Goal: Task Accomplishment & Management: Manage account settings

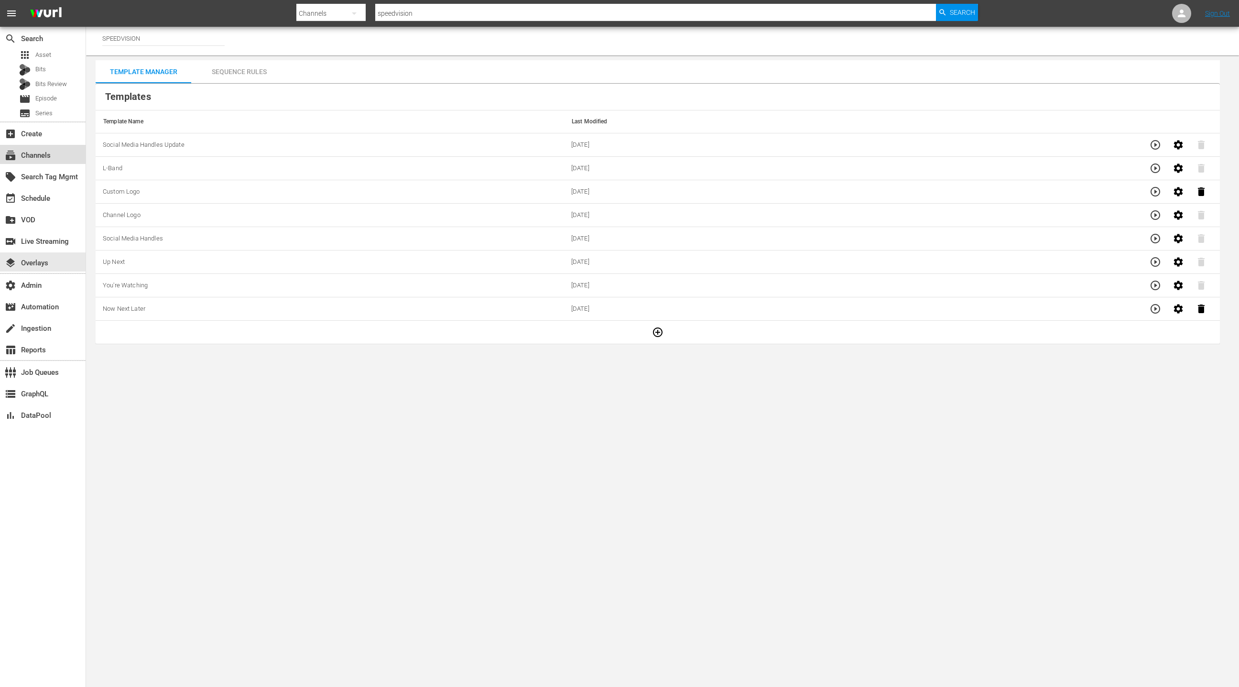
click at [47, 158] on div "subscriptions Channels" at bounding box center [27, 154] width 54 height 9
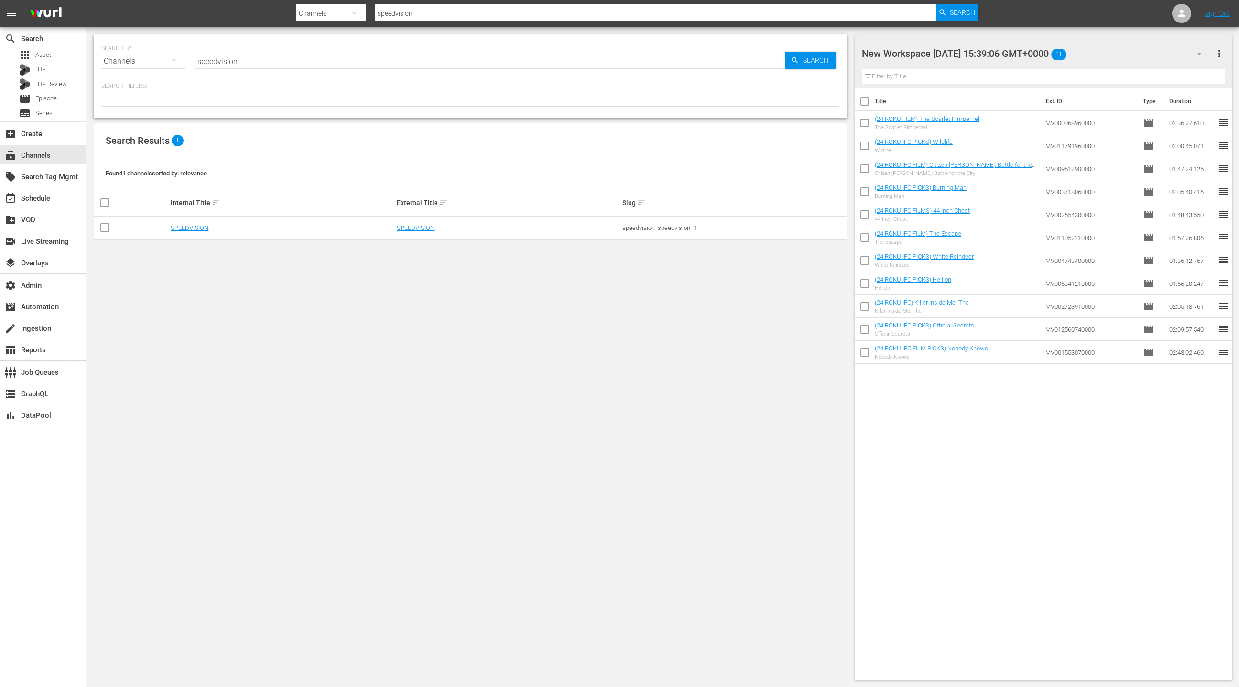
click at [228, 61] on input "speedvision" at bounding box center [490, 61] width 590 height 23
type input "ifc film"
type input "ifc films"
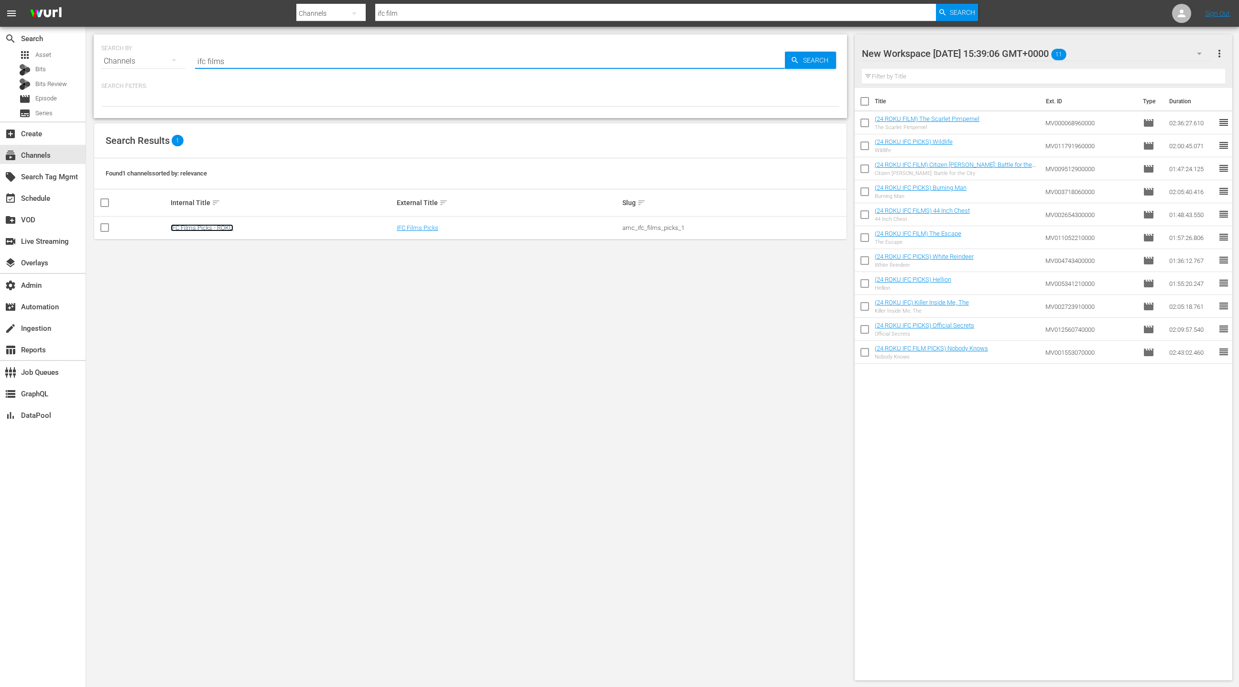
click at [216, 229] on link "IFC Films Picks - ROKU" at bounding box center [202, 227] width 63 height 7
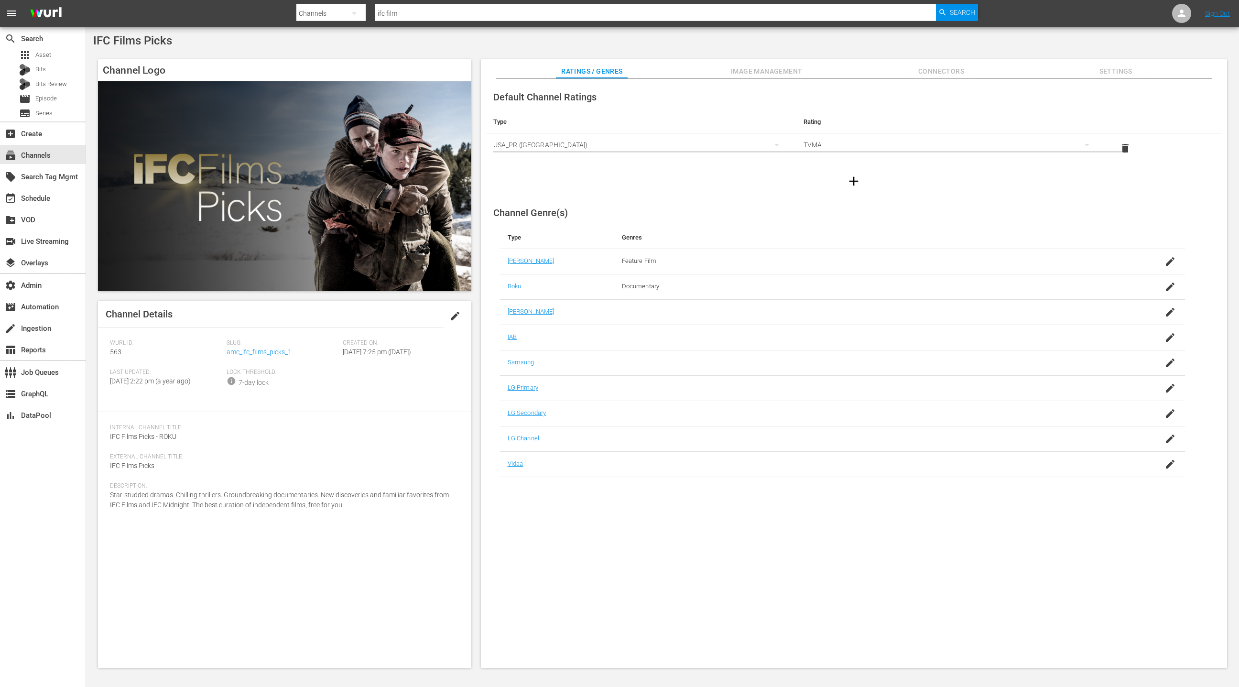
type input "ifc films"
click at [61, 201] on div "event_available Schedule" at bounding box center [43, 197] width 86 height 19
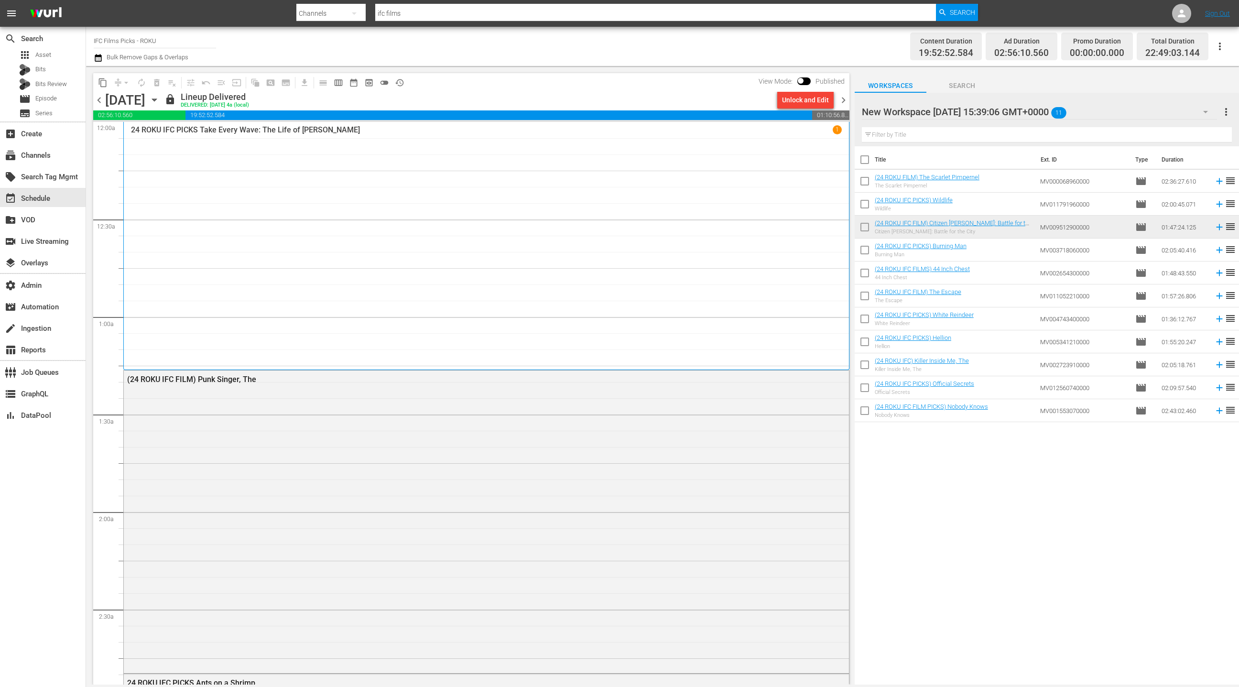
click at [160, 101] on icon "button" at bounding box center [154, 100] width 11 height 11
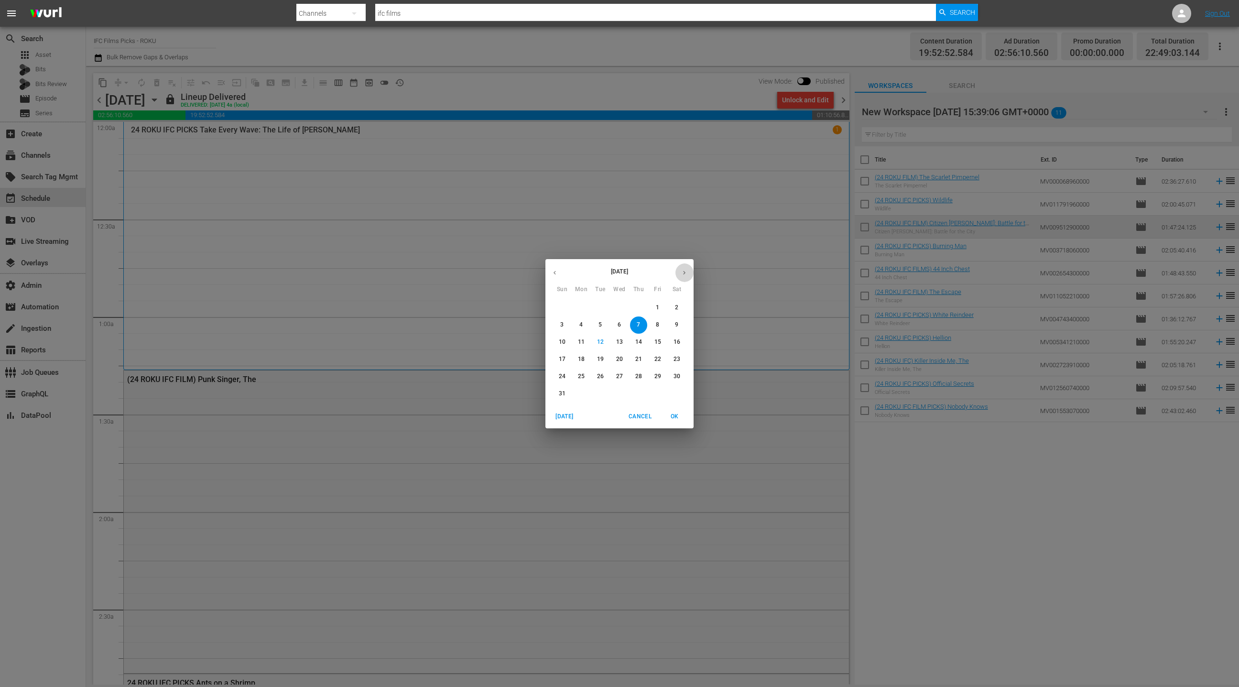
click at [683, 273] on icon "button" at bounding box center [684, 272] width 7 height 7
click at [639, 310] on p "4" at bounding box center [638, 308] width 3 height 8
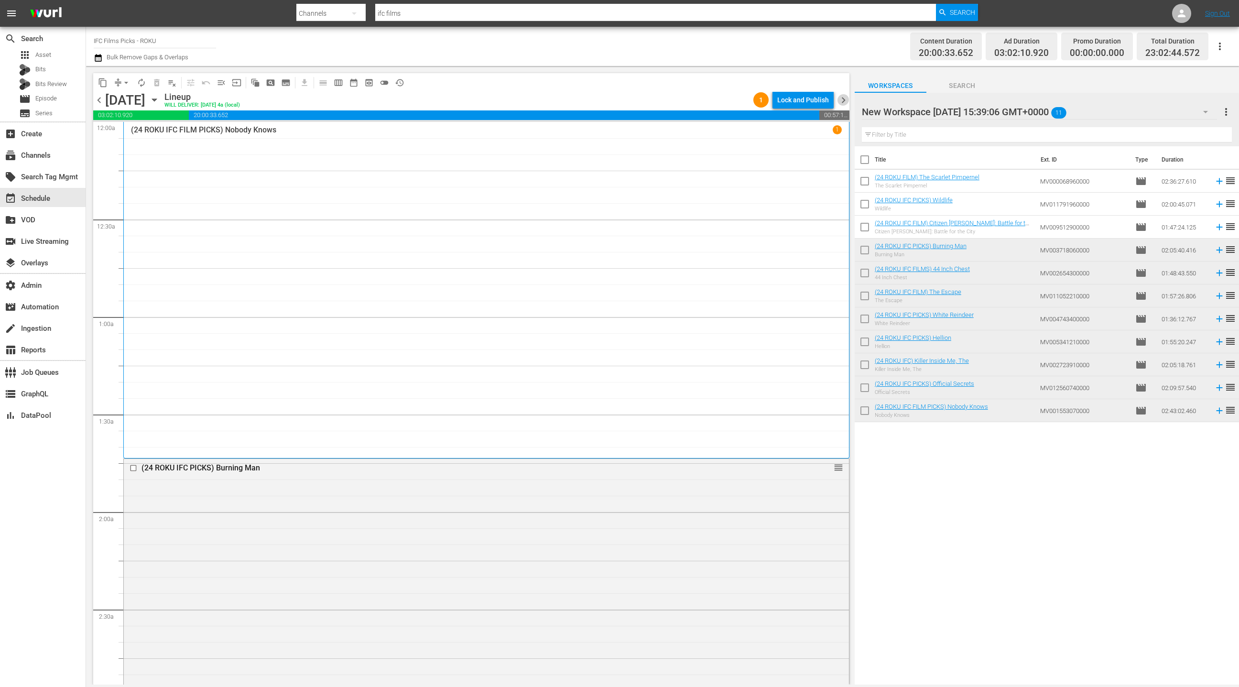
click at [841, 99] on span "chevron_right" at bounding box center [844, 100] width 12 height 12
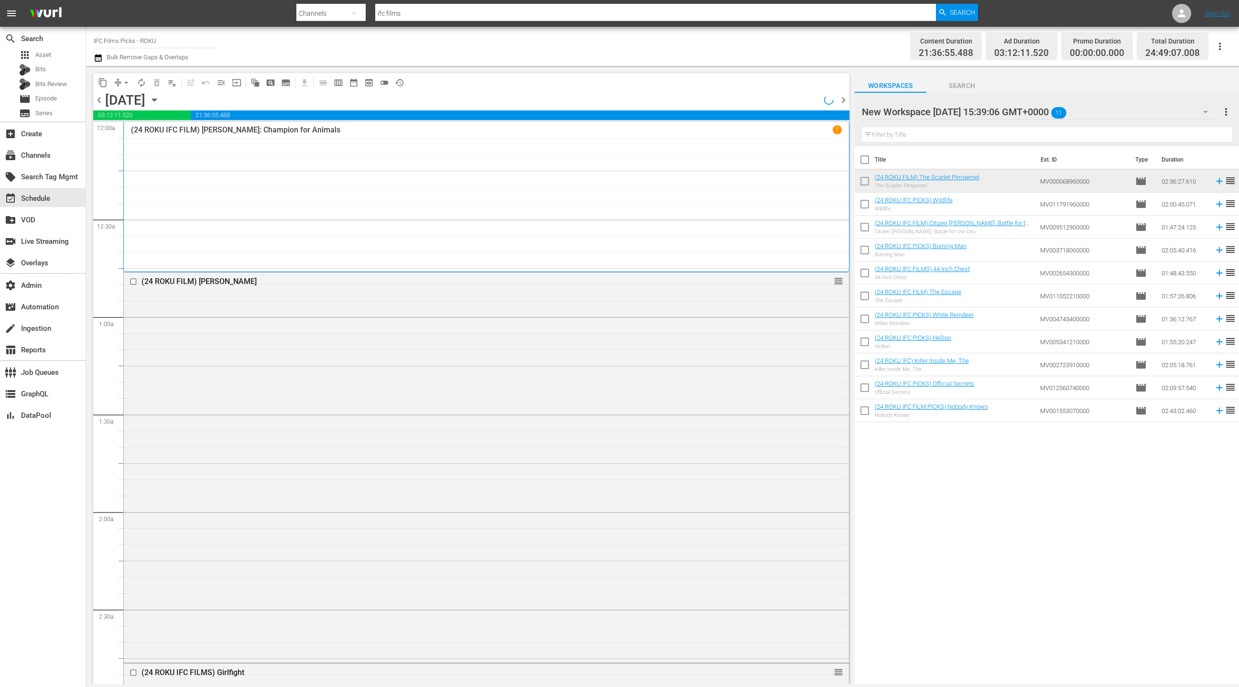
click at [841, 99] on span "chevron_right" at bounding box center [844, 100] width 12 height 12
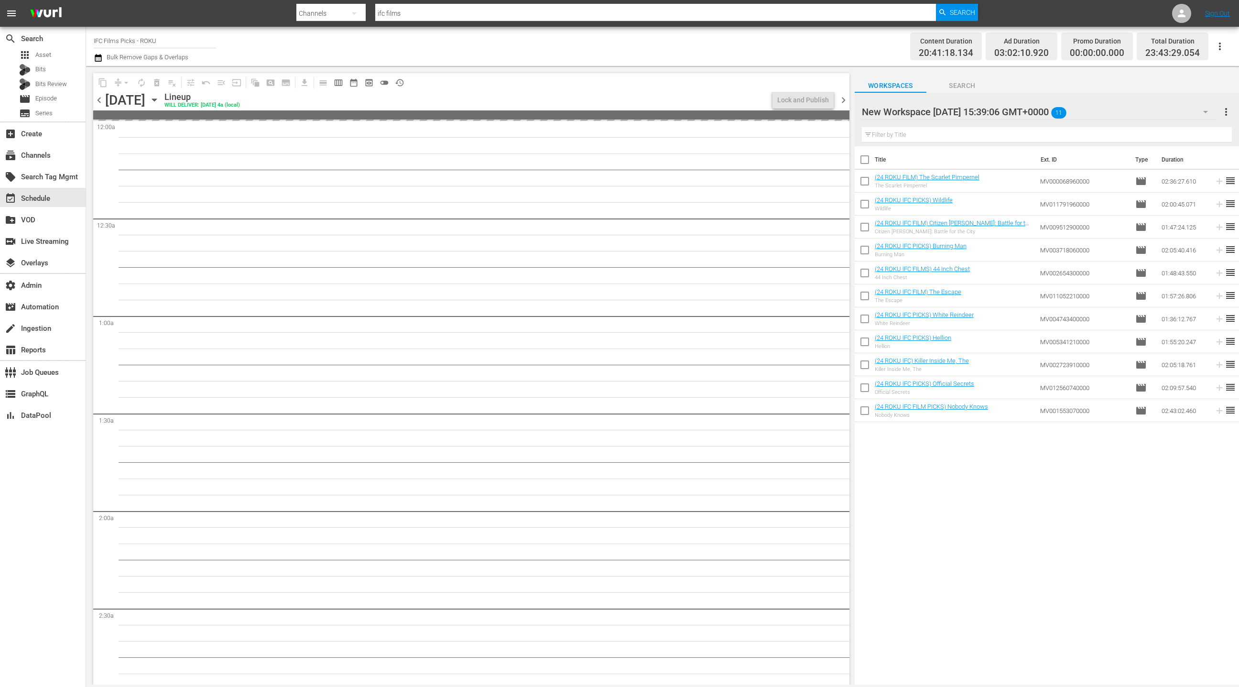
click at [841, 99] on span "chevron_right" at bounding box center [844, 100] width 12 height 12
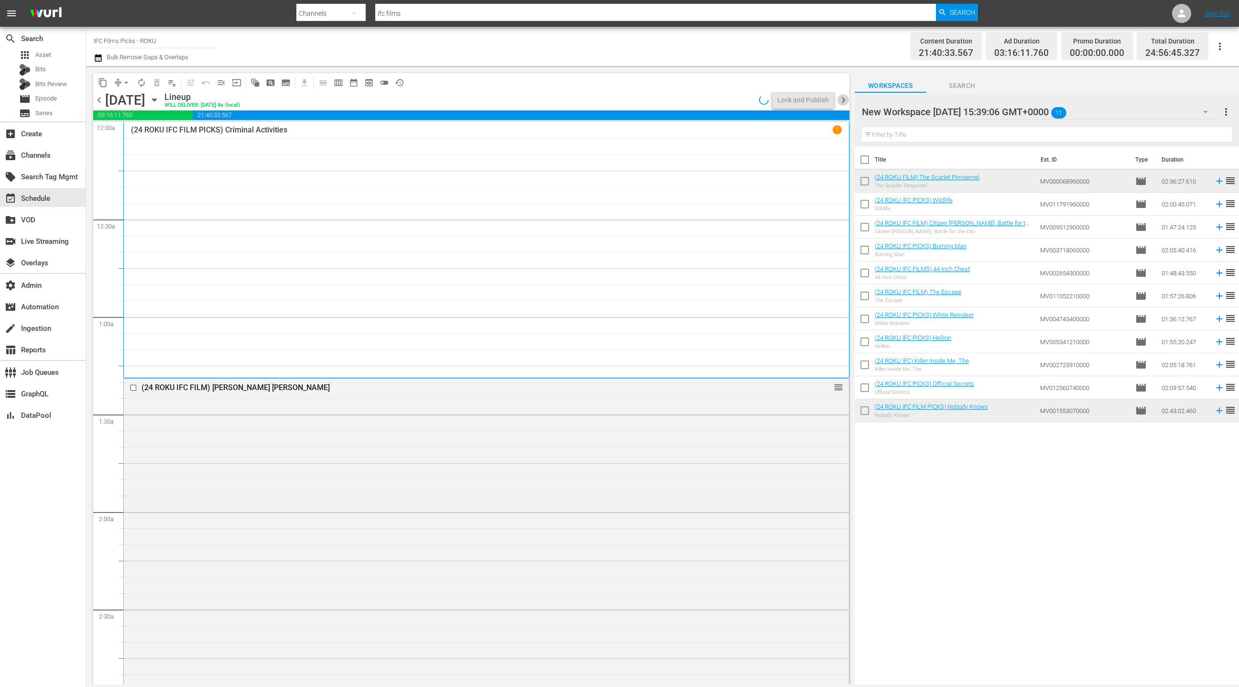
click at [841, 99] on span "chevron_right" at bounding box center [844, 100] width 12 height 12
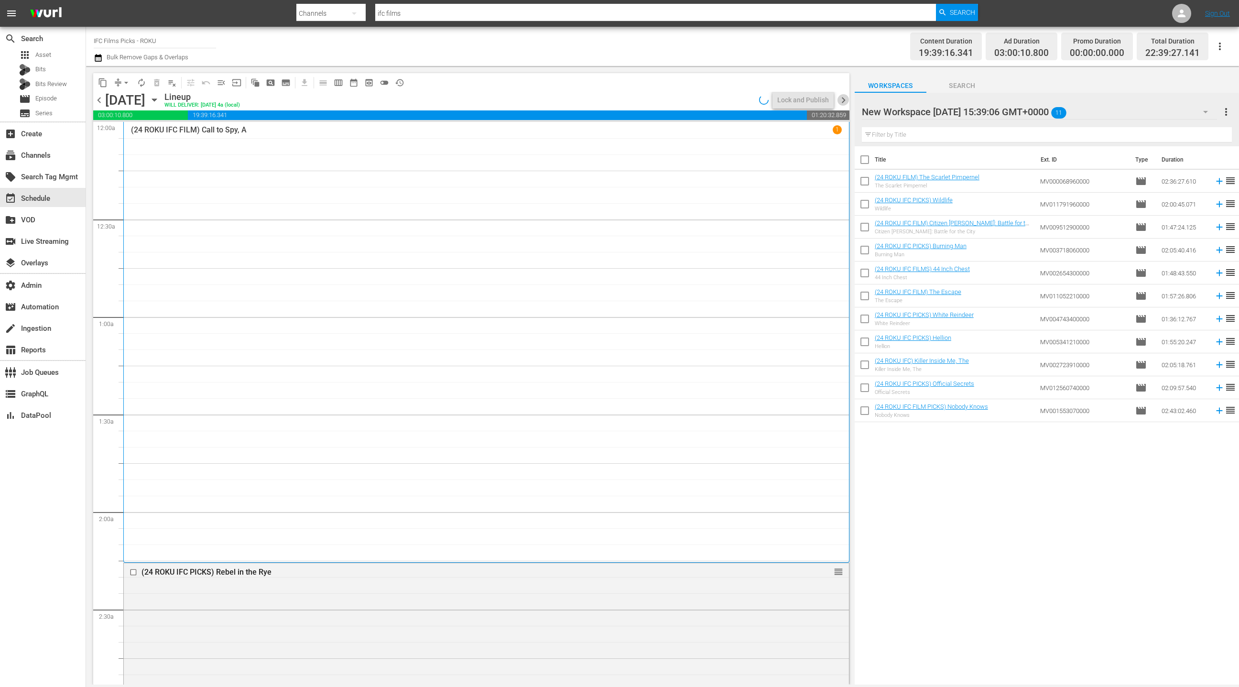
click at [841, 99] on span "chevron_right" at bounding box center [844, 100] width 12 height 12
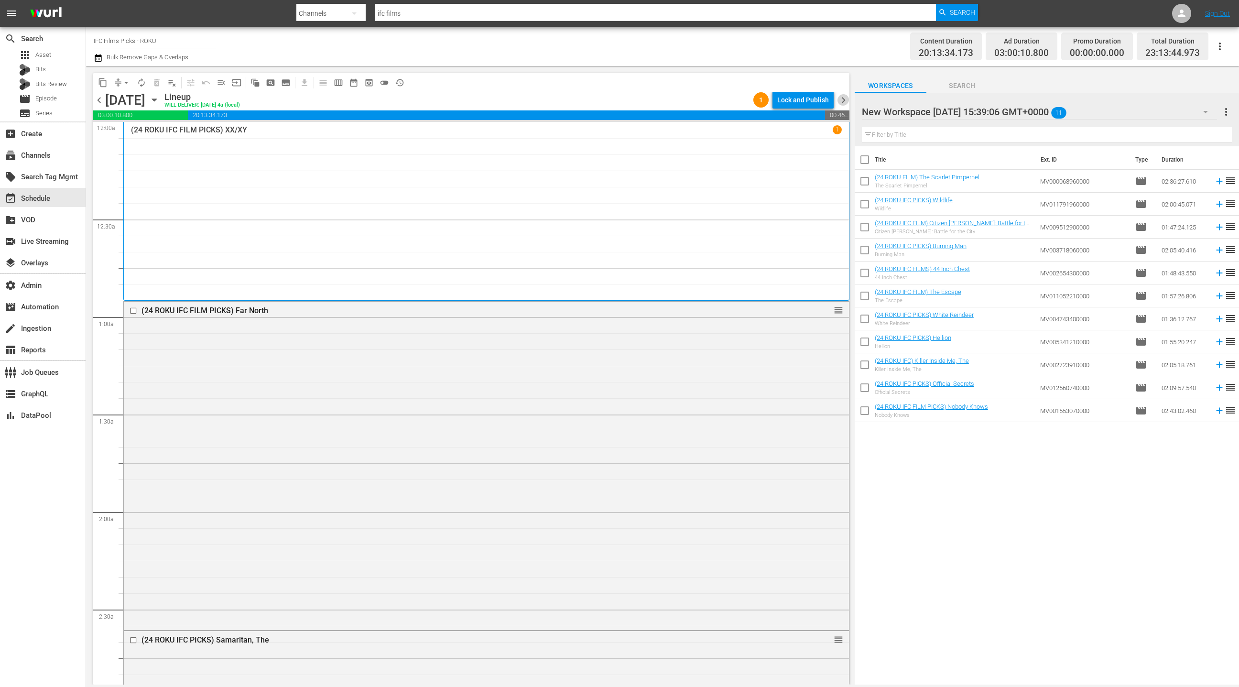
click at [841, 99] on span "chevron_right" at bounding box center [844, 100] width 12 height 12
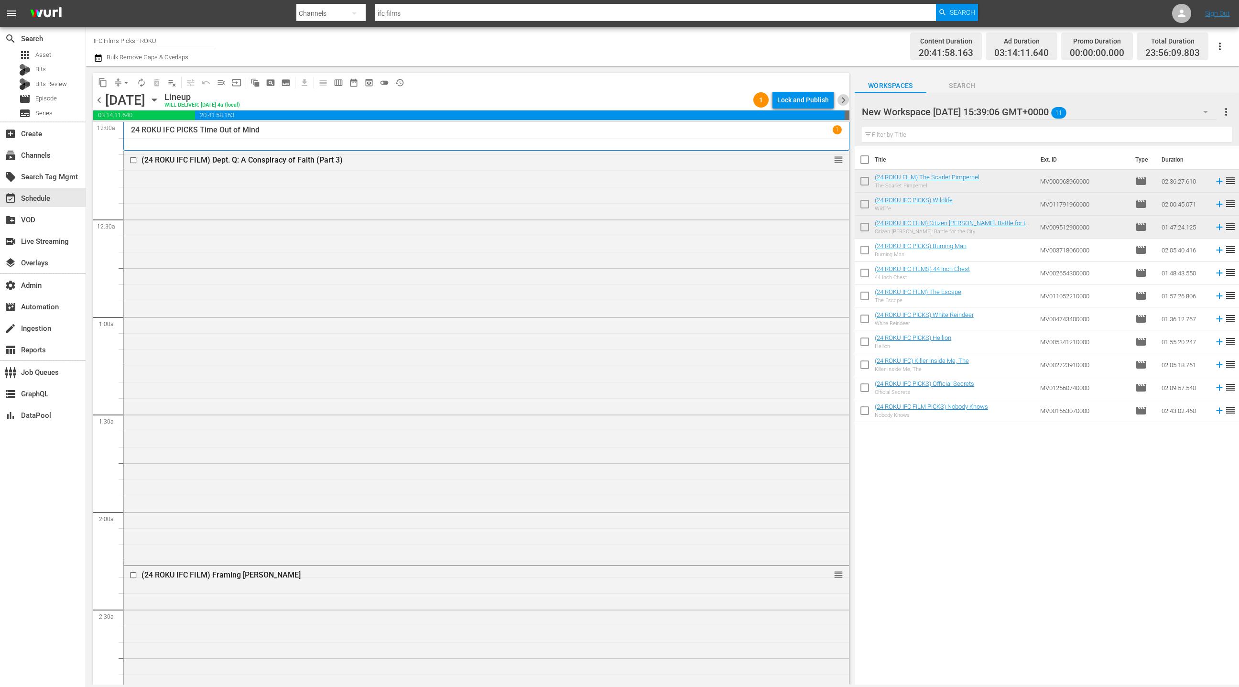
click at [841, 99] on span "chevron_right" at bounding box center [844, 100] width 12 height 12
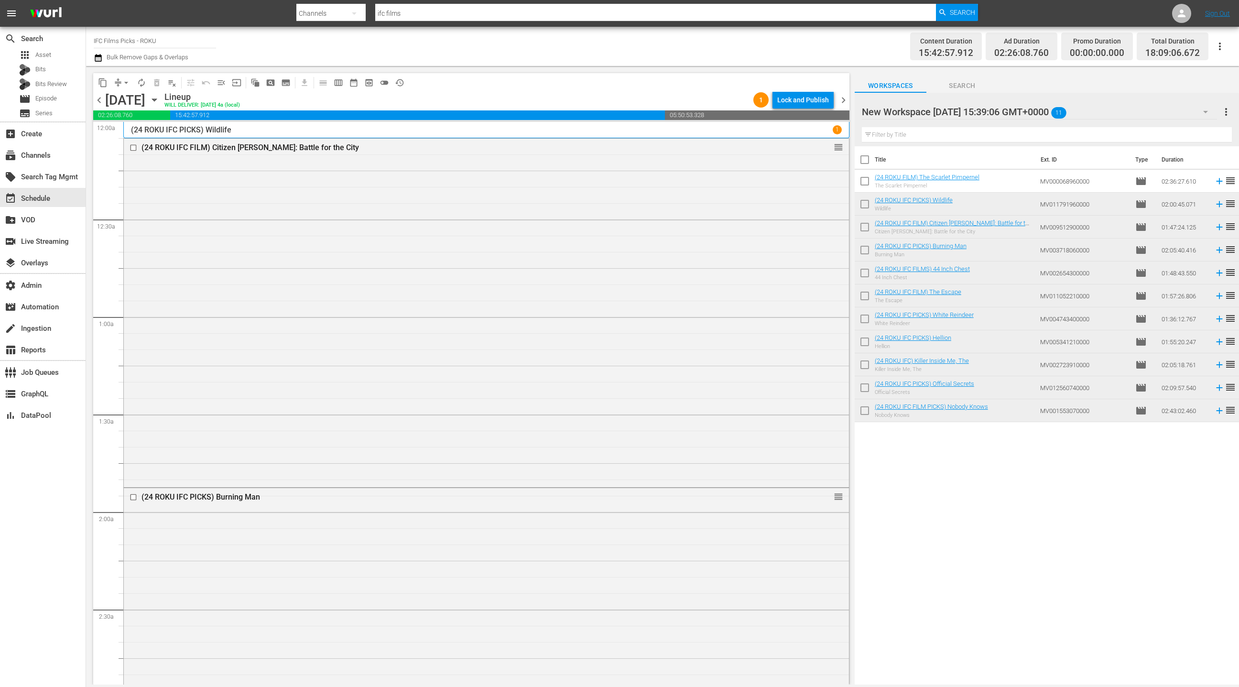
click at [101, 103] on span "chevron_left" at bounding box center [99, 100] width 12 height 12
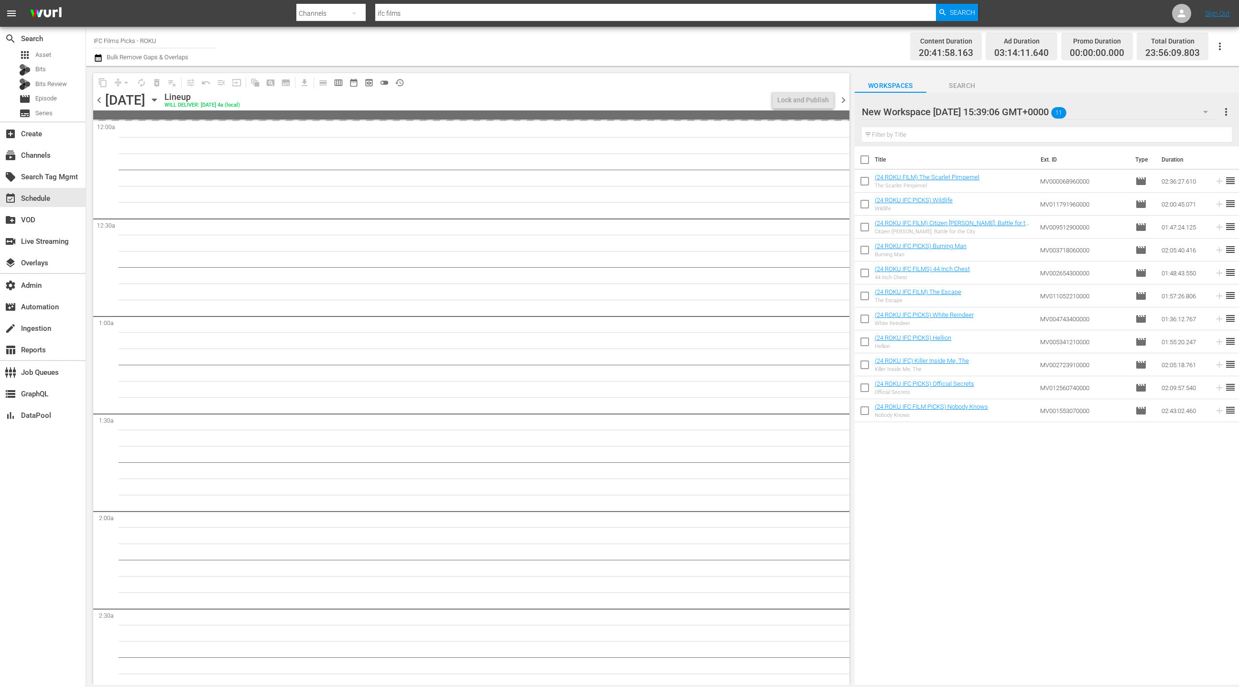
click at [101, 103] on span "chevron_left" at bounding box center [99, 100] width 12 height 12
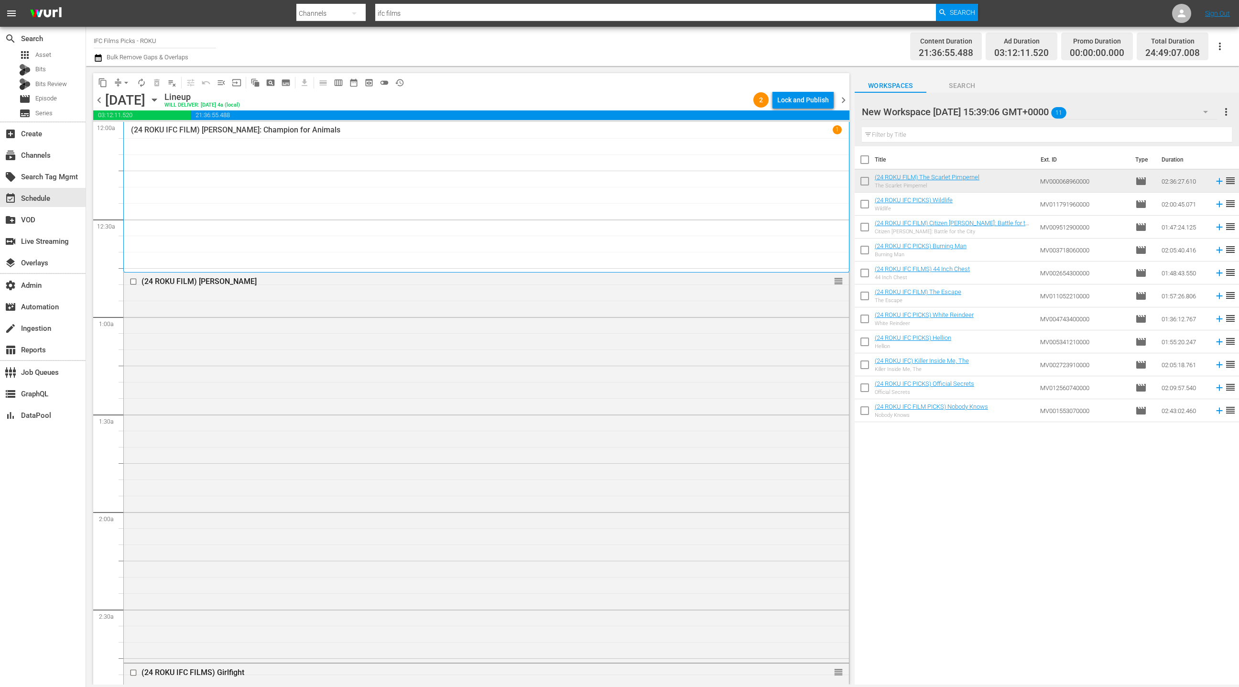
click at [101, 103] on span "chevron_left" at bounding box center [99, 100] width 12 height 12
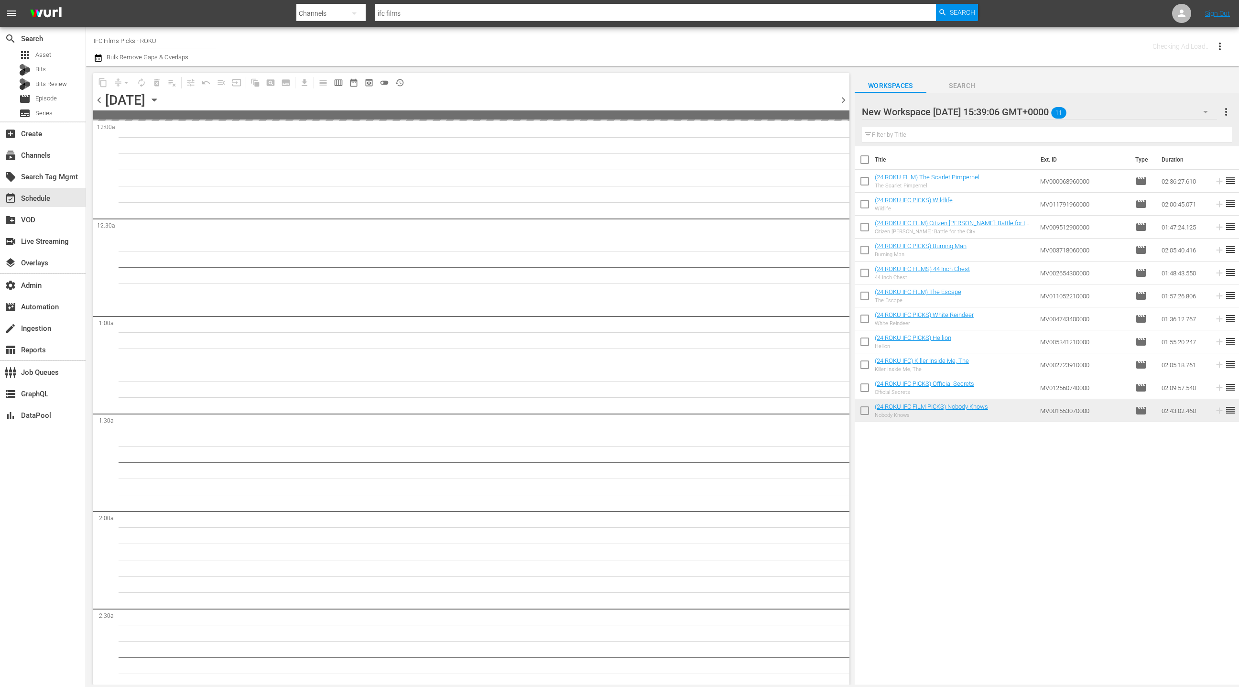
click at [101, 103] on span "chevron_left" at bounding box center [99, 100] width 12 height 12
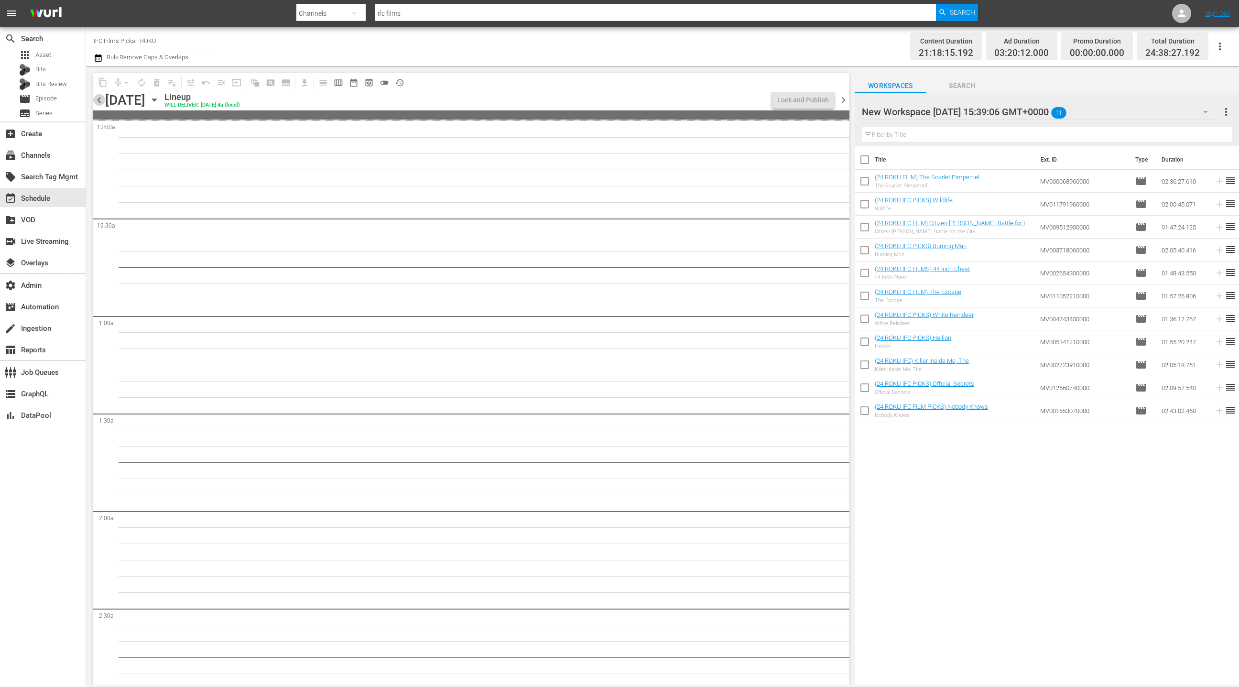
click at [101, 103] on span "chevron_left" at bounding box center [99, 100] width 12 height 12
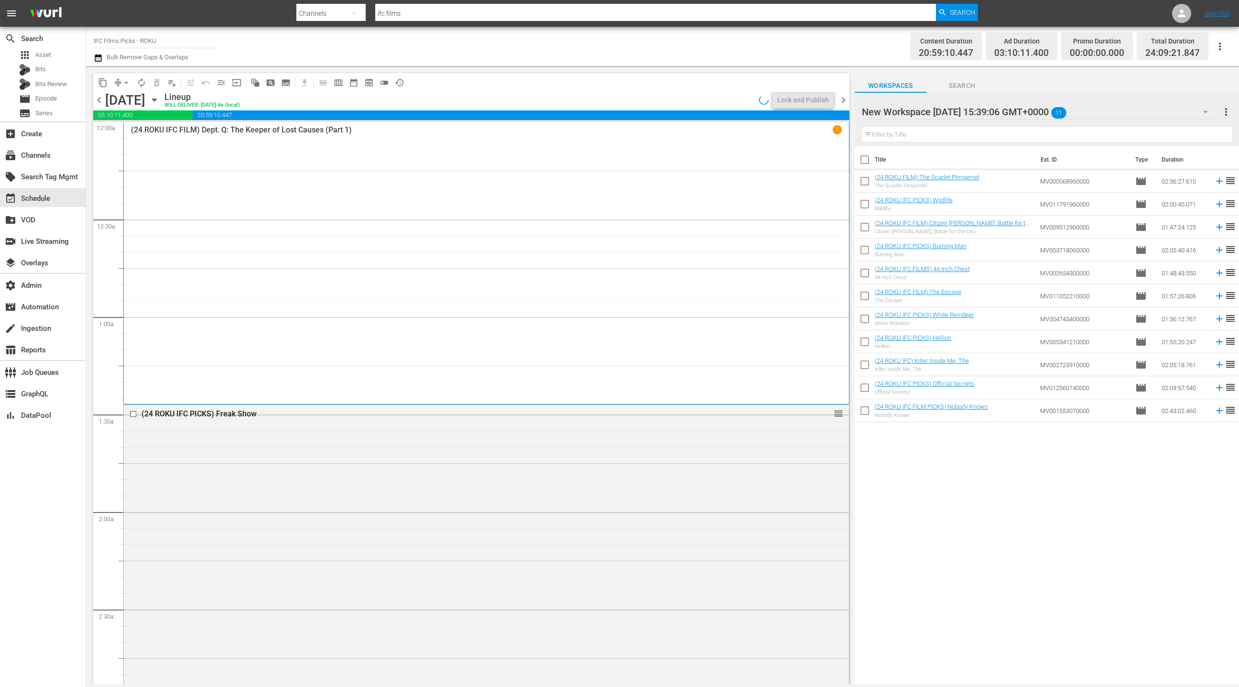
click at [101, 103] on span "chevron_left" at bounding box center [99, 100] width 12 height 12
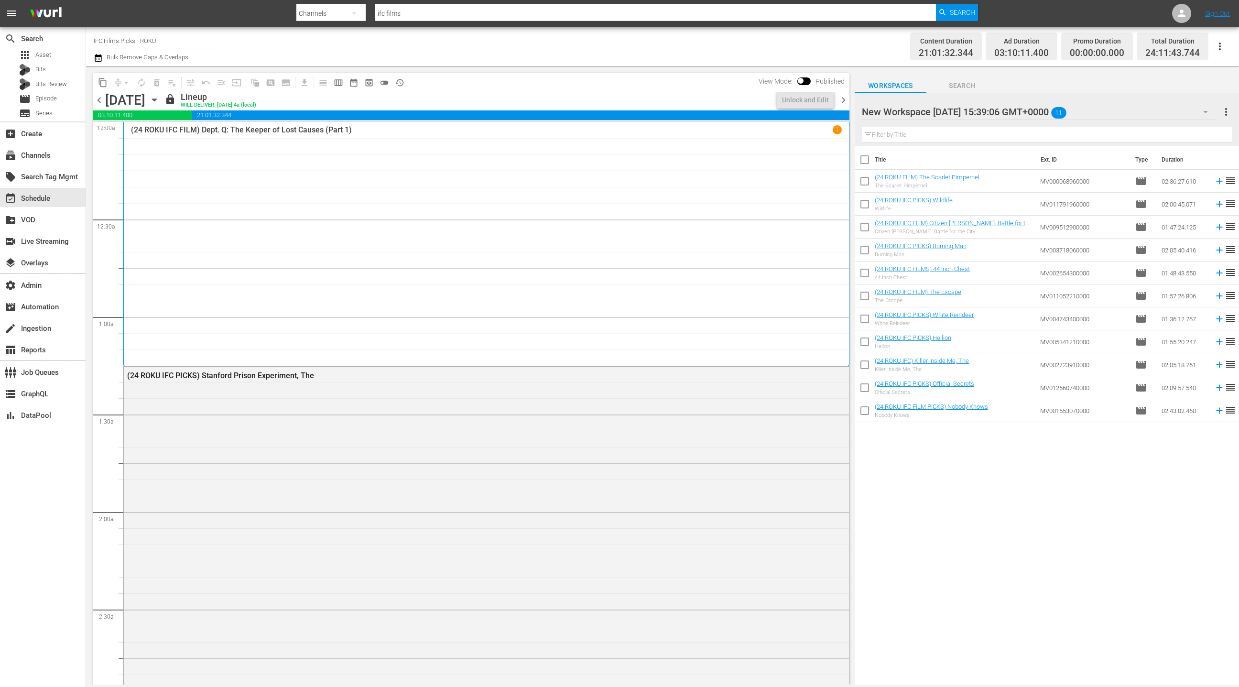
click at [845, 101] on span "chevron_right" at bounding box center [844, 100] width 12 height 12
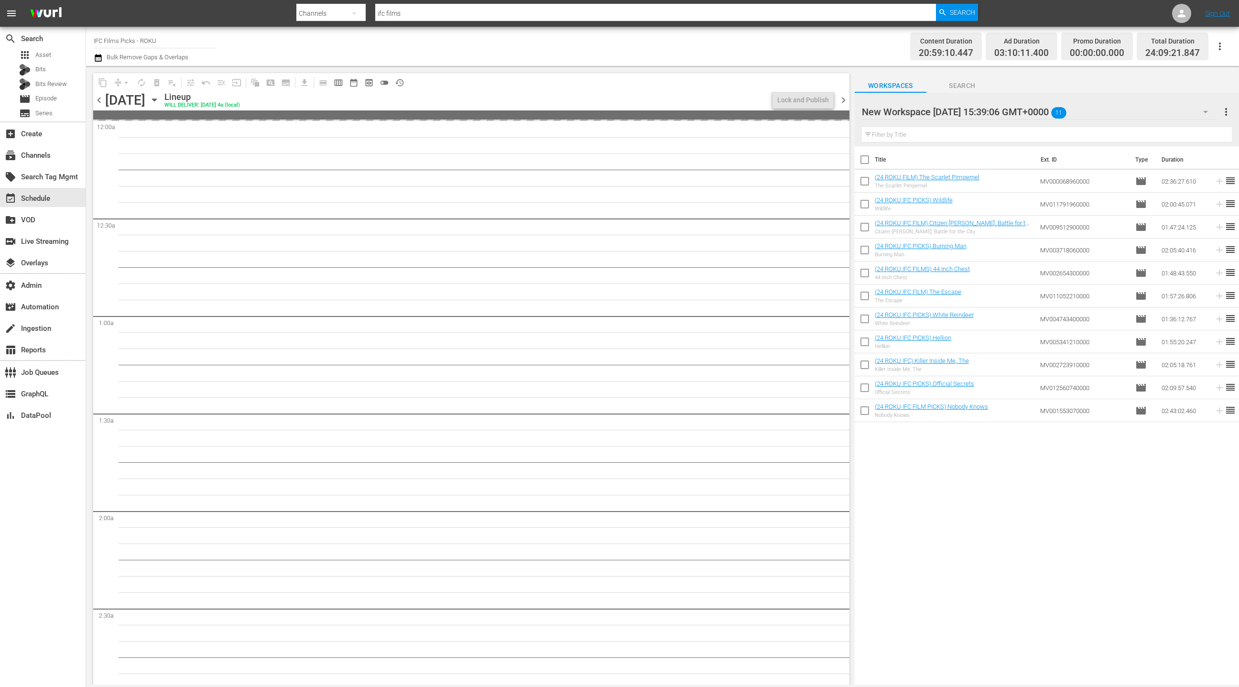
click at [845, 101] on span "chevron_right" at bounding box center [844, 100] width 12 height 12
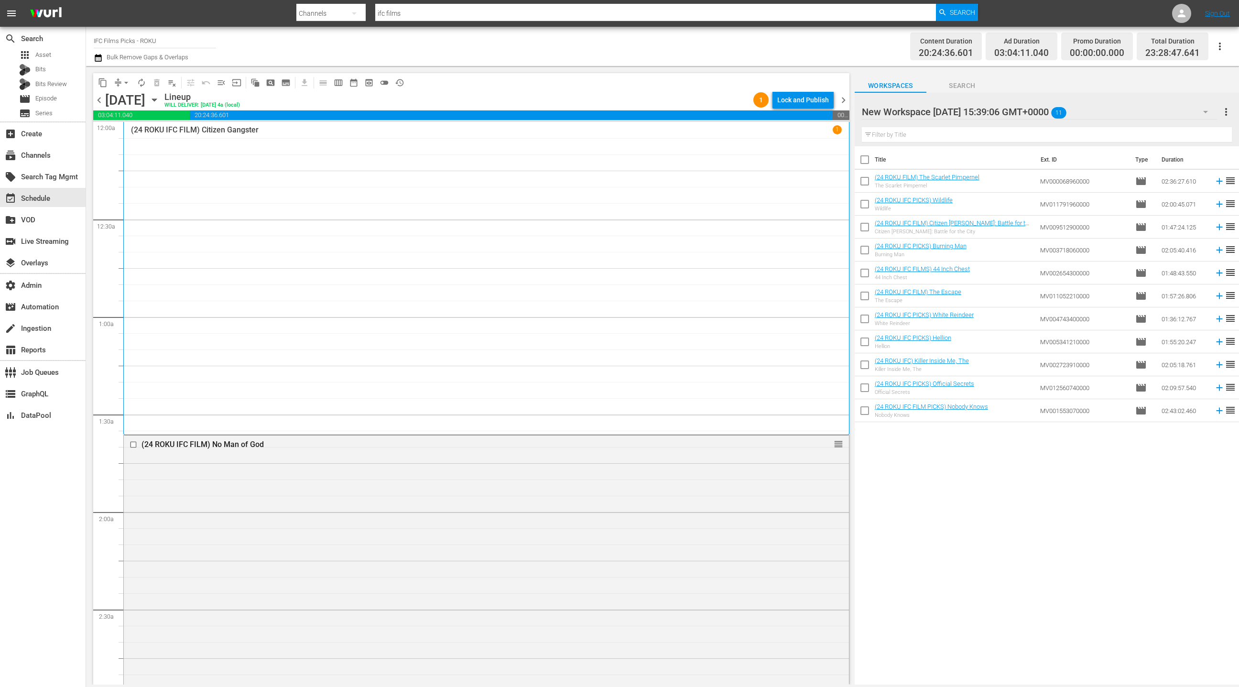
click at [845, 101] on span "chevron_right" at bounding box center [844, 100] width 12 height 12
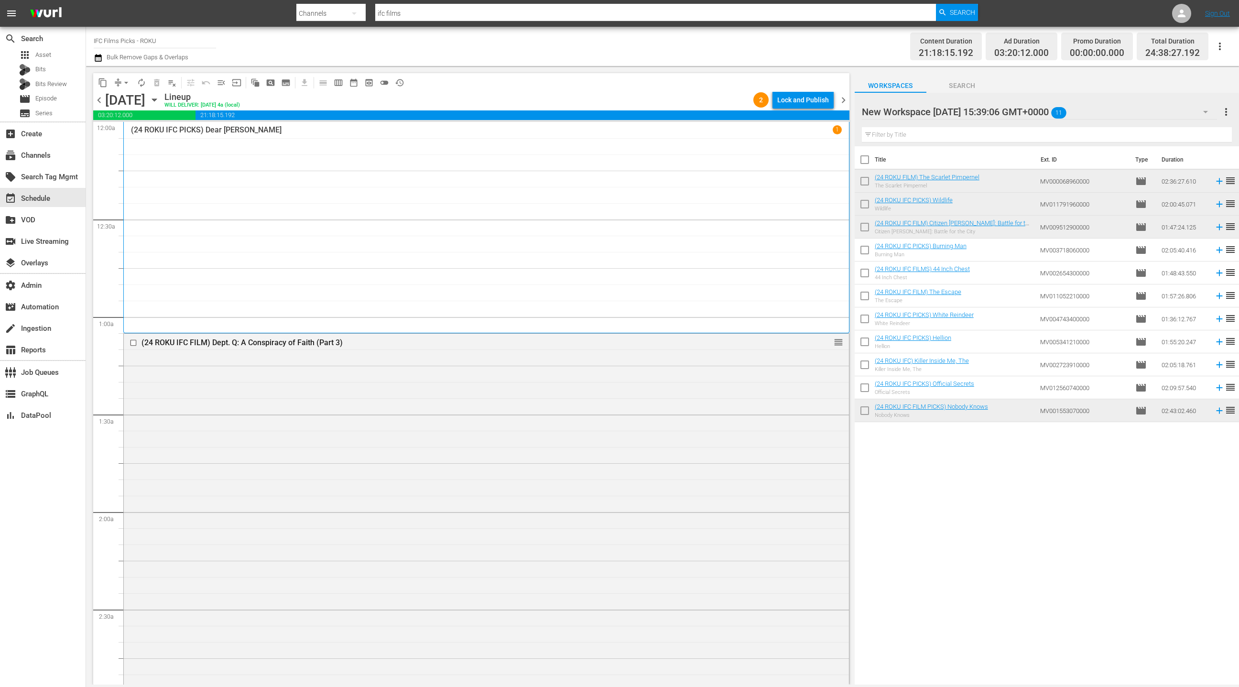
click at [845, 101] on span "chevron_right" at bounding box center [844, 100] width 12 height 12
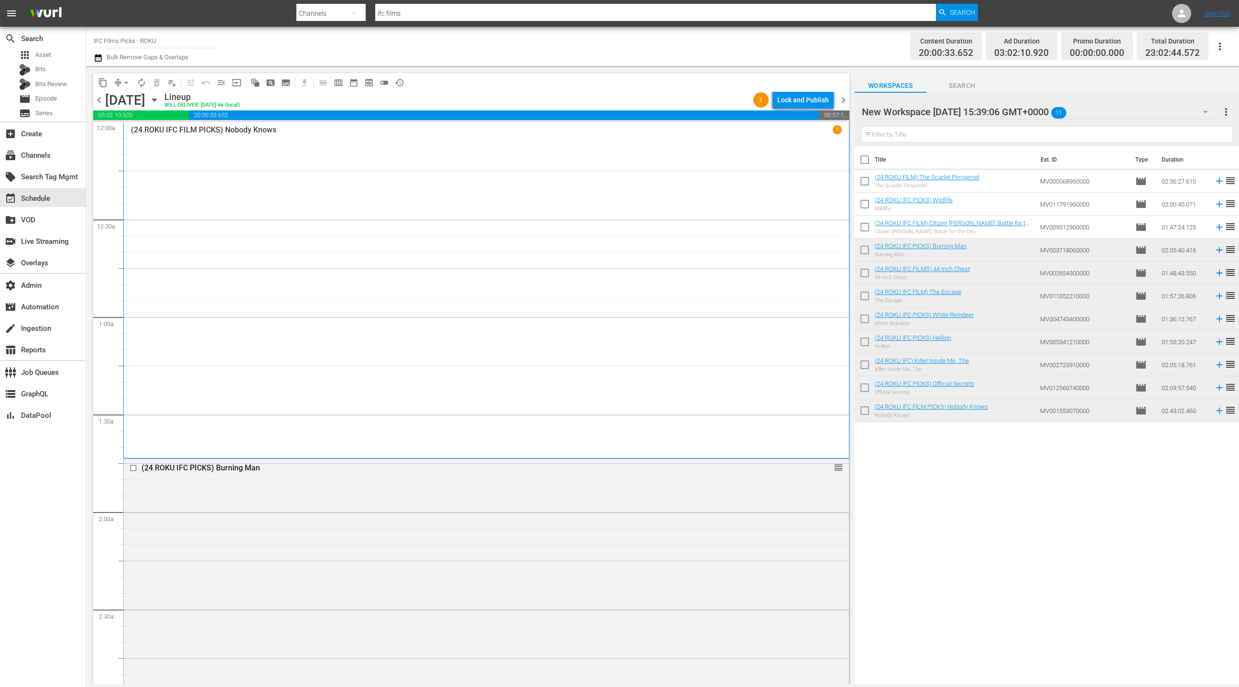
click at [845, 101] on span "chevron_right" at bounding box center [844, 100] width 12 height 12
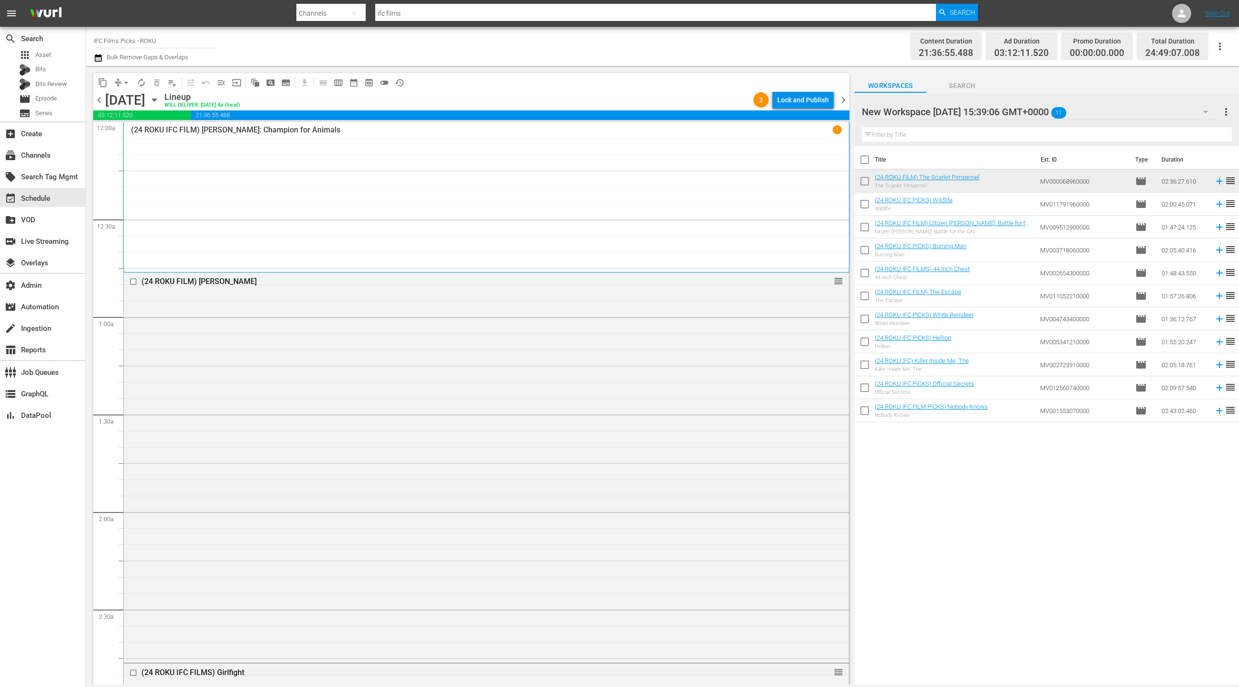
click at [845, 101] on span "chevron_right" at bounding box center [844, 100] width 12 height 12
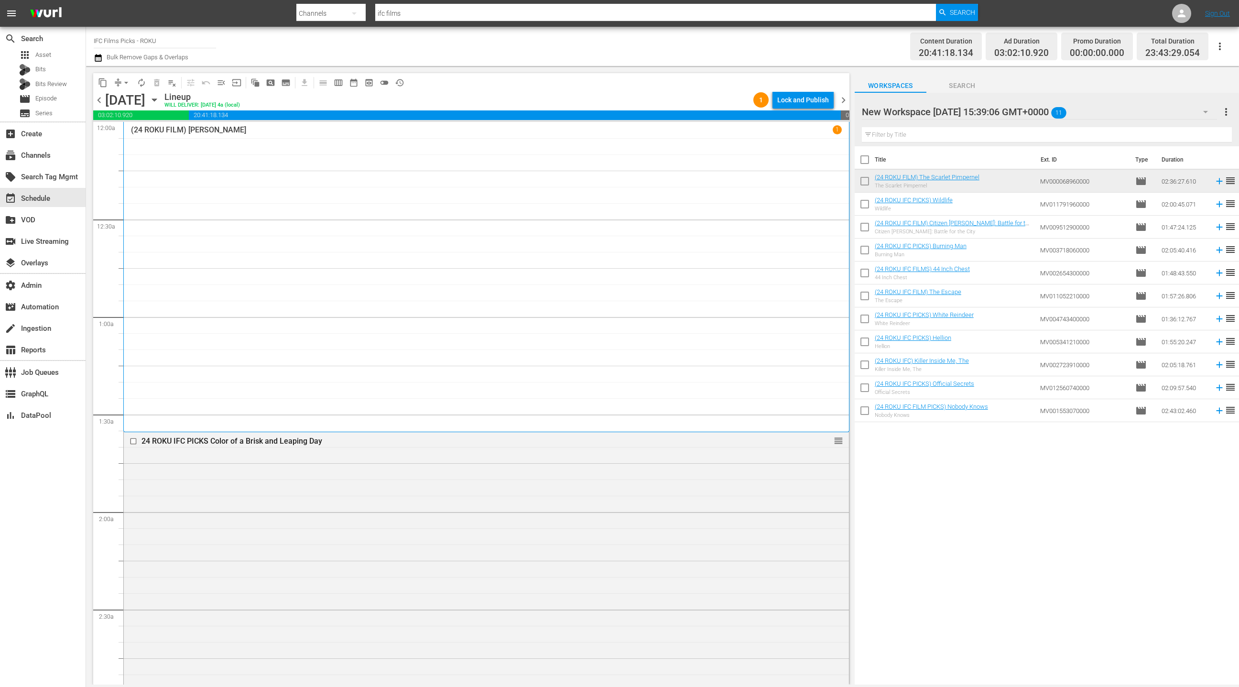
click at [845, 101] on span "chevron_right" at bounding box center [844, 100] width 12 height 12
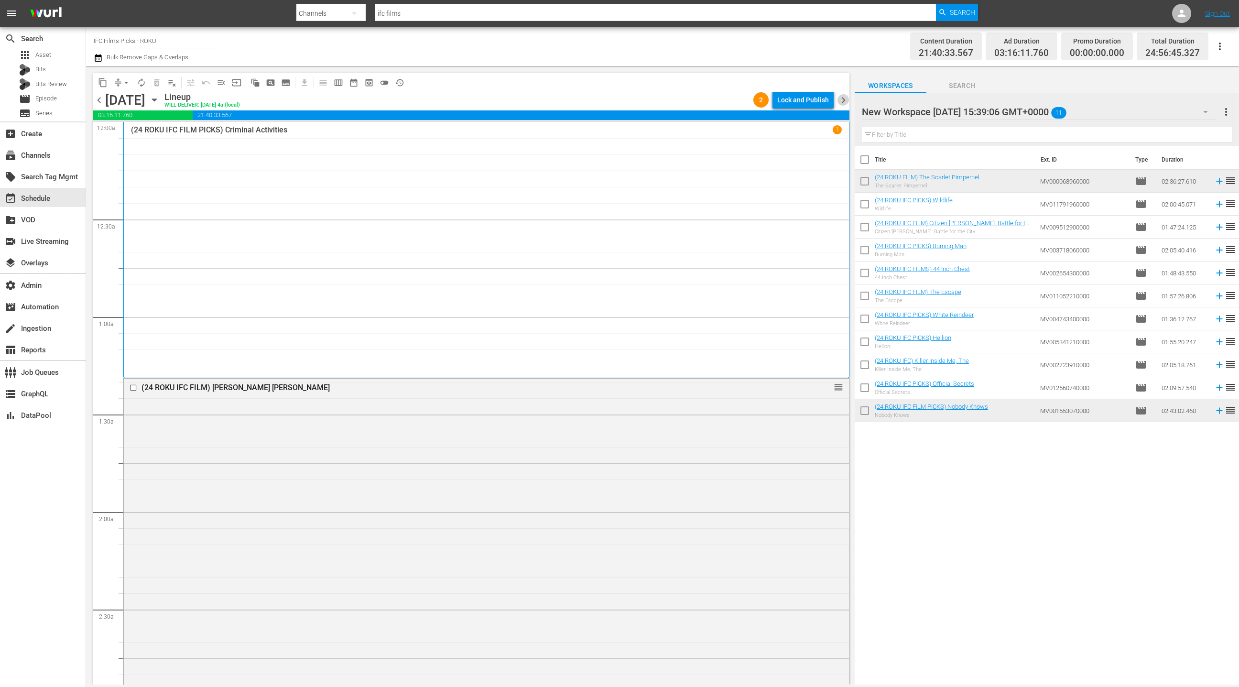
click at [845, 101] on span "chevron_right" at bounding box center [844, 100] width 12 height 12
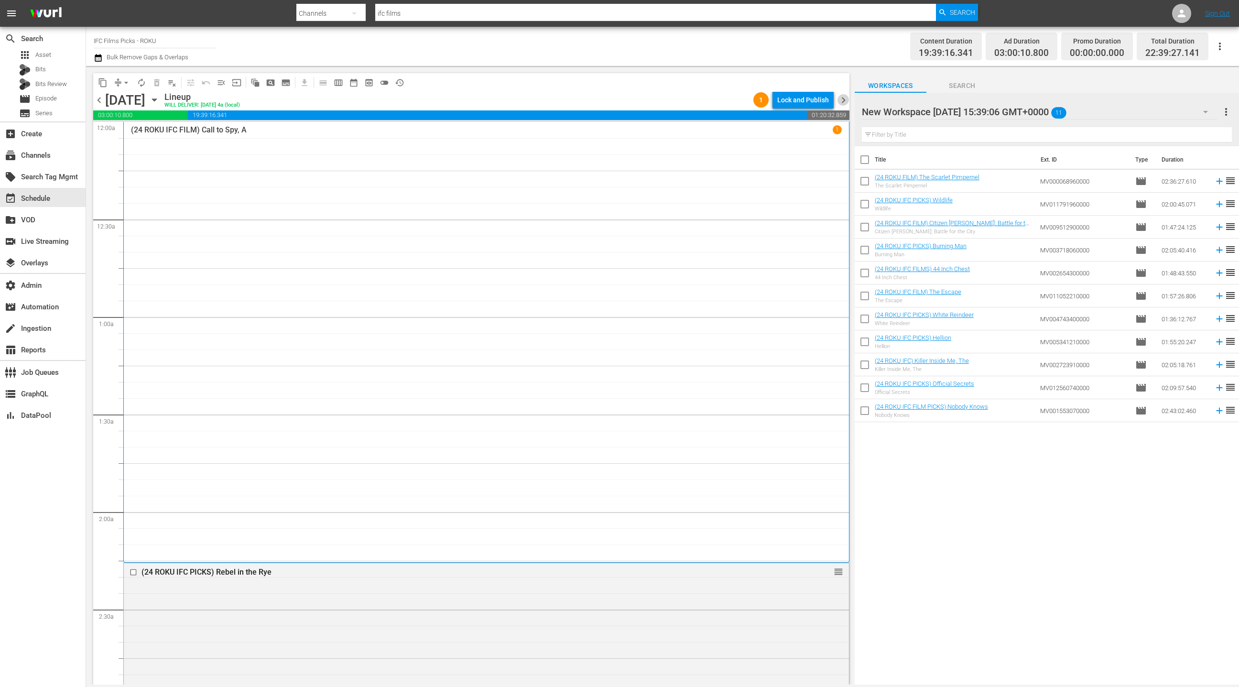
click at [845, 101] on span "chevron_right" at bounding box center [844, 100] width 12 height 12
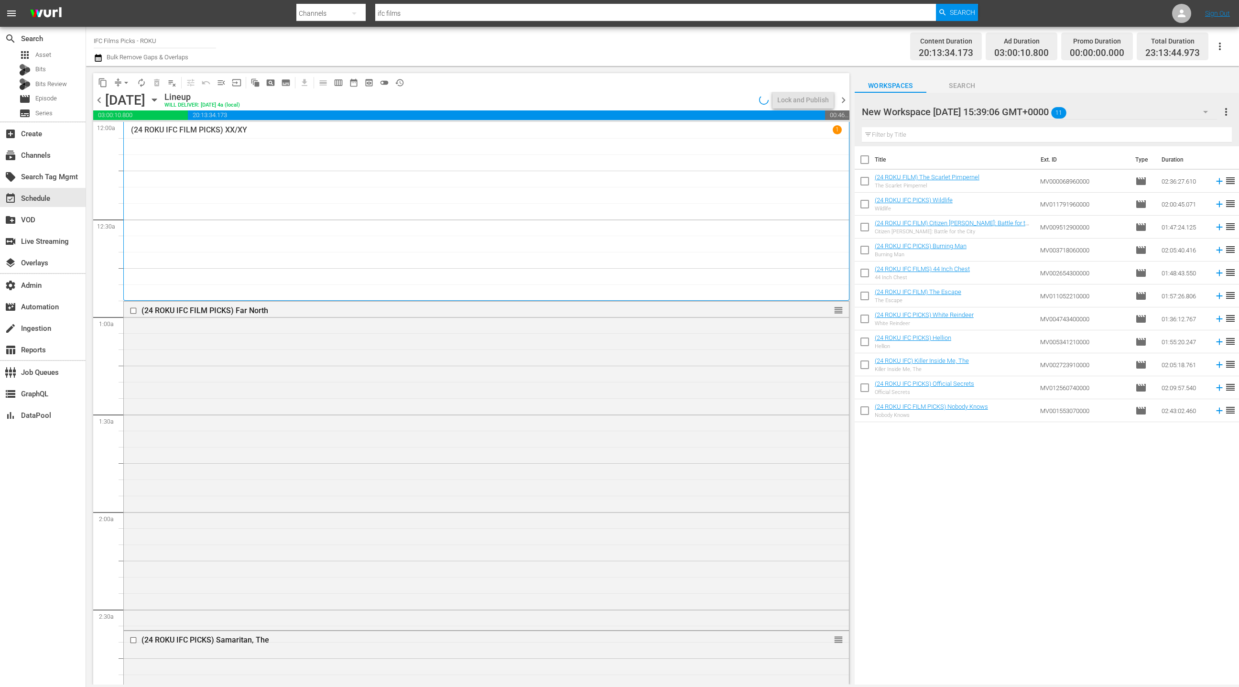
click at [845, 101] on span "chevron_right" at bounding box center [844, 100] width 12 height 12
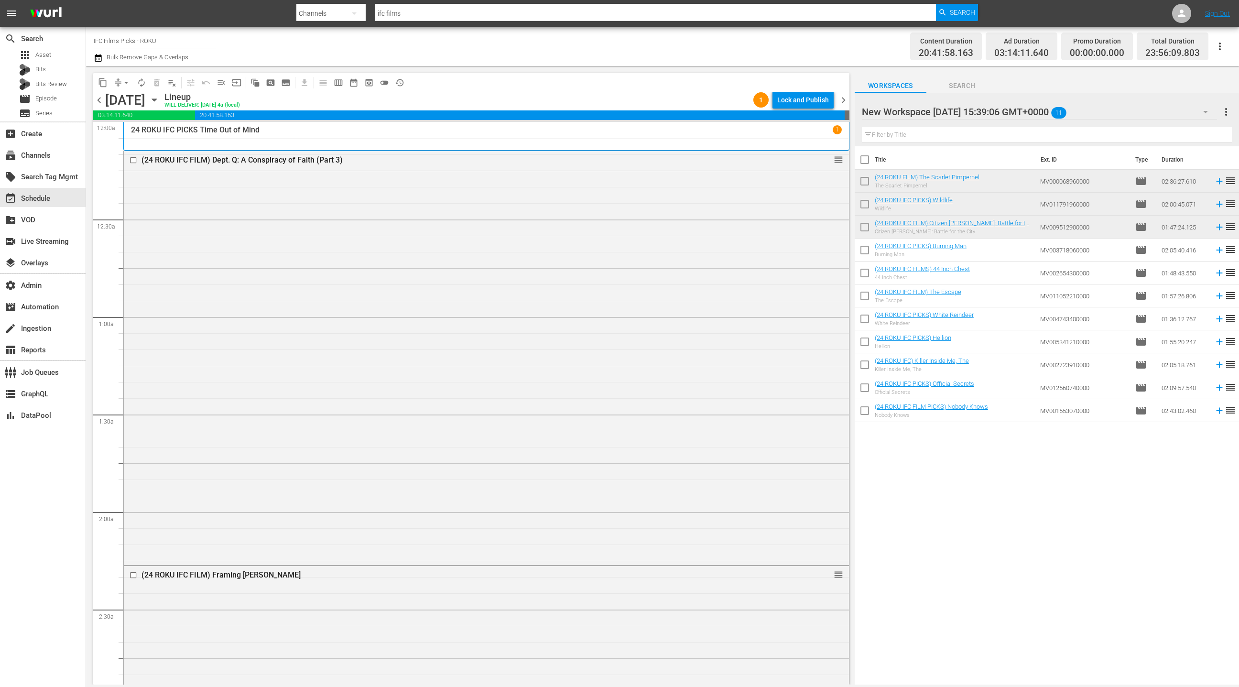
click at [845, 101] on span "chevron_right" at bounding box center [844, 100] width 12 height 12
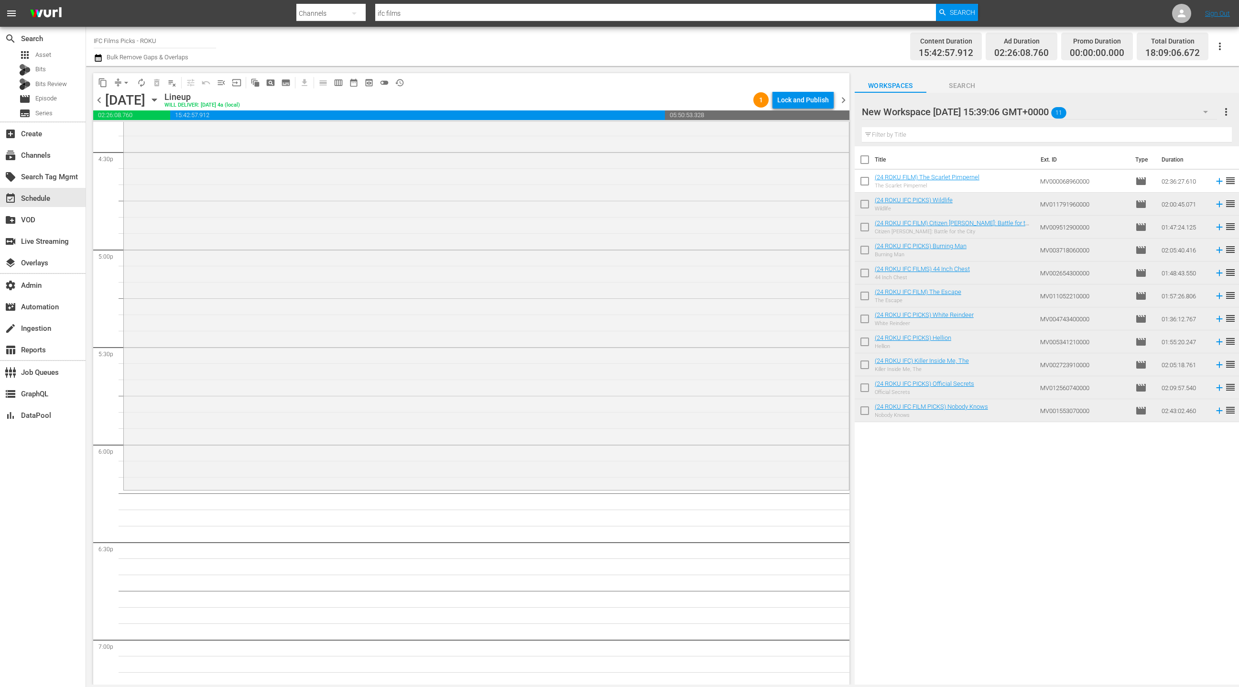
scroll to position [3226, 0]
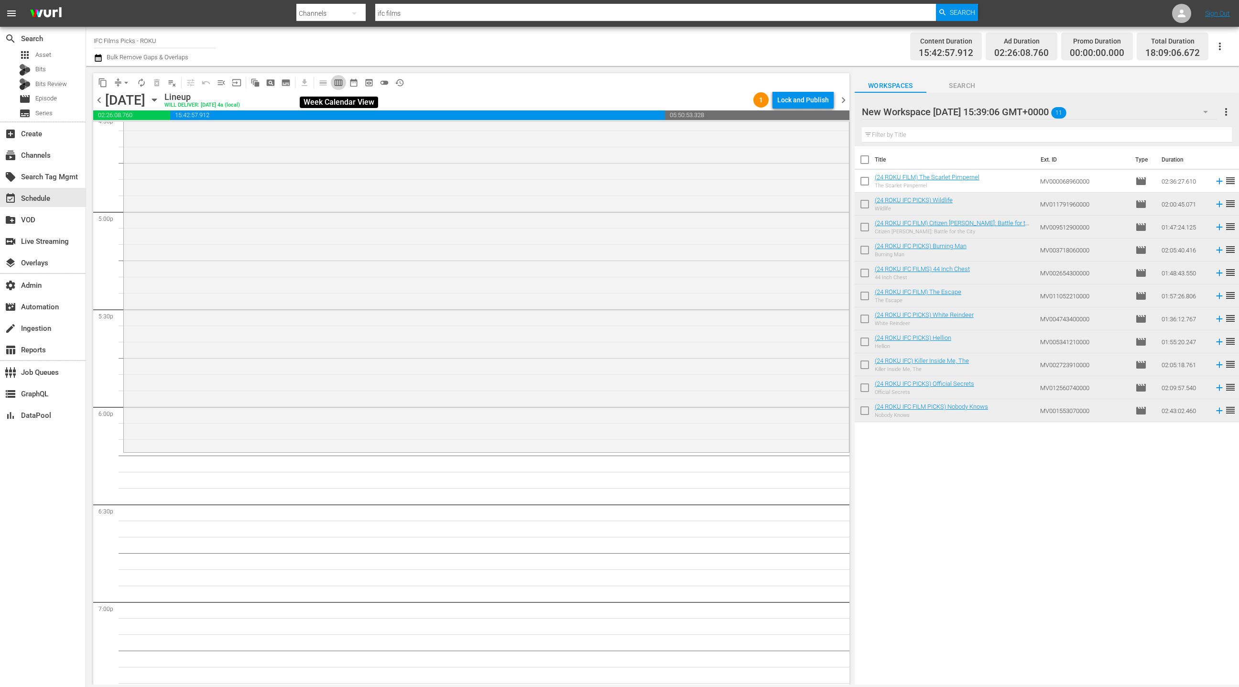
click at [338, 83] on span "calendar_view_week_outlined" at bounding box center [339, 83] width 10 height 10
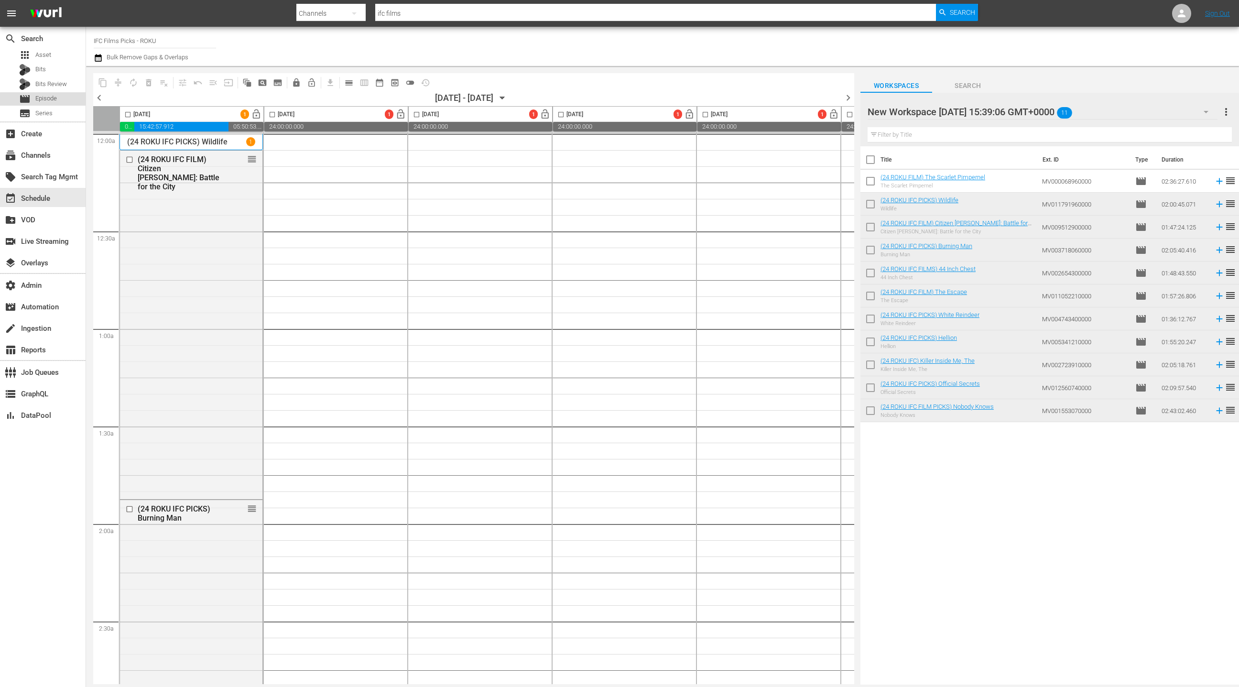
click at [61, 101] on div "movie Episode" at bounding box center [43, 98] width 86 height 13
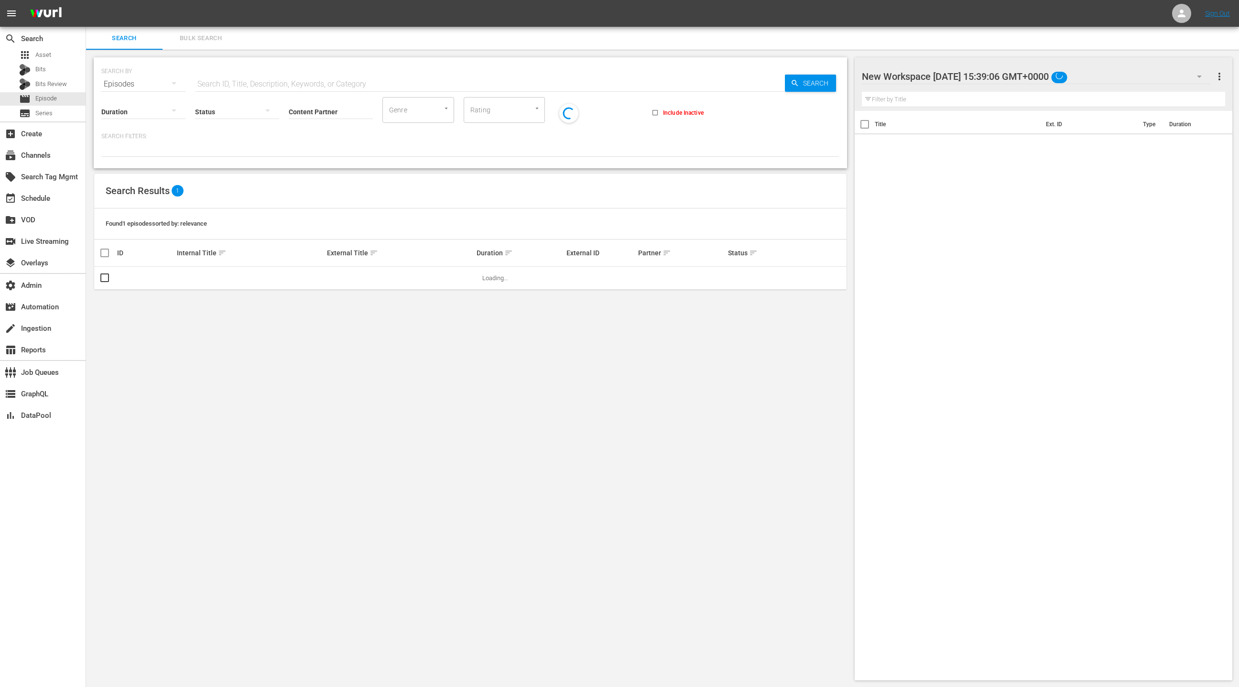
click at [209, 39] on span "Bulk Search" at bounding box center [200, 38] width 65 height 11
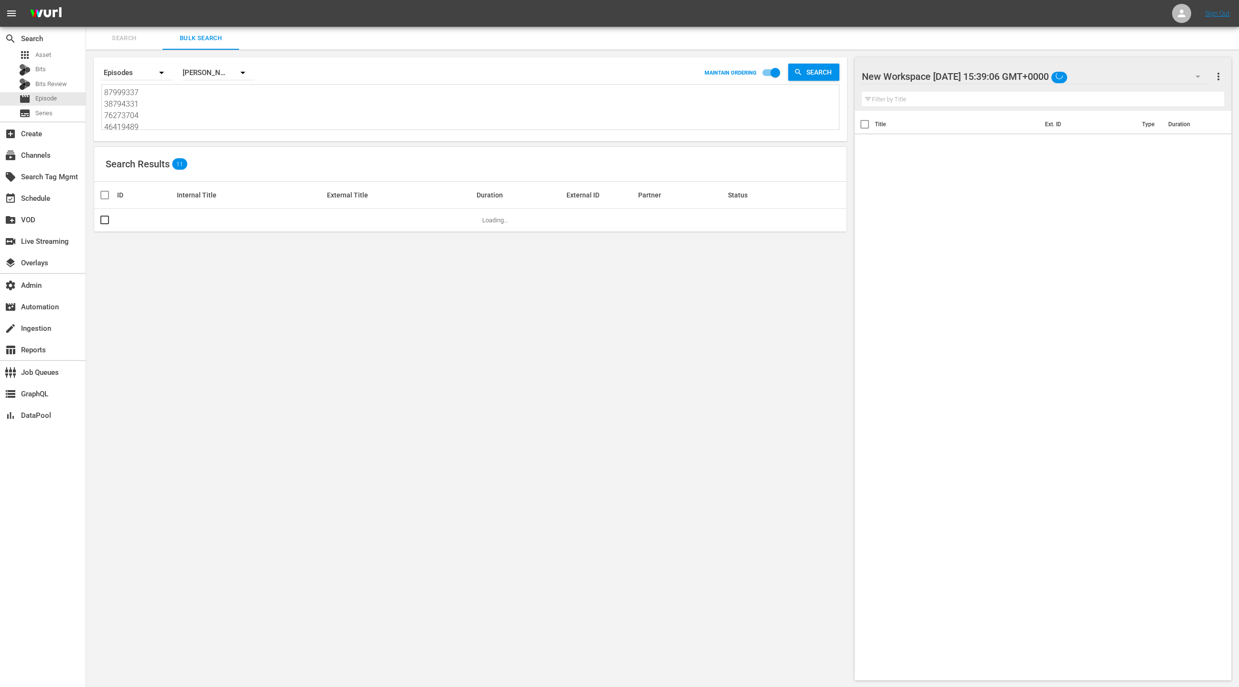
click at [206, 114] on textarea "87999337 38794331 76273704 46419489 78400066 76273710 50914742 50914751 5091476…" at bounding box center [471, 109] width 735 height 44
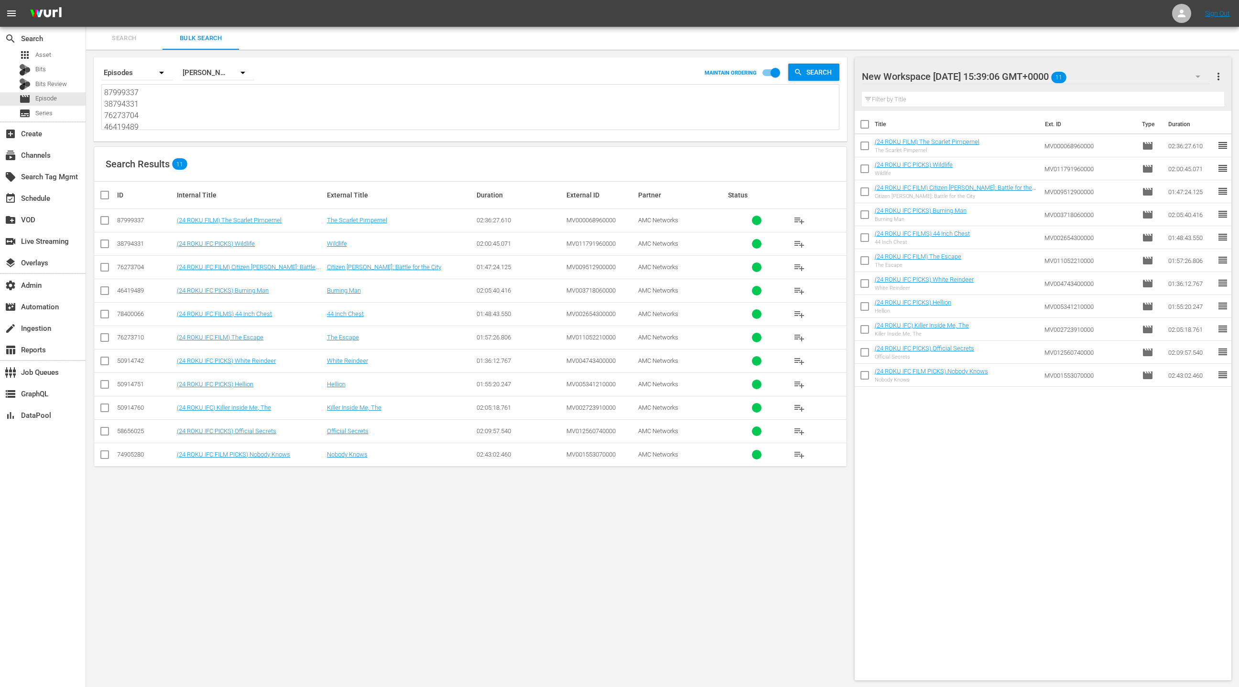
paste textarea "79211287 87999339 57818726 87999336 78571580 87999338 76273865 14540341 7490528…"
type textarea "79211287 87999339 57818726 87999336 78571580 87999338 76273865 14540341 7490528…"
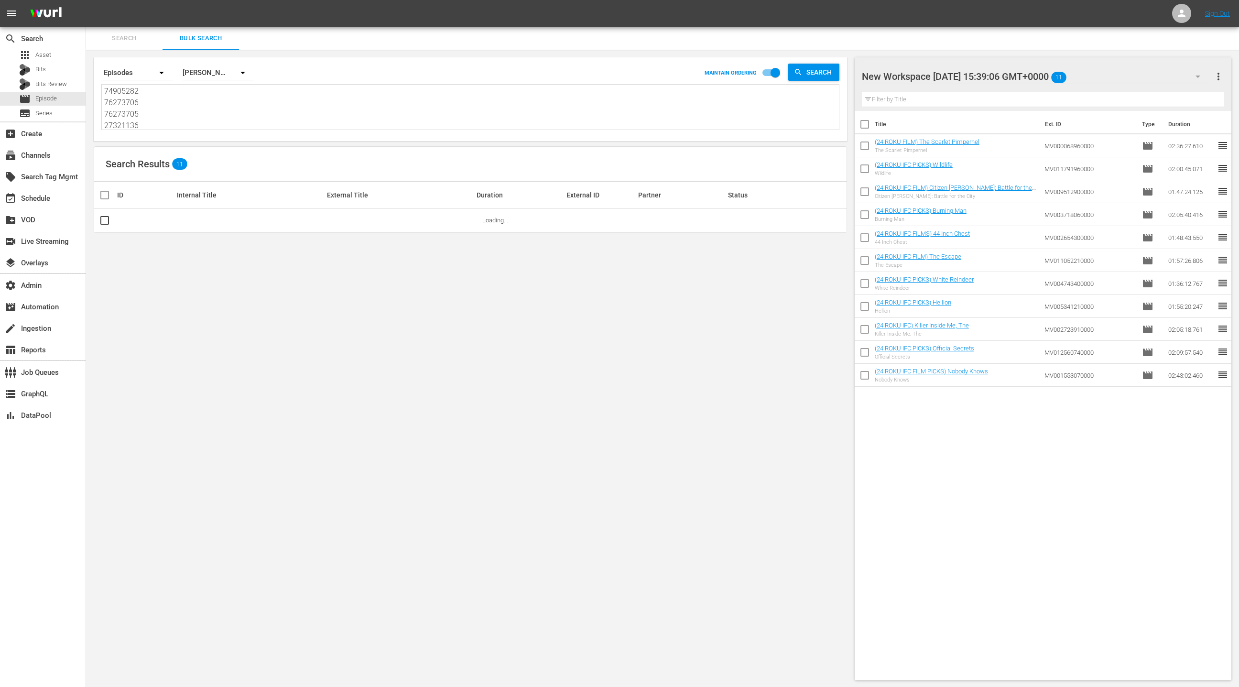
type textarea "79211287 87999339 57818726 87999336 78571580 87999338 76273865 14540341 7490528…"
click at [1221, 76] on span "more_vert" at bounding box center [1218, 76] width 11 height 11
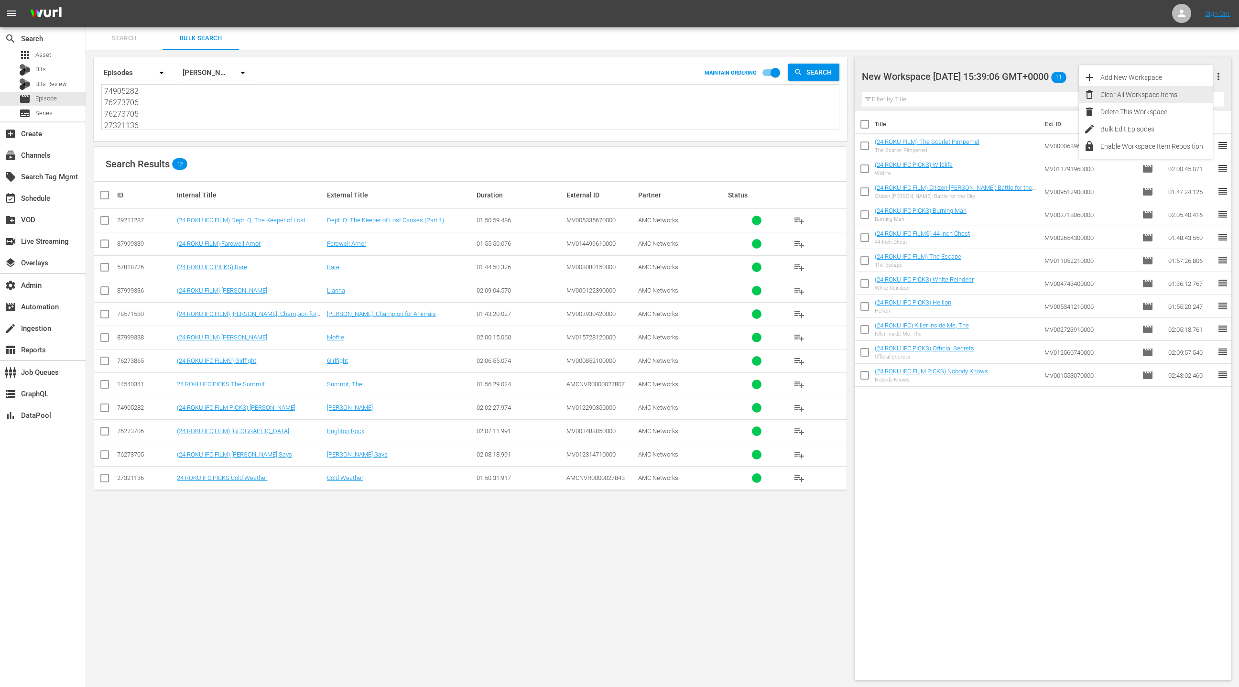
drag, startPoint x: 1183, startPoint y: 98, endPoint x: 1105, endPoint y: 153, distance: 95.4
click at [1183, 98] on div "Clear All Workspace Items" at bounding box center [1157, 94] width 112 height 17
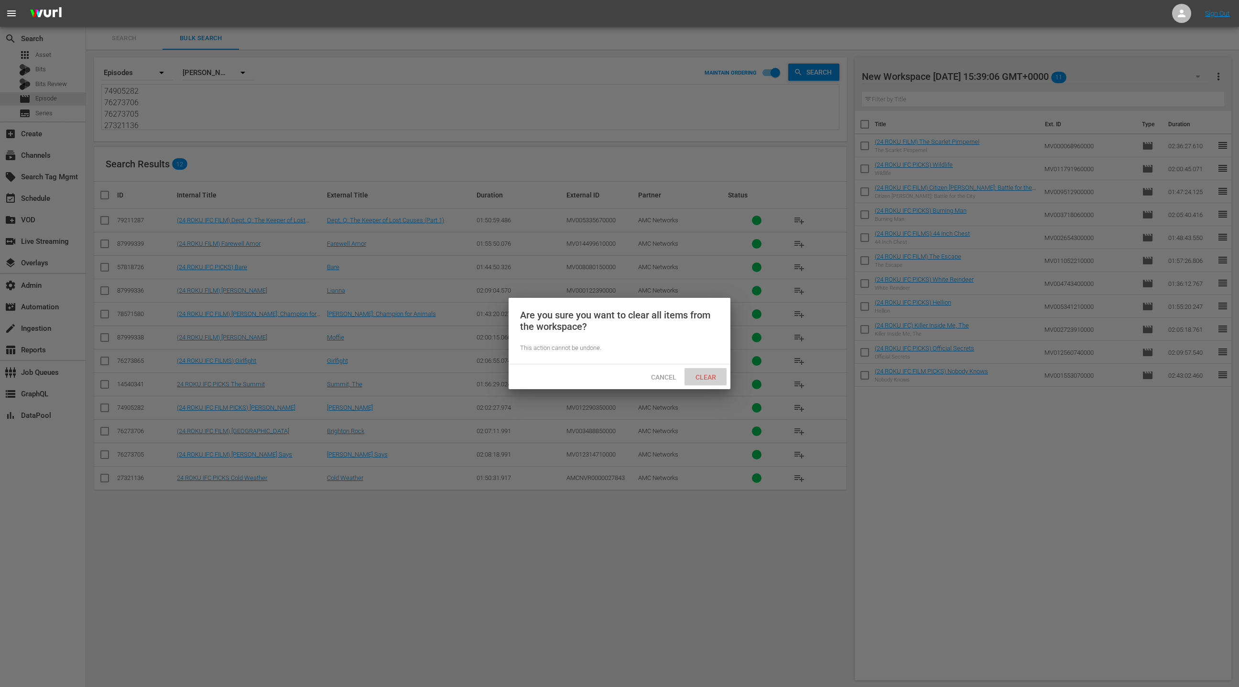
click at [704, 374] on span "Clear" at bounding box center [706, 377] width 36 height 8
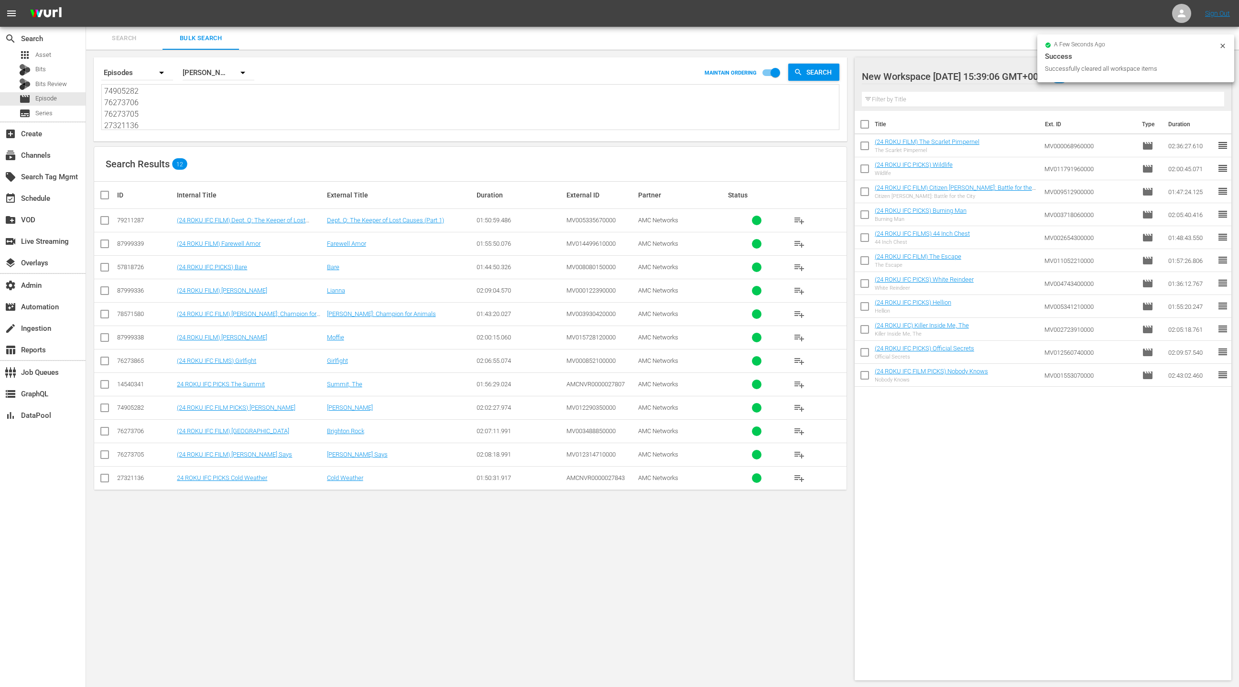
click at [105, 196] on input "checkbox" at bounding box center [108, 194] width 19 height 11
checkbox input "true"
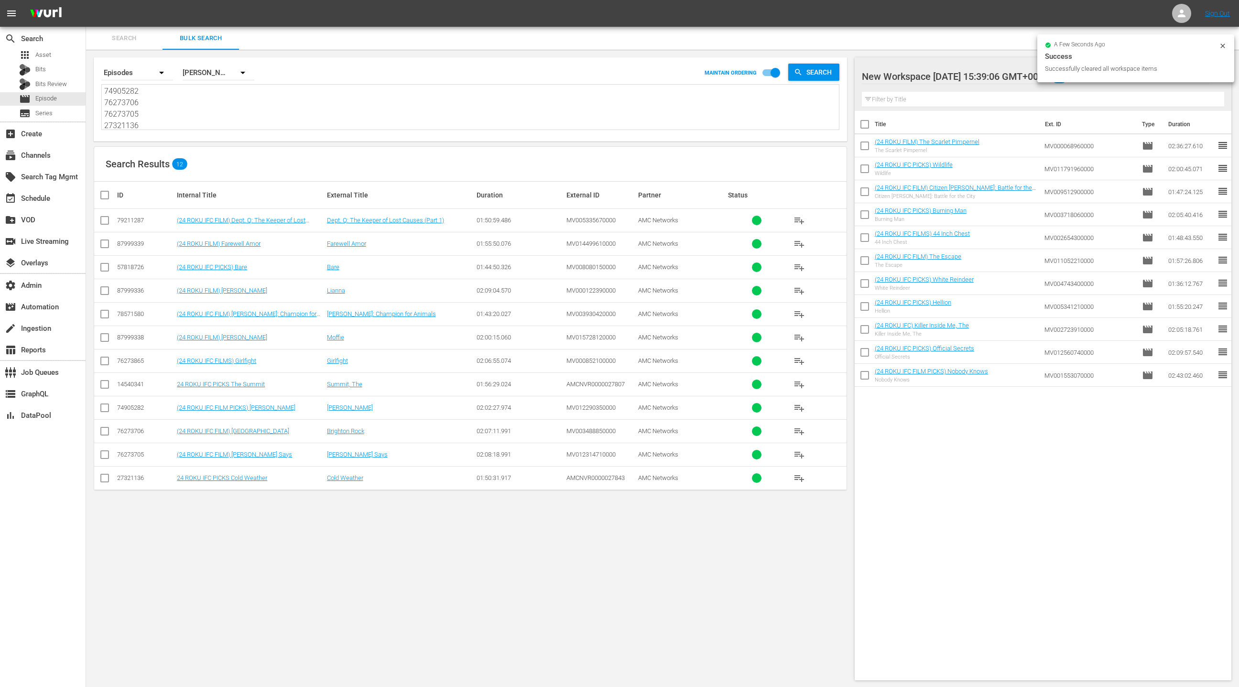
checkbox input "true"
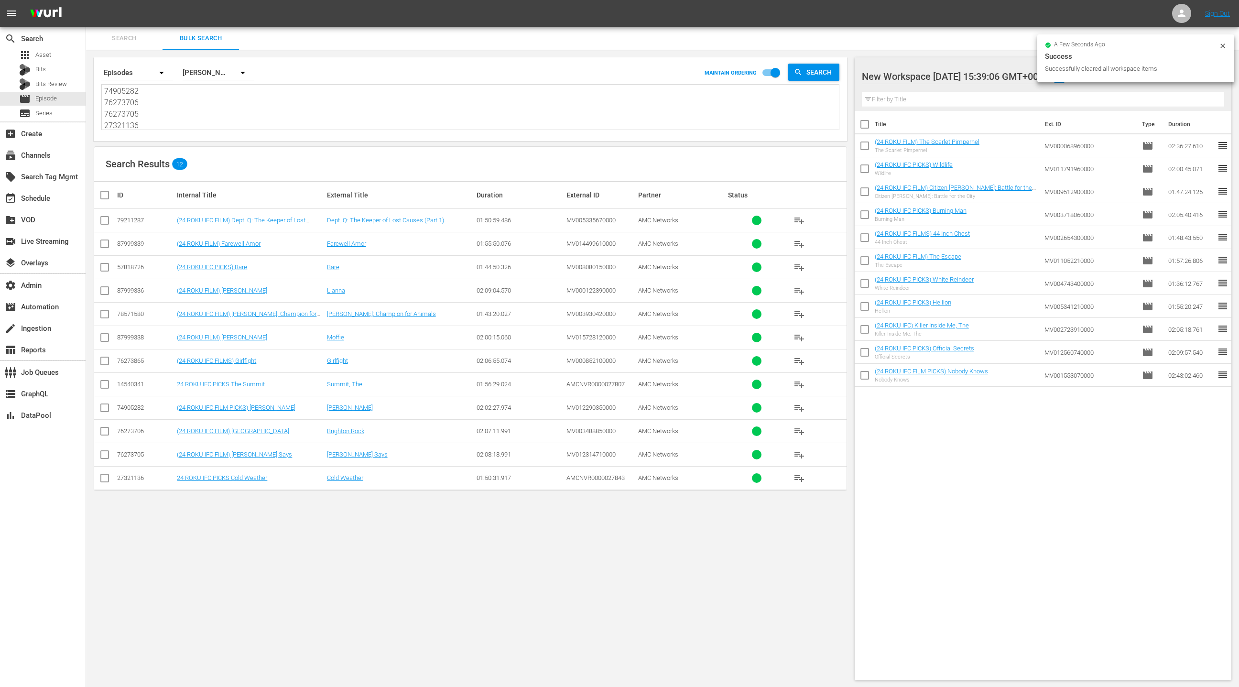
checkbox input "true"
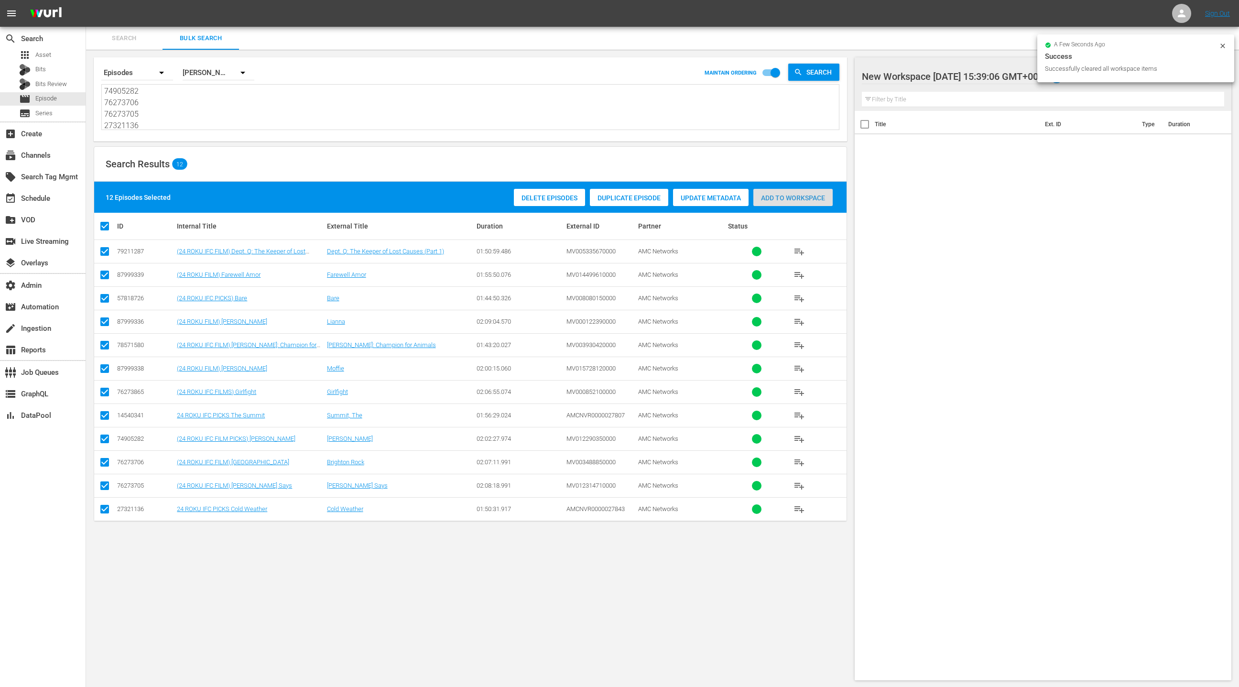
click at [780, 199] on span "Add to Workspace" at bounding box center [792, 198] width 79 height 8
click at [42, 196] on div "event_available Schedule" at bounding box center [27, 197] width 54 height 9
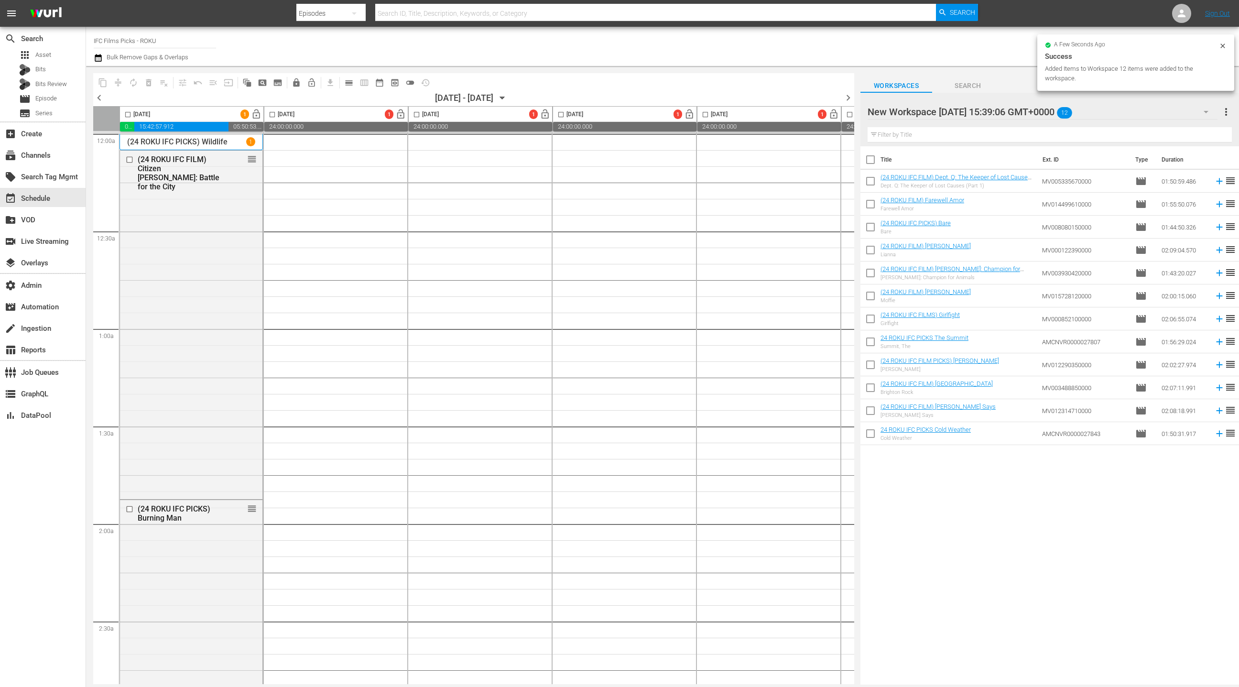
click at [873, 162] on input "checkbox" at bounding box center [871, 162] width 20 height 20
checkbox input "true"
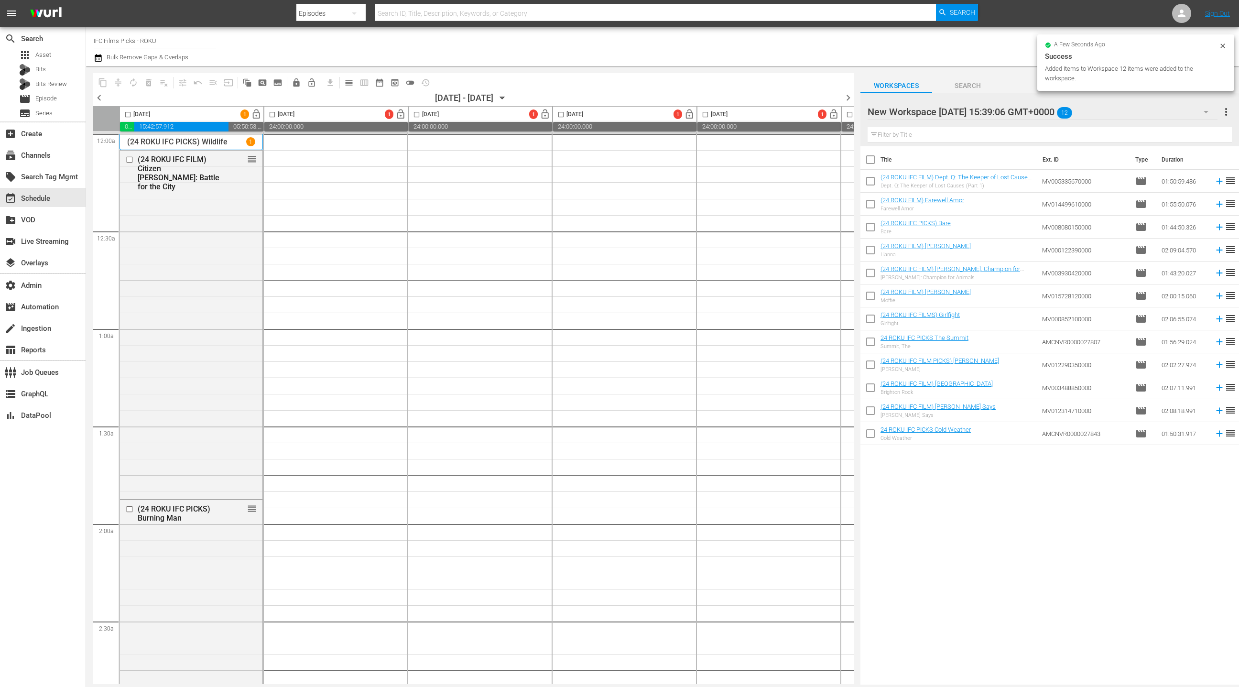
checkbox input "true"
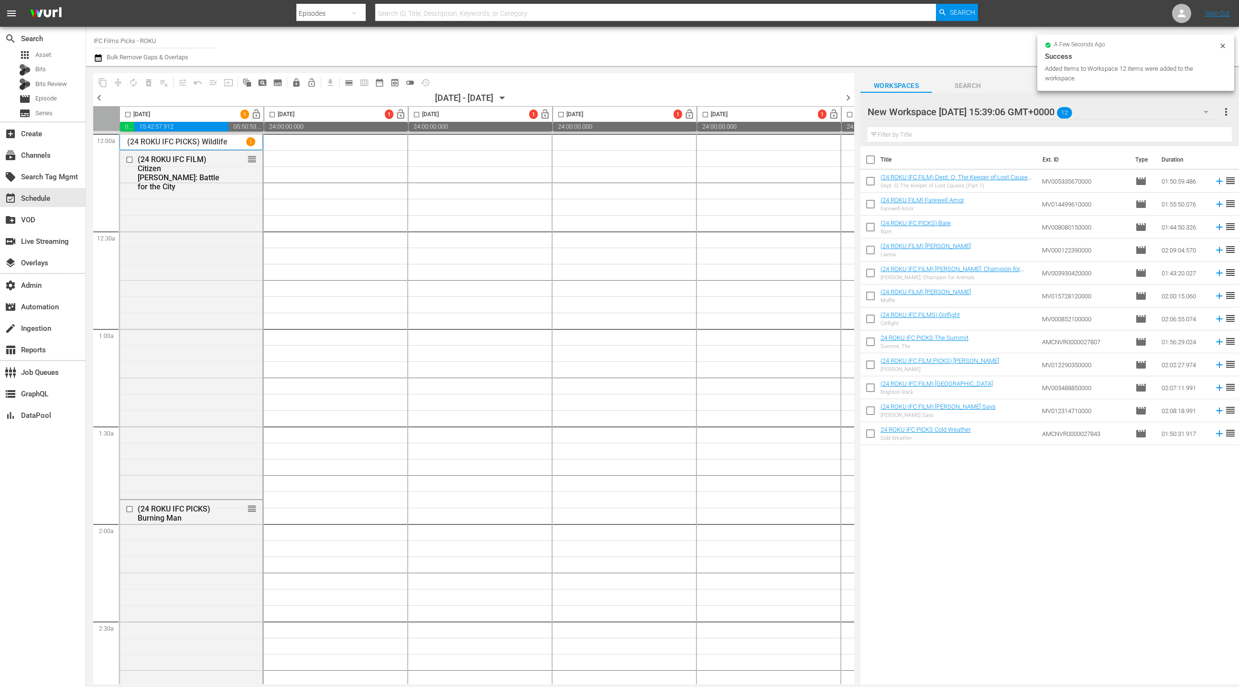
checkbox input "true"
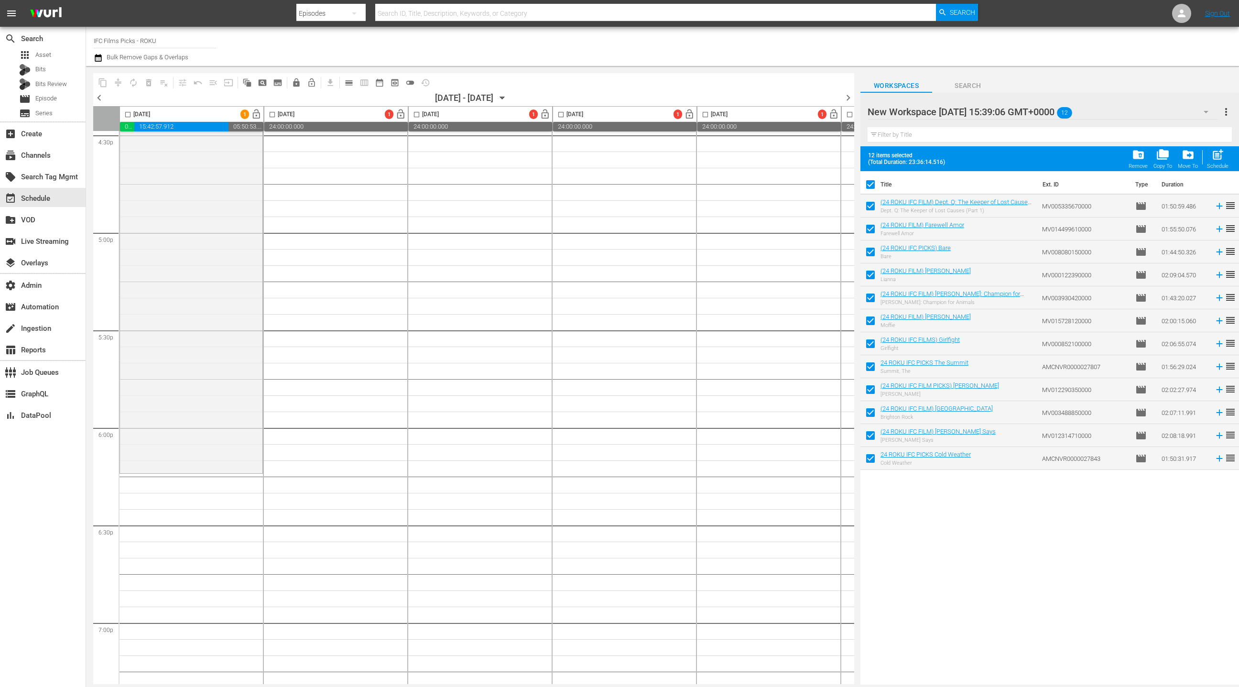
scroll to position [3358, 0]
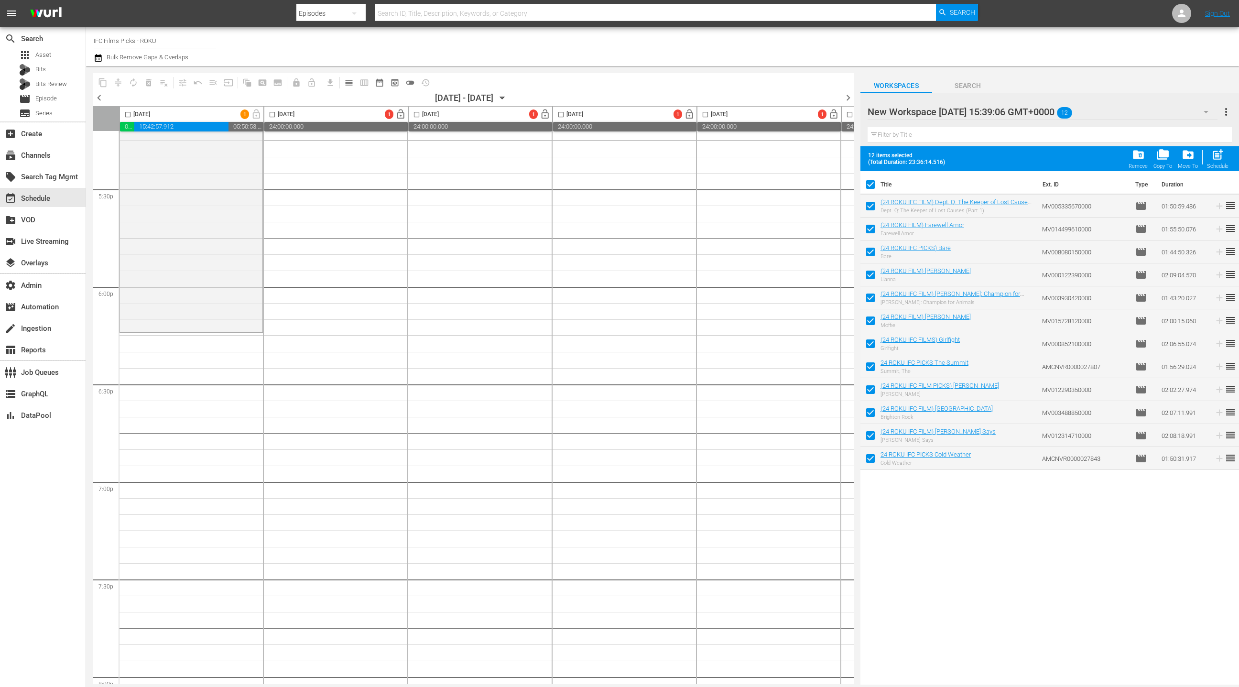
drag, startPoint x: 891, startPoint y: 201, endPoint x: 462, endPoint y: 1, distance: 472.7
click at [60, 99] on div "movie Episode" at bounding box center [43, 98] width 86 height 13
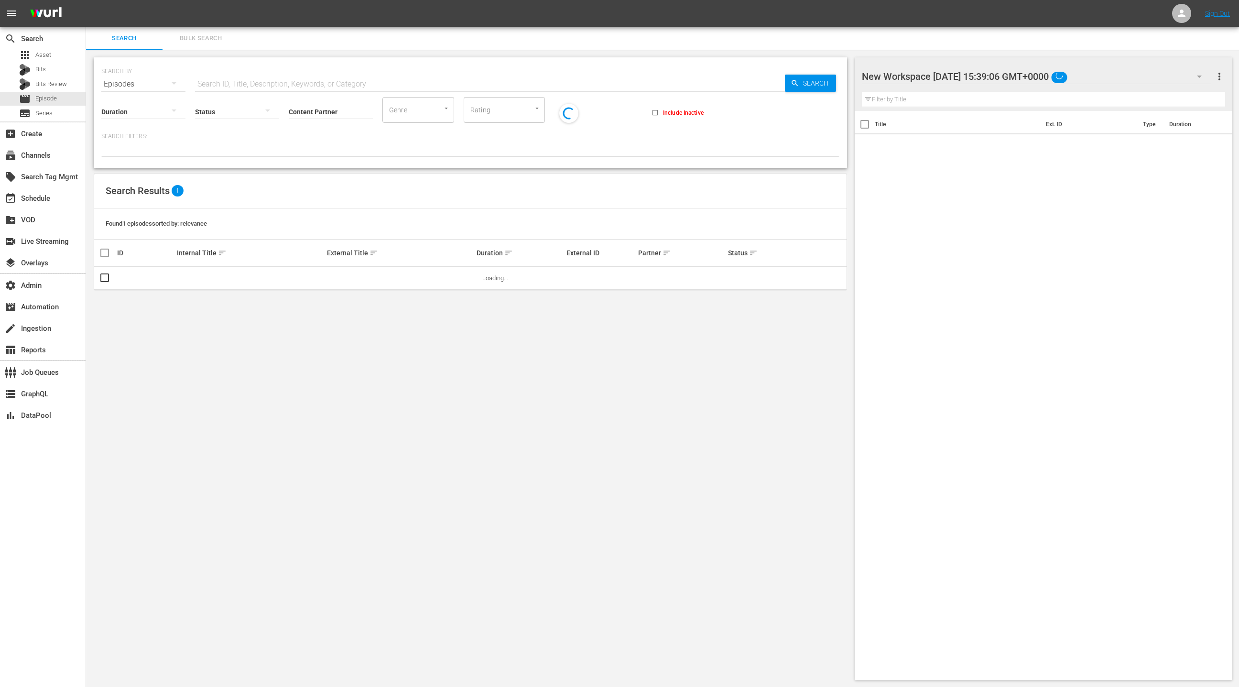
click at [203, 36] on span "Bulk Search" at bounding box center [200, 38] width 65 height 11
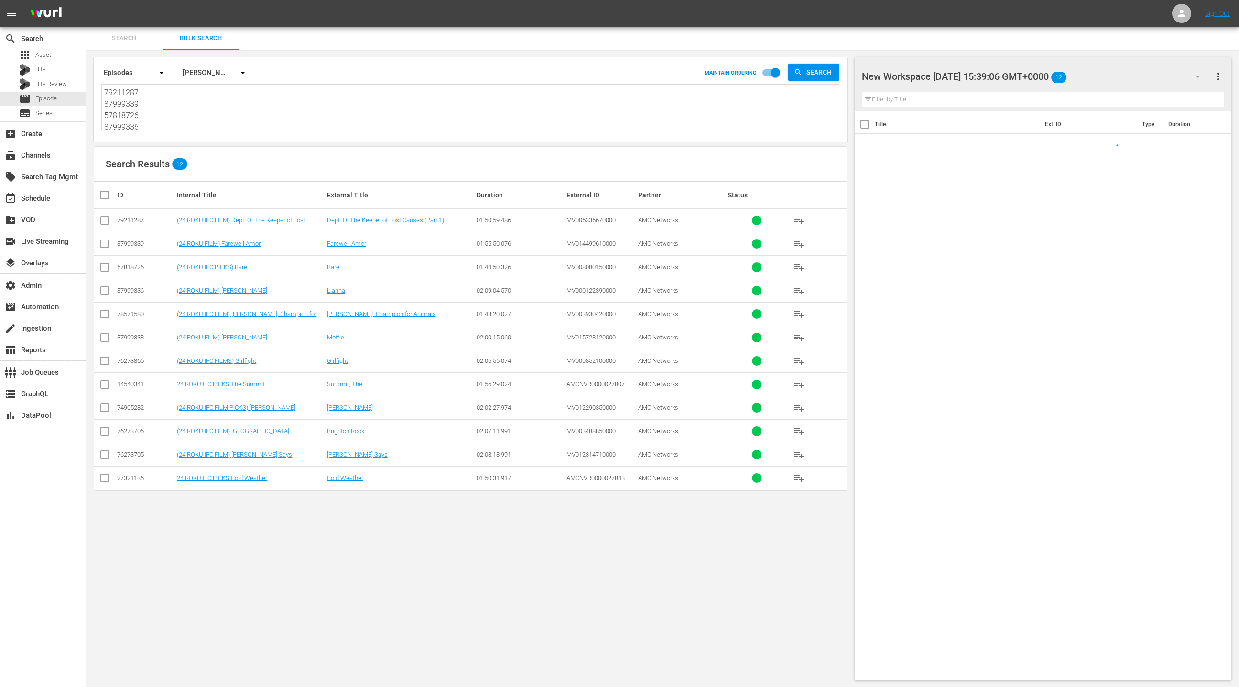
click at [207, 107] on textarea "79211287 87999339 57818726 87999336 78571580 87999338 76273865 14540341 7490528…" at bounding box center [471, 109] width 735 height 44
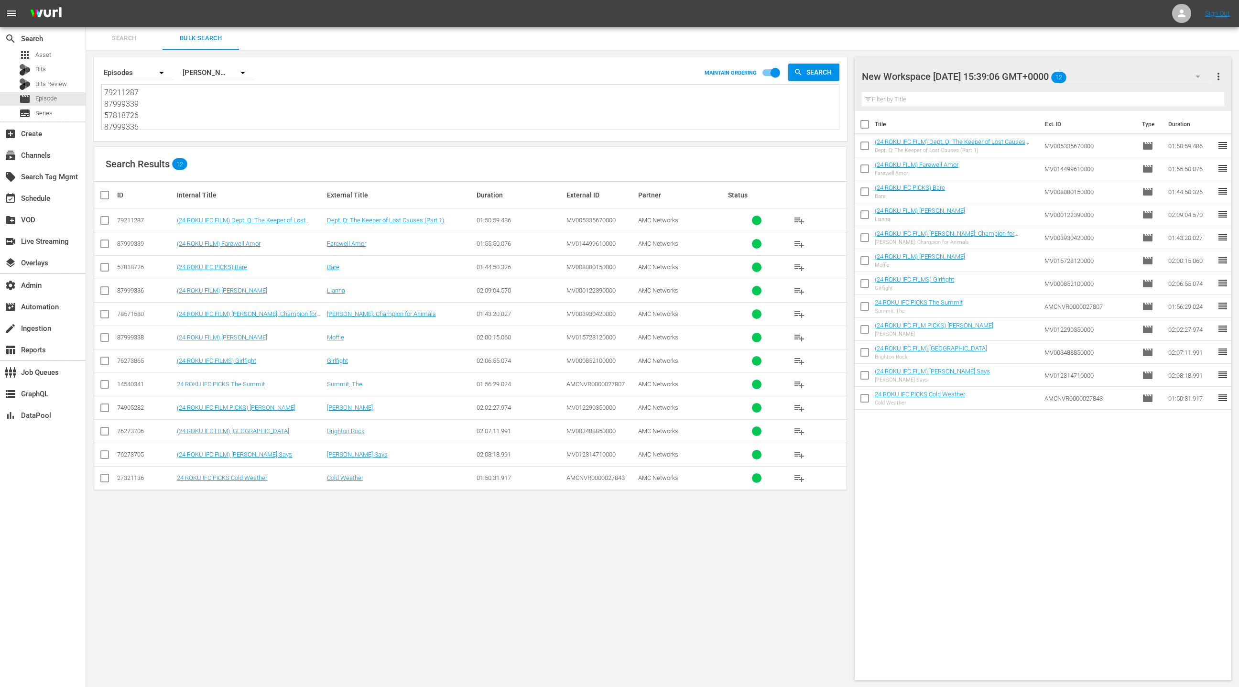
paste textarea "87999337 76273703 87999339 79211230 87999336 27274405 74905281 74905285 7921128…"
type textarea "87999337 76273703 87999339 79211230 87999336 27274405 74905281 74905285 7921128…"
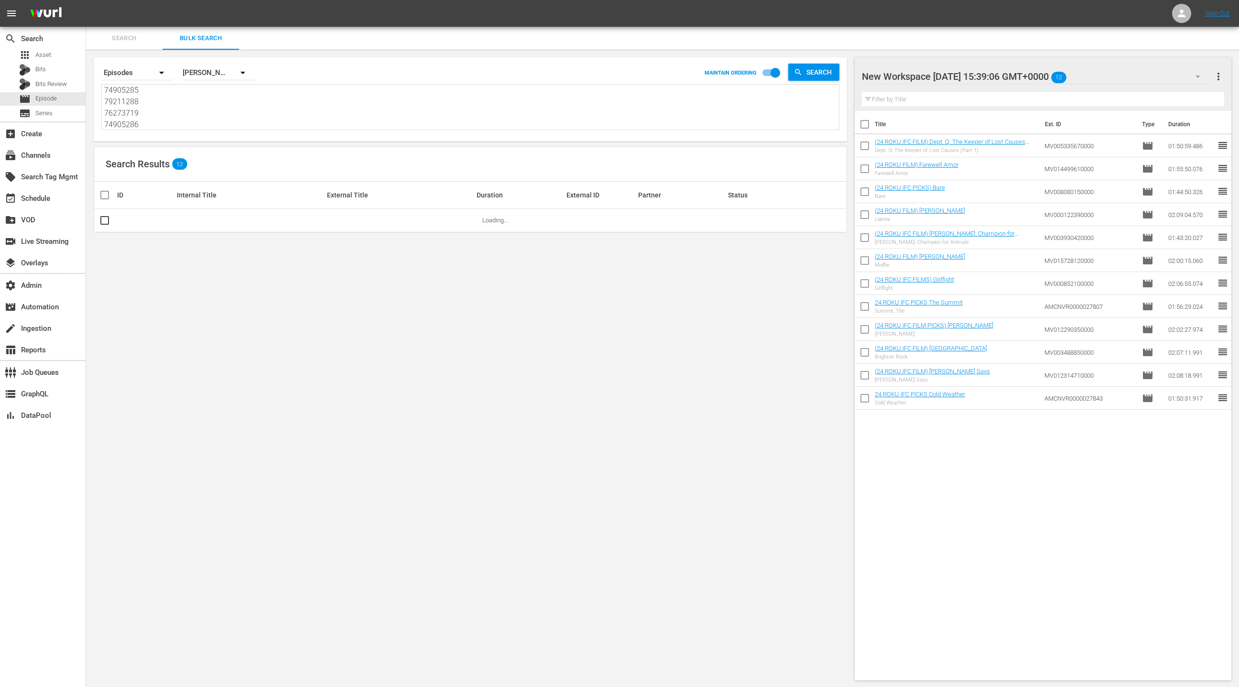
type textarea "87999337 76273703 87999339 79211230 87999336 27274405 74905281 74905285 7921128…"
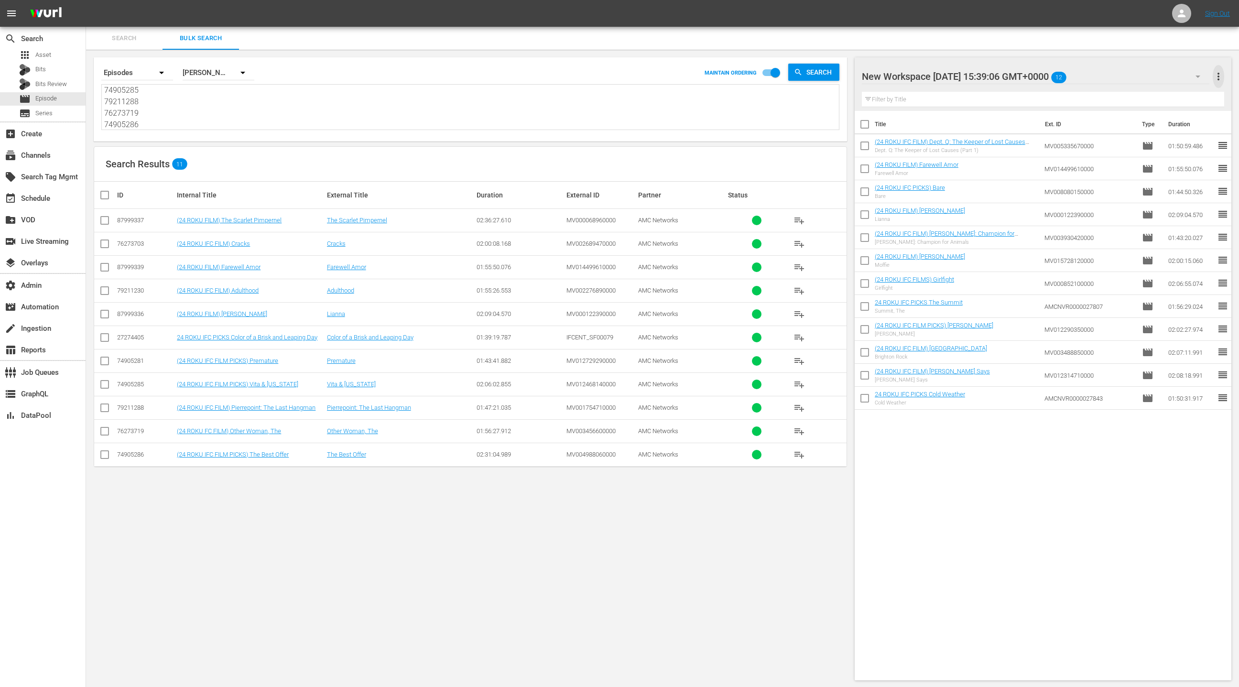
click at [1217, 77] on span "more_vert" at bounding box center [1218, 76] width 11 height 11
drag, startPoint x: 1156, startPoint y: 95, endPoint x: 1106, endPoint y: 113, distance: 52.8
click at [1156, 95] on div "Clear All Workspace Items" at bounding box center [1157, 94] width 112 height 17
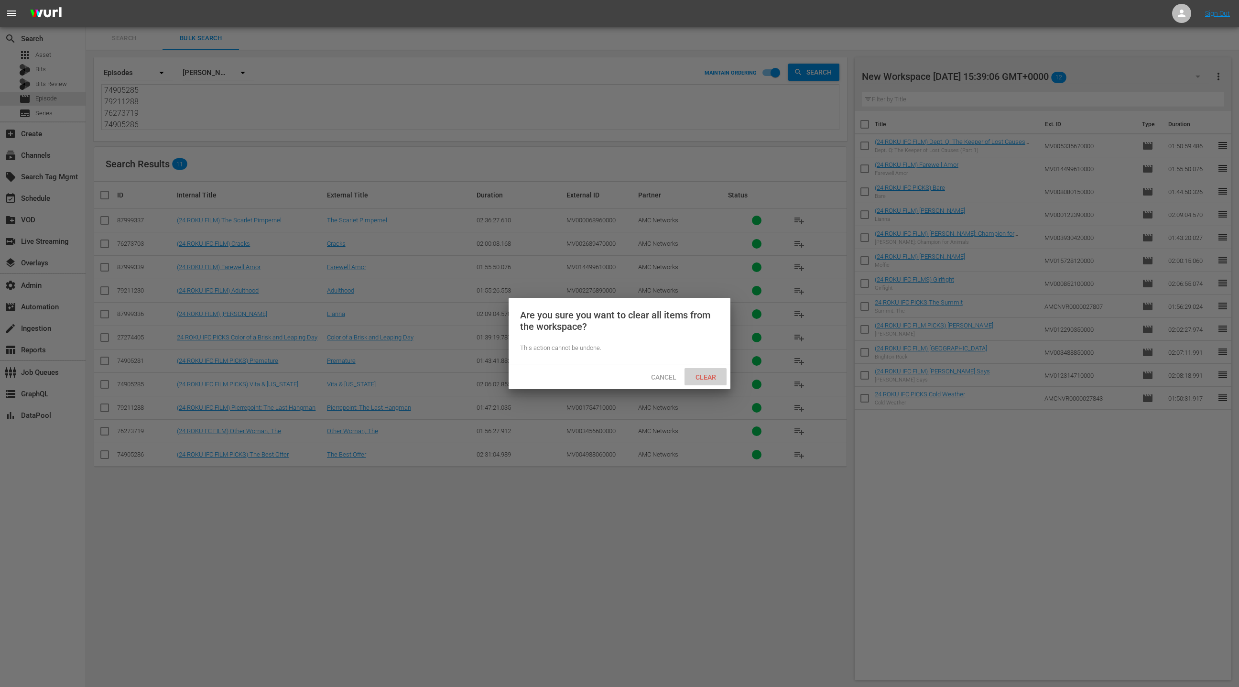
drag, startPoint x: 698, startPoint y: 374, endPoint x: 703, endPoint y: 372, distance: 5.6
click at [700, 373] on span "Clear" at bounding box center [706, 377] width 36 height 8
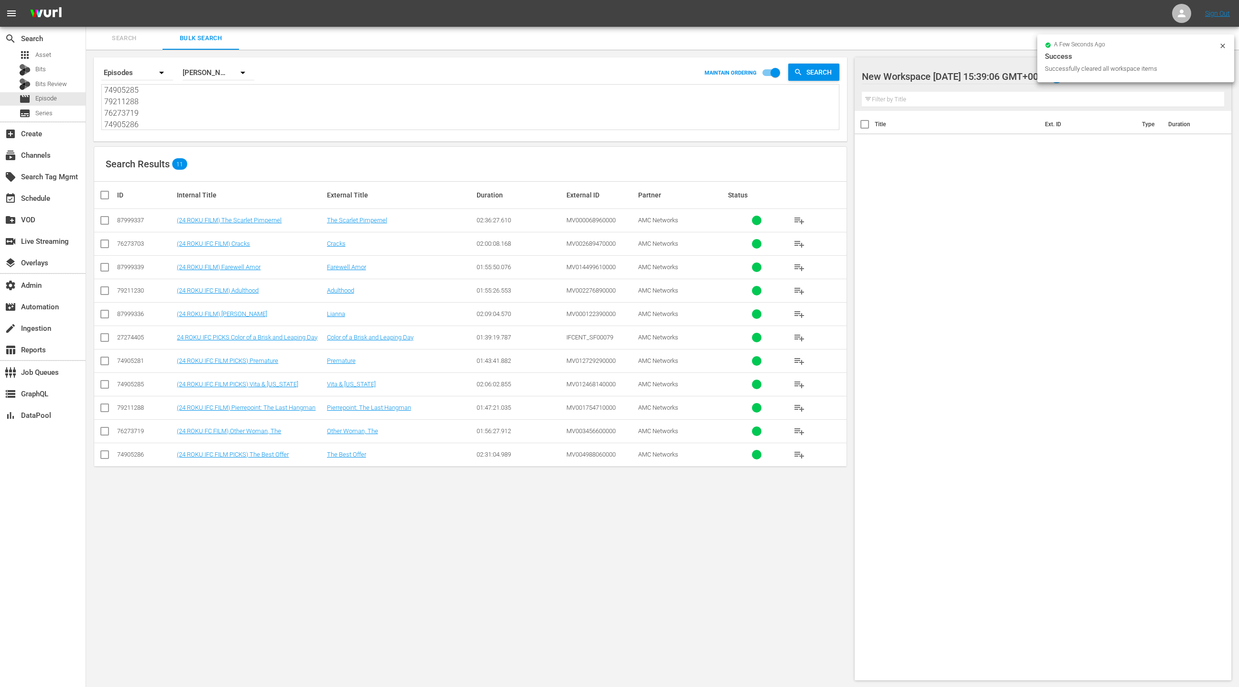
click at [102, 196] on input "checkbox" at bounding box center [108, 194] width 19 height 11
checkbox input "true"
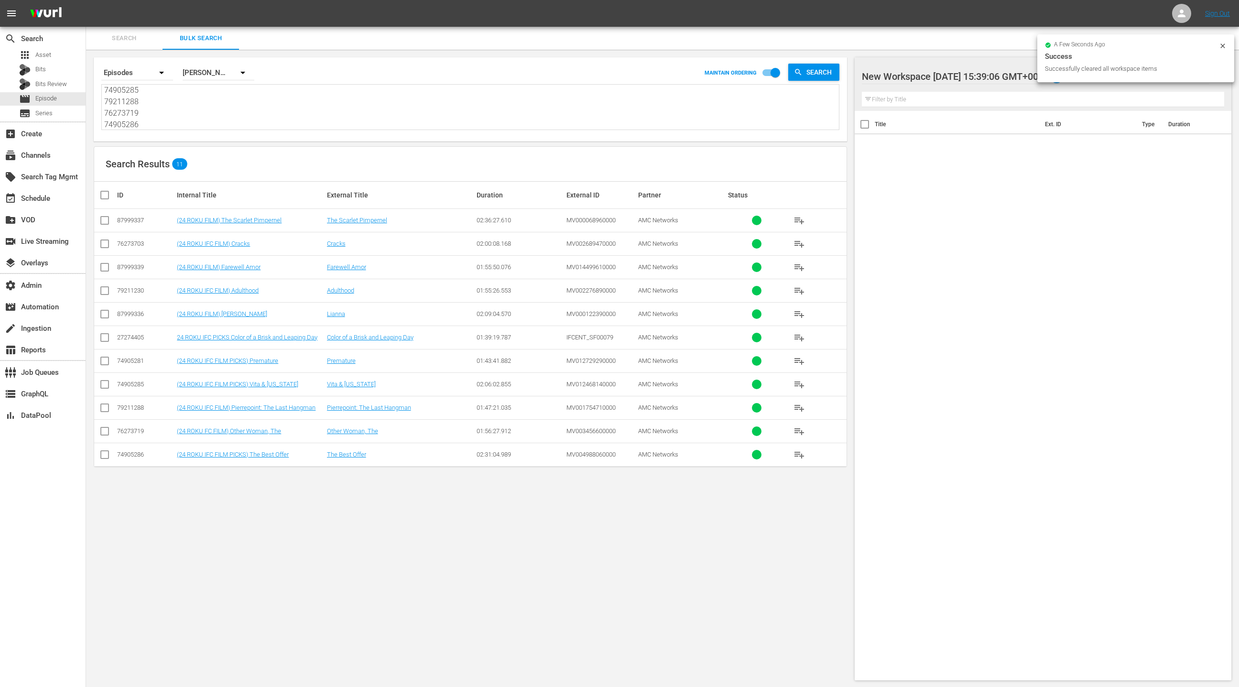
checkbox input "true"
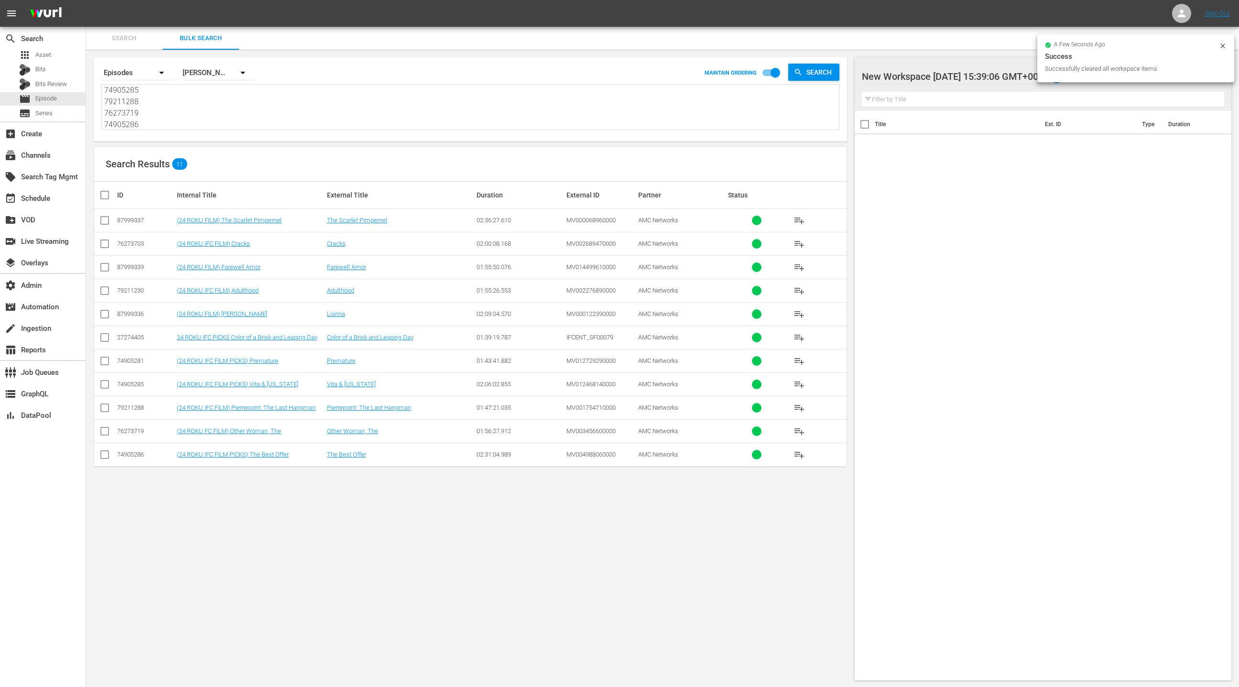
checkbox input "true"
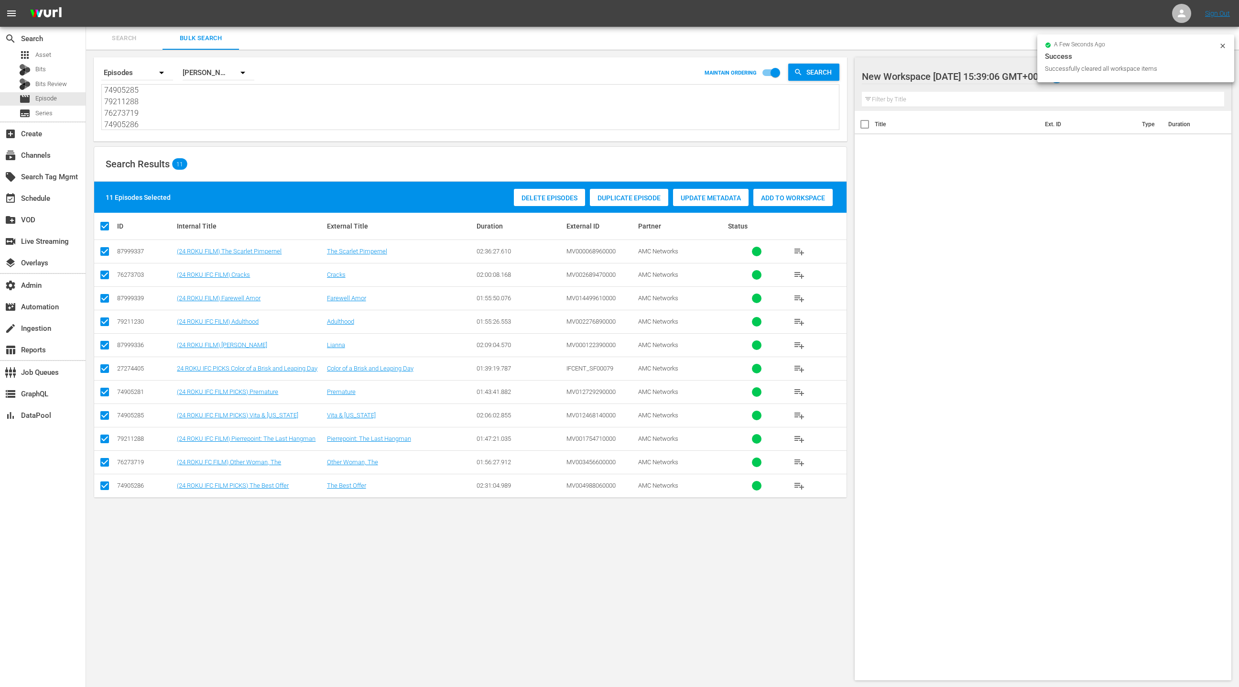
click at [773, 186] on div "Delete Episodes Duplicate Episode Update Metadata Add to Workspace" at bounding box center [674, 197] width 324 height 22
click at [60, 199] on div "event_available Schedule" at bounding box center [43, 197] width 86 height 19
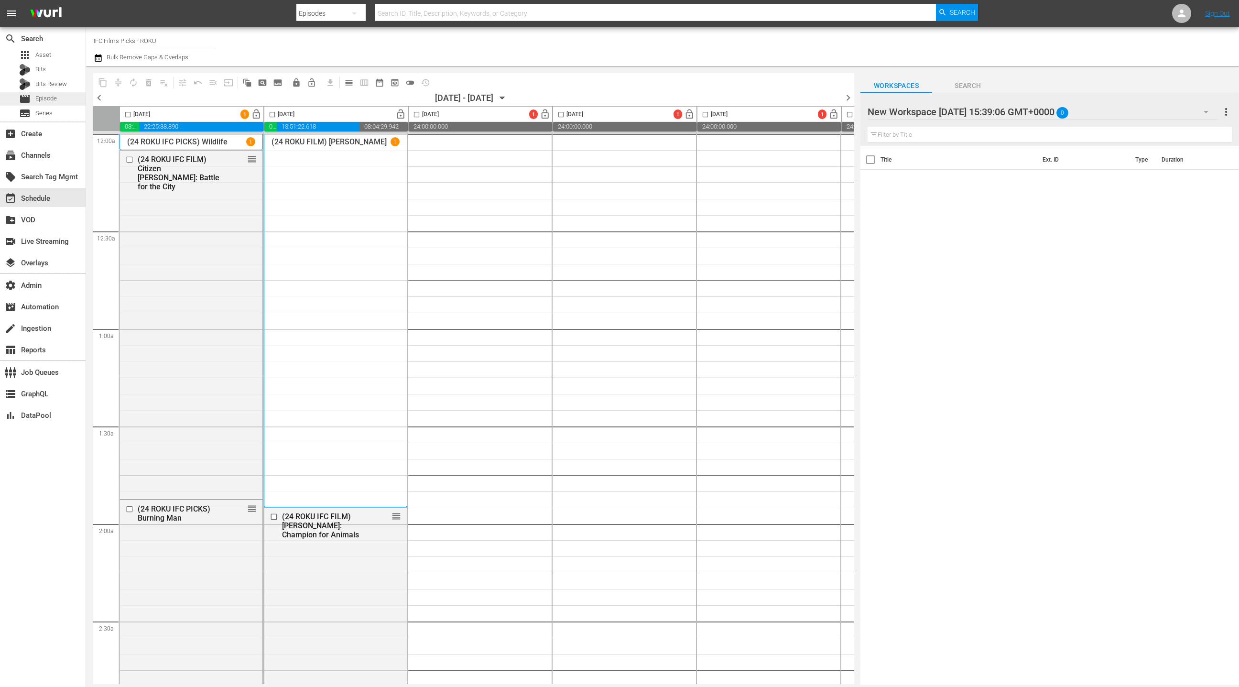
click at [60, 100] on div "movie Episode" at bounding box center [43, 98] width 86 height 13
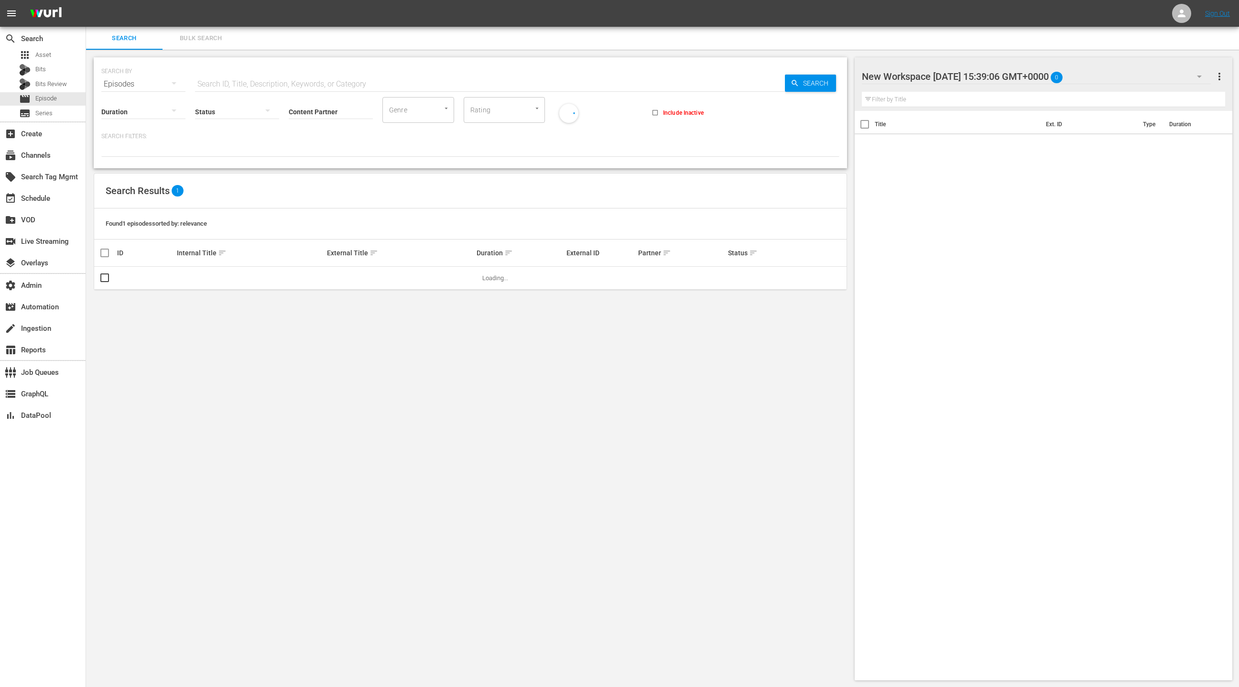
click at [196, 39] on span "Bulk Search" at bounding box center [200, 38] width 65 height 11
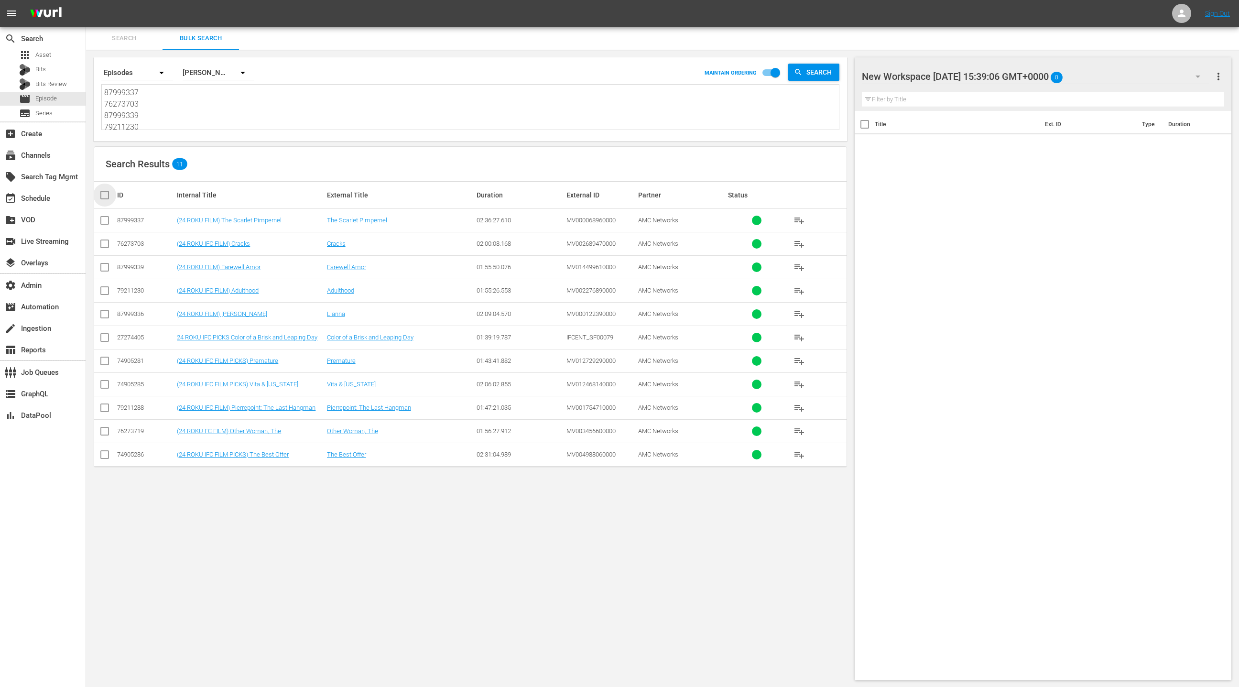
click at [104, 192] on input "checkbox" at bounding box center [108, 194] width 19 height 11
checkbox input "true"
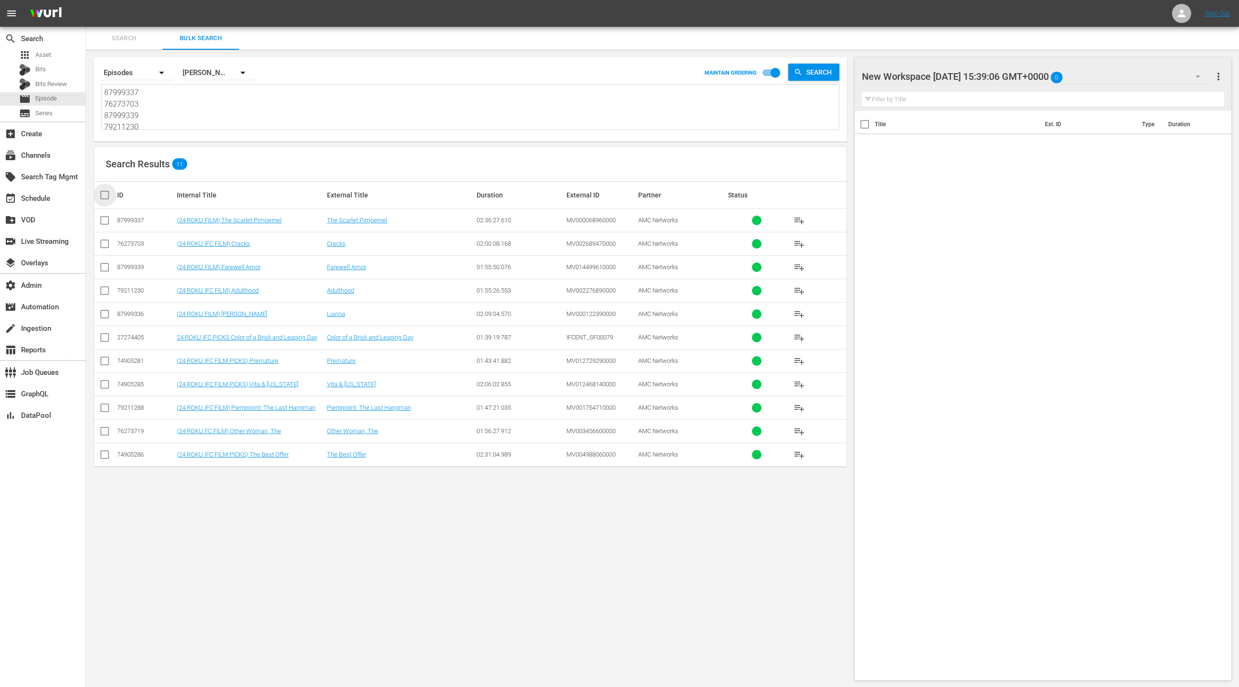
checkbox input "true"
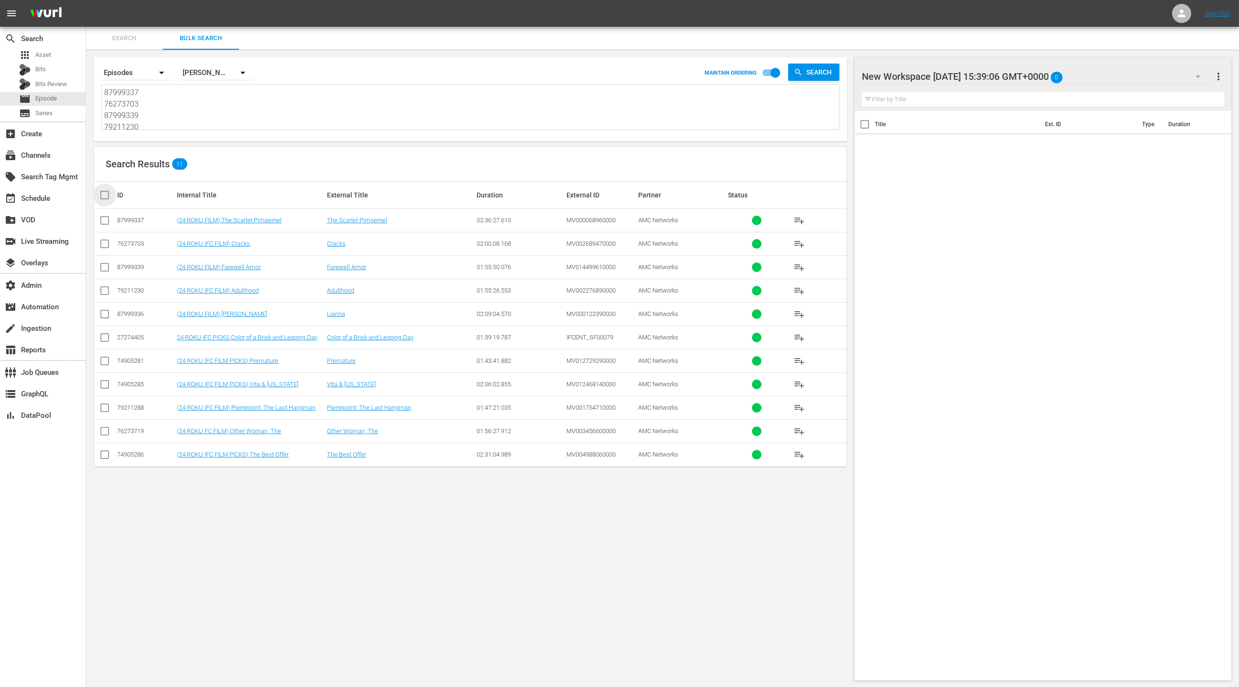
checkbox input "true"
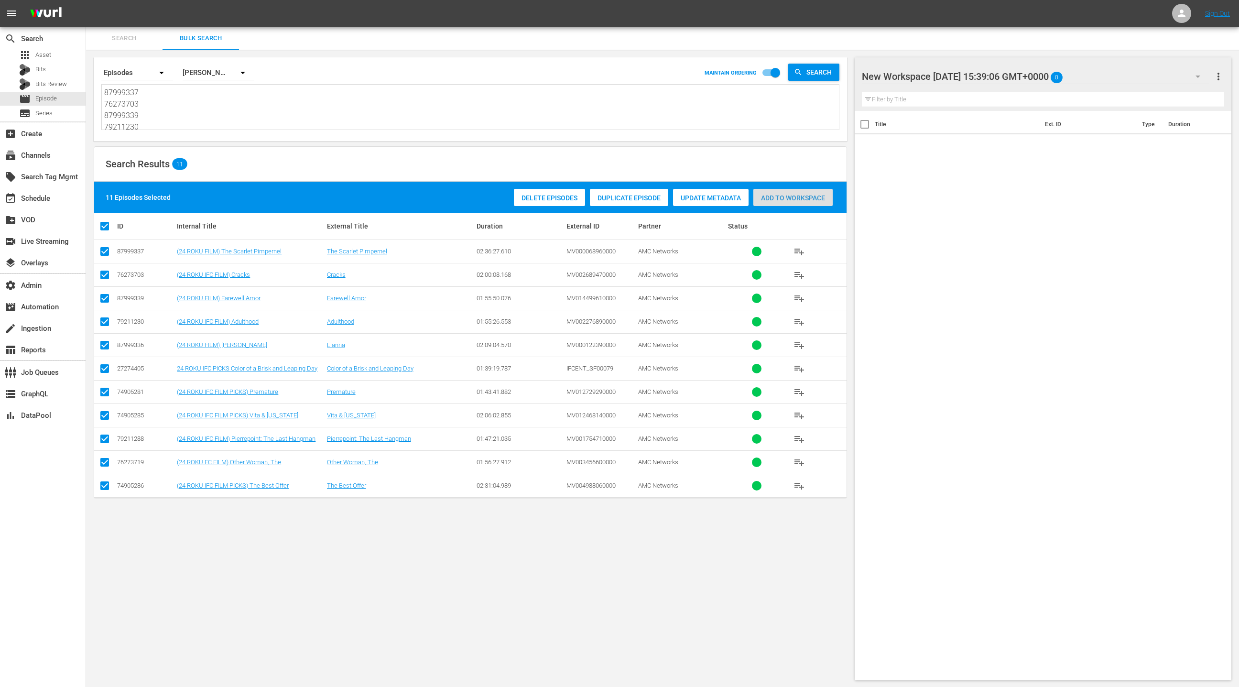
click at [798, 202] on div "Add to Workspace" at bounding box center [792, 198] width 79 height 18
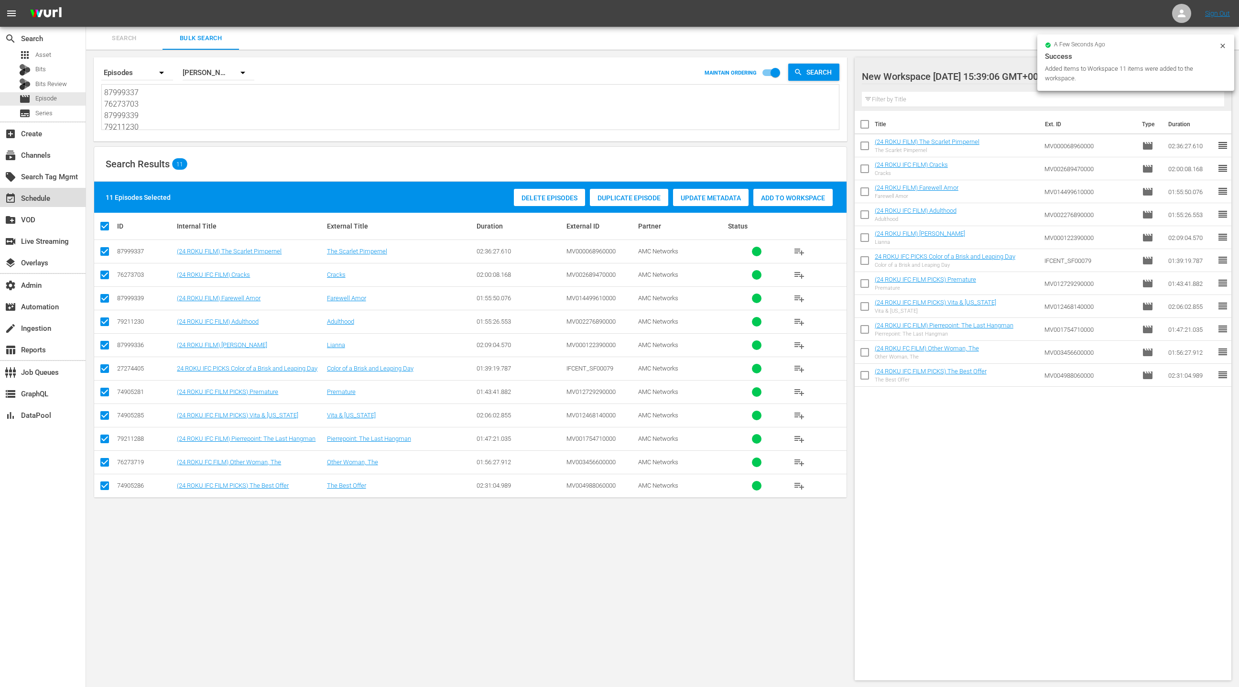
click at [28, 198] on div "event_available Schedule" at bounding box center [27, 197] width 54 height 9
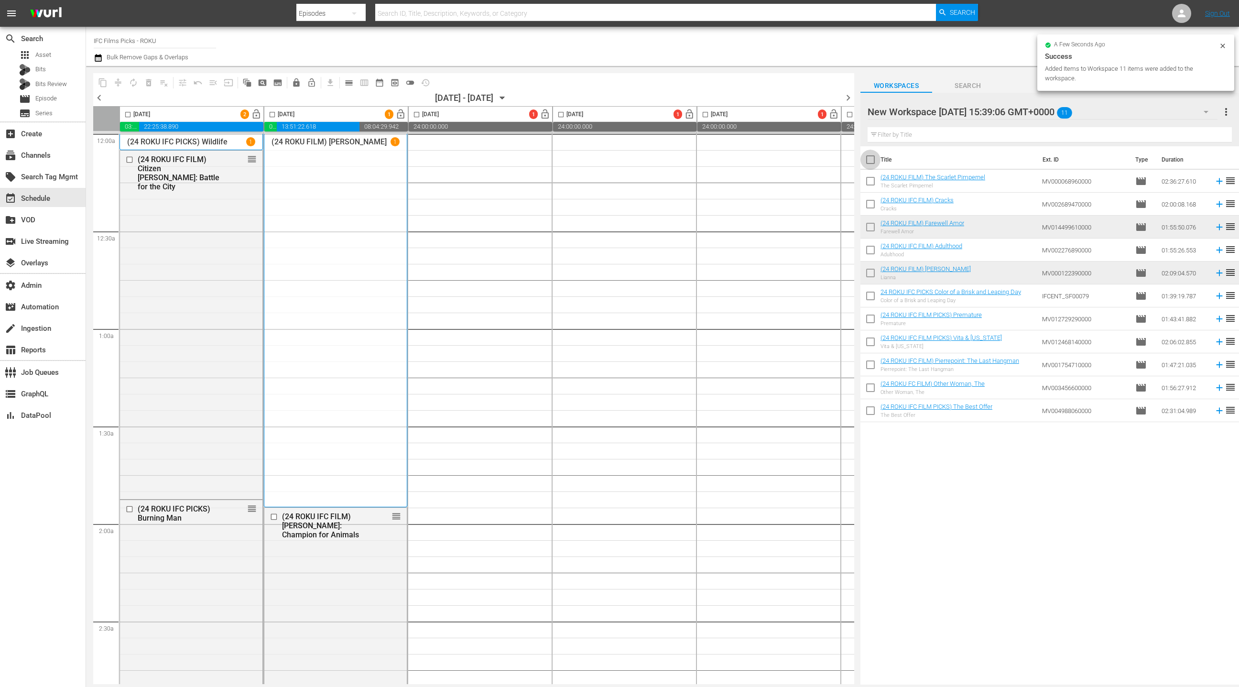
click at [868, 163] on input "checkbox" at bounding box center [871, 162] width 20 height 20
checkbox input "true"
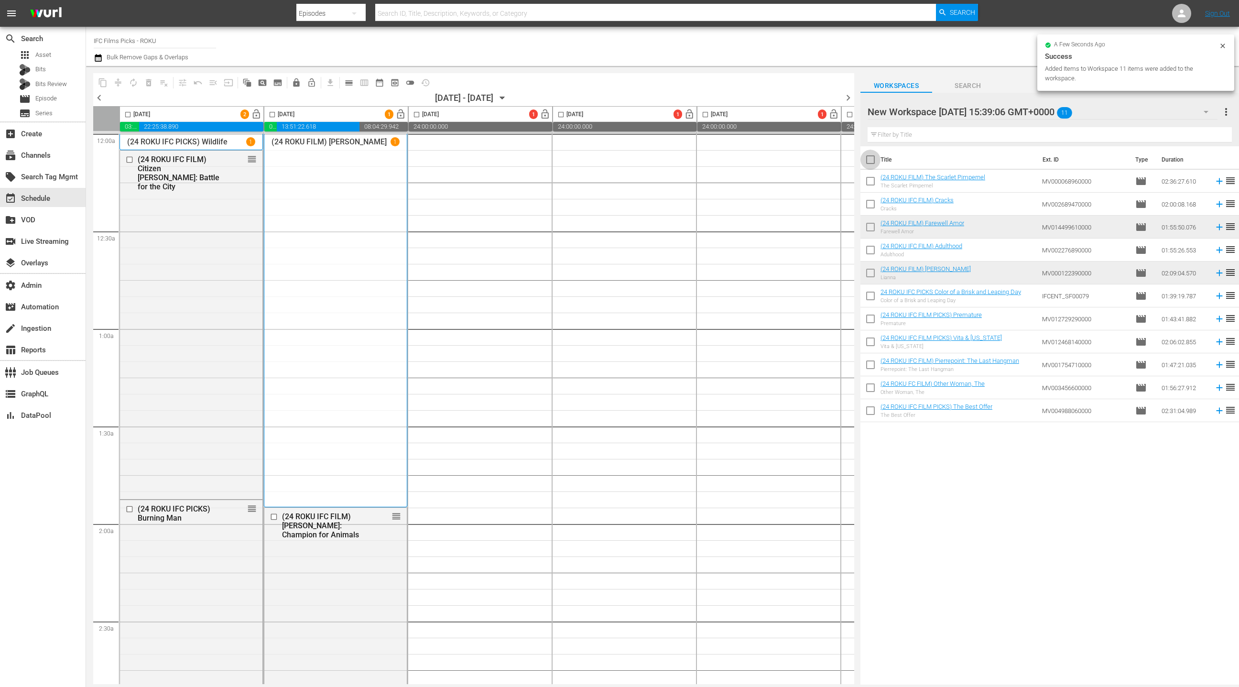
checkbox input "true"
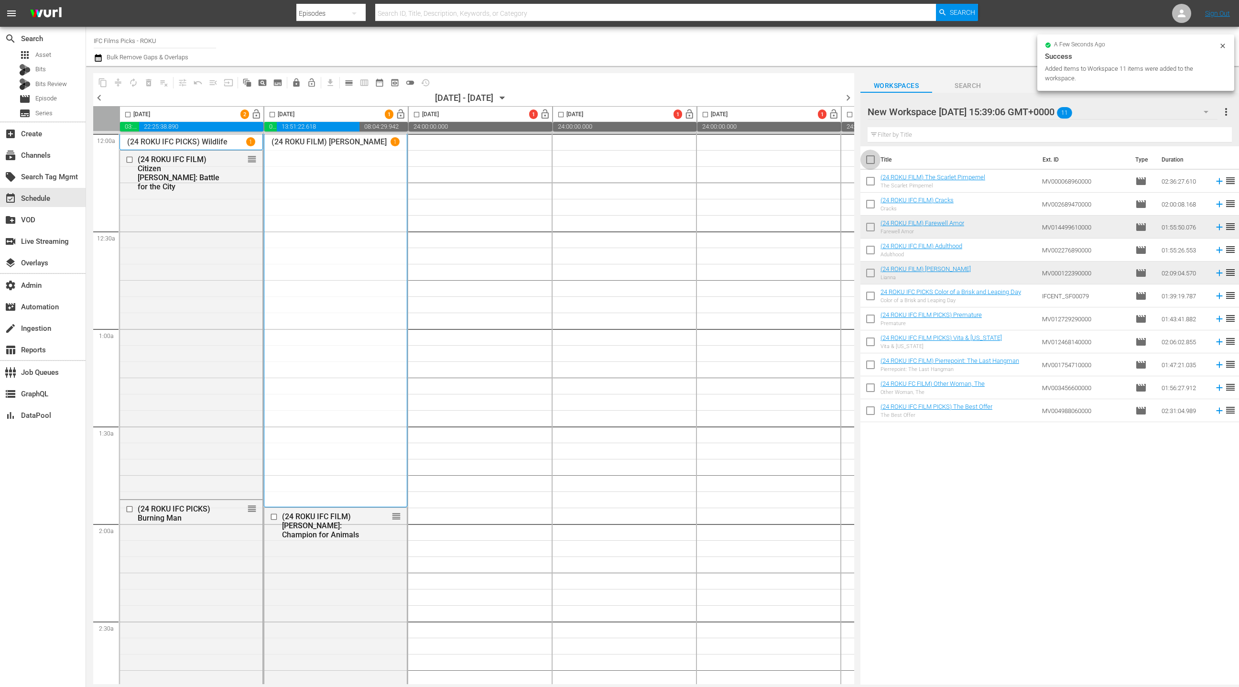
checkbox input "true"
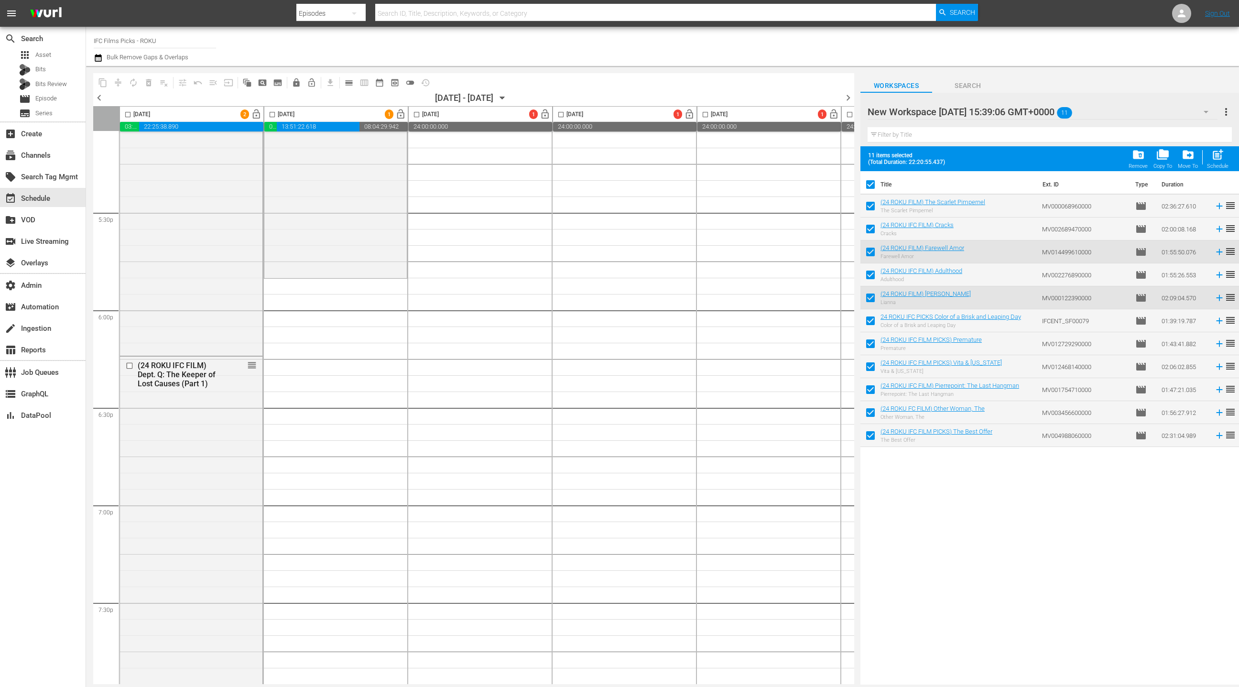
scroll to position [3260, 0]
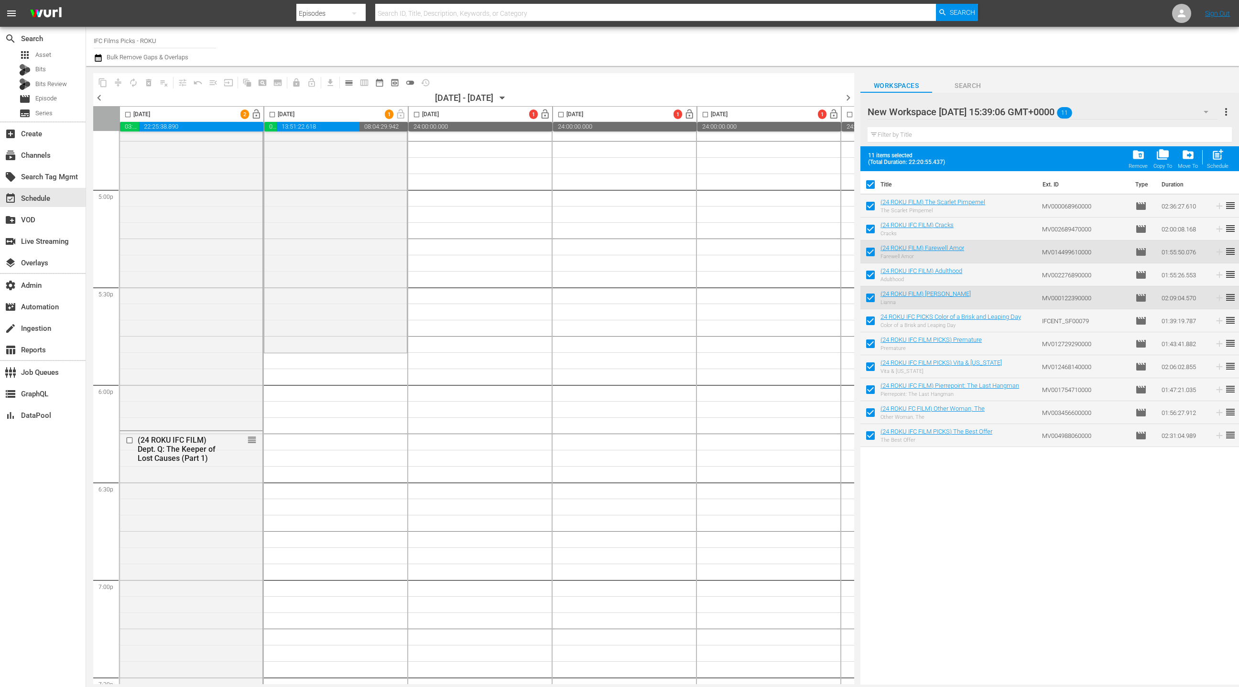
drag, startPoint x: 904, startPoint y: 199, endPoint x: 357, endPoint y: 0, distance: 582.0
click at [63, 104] on div "movie Episode" at bounding box center [43, 98] width 86 height 13
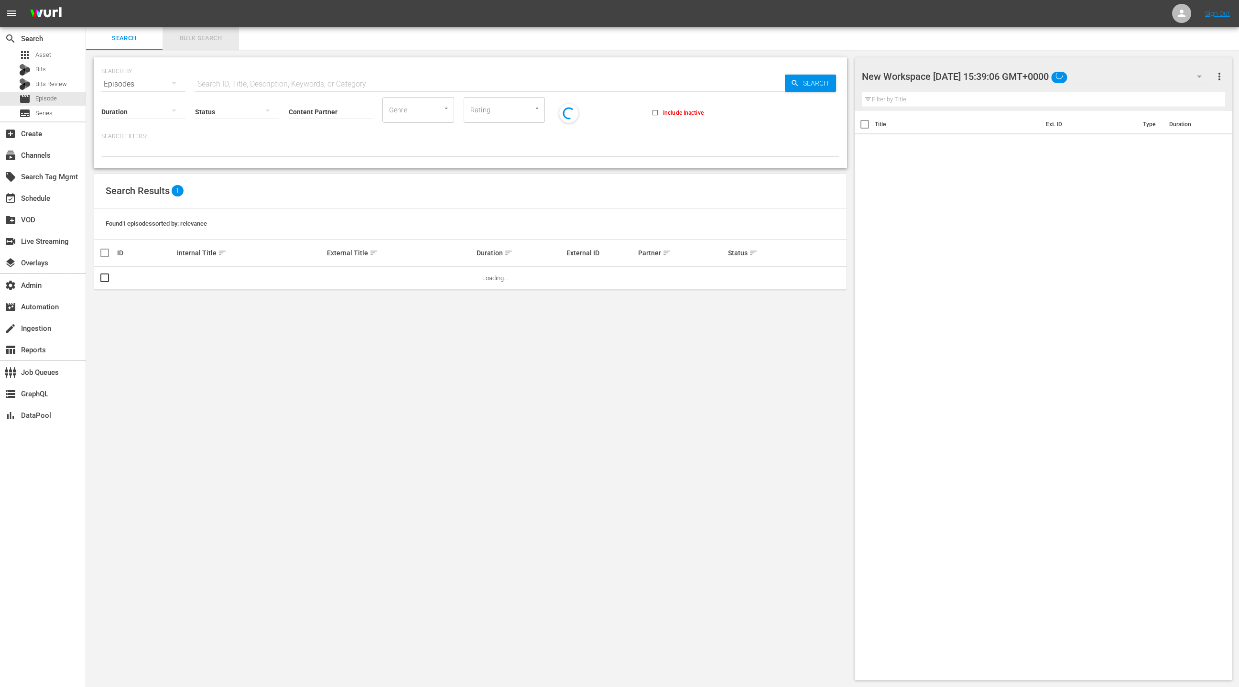
click at [207, 42] on span "Bulk Search" at bounding box center [200, 38] width 65 height 11
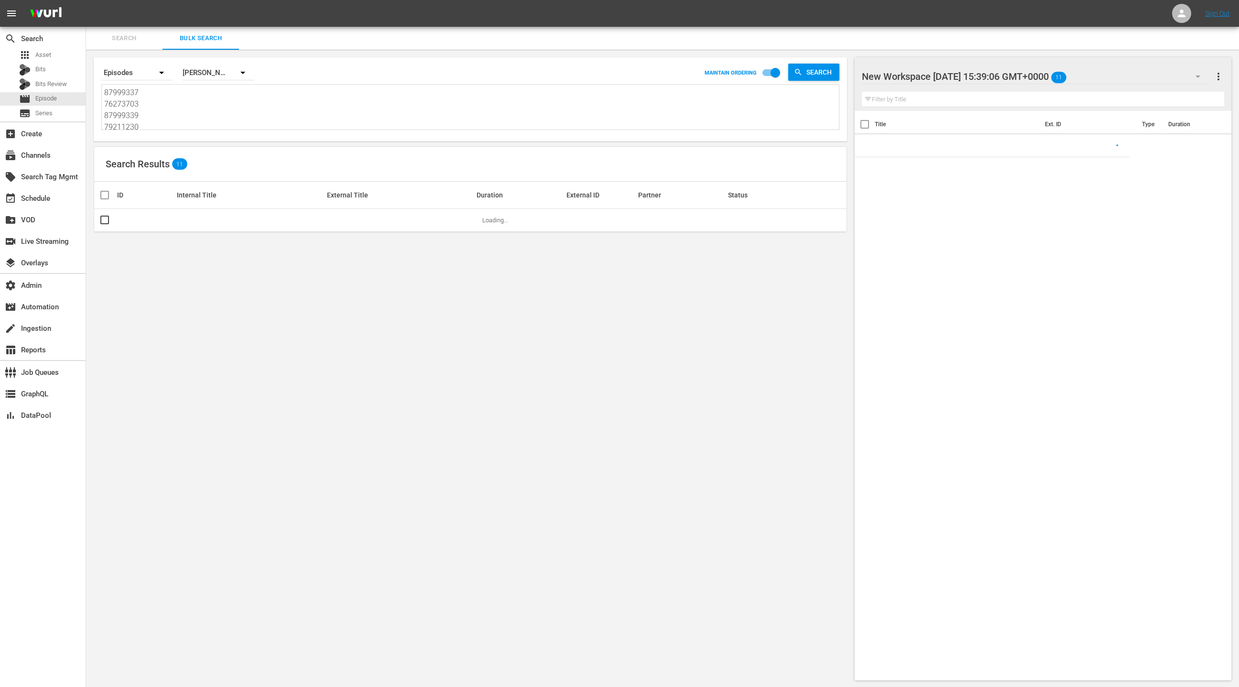
click at [194, 110] on textarea "87999337 76273703 87999339 79211230 87999336 27274405 74905281 74905285 7921128…" at bounding box center [471, 109] width 735 height 44
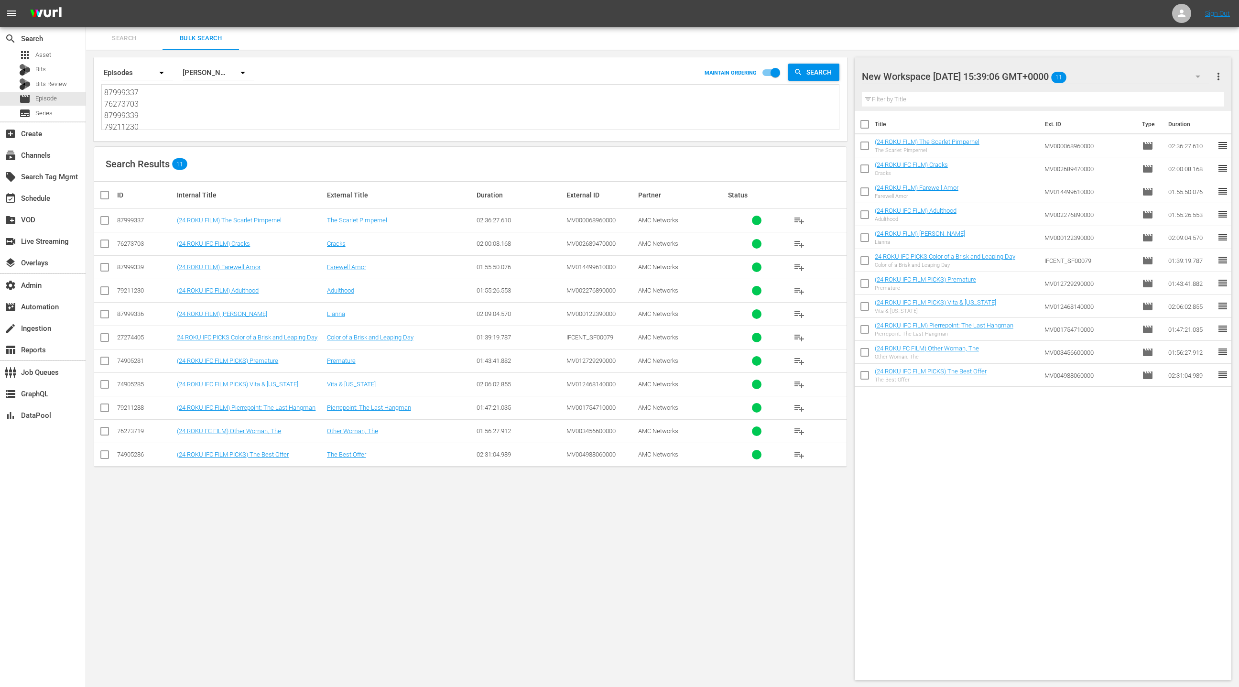
paste textarea "8 79211203 87999337 74905279 87999339 72026472 76273720 35703612 78571580 57818…"
type textarea "87999338 79211203 87999337 74905279 87999339 72026472 76273720 35703612 7857158…"
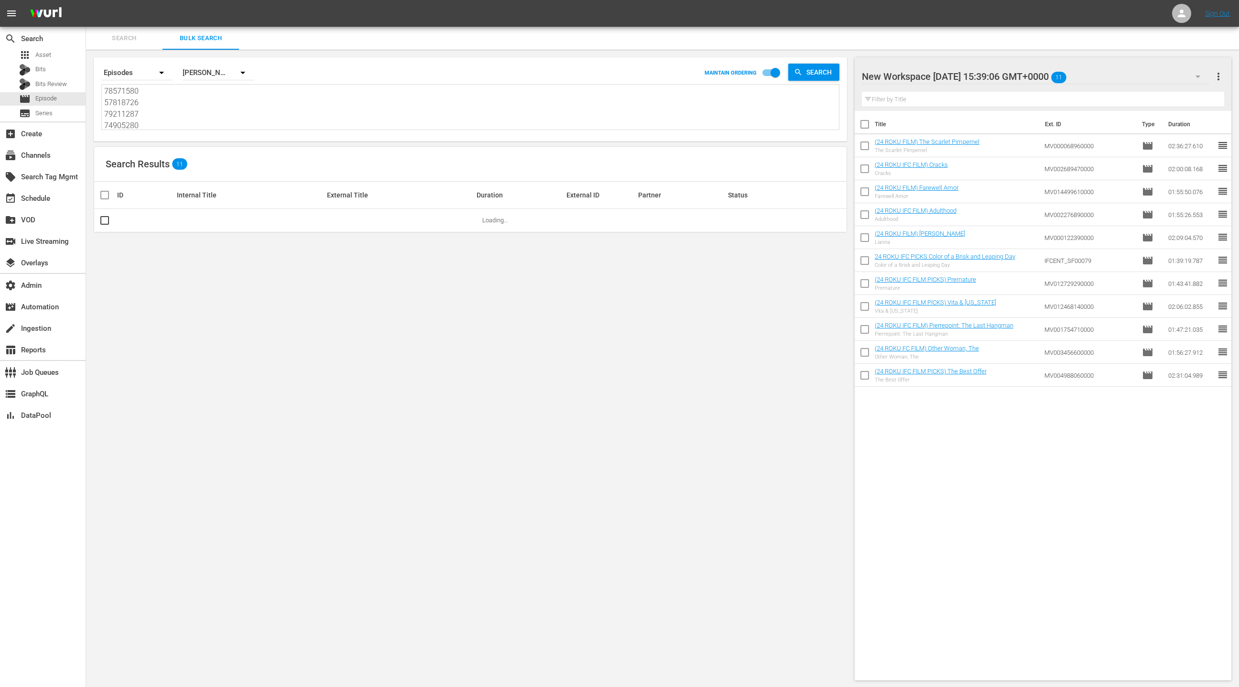
type textarea "87999338 79211203 87999337 74905279 87999339 72026472 76273720 35703612 7857158…"
click at [1224, 77] on div "New Workspace Fri Aug 01 2025 15:39:06 GMT+0000 11 New Workspace Fri Aug 01 202…" at bounding box center [1043, 84] width 377 height 54
click at [1218, 77] on span "more_vert" at bounding box center [1218, 76] width 11 height 11
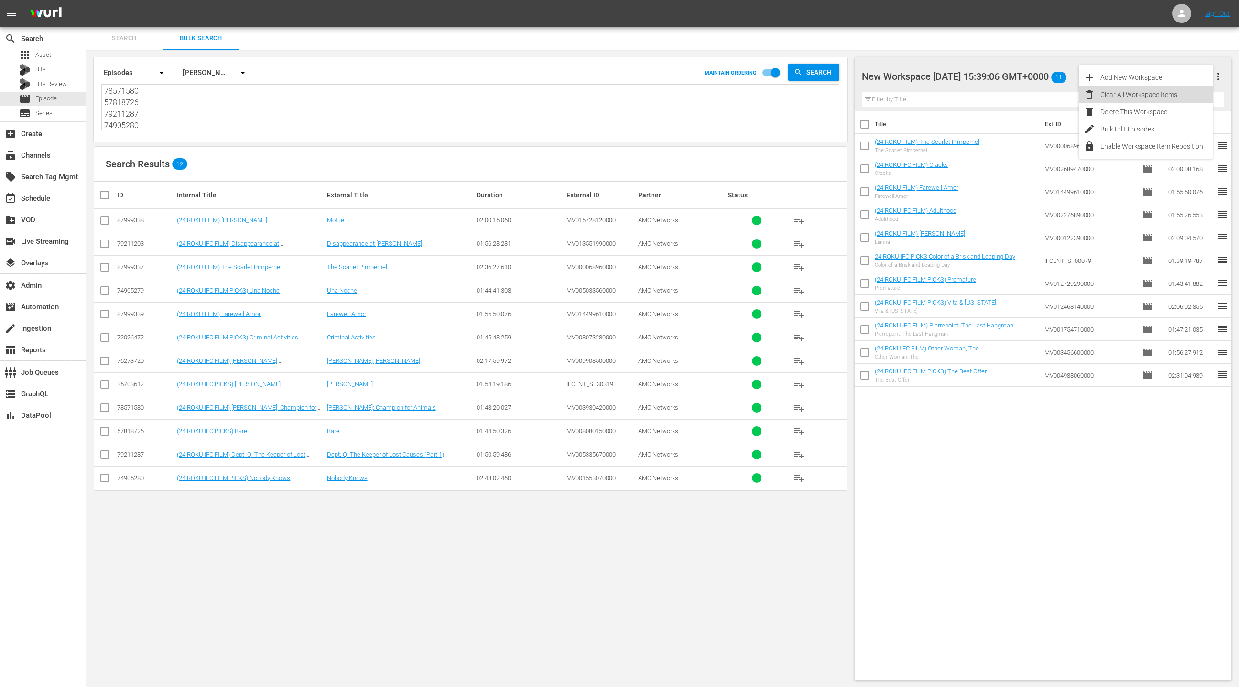
click at [1155, 98] on div "Clear All Workspace Items" at bounding box center [1157, 94] width 112 height 17
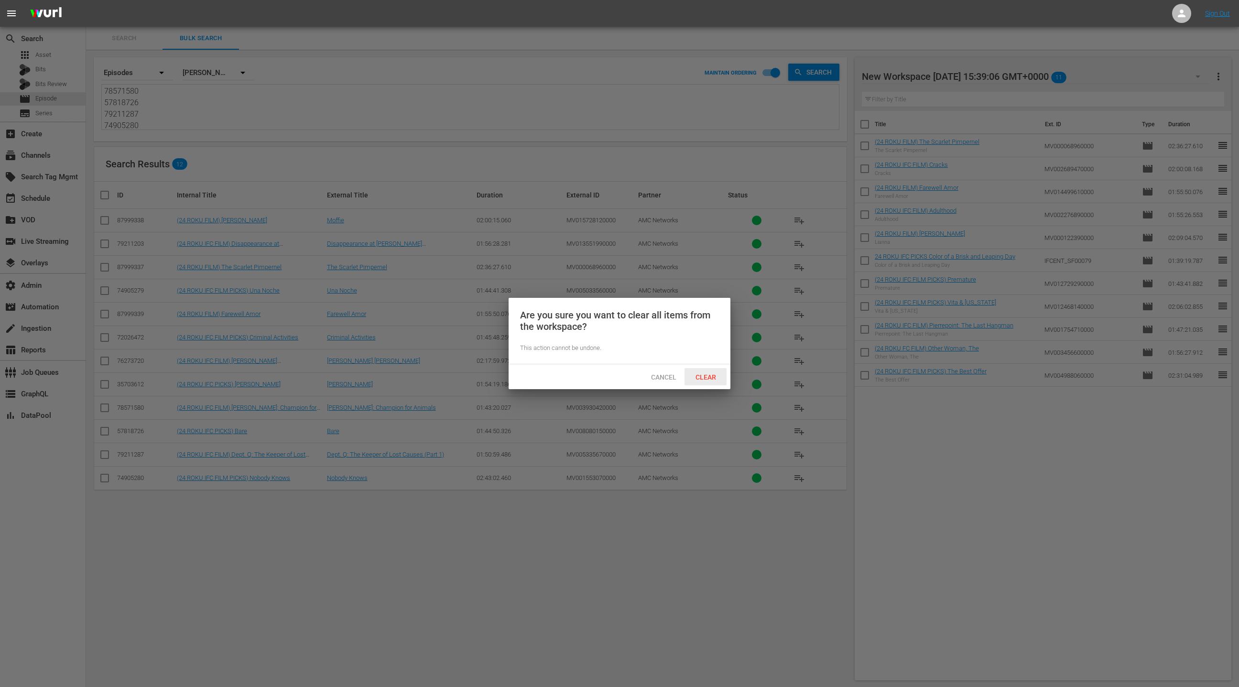
click at [708, 373] on span "Clear" at bounding box center [706, 377] width 36 height 8
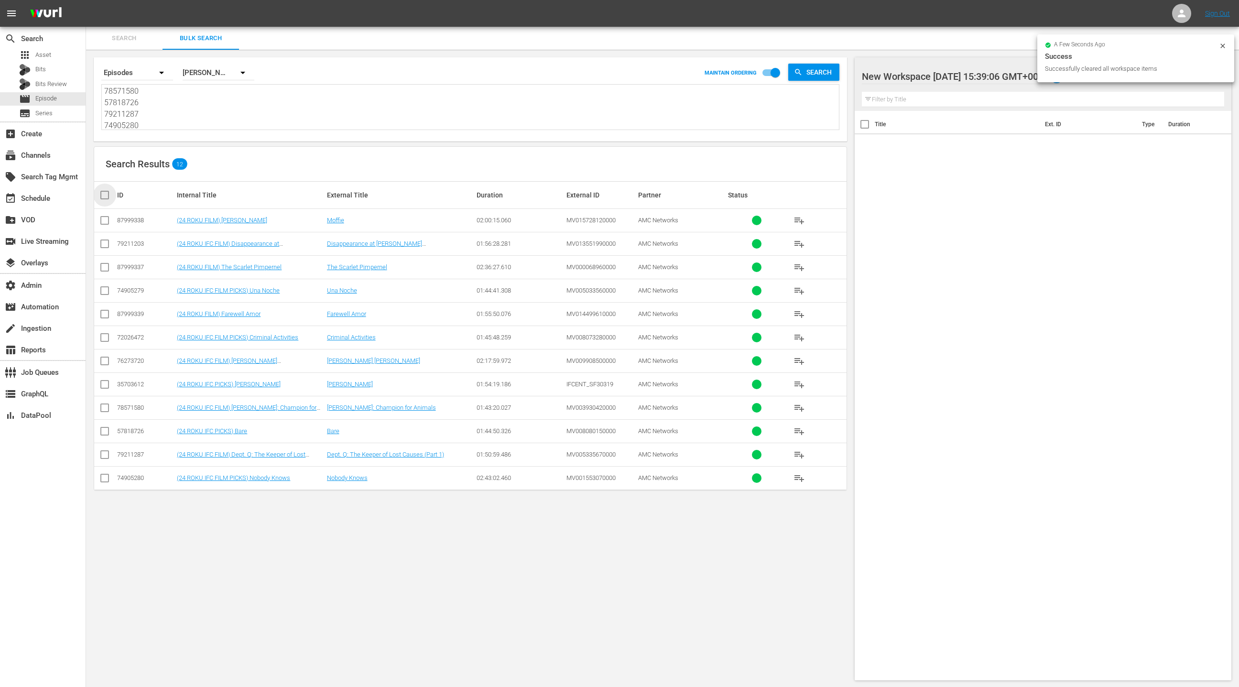
click at [102, 196] on input "checkbox" at bounding box center [108, 194] width 19 height 11
checkbox input "true"
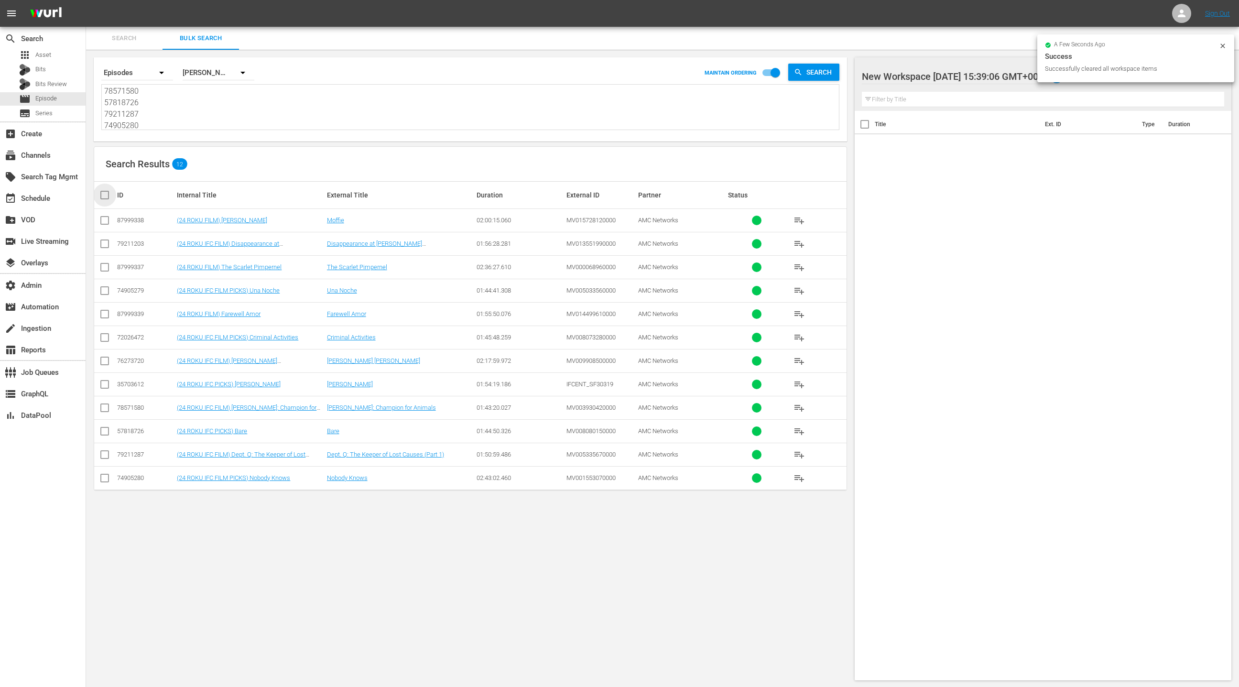
checkbox input "true"
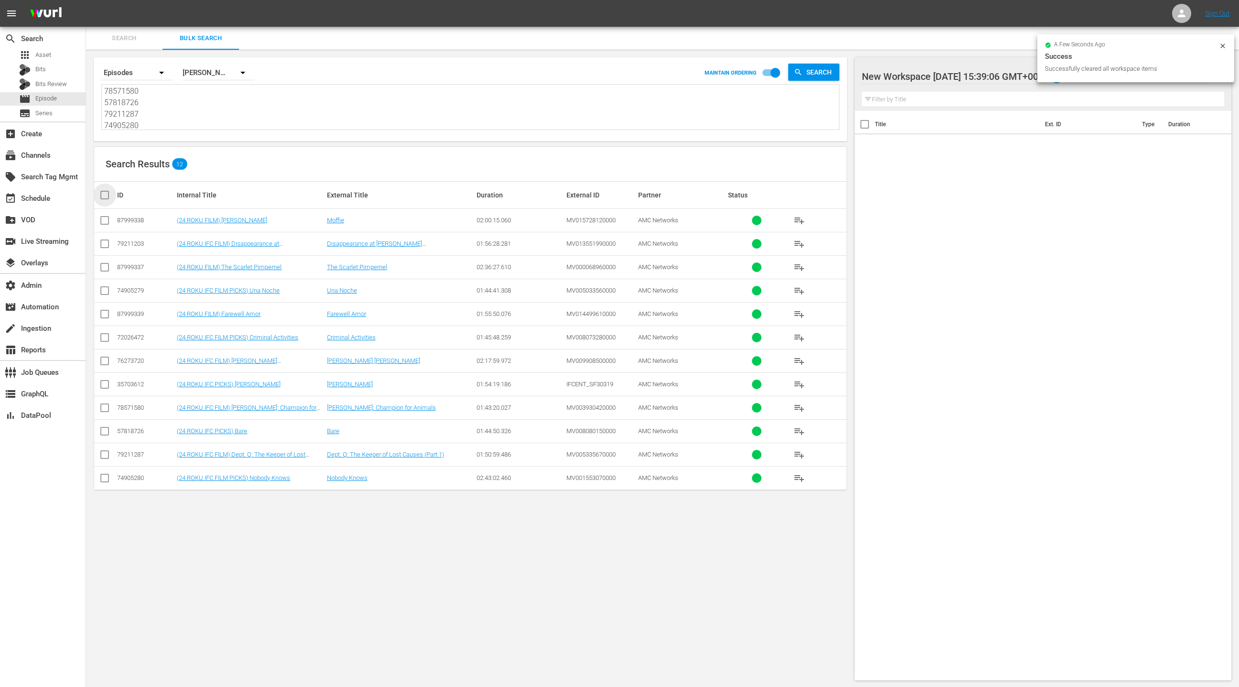
checkbox input "true"
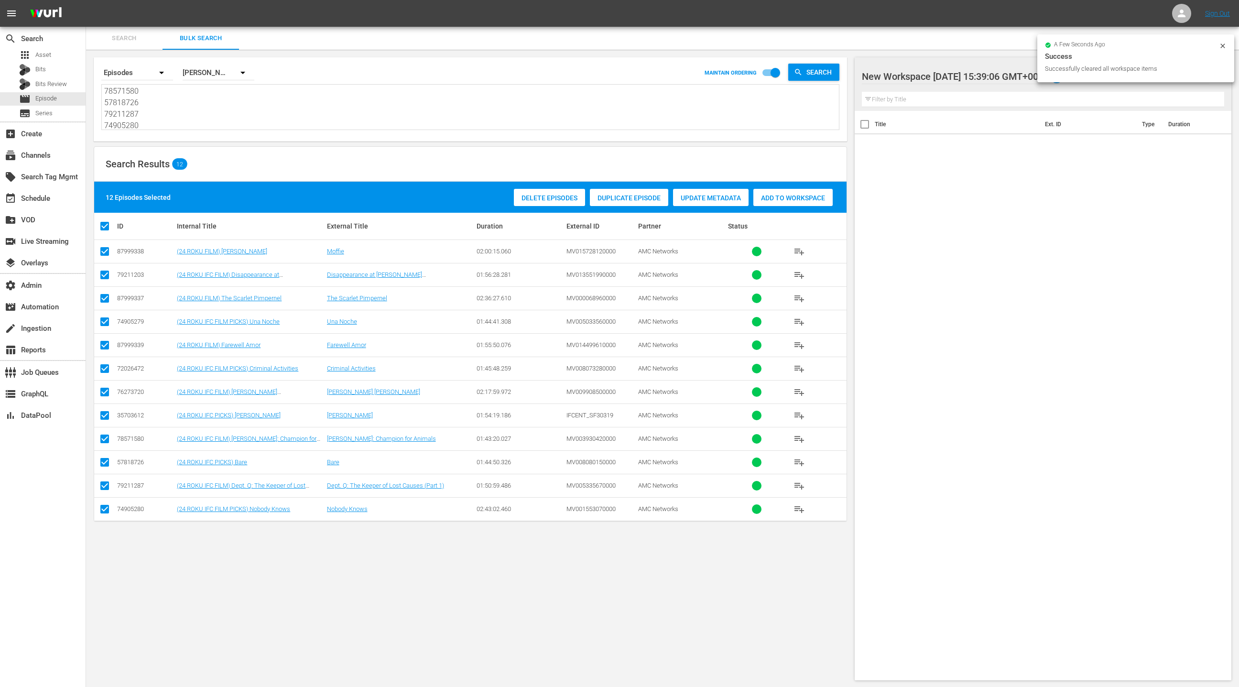
drag, startPoint x: 783, startPoint y: 201, endPoint x: 757, endPoint y: 197, distance: 26.6
click at [783, 201] on div "Add to Workspace" at bounding box center [792, 198] width 79 height 18
click at [55, 204] on div "event_available Schedule" at bounding box center [43, 197] width 86 height 19
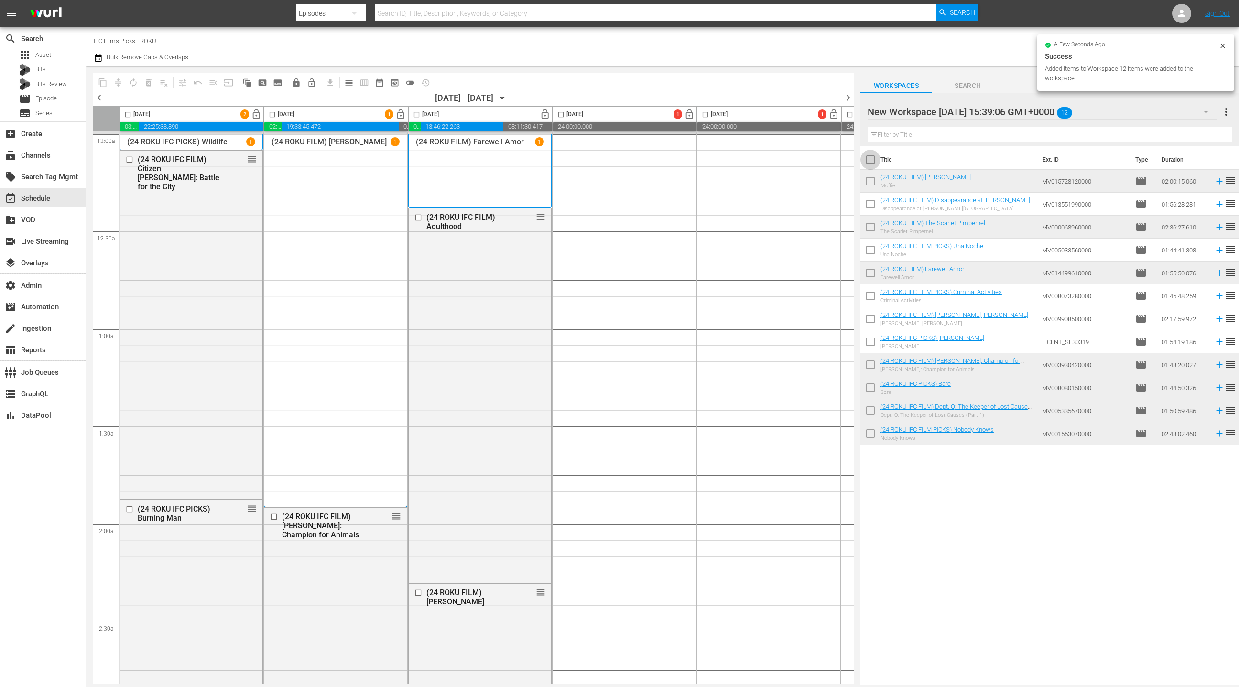
click at [873, 164] on input "checkbox" at bounding box center [871, 162] width 20 height 20
checkbox input "true"
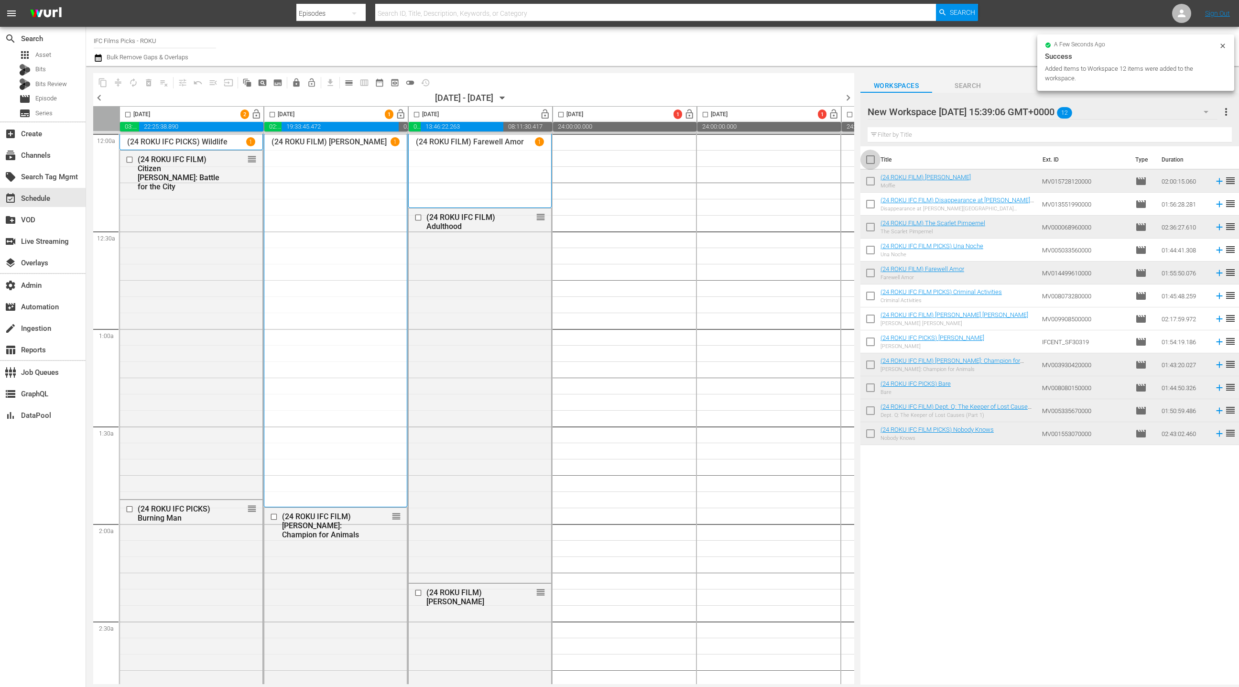
checkbox input "true"
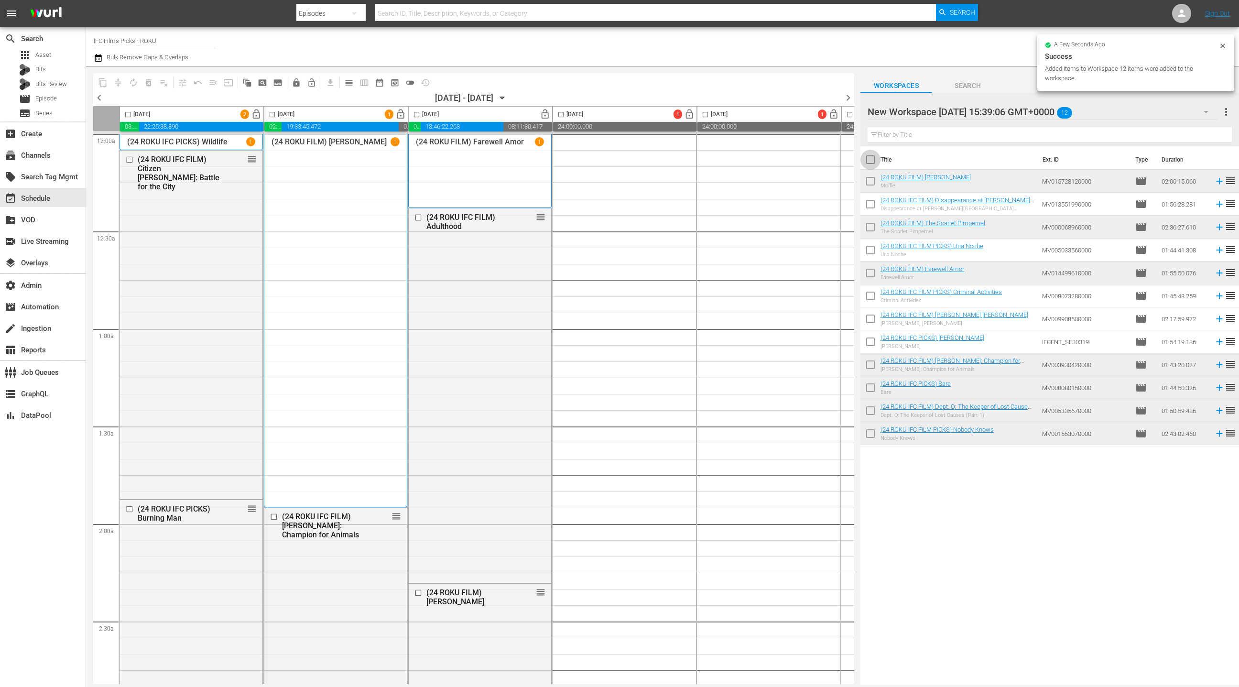
checkbox input "true"
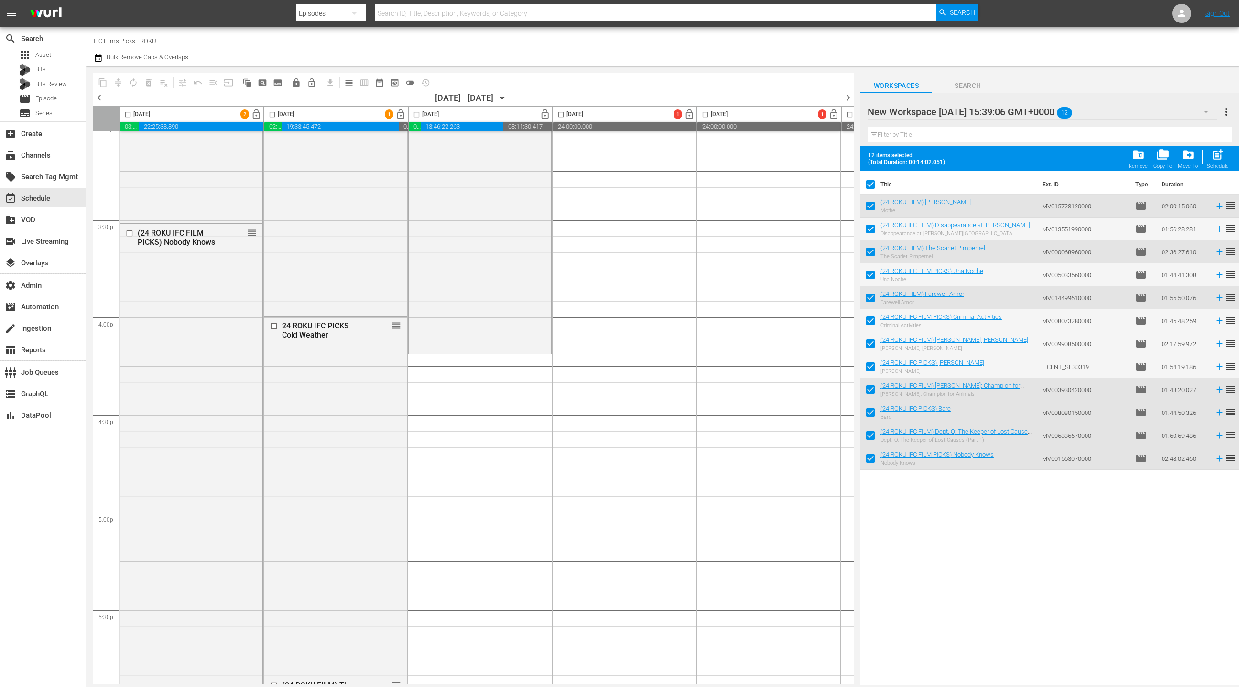
scroll to position [2965, 0]
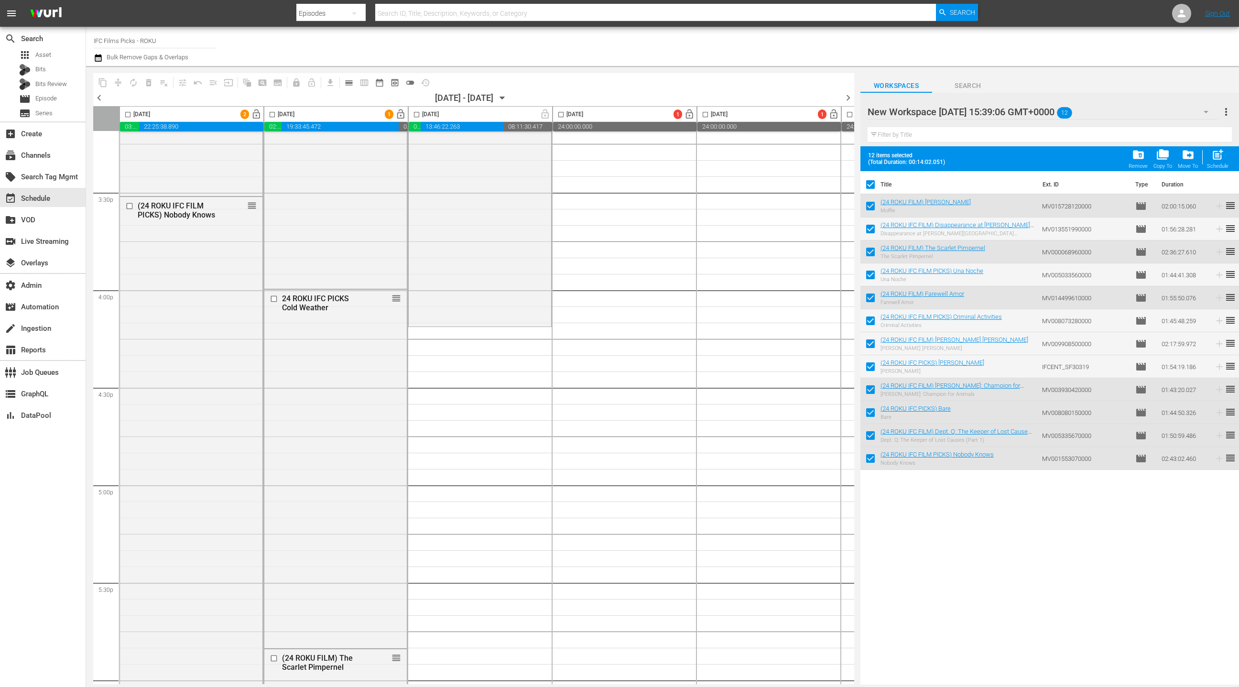
drag, startPoint x: 911, startPoint y: 201, endPoint x: 526, endPoint y: 5, distance: 432.5
click at [62, 103] on div "movie Episode" at bounding box center [43, 98] width 86 height 13
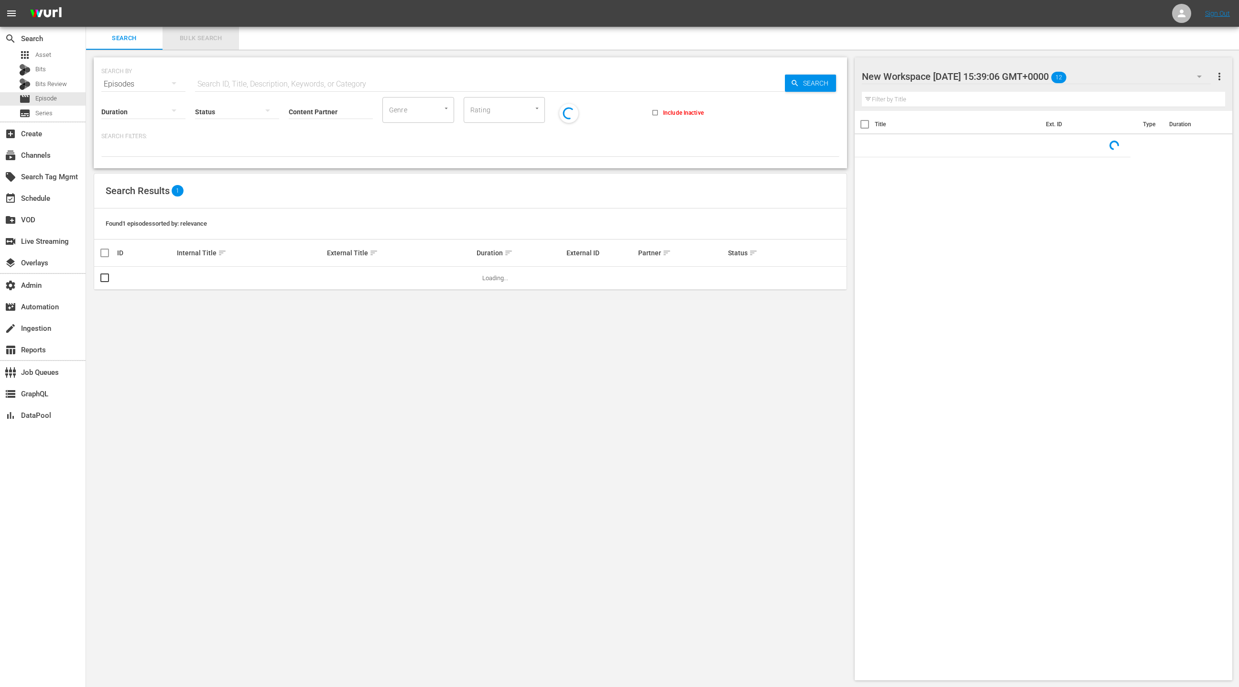
click at [208, 44] on button "Bulk Search" at bounding box center [201, 38] width 76 height 23
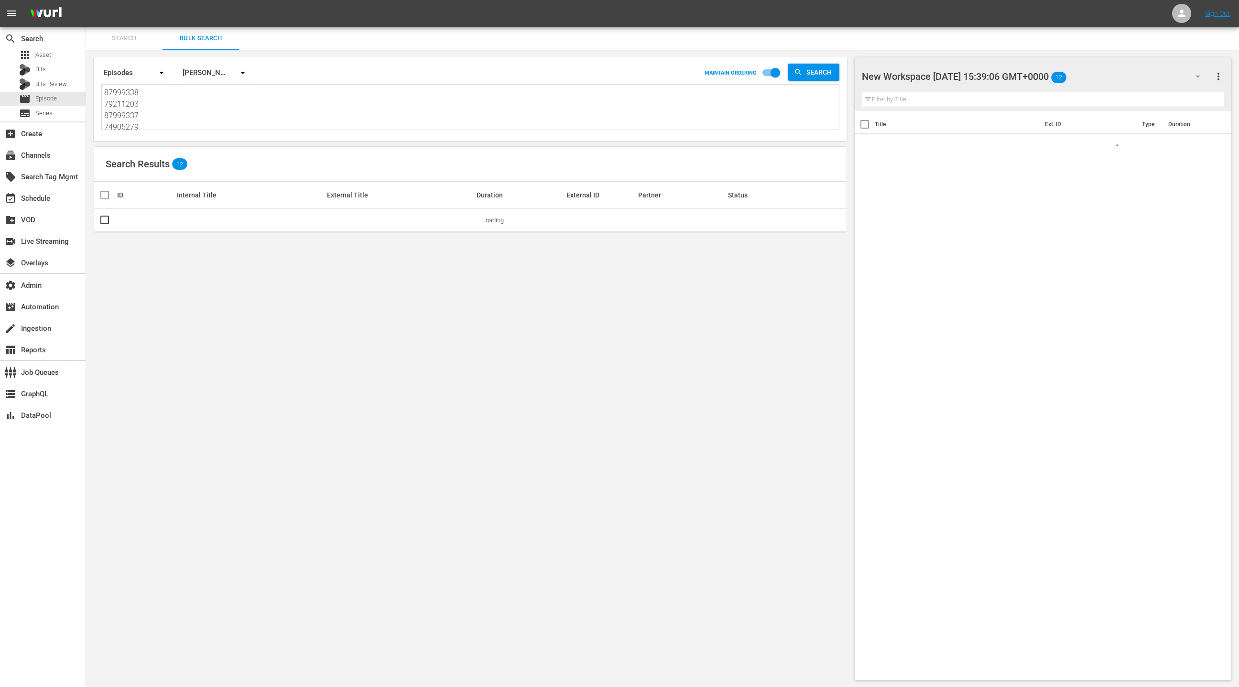
click at [204, 121] on textarea "87999338 79211203 87999337 74905279 87999339 72026472 76273720 35703612 7857158…" at bounding box center [471, 109] width 735 height 44
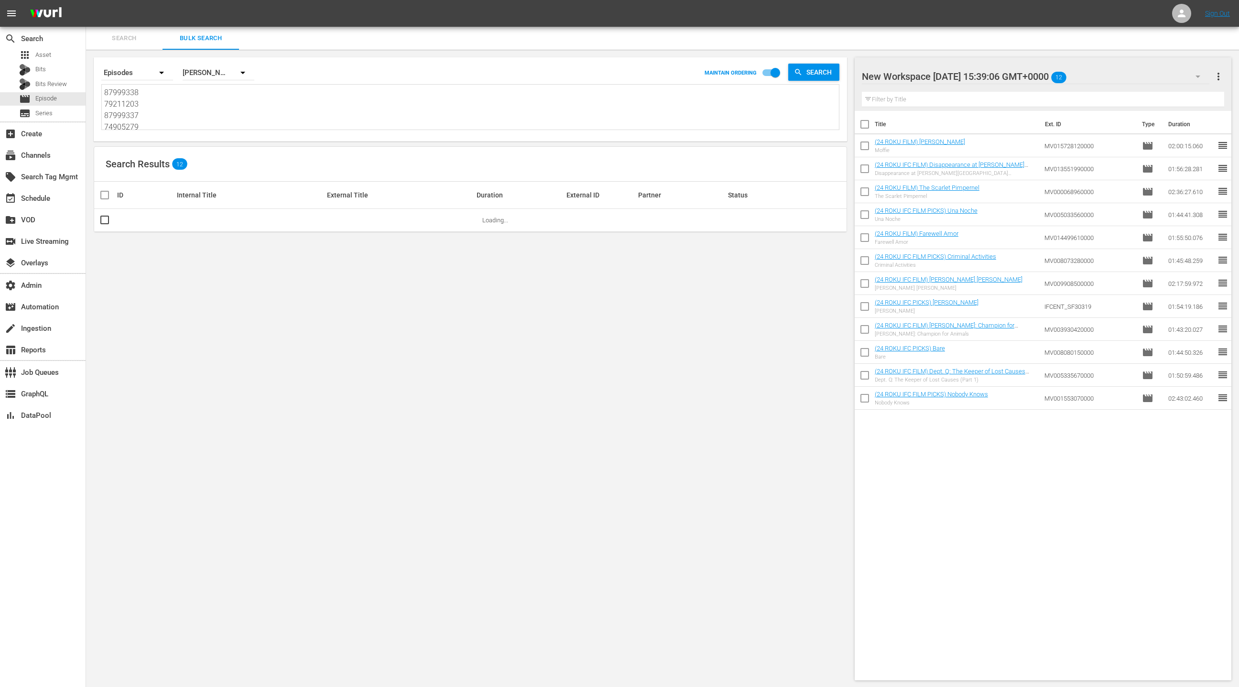
paste textarea "79211270 17191563 49995257 49995259 32450177 78571575 74905283 72026473 8799933…"
type textarea "79211270 17191563 49995257 49995259 32450177 78571575 74905283 72026473 8799933…"
click at [1221, 82] on span "more_vert" at bounding box center [1218, 76] width 11 height 11
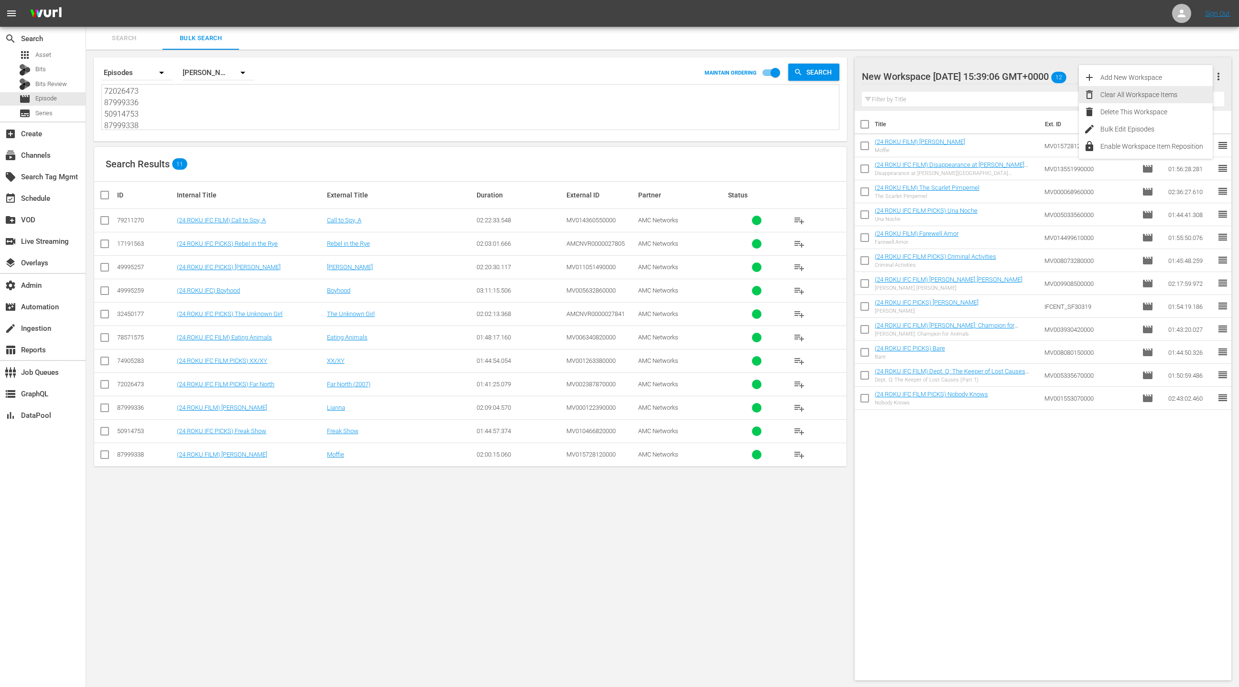
drag, startPoint x: 1168, startPoint y: 99, endPoint x: 1103, endPoint y: 127, distance: 70.9
click at [1168, 99] on div "Clear All Workspace Items" at bounding box center [1157, 94] width 112 height 17
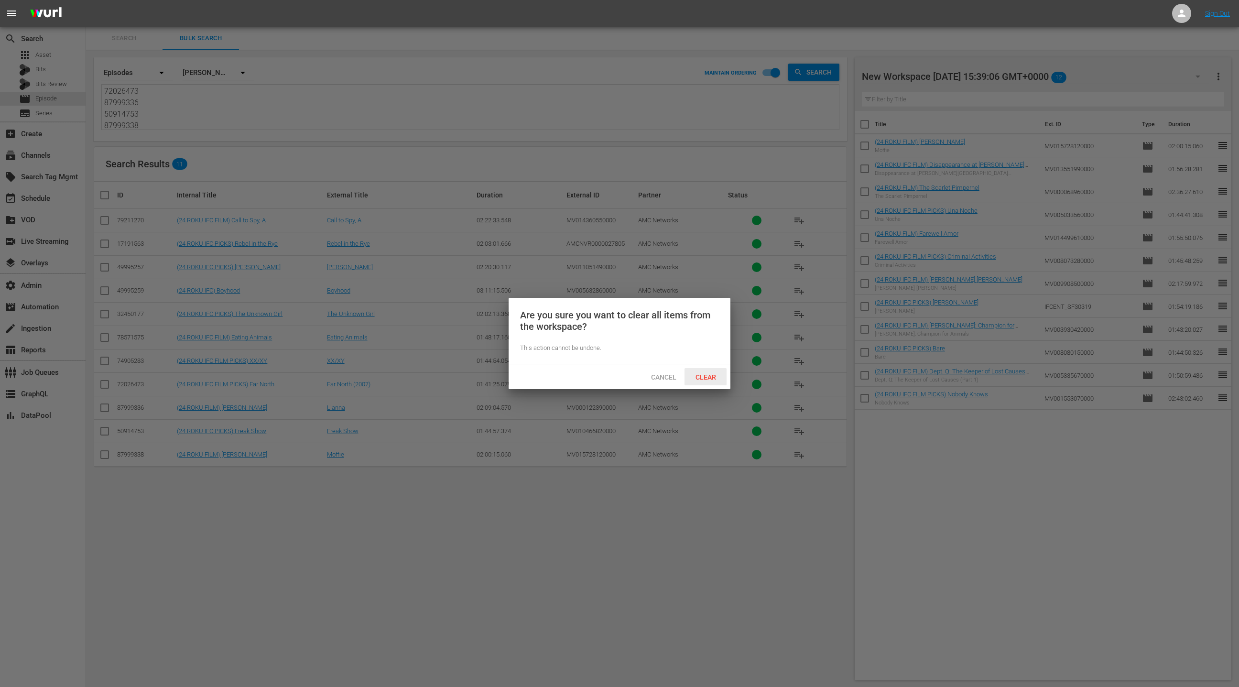
click at [707, 375] on span "Clear" at bounding box center [706, 377] width 36 height 8
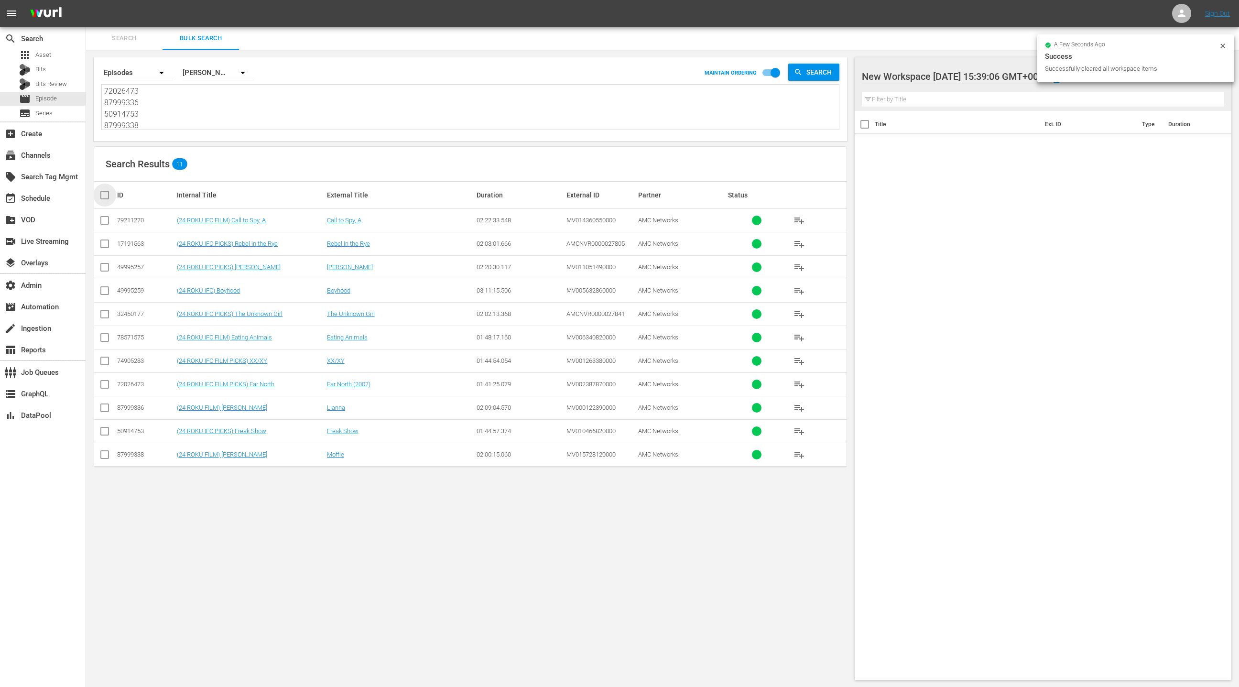
click at [102, 194] on input "checkbox" at bounding box center [108, 194] width 19 height 11
checkbox input "true"
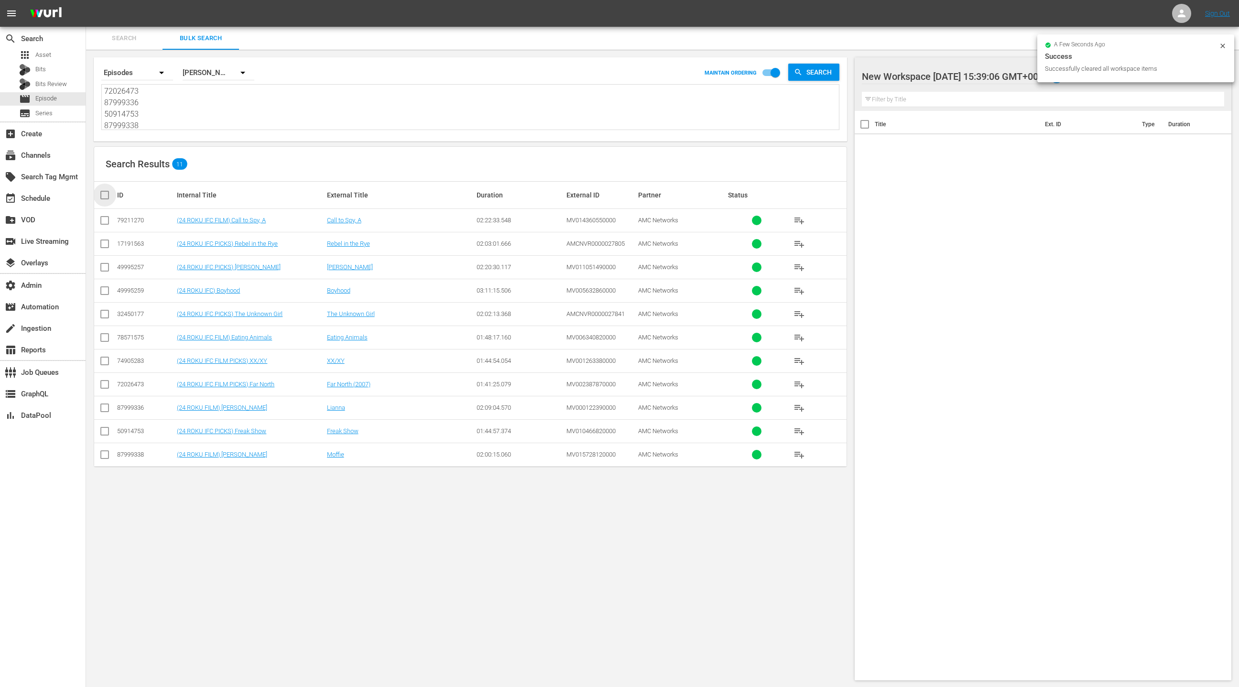
checkbox input "true"
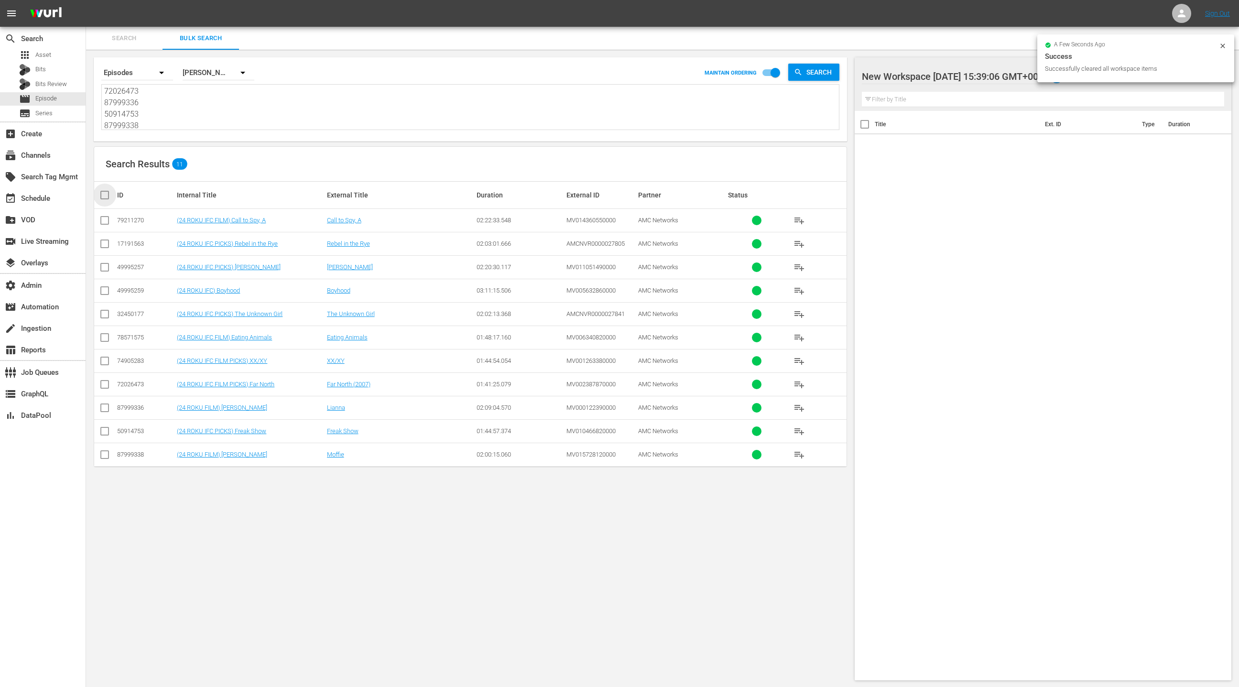
checkbox input "true"
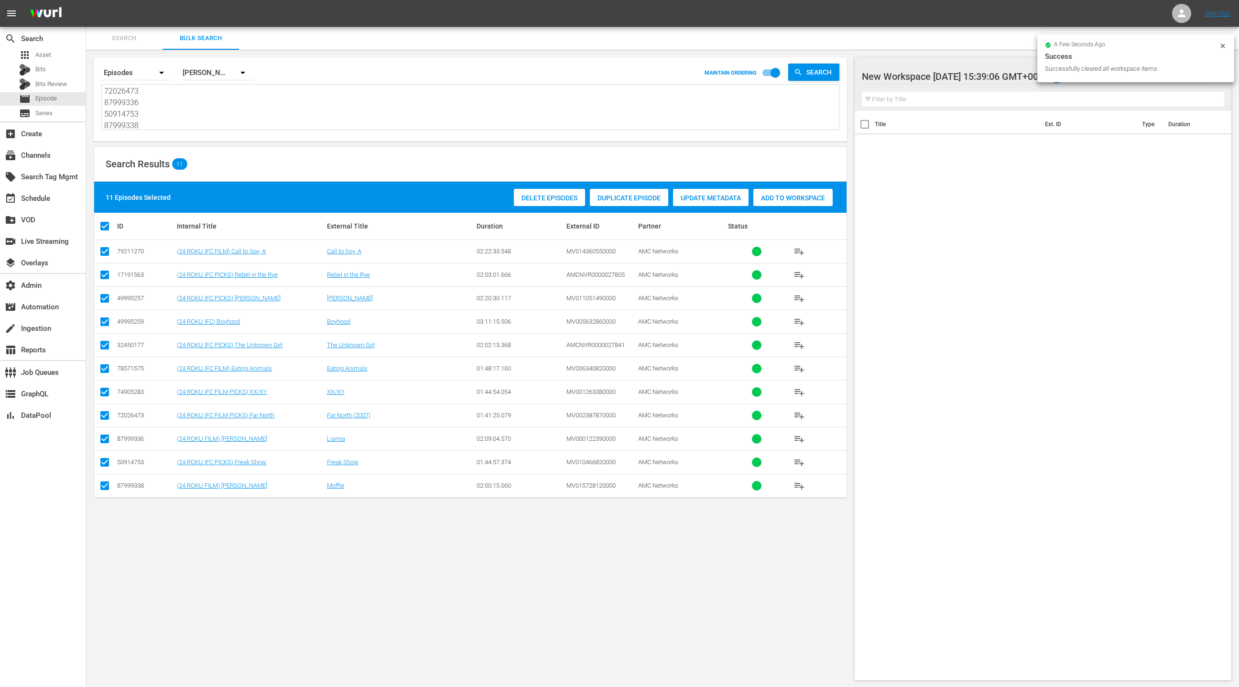
click at [793, 198] on span "Add to Workspace" at bounding box center [792, 198] width 79 height 8
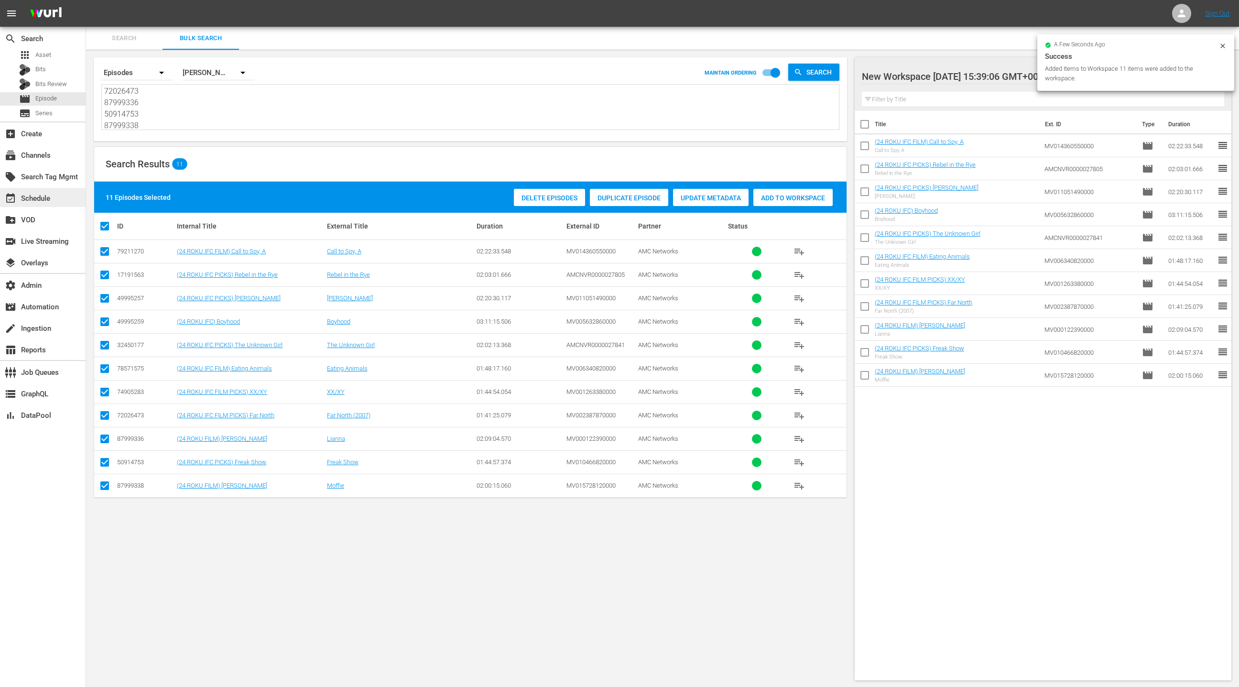
click at [55, 201] on div "event_available Schedule" at bounding box center [43, 197] width 86 height 19
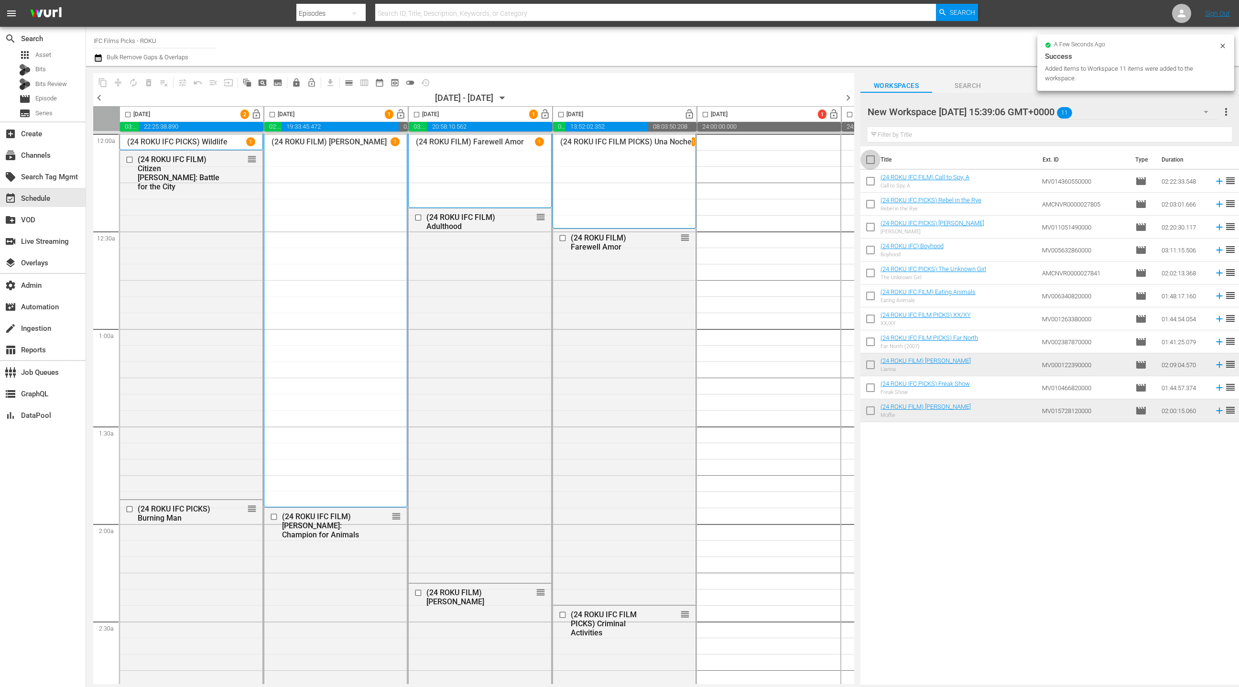
click at [872, 161] on input "checkbox" at bounding box center [871, 162] width 20 height 20
checkbox input "true"
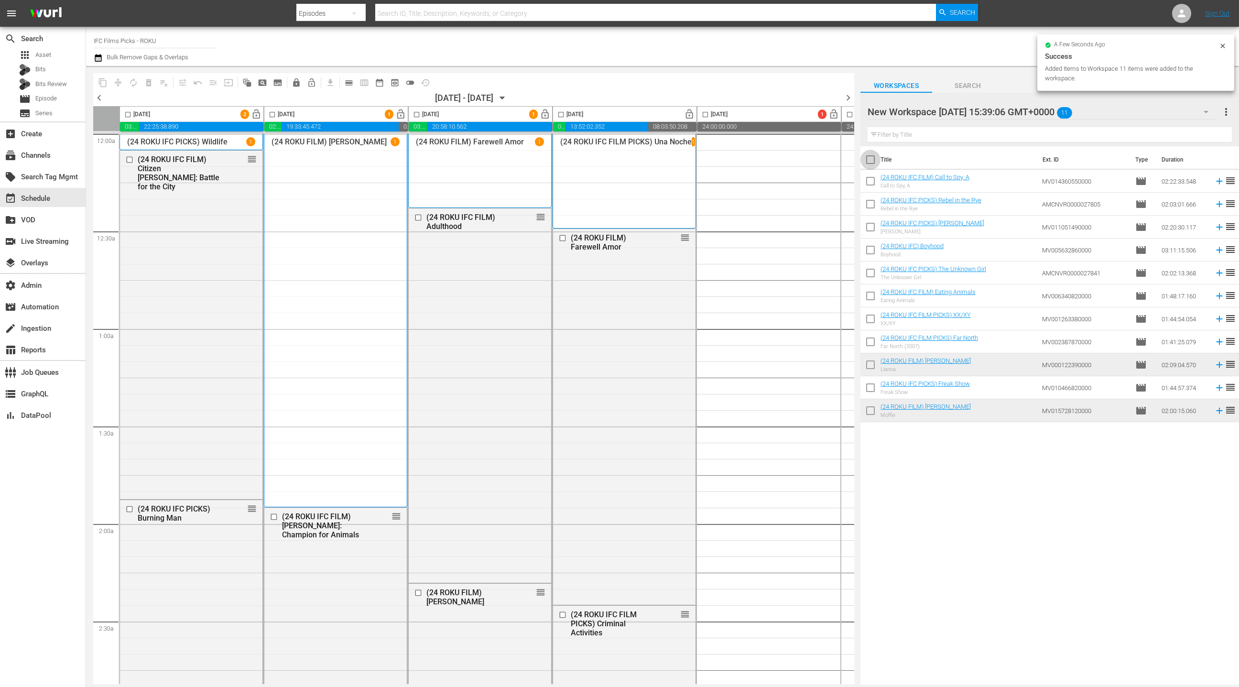
checkbox input "true"
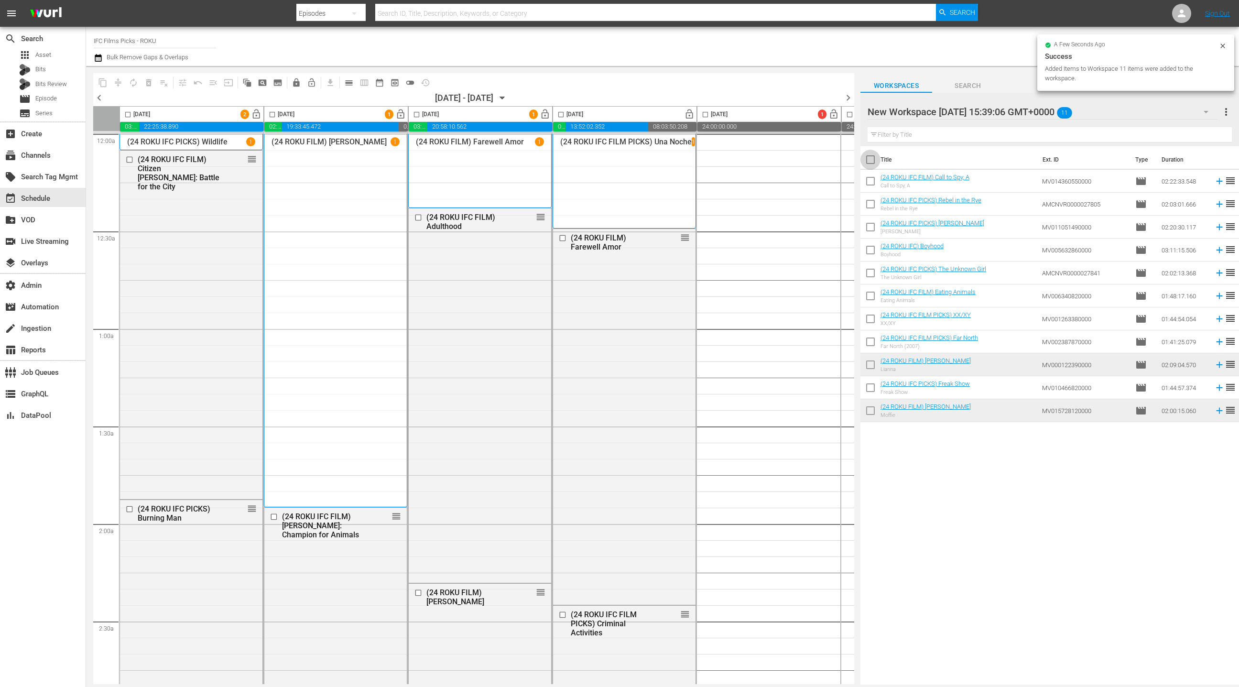
checkbox input "true"
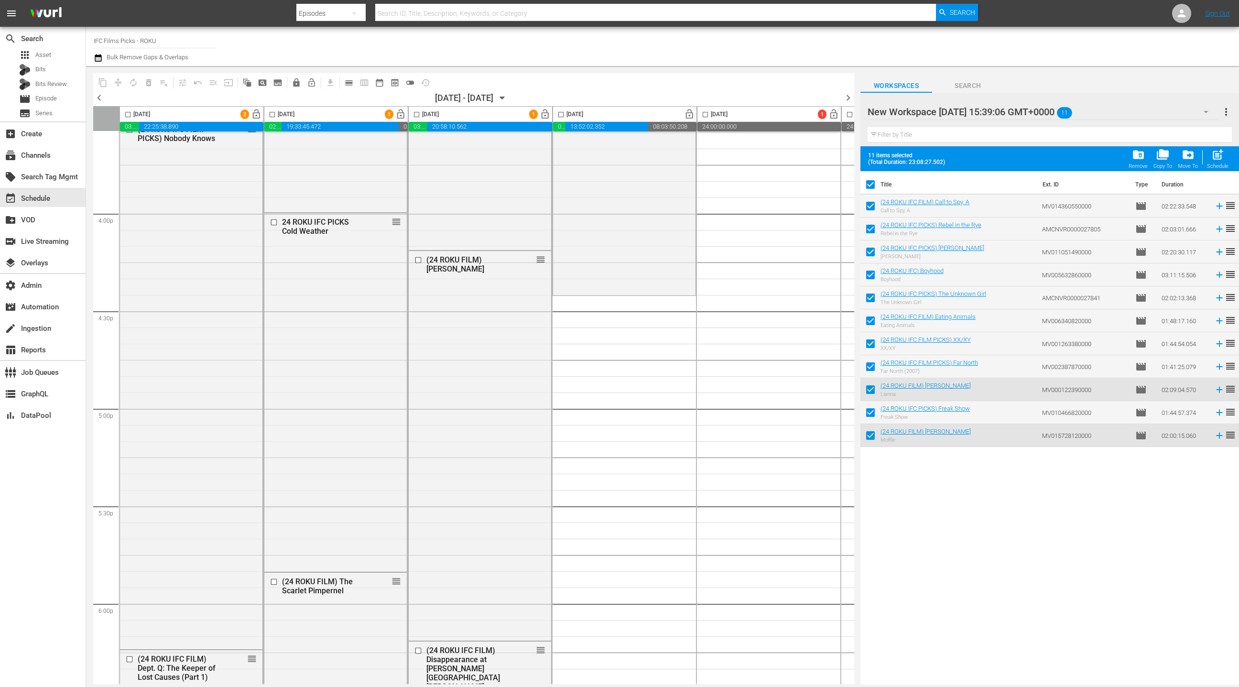
scroll to position [3090, 0]
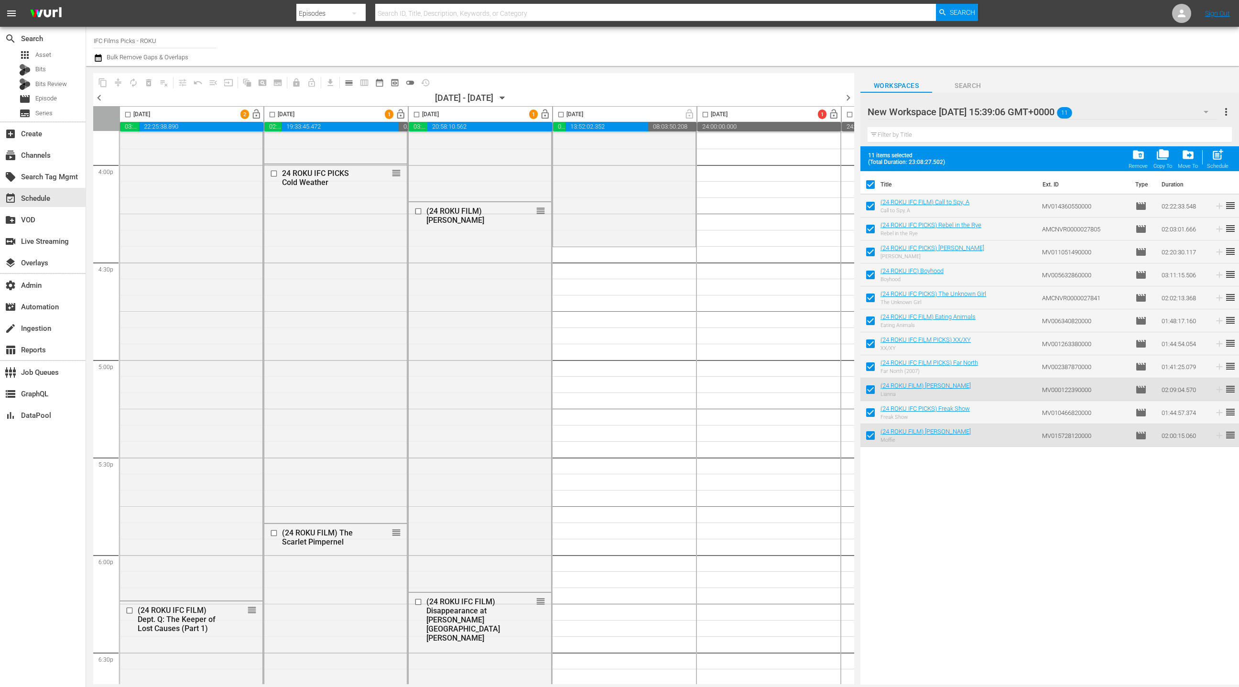
drag, startPoint x: 909, startPoint y: 203, endPoint x: 490, endPoint y: 2, distance: 464.7
click at [348, 84] on span "calendar_view_day_outlined" at bounding box center [349, 83] width 10 height 10
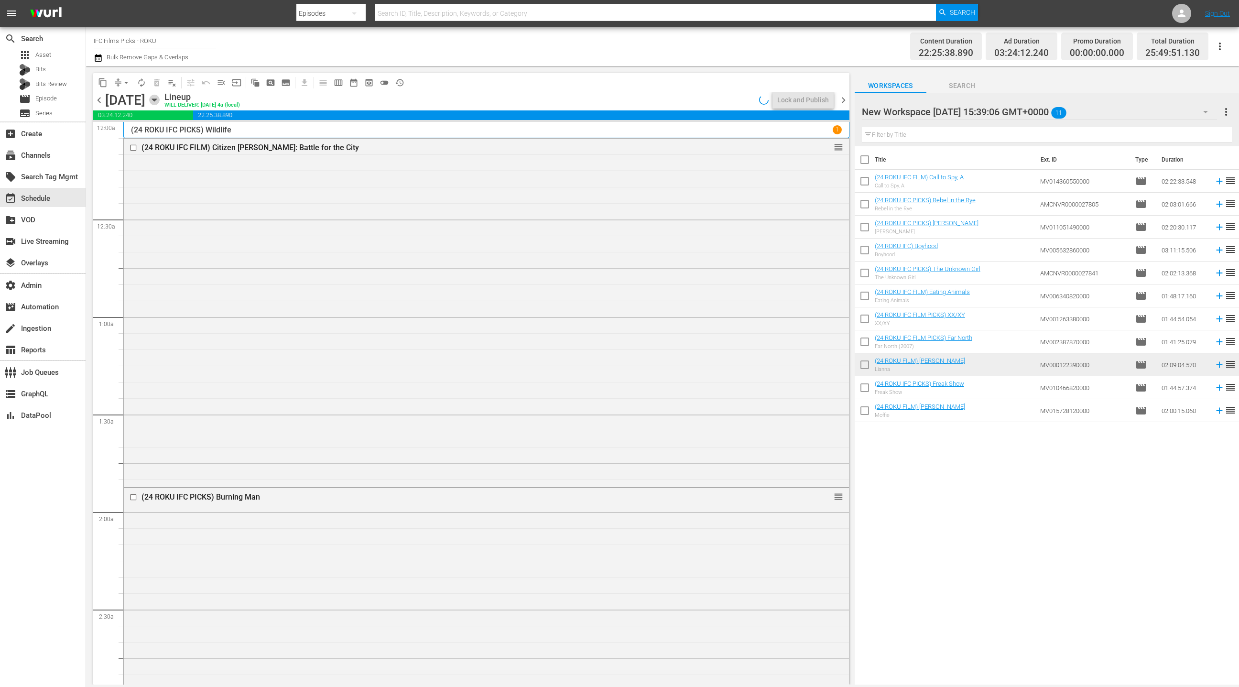
click at [160, 103] on icon "button" at bounding box center [154, 100] width 11 height 11
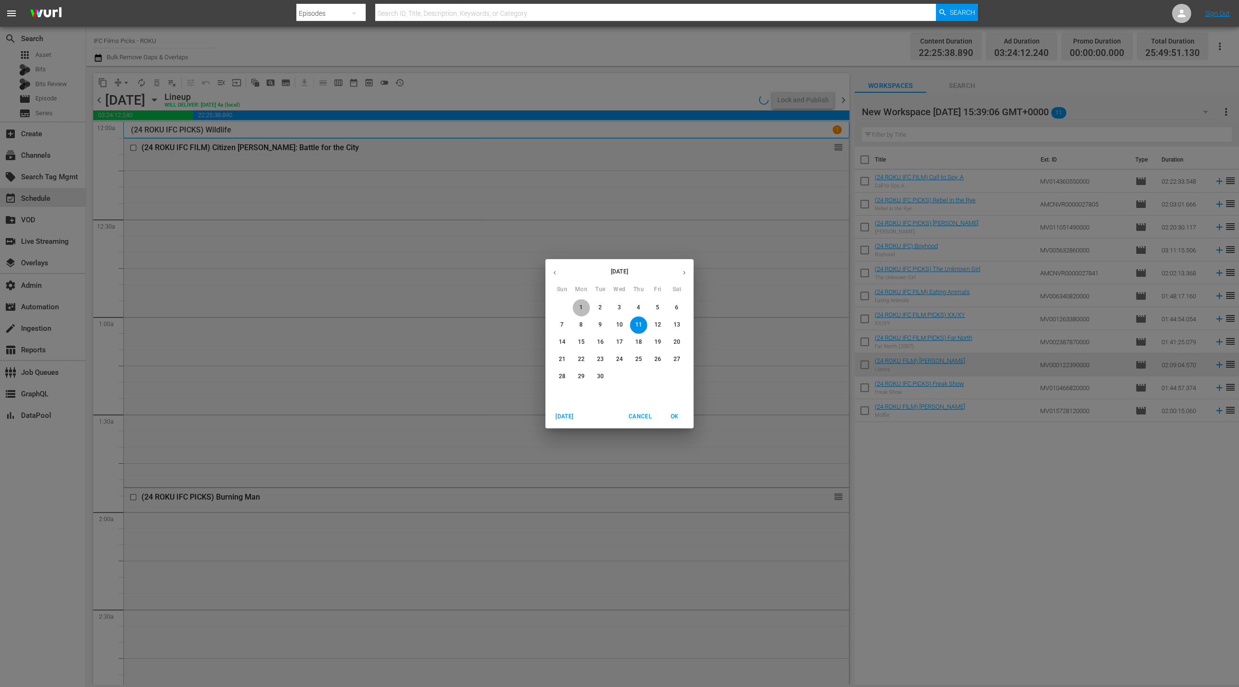
click at [584, 307] on span "1" at bounding box center [581, 308] width 17 height 8
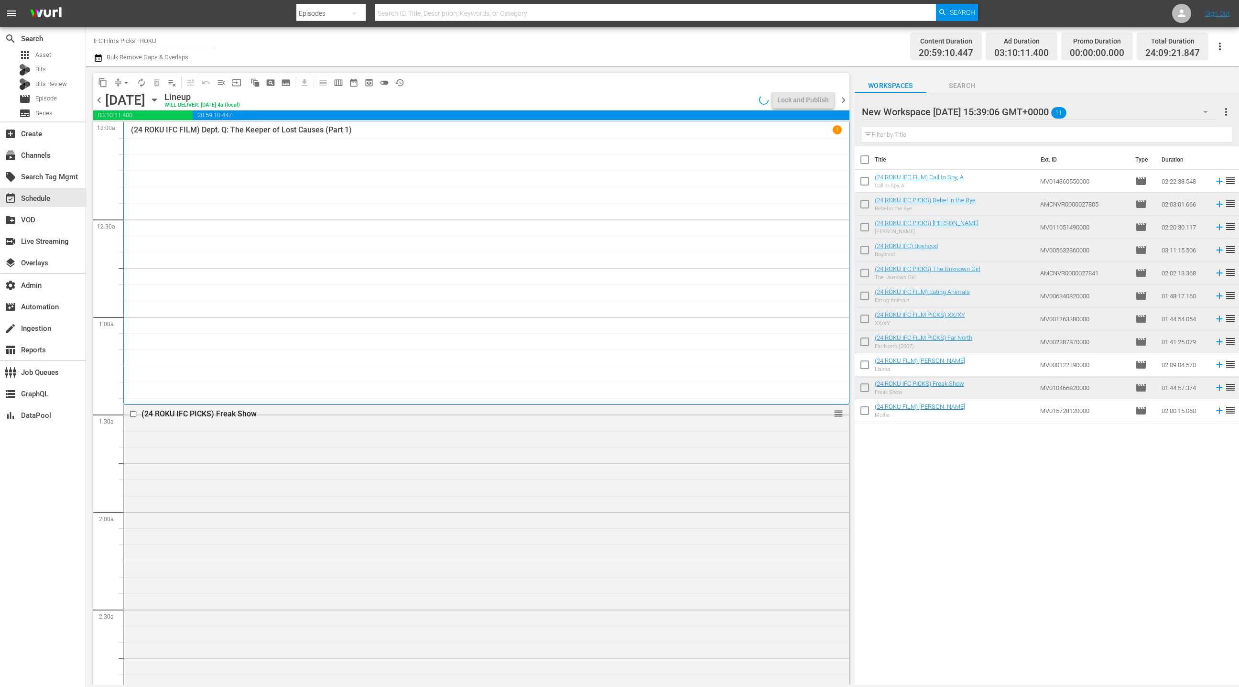
click at [841, 99] on span "chevron_right" at bounding box center [844, 100] width 12 height 12
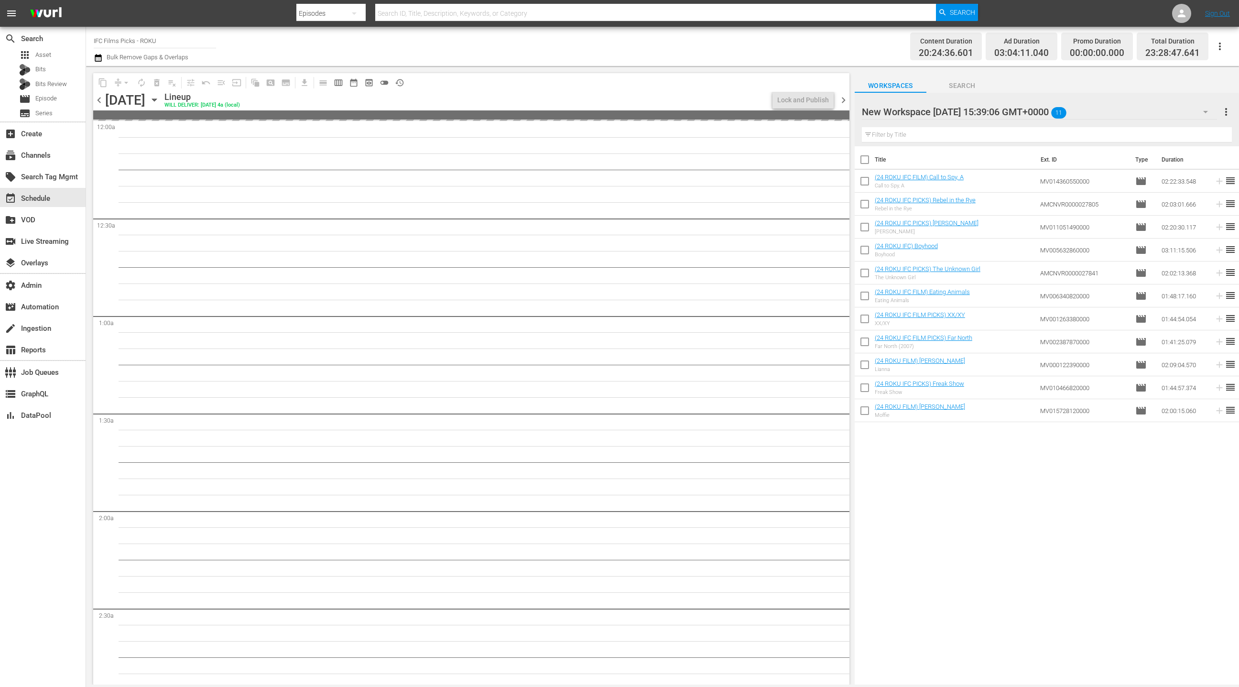
click at [841, 99] on span "chevron_right" at bounding box center [844, 100] width 12 height 12
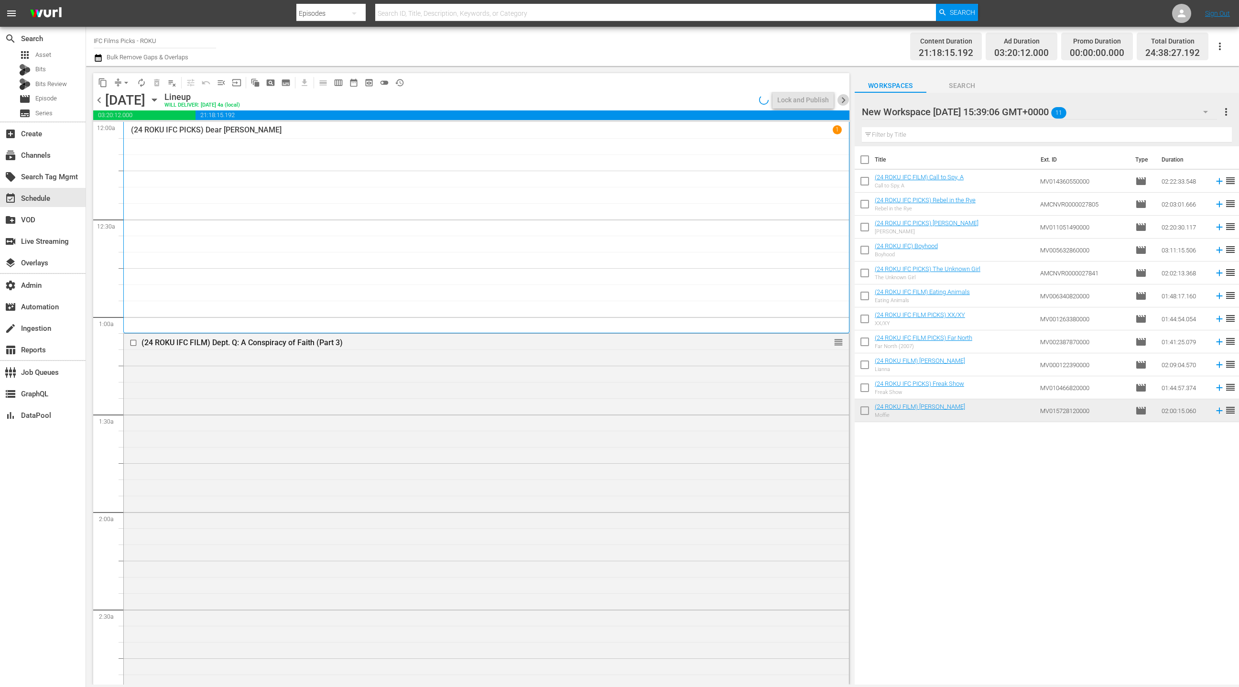
click at [844, 102] on span "chevron_right" at bounding box center [844, 100] width 12 height 12
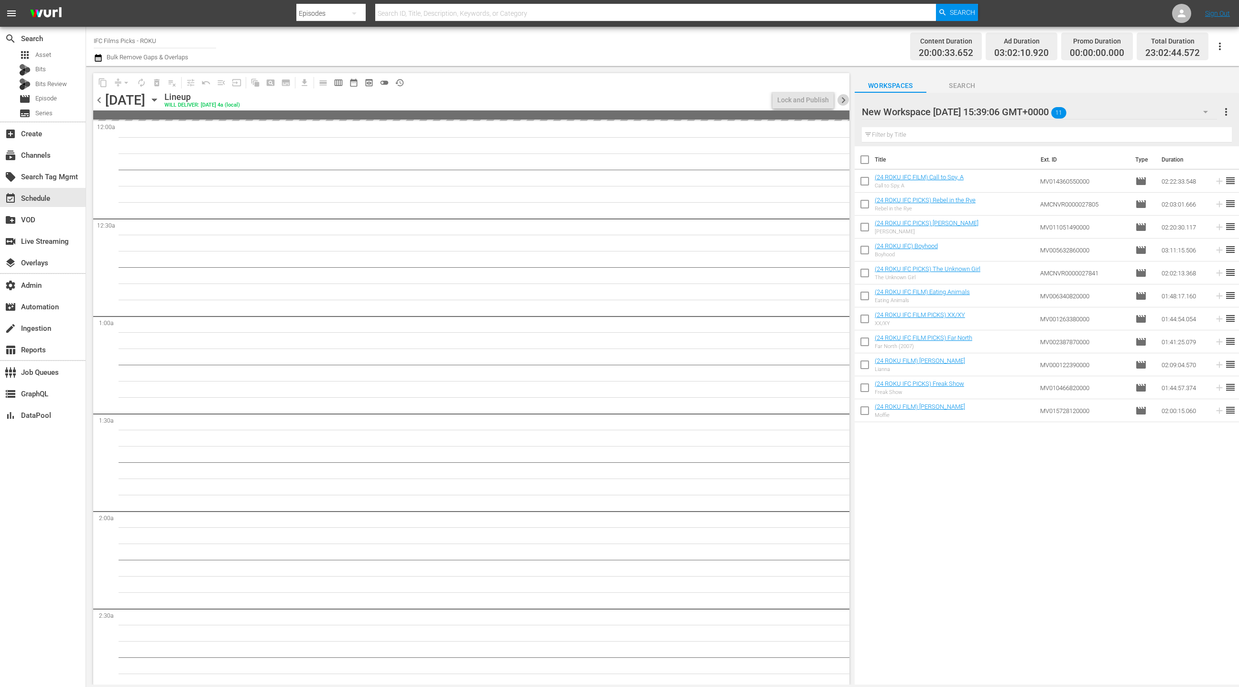
click at [844, 102] on span "chevron_right" at bounding box center [844, 100] width 12 height 12
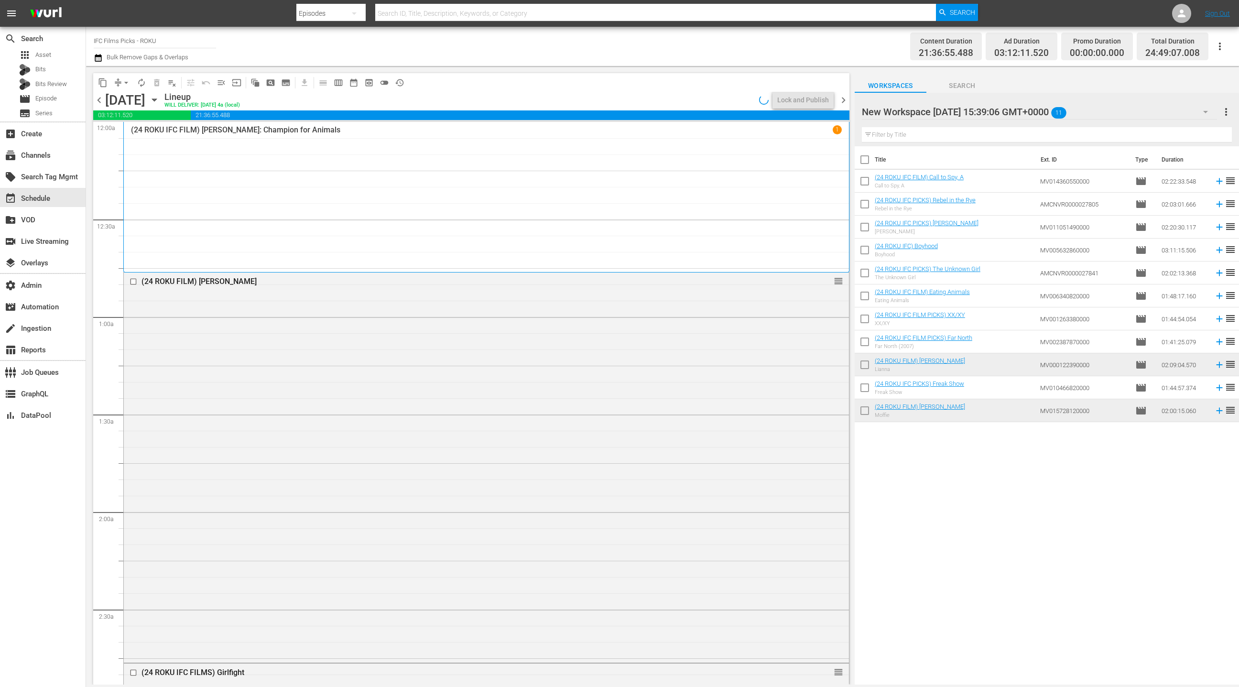
click at [844, 102] on span "chevron_right" at bounding box center [844, 100] width 12 height 12
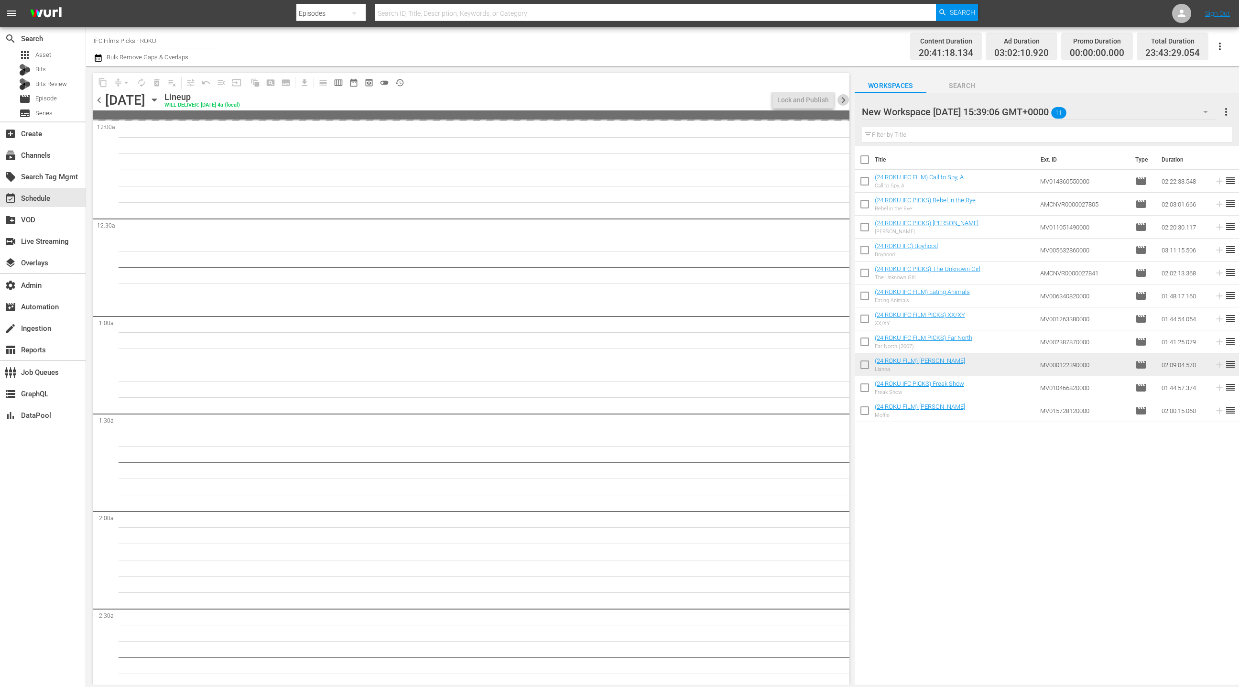
click at [844, 102] on span "chevron_right" at bounding box center [844, 100] width 12 height 12
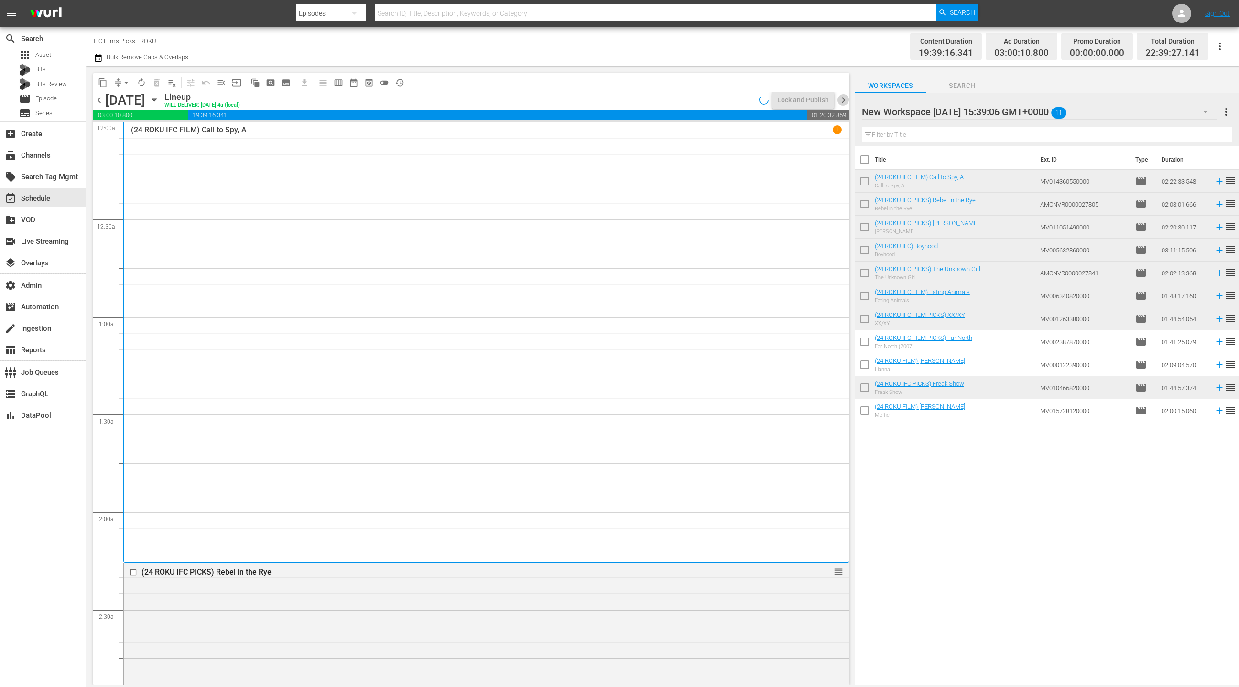
click at [844, 102] on span "chevron_right" at bounding box center [844, 100] width 12 height 12
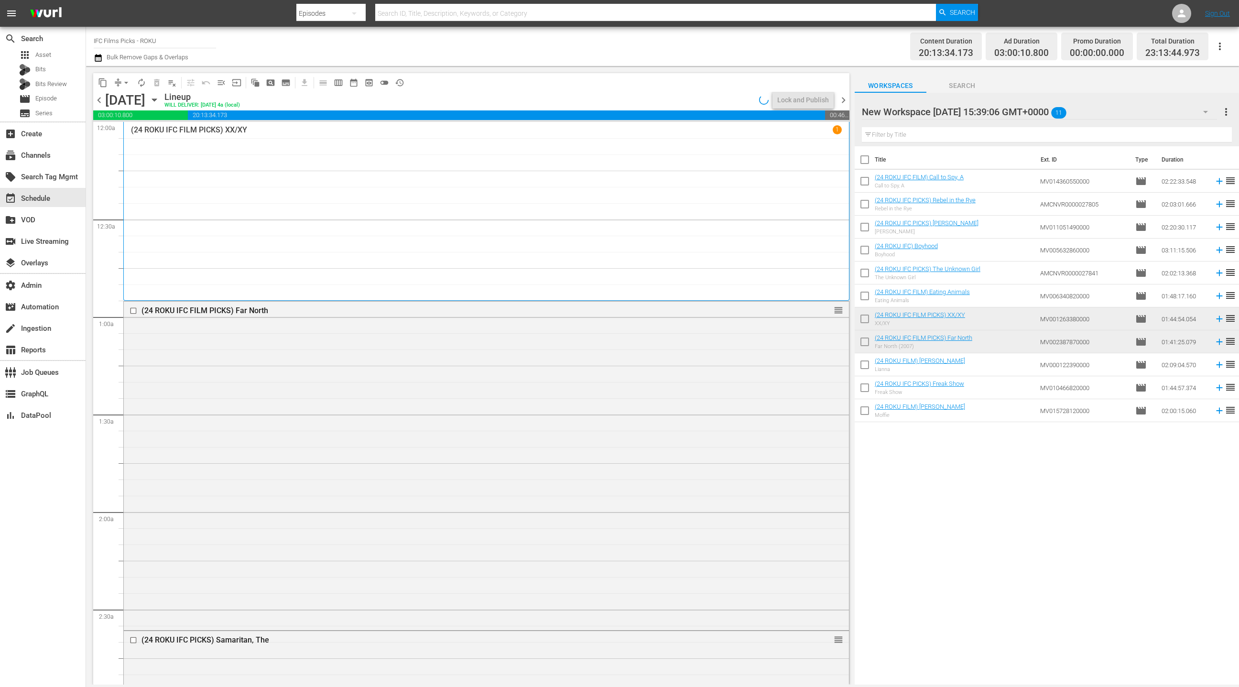
click at [101, 104] on span "chevron_left" at bounding box center [99, 100] width 12 height 12
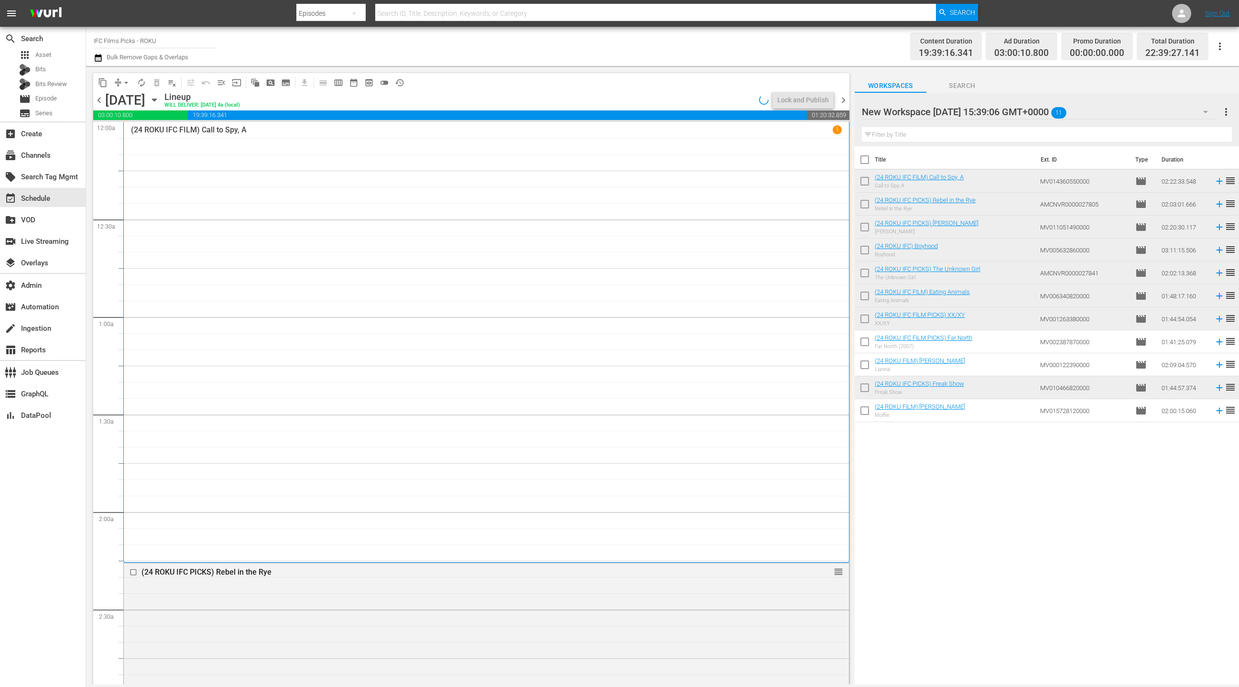
click at [380, 214] on div "(24 ROKU IFC FILM) Call to Spy, A 1" at bounding box center [486, 342] width 711 height 434
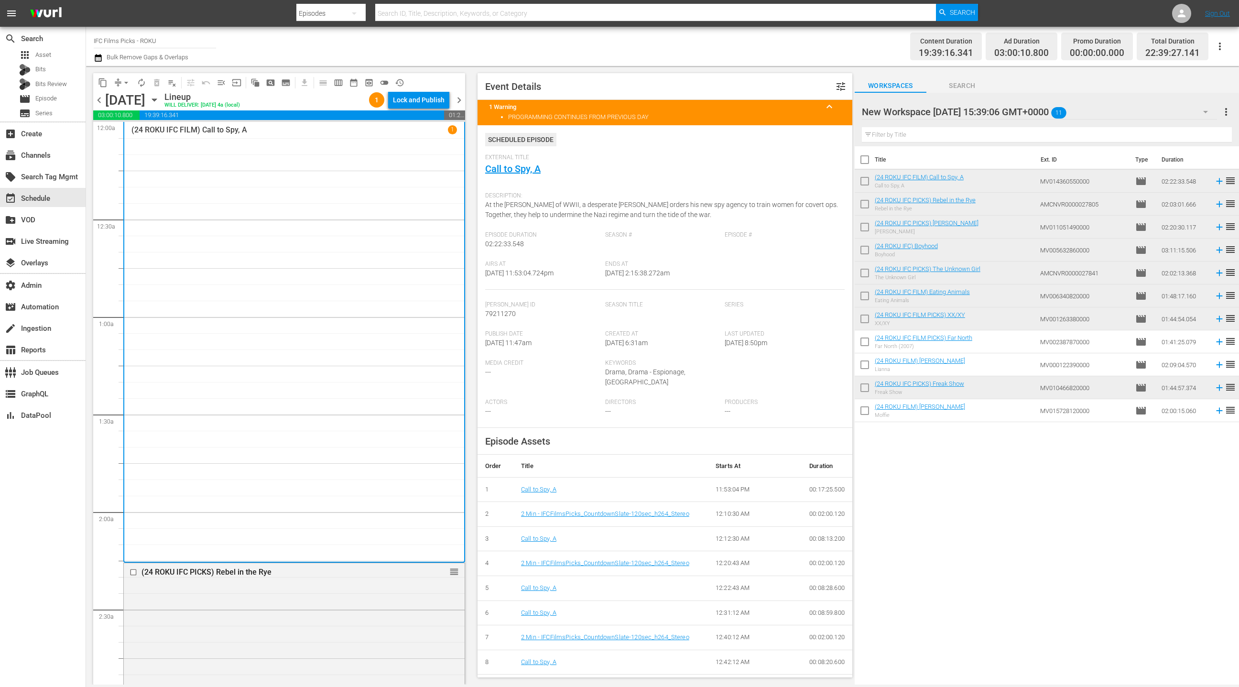
drag, startPoint x: 100, startPoint y: 100, endPoint x: 108, endPoint y: 99, distance: 7.7
click at [100, 100] on span "chevron_left" at bounding box center [99, 100] width 12 height 12
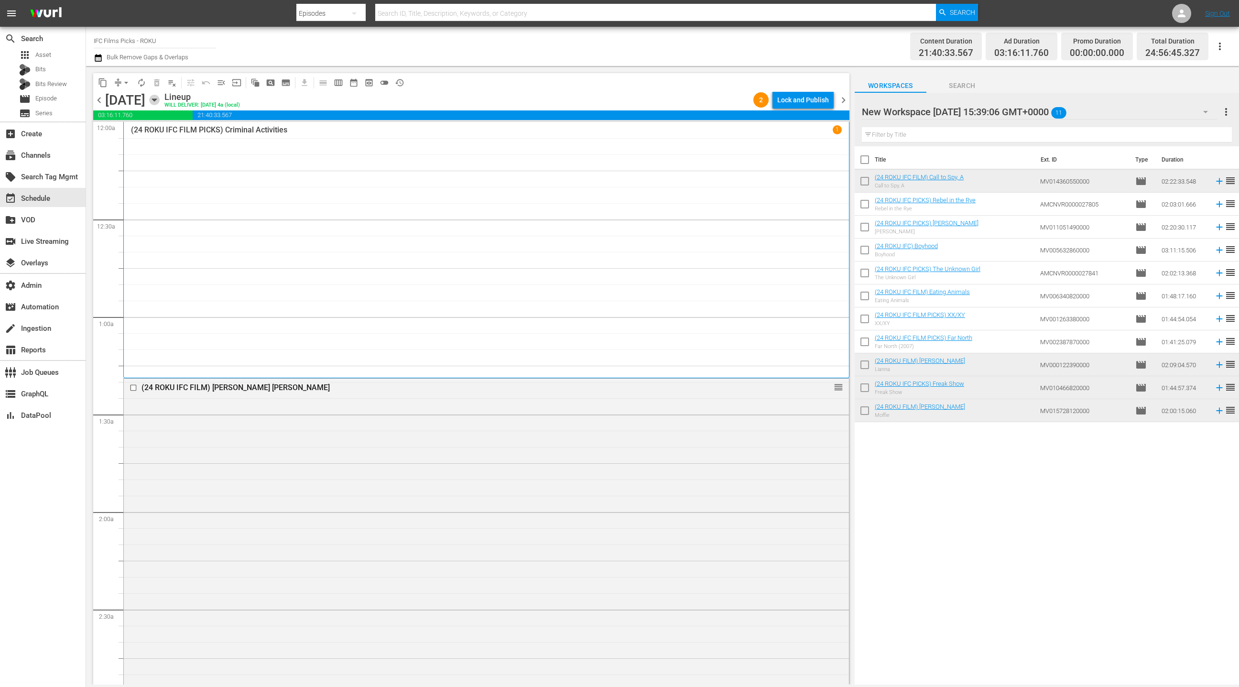
click at [160, 98] on icon "button" at bounding box center [154, 100] width 11 height 11
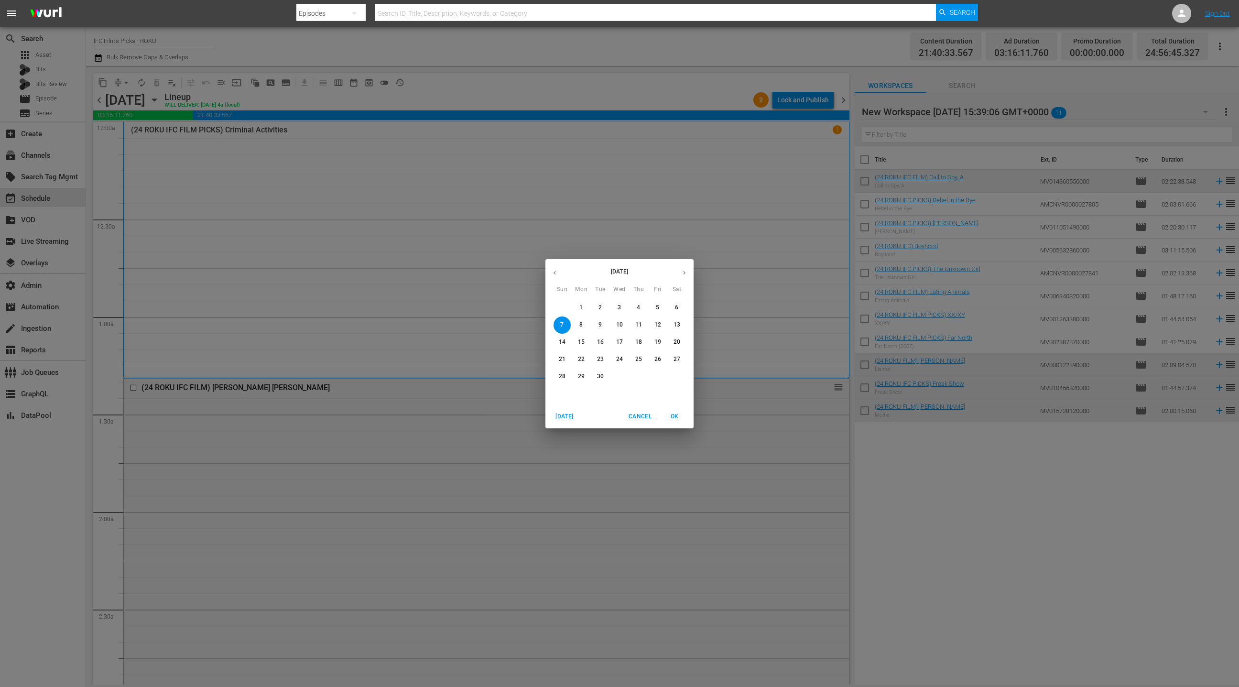
click at [597, 309] on span "2" at bounding box center [600, 308] width 17 height 8
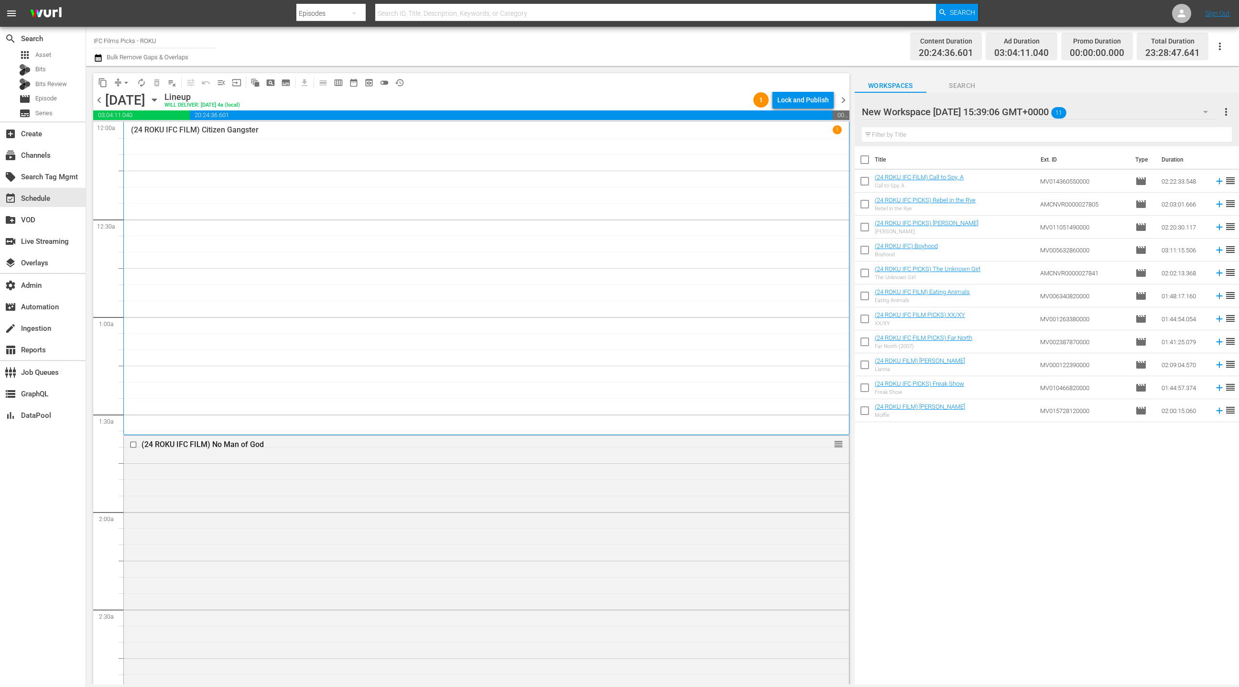
click at [516, 248] on div "(24 ROKU IFC FILM) Citizen Gangster 1" at bounding box center [486, 278] width 711 height 306
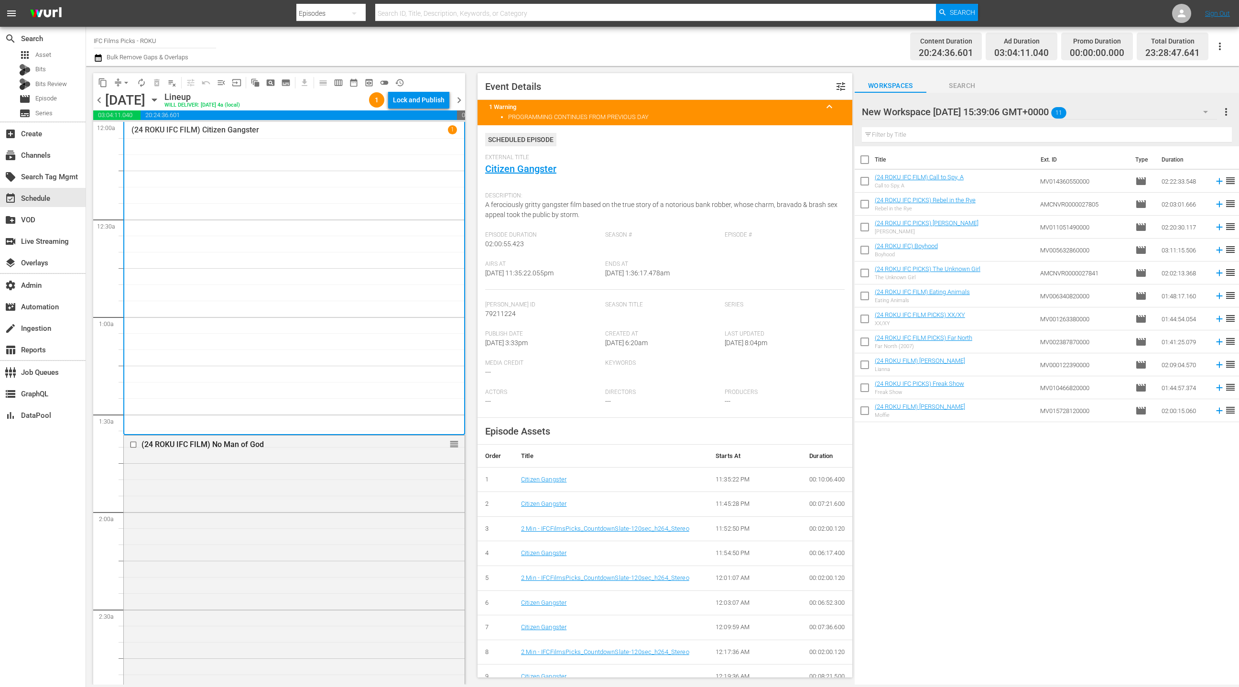
click at [458, 99] on span "chevron_right" at bounding box center [459, 100] width 12 height 12
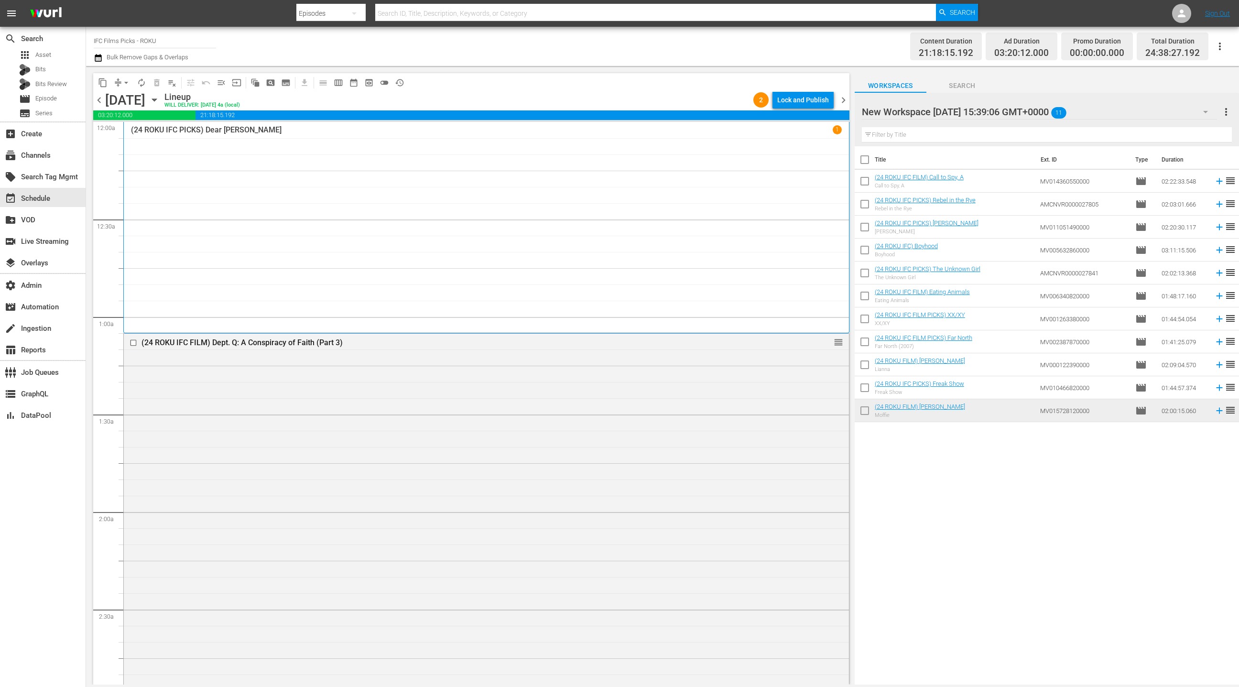
click at [439, 207] on div "(24 ROKU IFC PICKS) Dear Santa 1" at bounding box center [486, 227] width 711 height 205
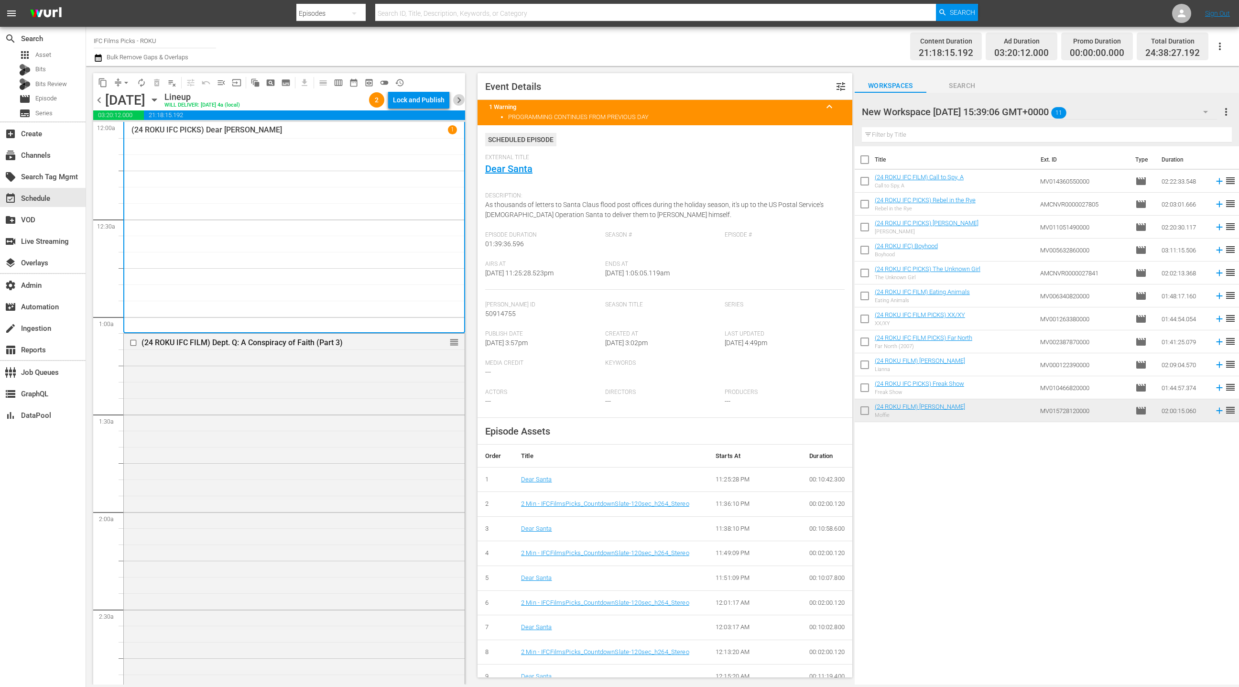
click at [458, 98] on span "chevron_right" at bounding box center [459, 100] width 12 height 12
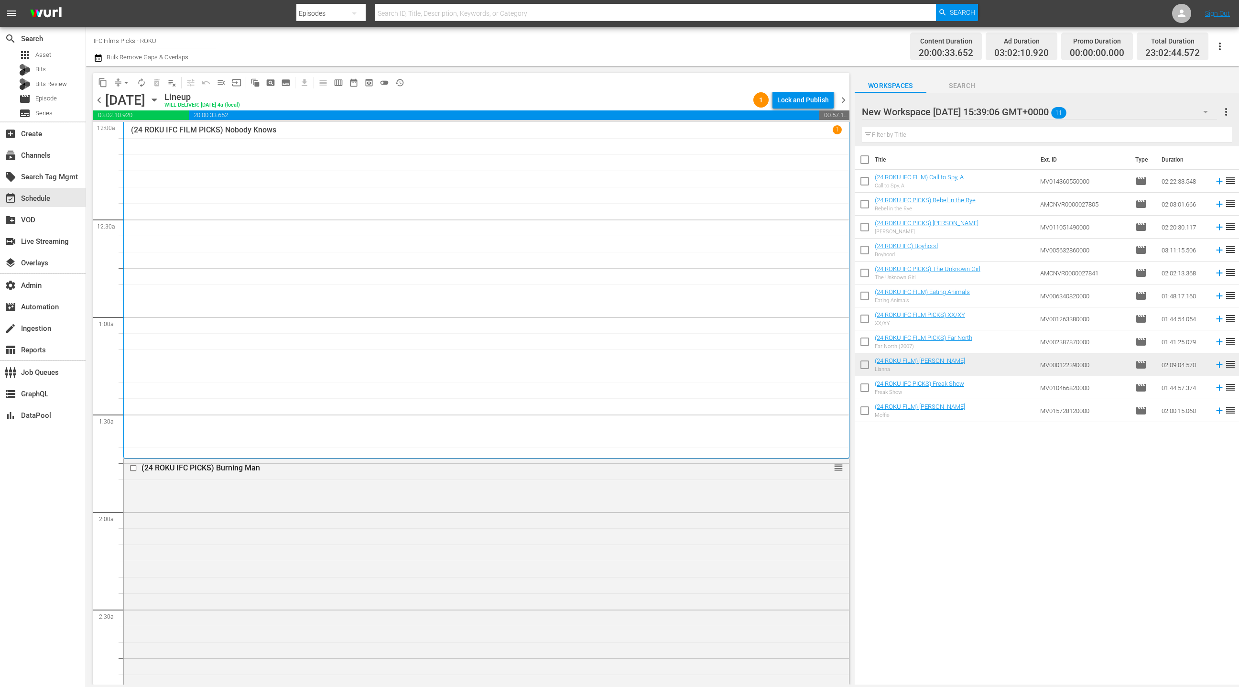
click at [843, 103] on span "chevron_right" at bounding box center [844, 100] width 12 height 12
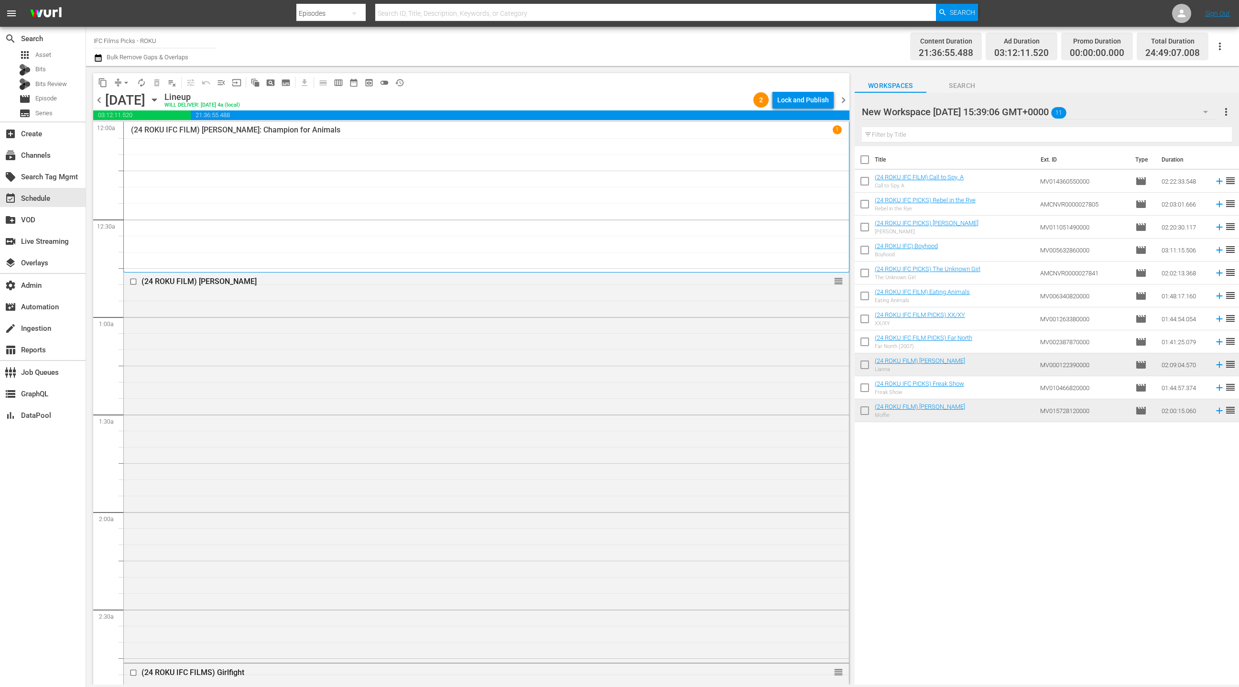
click at [408, 190] on div "(24 ROKU IFC FILM) Betty White: Champion for Animals 1" at bounding box center [486, 196] width 711 height 143
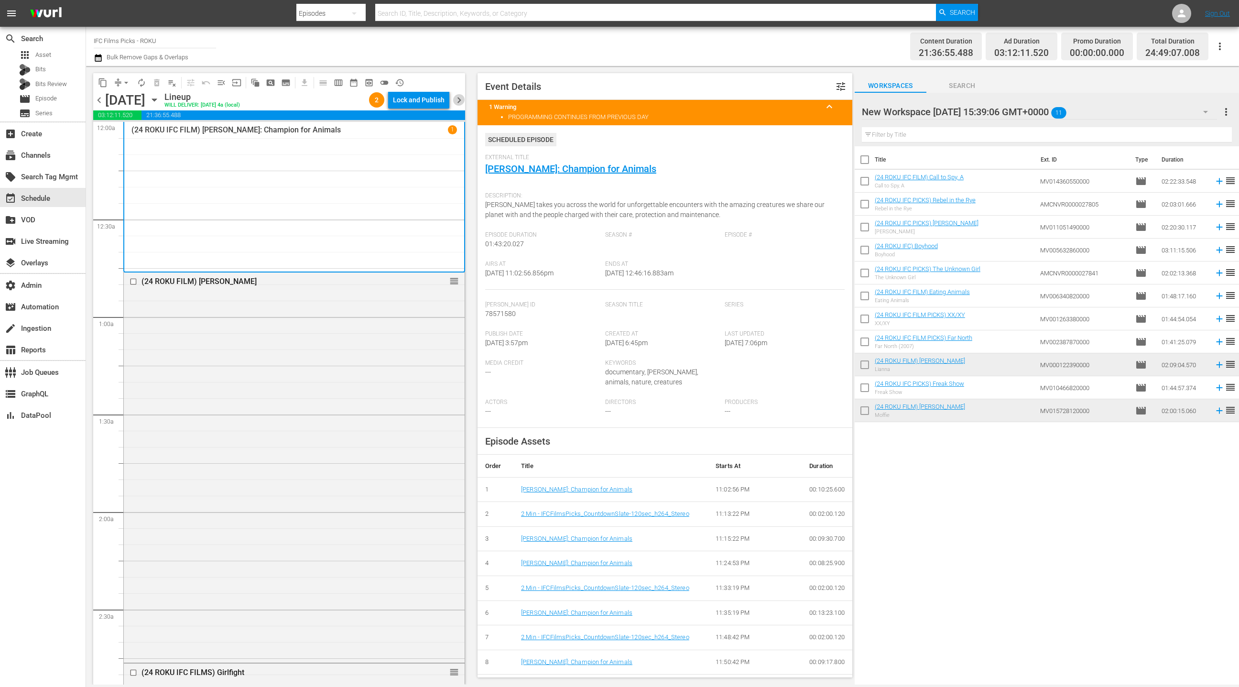
click at [461, 102] on span "chevron_right" at bounding box center [459, 100] width 12 height 12
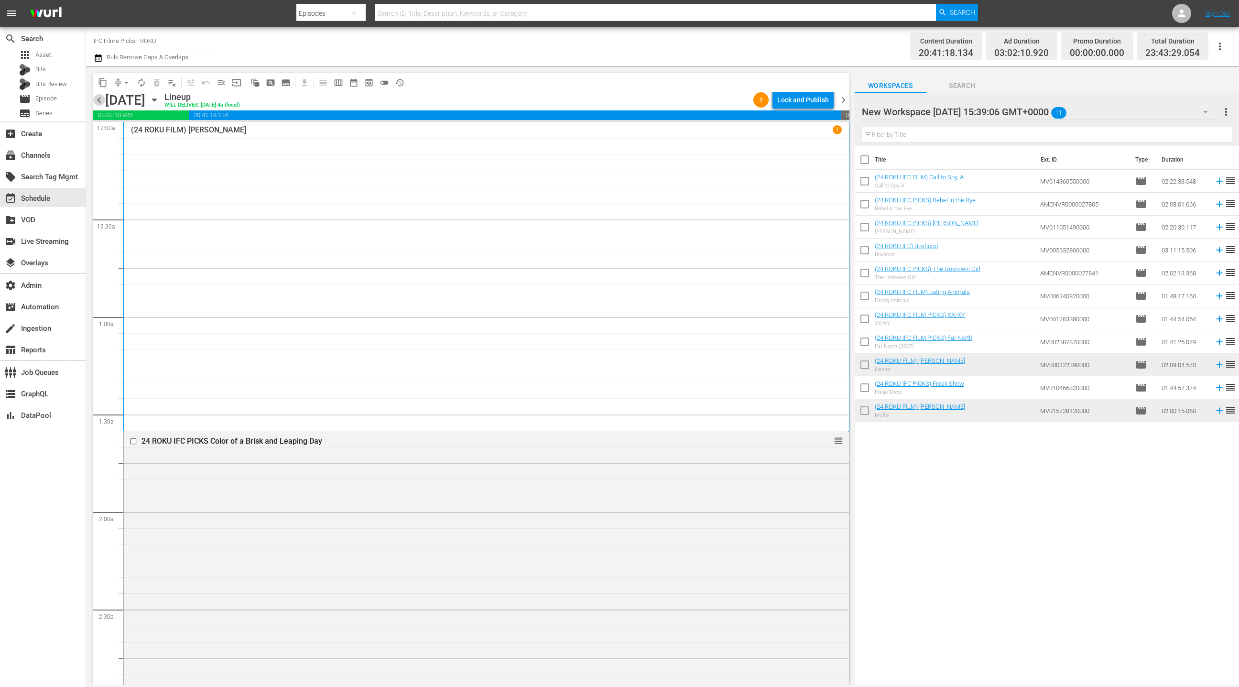
click at [98, 101] on span "chevron_left" at bounding box center [99, 100] width 12 height 12
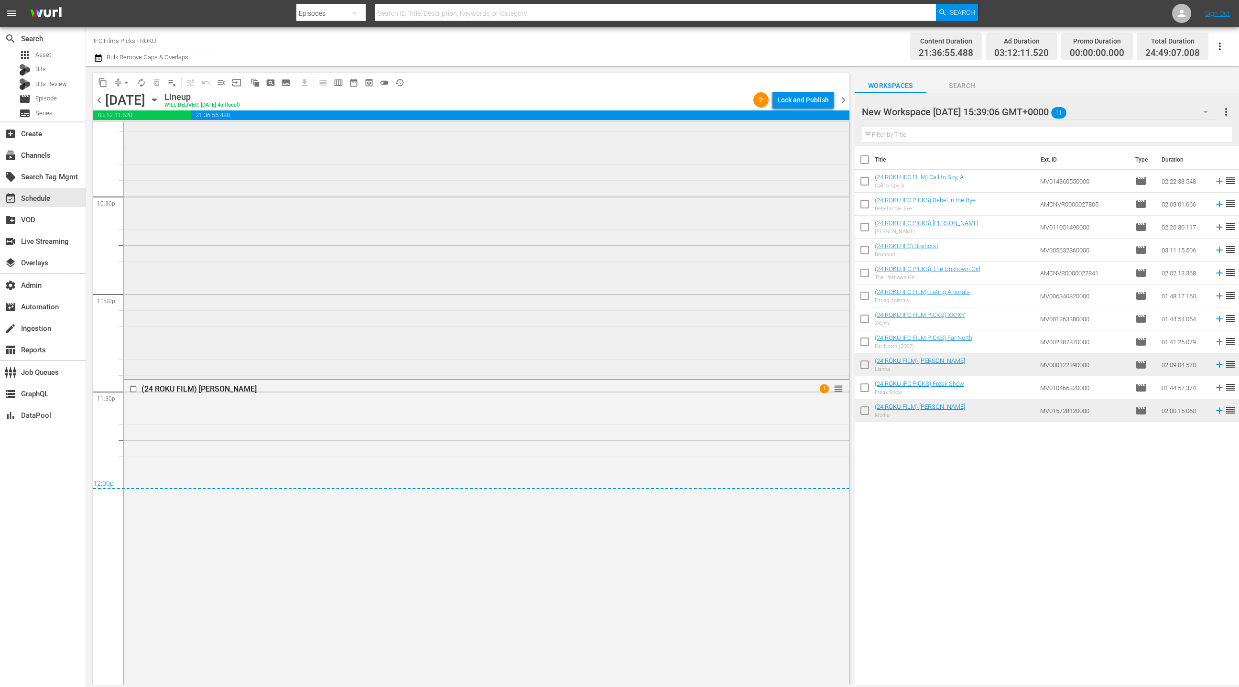
scroll to position [4043, 0]
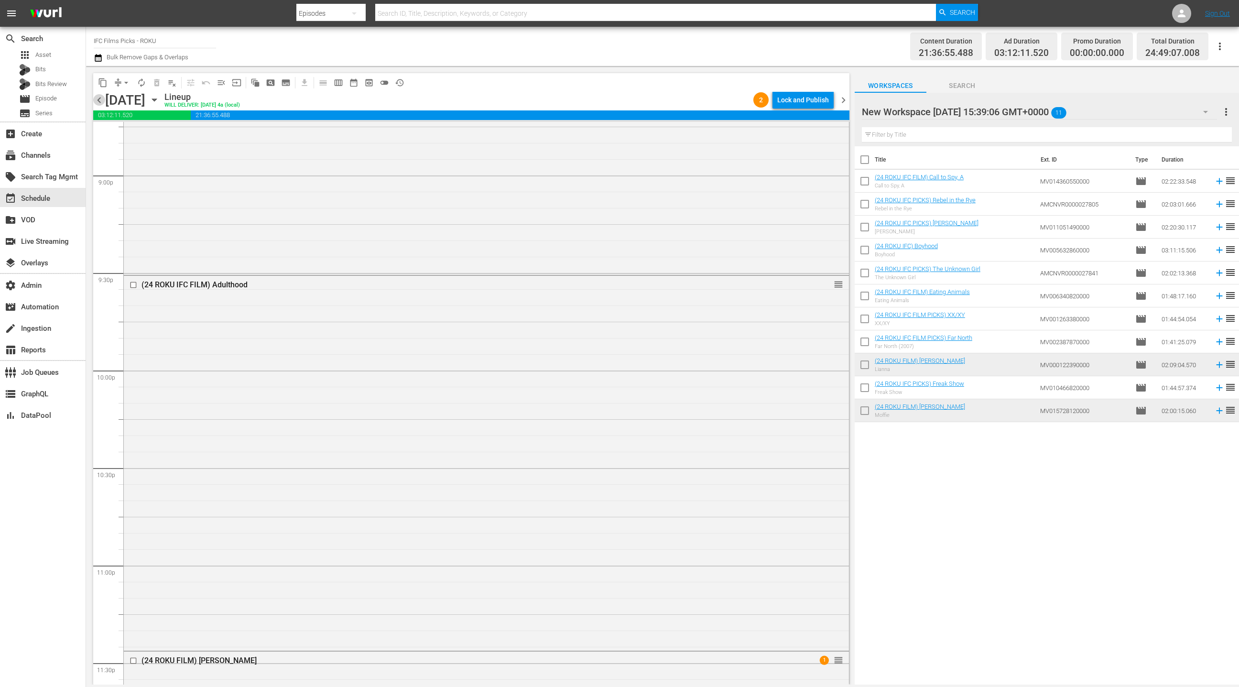
click at [103, 102] on span "chevron_left" at bounding box center [99, 100] width 12 height 12
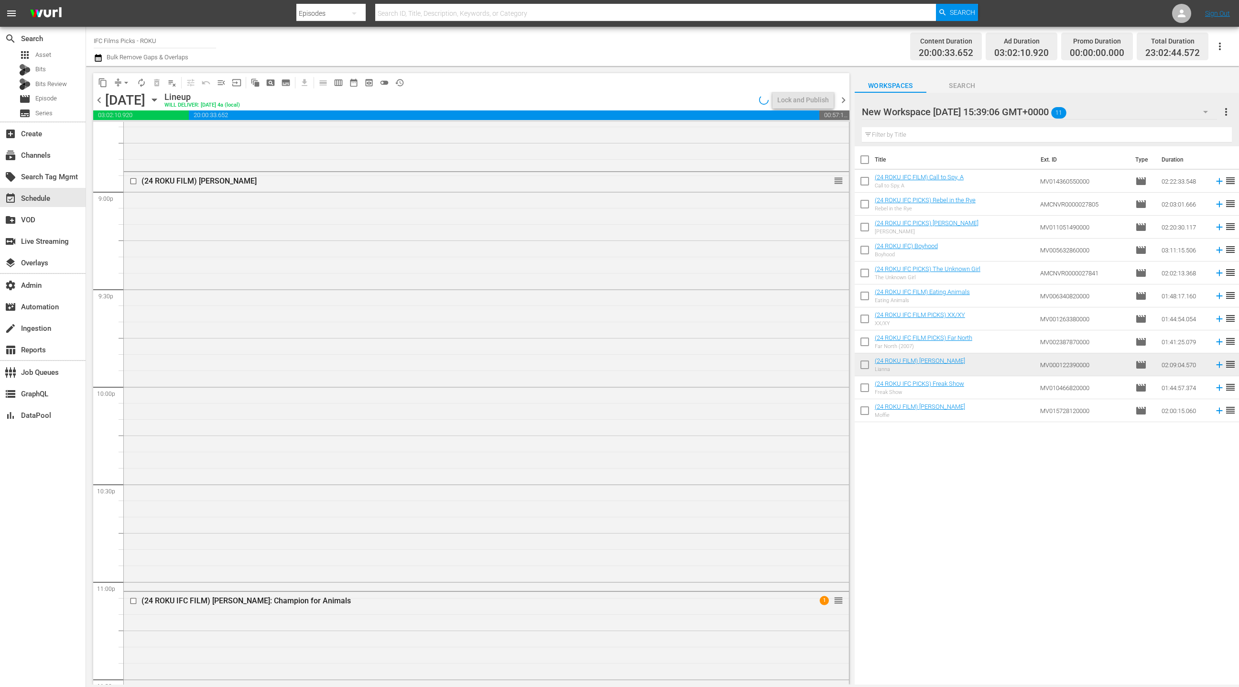
click at [103, 102] on span "chevron_left" at bounding box center [99, 100] width 12 height 12
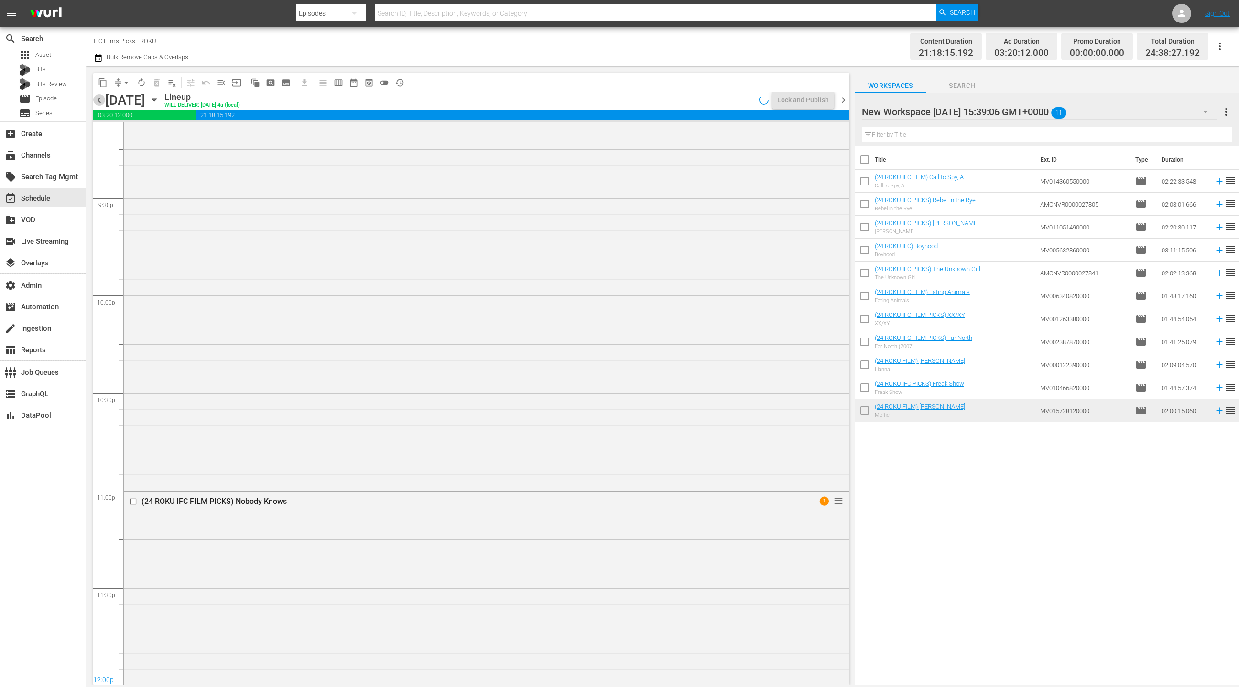
click at [103, 102] on span "chevron_left" at bounding box center [99, 100] width 12 height 12
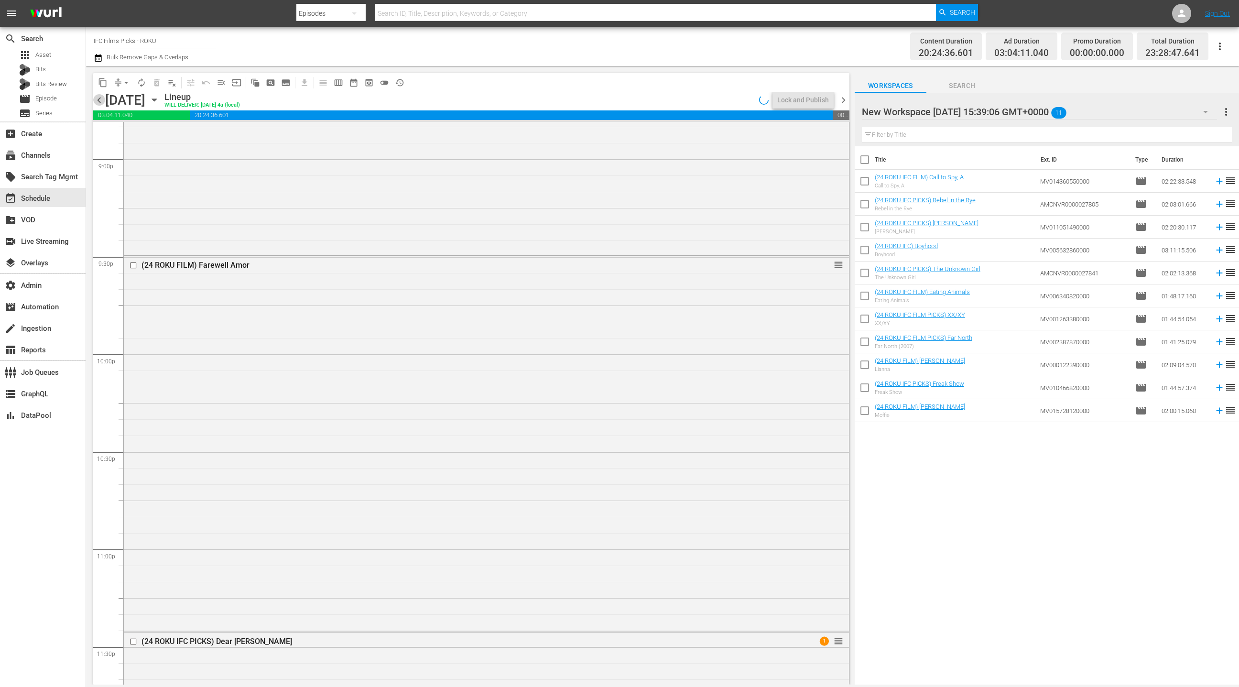
click at [103, 102] on span "chevron_left" at bounding box center [99, 100] width 12 height 12
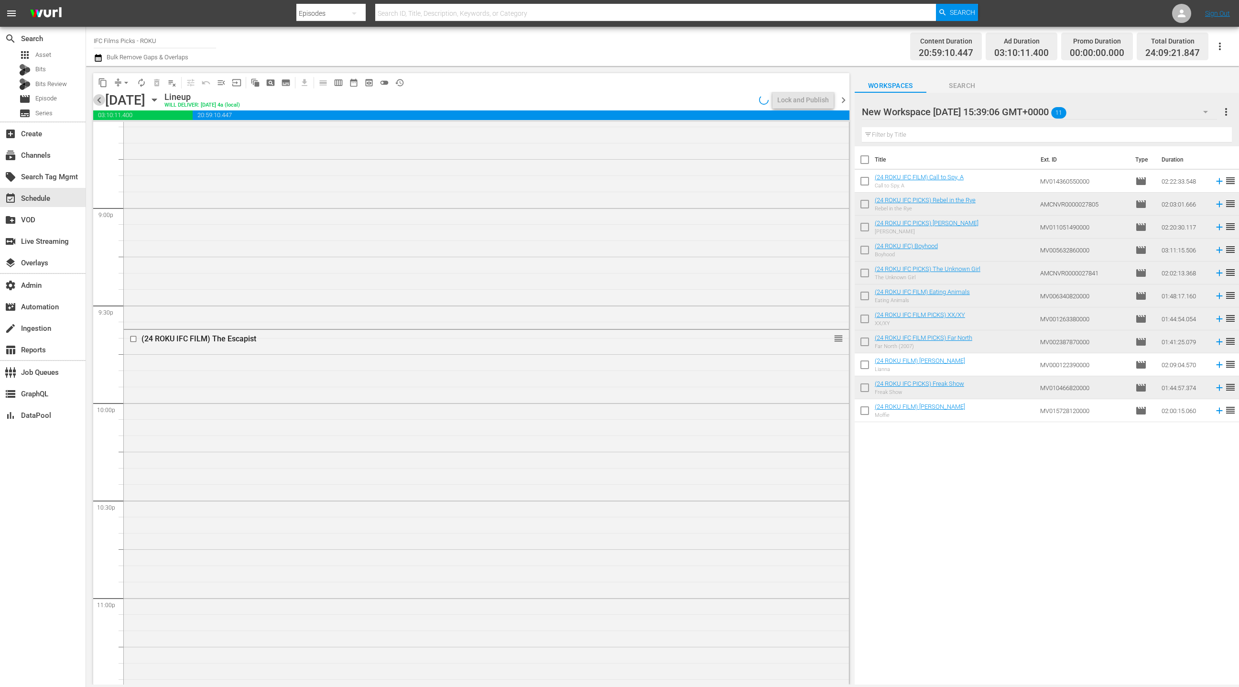
click at [103, 102] on span "chevron_left" at bounding box center [99, 100] width 12 height 12
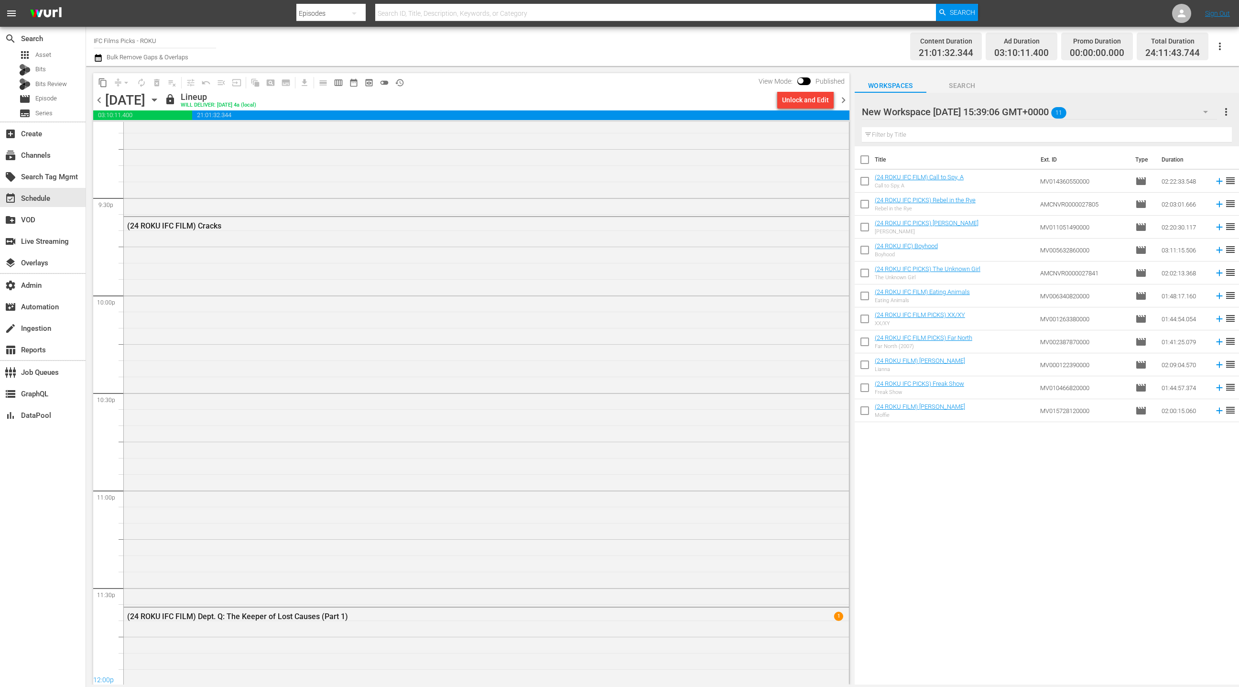
scroll to position [4075, 0]
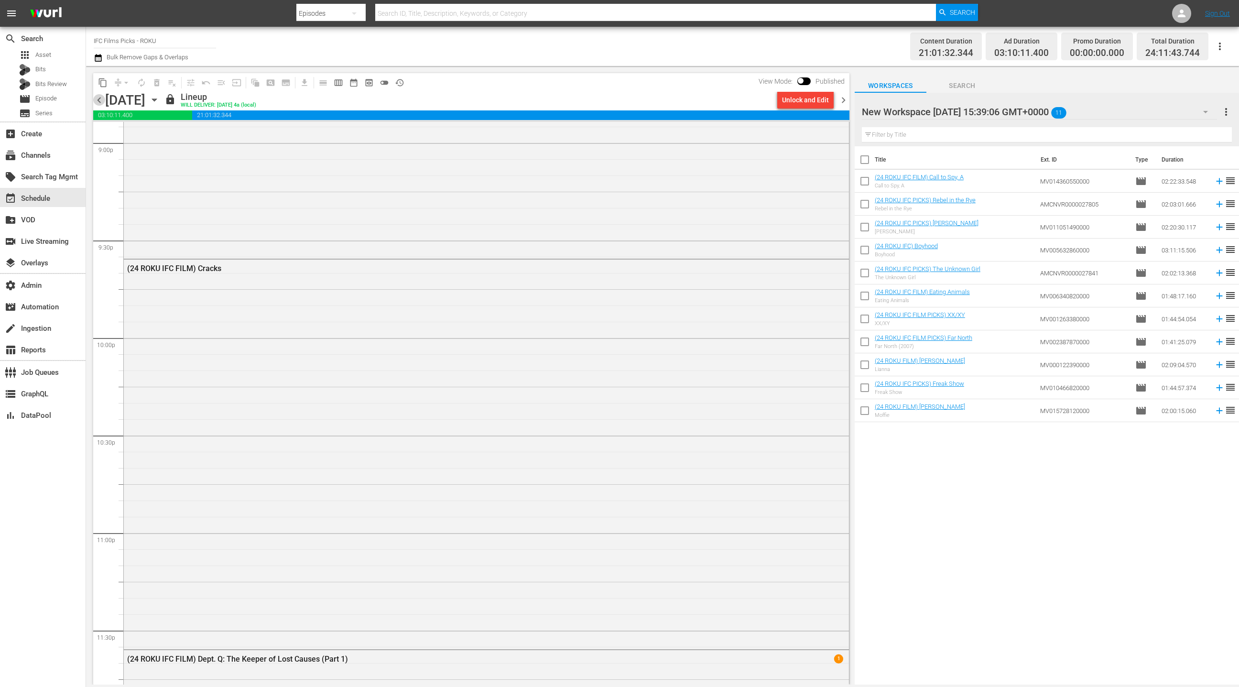
click at [102, 103] on span "chevron_left" at bounding box center [99, 100] width 12 height 12
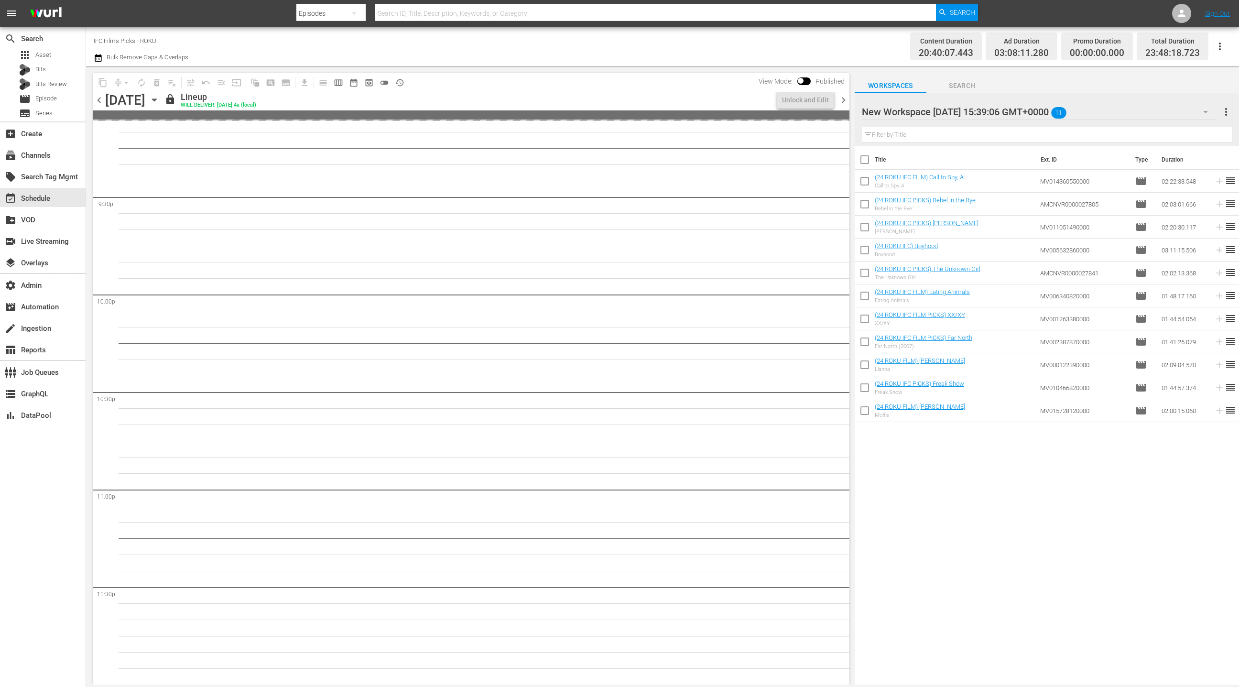
scroll to position [4010, 0]
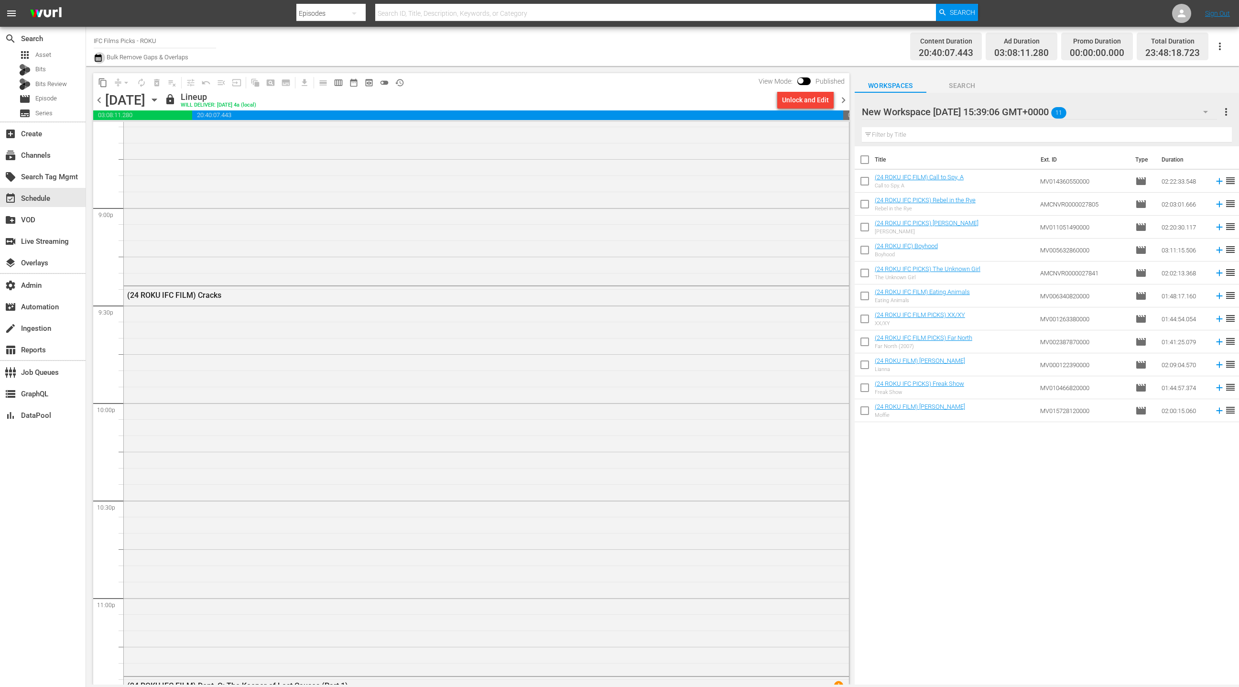
click at [101, 62] on icon "button" at bounding box center [98, 57] width 9 height 11
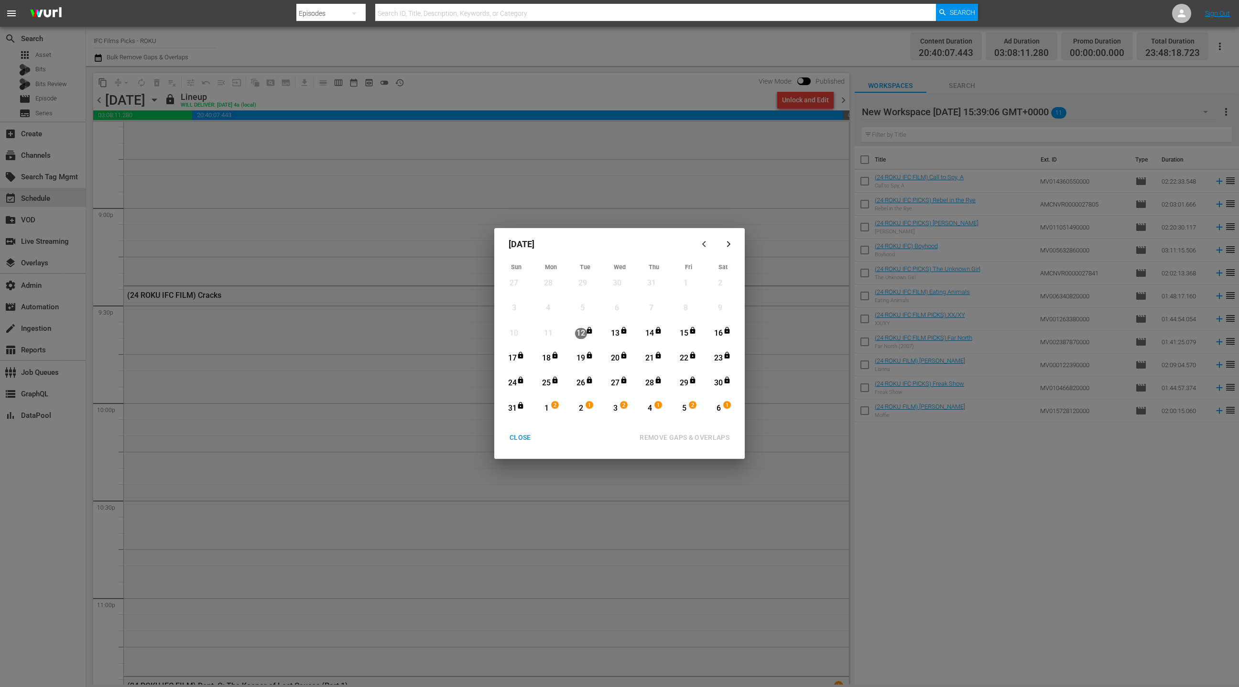
click at [732, 247] on div "button" at bounding box center [728, 243] width 11 height 7
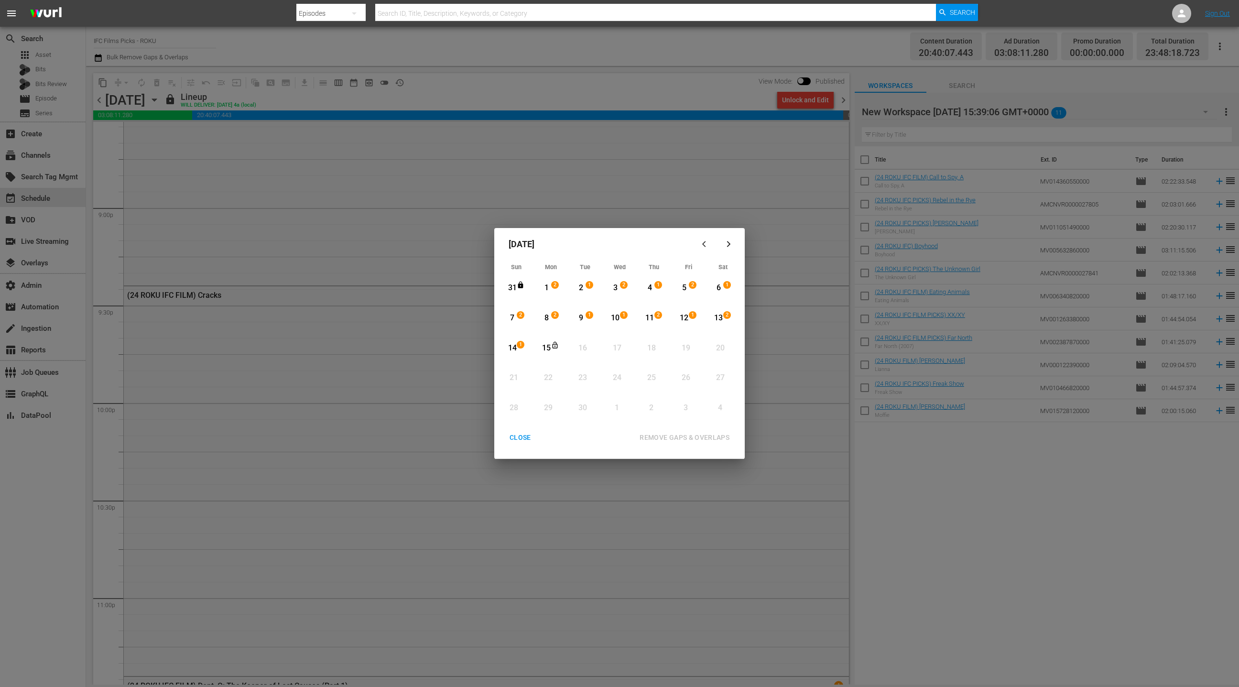
click at [519, 437] on div "CLOSE" at bounding box center [520, 438] width 37 height 12
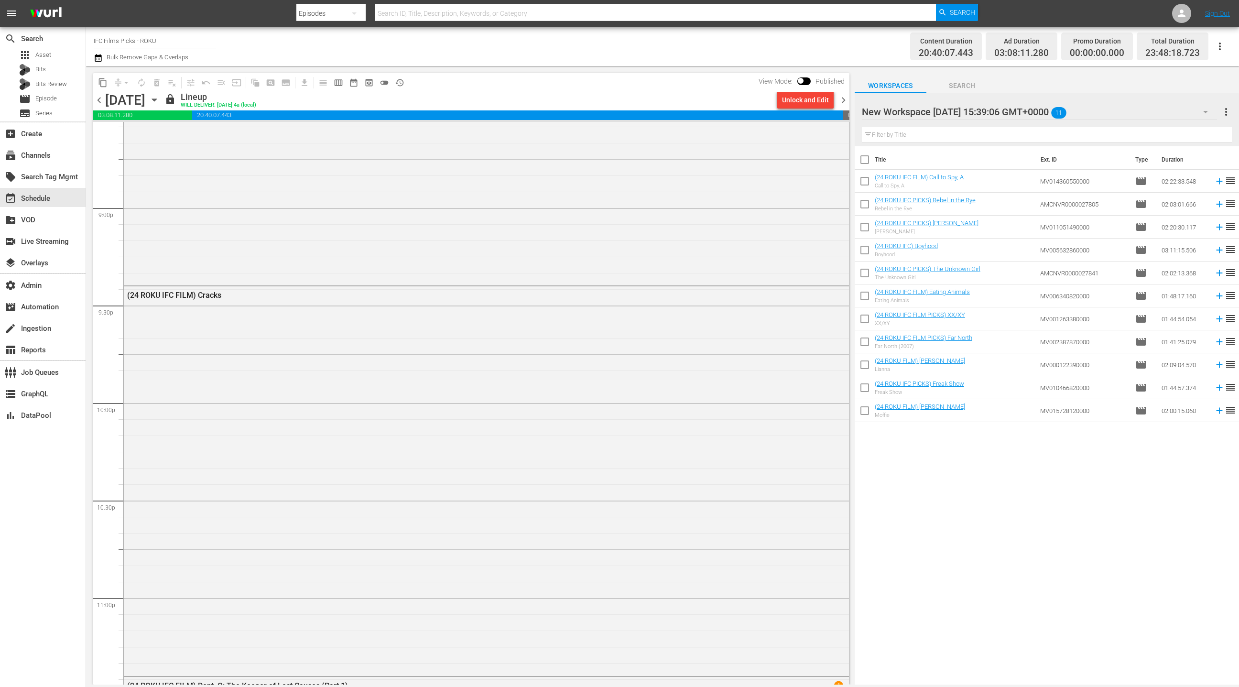
click at [156, 101] on icon "button" at bounding box center [154, 100] width 4 height 2
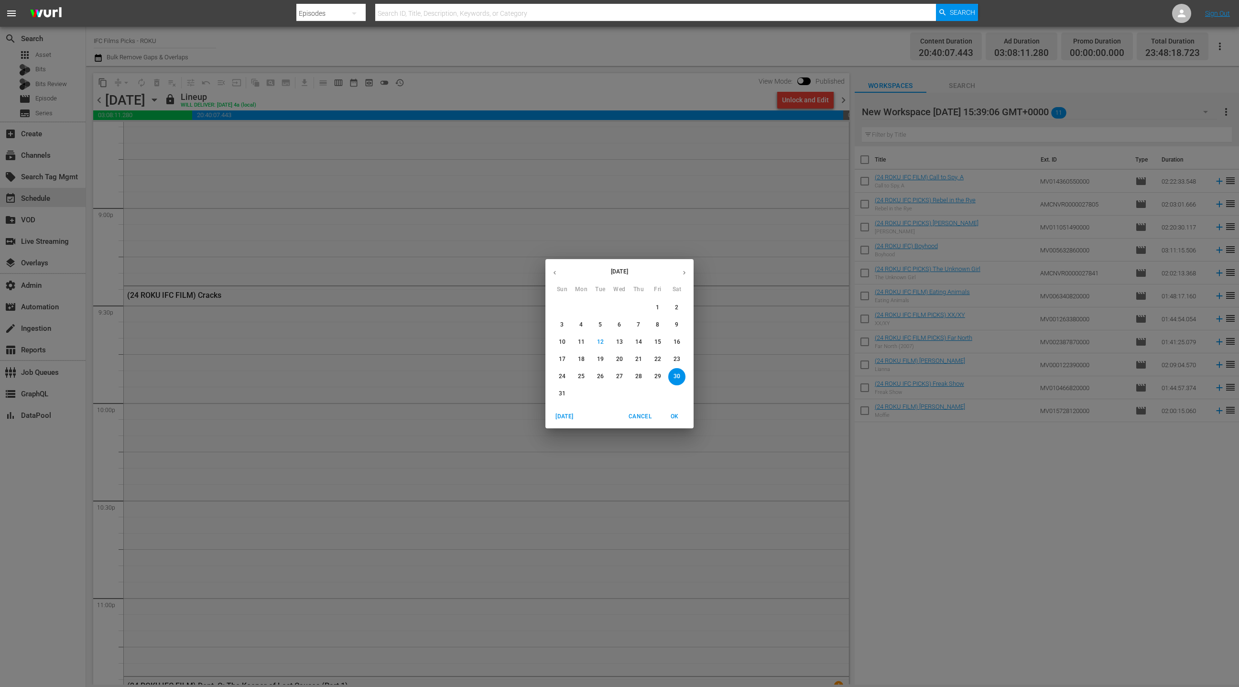
click at [684, 277] on button "button" at bounding box center [684, 272] width 19 height 19
click at [584, 343] on p "15" at bounding box center [581, 342] width 7 height 8
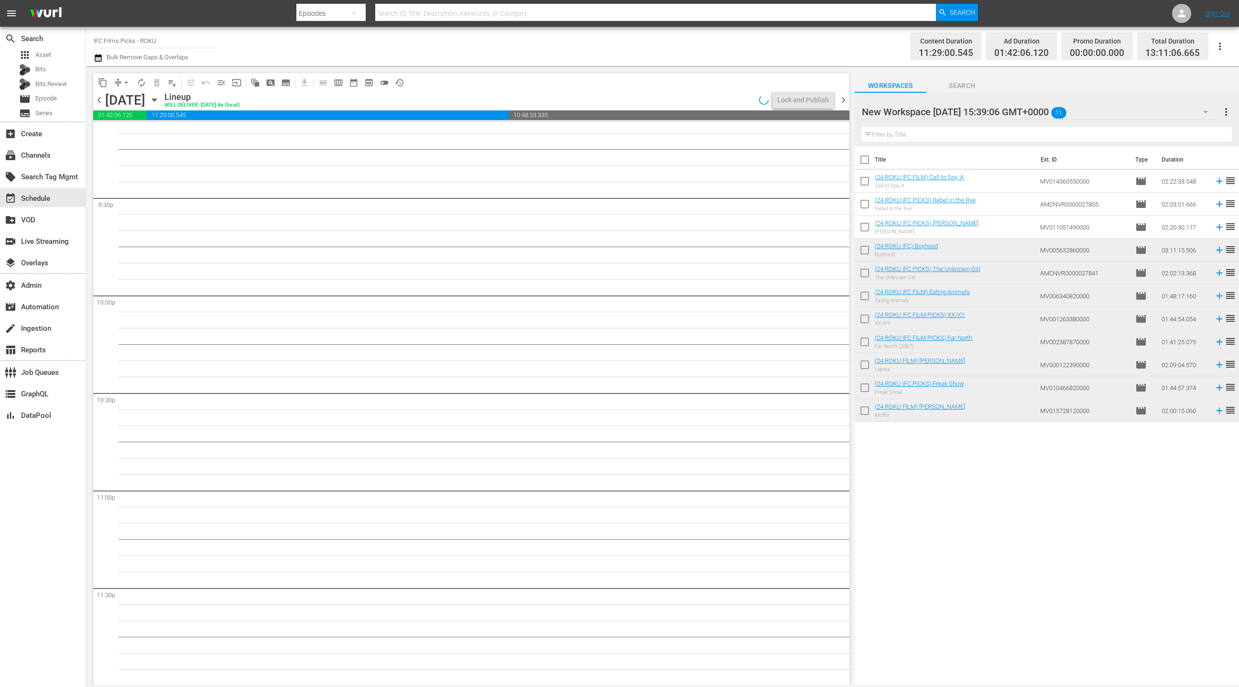
scroll to position [4043, 0]
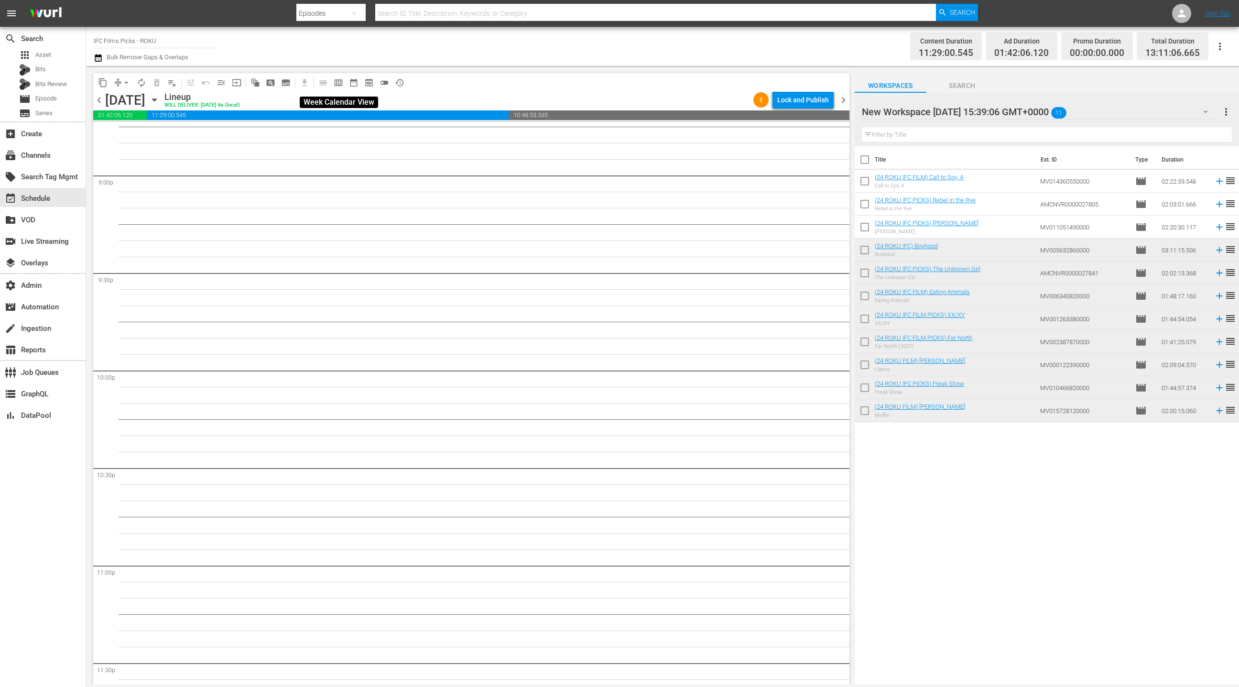
click at [341, 82] on span "calendar_view_week_outlined" at bounding box center [339, 83] width 10 height 10
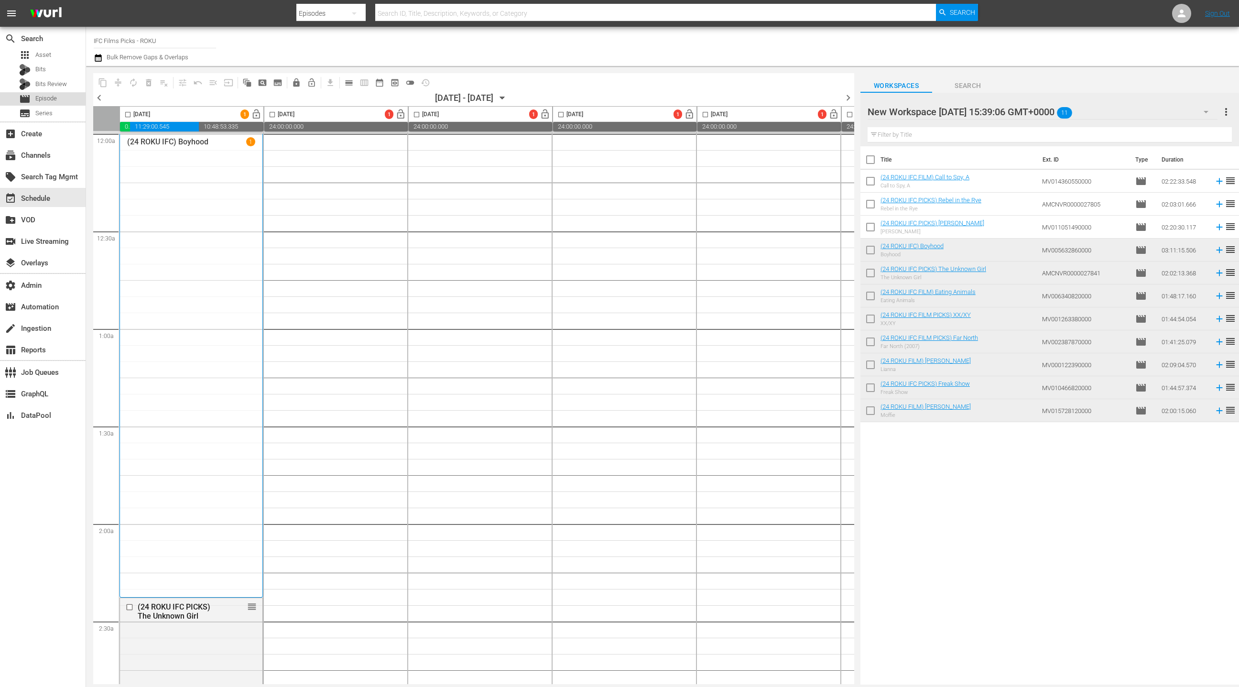
click at [35, 98] on div "movie Episode" at bounding box center [38, 98] width 38 height 13
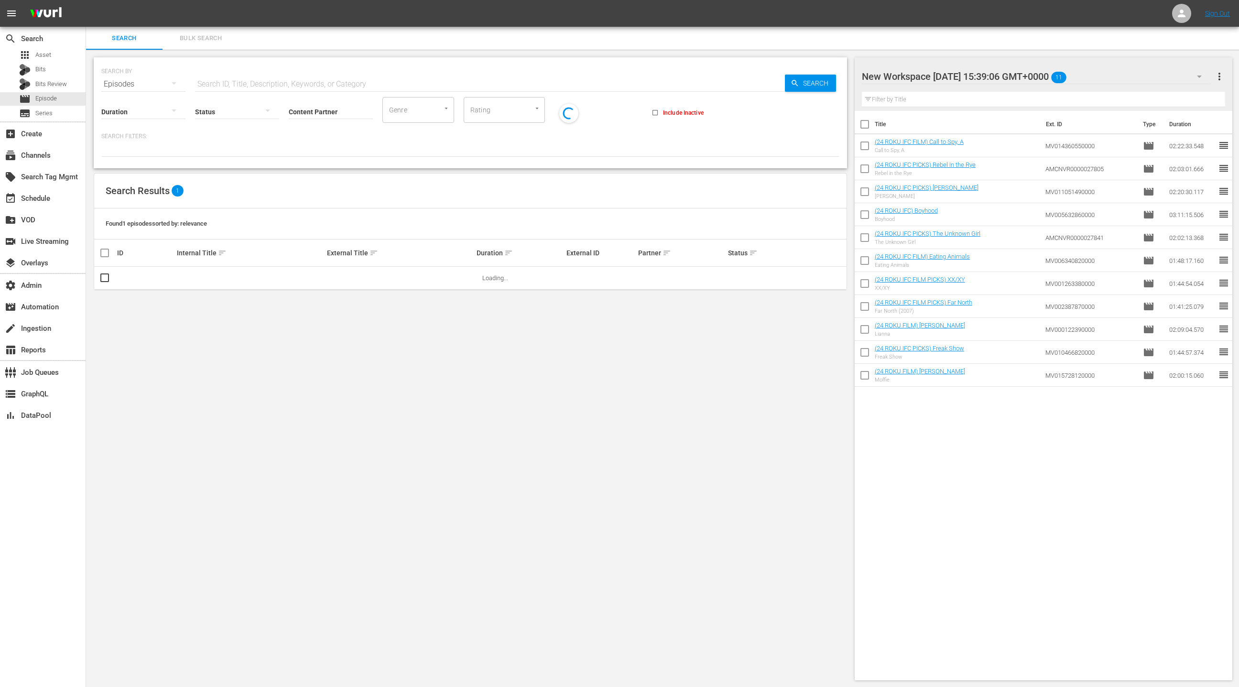
click at [199, 41] on span "Bulk Search" at bounding box center [200, 38] width 65 height 11
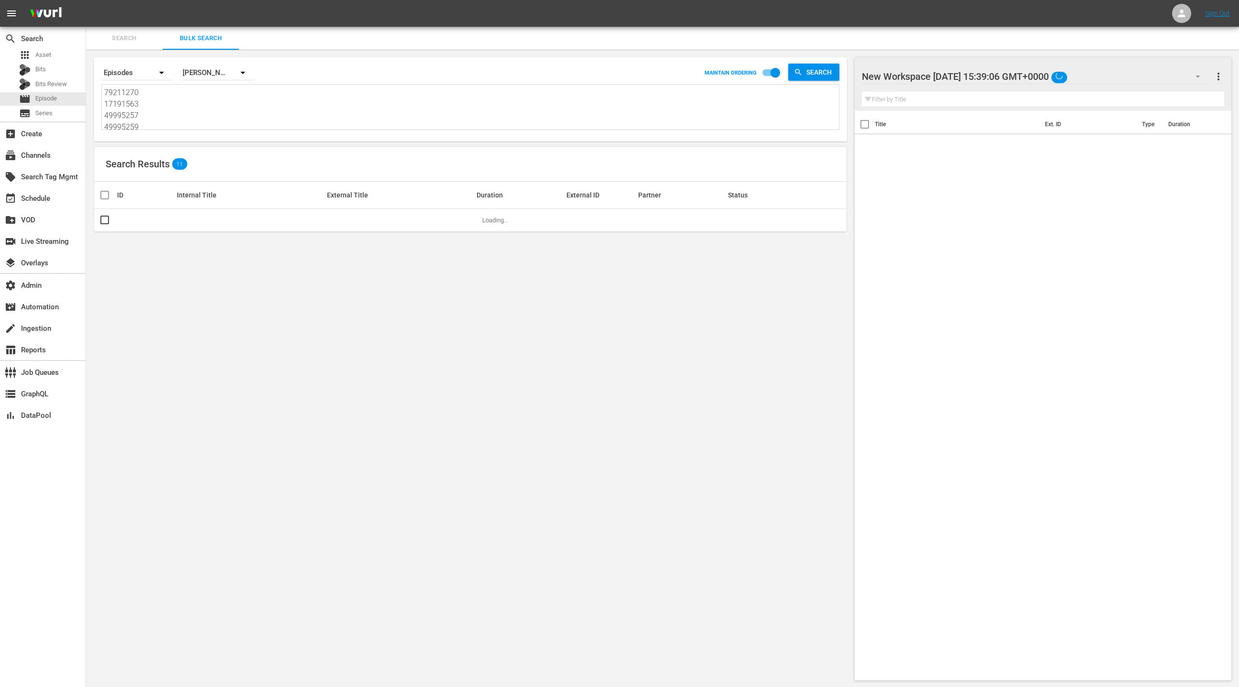
drag, startPoint x: 235, startPoint y: 131, endPoint x: 234, endPoint y: 126, distance: 5.3
click at [235, 131] on div "Search By Episodes Order By Wurl ID MAINTAIN ORDERING Search 79211270 17191563 …" at bounding box center [470, 99] width 753 height 84
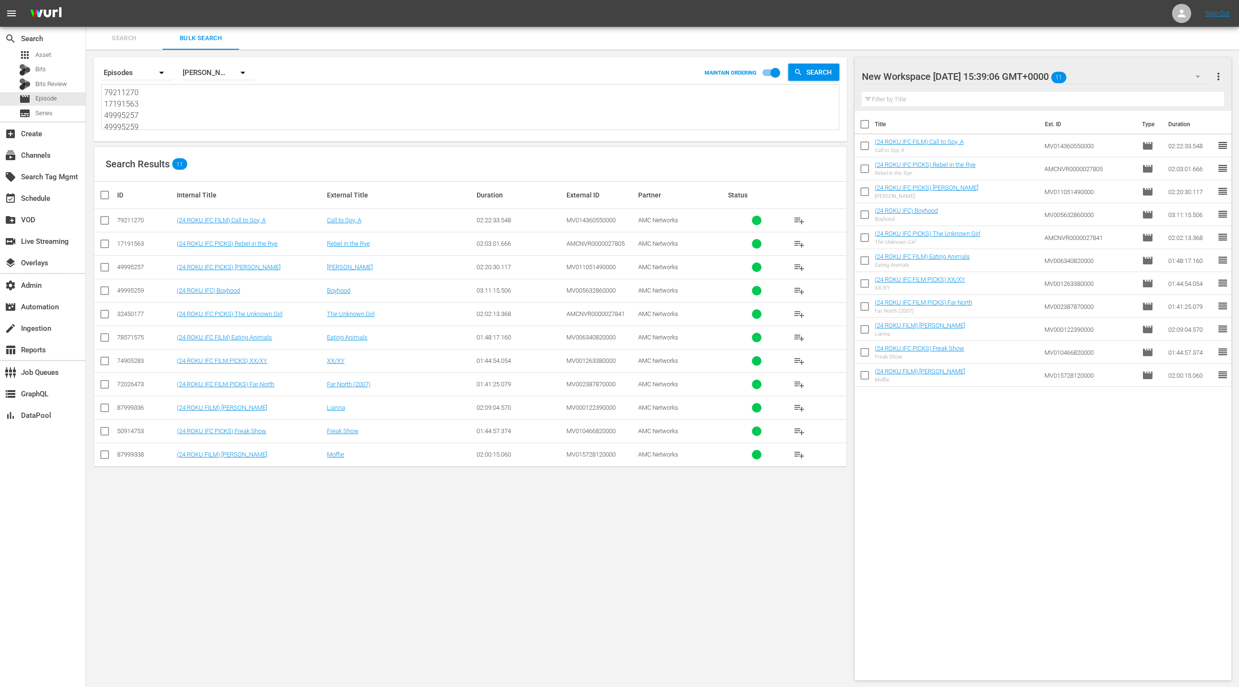
click at [230, 111] on textarea "79211270 17191563 49995257 49995259 32450177 78571575 74905283 72026473 8799933…" at bounding box center [471, 109] width 735 height 44
paste textarea "2 57818724 79211268 27370694 74905287 27370711 20815268 27370716 87999337 79211…"
type textarea "79211272 57818724 79211268 27370694 74905287 27370711 20815268 27370716 8799933…"
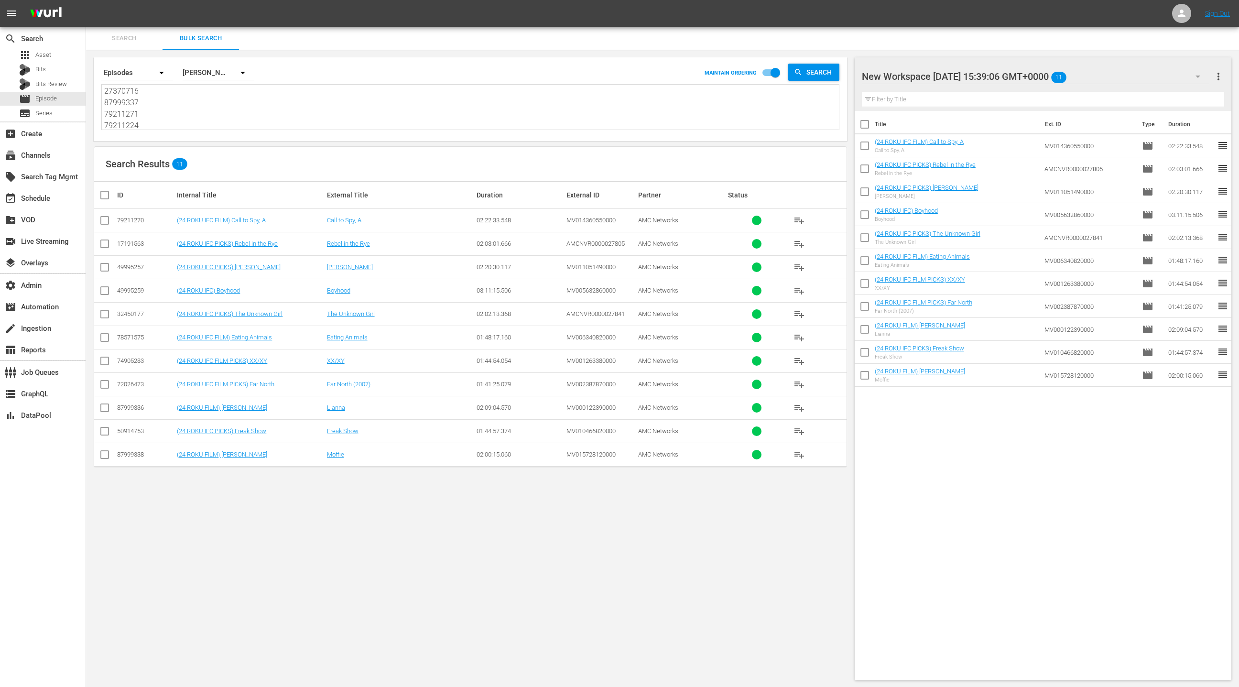
click at [1219, 79] on span "more_vert" at bounding box center [1218, 76] width 11 height 11
click at [1176, 90] on div "Clear All Workspace Items" at bounding box center [1157, 94] width 112 height 17
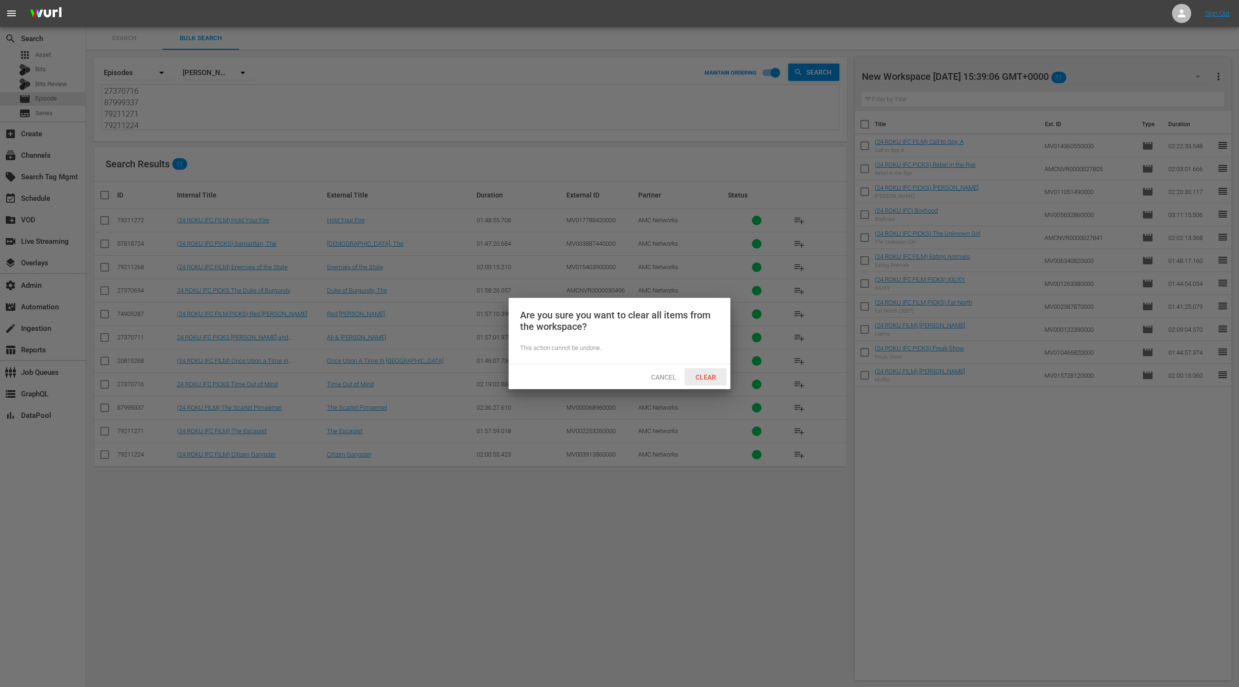
drag, startPoint x: 705, startPoint y: 374, endPoint x: 633, endPoint y: 324, distance: 88.2
click at [705, 374] on span "Clear" at bounding box center [706, 377] width 36 height 8
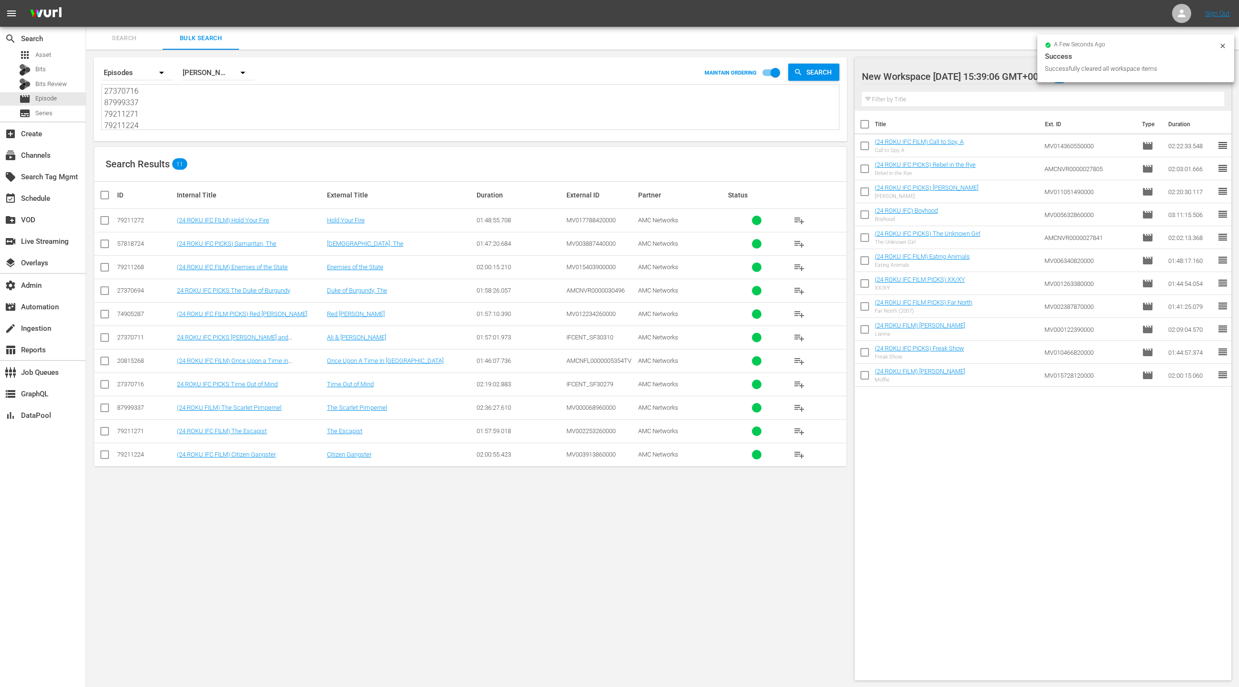
click at [110, 199] on input "checkbox" at bounding box center [108, 194] width 19 height 11
checkbox input "true"
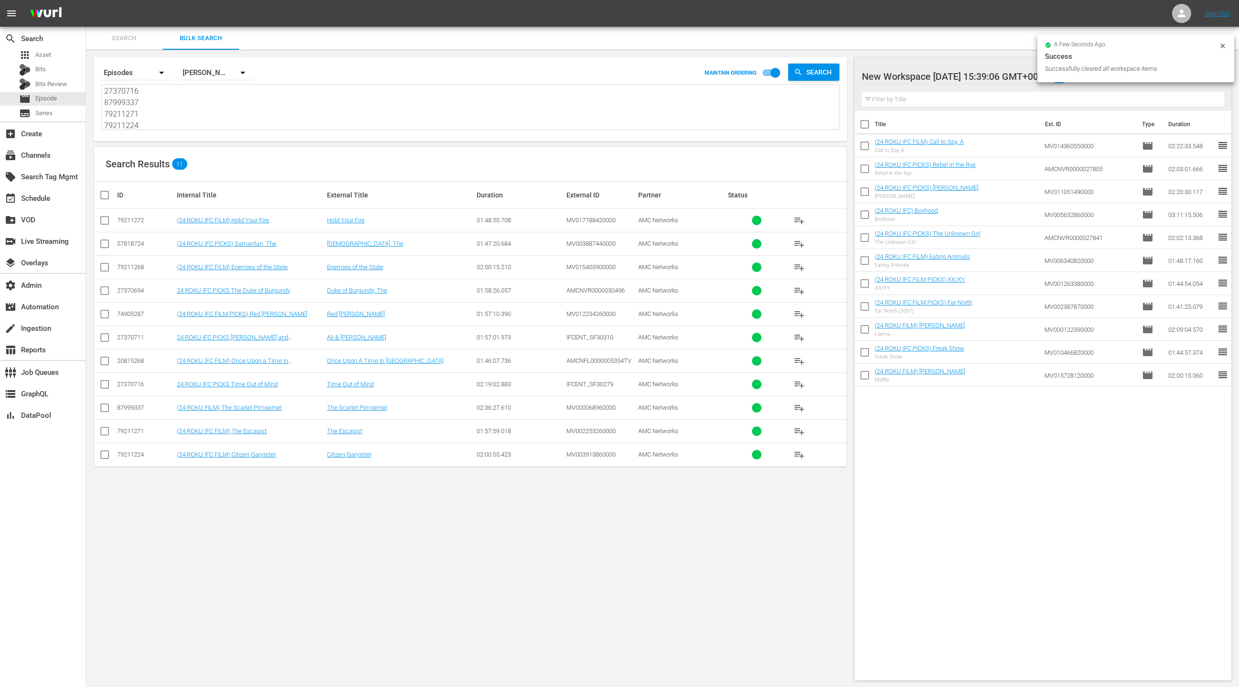
checkbox input "true"
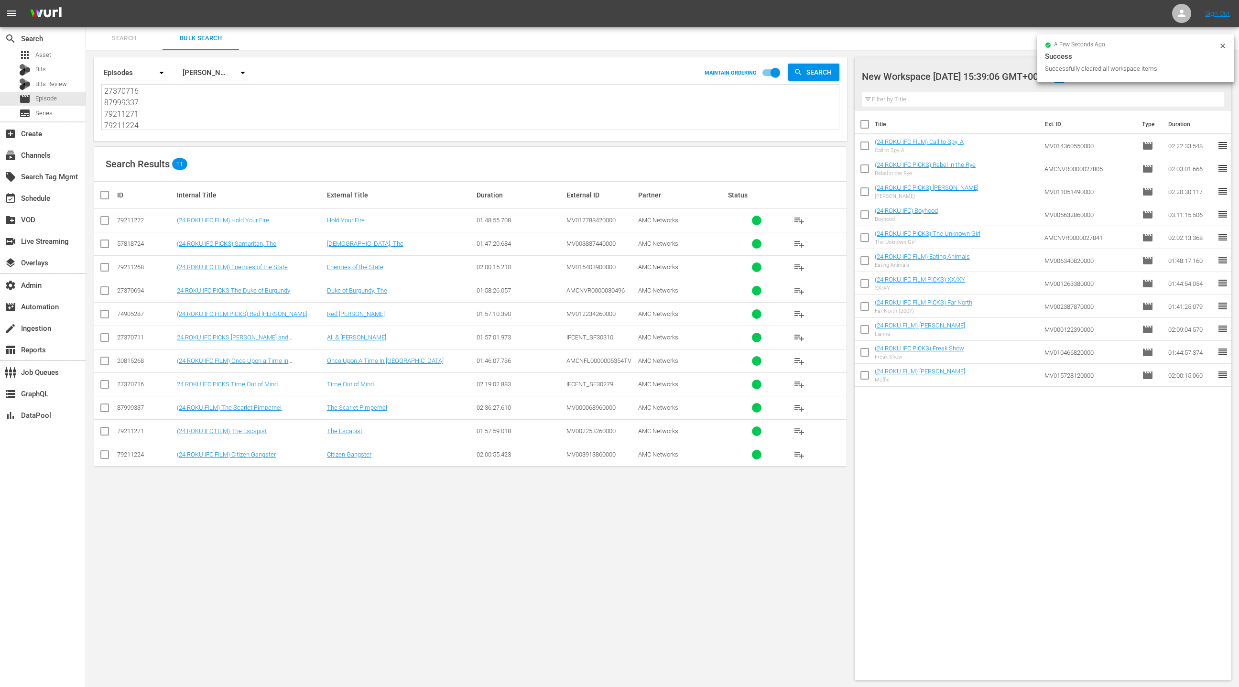
checkbox input "true"
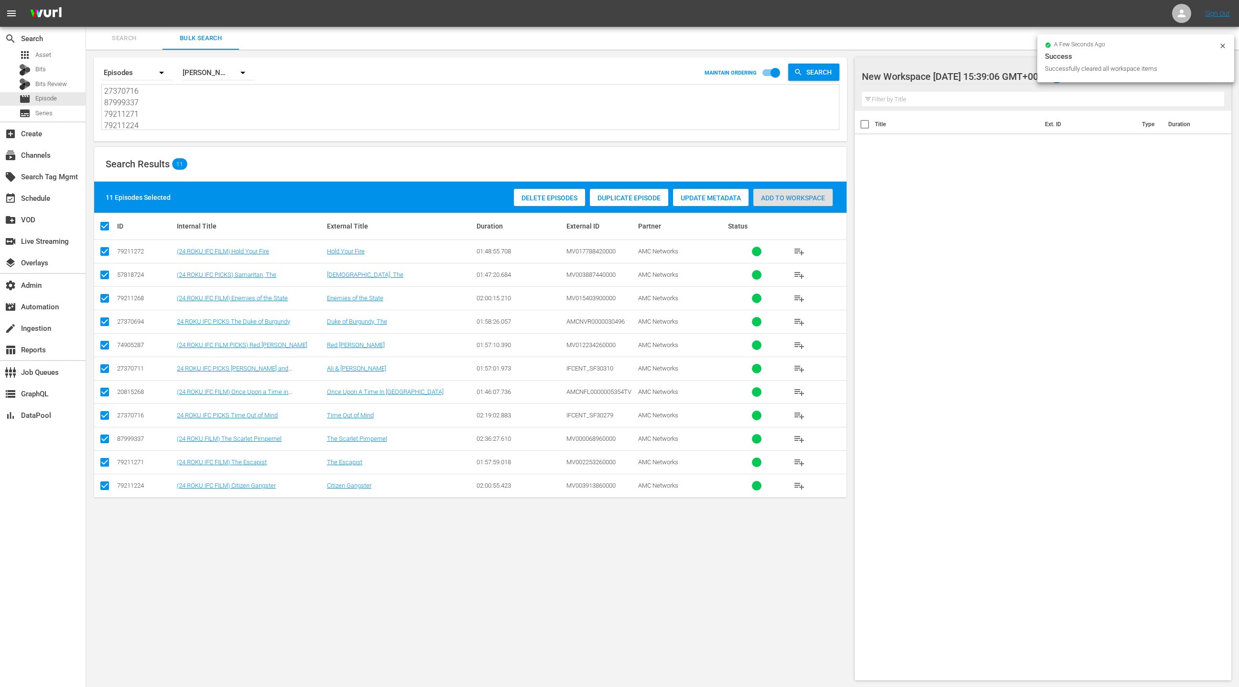
click at [789, 200] on span "Add to Workspace" at bounding box center [792, 198] width 79 height 8
click at [54, 198] on div "event_available Schedule" at bounding box center [43, 197] width 86 height 19
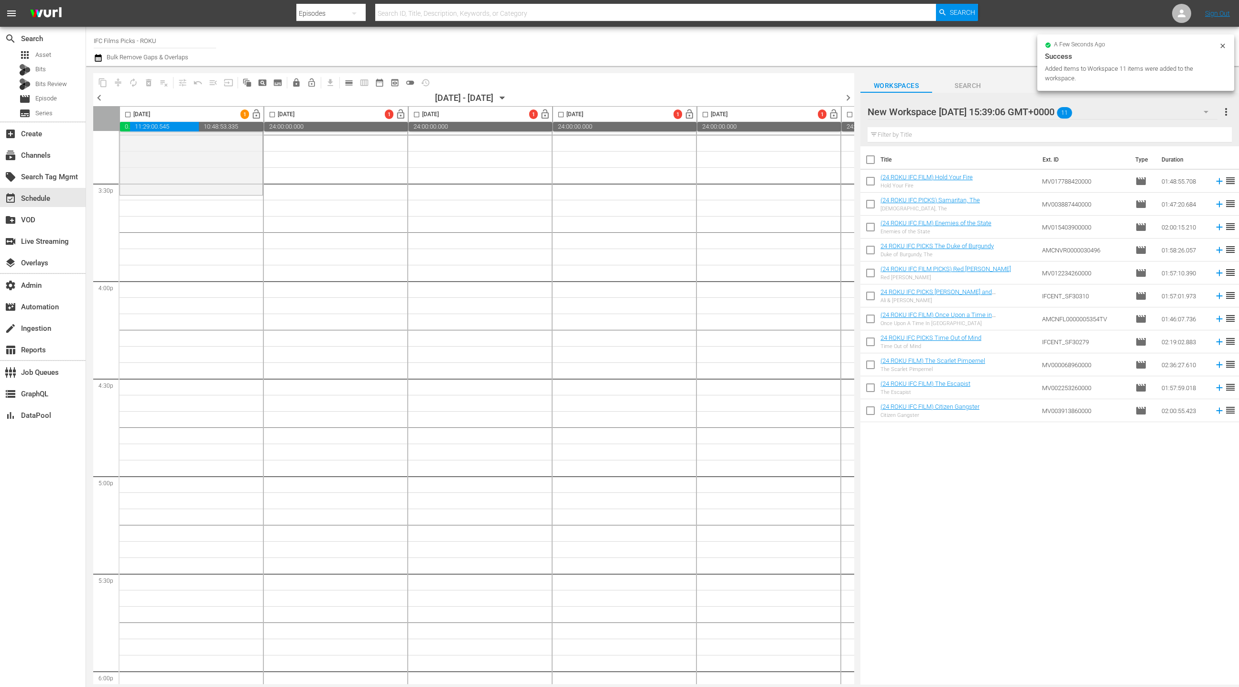
scroll to position [2953, 0]
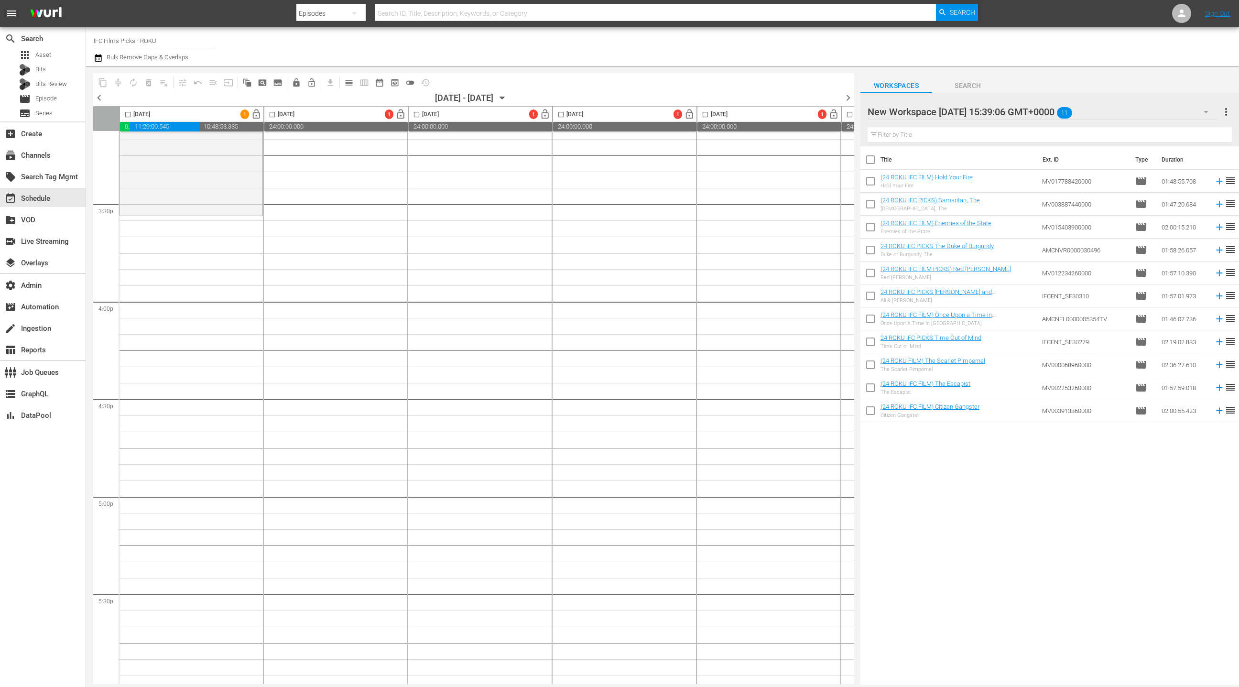
click at [872, 164] on input "checkbox" at bounding box center [871, 162] width 20 height 20
checkbox input "true"
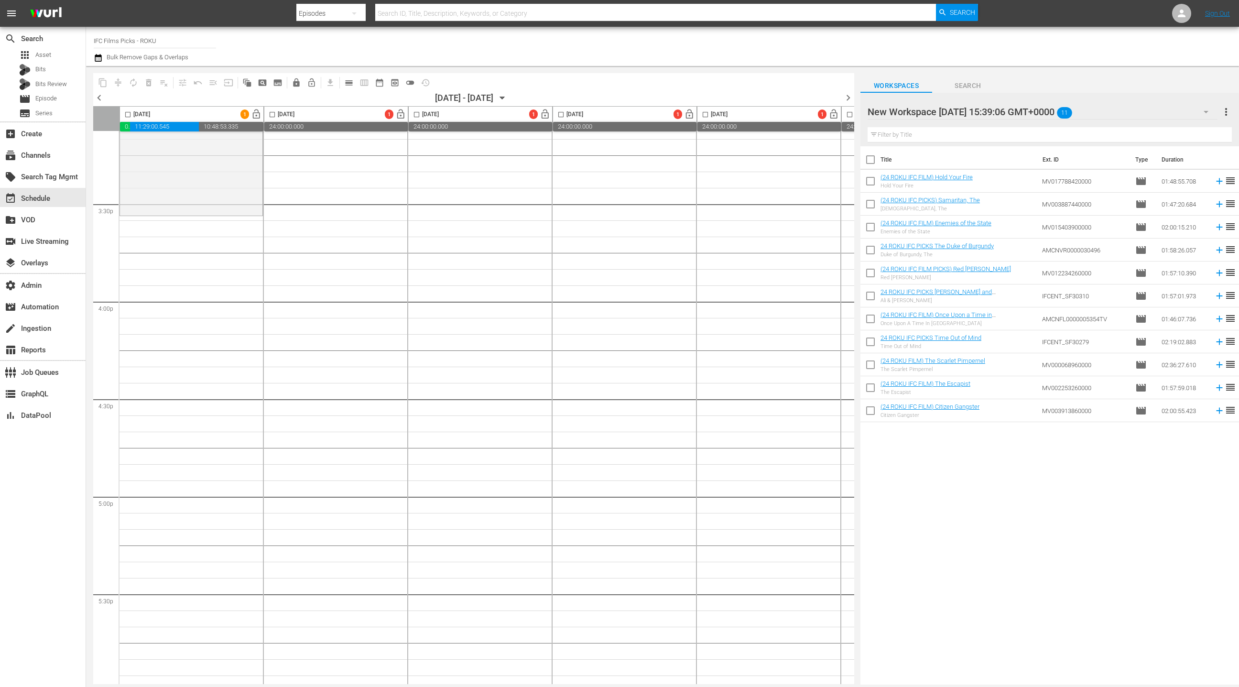
checkbox input "true"
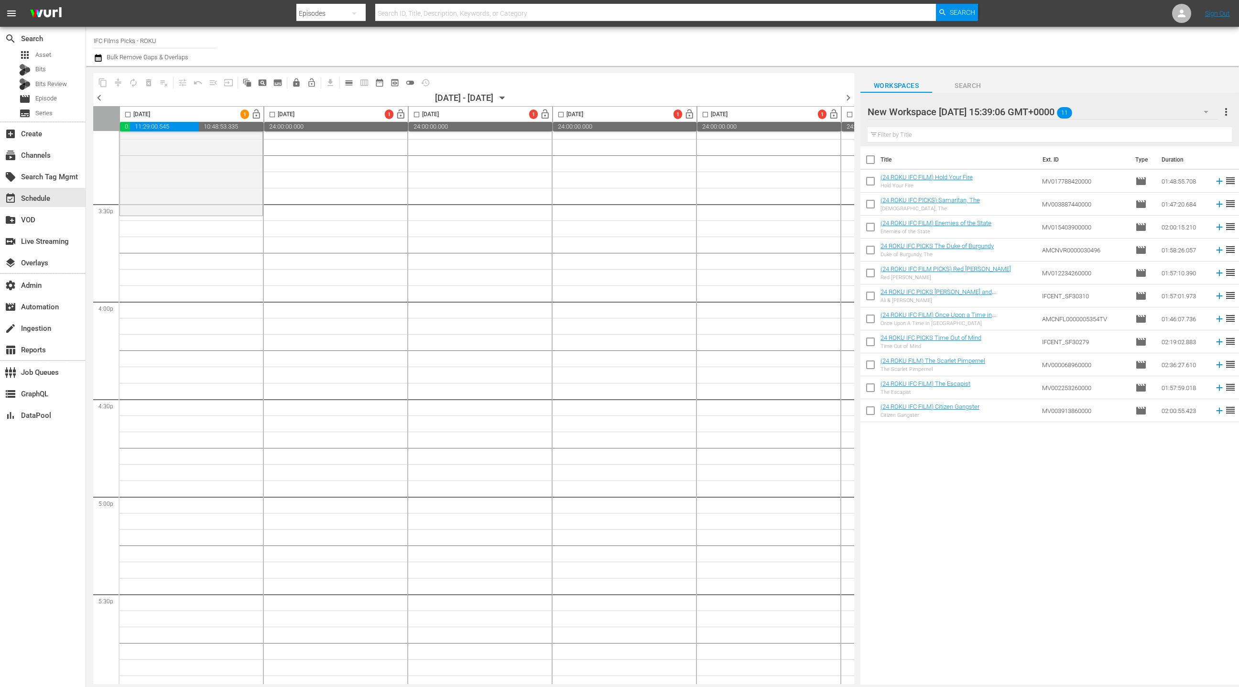
checkbox input "true"
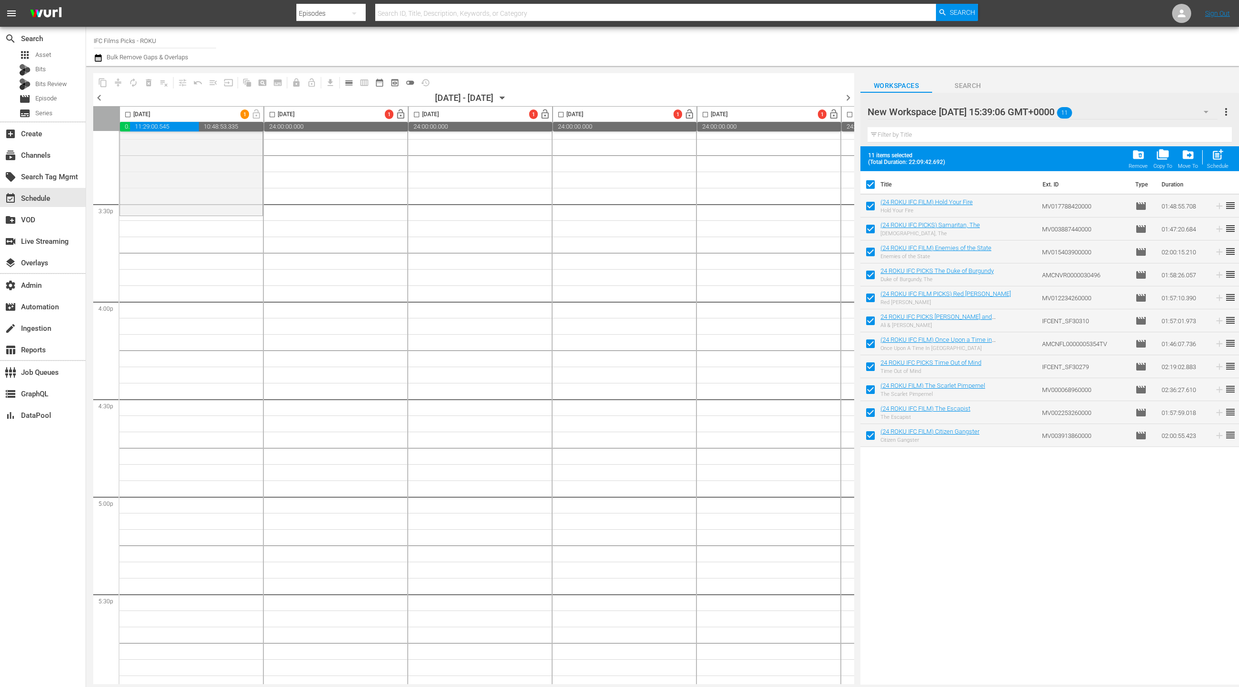
drag, startPoint x: 894, startPoint y: 202, endPoint x: 394, endPoint y: 0, distance: 539.2
click at [61, 103] on div "movie Episode" at bounding box center [43, 98] width 86 height 13
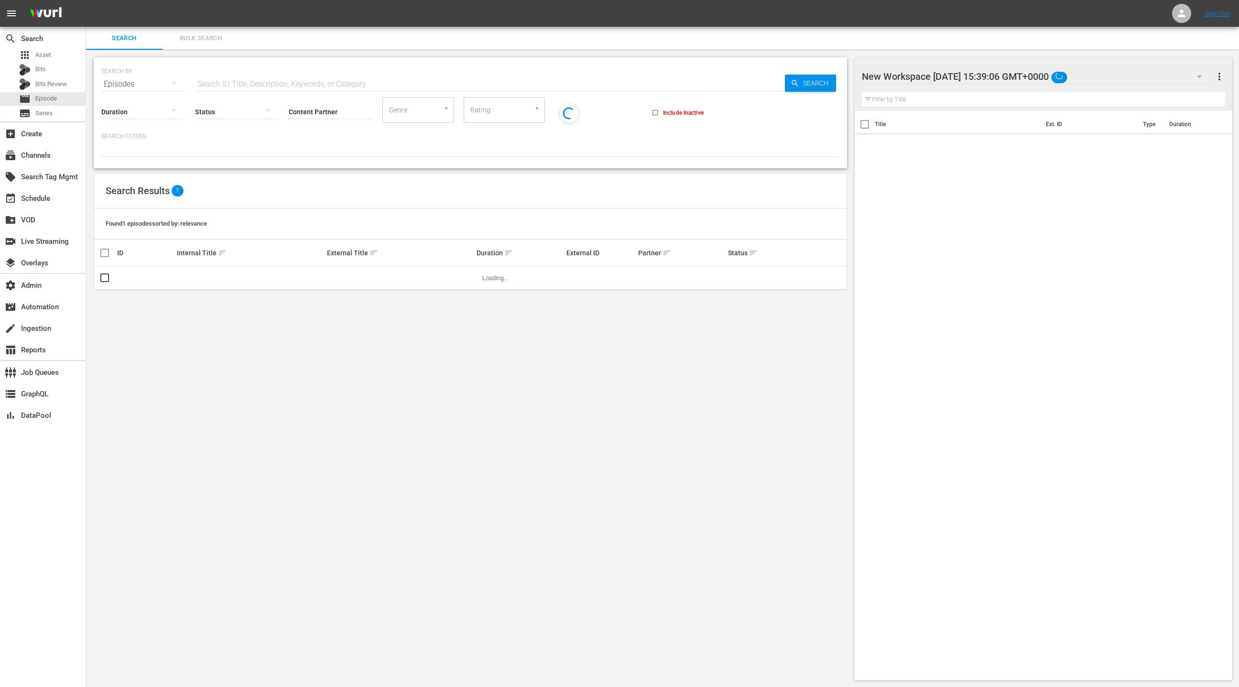
click at [198, 38] on span "Bulk Search" at bounding box center [200, 38] width 65 height 11
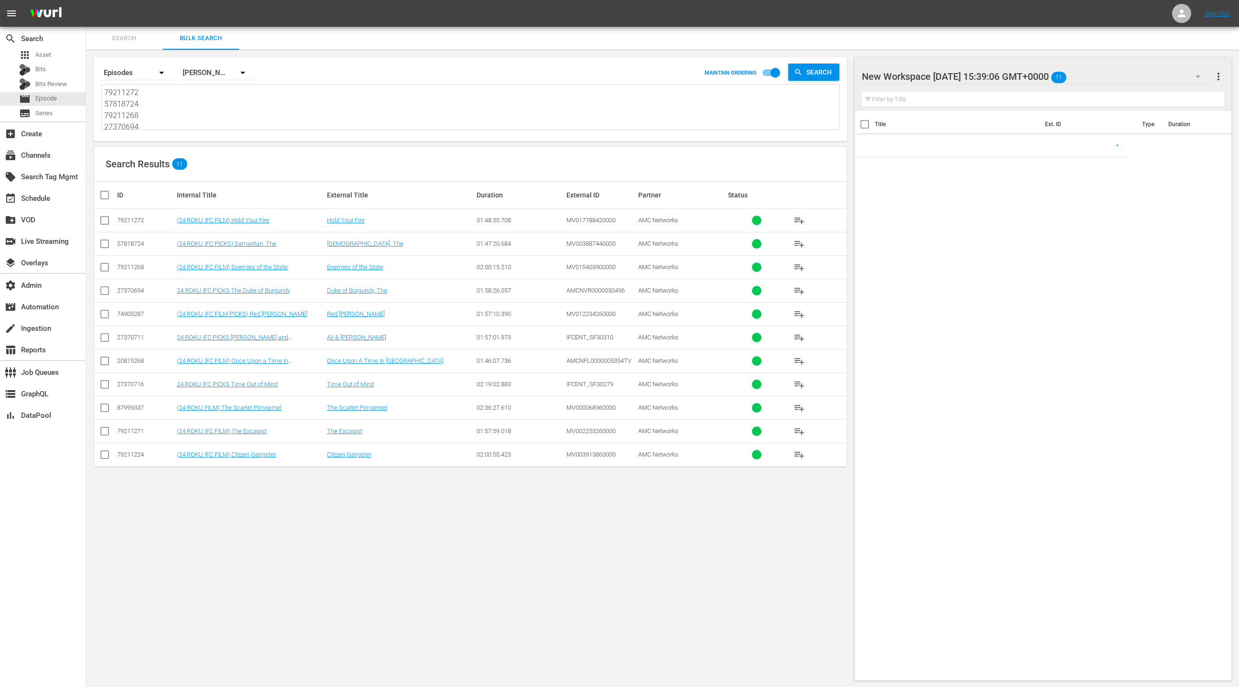
click at [190, 106] on textarea "79211272 57818724 79211268 27370694 74905287 27370711 20815268 27370716 8799933…" at bounding box center [471, 109] width 735 height 44
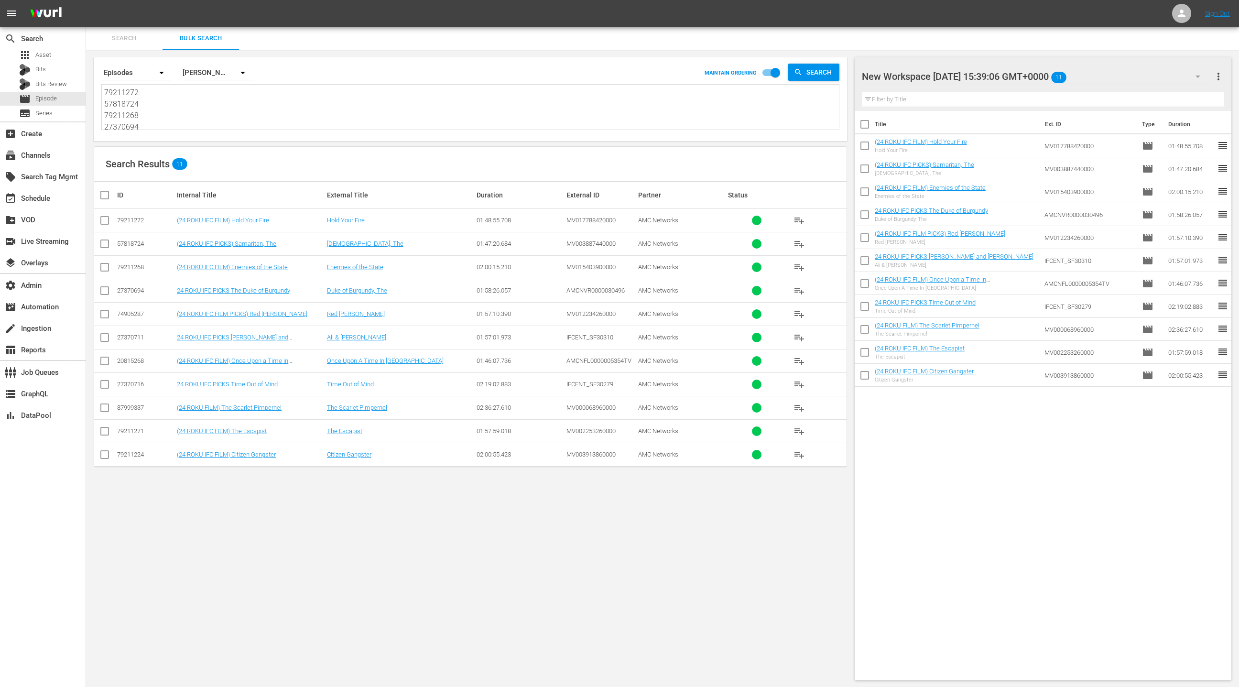
paste textarea "69 76273717 79211286 79211285 50914743 74905284 49995253 27270630 38794331 5781…"
type textarea "79211269 76273717 79211286 79211285 50914743 74905284 49995253 27270630 3879433…"
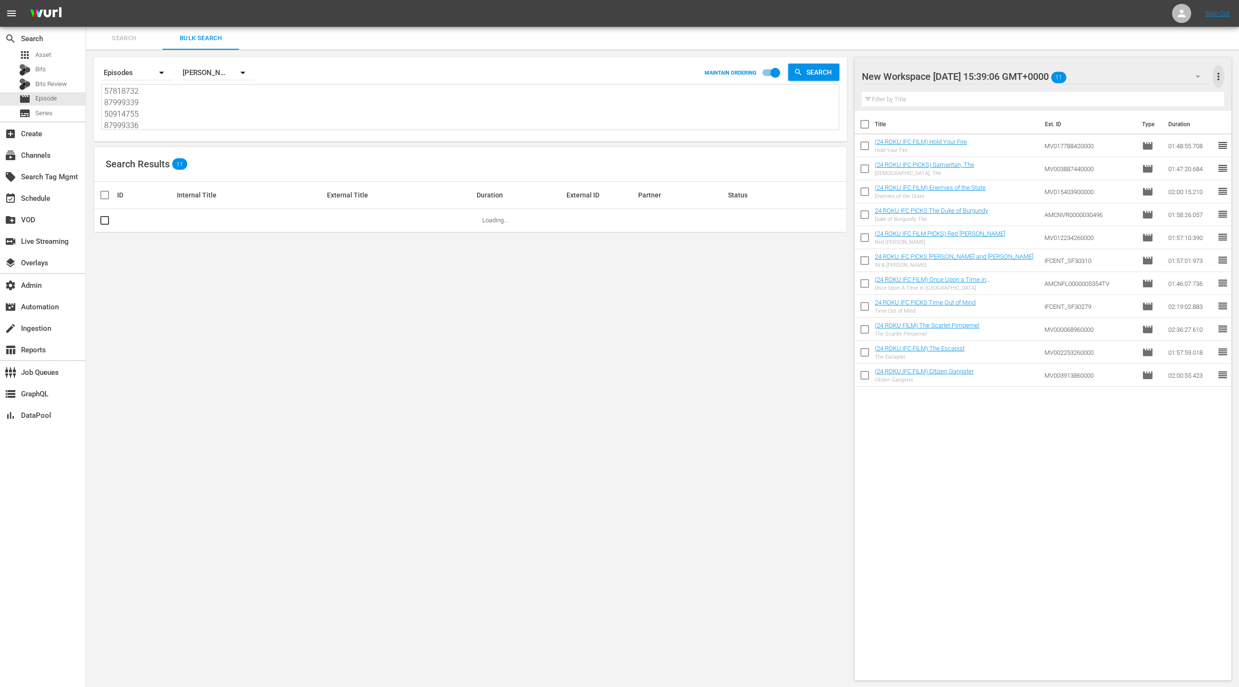
drag, startPoint x: 1216, startPoint y: 73, endPoint x: 1212, endPoint y: 76, distance: 4.9
click at [1216, 73] on span "more_vert" at bounding box center [1218, 76] width 11 height 11
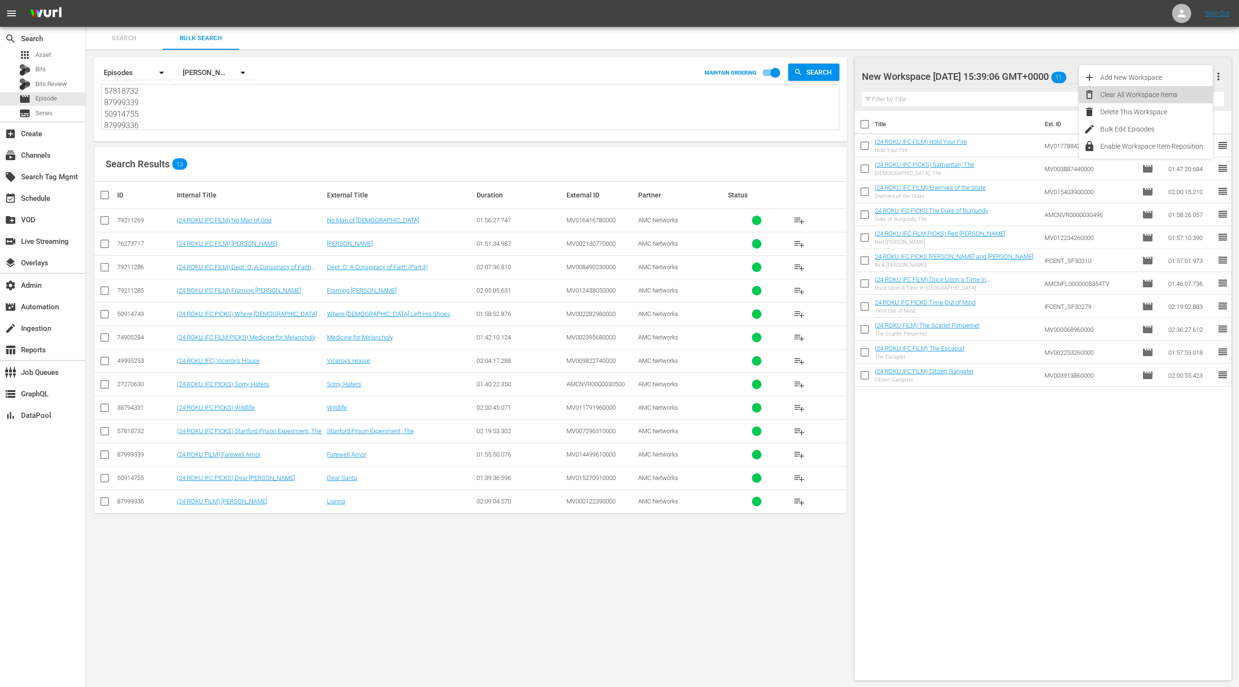
drag, startPoint x: 1179, startPoint y: 90, endPoint x: 1044, endPoint y: 165, distance: 154.7
click at [1179, 90] on div "Clear All Workspace Items" at bounding box center [1157, 94] width 112 height 17
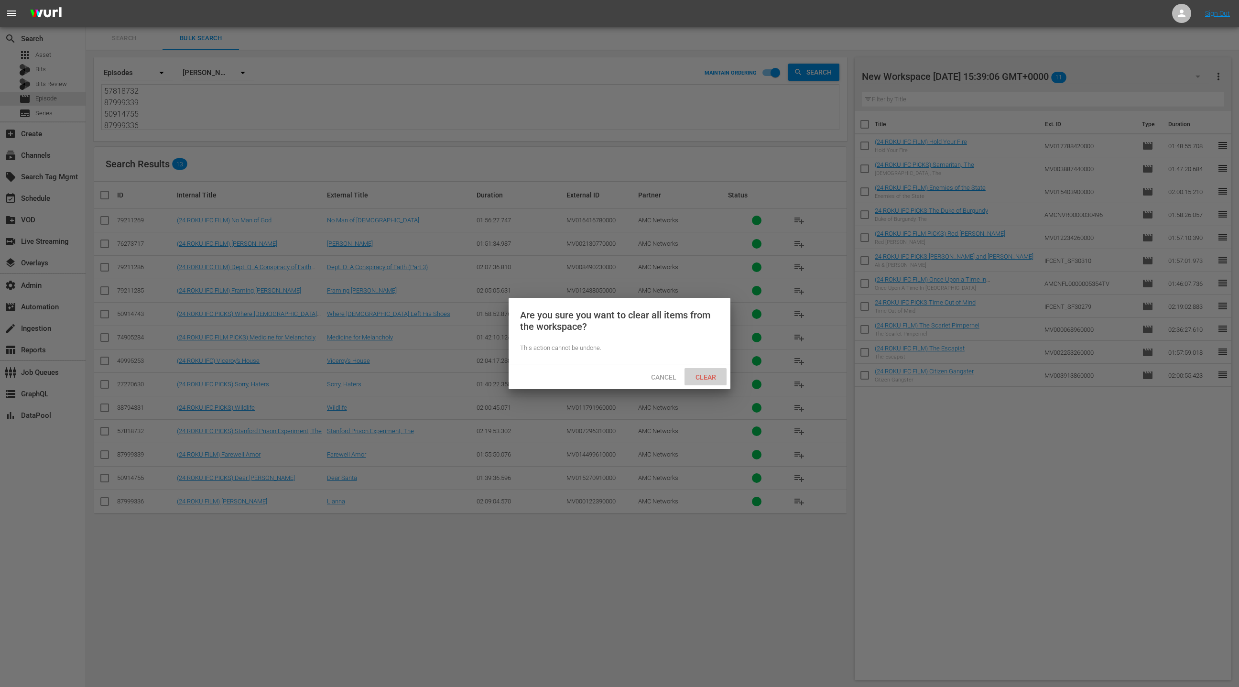
drag, startPoint x: 719, startPoint y: 371, endPoint x: 696, endPoint y: 346, distance: 34.5
click at [719, 371] on div "Clear" at bounding box center [706, 377] width 42 height 18
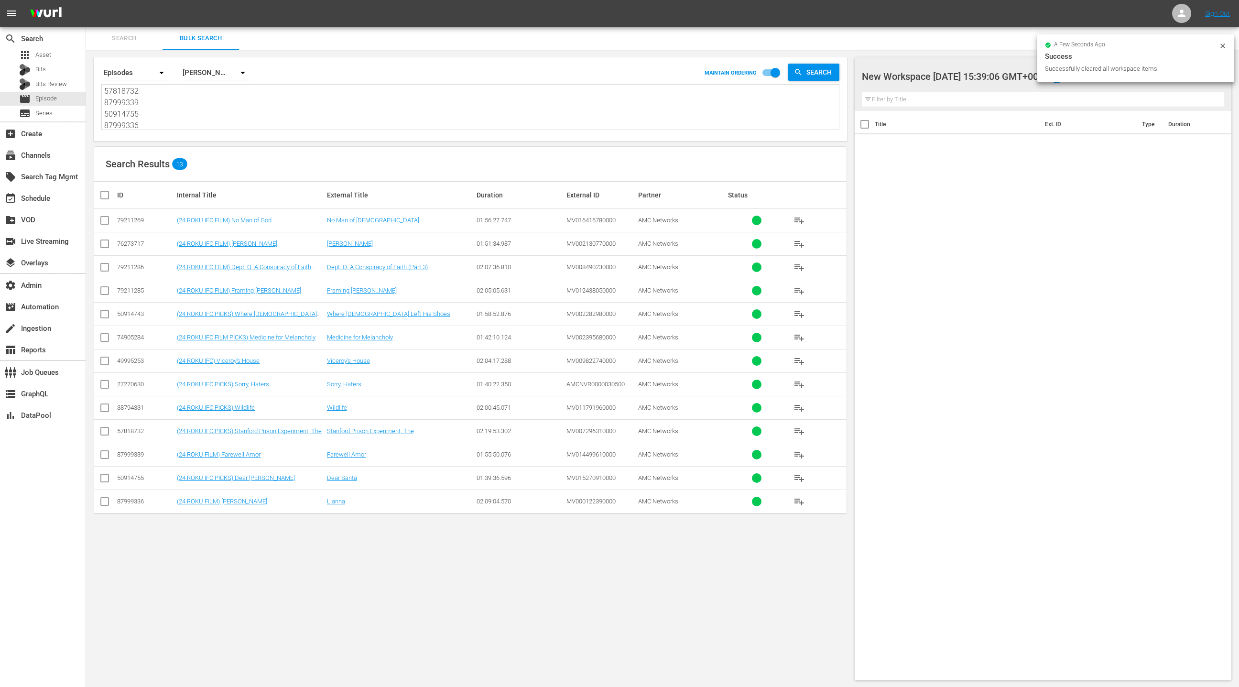
click at [112, 194] on input "checkbox" at bounding box center [108, 194] width 19 height 11
checkbox input "true"
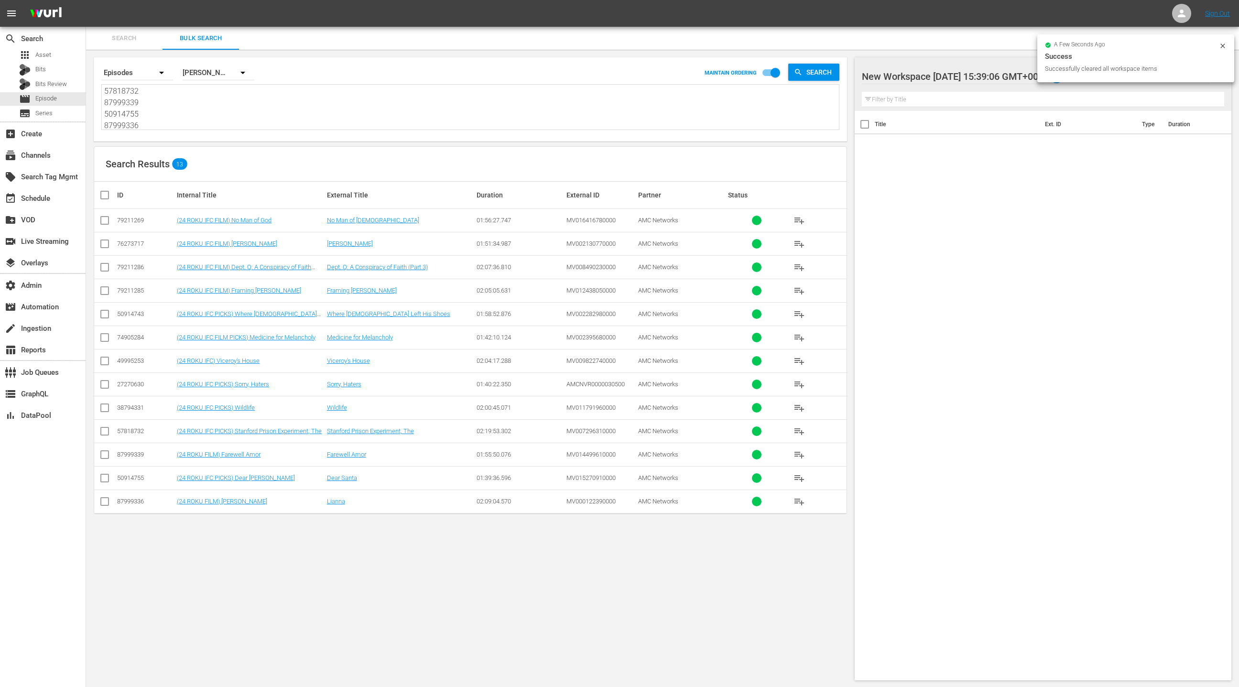
checkbox input "true"
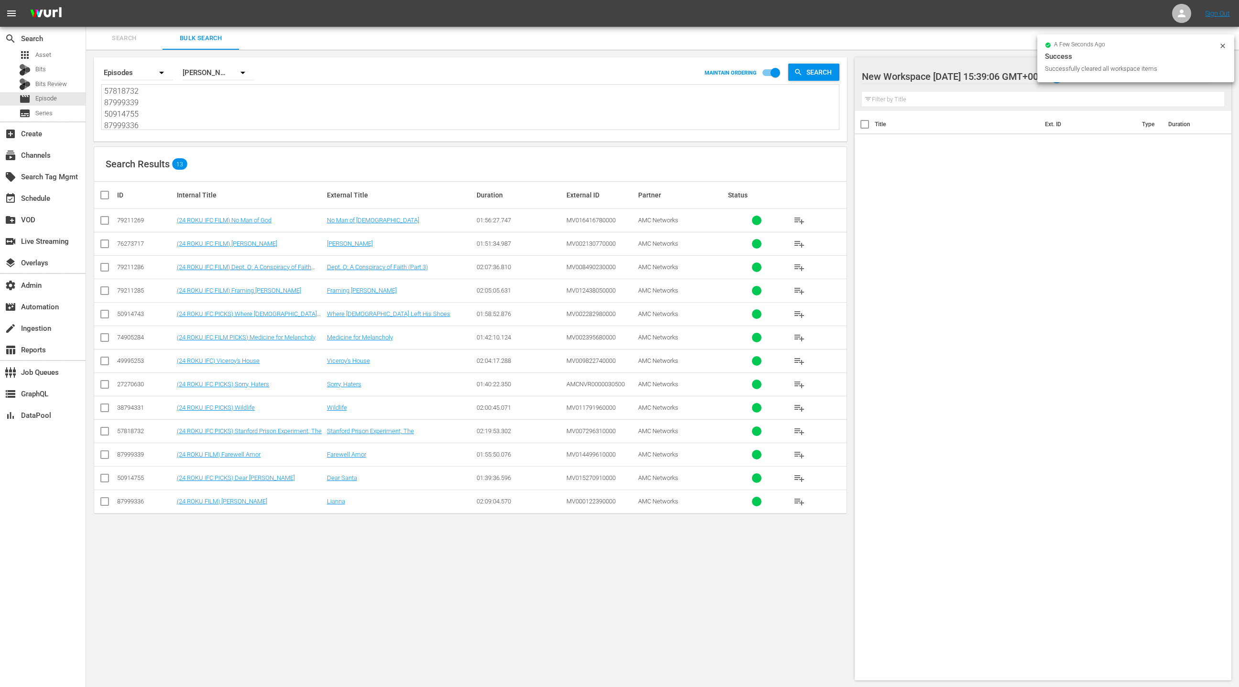
checkbox input "true"
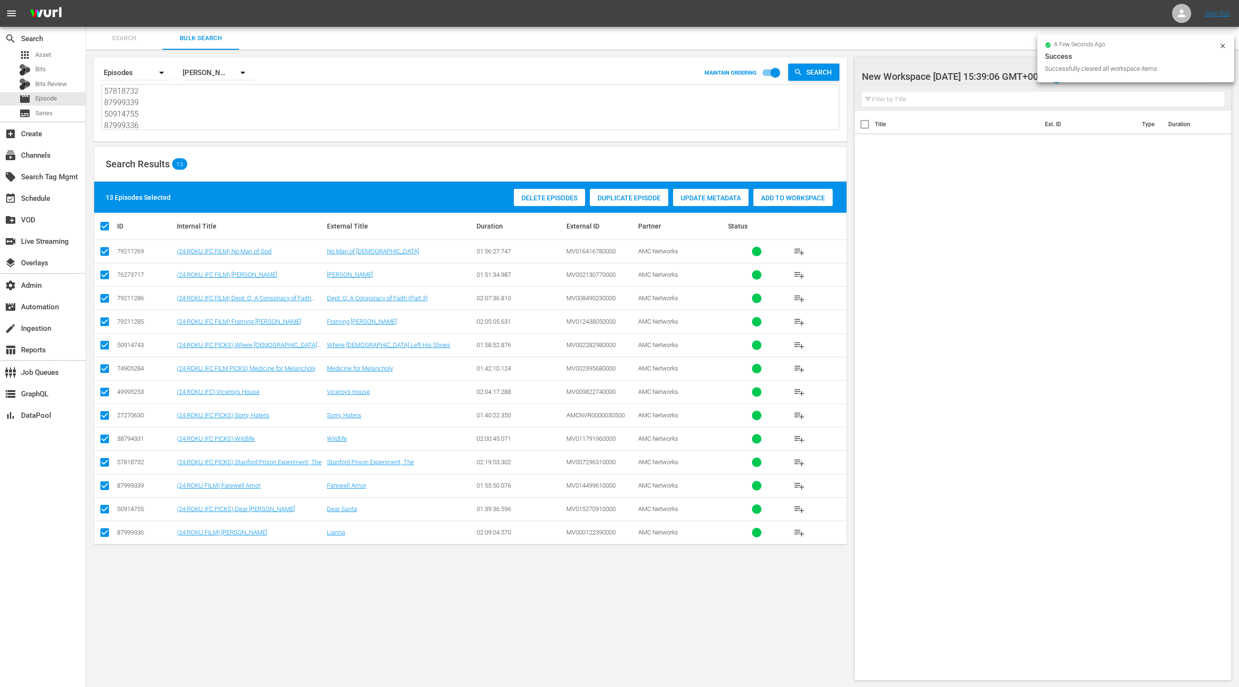
drag, startPoint x: 806, startPoint y: 198, endPoint x: 716, endPoint y: 188, distance: 91.0
click at [806, 198] on span "Add to Workspace" at bounding box center [792, 198] width 79 height 8
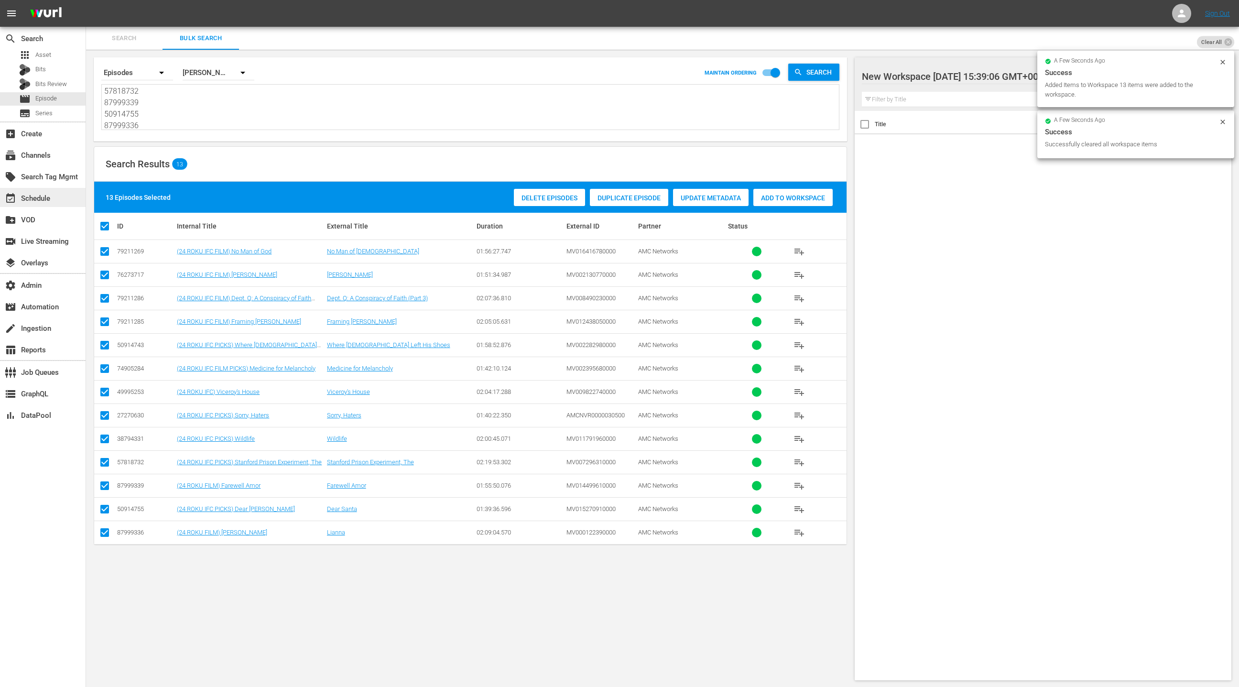
click at [63, 196] on div "event_available Schedule" at bounding box center [43, 197] width 86 height 19
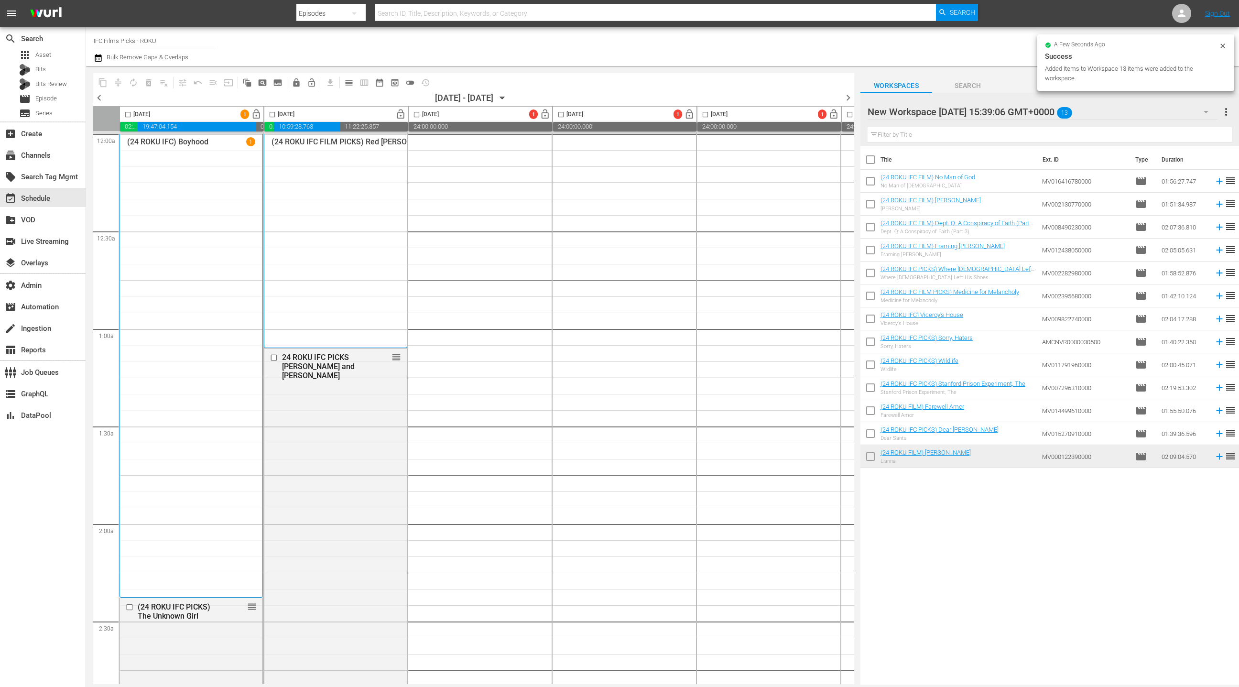
click at [873, 163] on input "checkbox" at bounding box center [871, 162] width 20 height 20
checkbox input "true"
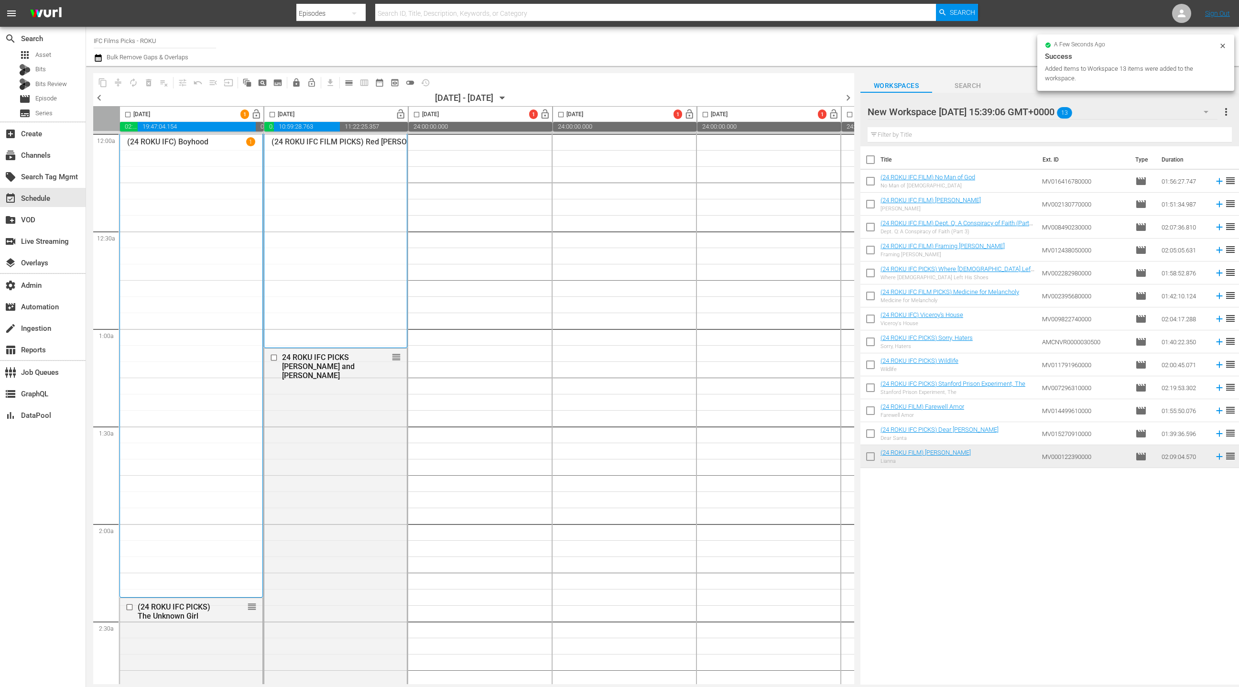
checkbox input "true"
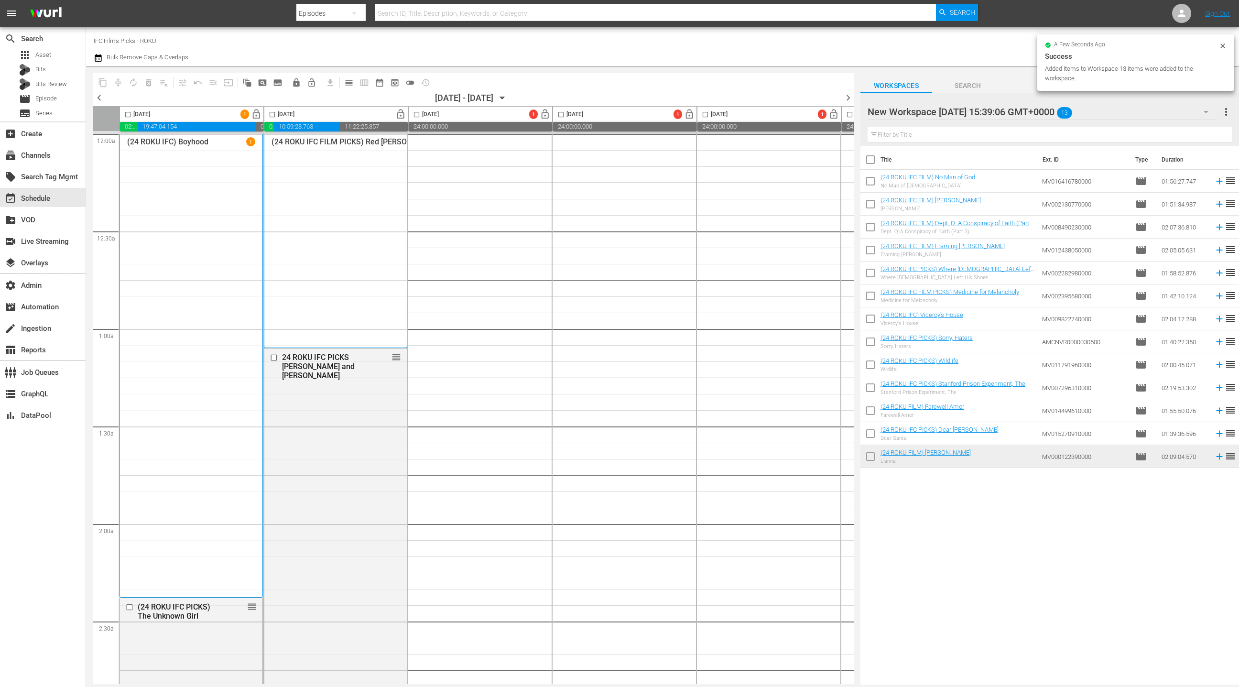
checkbox input "true"
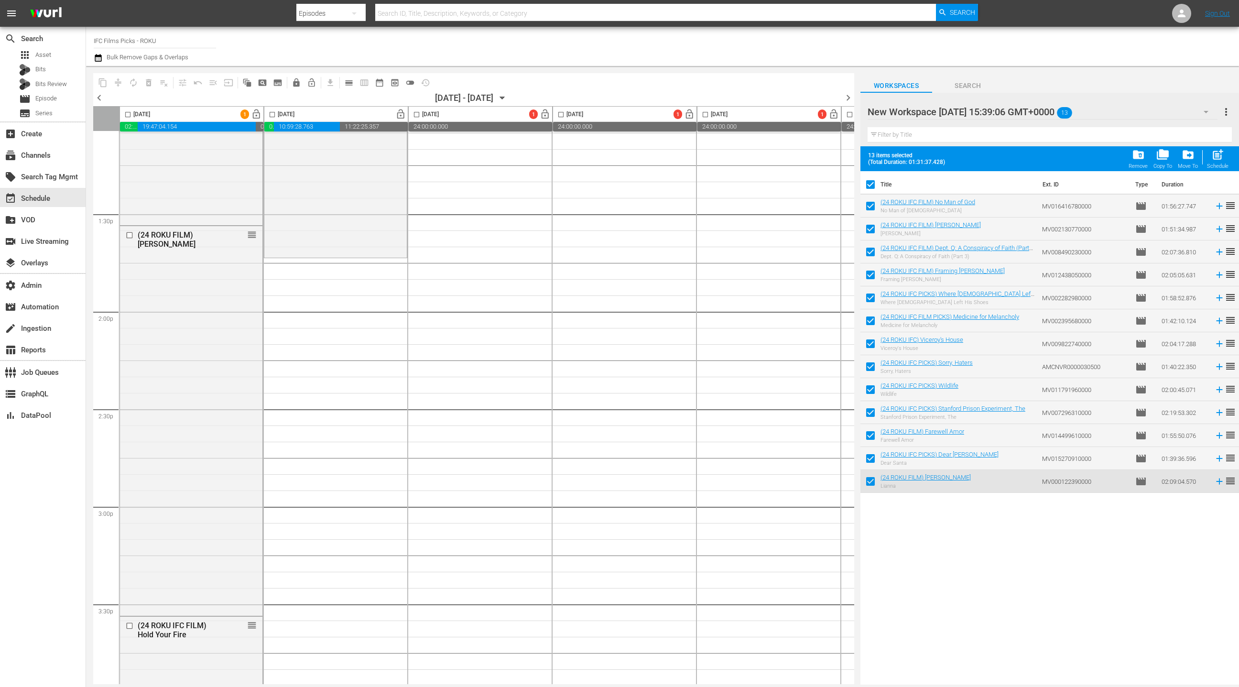
scroll to position [2526, 0]
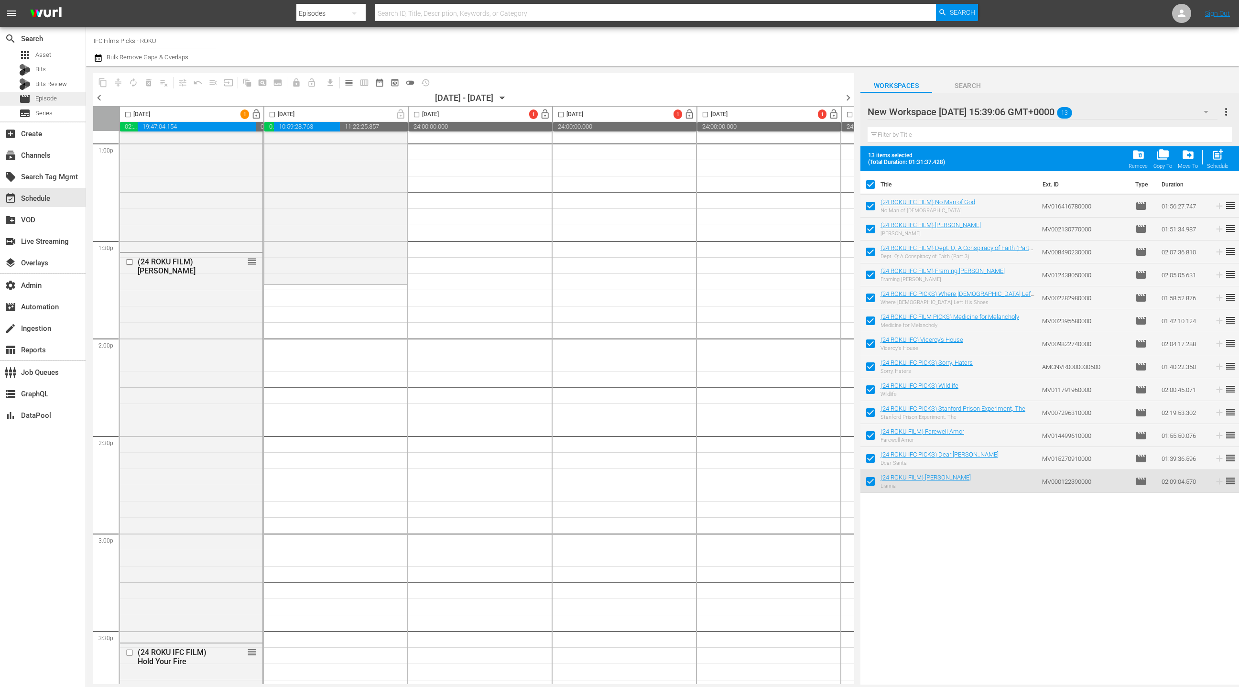
click at [54, 103] on span "Episode" at bounding box center [46, 99] width 22 height 10
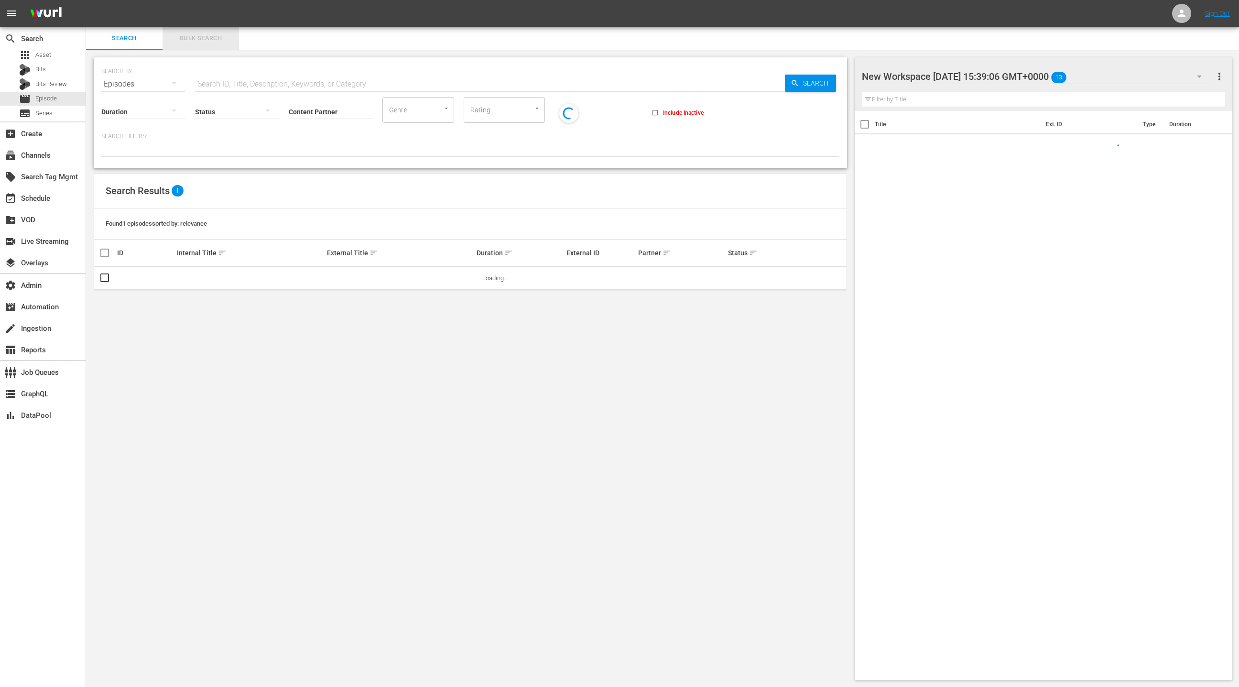
click at [198, 41] on span "Bulk Search" at bounding box center [200, 38] width 65 height 11
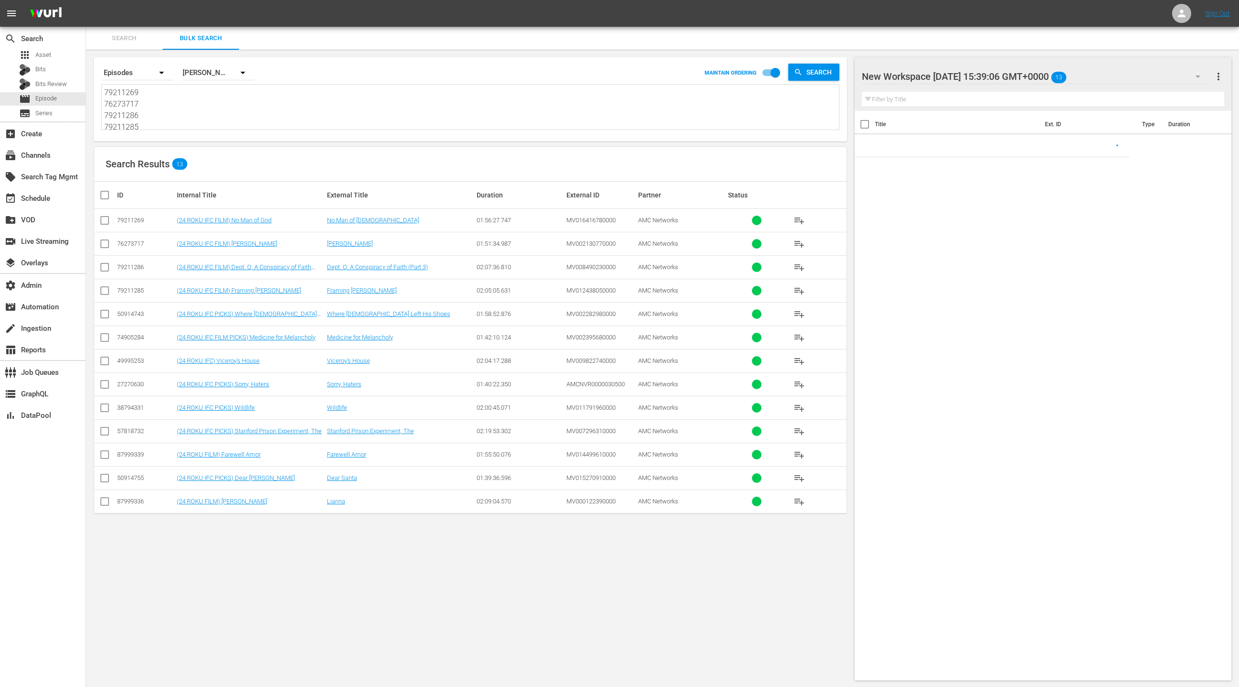
click at [195, 111] on textarea "79211269 76273717 79211286 79211285 50914743 74905284 49995253 27270630 3879433…" at bounding box center [471, 109] width 735 height 44
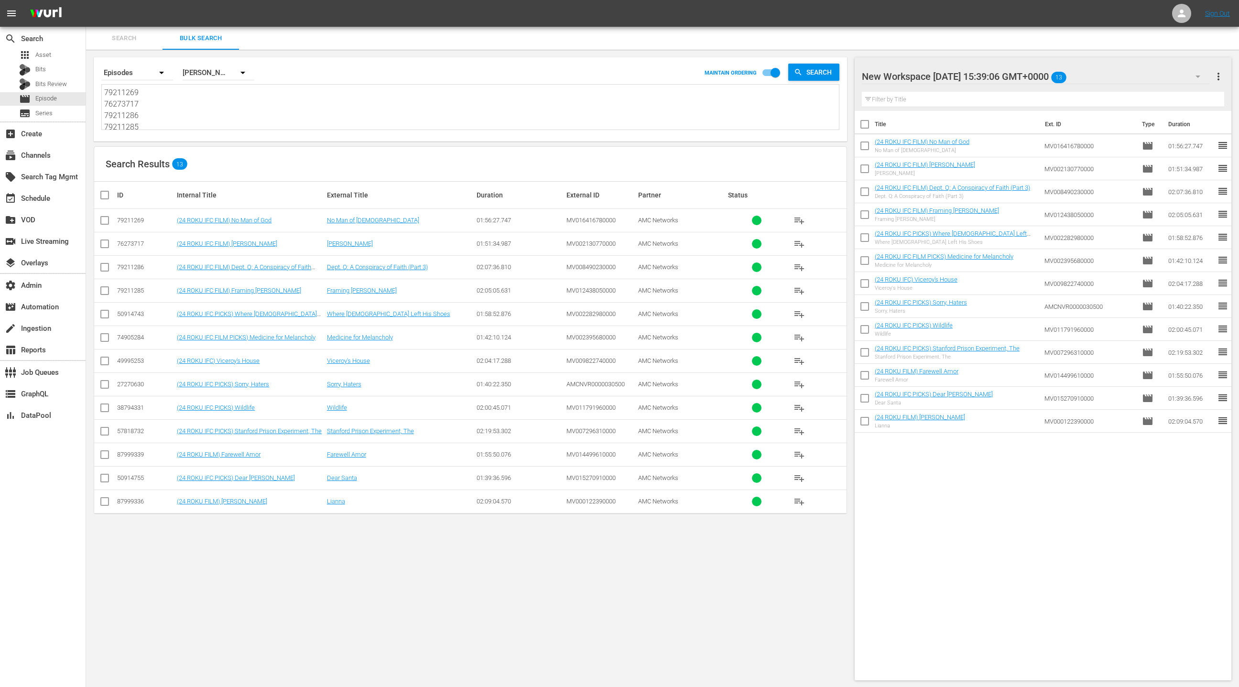
paste textarea "6273709 76273704 46419489 78400066 76273710 50914742 50914751 50914760 58656025…"
type textarea "76273709 76273704 46419489 78400066 76273710 50914742 50914751 50914760 5865602…"
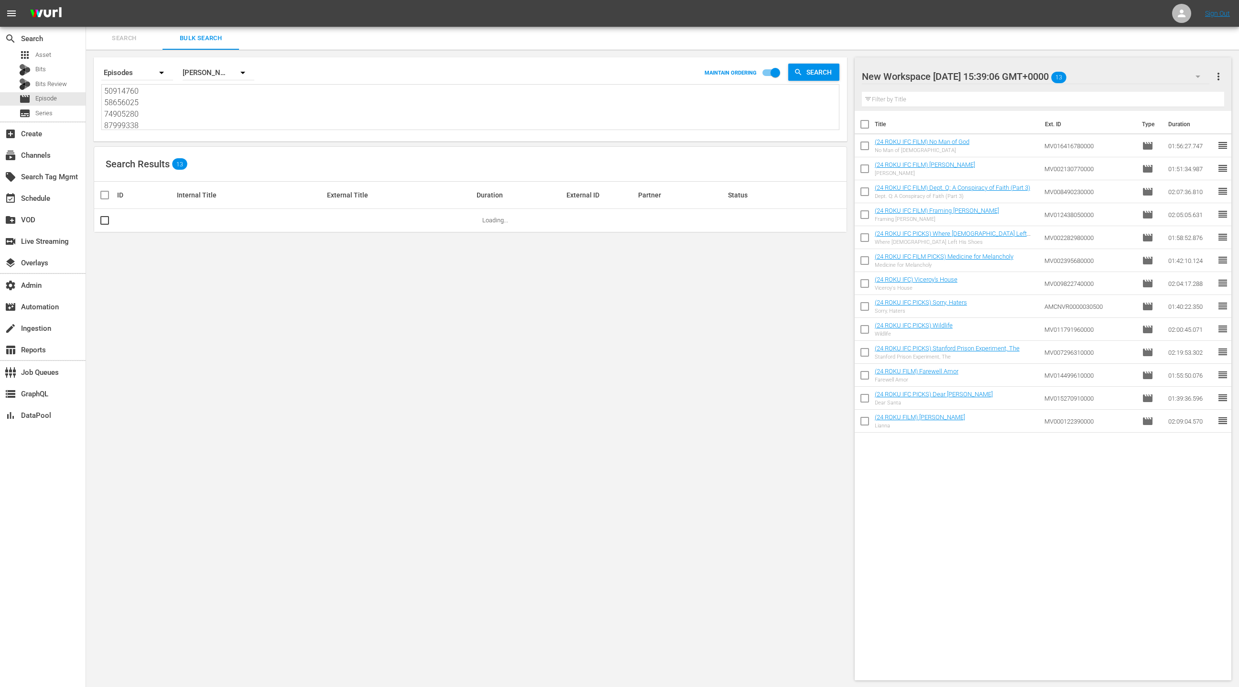
type textarea "76273709 76273704 46419489 78400066 76273710 50914742 50914751 50914760 5865602…"
click at [1214, 75] on span "more_vert" at bounding box center [1218, 76] width 11 height 11
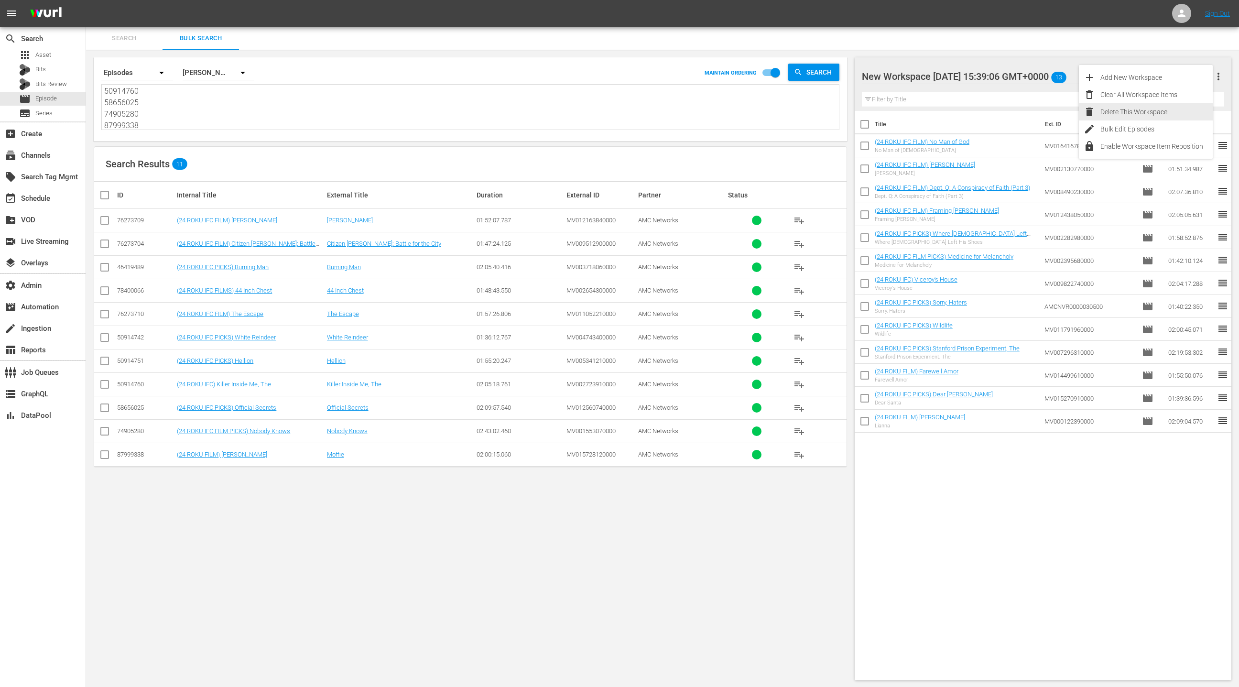
click at [1150, 116] on div "Delete This Workspace" at bounding box center [1157, 111] width 112 height 17
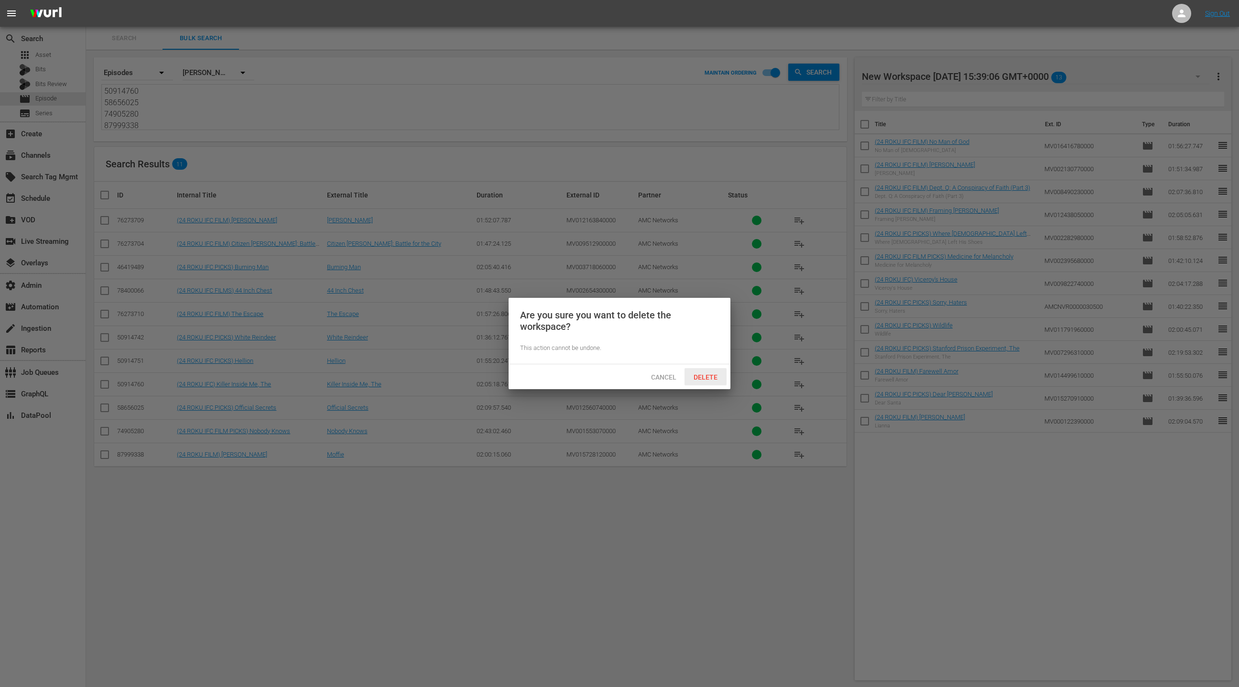
click at [719, 372] on div "Delete" at bounding box center [706, 377] width 42 height 18
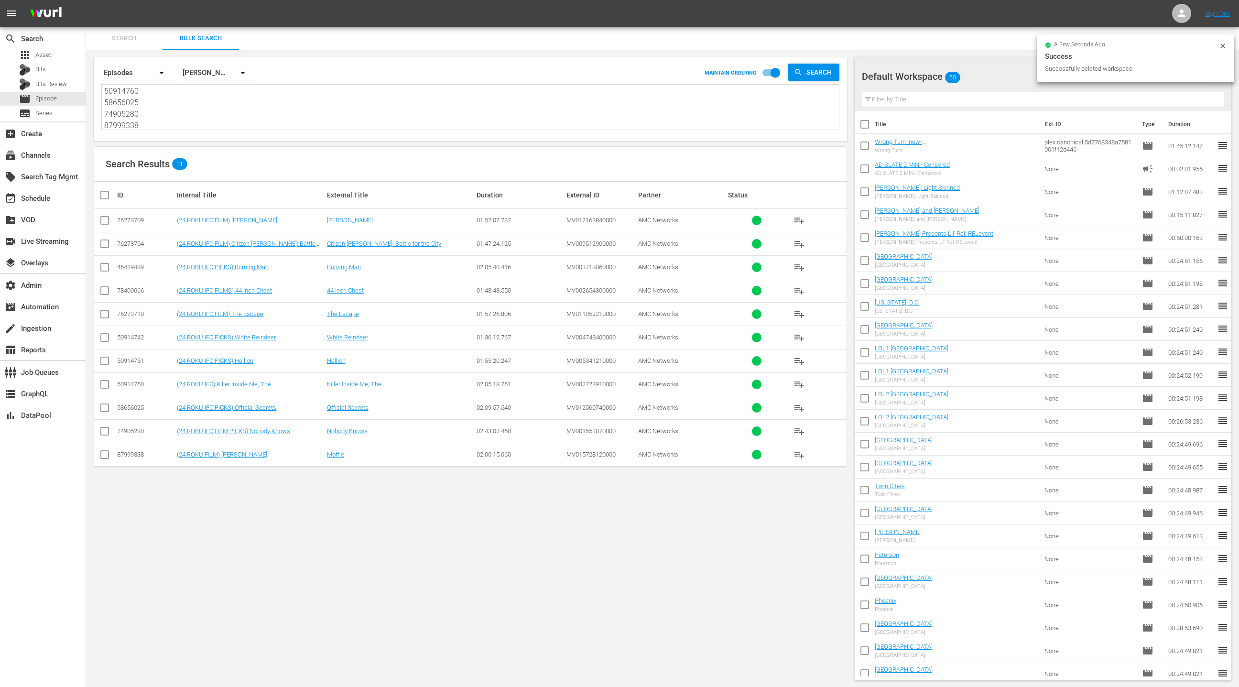
click at [109, 196] on input "checkbox" at bounding box center [108, 194] width 19 height 11
checkbox input "true"
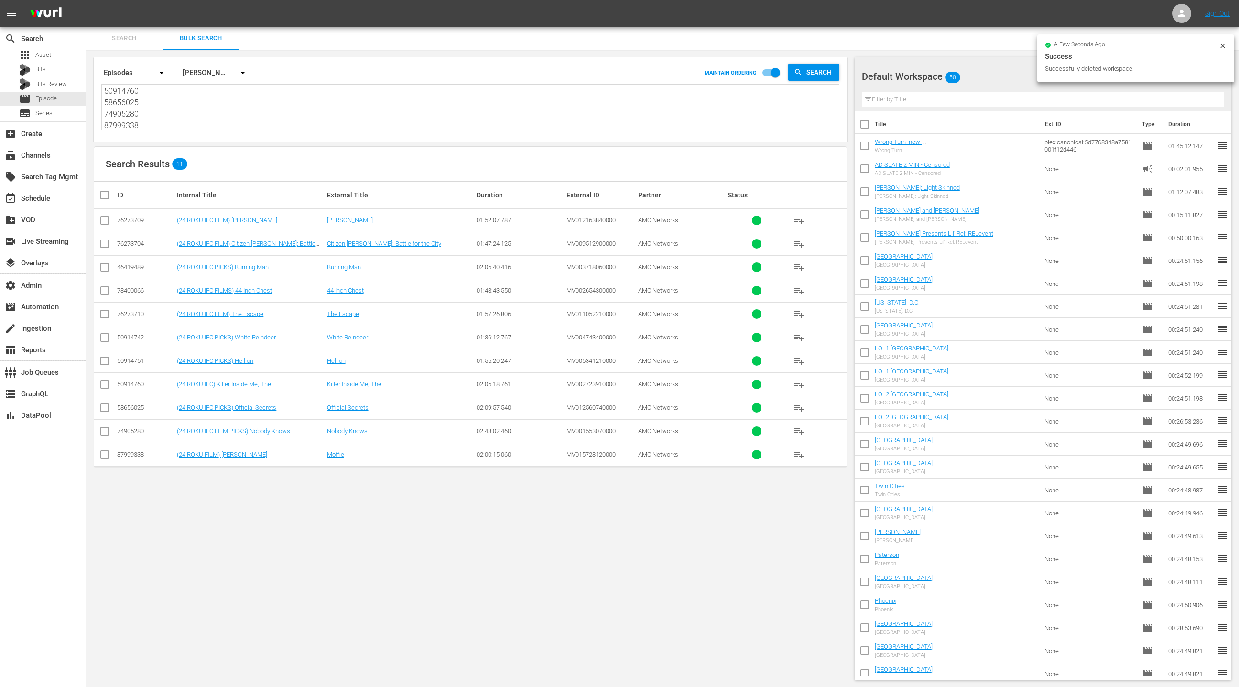
checkbox input "true"
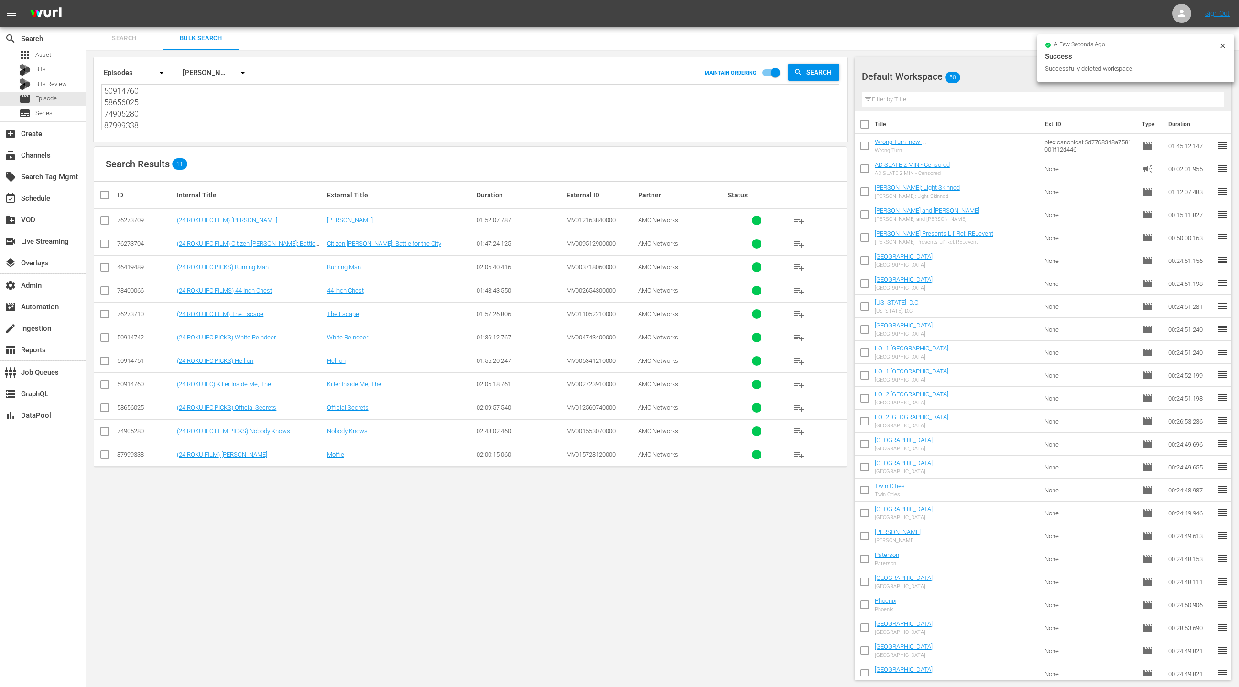
checkbox input "true"
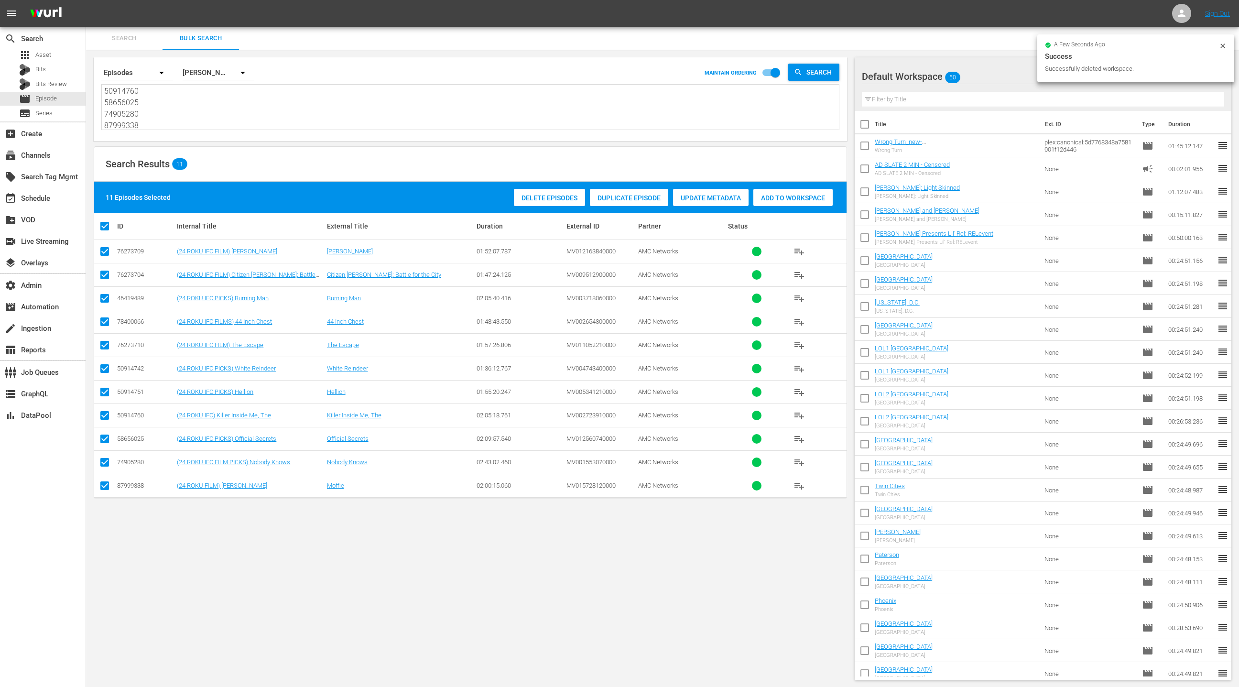
click at [771, 196] on span "Add to Workspace" at bounding box center [792, 198] width 79 height 8
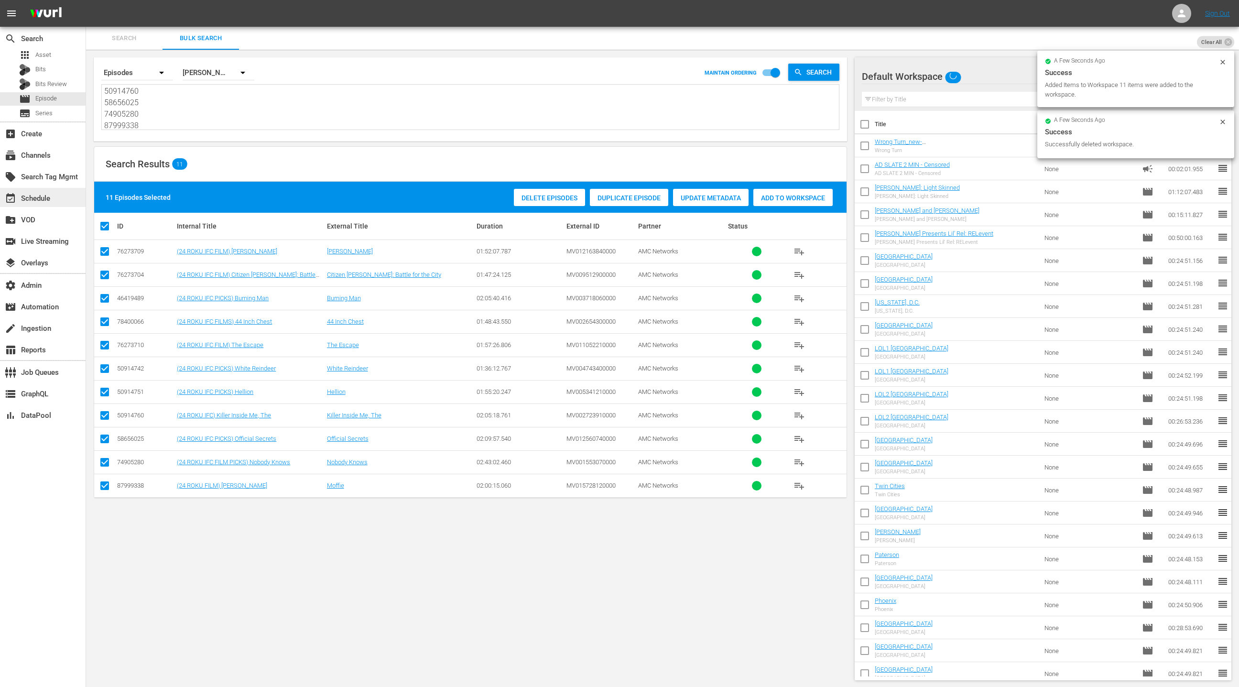
click at [47, 199] on div "event_available Schedule" at bounding box center [27, 197] width 54 height 9
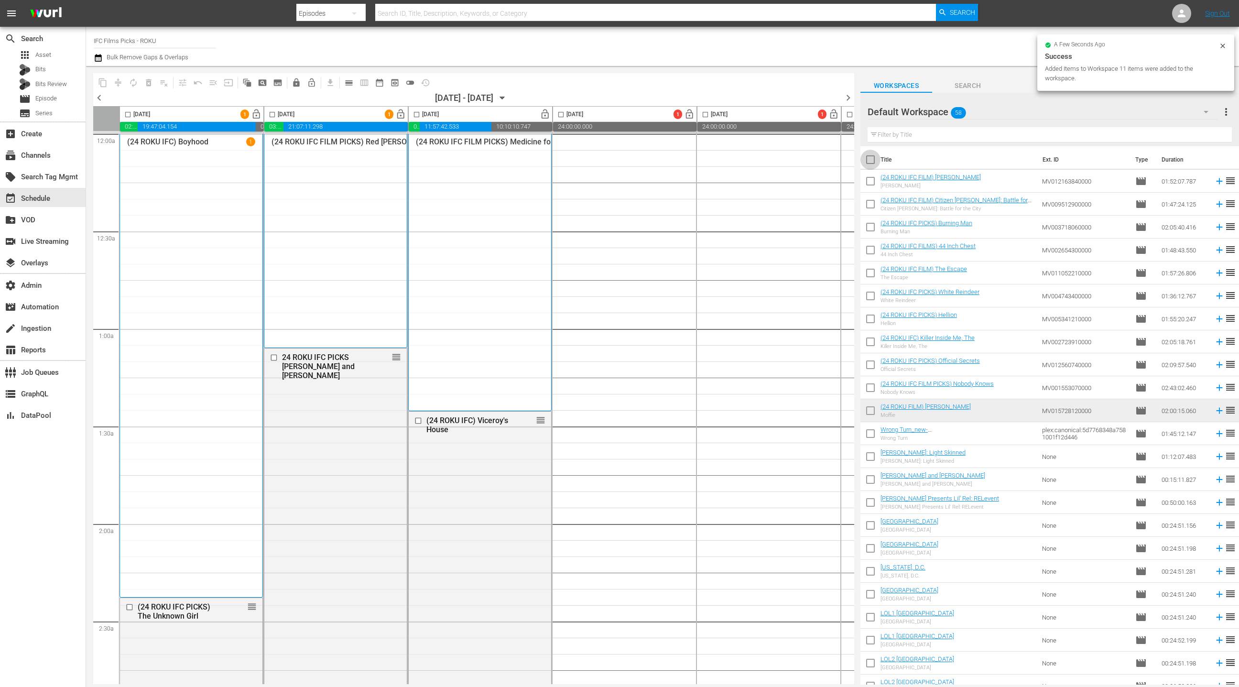
click at [872, 165] on input "checkbox" at bounding box center [871, 162] width 20 height 20
checkbox input "true"
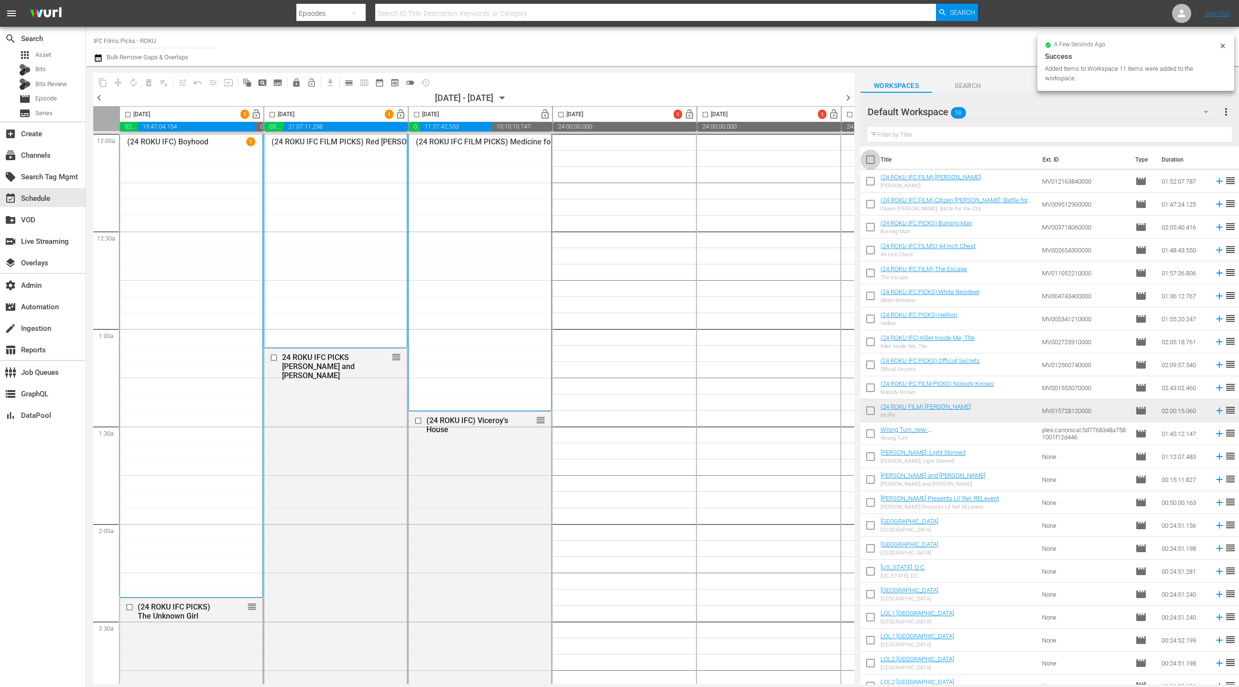
checkbox input "true"
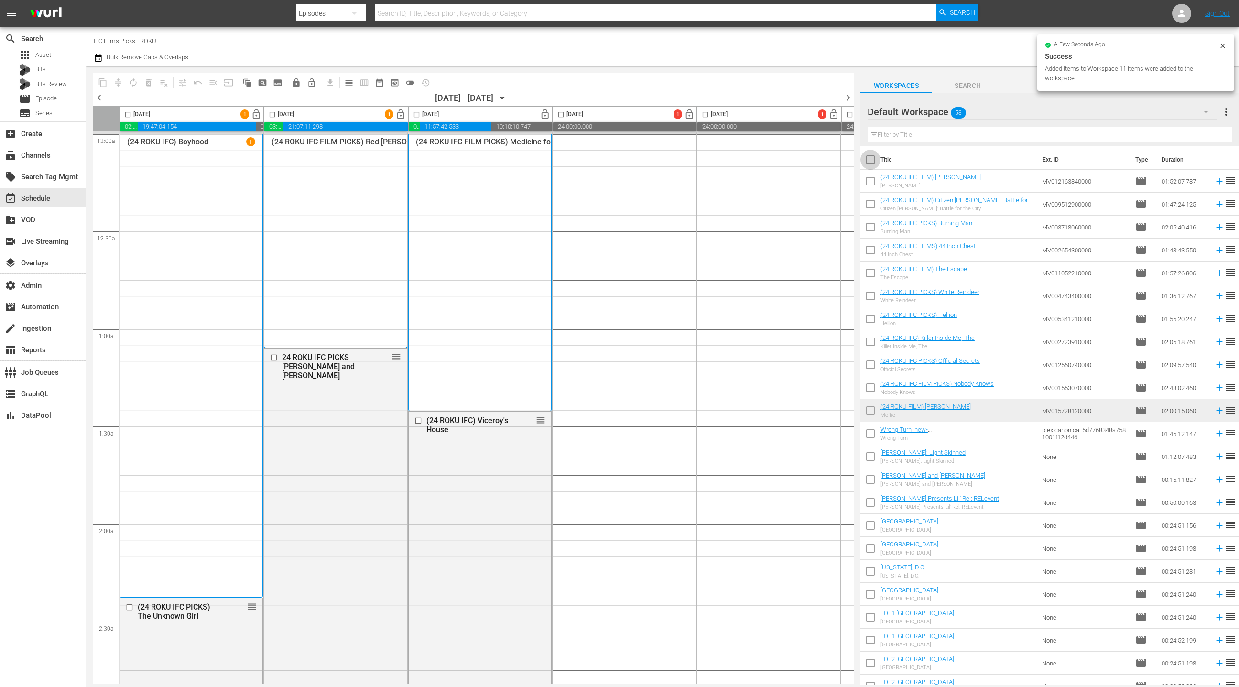
checkbox input "true"
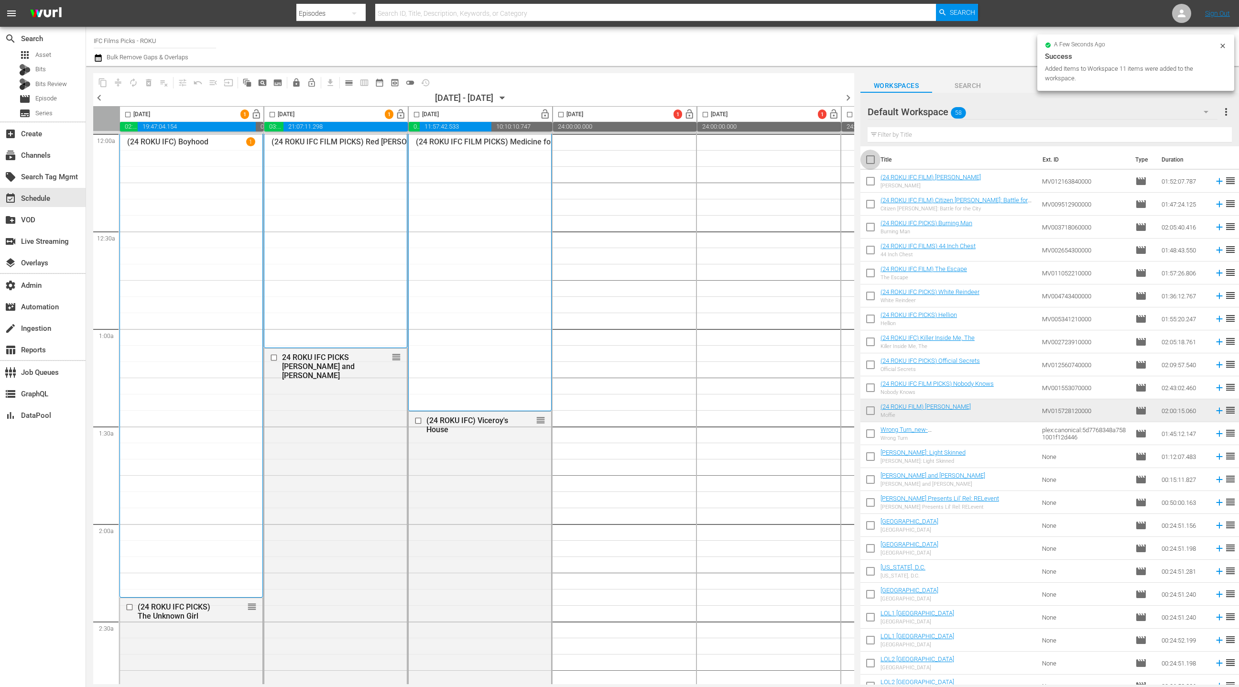
checkbox input "true"
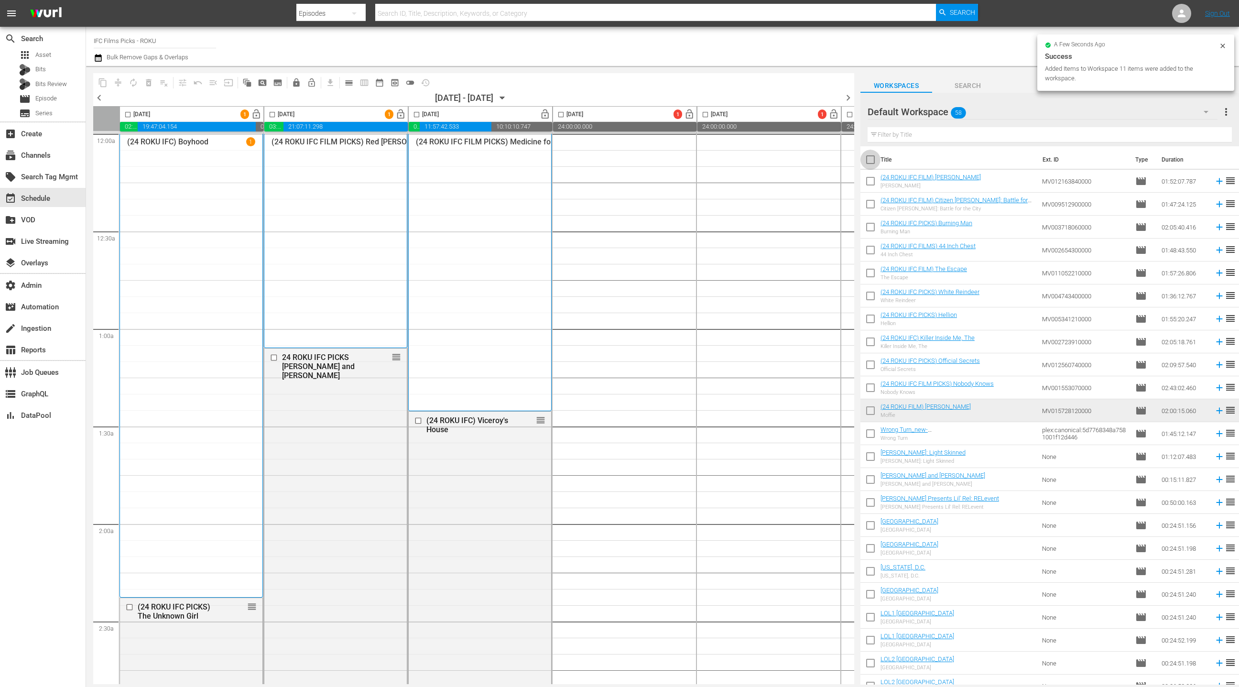
checkbox input "true"
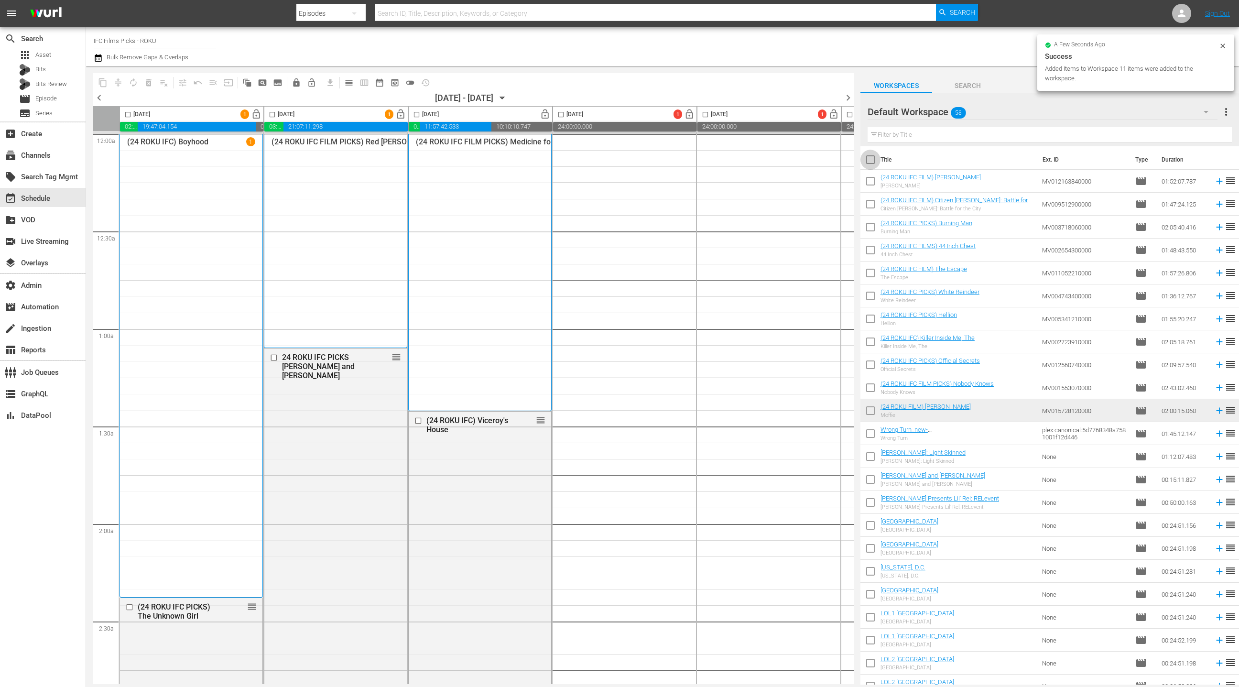
checkbox input "true"
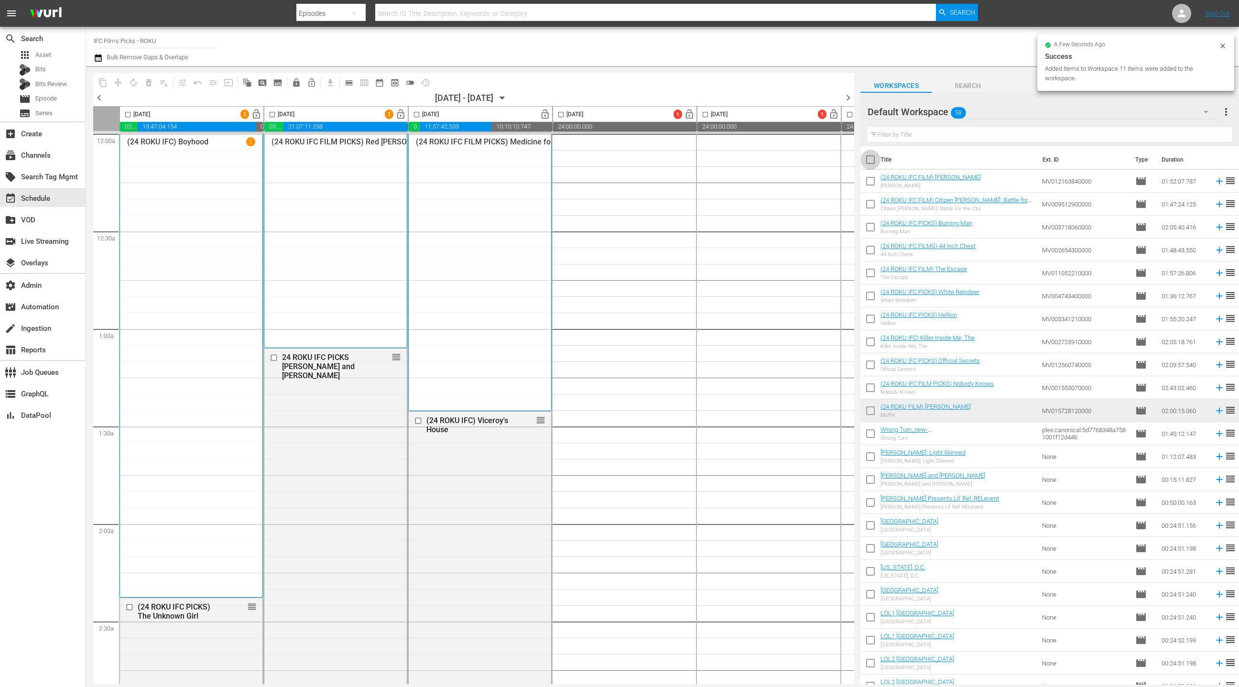
checkbox input "true"
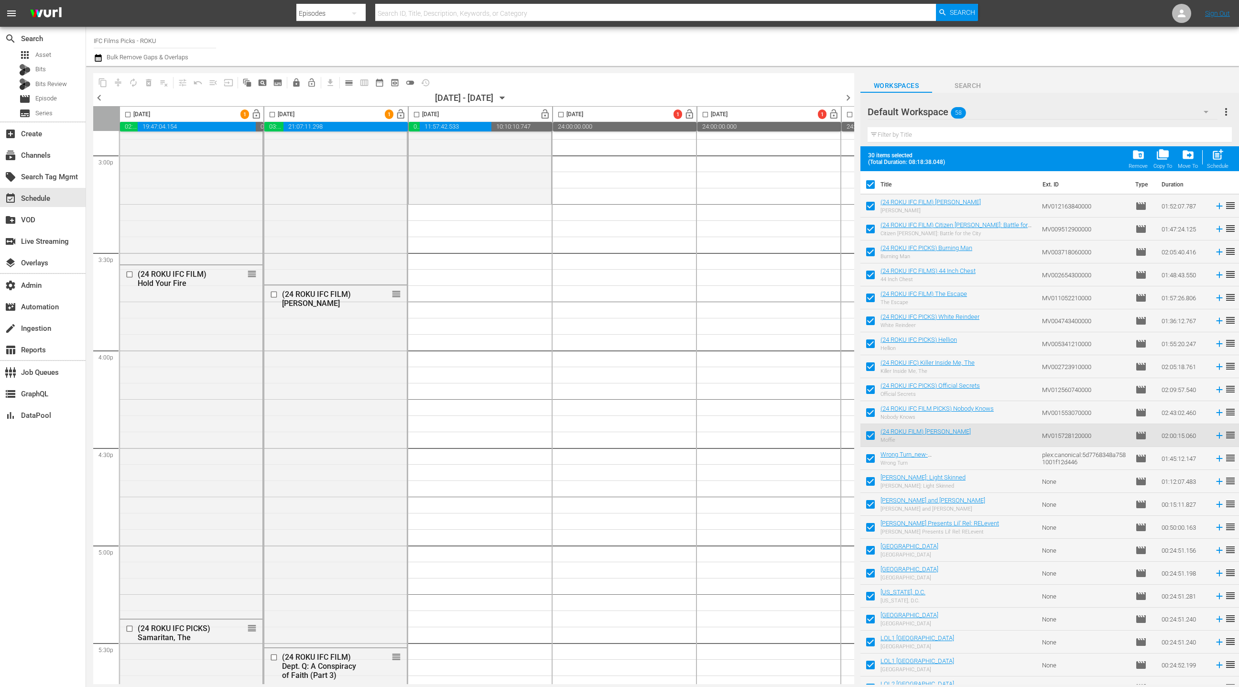
scroll to position [2880, 0]
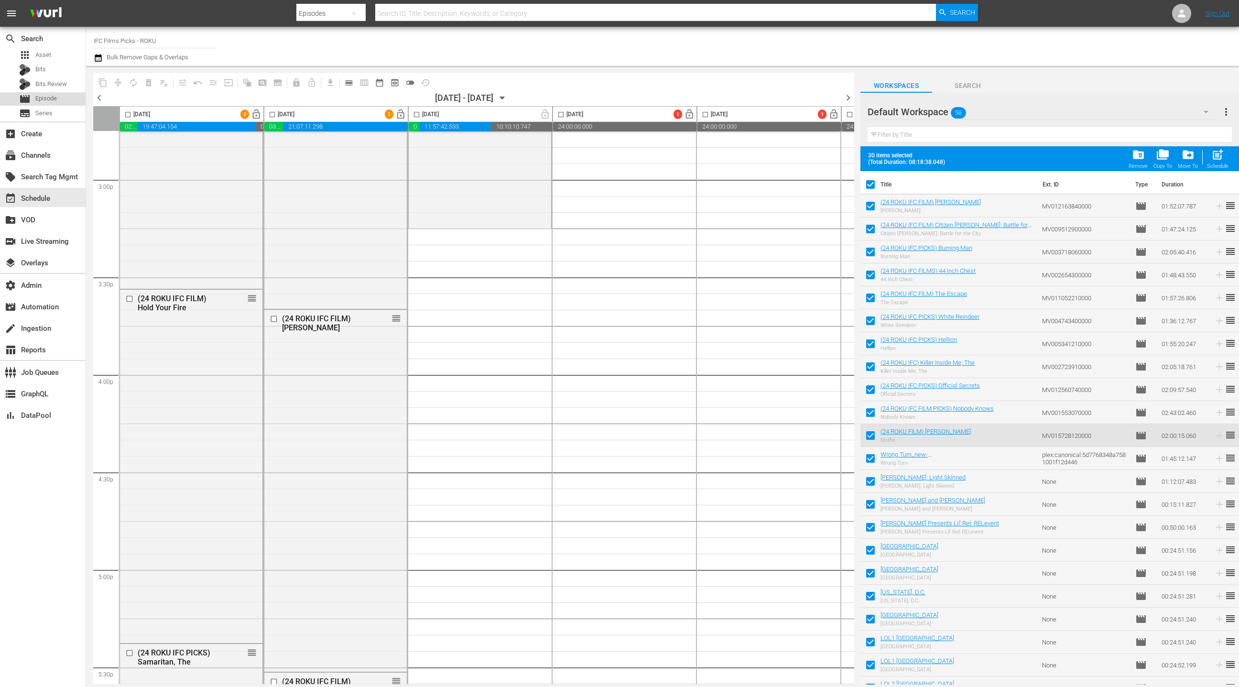
click at [66, 99] on div "movie Episode" at bounding box center [43, 98] width 86 height 13
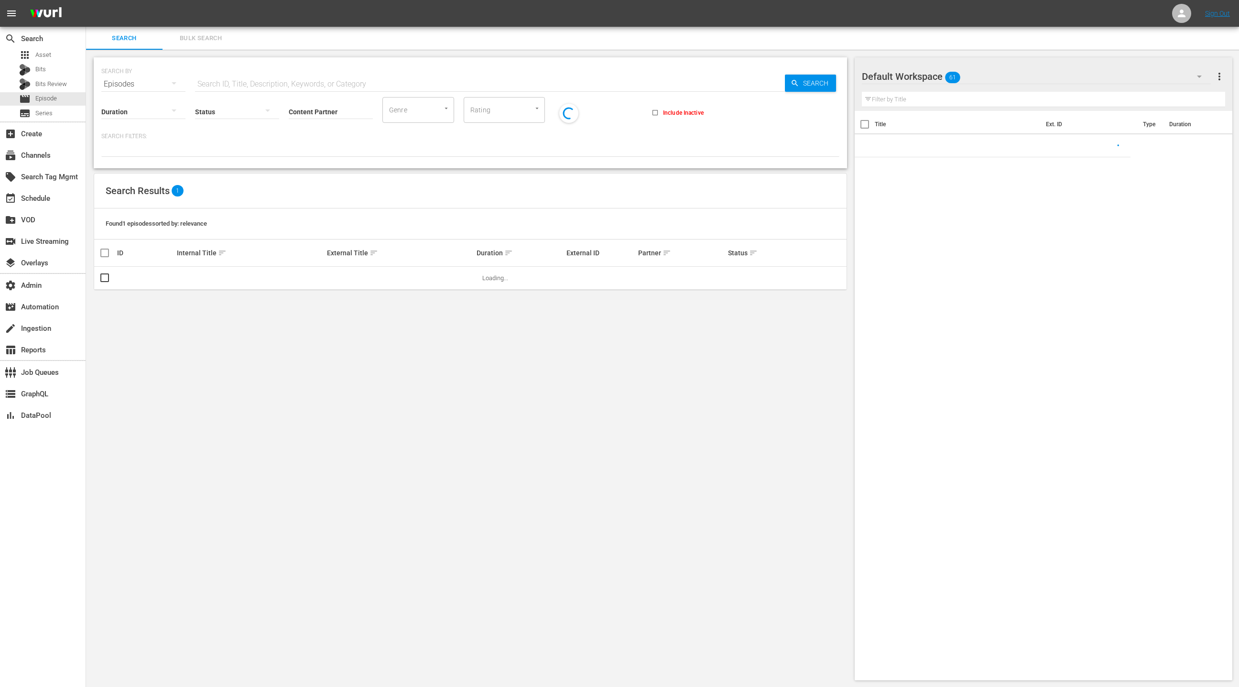
click at [191, 42] on span "Bulk Search" at bounding box center [200, 38] width 65 height 11
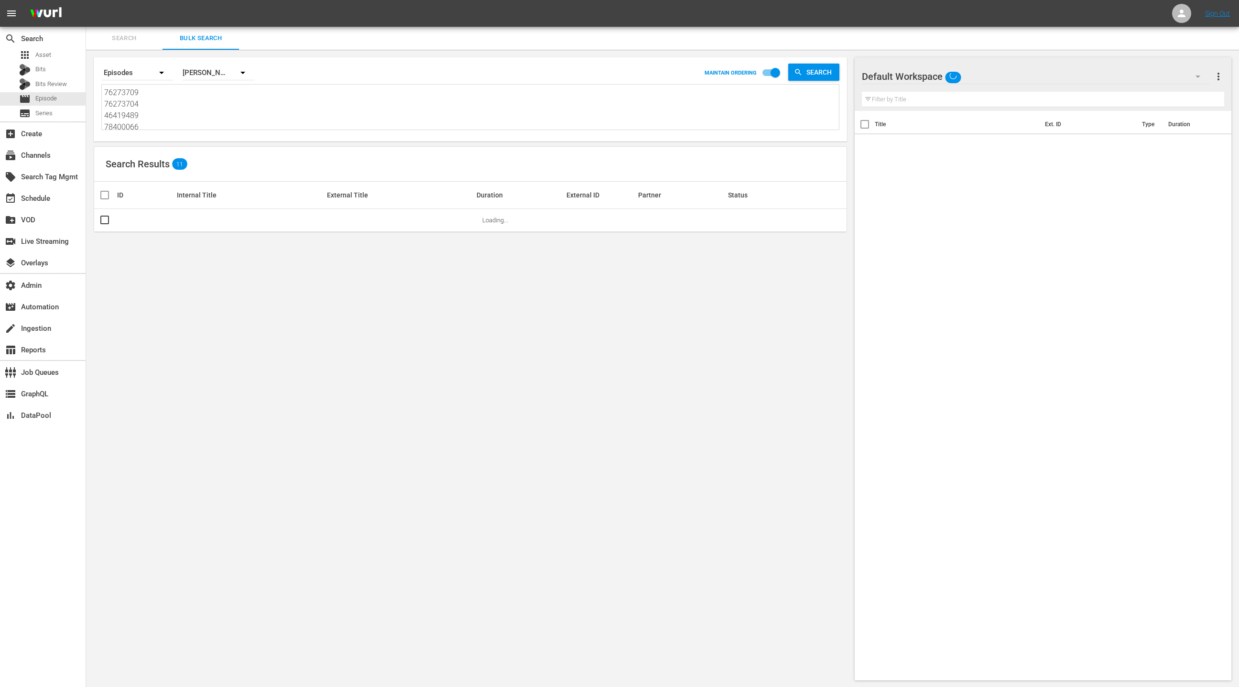
click at [185, 112] on textarea "76273709 76273704 46419489 78400066 76273710 50914742 50914751 50914760 5865602…" at bounding box center [471, 109] width 735 height 44
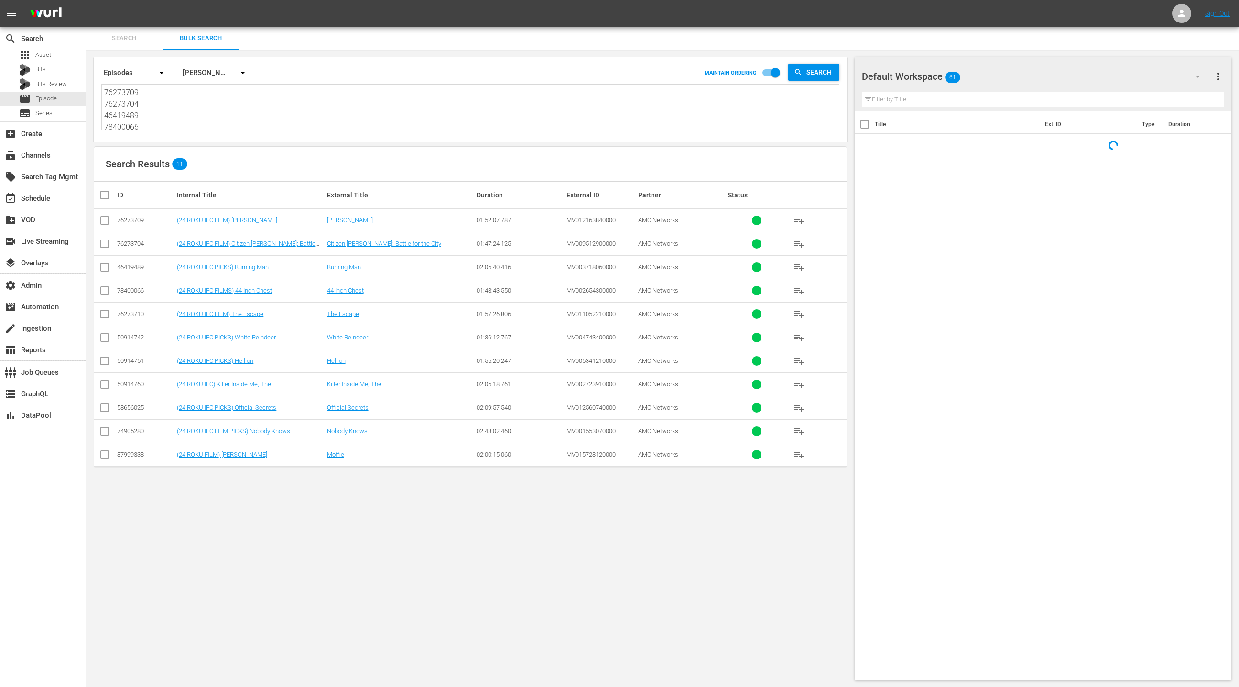
paste textarea "9211287 87999337 76273865 14540341 74905282 76273706 76273705 27321136 87999335…"
type textarea "79211287 87999337 76273865 14540341 74905282 76273706 76273705 27321136 8799933…"
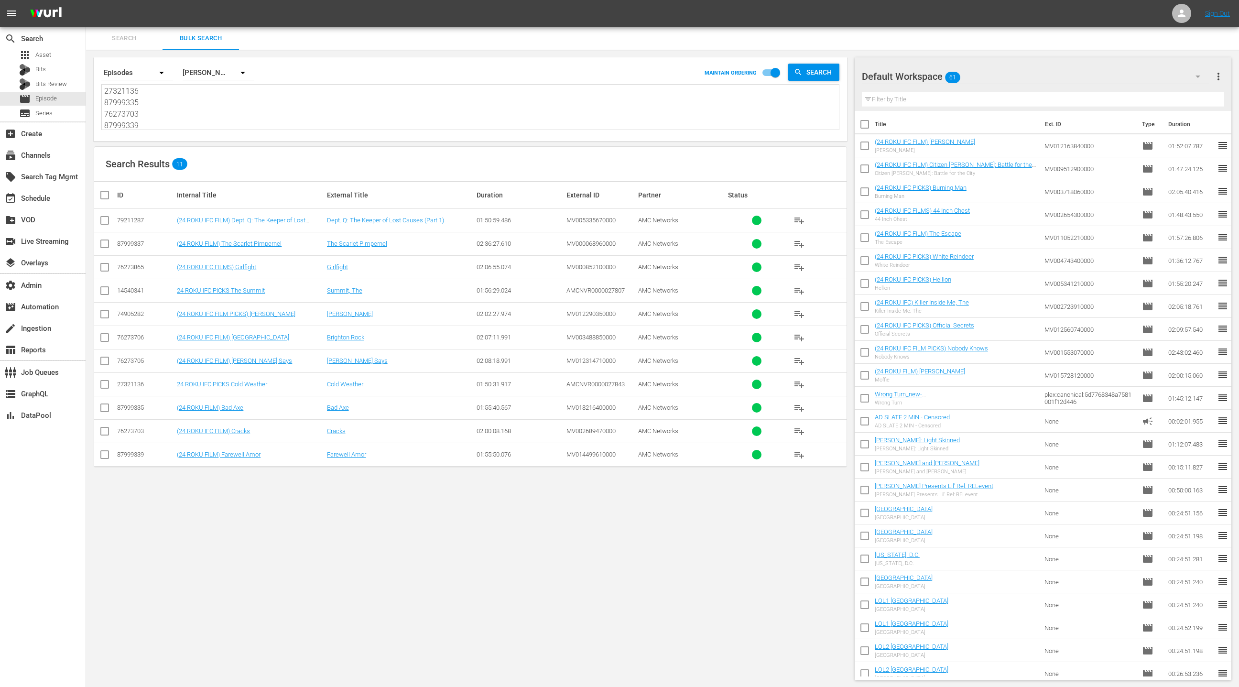
type textarea "79211287 87999337 76273865 14540341 74905282 76273706 76273705 27321136 8799933…"
click at [1117, 80] on div "Default Workspace 61" at bounding box center [1036, 76] width 348 height 27
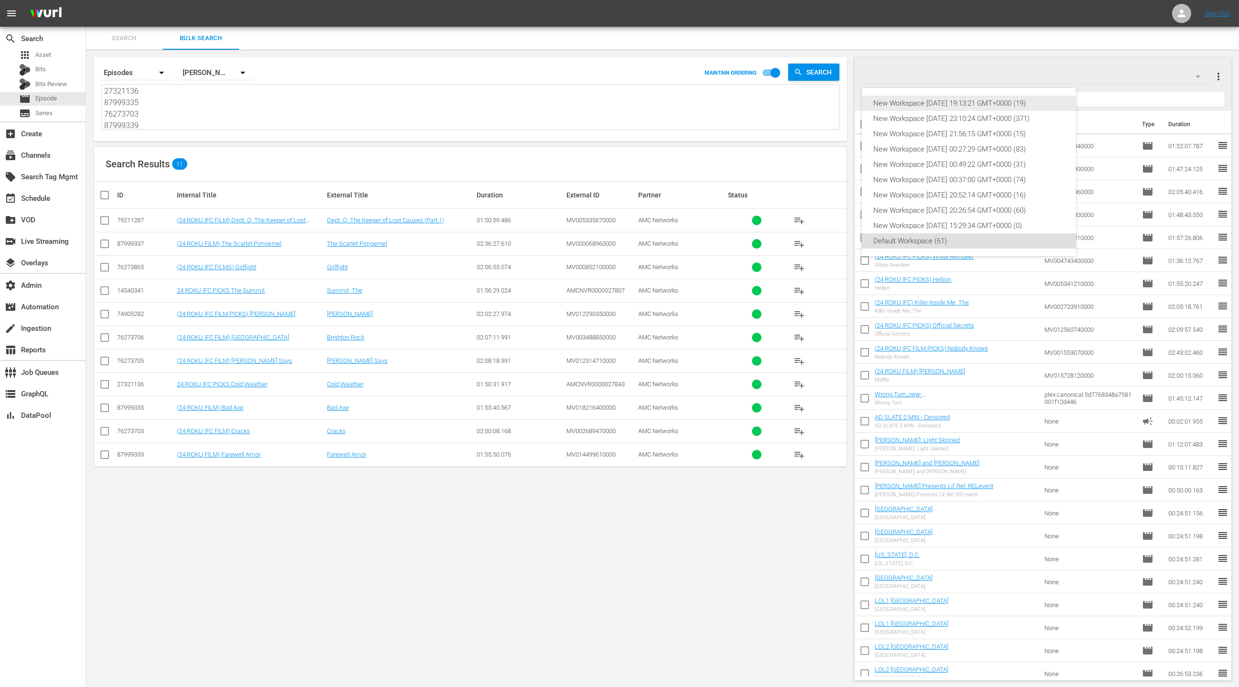
click at [1026, 106] on div "New Workspace Sun Jul 20 2025 19:13:21 GMT+0000 (19)" at bounding box center [968, 103] width 191 height 15
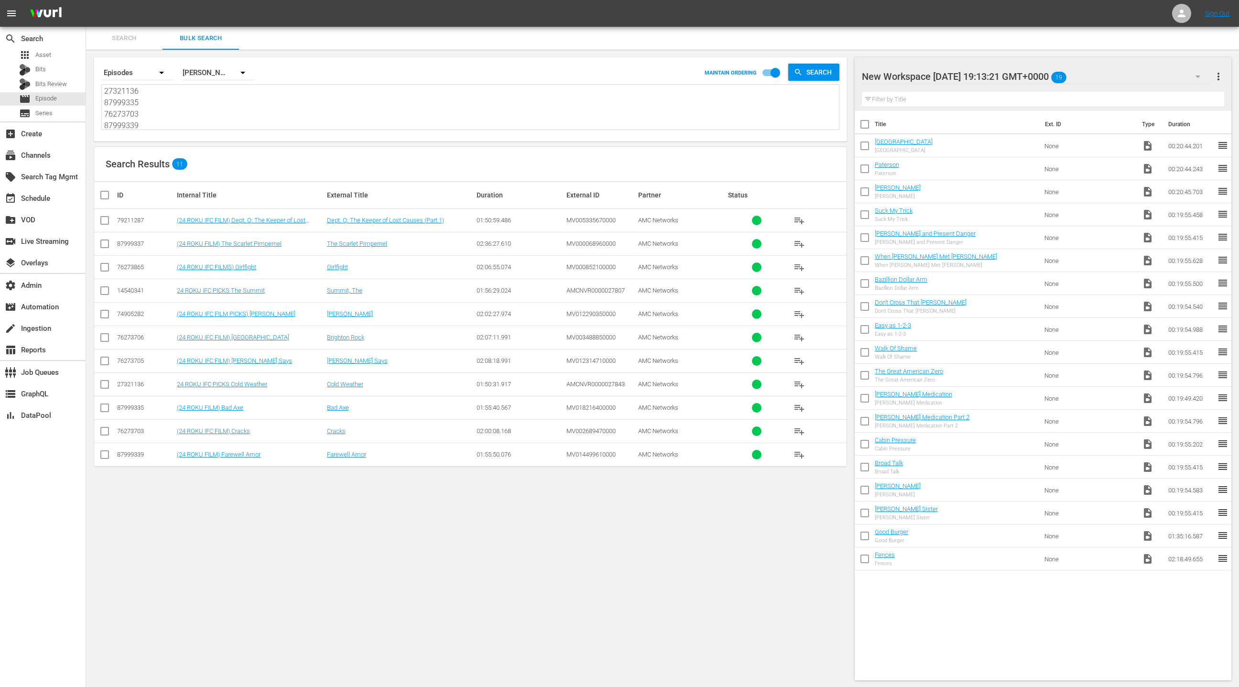
click at [1141, 78] on div "New Workspace Sun Jul 20 2025 19:13:21 GMT+0000 19" at bounding box center [1036, 76] width 348 height 27
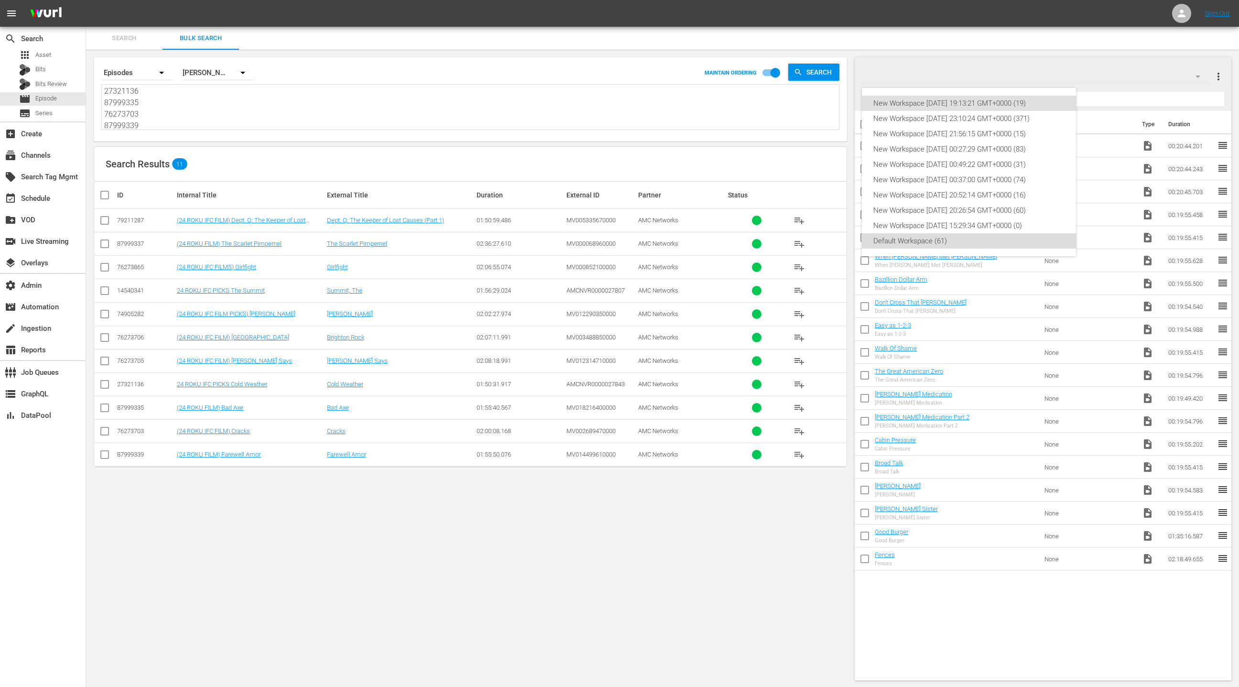
click at [943, 244] on div "Default Workspace (61)" at bounding box center [968, 240] width 191 height 15
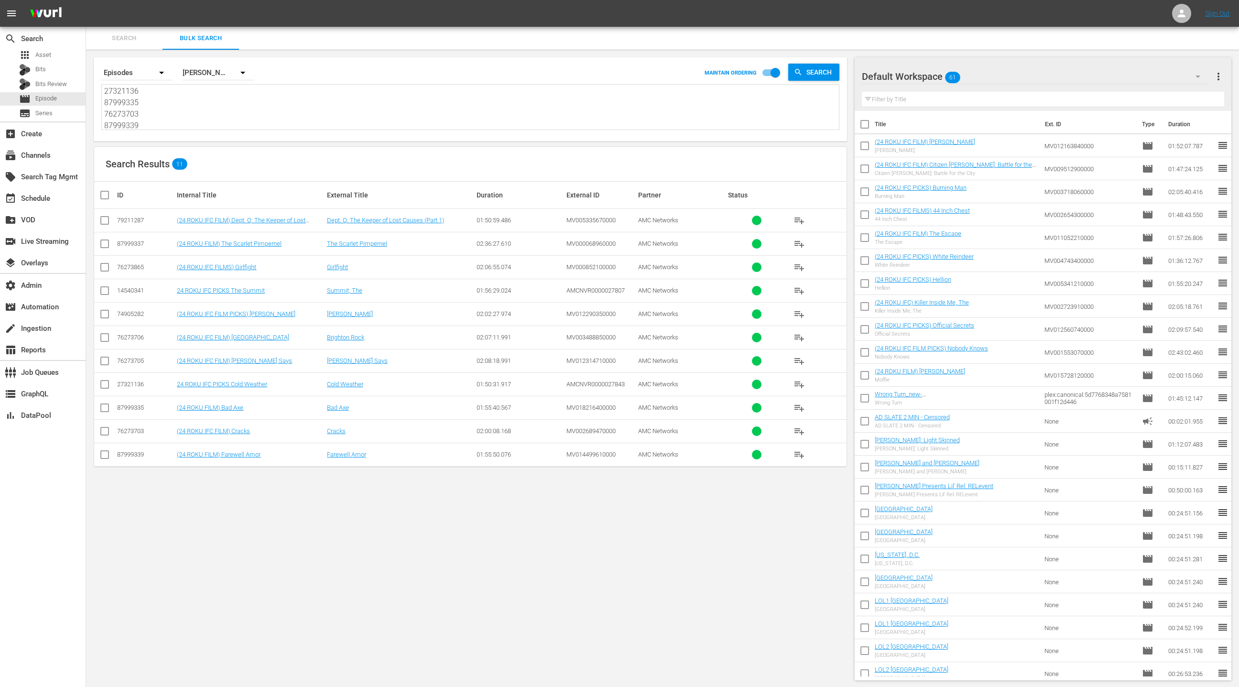
click at [1128, 76] on div "Default Workspace 61" at bounding box center [1036, 76] width 348 height 27
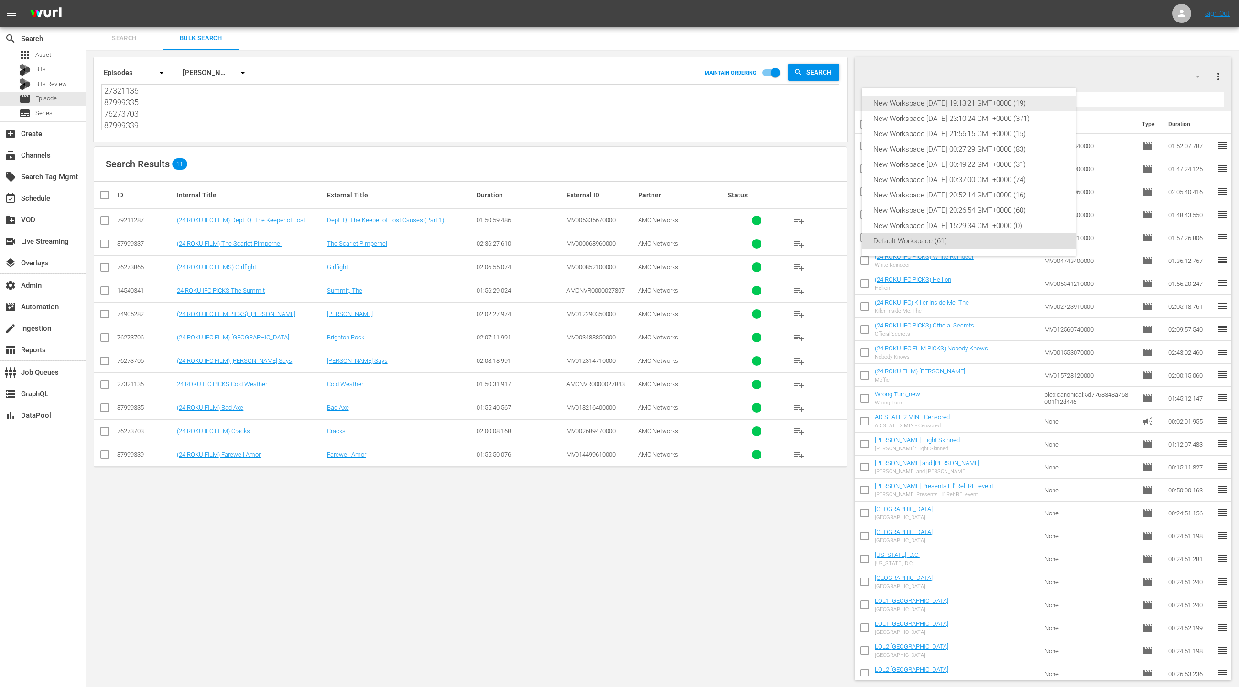
click at [1019, 98] on div "New Workspace Sun Jul 20 2025 19:13:21 GMT+0000 (19)" at bounding box center [968, 103] width 191 height 15
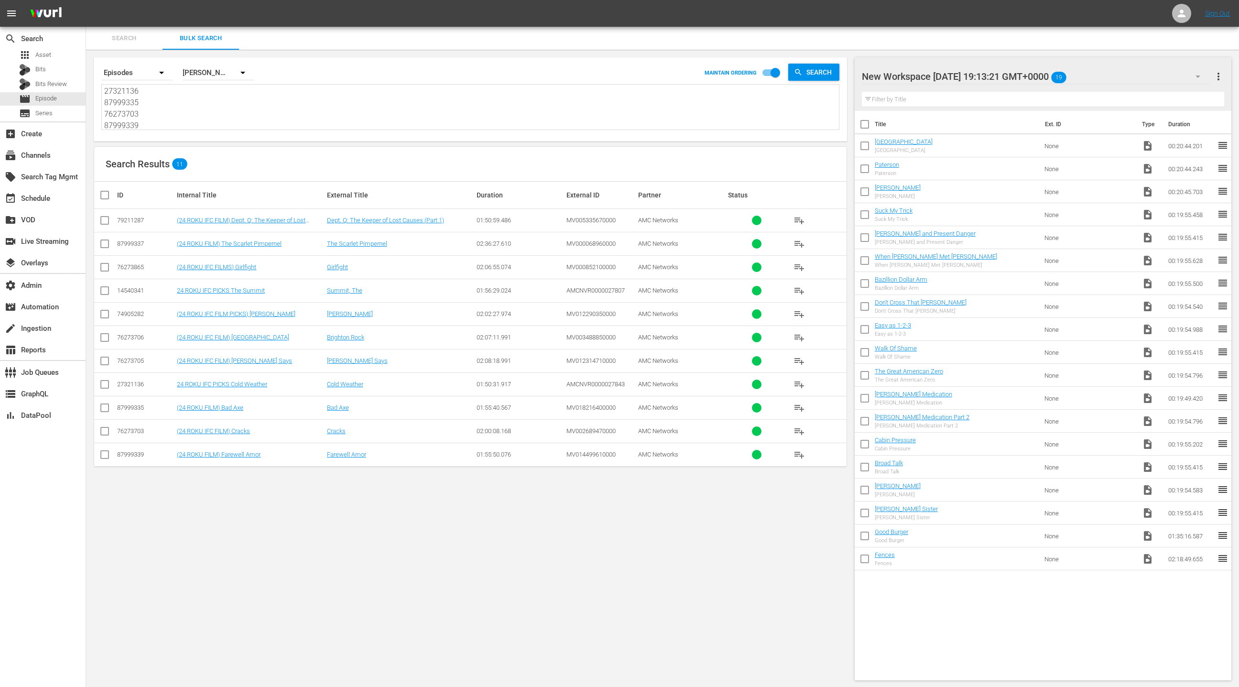
click at [1116, 79] on div "New Workspace Sun Jul 20 2025 19:13:21 GMT+0000 19" at bounding box center [1036, 76] width 348 height 27
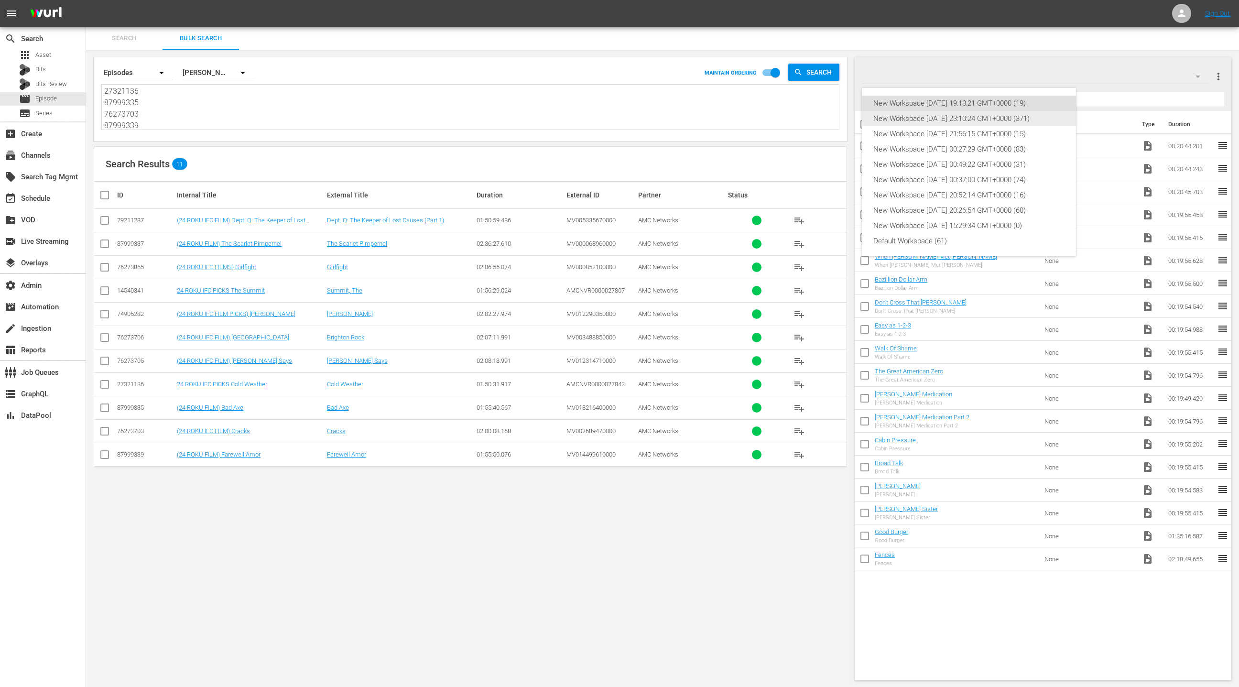
click at [1012, 123] on div "New Workspace Sun Jun 08 2025 23:10:24 GMT+0000 (371)" at bounding box center [968, 118] width 191 height 15
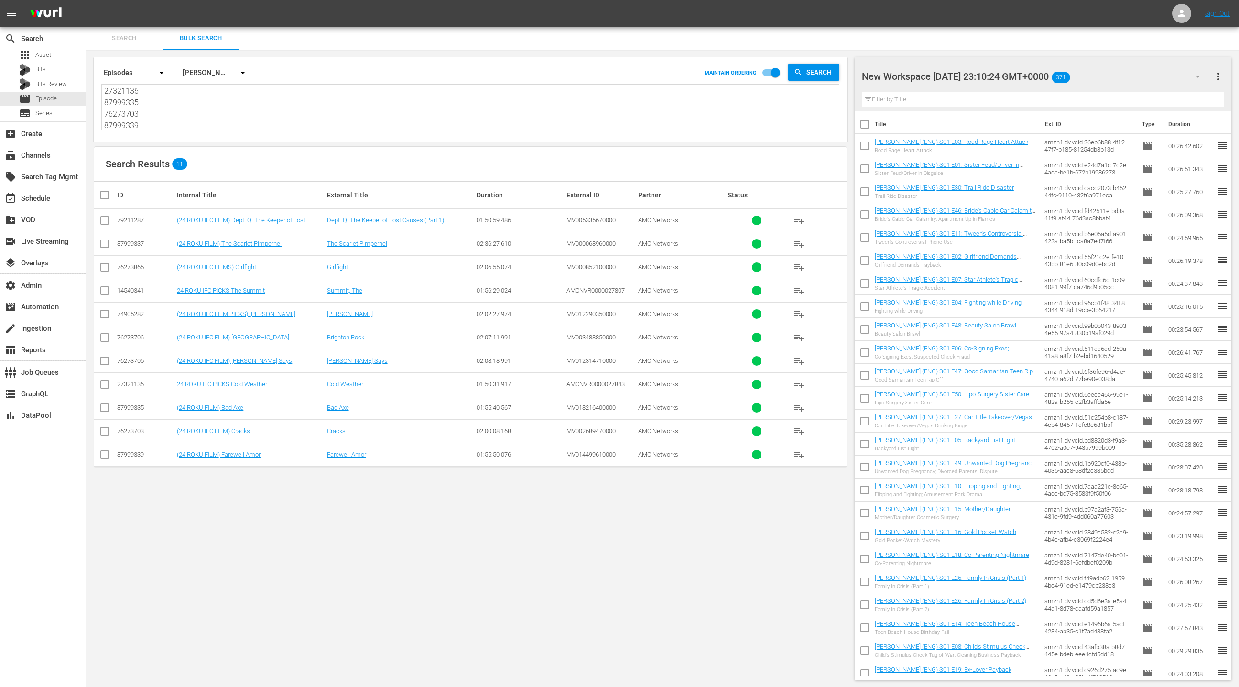
click at [1121, 71] on div "New Workspace Sun Jun 08 2025 23:10:24 GMT+0000 371" at bounding box center [1036, 76] width 348 height 27
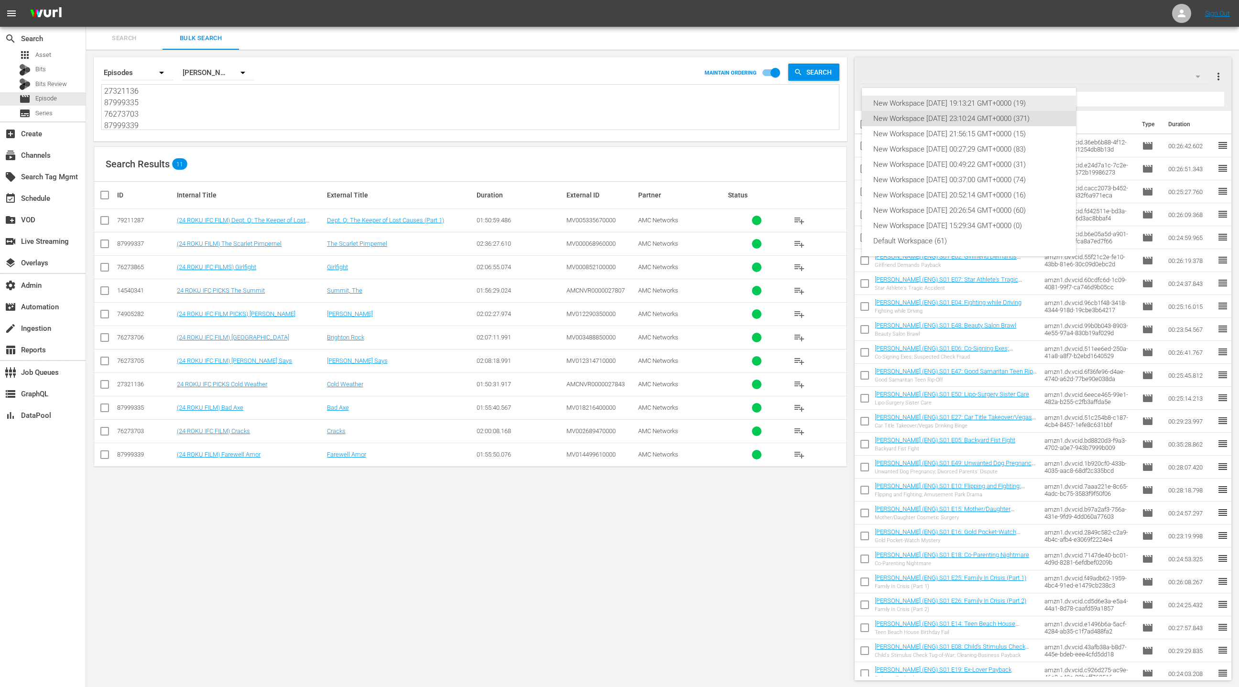
click at [1000, 101] on div "New Workspace Sun Jul 20 2025 19:13:21 GMT+0000 (19)" at bounding box center [968, 103] width 191 height 15
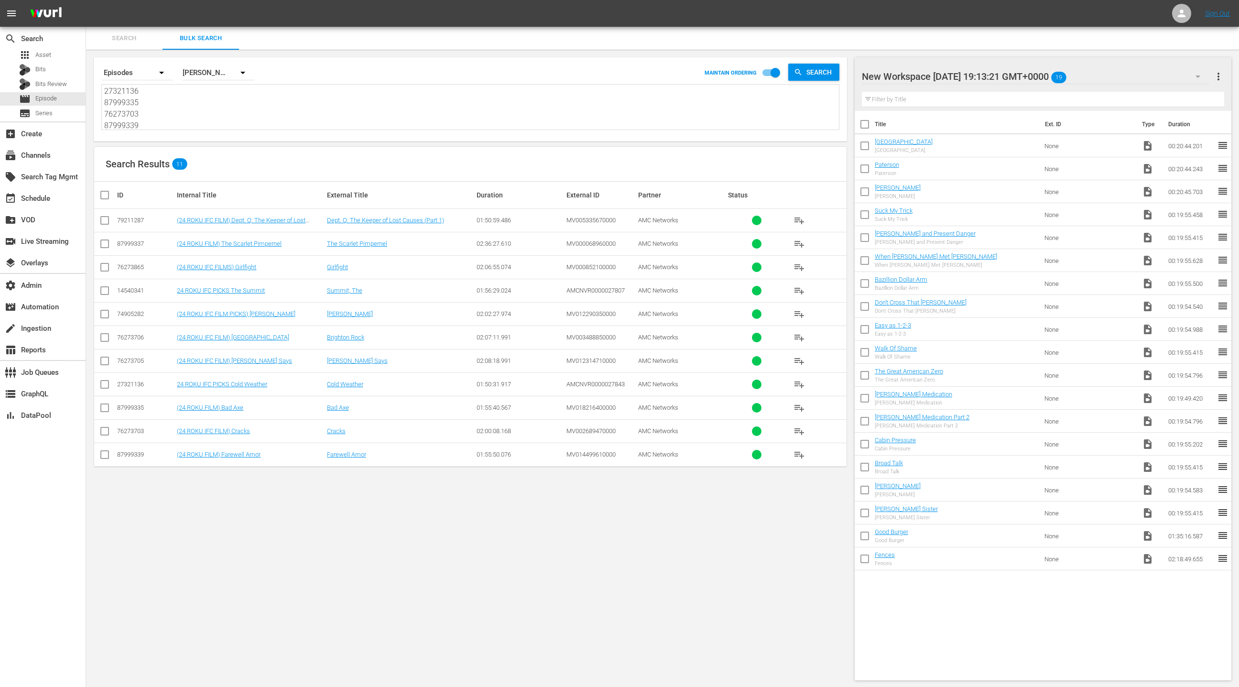
click at [1067, 78] on span "19" at bounding box center [1058, 77] width 15 height 20
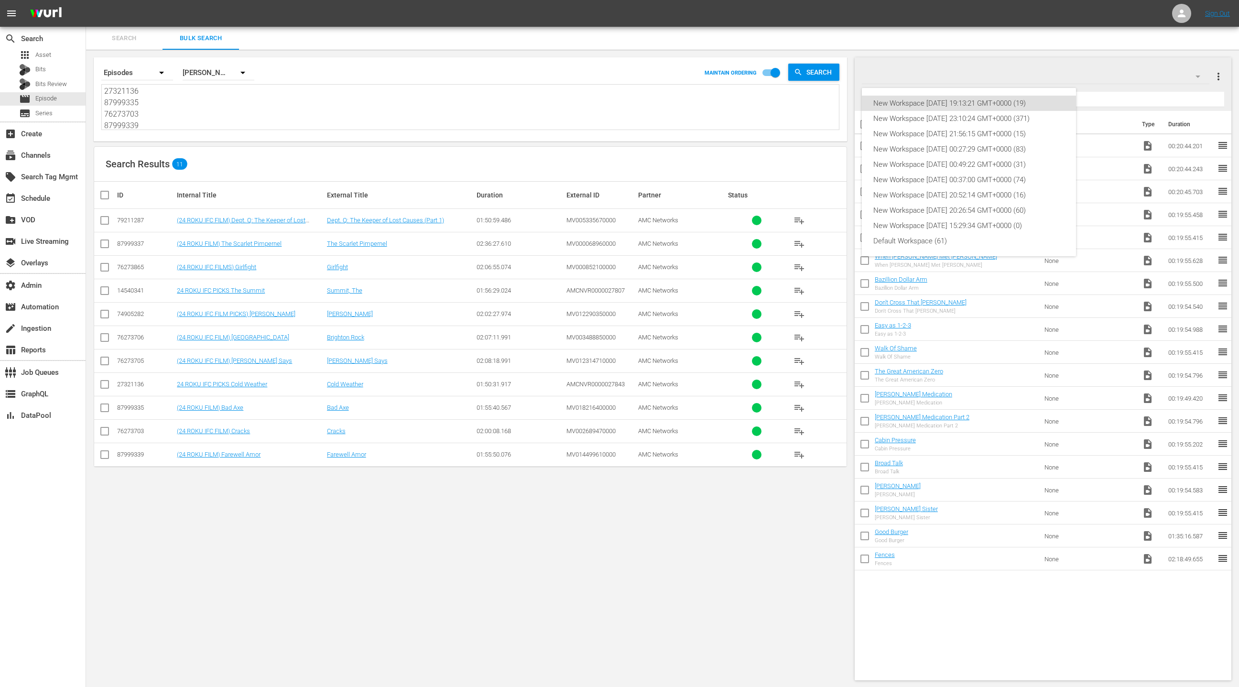
click at [1108, 78] on div "New Workspace Sun Jul 20 2025 19:13:21 GMT+0000 (19) New Workspace Sun Jun 08 2…" at bounding box center [619, 343] width 1239 height 687
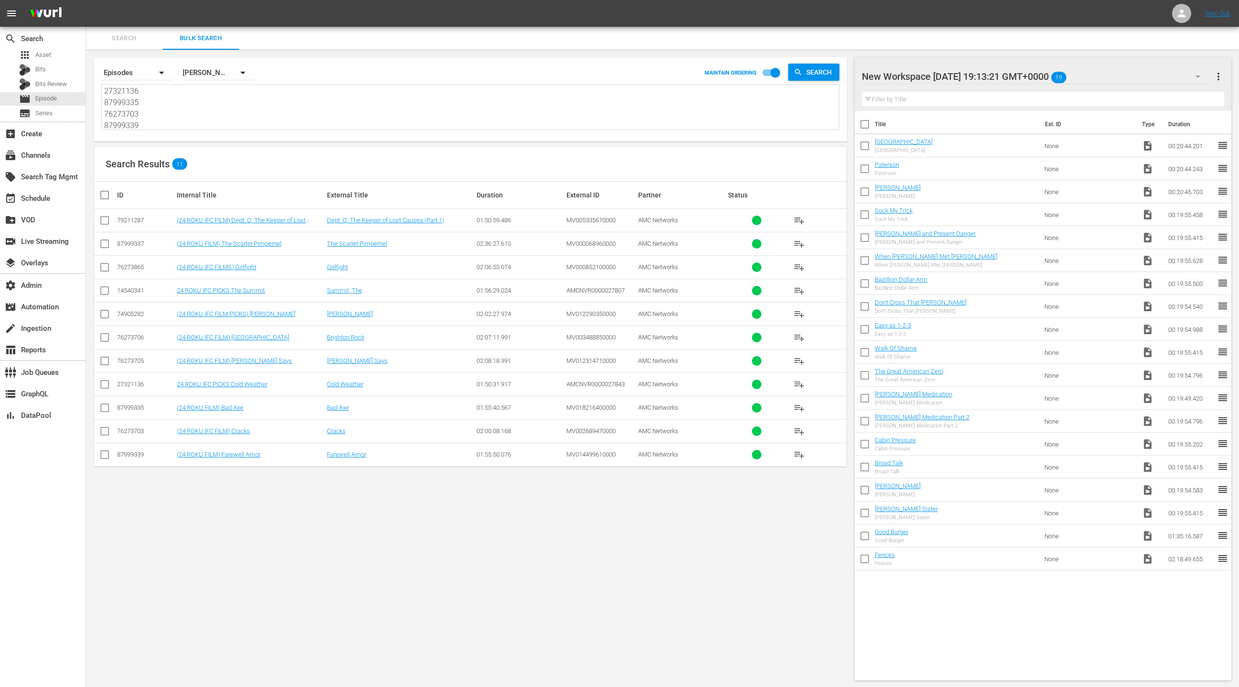
click at [1221, 77] on span "more_vert" at bounding box center [1218, 76] width 11 height 11
click at [1182, 75] on div "Add New Workspace" at bounding box center [1157, 77] width 112 height 17
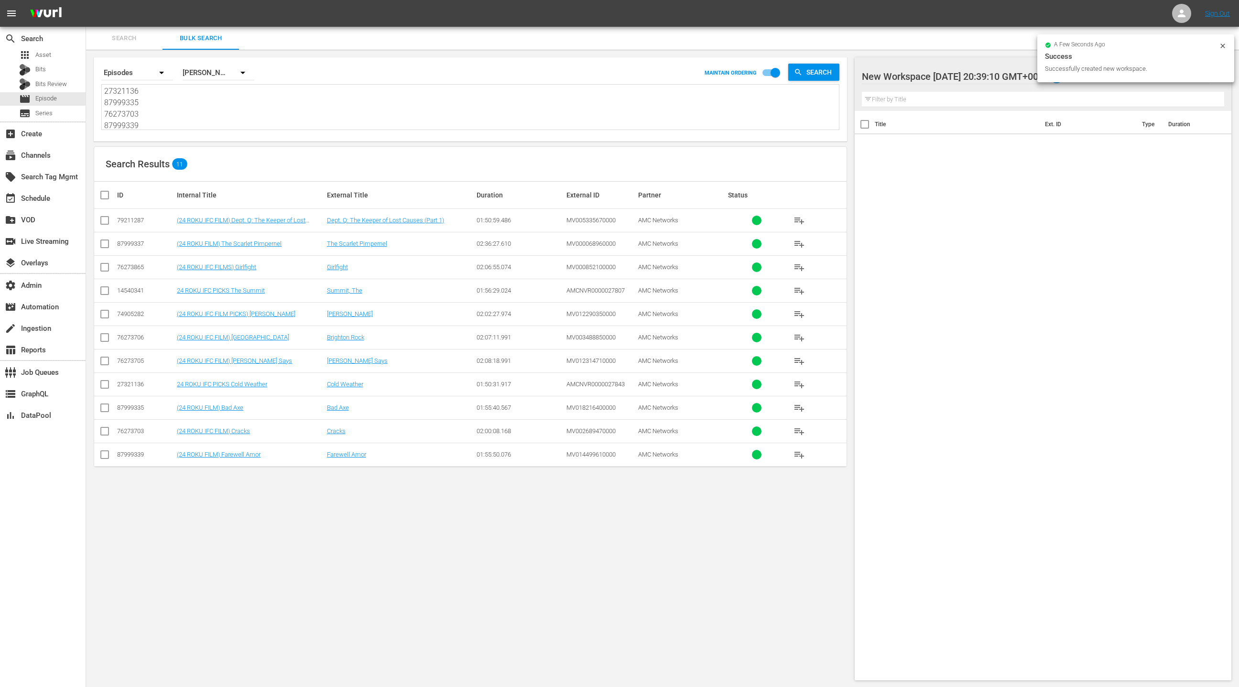
click at [105, 197] on input "checkbox" at bounding box center [108, 194] width 19 height 11
checkbox input "true"
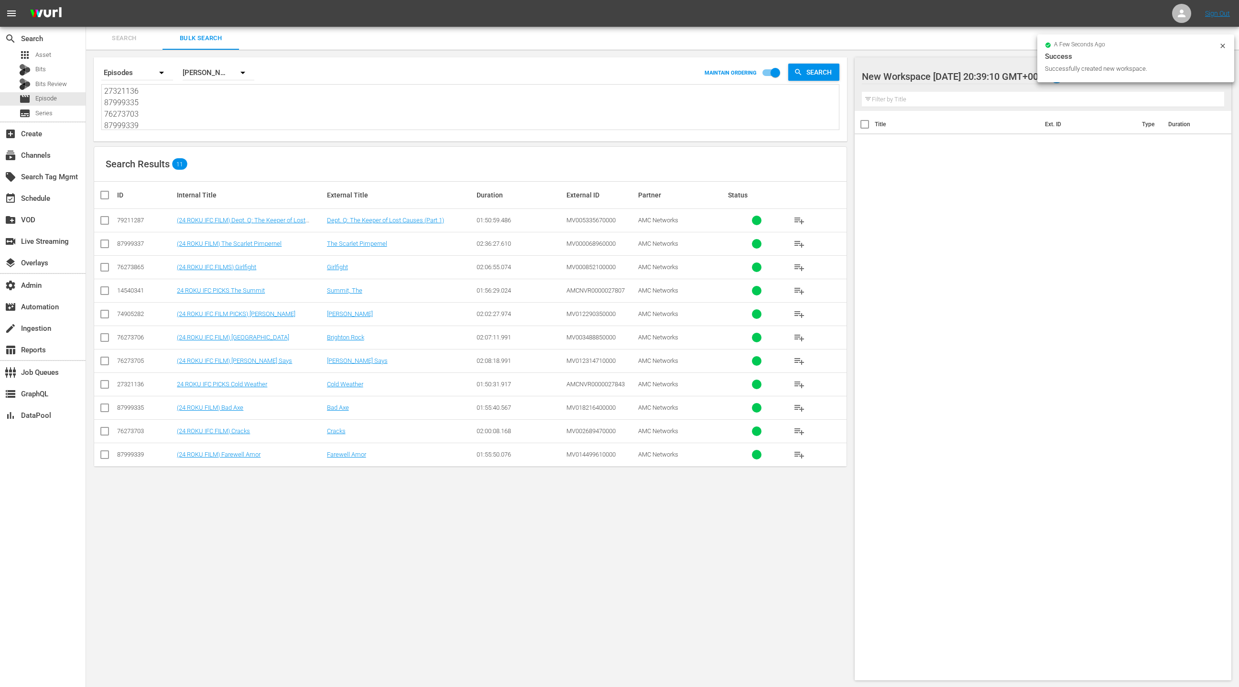
checkbox input "true"
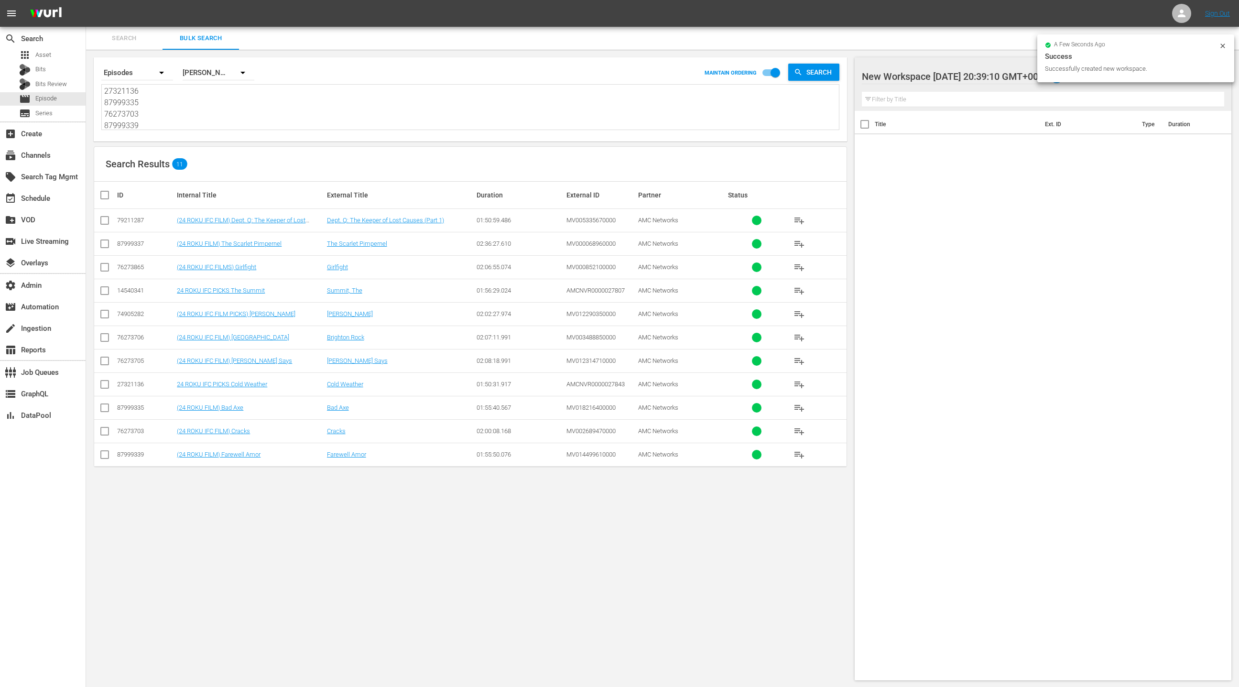
checkbox input "true"
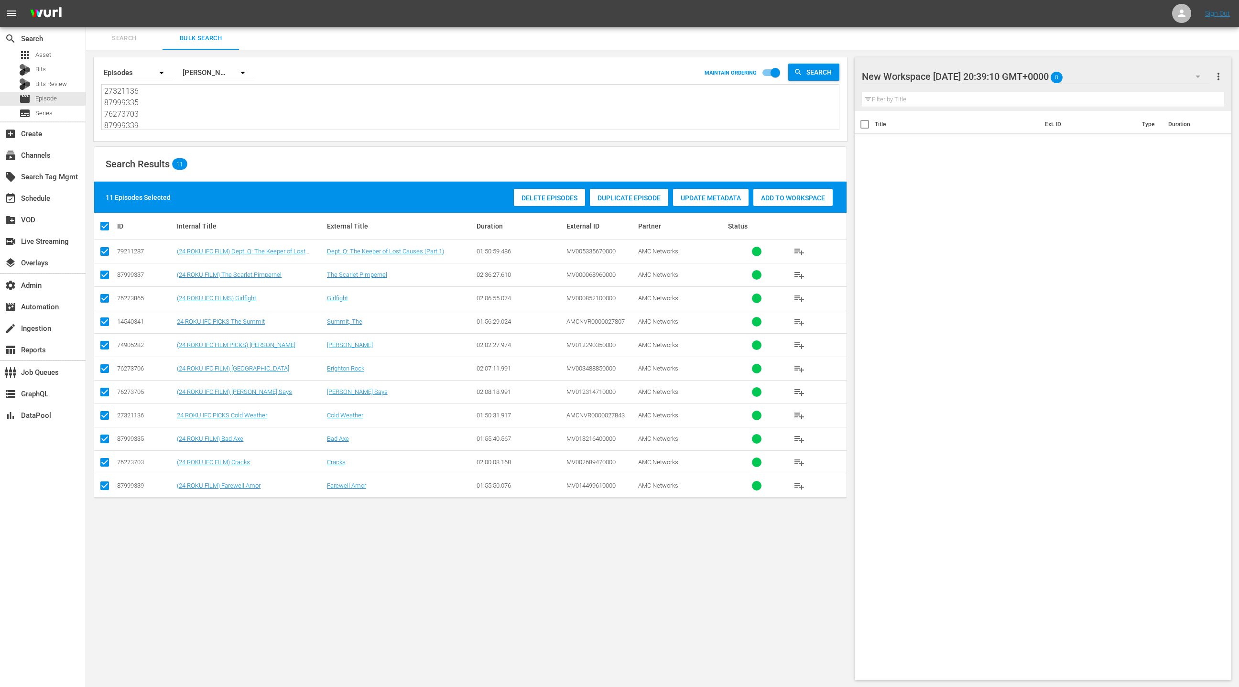
click at [774, 197] on span "Add to Workspace" at bounding box center [792, 198] width 79 height 8
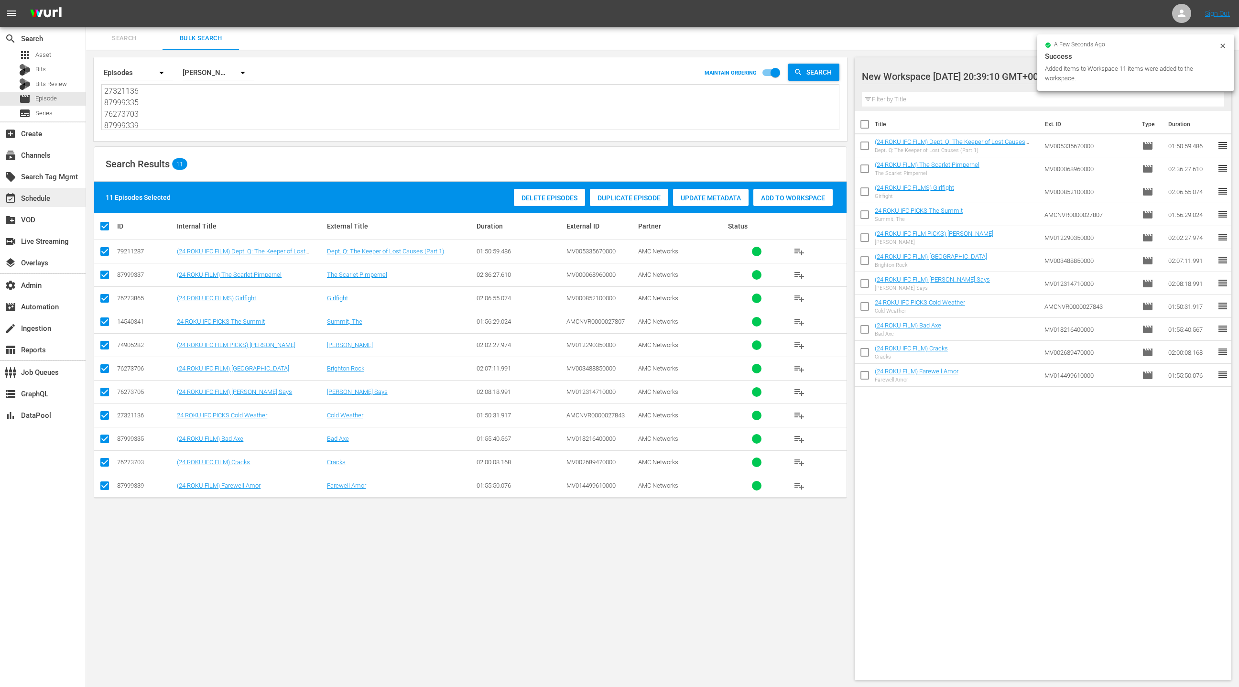
click at [43, 195] on div "event_available Schedule" at bounding box center [27, 197] width 54 height 9
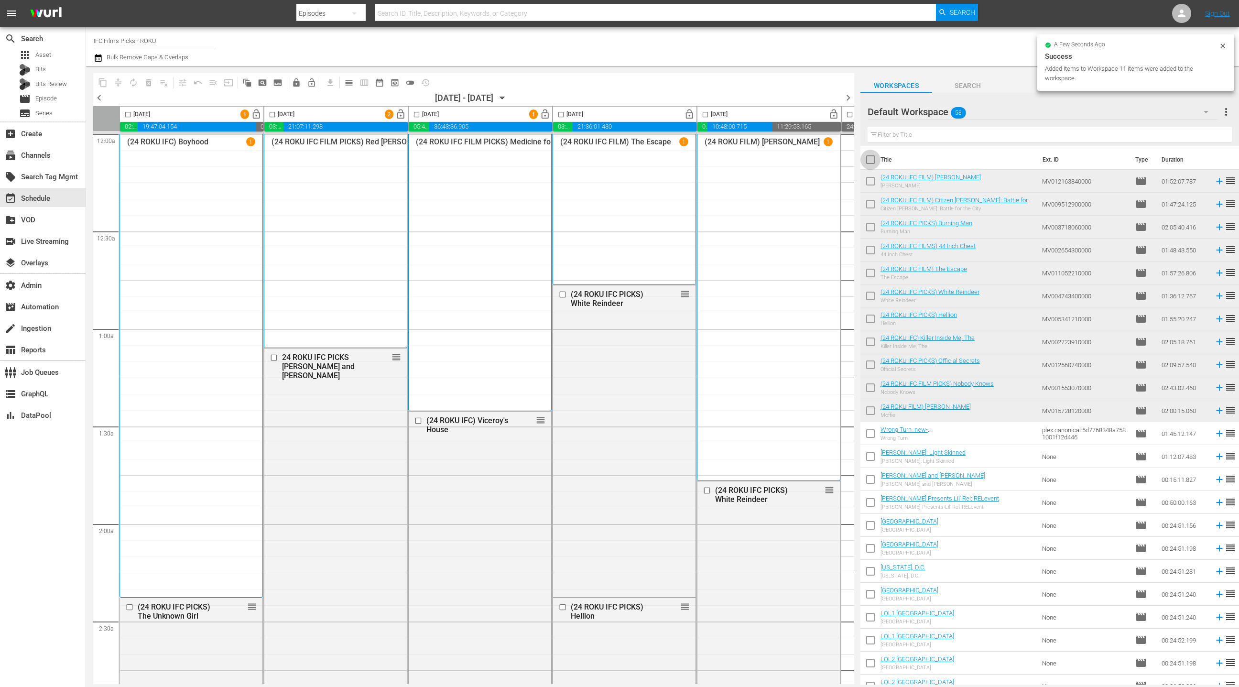
click at [872, 160] on input "checkbox" at bounding box center [871, 162] width 20 height 20
checkbox input "true"
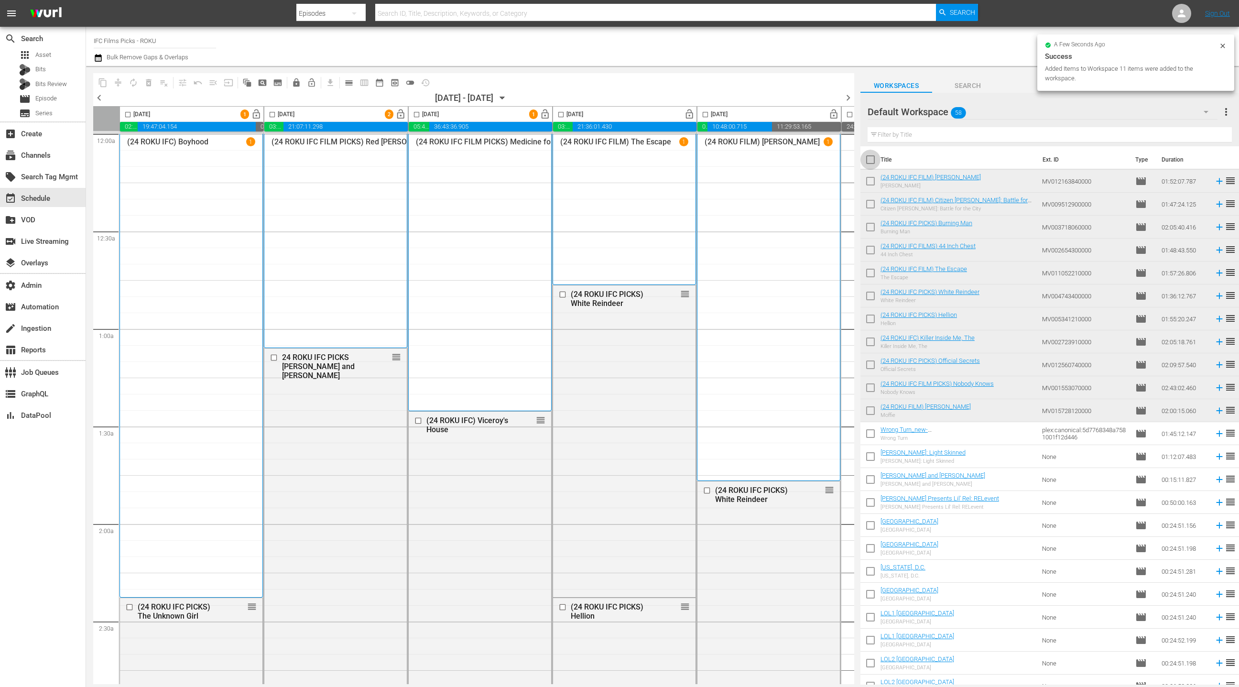
checkbox input "true"
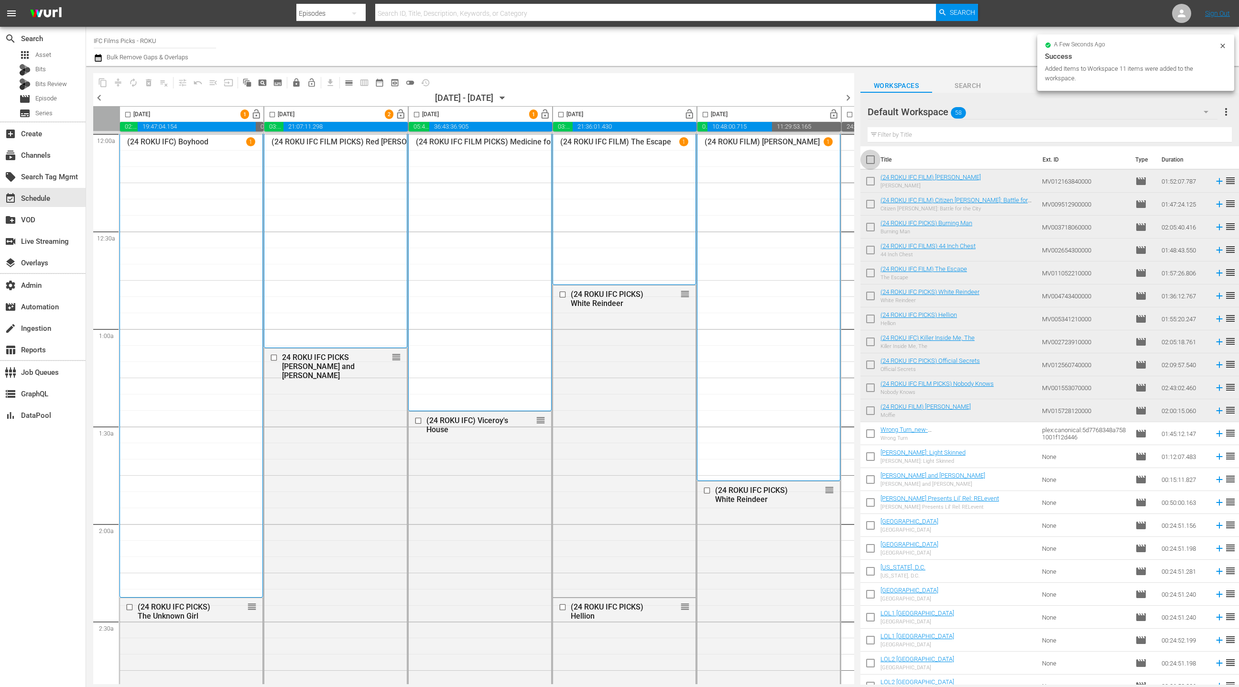
checkbox input "true"
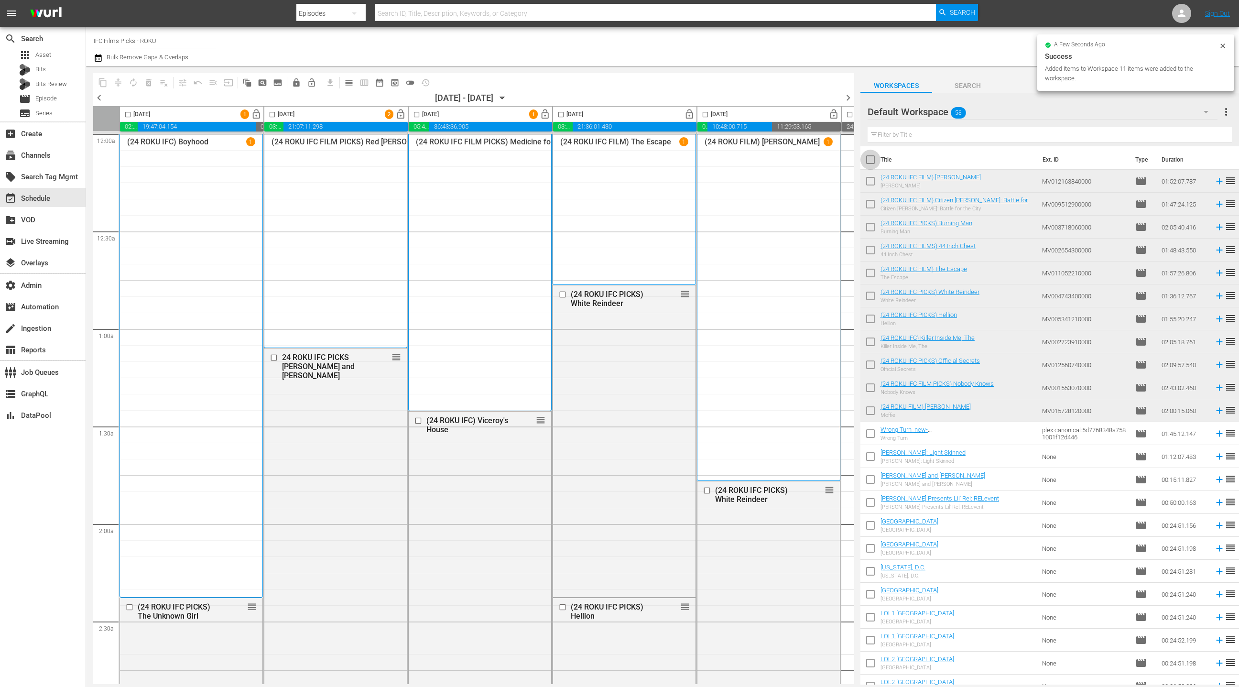
checkbox input "true"
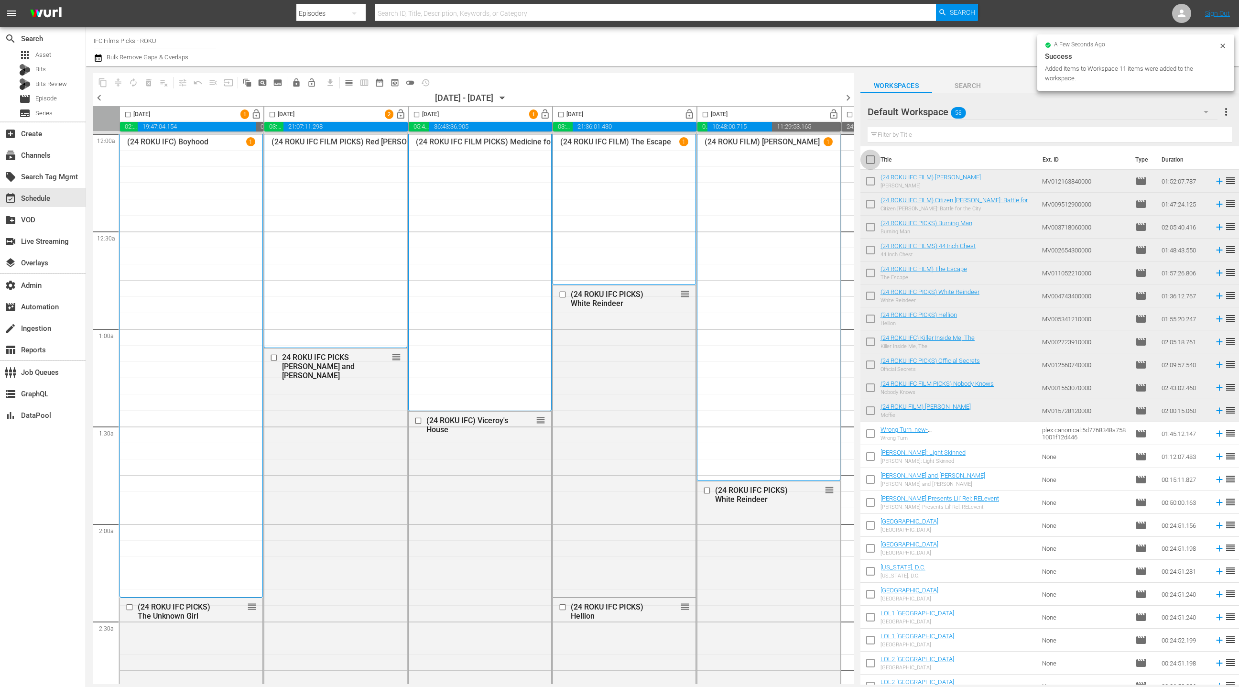
checkbox input "true"
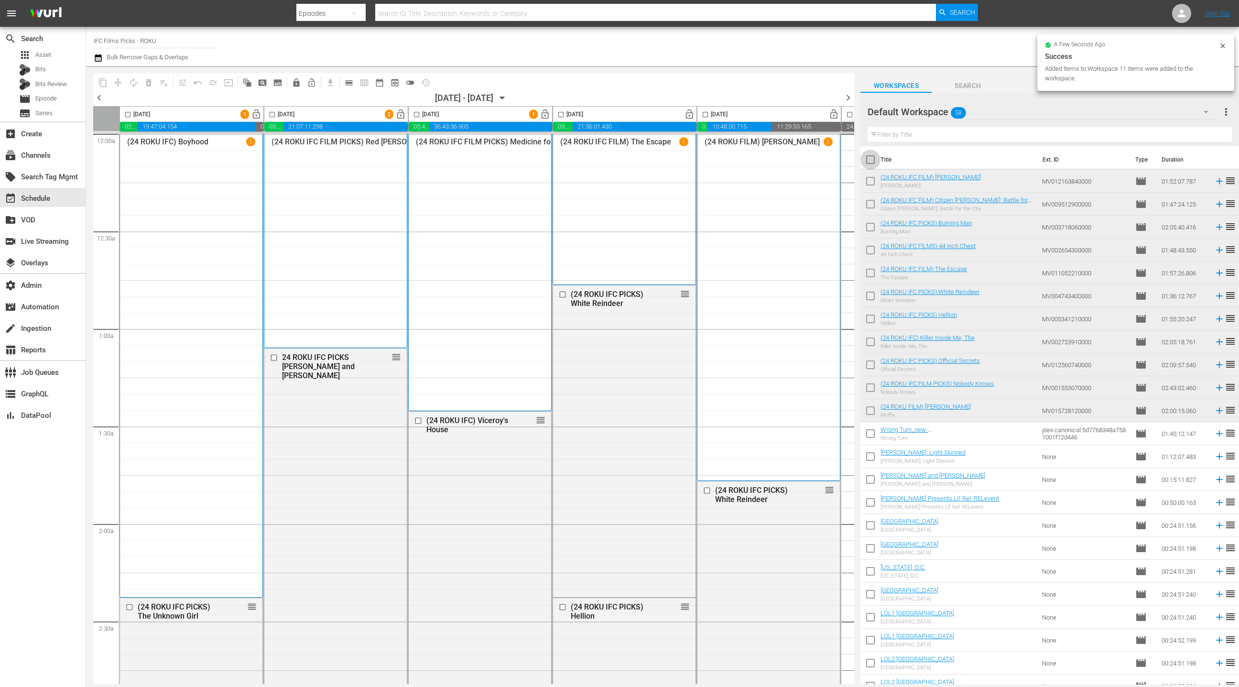
checkbox input "true"
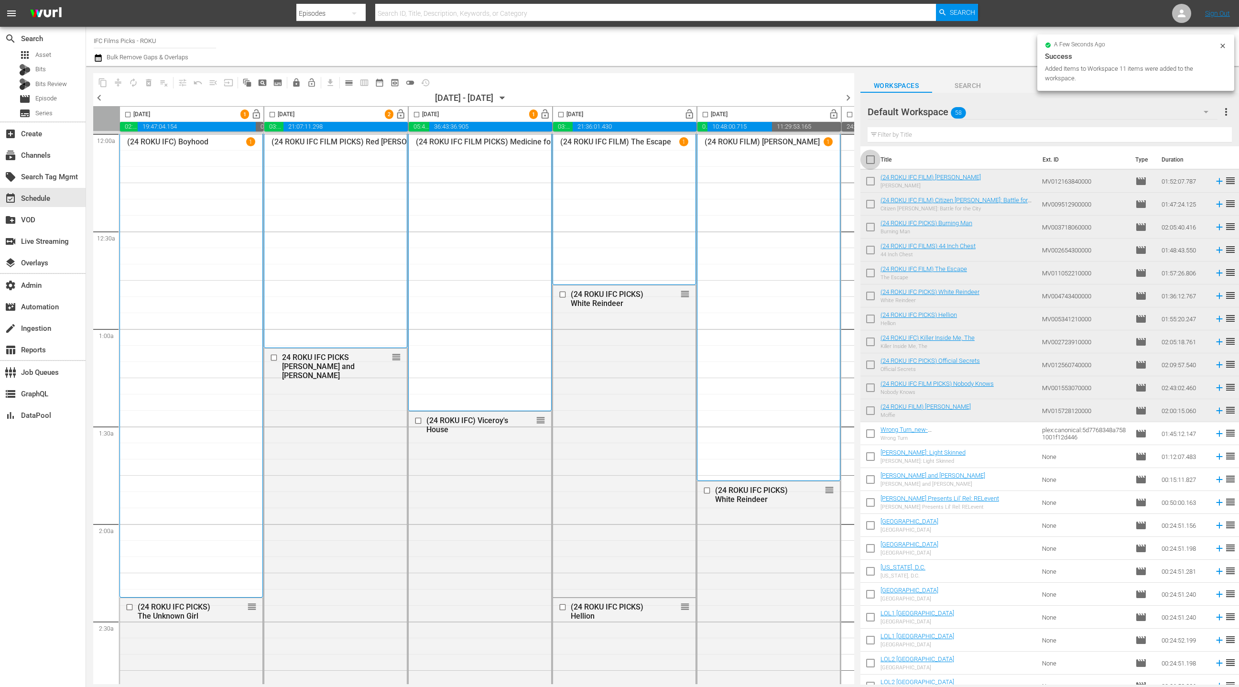
checkbox input "true"
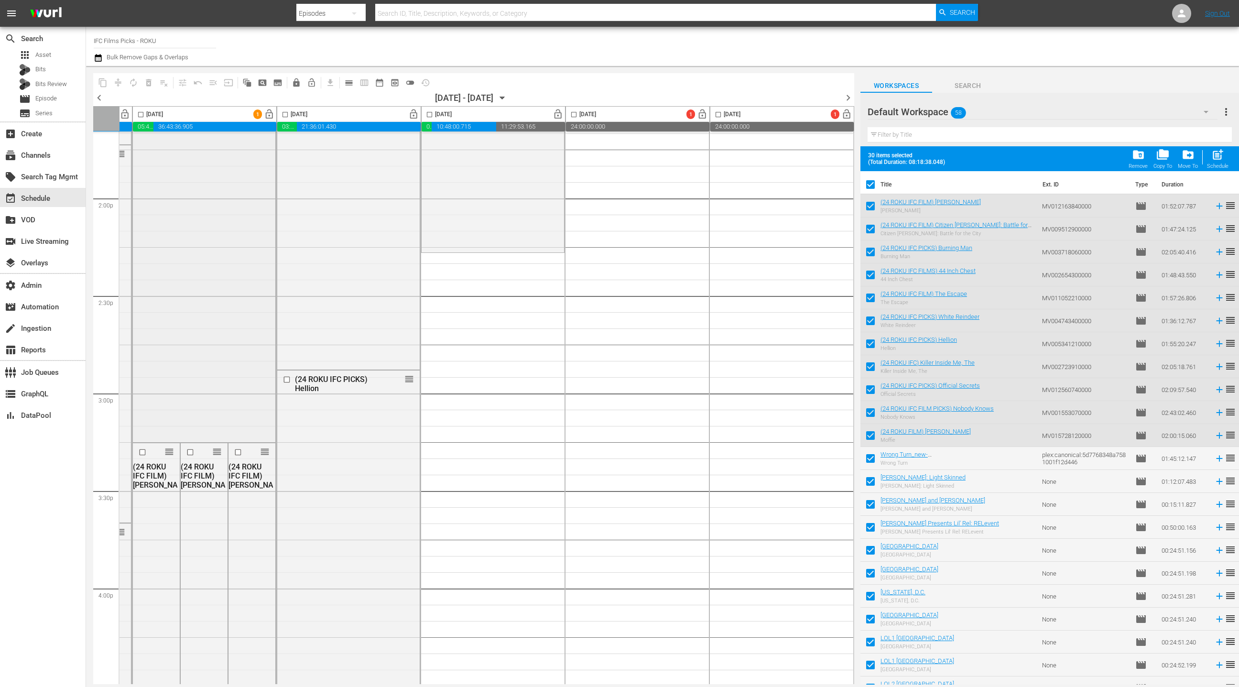
scroll to position [2619, 277]
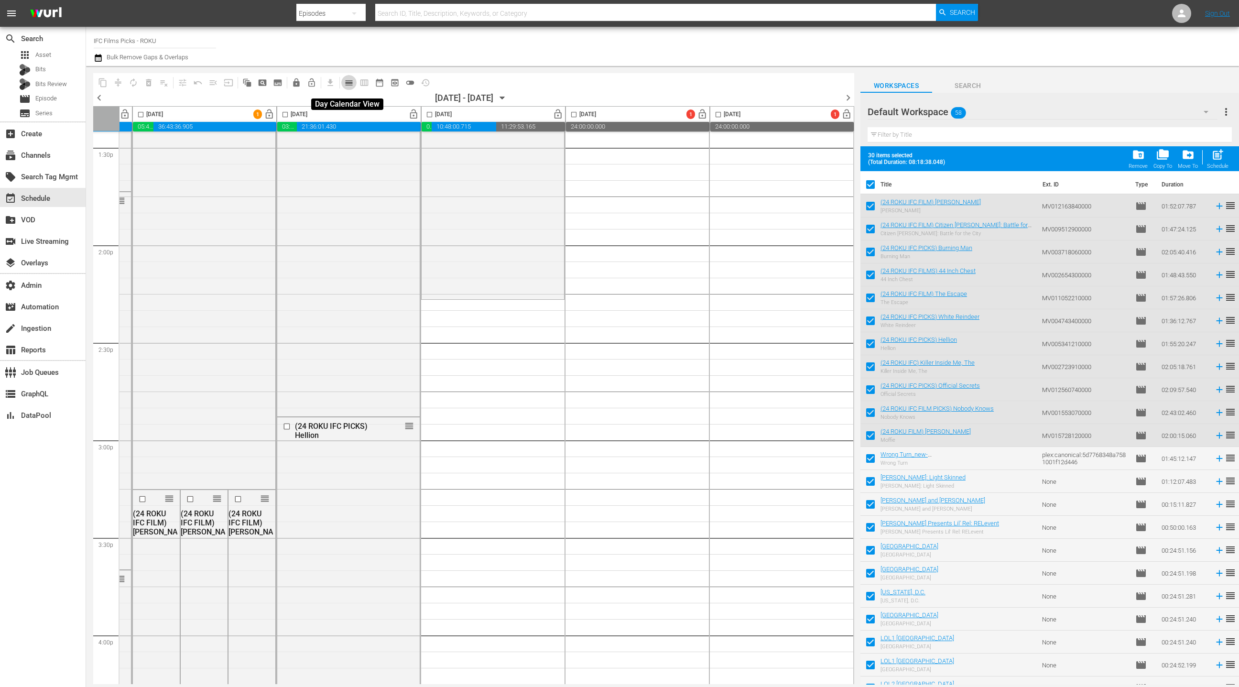
click at [344, 81] on span "calendar_view_day_outlined" at bounding box center [349, 83] width 10 height 10
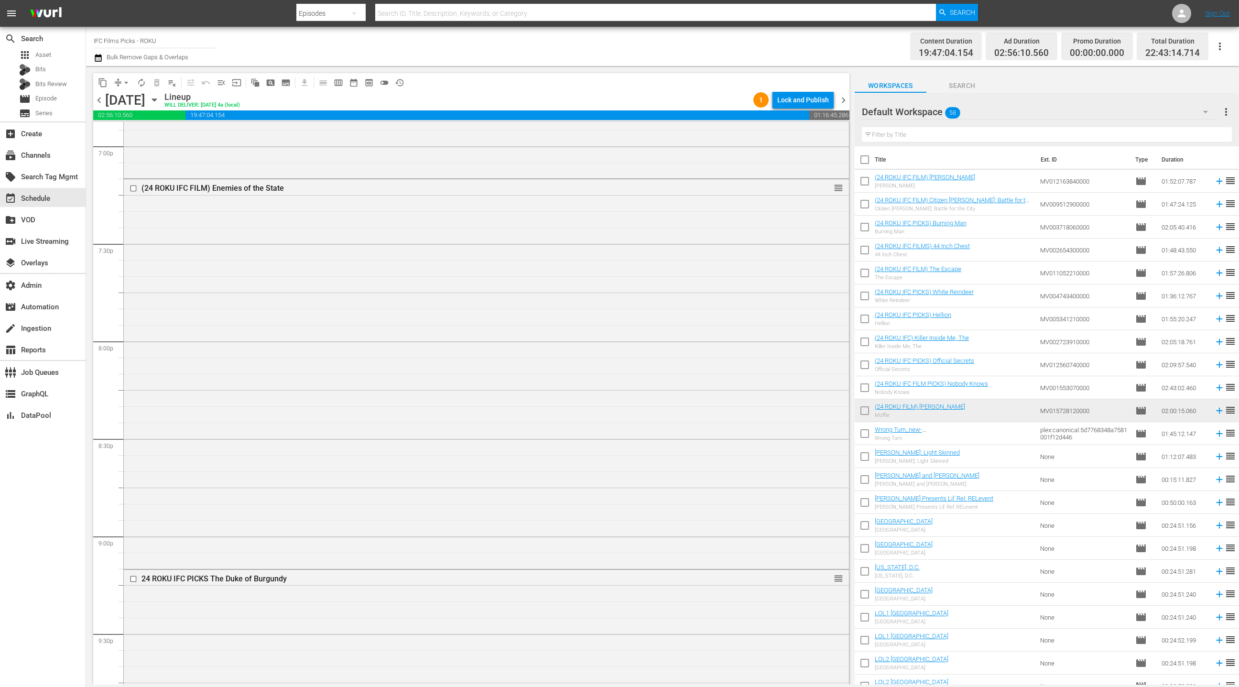
scroll to position [4333, 0]
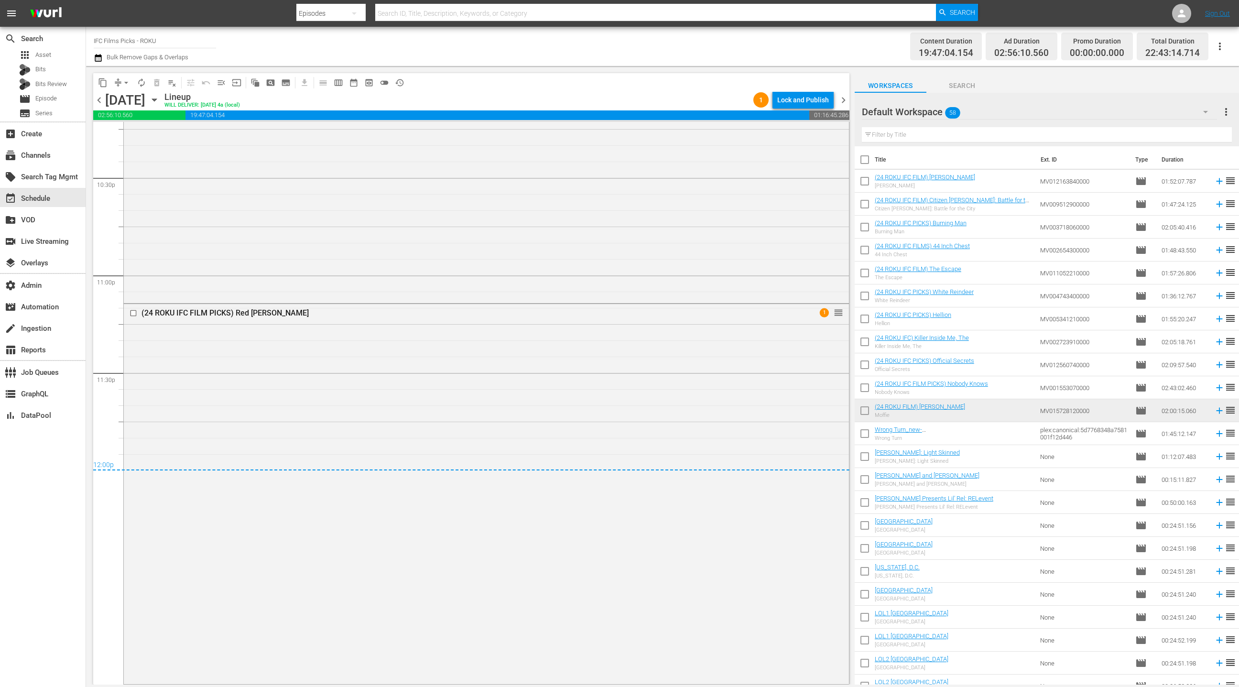
click at [842, 97] on span "chevron_right" at bounding box center [844, 100] width 12 height 12
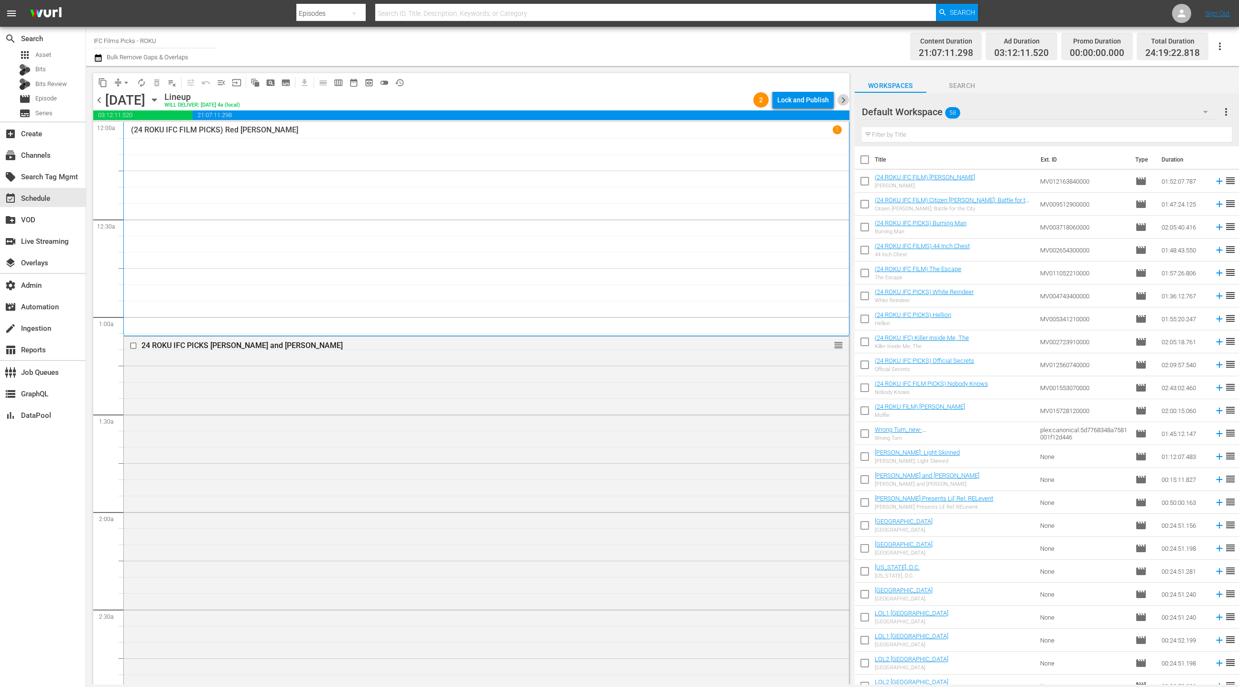
click at [844, 103] on span "chevron_right" at bounding box center [844, 100] width 12 height 12
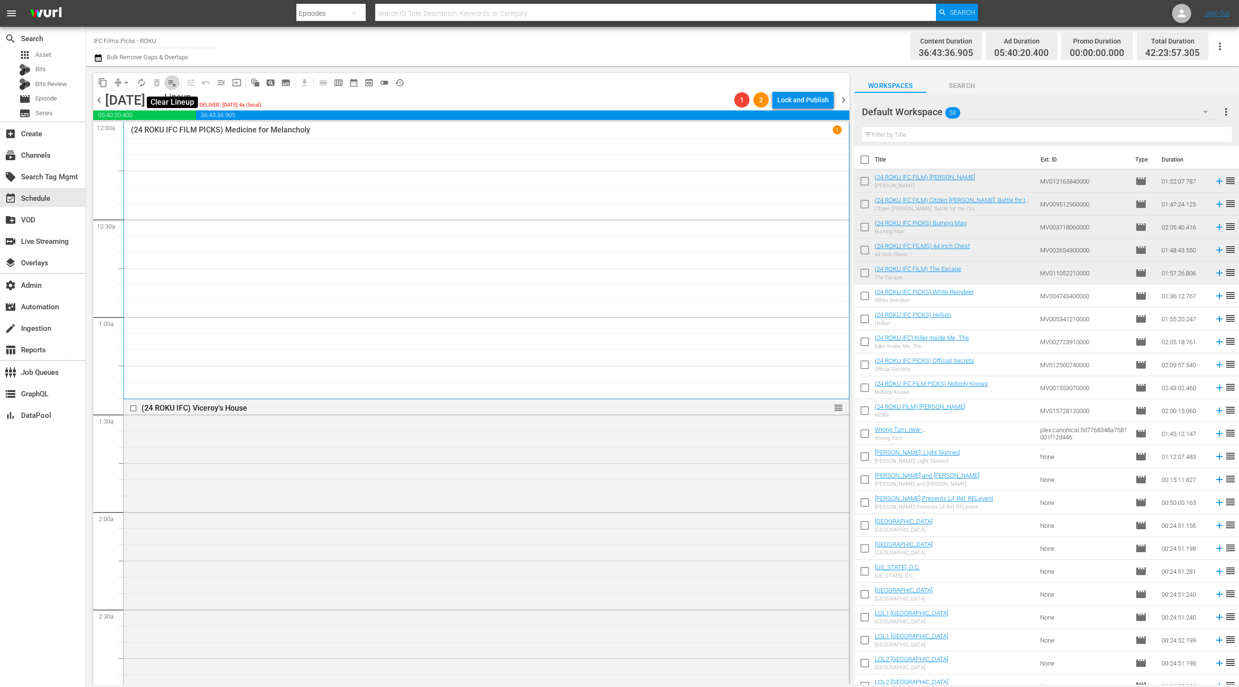
click at [174, 84] on span "playlist_remove_outlined" at bounding box center [172, 83] width 10 height 10
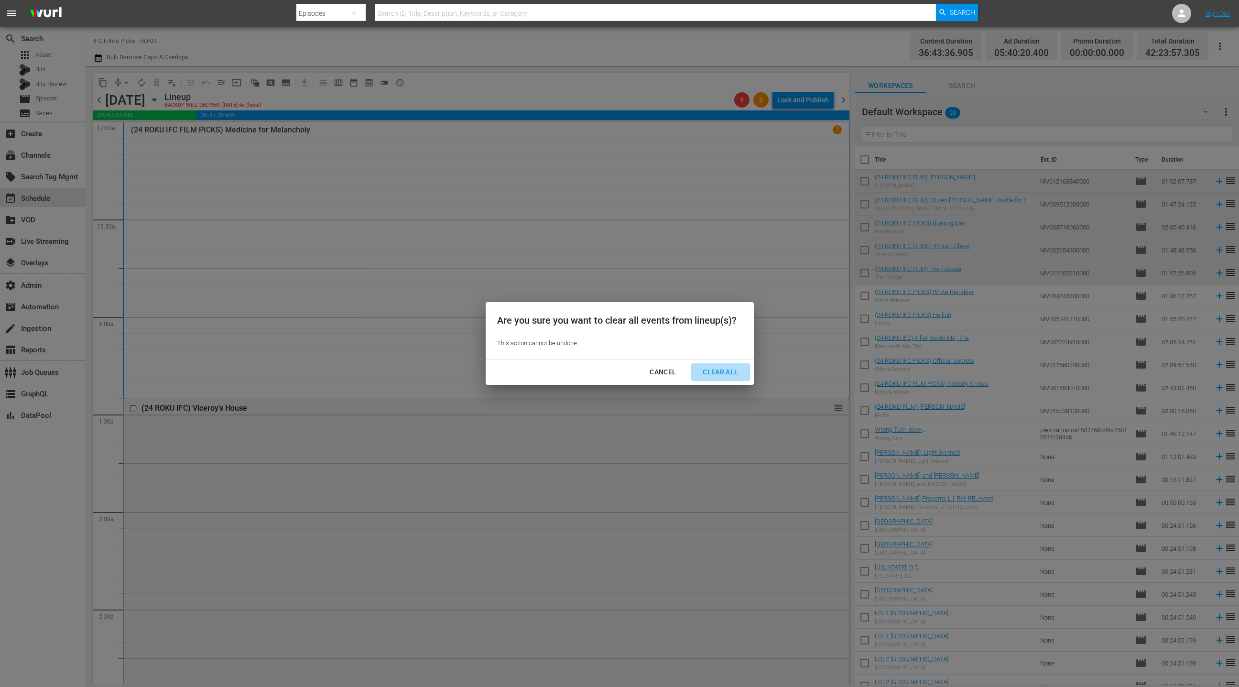
drag, startPoint x: 710, startPoint y: 373, endPoint x: 609, endPoint y: 295, distance: 127.2
click at [709, 371] on div "Clear All" at bounding box center [720, 372] width 51 height 12
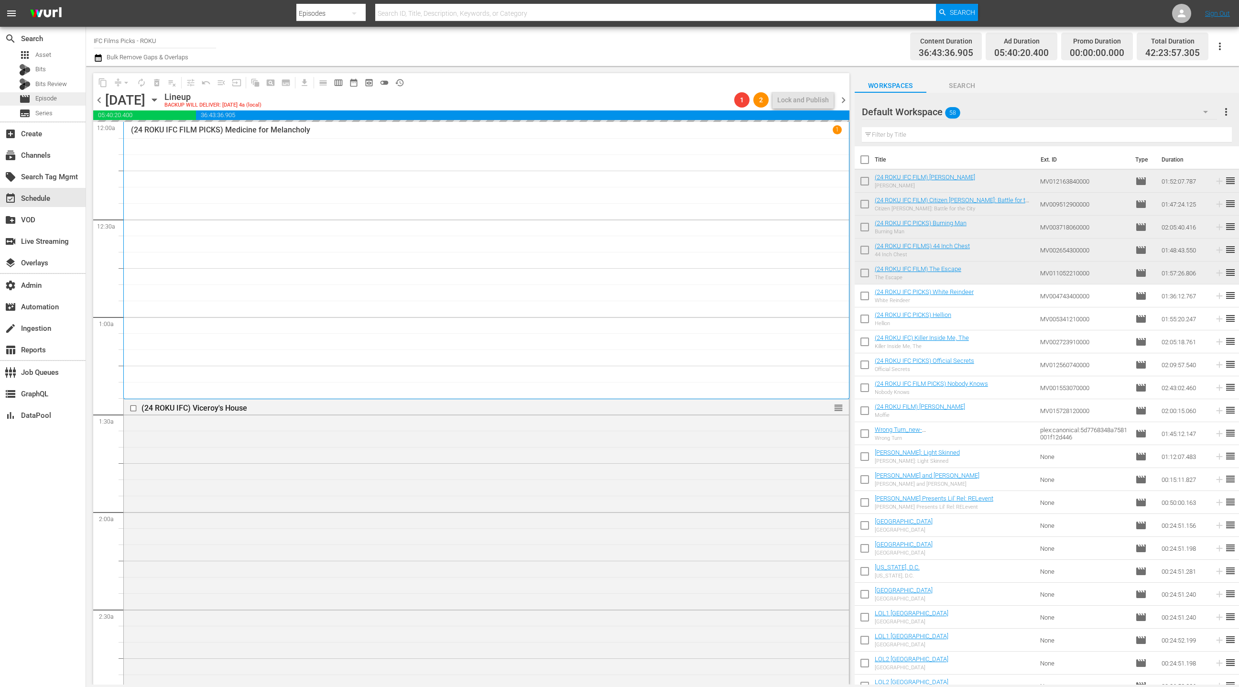
click at [65, 101] on div "movie Episode" at bounding box center [43, 98] width 86 height 13
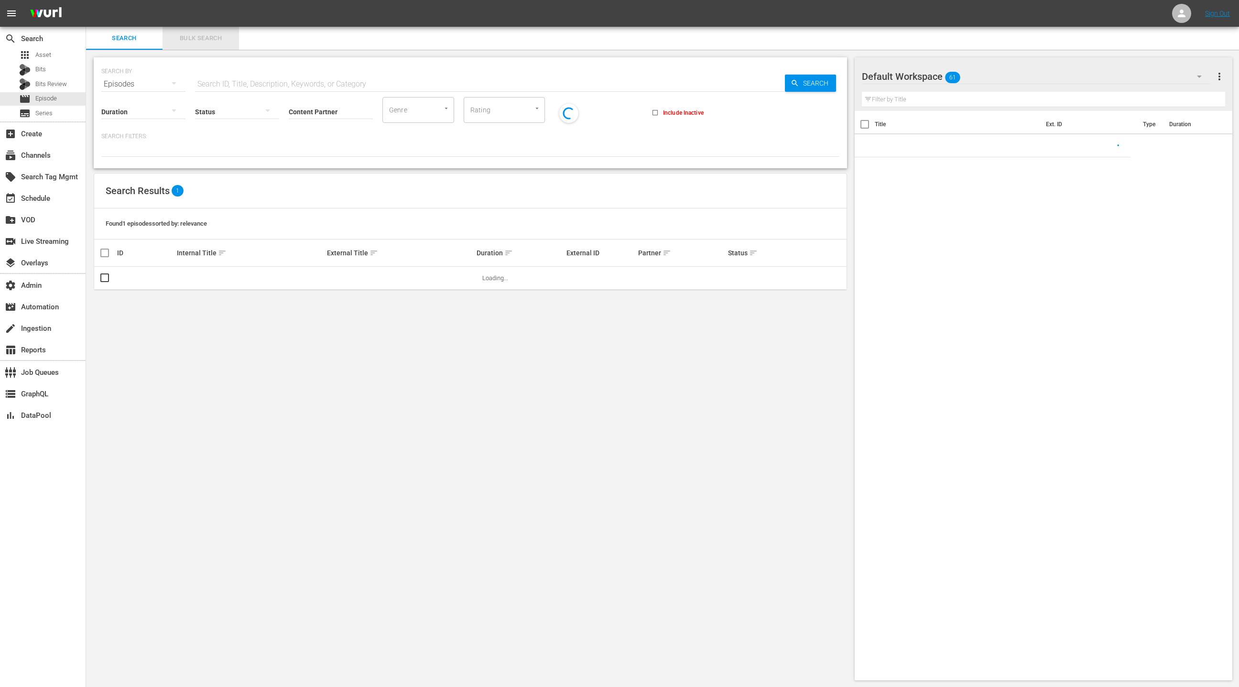
click at [193, 39] on span "Bulk Search" at bounding box center [200, 38] width 65 height 11
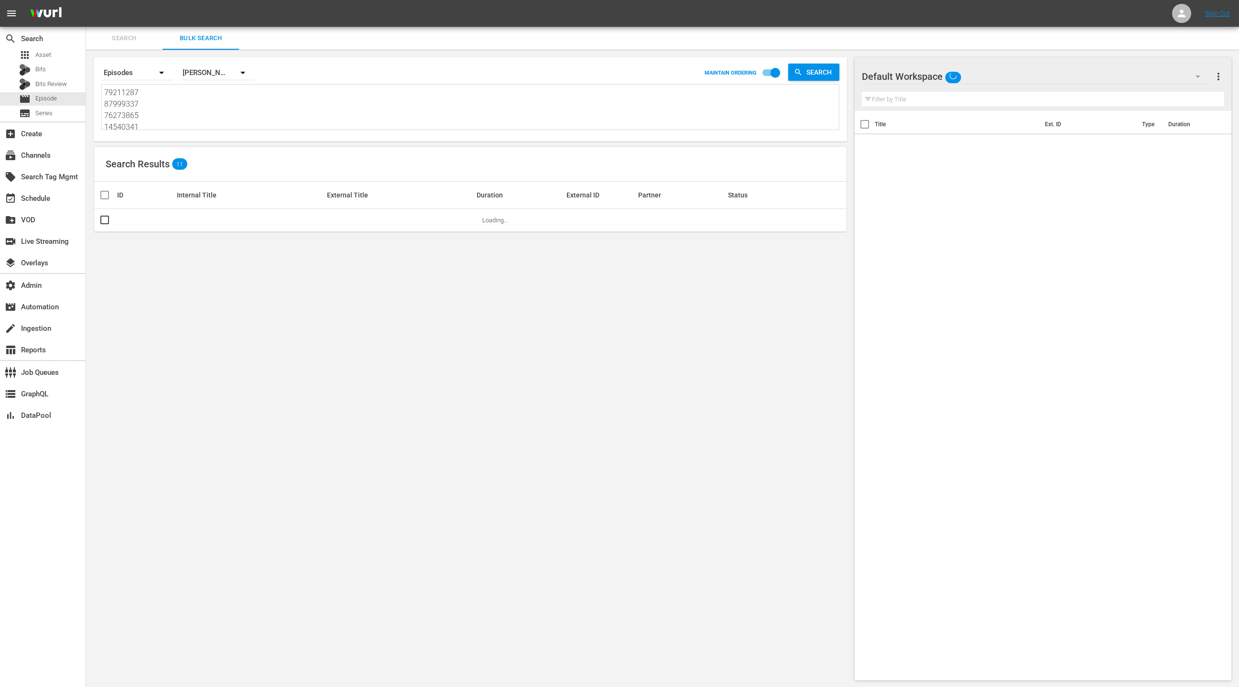
click at [190, 125] on textarea "79211287 87999337 76273865 14540341 74905282 76273706 76273705 27321136 8799933…" at bounding box center [471, 109] width 735 height 44
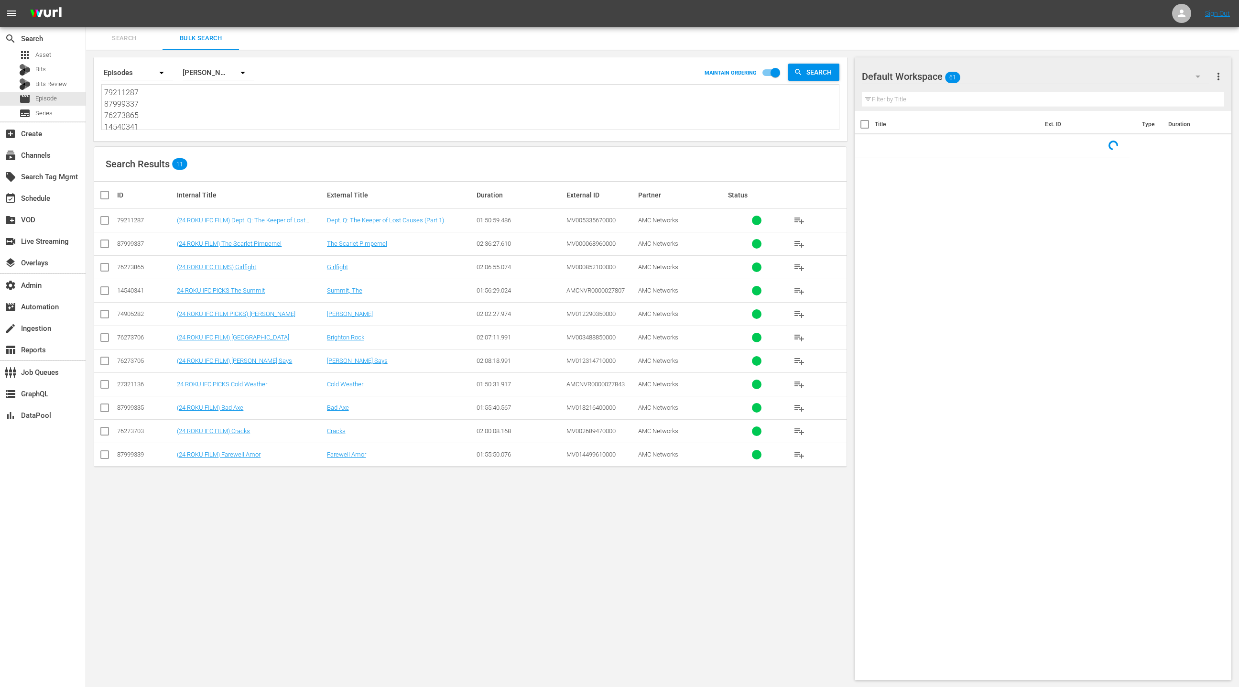
paste textarea "49995253 27270630 38794331 57818732 87999339 50914755 87999336"
type textarea "49995253 27270630 38794331 57818732 87999339 50914755 87999336"
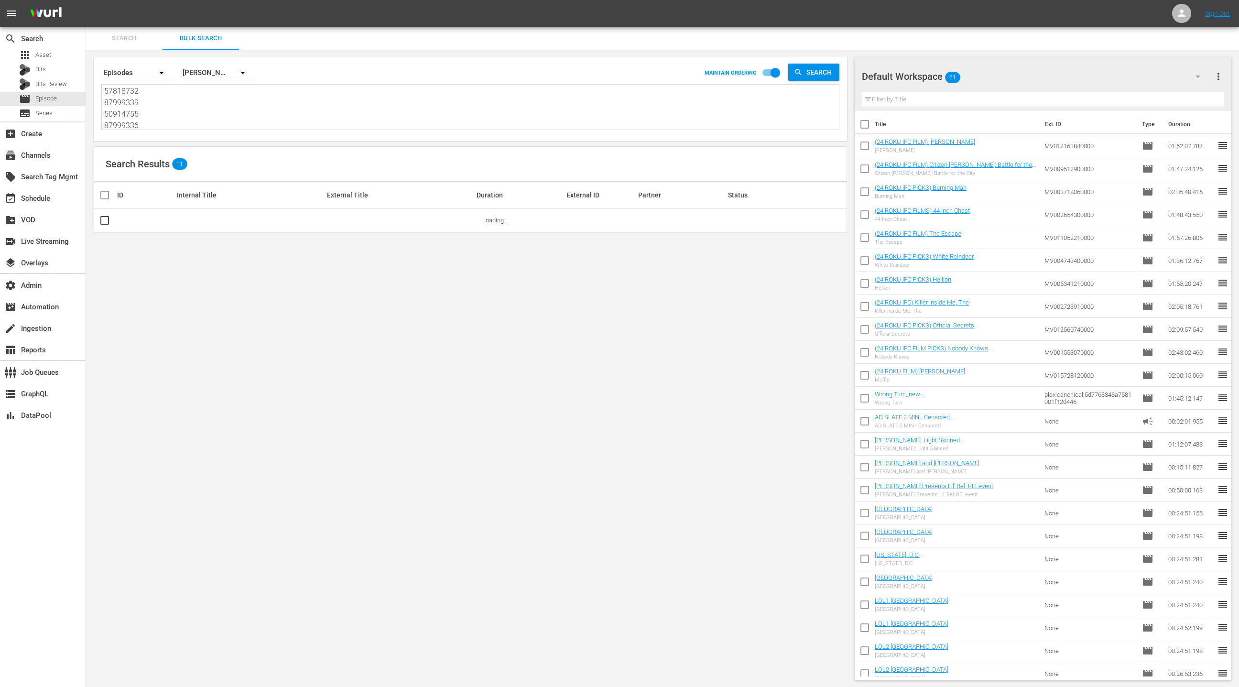
type textarea "49995253 27270630 38794331 57818732 87999339 50914755 87999336"
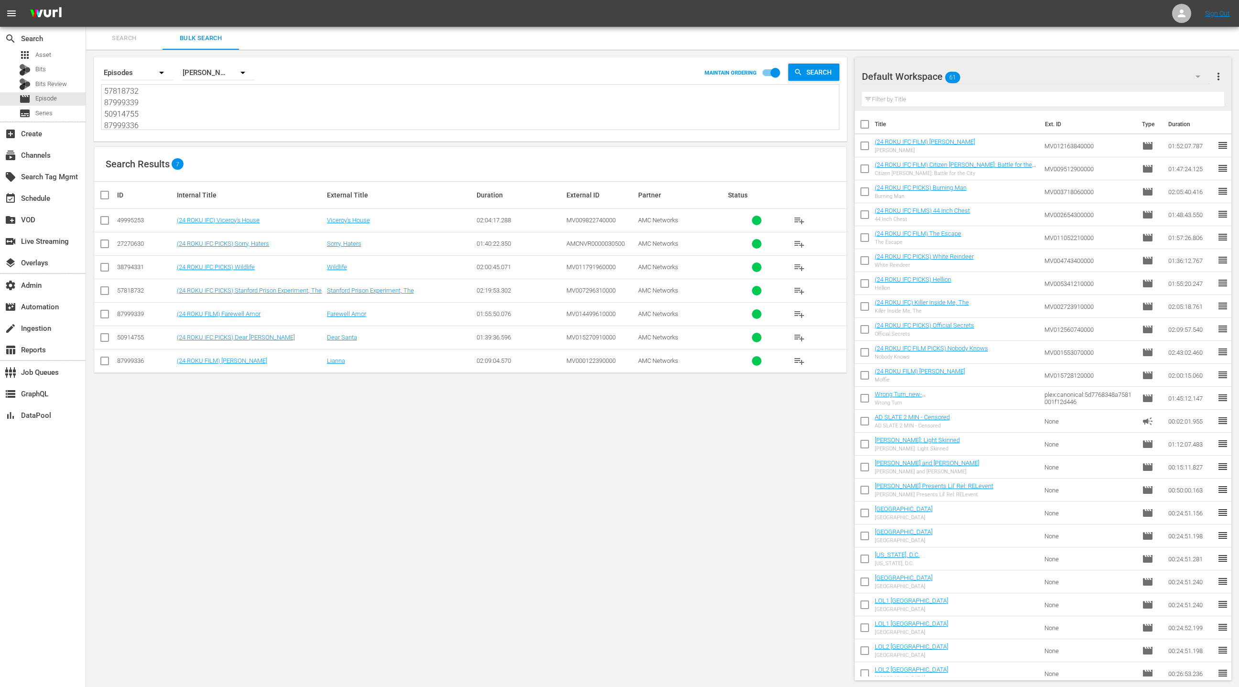
click at [1109, 76] on div "Default Workspace 61" at bounding box center [1036, 76] width 348 height 27
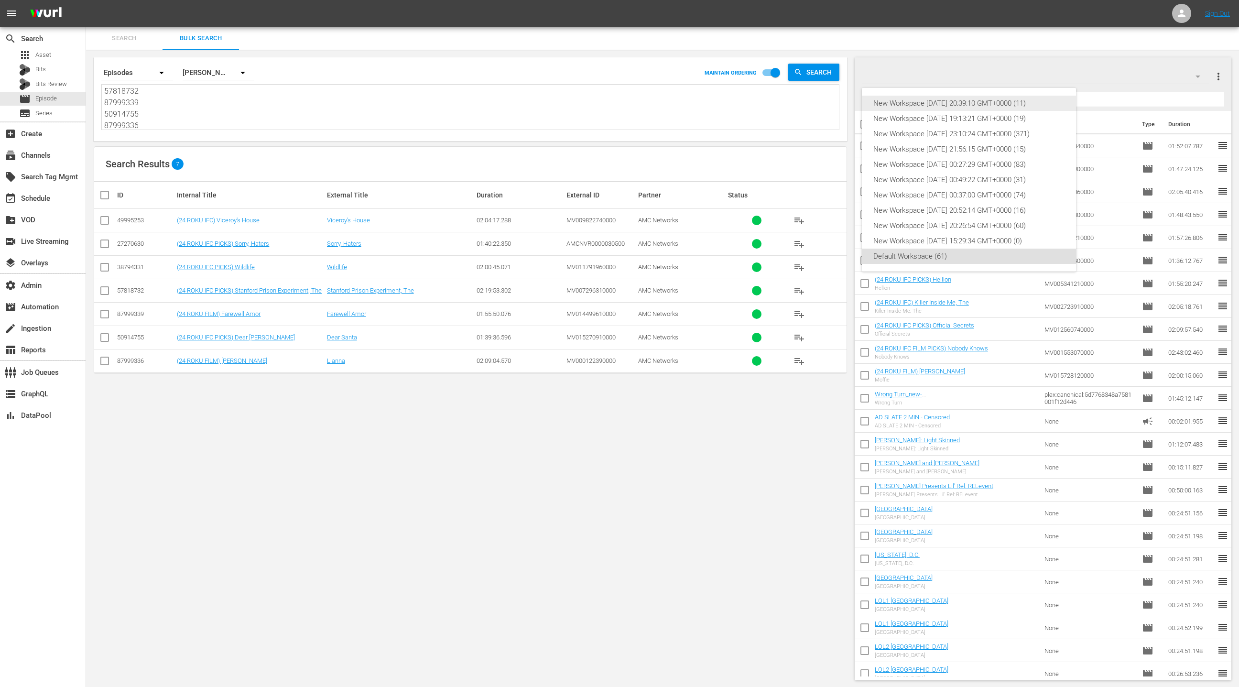
click at [1024, 98] on div "New Workspace Tue Aug 12 2025 20:39:10 GMT+0000 (11)" at bounding box center [968, 103] width 191 height 15
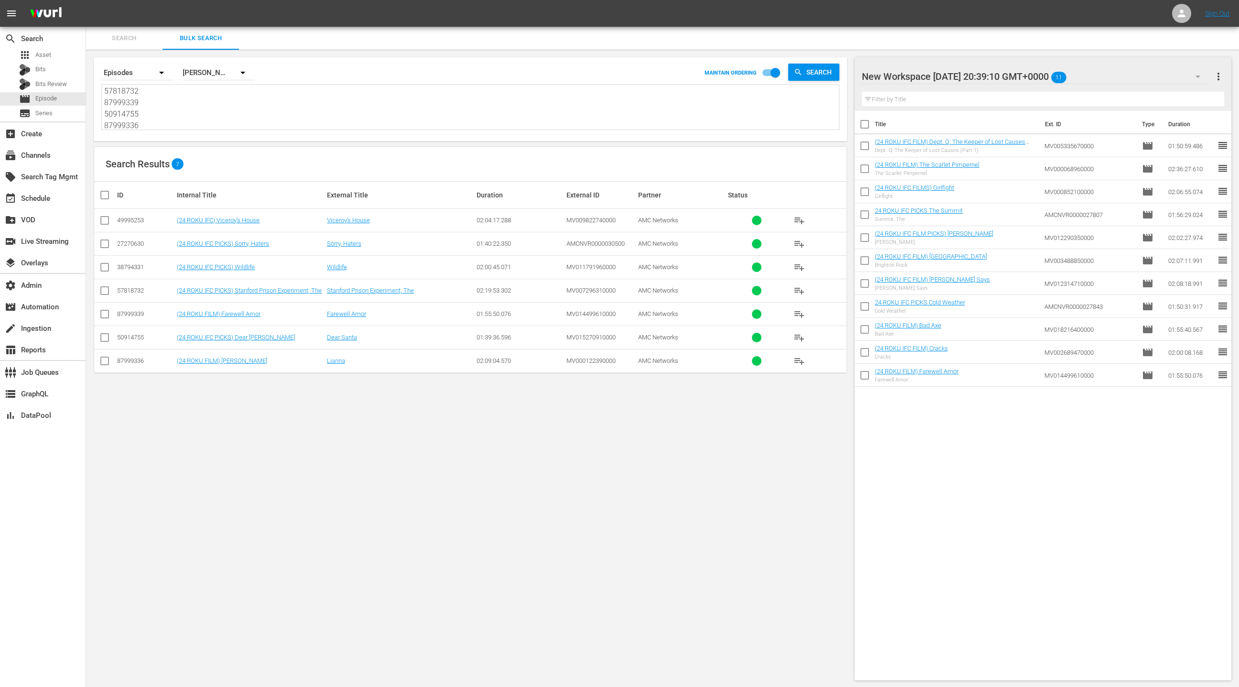
click at [105, 196] on input "checkbox" at bounding box center [108, 194] width 19 height 11
checkbox input "true"
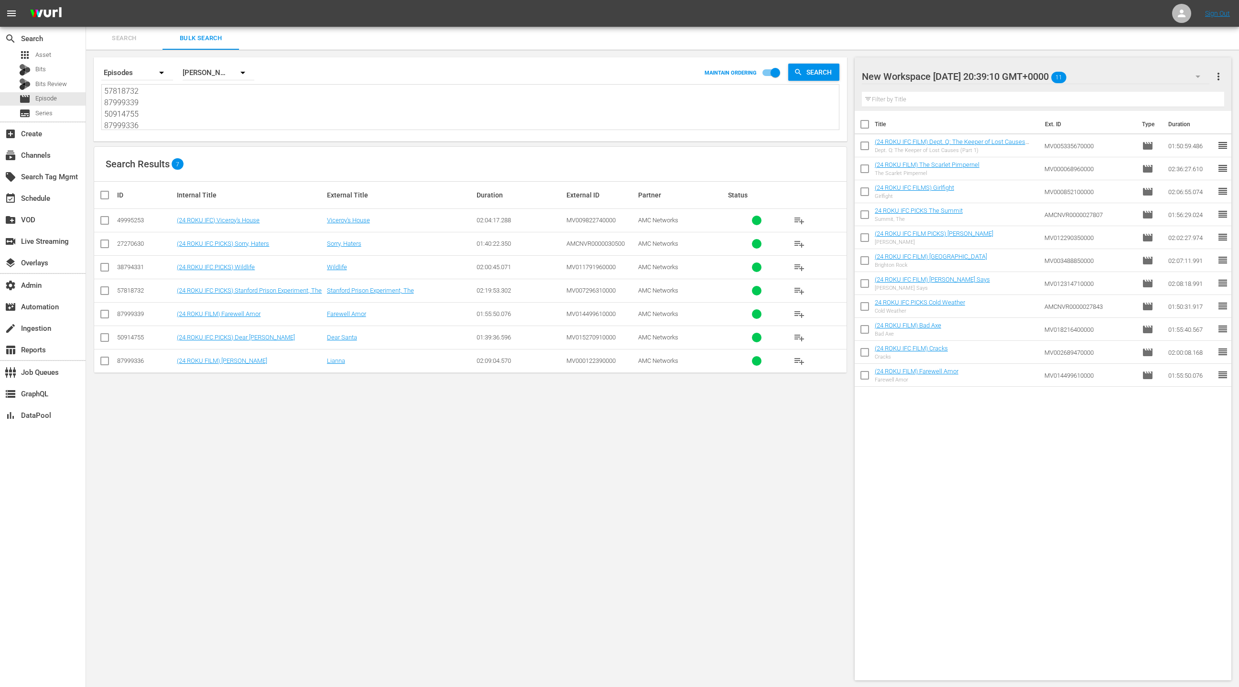
checkbox input "true"
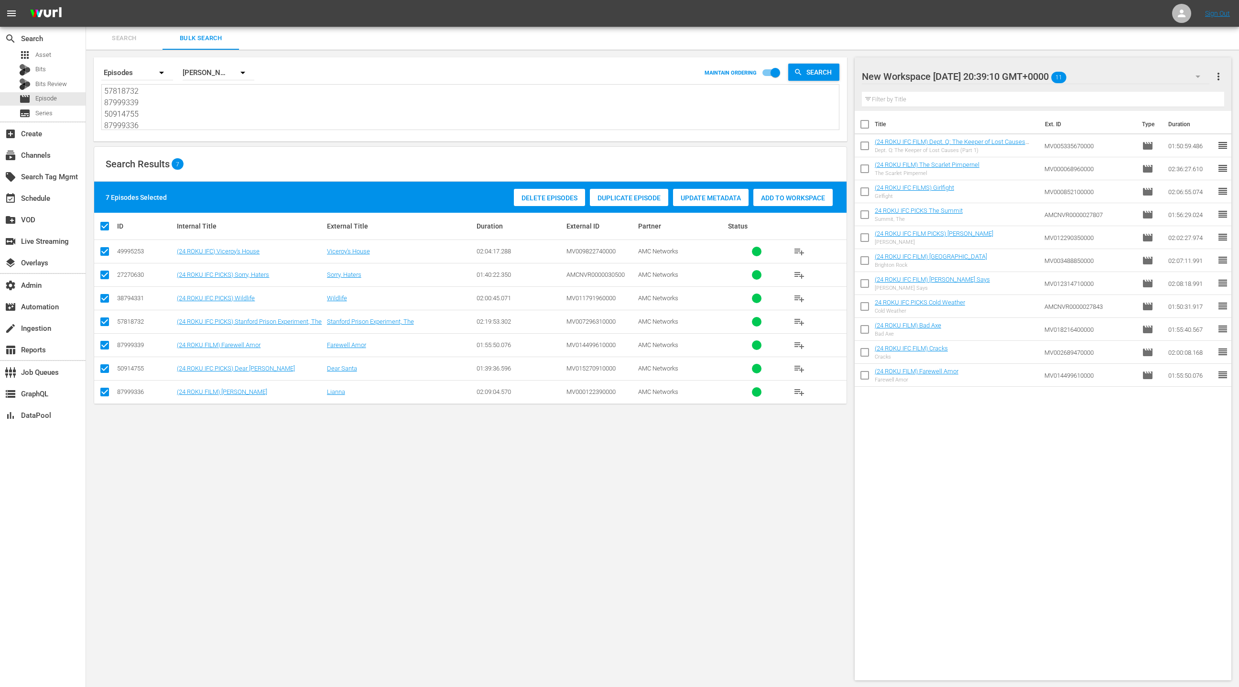
click at [1218, 79] on span "more_vert" at bounding box center [1218, 76] width 11 height 11
drag, startPoint x: 1175, startPoint y: 95, endPoint x: 848, endPoint y: 239, distance: 357.3
click at [1172, 95] on div "Clear All Workspace Items" at bounding box center [1157, 94] width 112 height 17
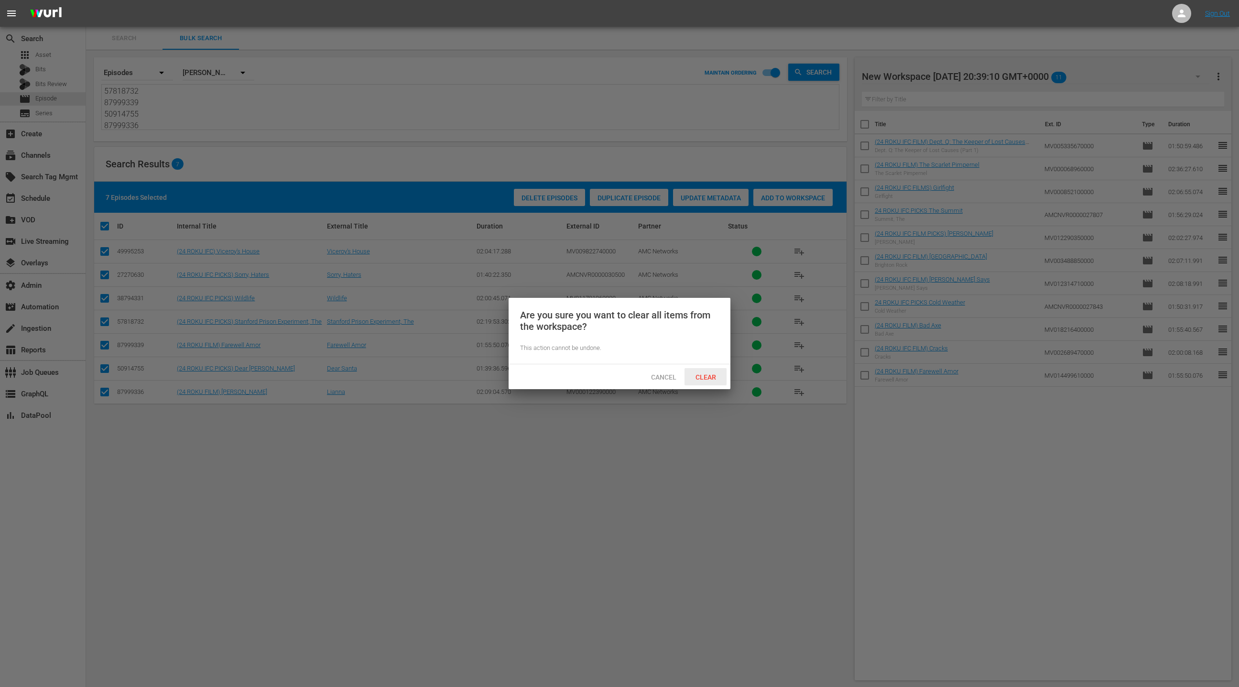
drag, startPoint x: 706, startPoint y: 373, endPoint x: 759, endPoint y: 270, distance: 115.7
click at [706, 373] on span "Clear" at bounding box center [706, 377] width 36 height 8
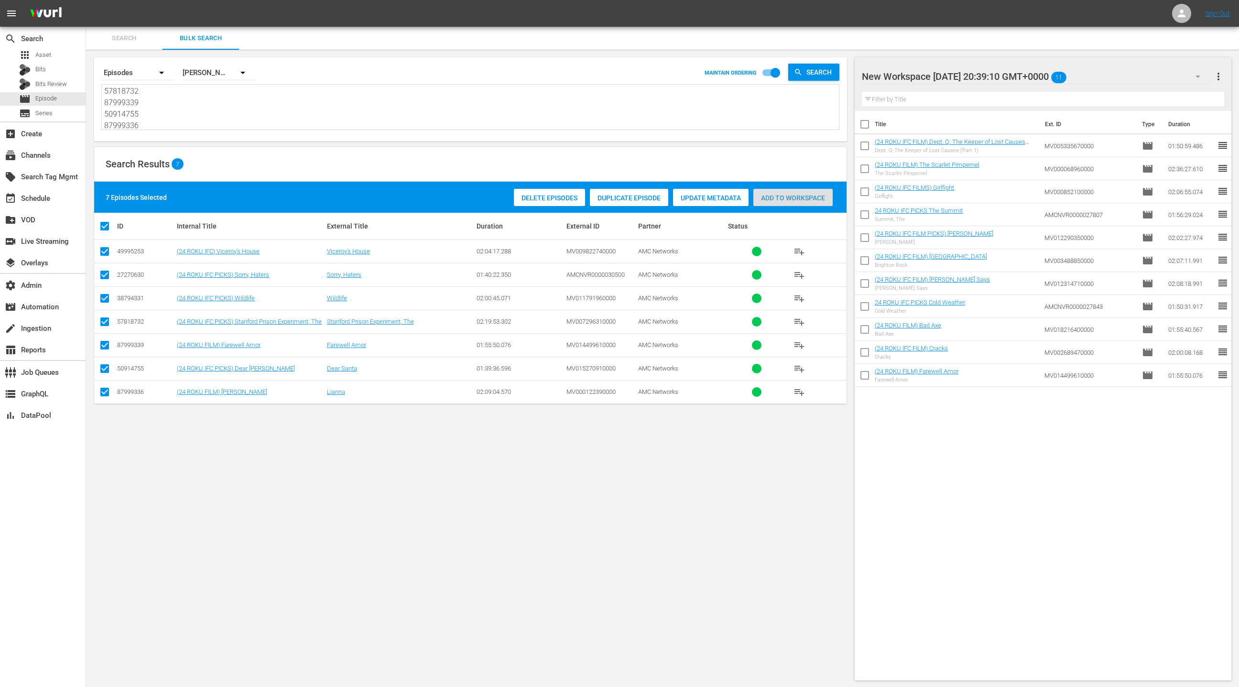
click at [810, 195] on span "Add to Workspace" at bounding box center [792, 198] width 79 height 8
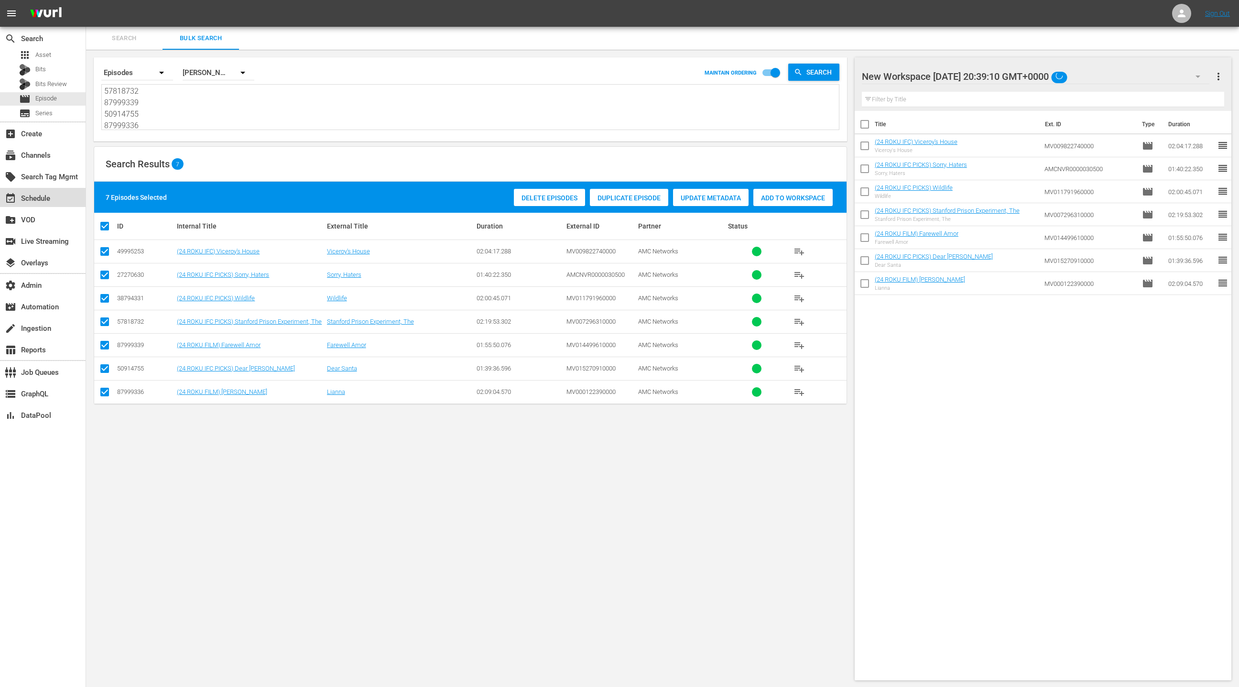
click at [53, 197] on div "event_available Schedule" at bounding box center [27, 197] width 54 height 9
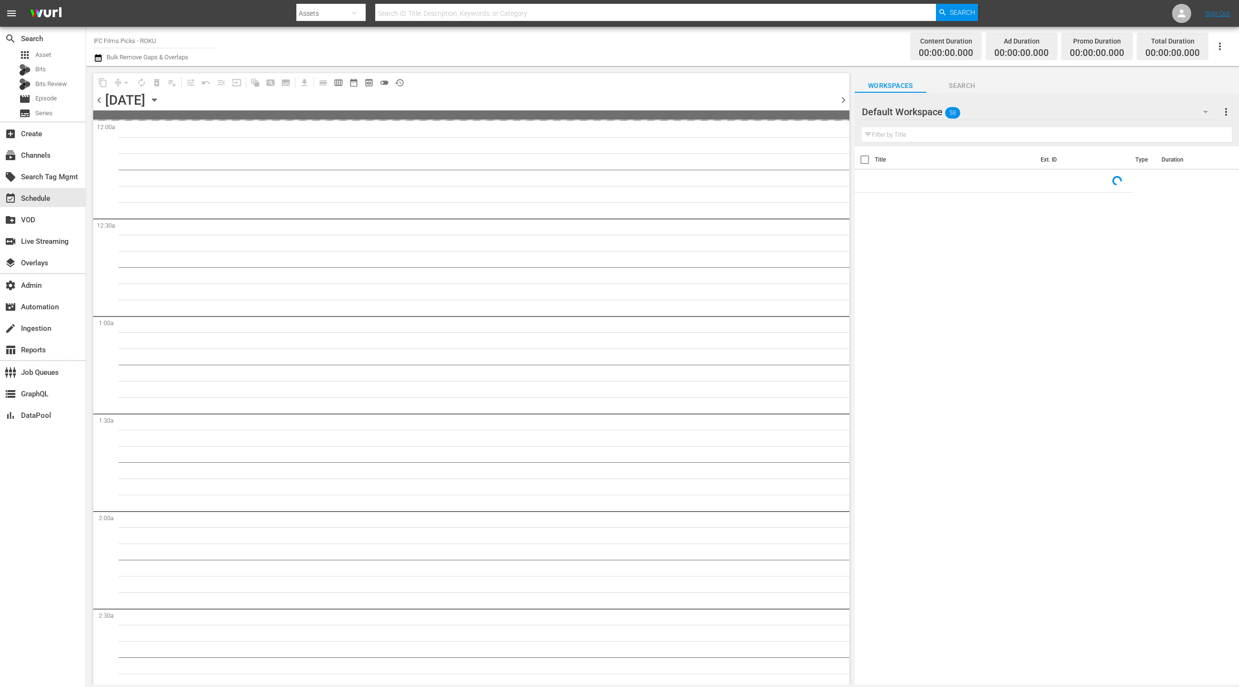
click at [1128, 109] on div "Default Workspace 58" at bounding box center [1039, 111] width 355 height 27
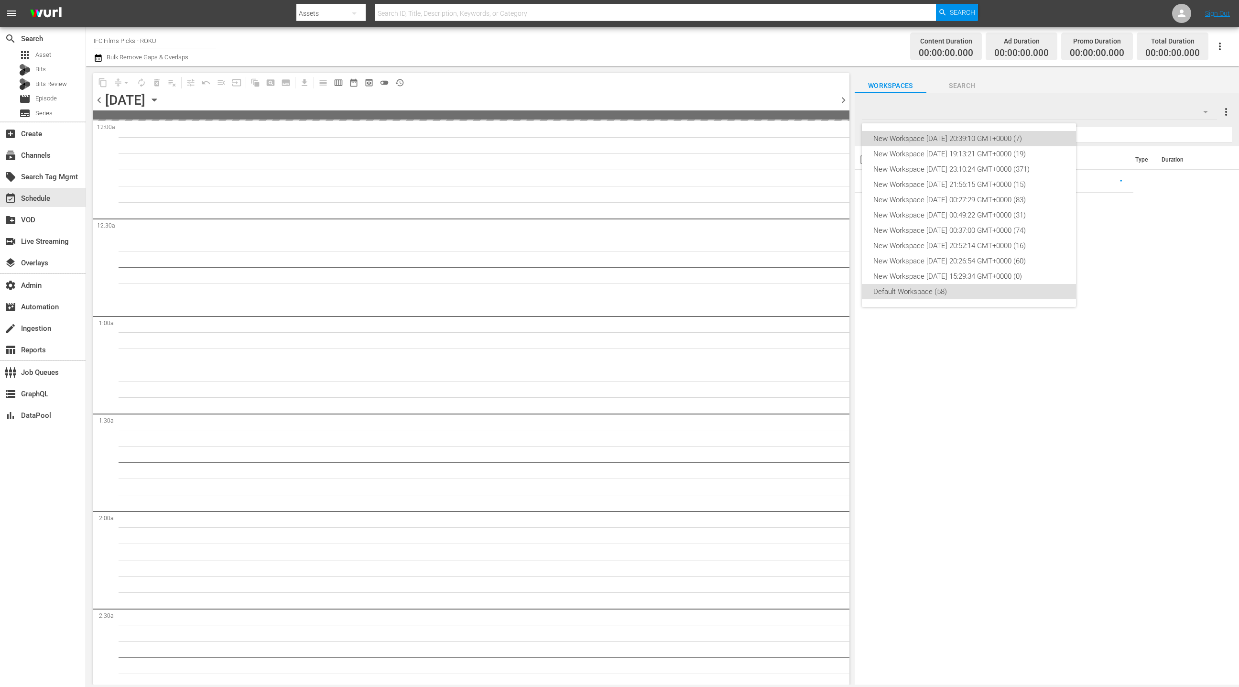
click at [1034, 139] on div "New Workspace Tue Aug 12 2025 20:39:10 GMT+0000 (7)" at bounding box center [968, 138] width 191 height 15
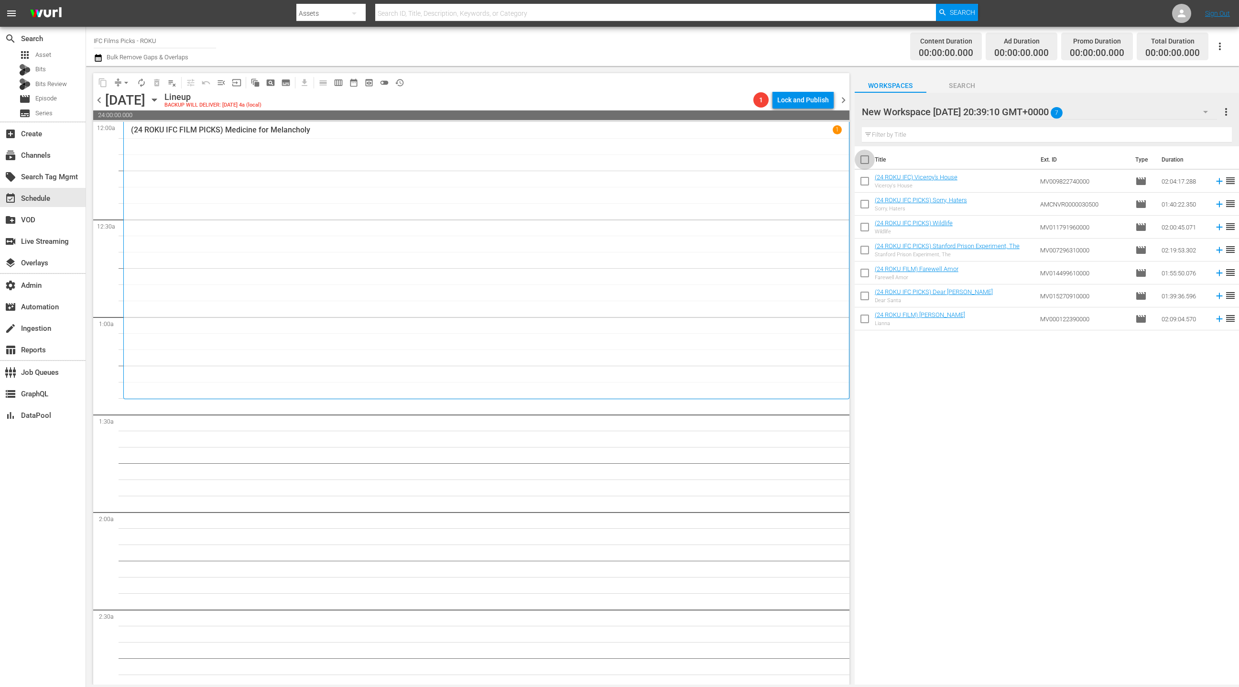
click at [865, 162] on input "checkbox" at bounding box center [865, 162] width 20 height 20
checkbox input "true"
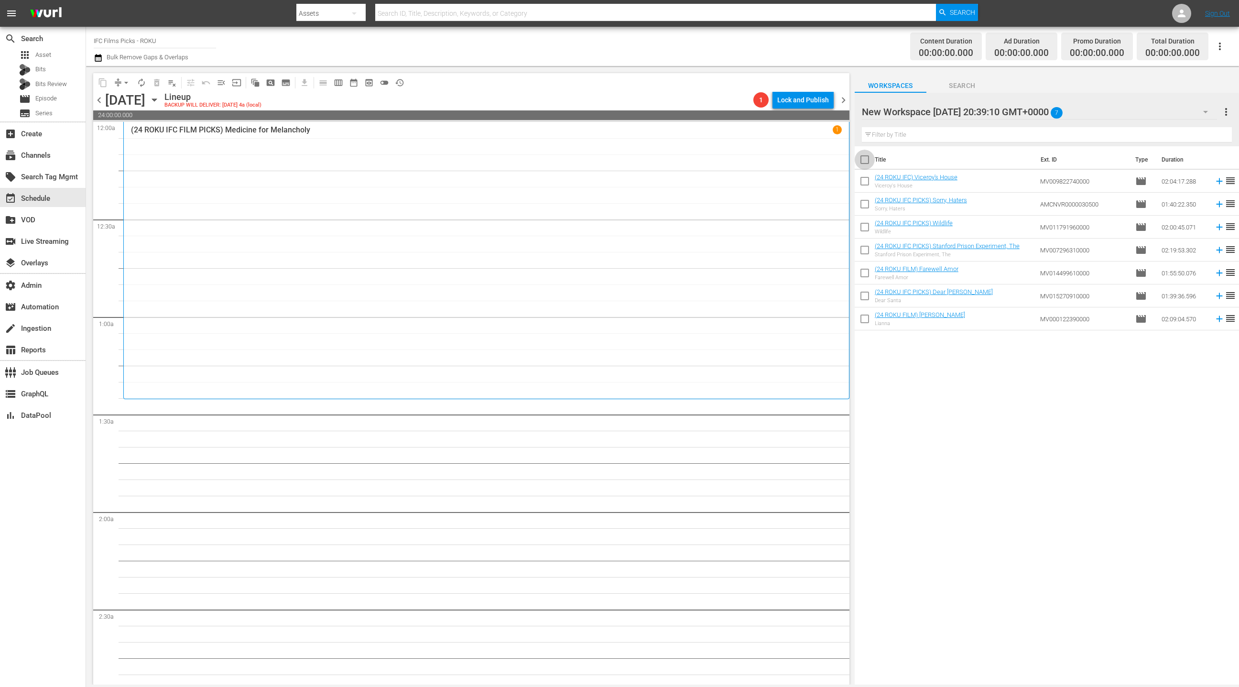
checkbox input "true"
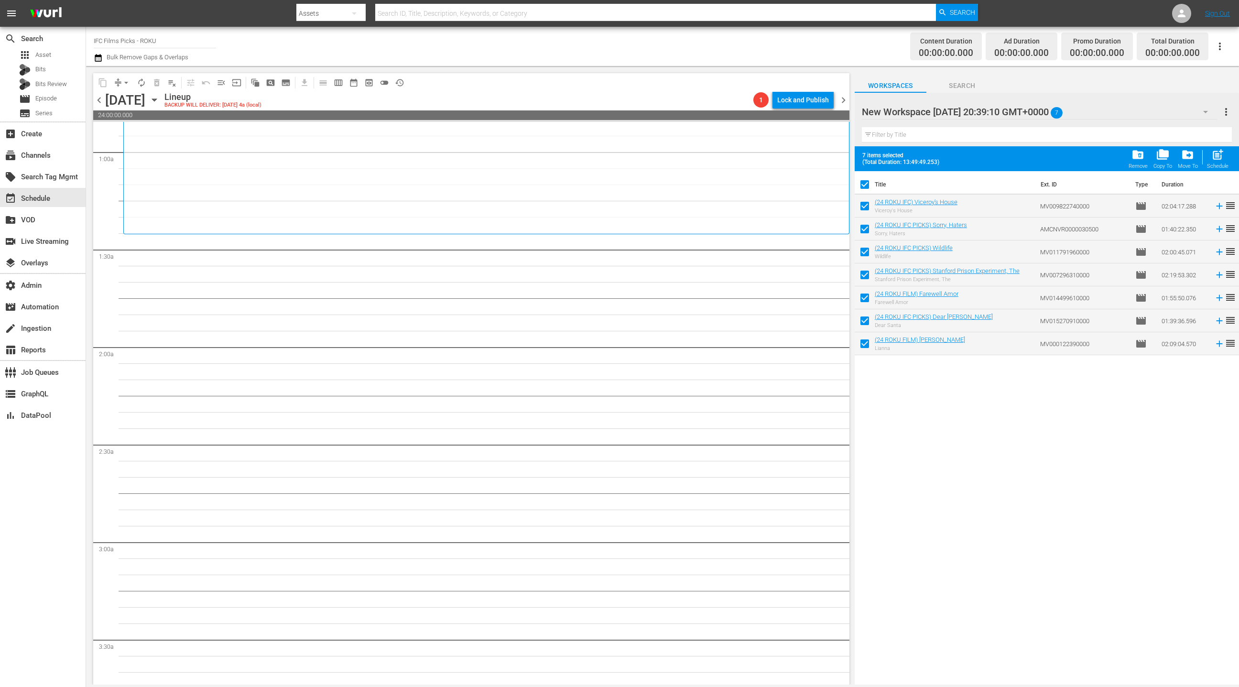
scroll to position [229, 0]
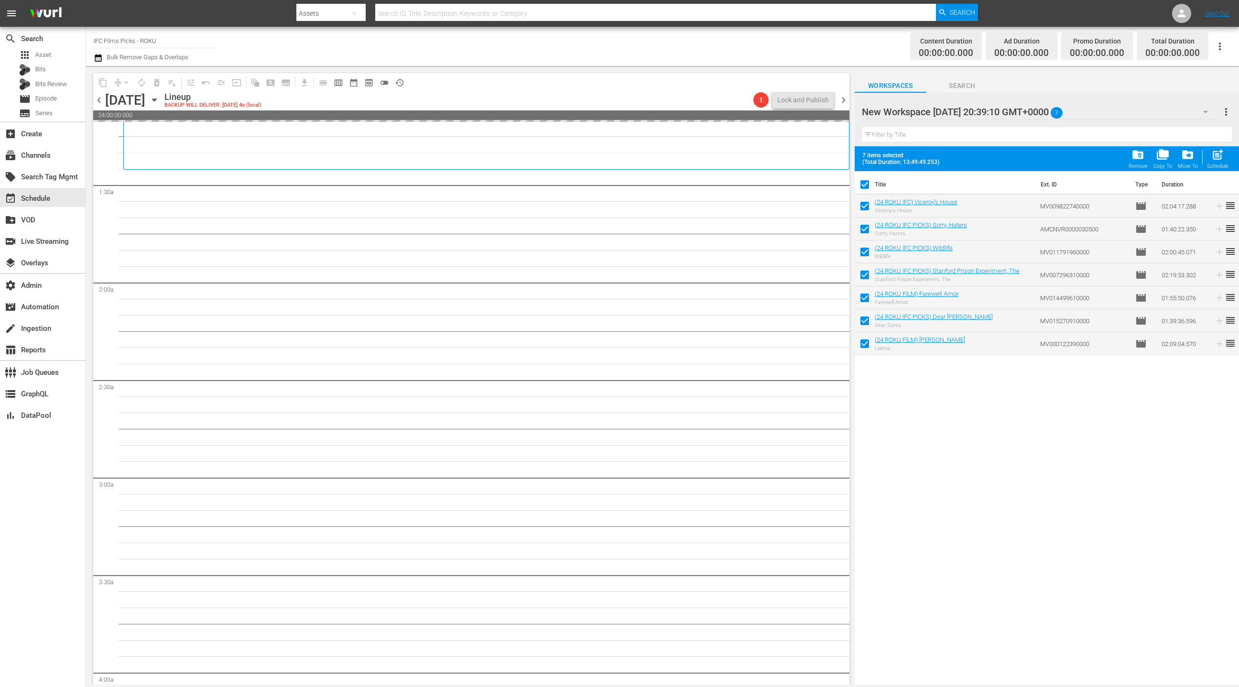
drag, startPoint x: 888, startPoint y: 200, endPoint x: 482, endPoint y: 0, distance: 452.4
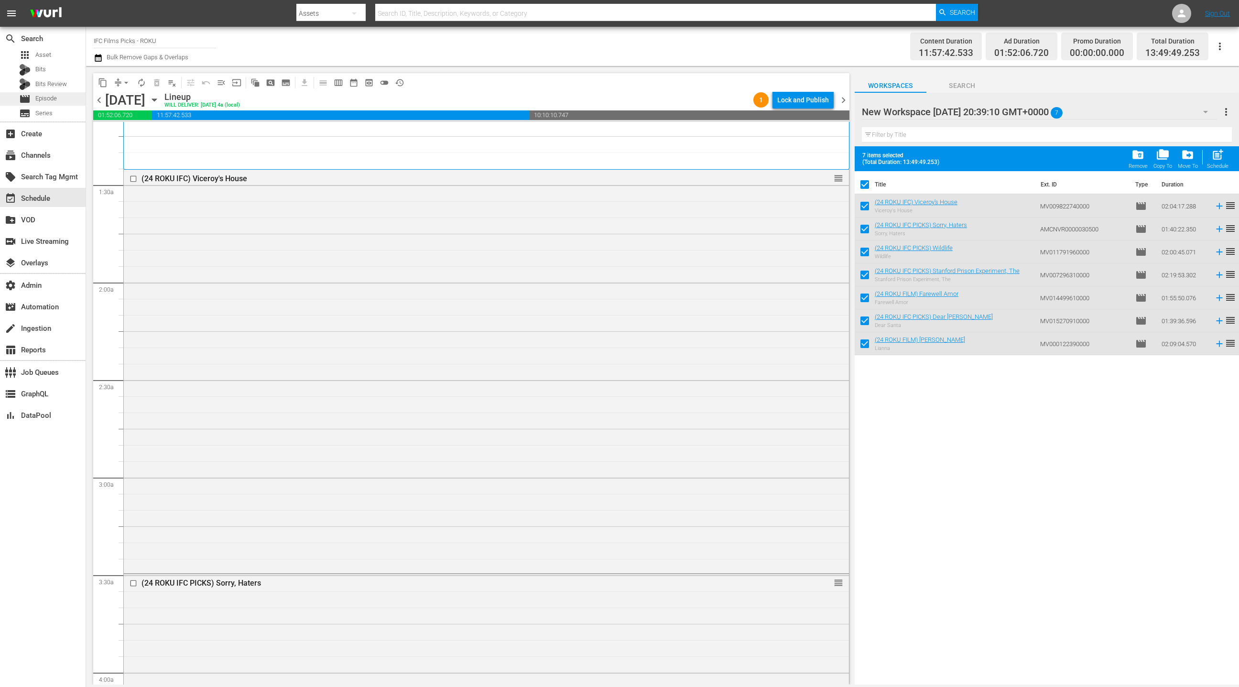
click at [59, 103] on div "movie Episode" at bounding box center [43, 98] width 86 height 13
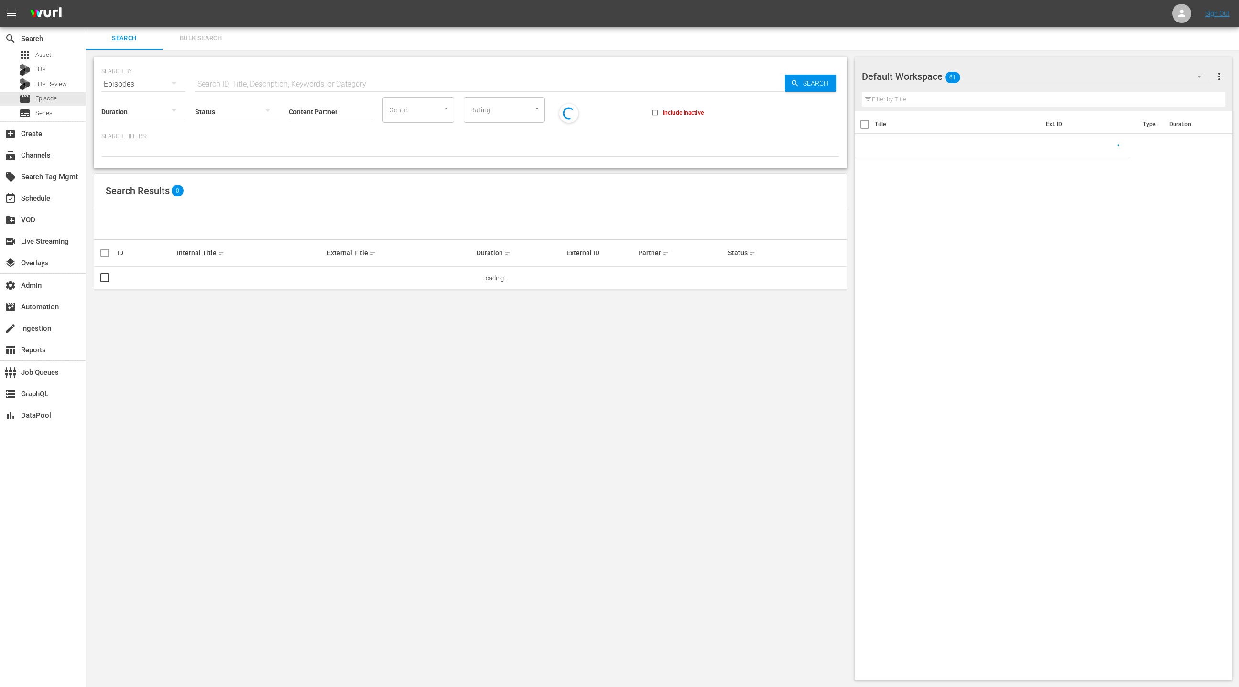
click at [198, 42] on span "Bulk Search" at bounding box center [200, 38] width 65 height 11
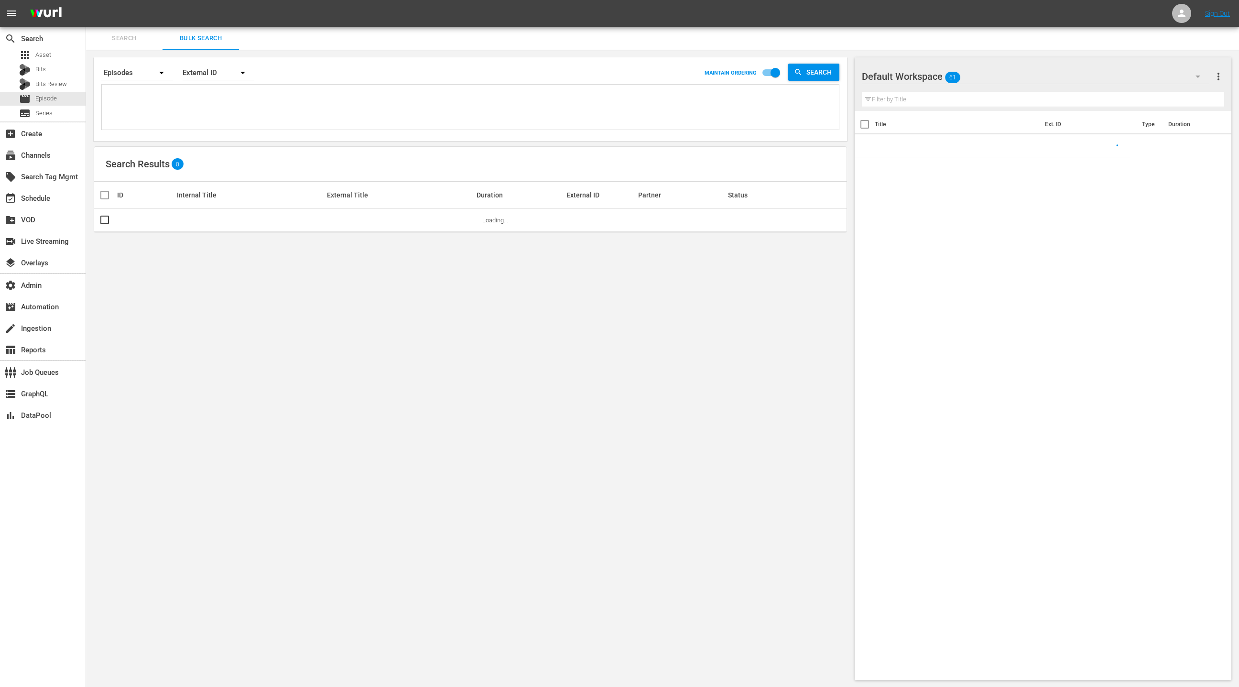
click at [207, 117] on textarea at bounding box center [471, 109] width 735 height 44
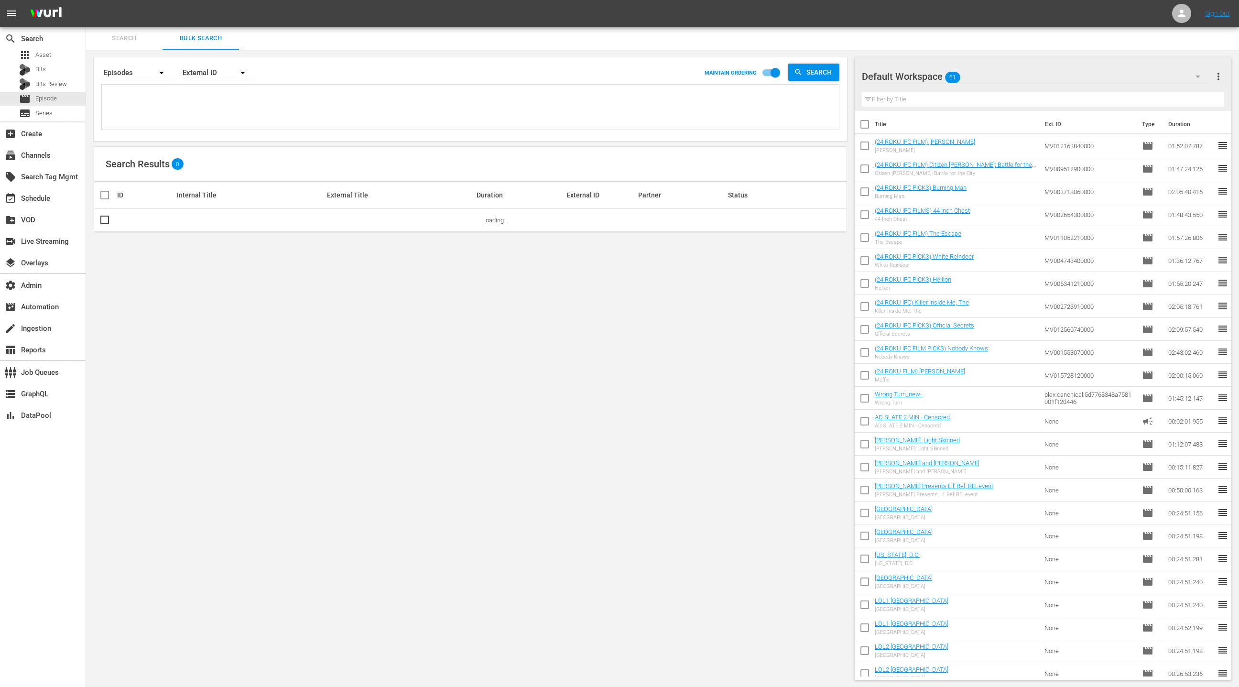
paste textarea "76273709 76273704 46419489 78400066 76273710 50914742 50914751 50914760 5865602…"
type textarea "76273709 76273704 46419489 78400066 76273710 50914742 50914751 50914760 5865602…"
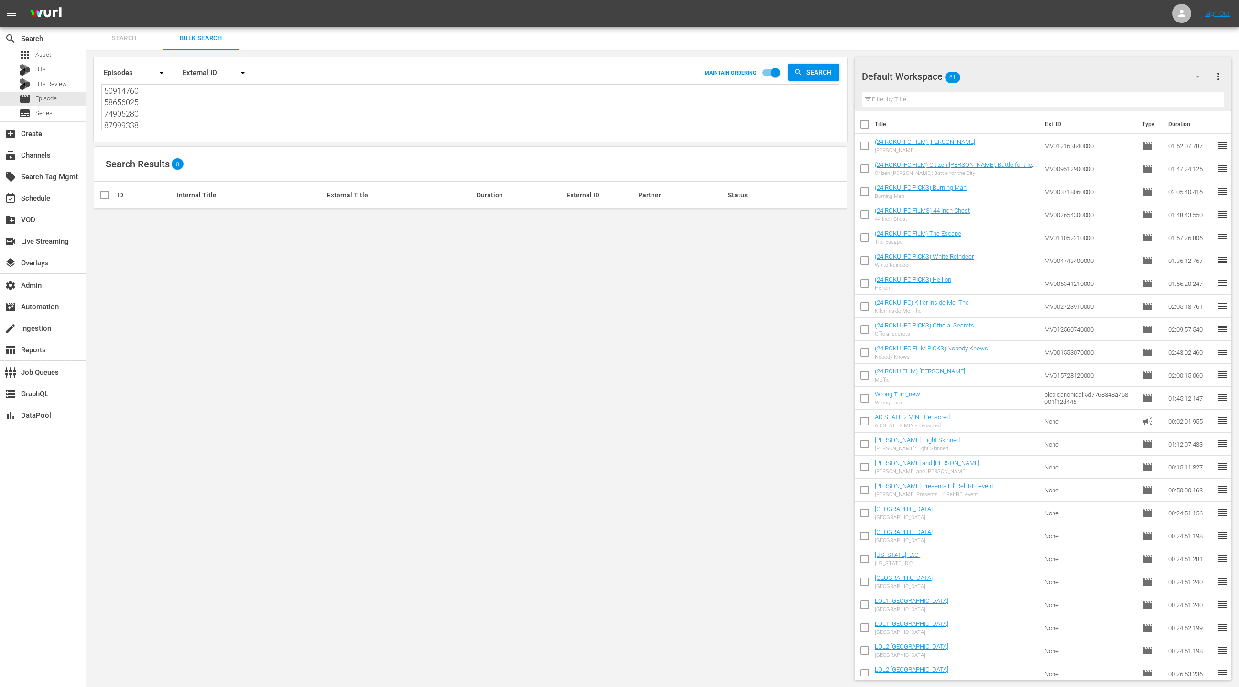
type textarea "76273709 76273704 46419489 78400066 76273710 50914742 50914751 50914760 5865602…"
click at [208, 74] on div "External ID" at bounding box center [219, 72] width 72 height 27
click at [217, 110] on div "[PERSON_NAME] ID" at bounding box center [222, 114] width 57 height 15
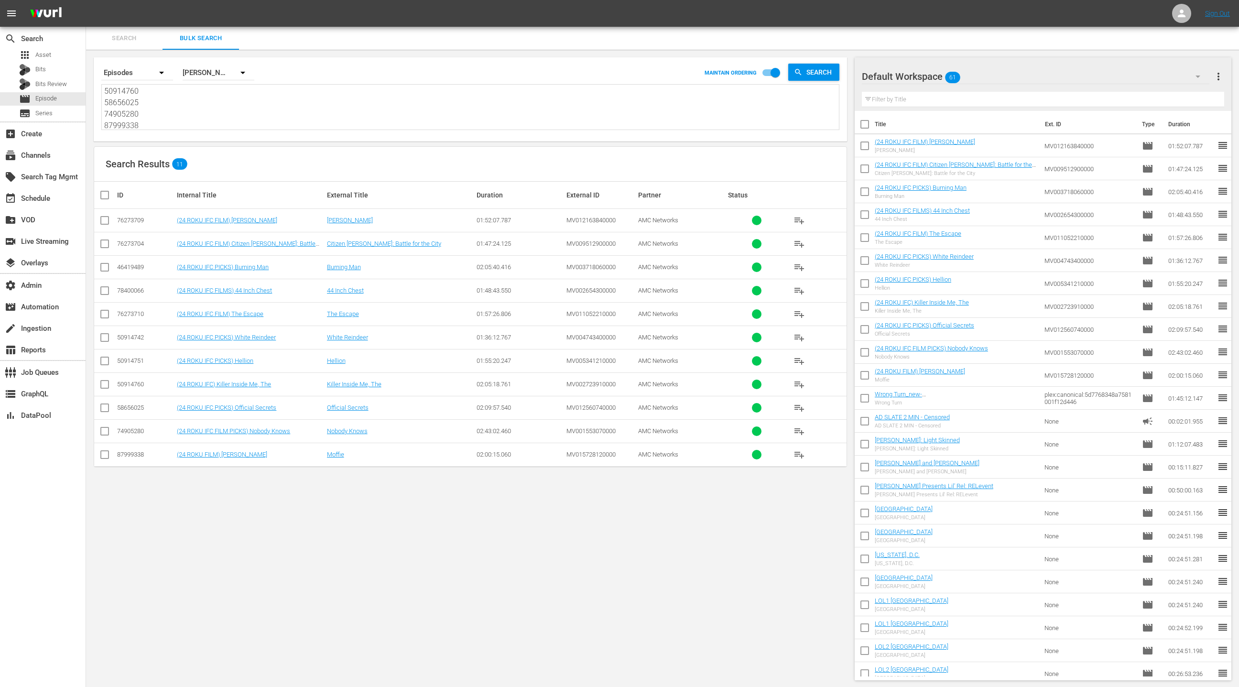
click at [1167, 76] on div "Default Workspace 61" at bounding box center [1036, 76] width 348 height 27
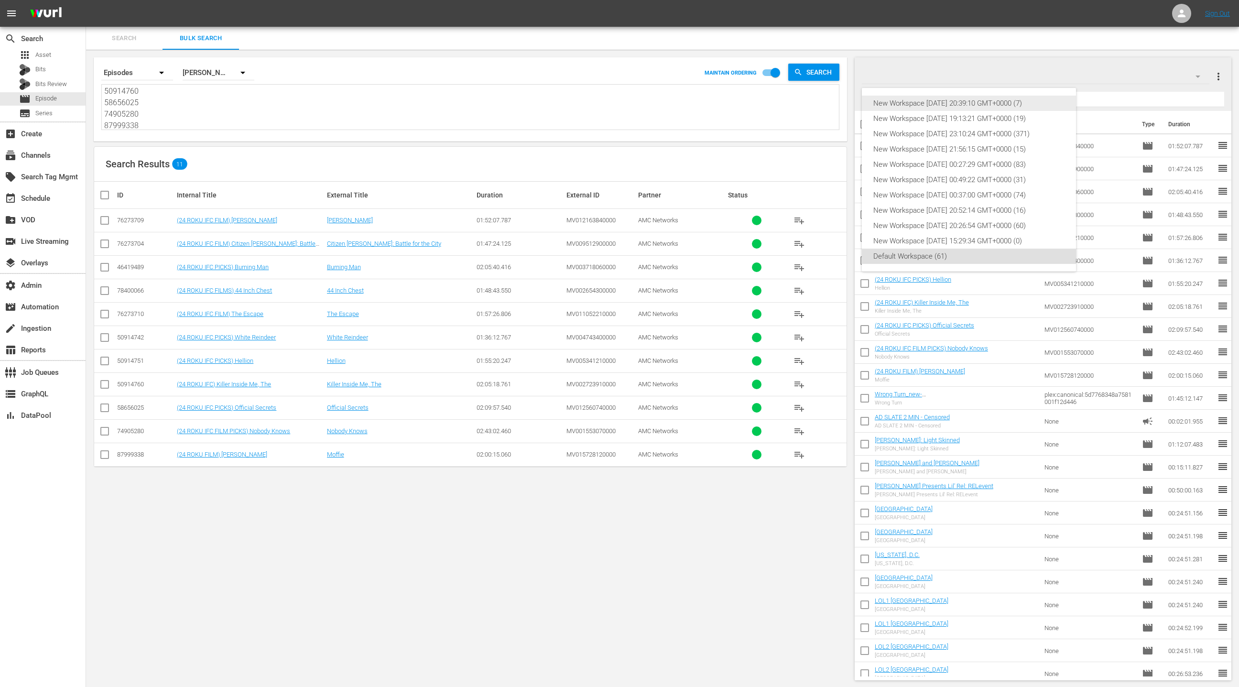
click at [1040, 104] on div "New Workspace Tue Aug 12 2025 20:39:10 GMT+0000 (7)" at bounding box center [968, 103] width 191 height 15
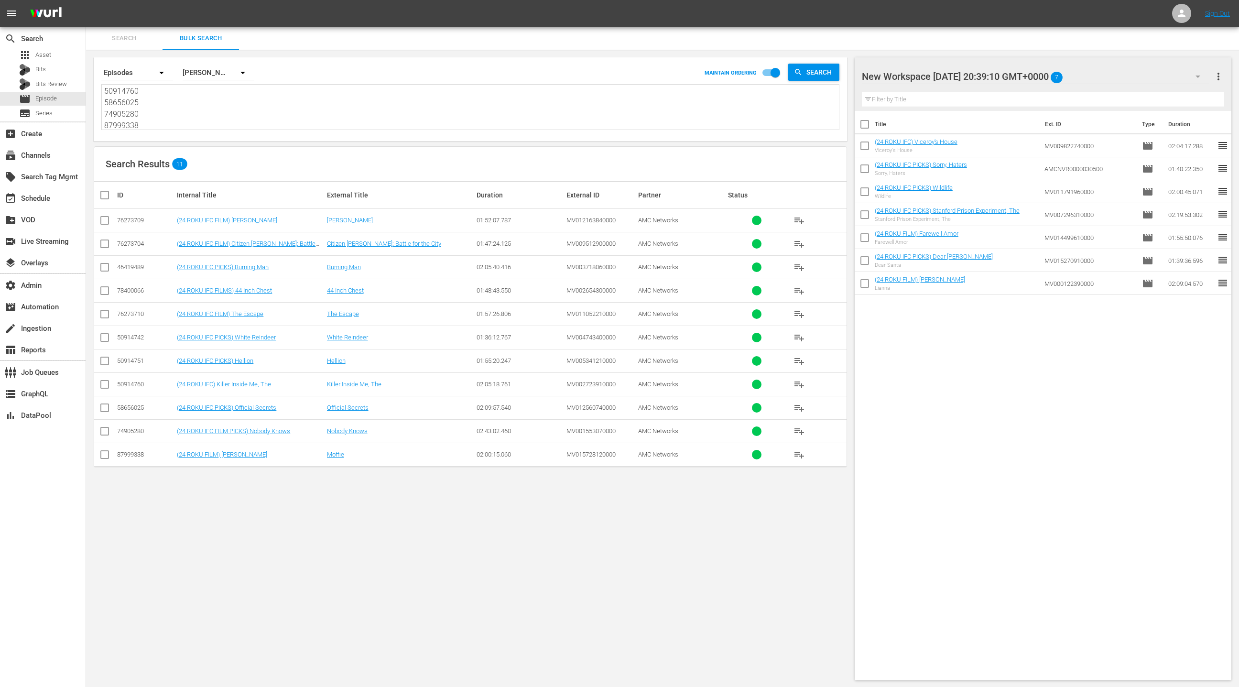
click at [106, 196] on input "checkbox" at bounding box center [108, 194] width 19 height 11
checkbox input "true"
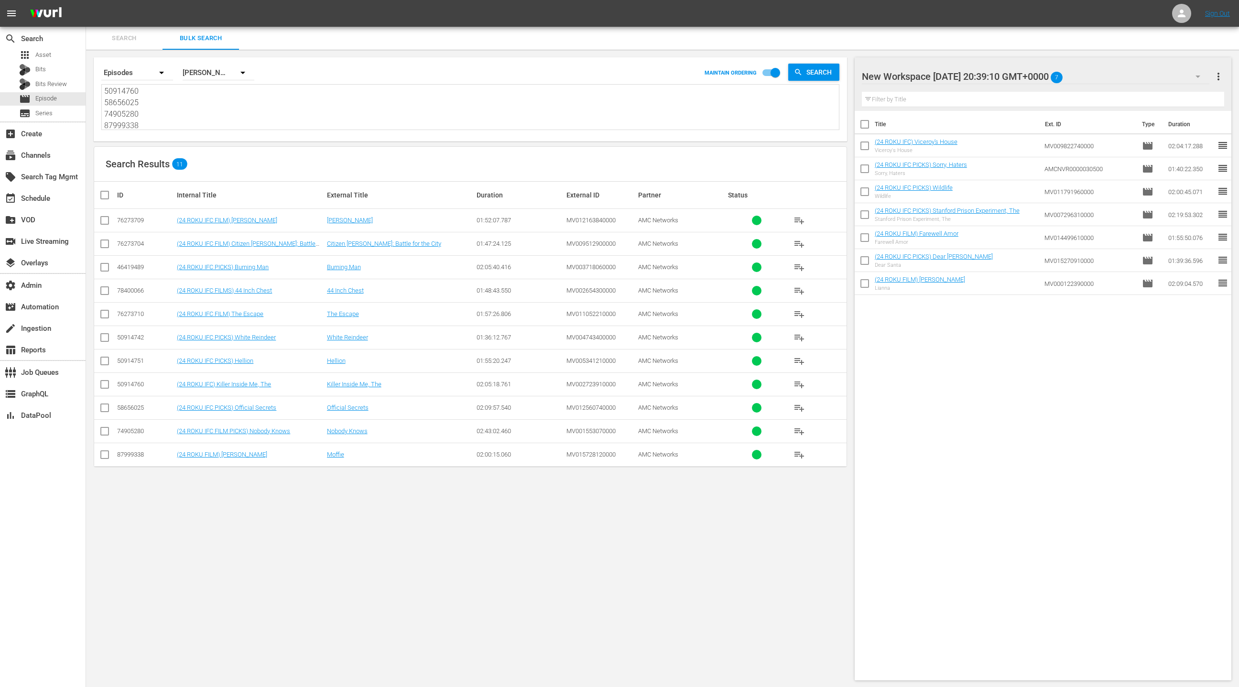
checkbox input "true"
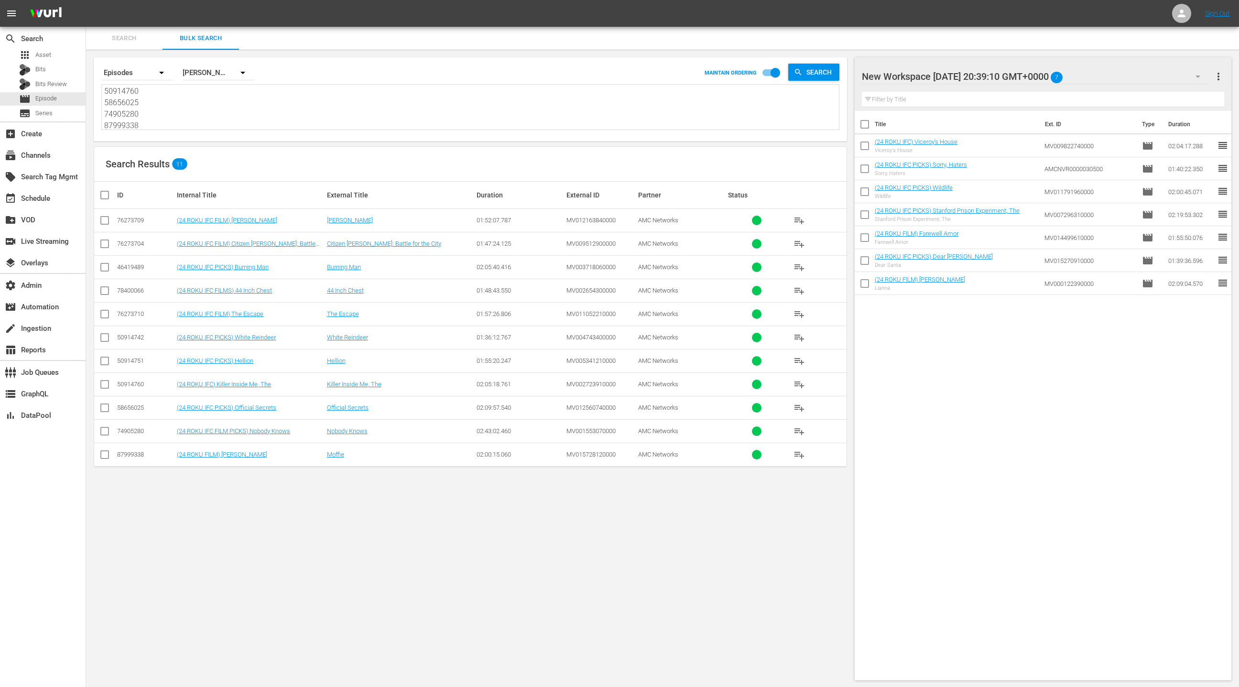
checkbox input "true"
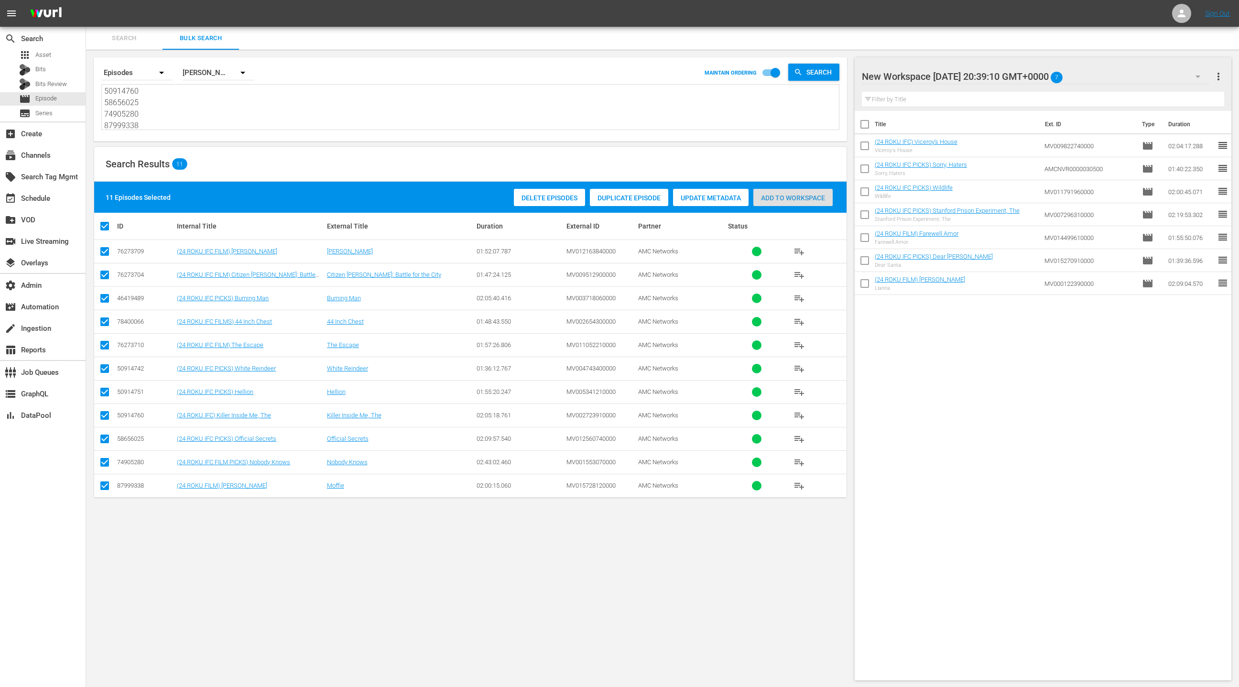
click at [810, 202] on div "Add to Workspace" at bounding box center [792, 198] width 79 height 18
click at [49, 158] on div "subscriptions Channels" at bounding box center [27, 154] width 54 height 9
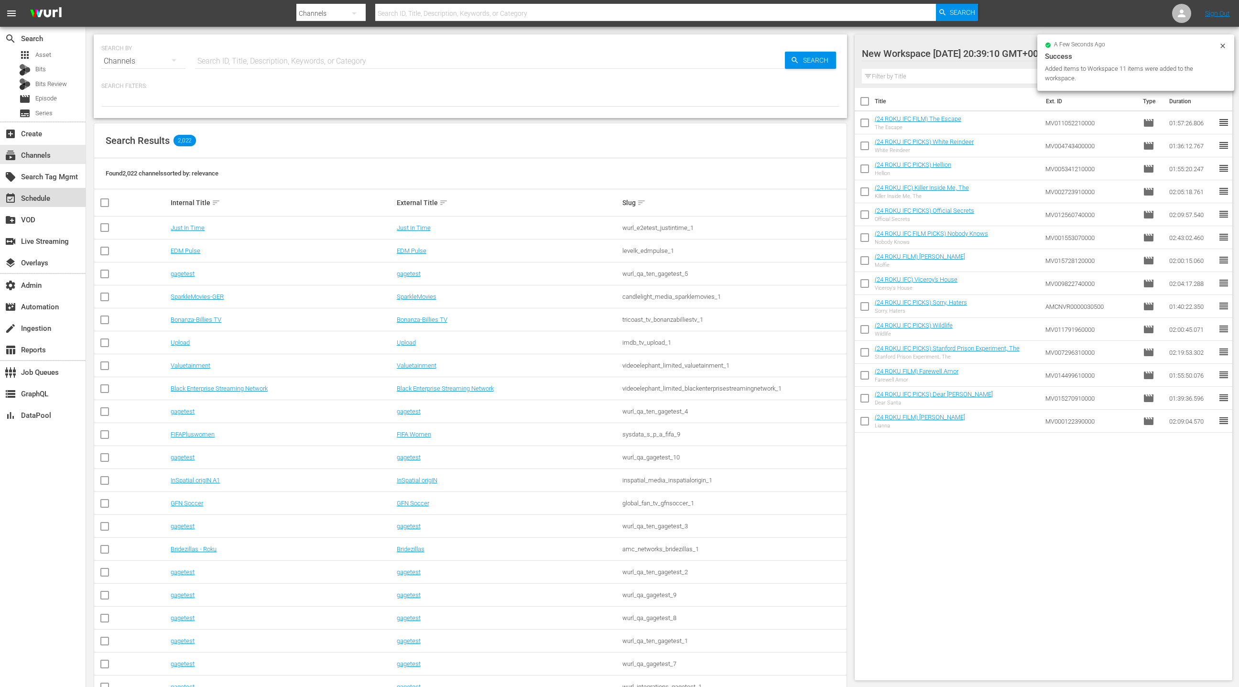
click at [44, 193] on div "event_available Schedule" at bounding box center [27, 197] width 54 height 9
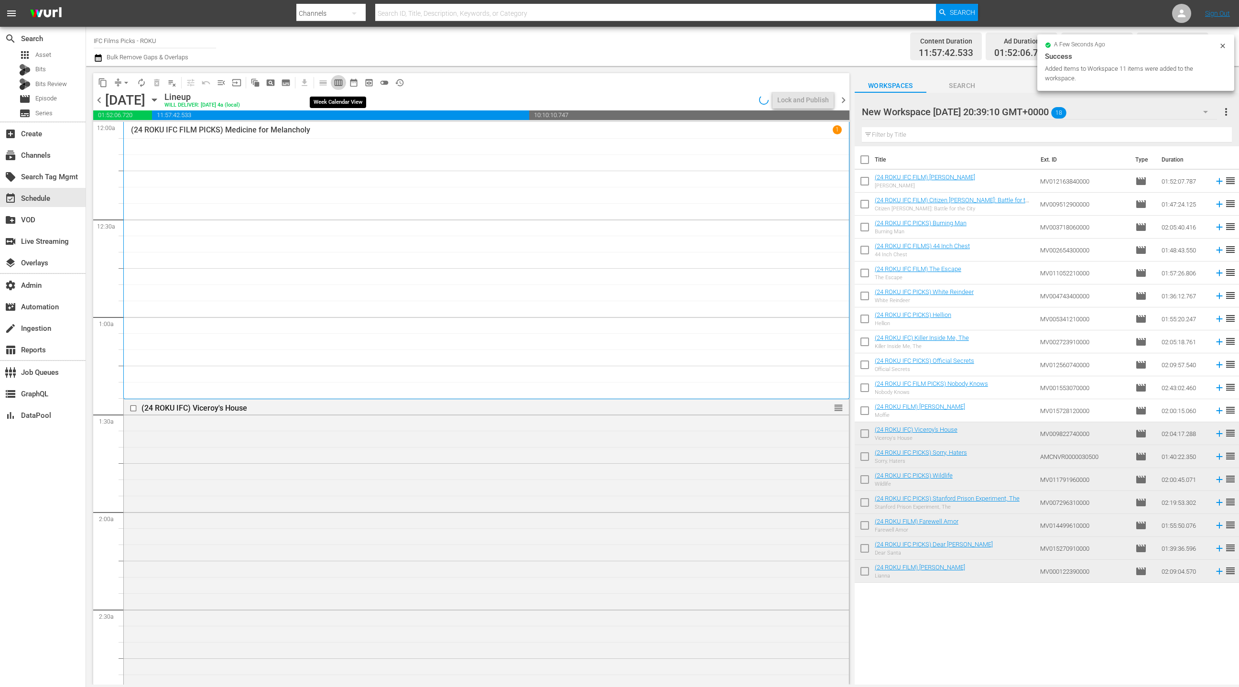
click at [342, 85] on span "calendar_view_week_outlined" at bounding box center [339, 83] width 10 height 10
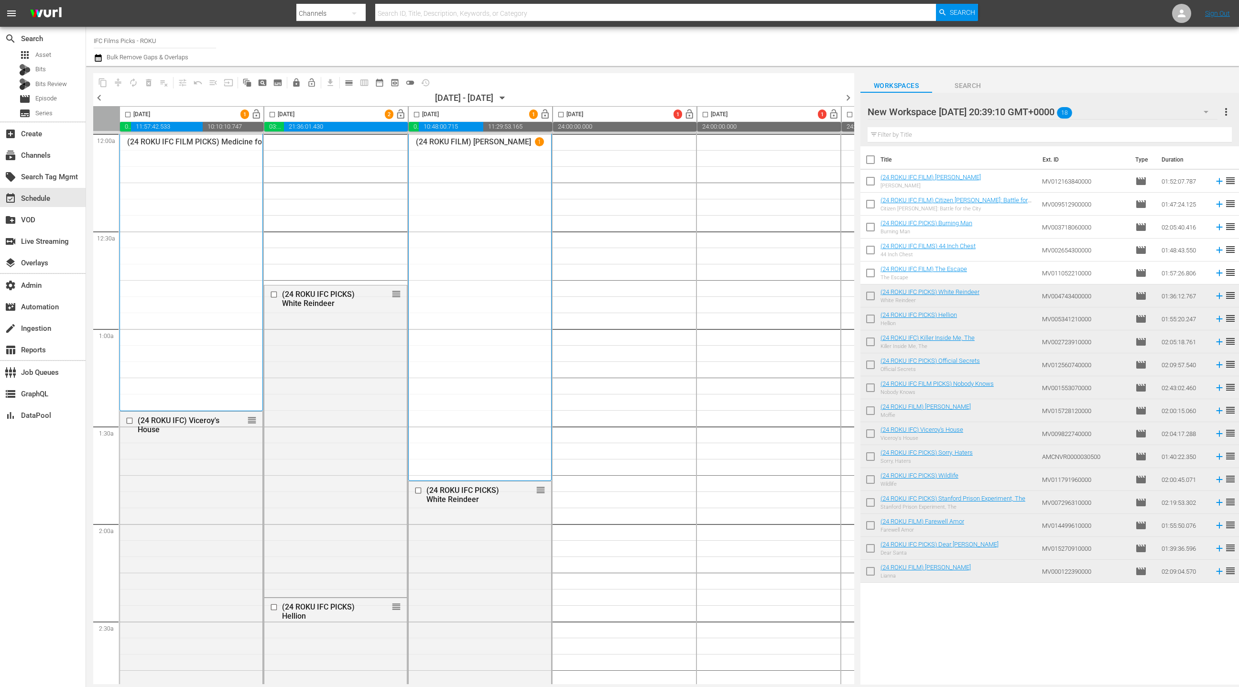
click at [271, 114] on input "checkbox" at bounding box center [272, 116] width 11 height 11
checkbox input "true"
click at [417, 117] on input "checkbox" at bounding box center [416, 116] width 11 height 11
checkbox input "true"
click at [166, 81] on span "playlist_remove_outlined" at bounding box center [164, 83] width 10 height 10
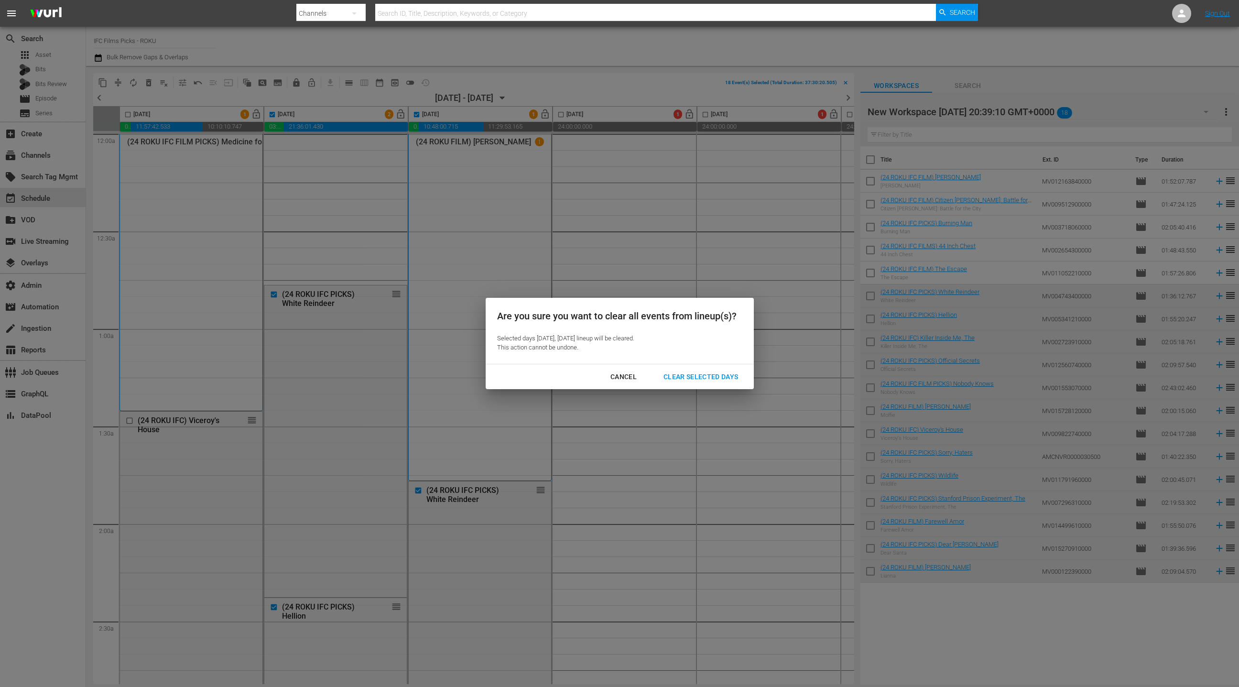
click at [687, 382] on button "Clear Selected Days" at bounding box center [701, 377] width 98 height 18
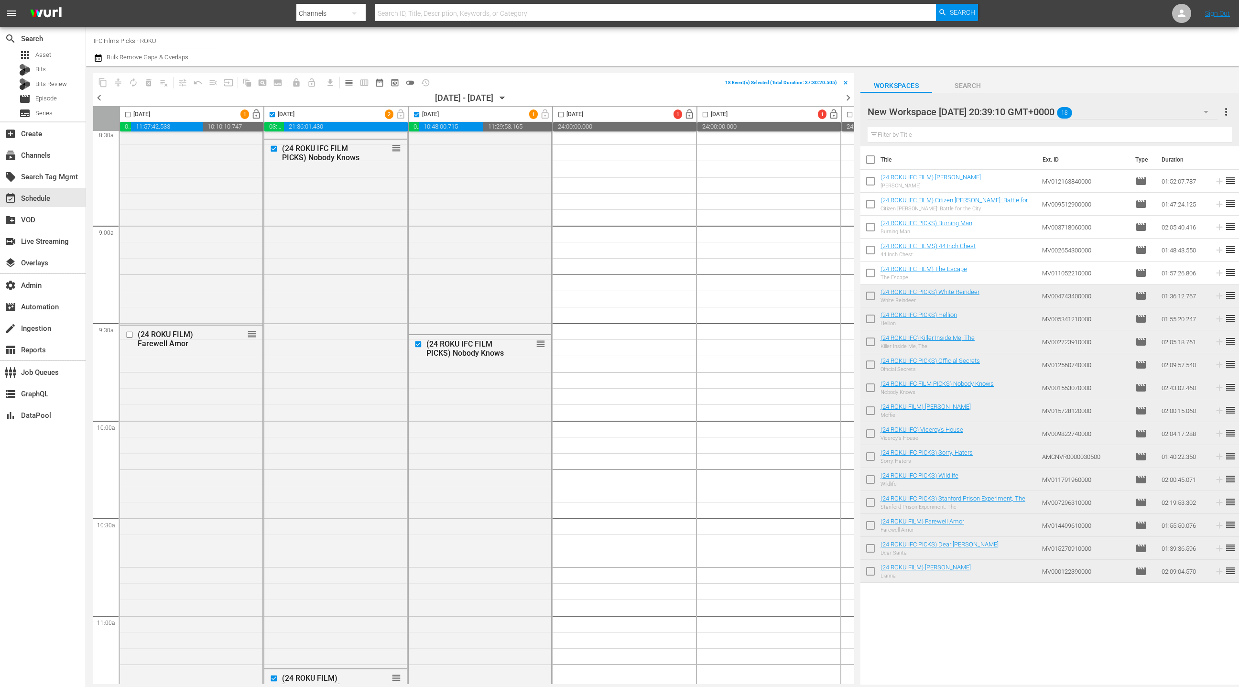
checkbox input "false"
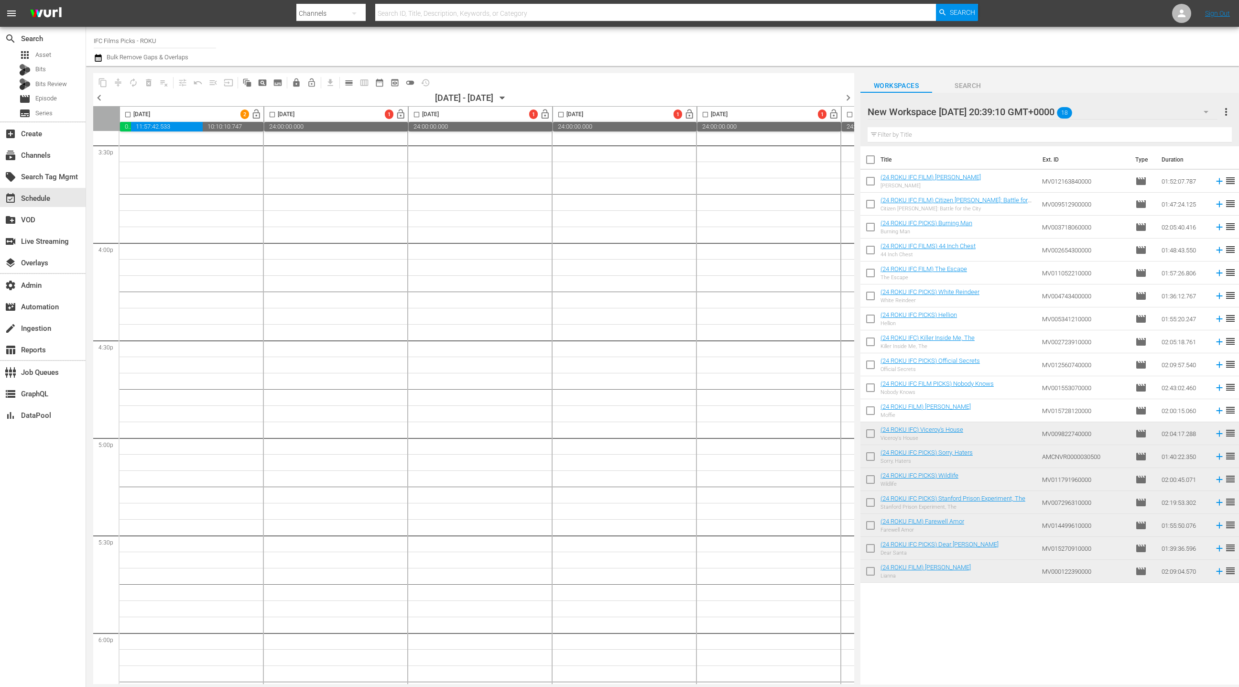
scroll to position [2919, 0]
click at [872, 162] on input "checkbox" at bounding box center [871, 162] width 20 height 20
checkbox input "true"
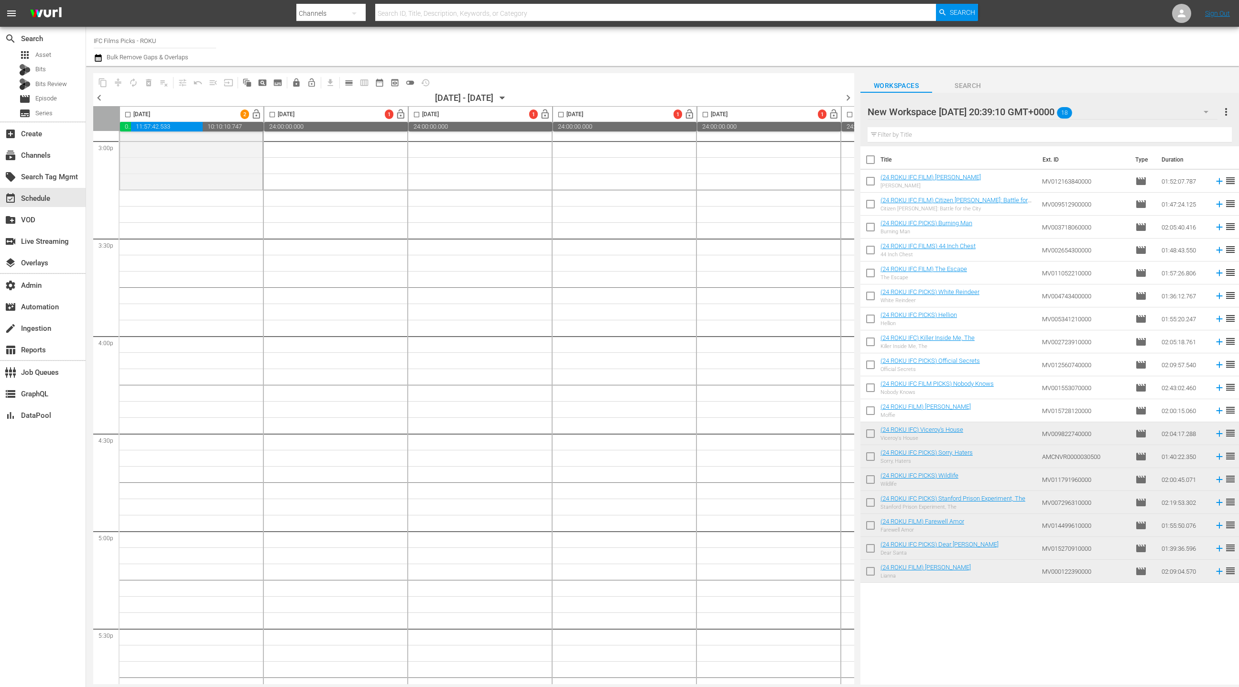
checkbox input "true"
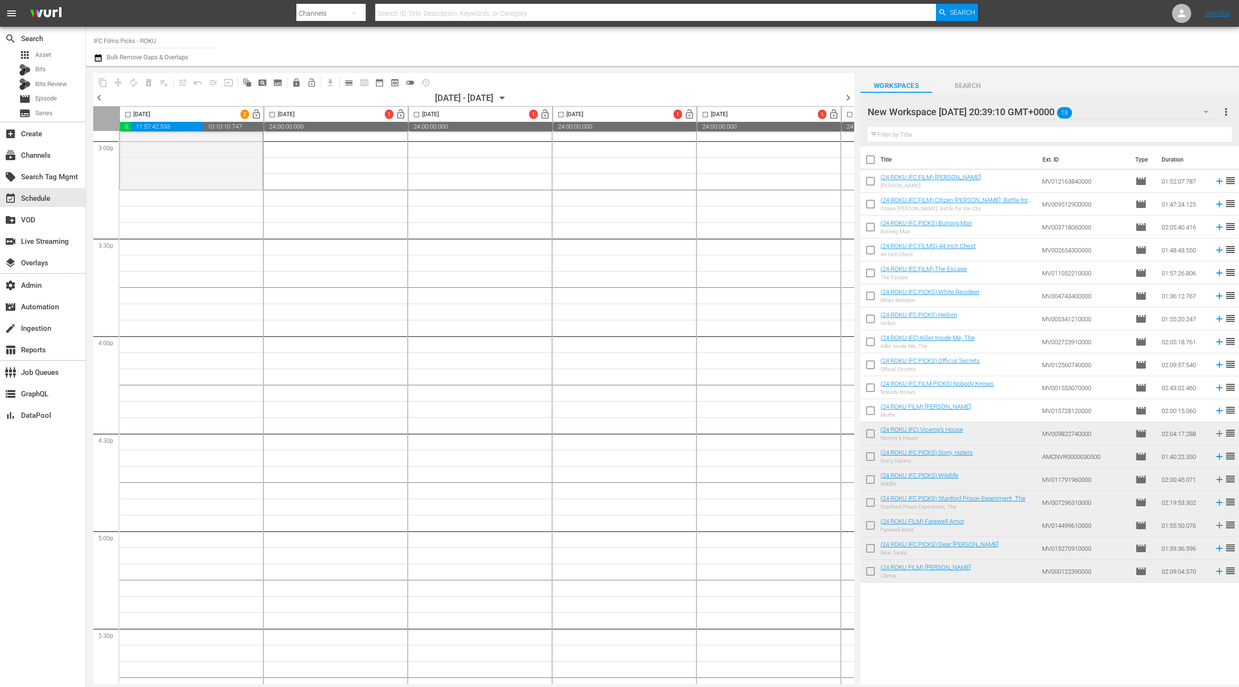
checkbox input "true"
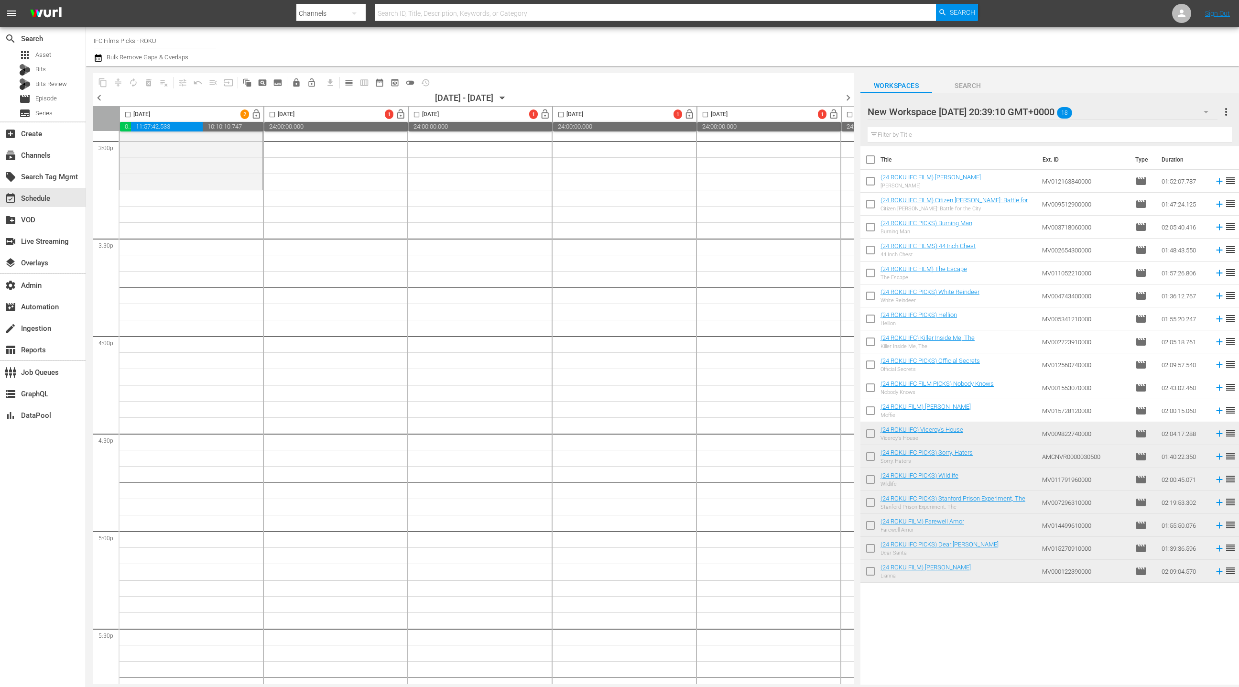
checkbox input "true"
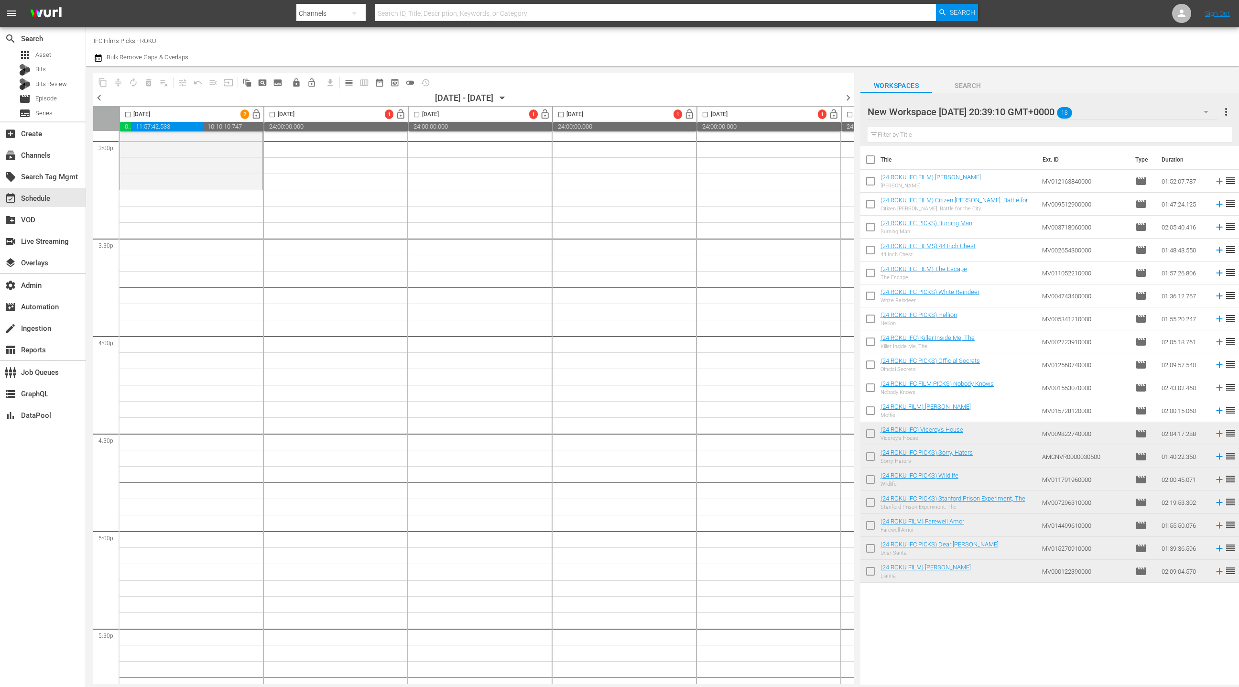
checkbox input "true"
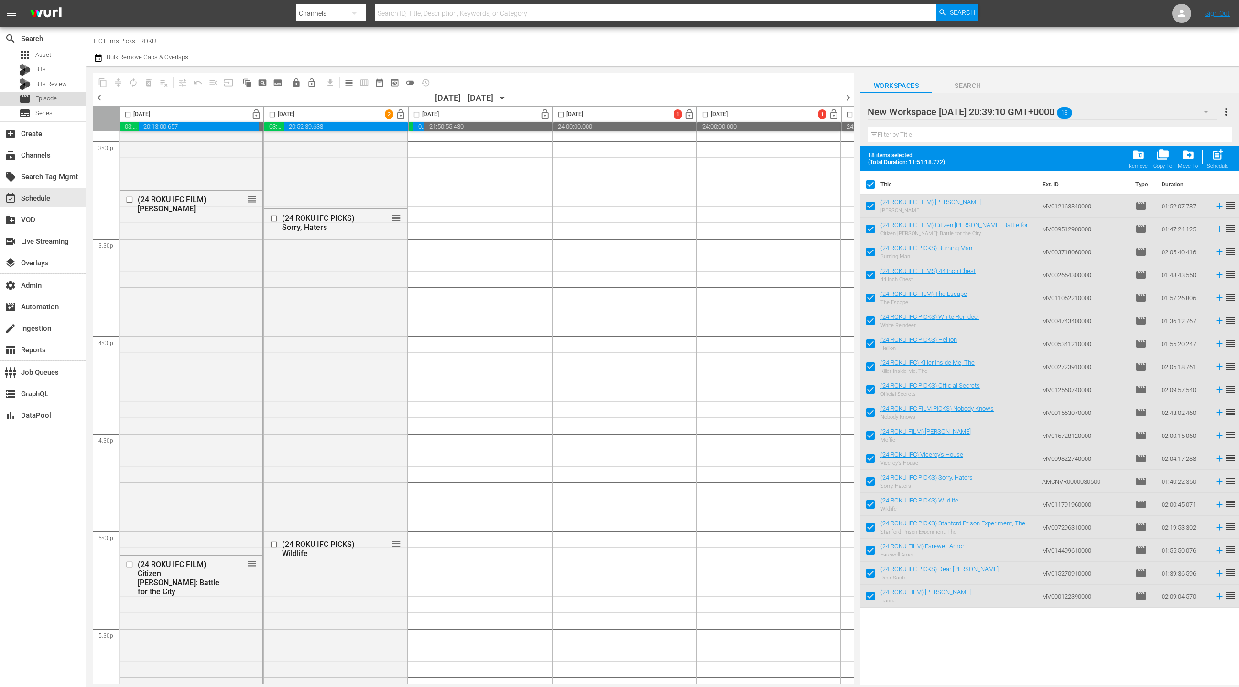
click at [63, 98] on div "movie Episode" at bounding box center [43, 98] width 86 height 13
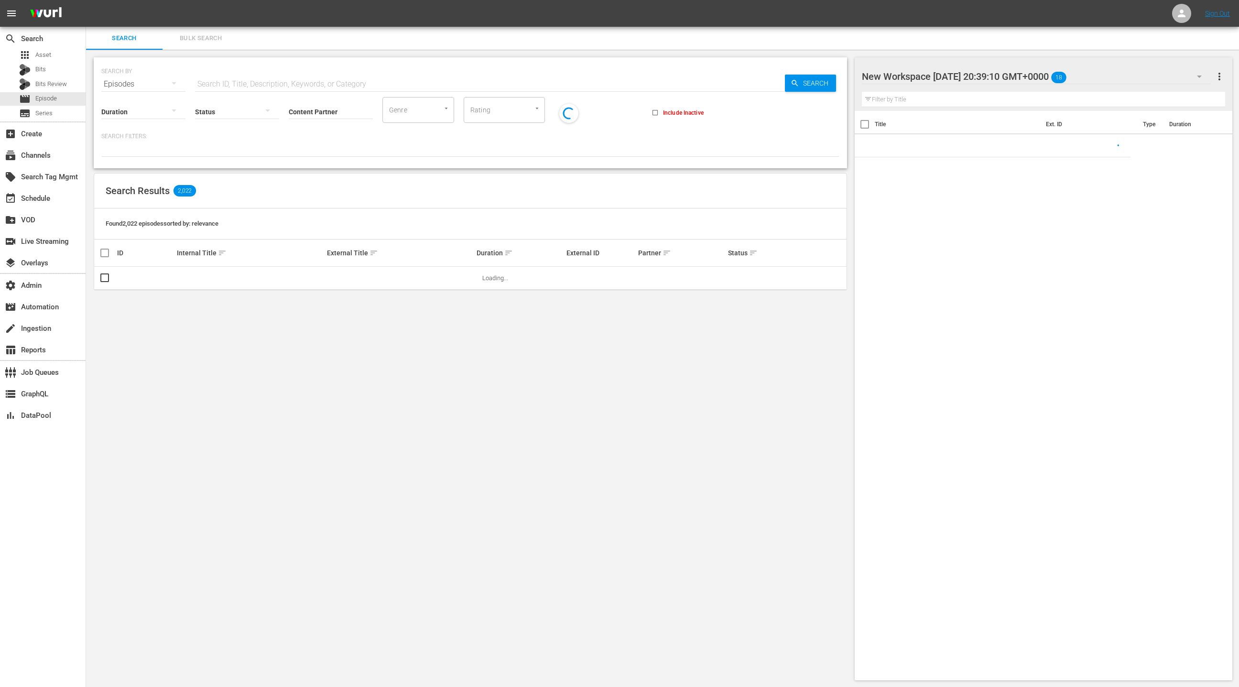
click at [200, 42] on span "Bulk Search" at bounding box center [200, 38] width 65 height 11
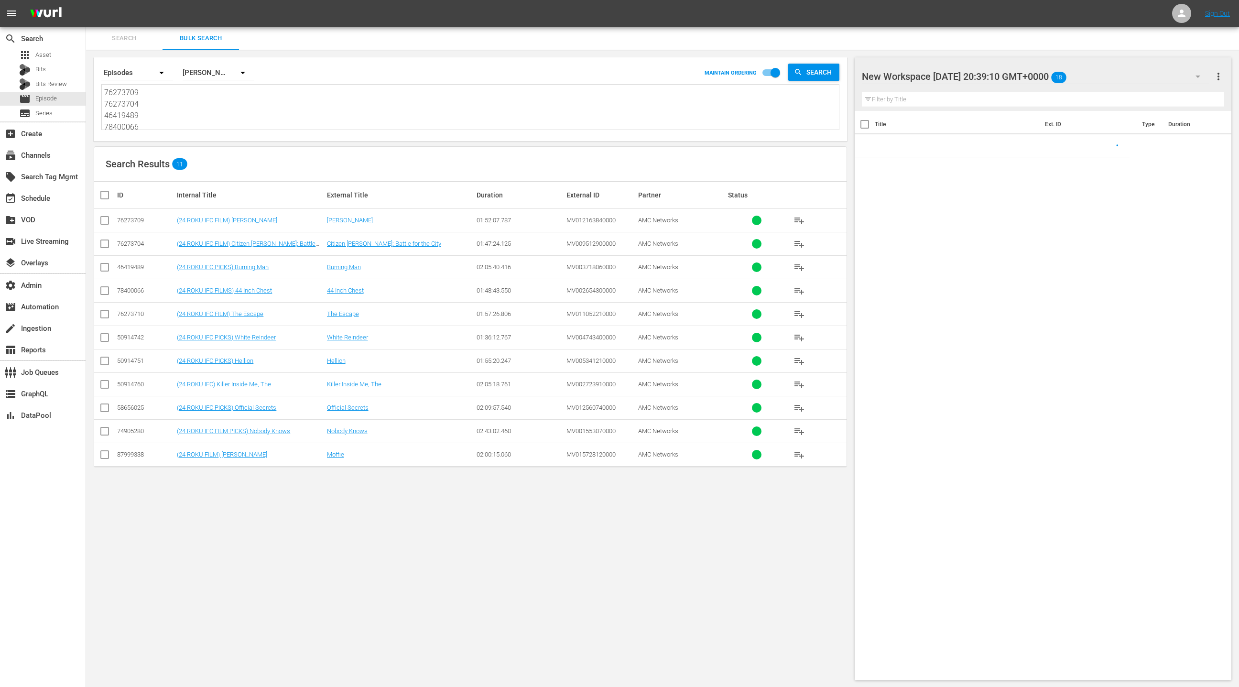
click at [205, 108] on textarea "76273709 76273704 46419489 78400066 76273710 50914742 50914751 50914760 5865602…" at bounding box center [471, 109] width 735 height 44
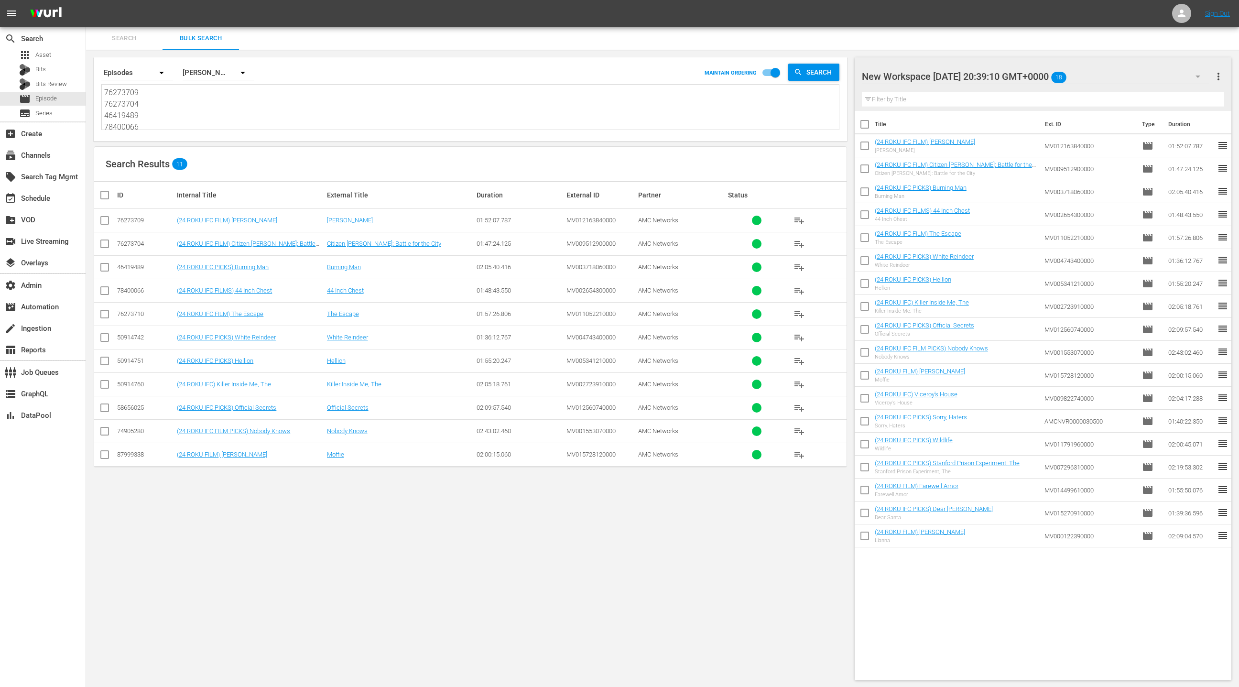
paste textarea "9211287 87999337 76273865 14540341 74905282 76273706 76273705 27321136 87999335…"
type textarea "79211287 87999337 76273865 14540341 74905282 76273706 76273705 27321136 8799933…"
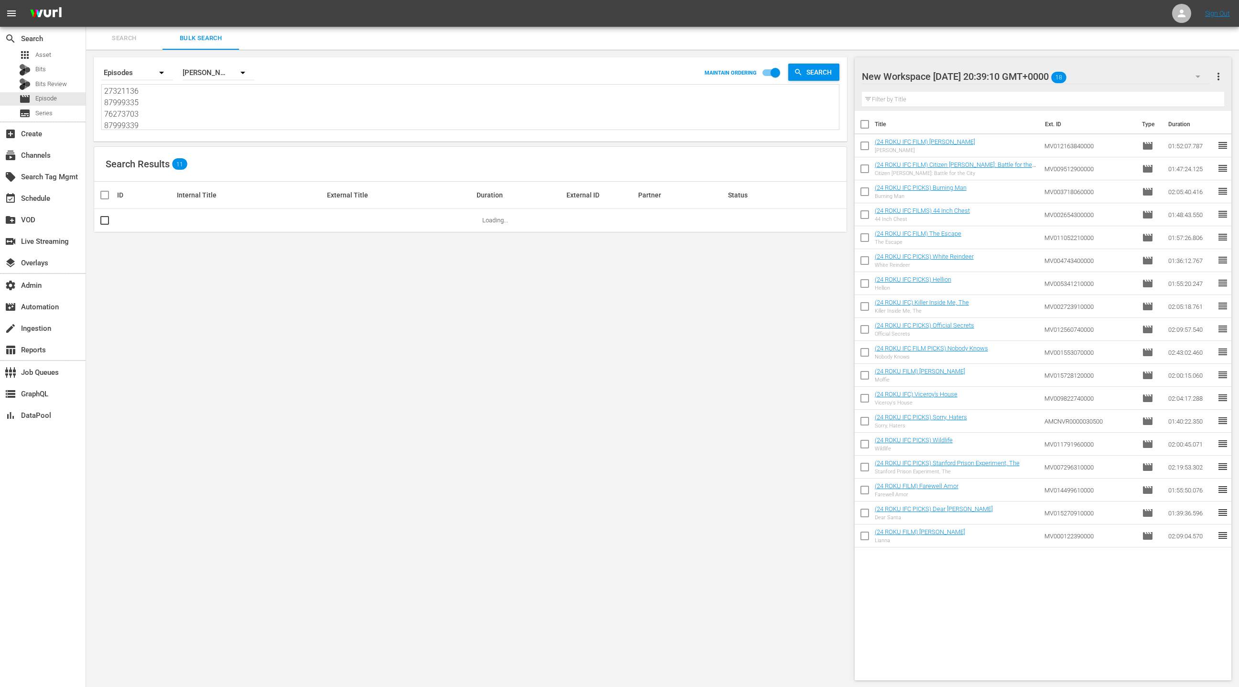
type textarea "79211287 87999337 76273865 14540341 74905282 76273706 76273705 27321136 8799933…"
click at [1218, 74] on span "more_vert" at bounding box center [1218, 76] width 11 height 11
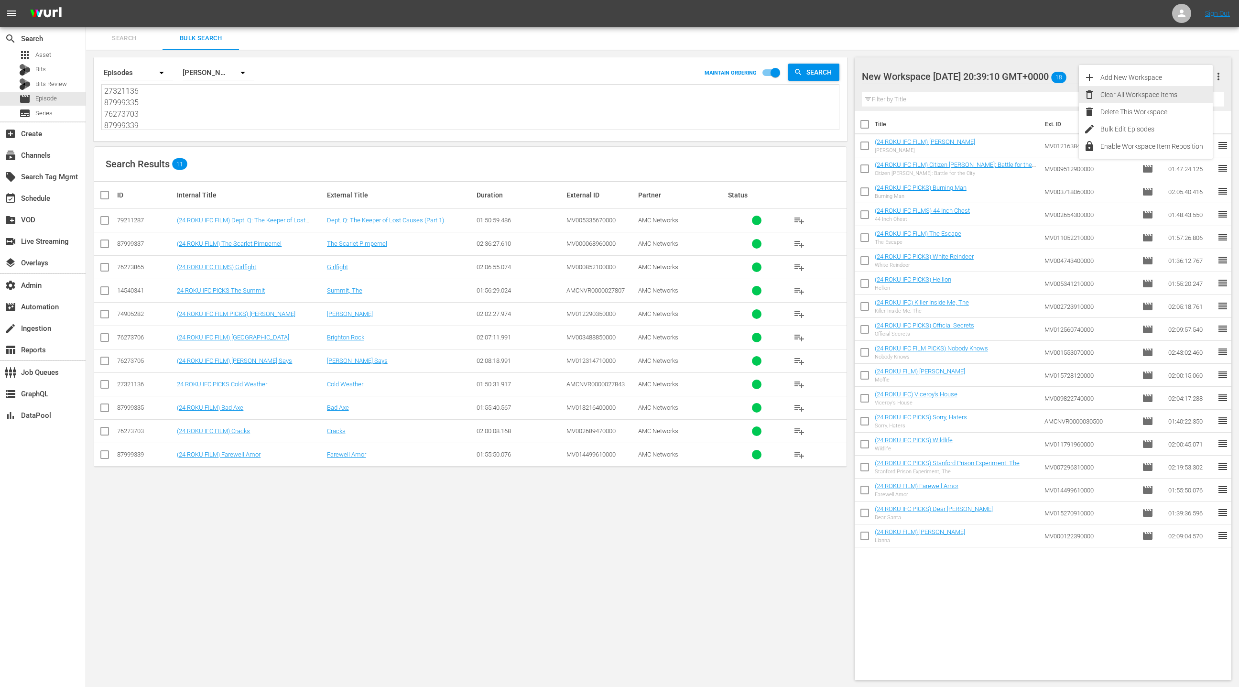
click at [1189, 98] on div "Clear All Workspace Items" at bounding box center [1157, 94] width 112 height 17
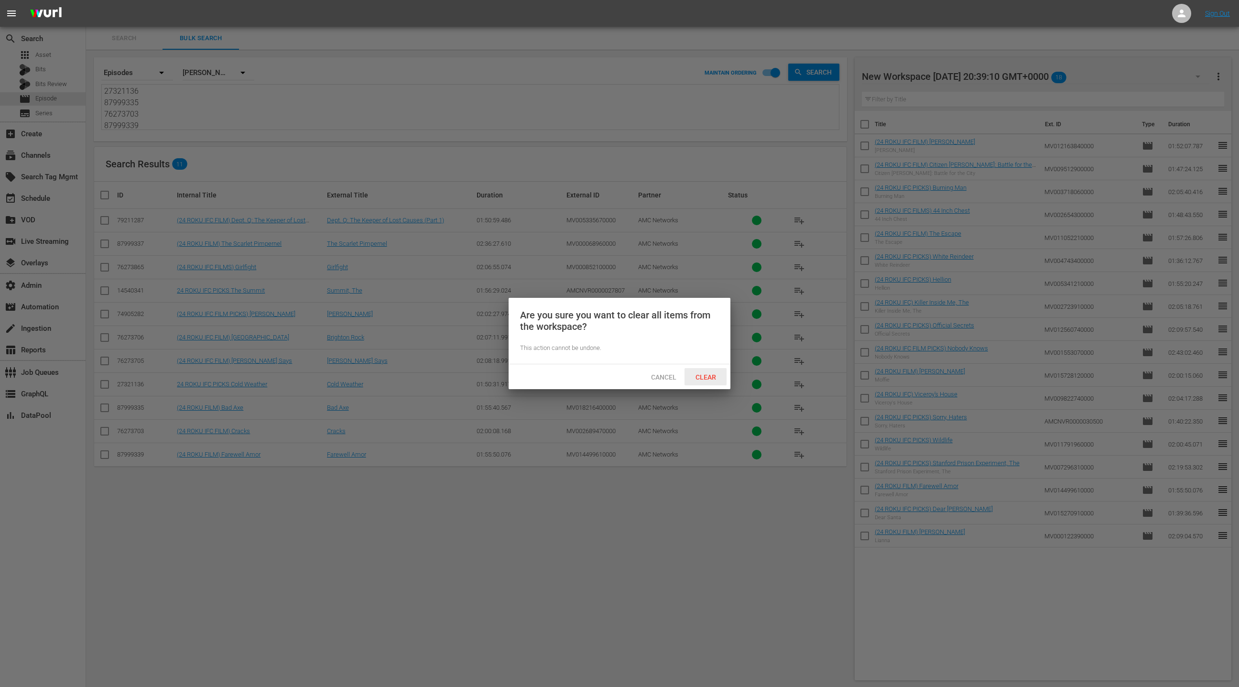
drag, startPoint x: 705, startPoint y: 378, endPoint x: 702, endPoint y: 371, distance: 7.1
click at [705, 378] on span "Clear" at bounding box center [706, 377] width 36 height 8
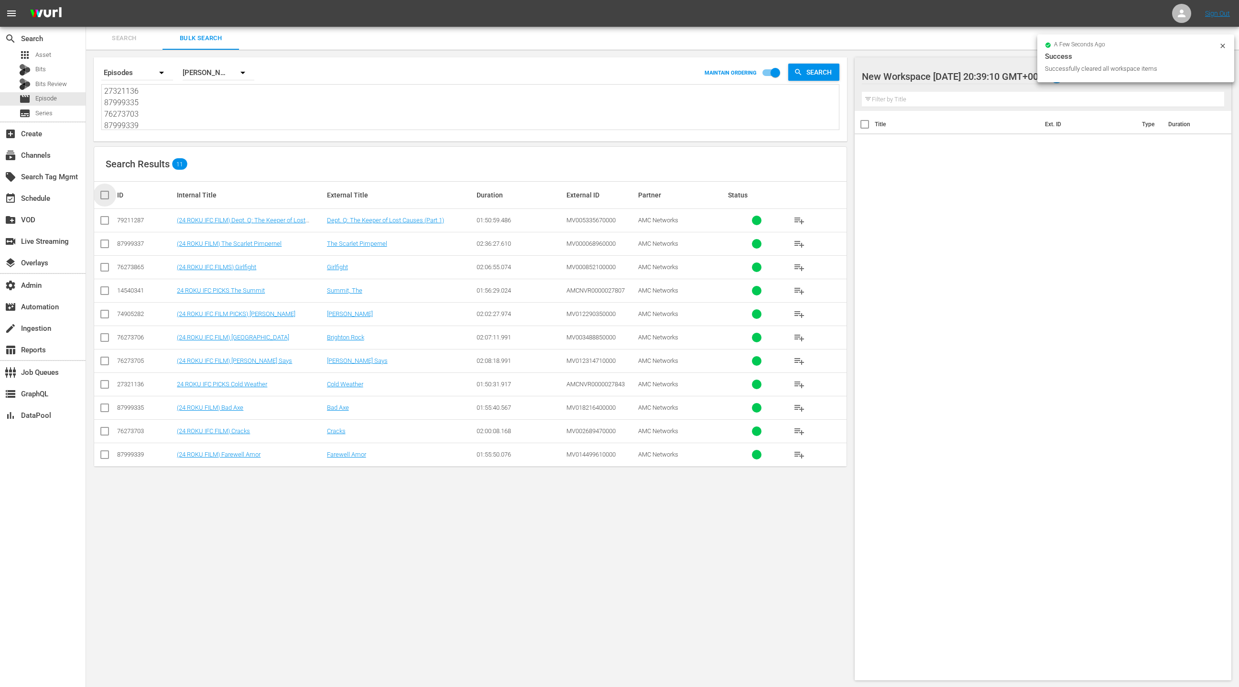
click at [107, 197] on input "checkbox" at bounding box center [108, 194] width 19 height 11
checkbox input "true"
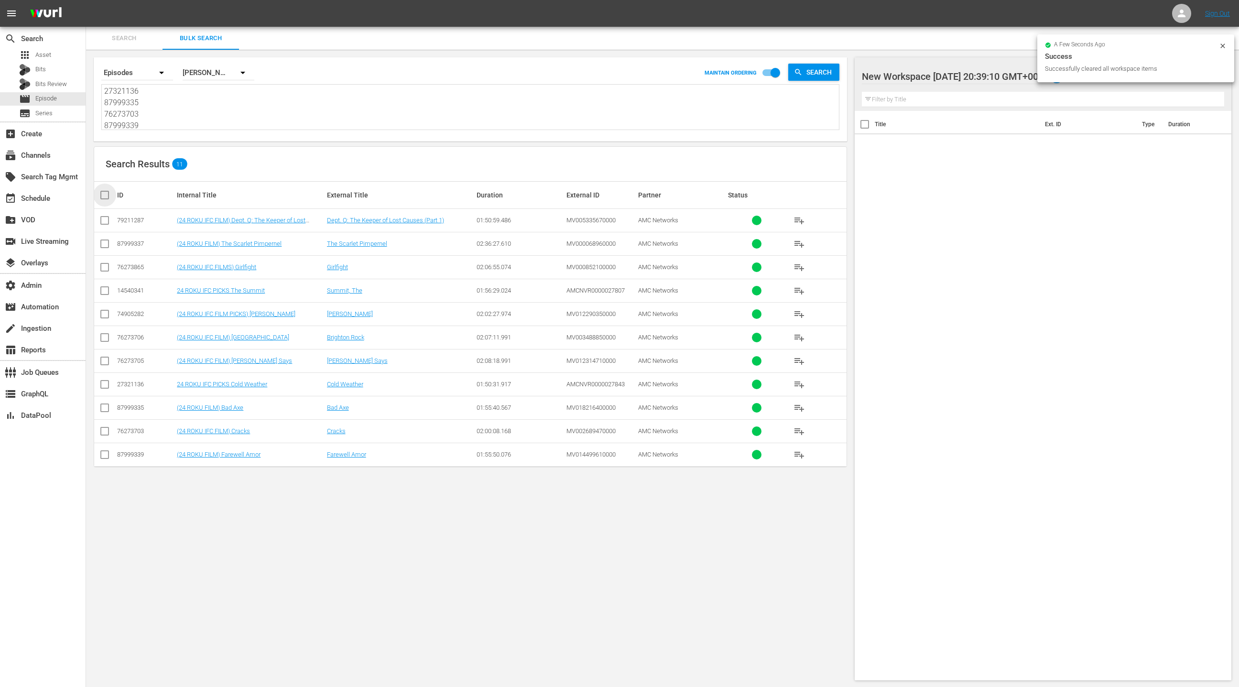
checkbox input "true"
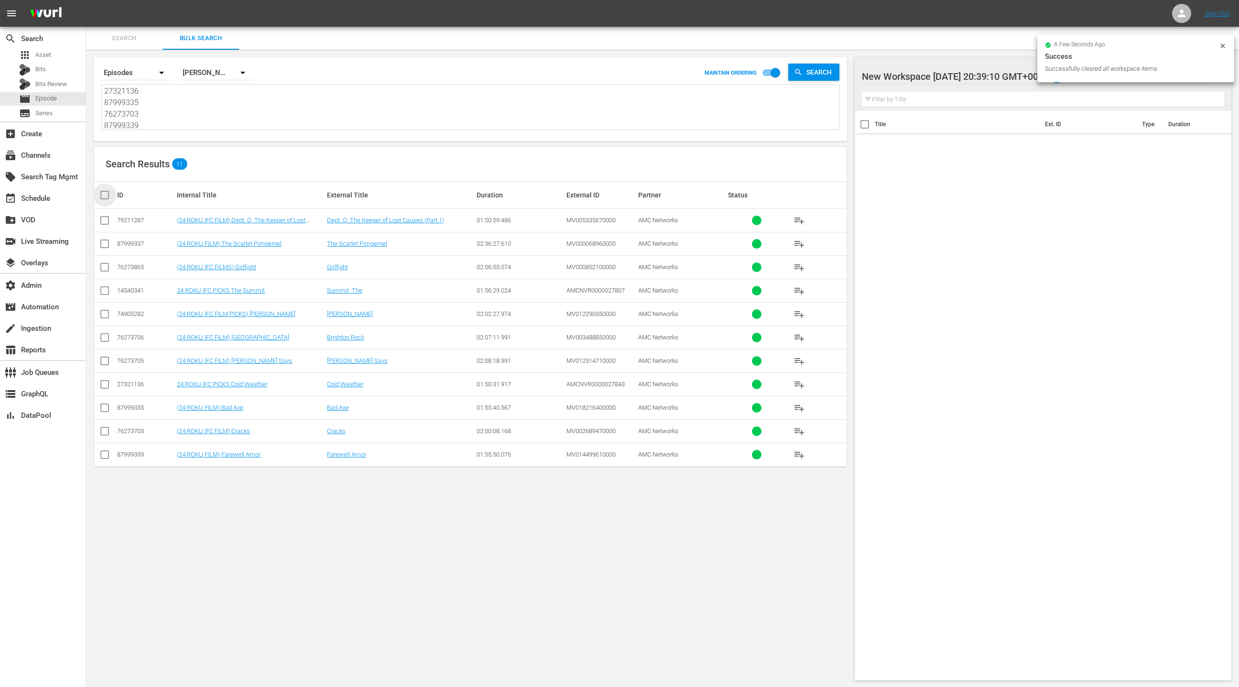
checkbox input "true"
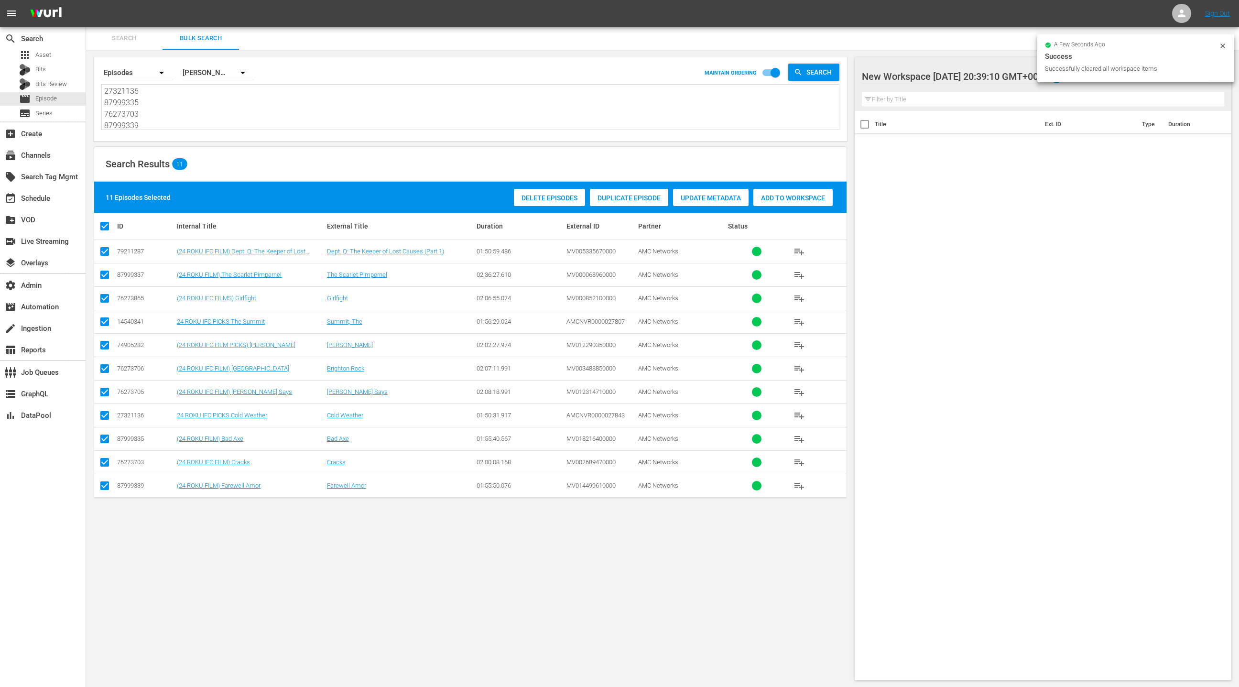
click at [772, 205] on div "Add to Workspace" at bounding box center [792, 198] width 79 height 18
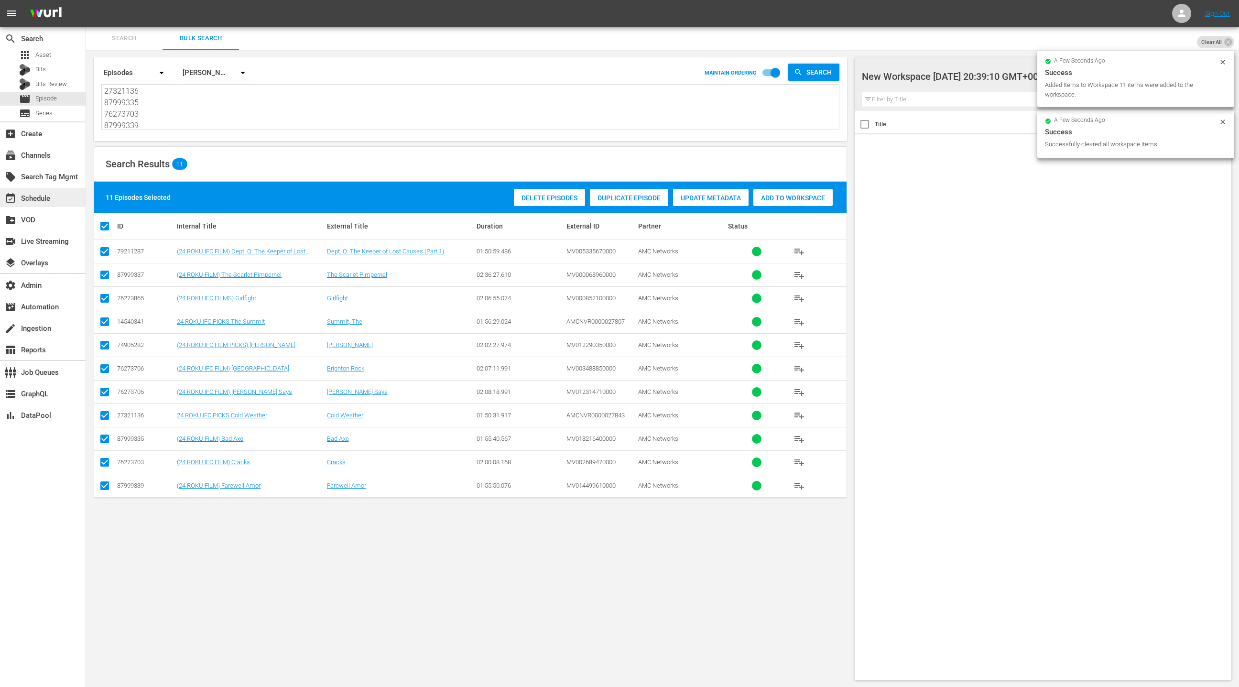
click at [52, 197] on div "event_available Schedule" at bounding box center [27, 197] width 54 height 9
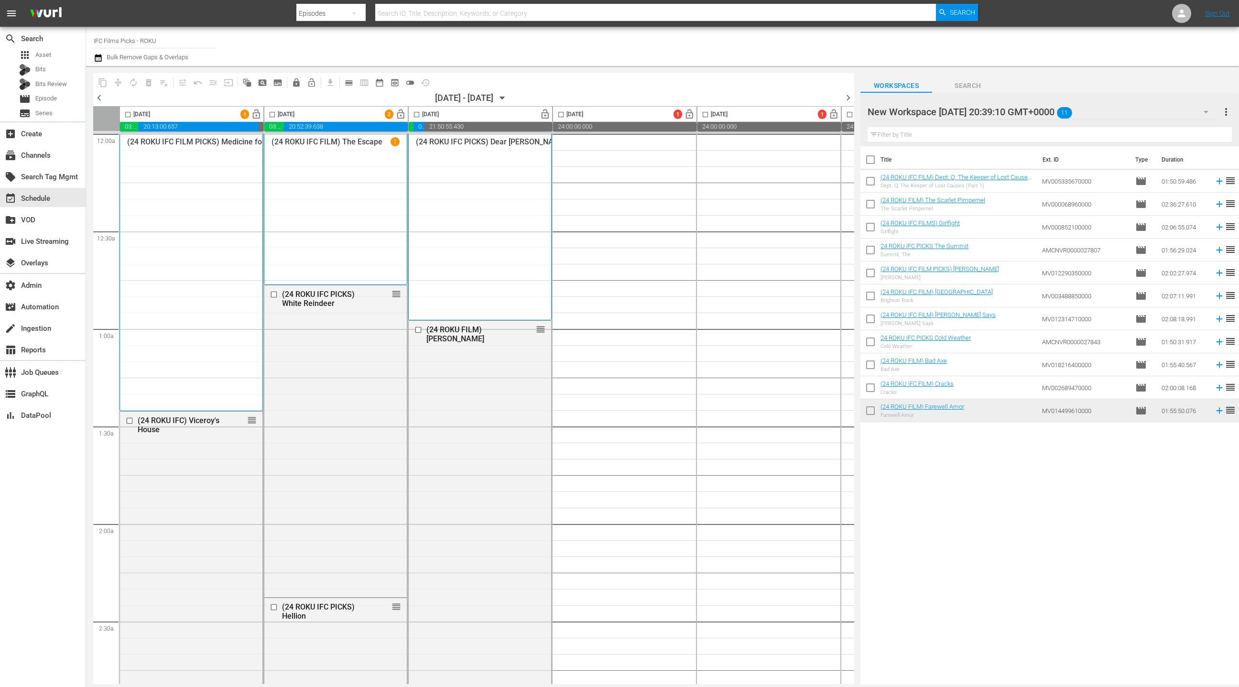
click at [872, 158] on input "checkbox" at bounding box center [871, 162] width 20 height 20
checkbox input "true"
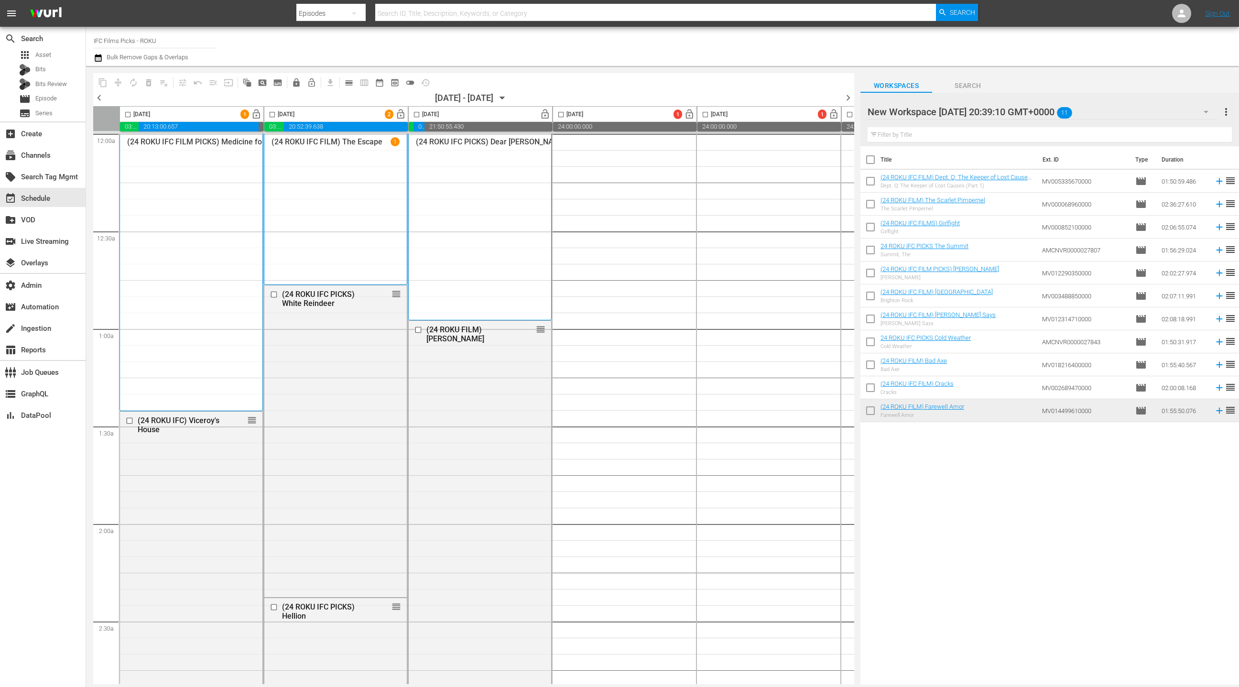
checkbox input "true"
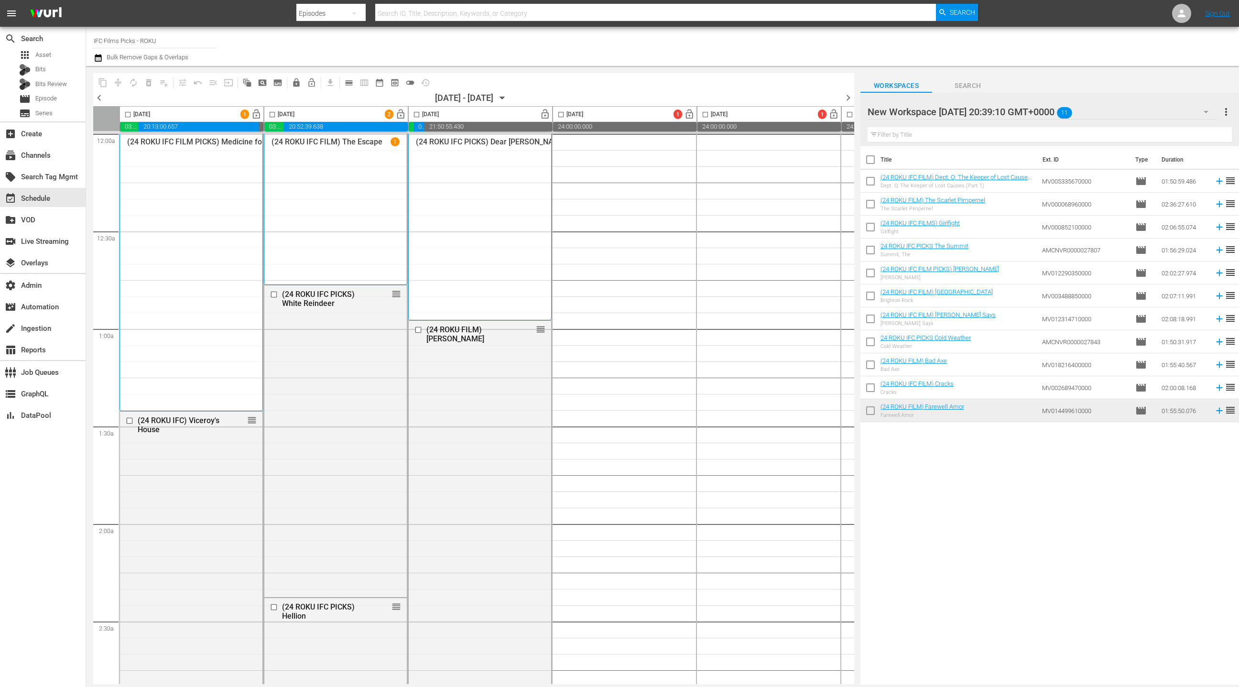
checkbox input "true"
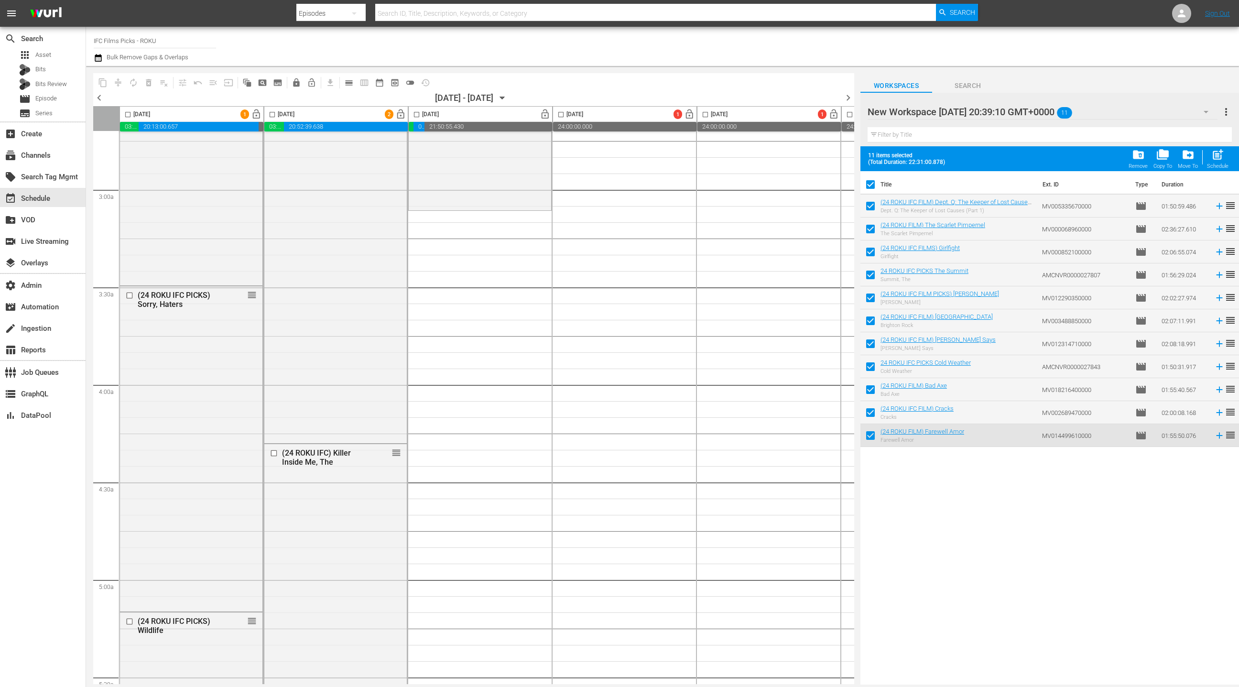
scroll to position [409, 0]
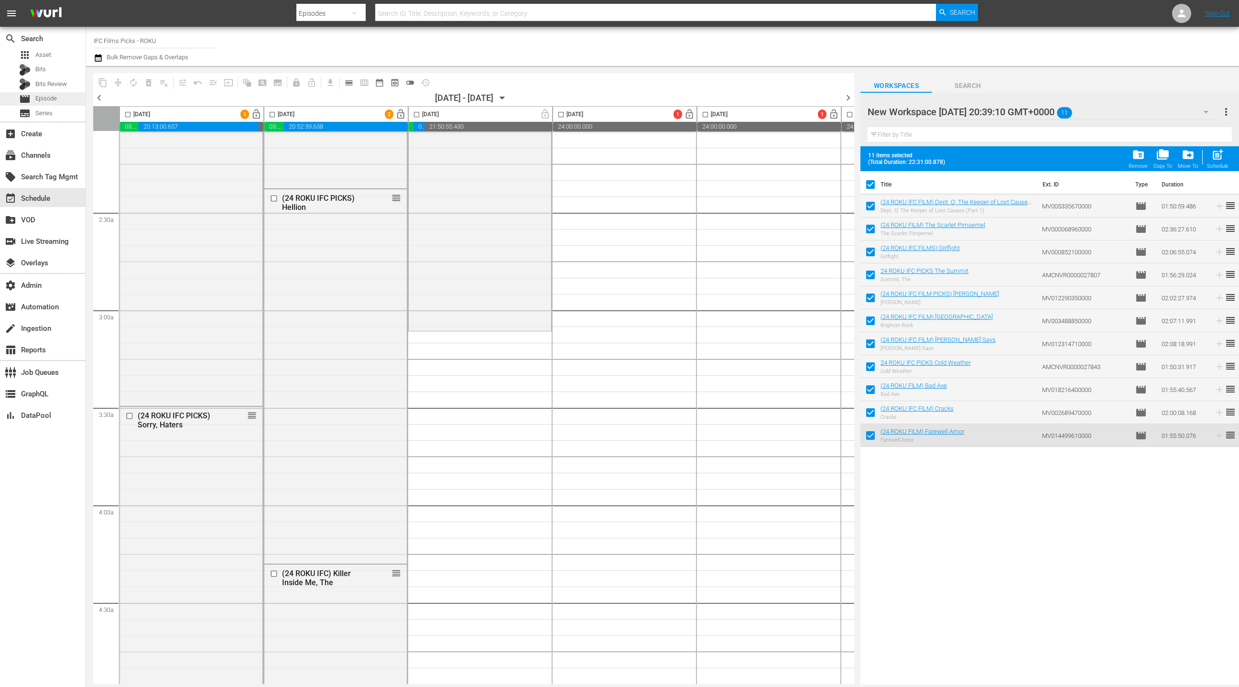
click at [51, 100] on span "Episode" at bounding box center [46, 99] width 22 height 10
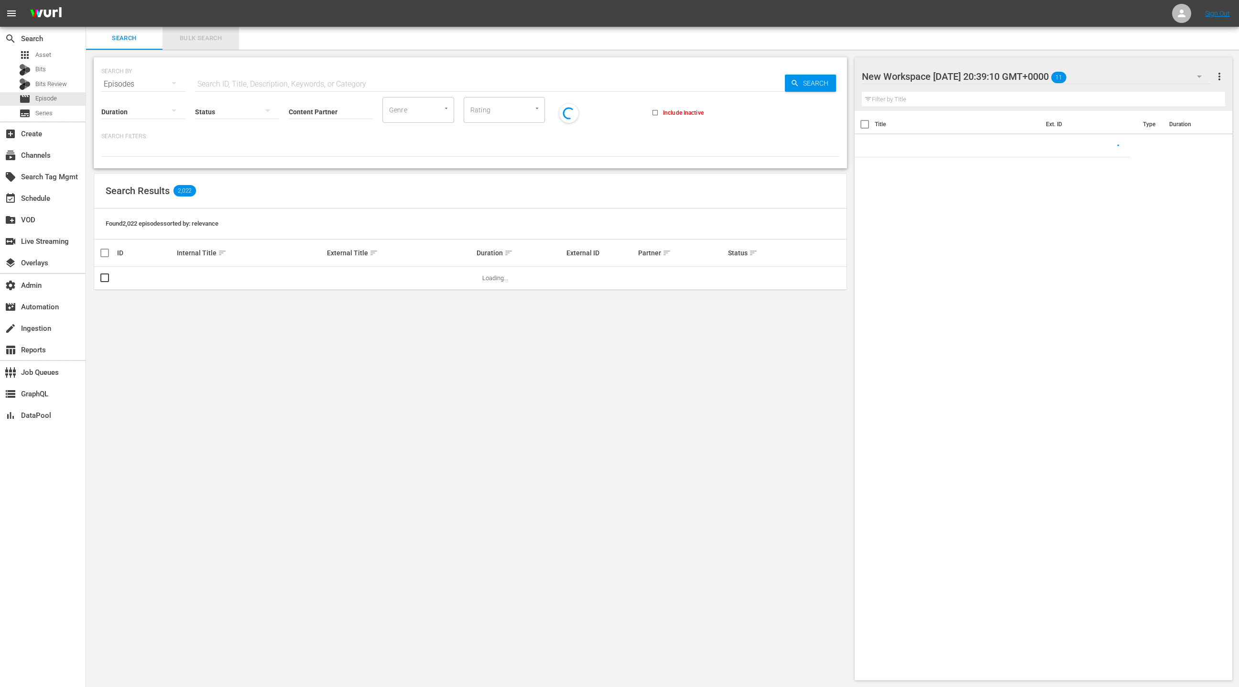
click at [211, 39] on span "Bulk Search" at bounding box center [200, 38] width 65 height 11
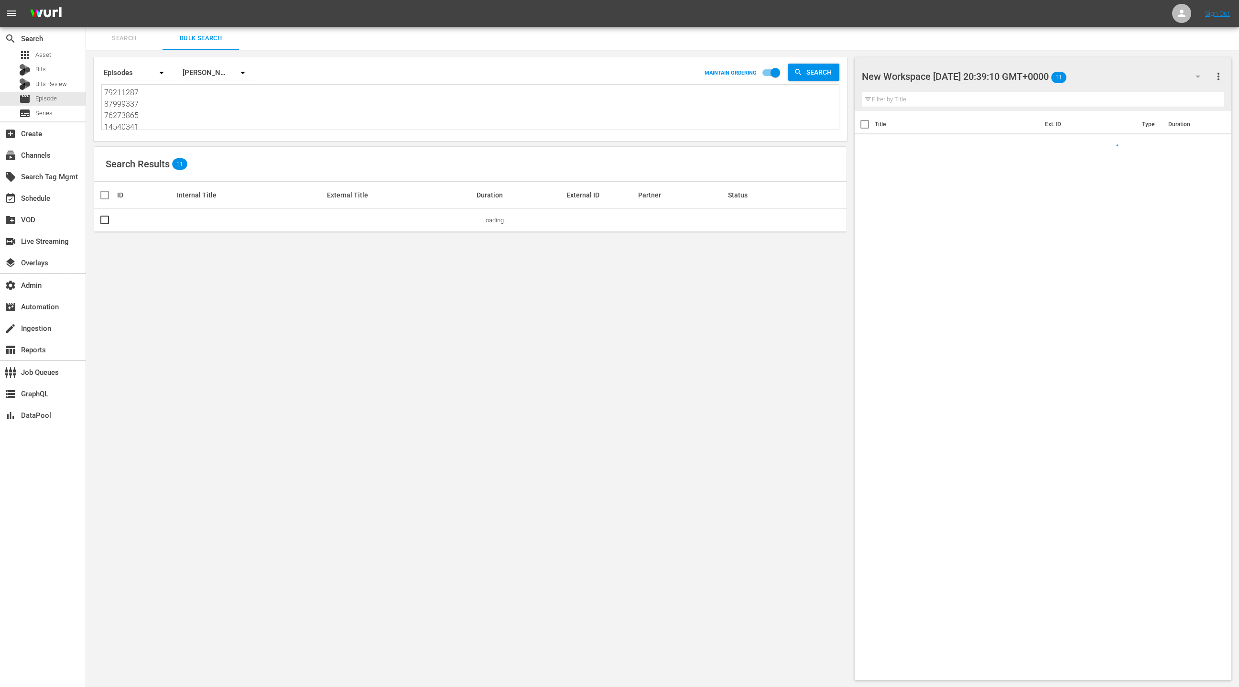
click at [207, 116] on textarea "79211287 87999337 76273865 14540341 74905282 76273706 76273705 27321136 8799933…" at bounding box center [471, 109] width 735 height 44
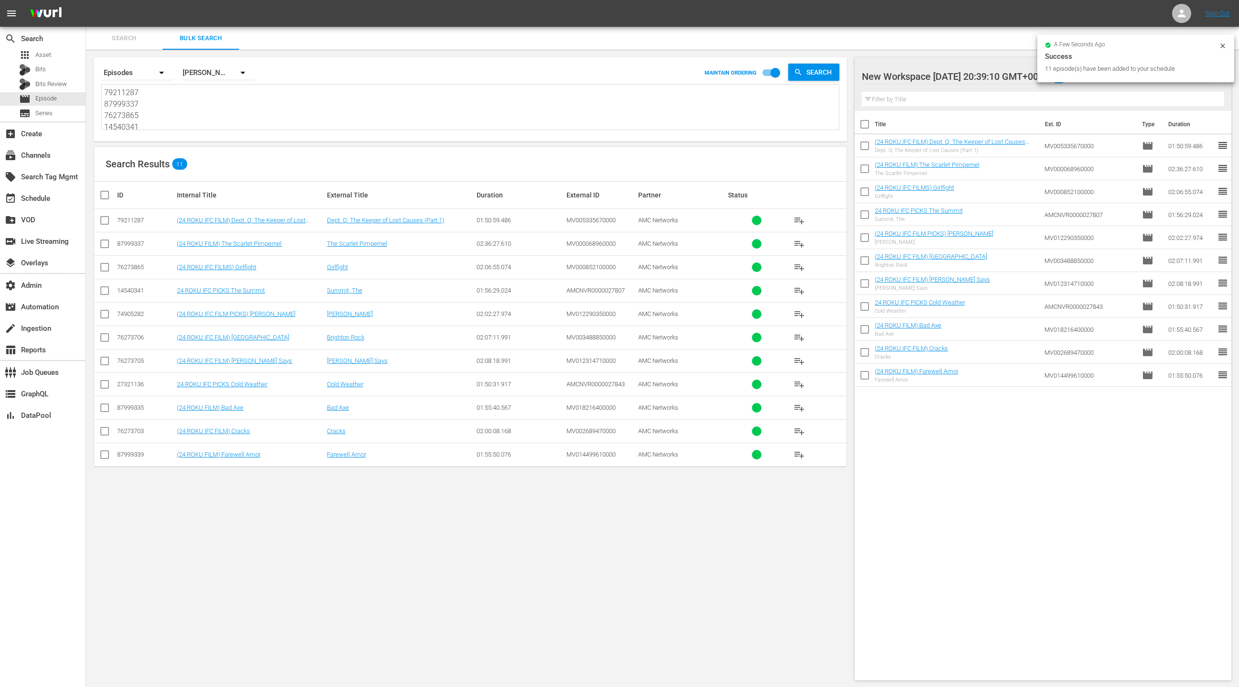
paste textarea "30 87999336 27274405 74905281 74905285 79211288 76273719 74905286 87999338 7921…"
type textarea "79211230 87999336 27274405 74905281 74905285 79211288 76273719 74905286 8799933…"
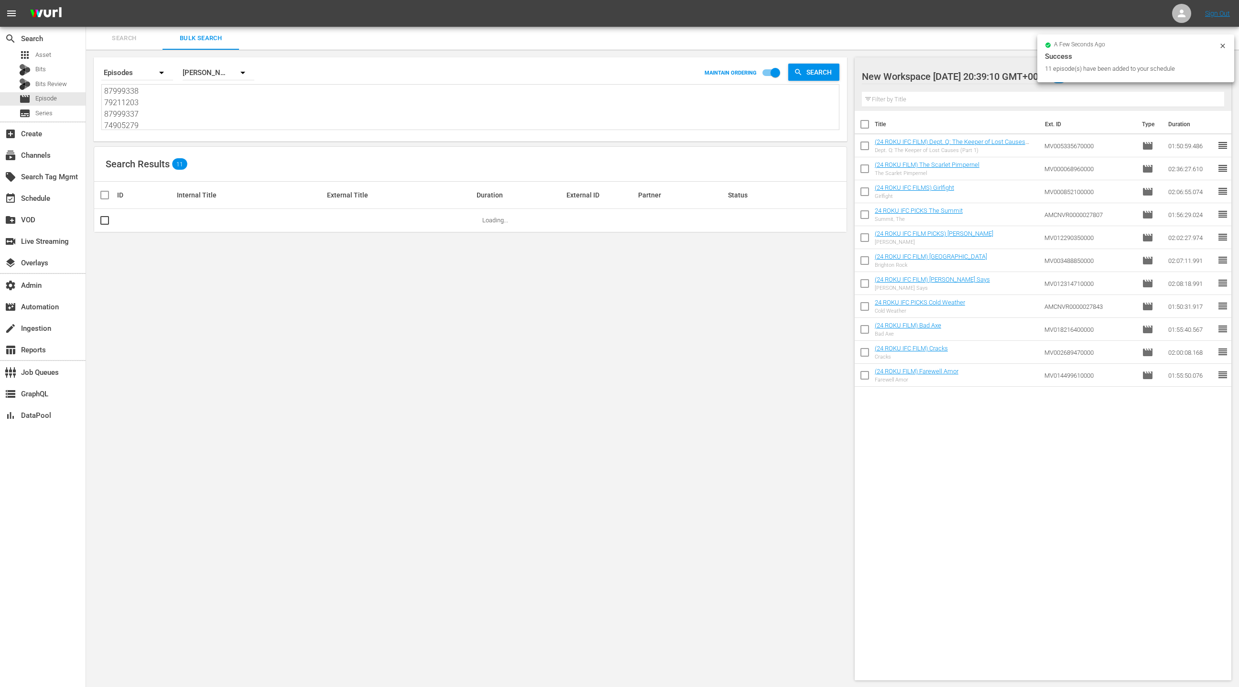
type textarea "79211230 87999336 27274405 74905281 74905285 79211288 76273719 74905286 8799933…"
click at [1227, 47] on div "a few seconds ago Success 11 episode(s) have been added to your schedule" at bounding box center [1135, 58] width 197 height 48
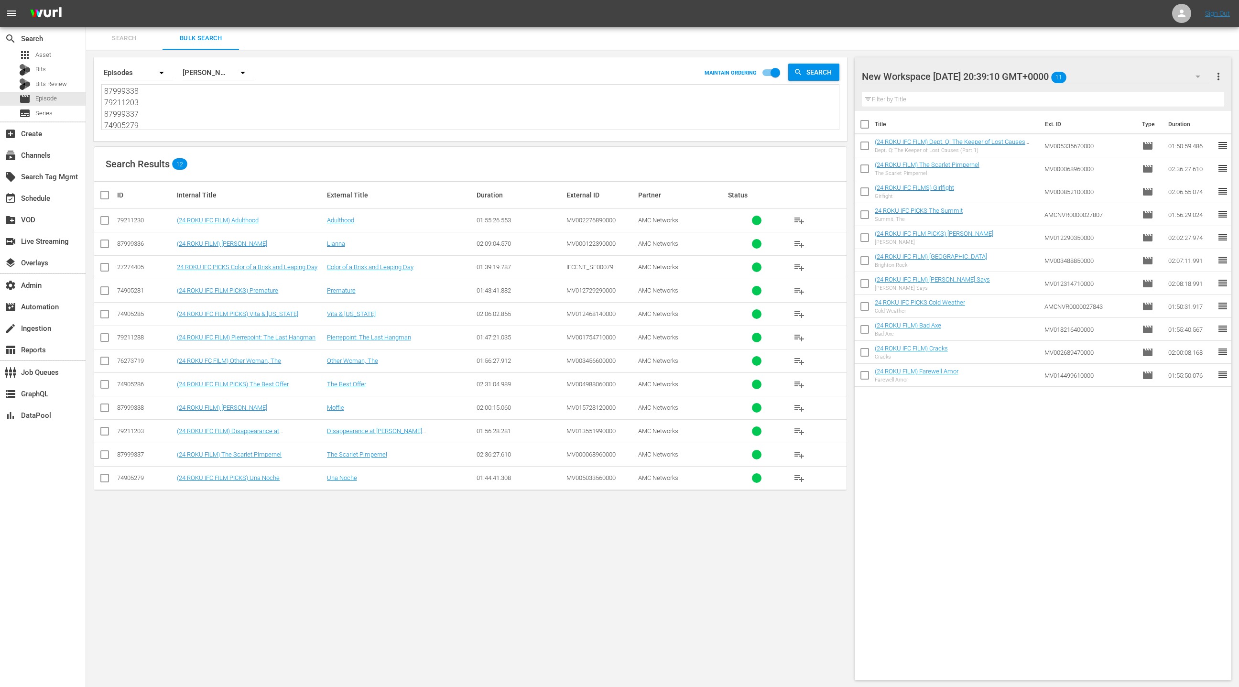
click at [1221, 77] on span "more_vert" at bounding box center [1218, 76] width 11 height 11
click at [1205, 95] on div "Clear All Workspace Items" at bounding box center [1157, 94] width 112 height 17
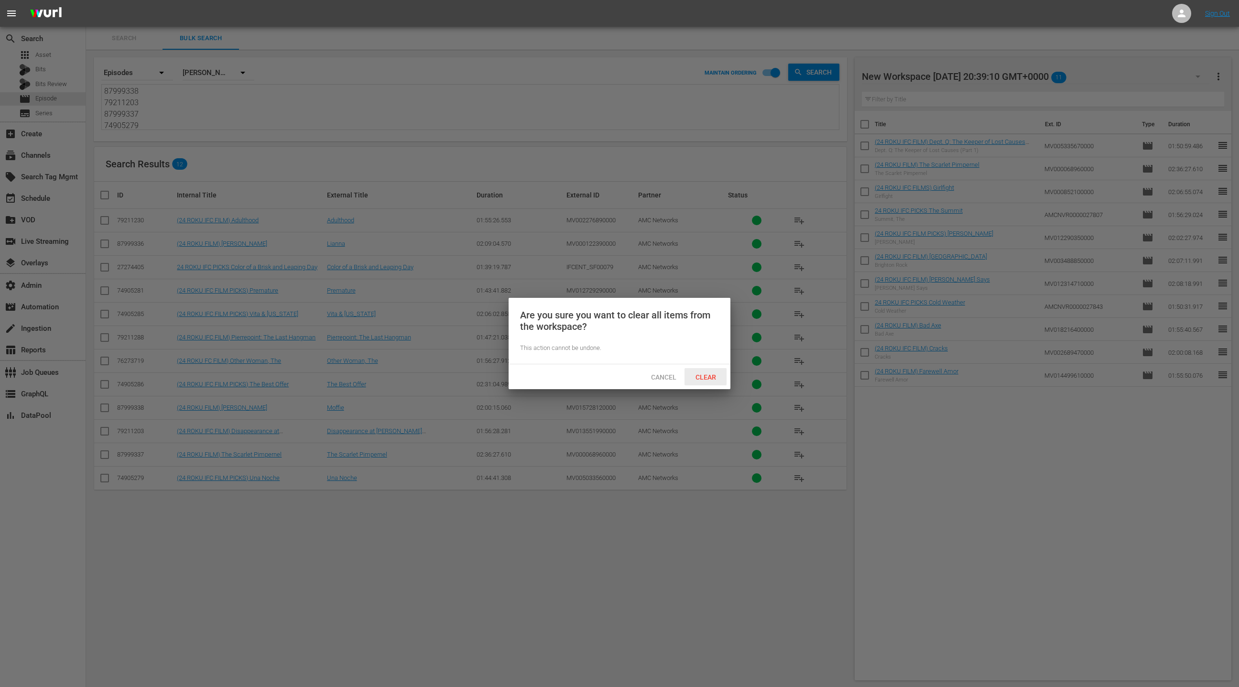
click at [711, 376] on span "Clear" at bounding box center [706, 377] width 36 height 8
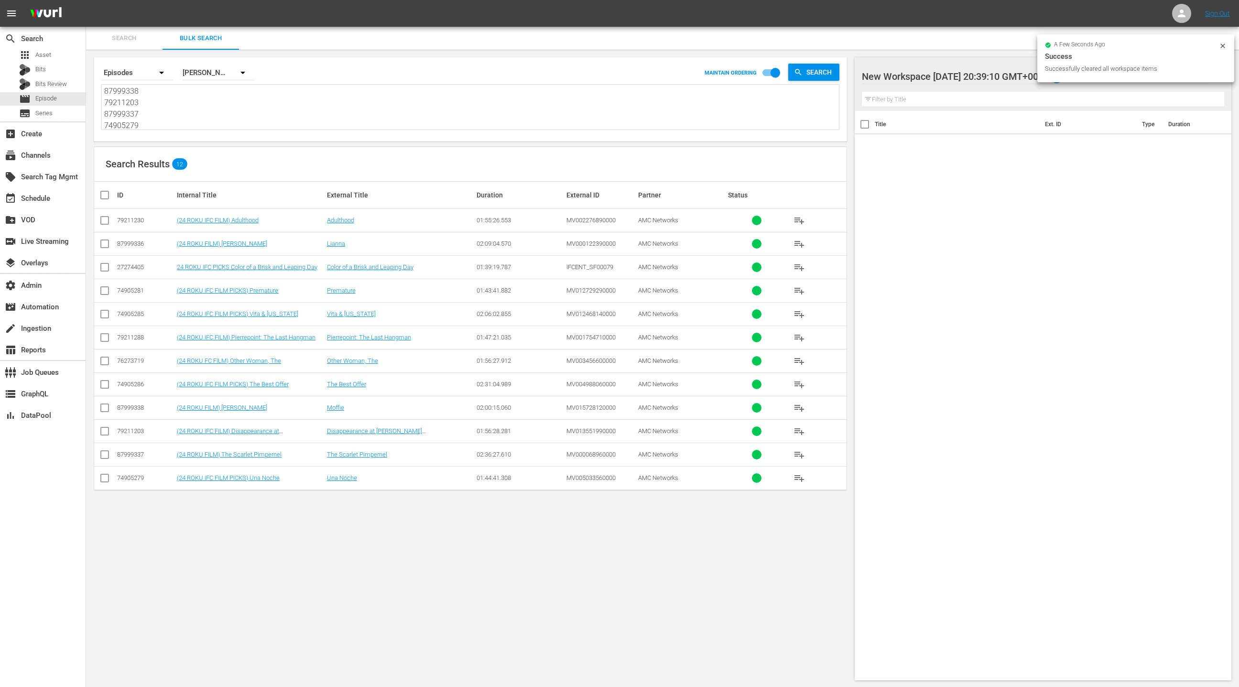
click at [106, 195] on input "checkbox" at bounding box center [108, 194] width 19 height 11
checkbox input "true"
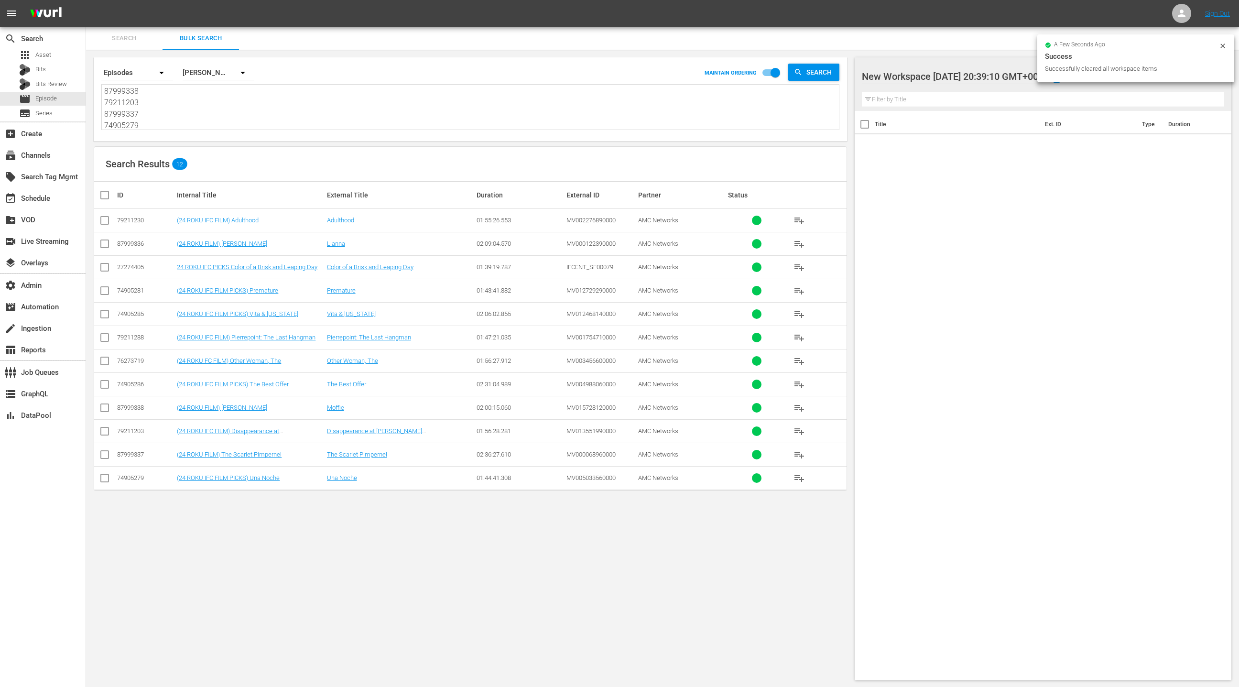
checkbox input "true"
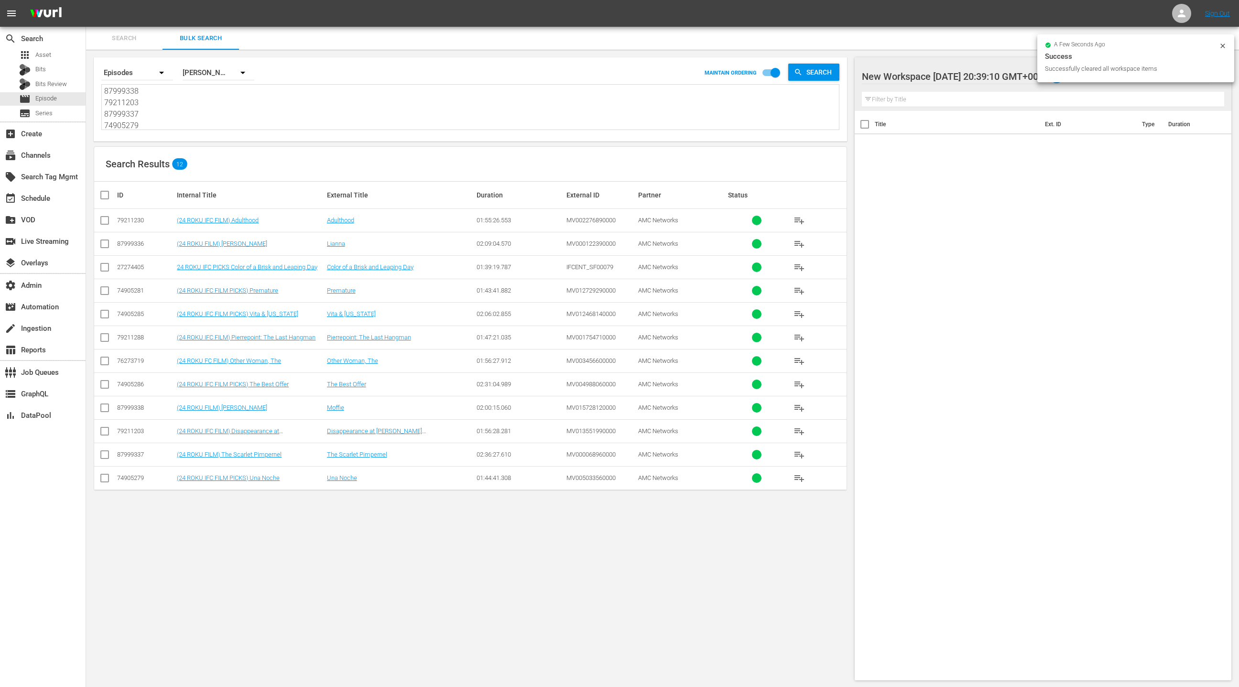
checkbox input "true"
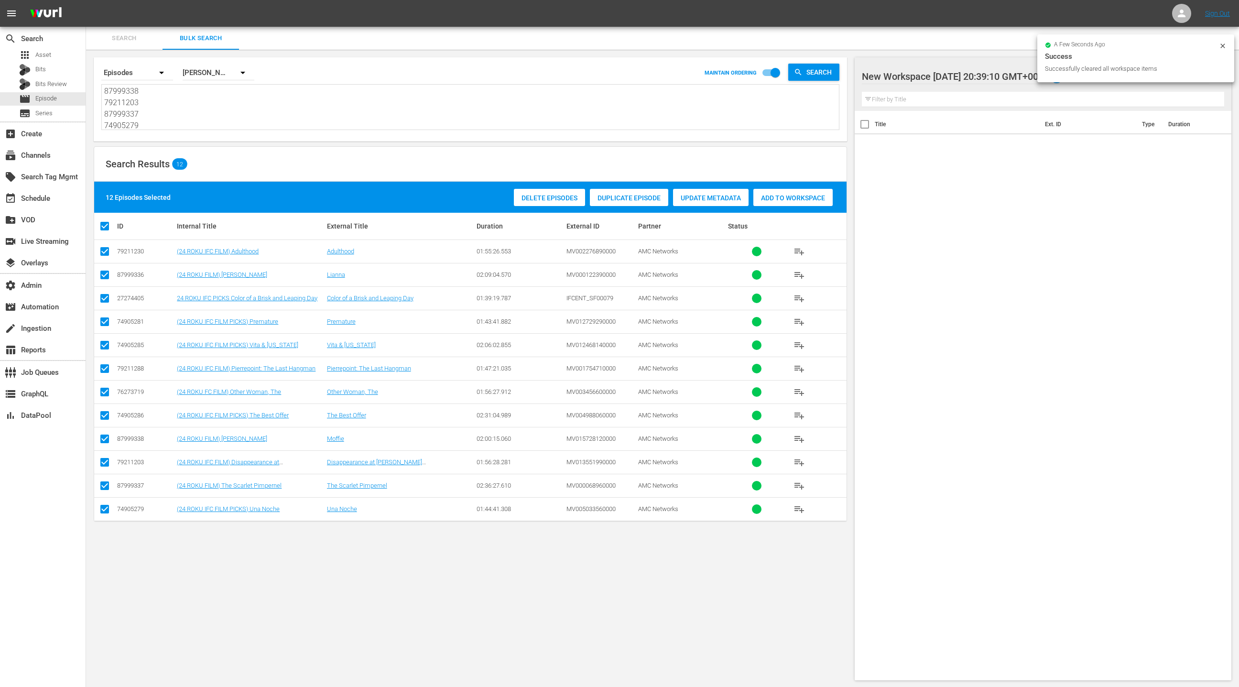
click at [788, 196] on span "Add to Workspace" at bounding box center [792, 198] width 79 height 8
click at [58, 194] on div "event_available Schedule" at bounding box center [43, 197] width 86 height 19
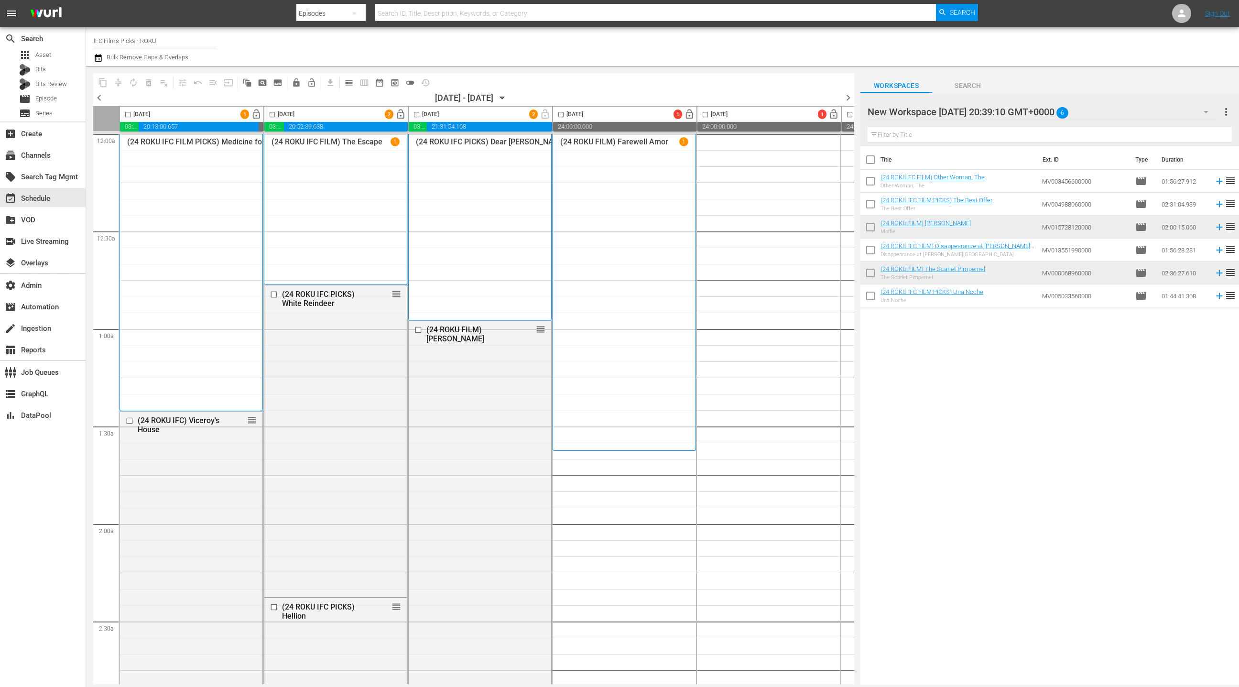
click at [872, 164] on input "checkbox" at bounding box center [871, 162] width 20 height 20
checkbox input "true"
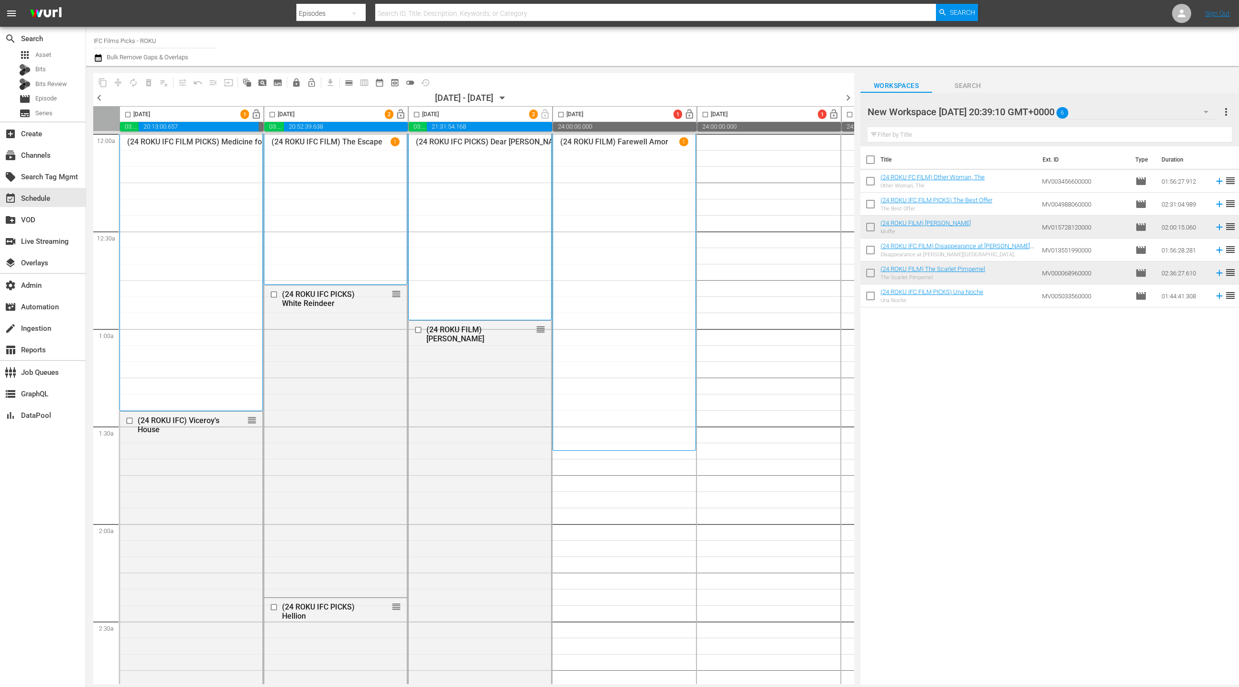
checkbox input "true"
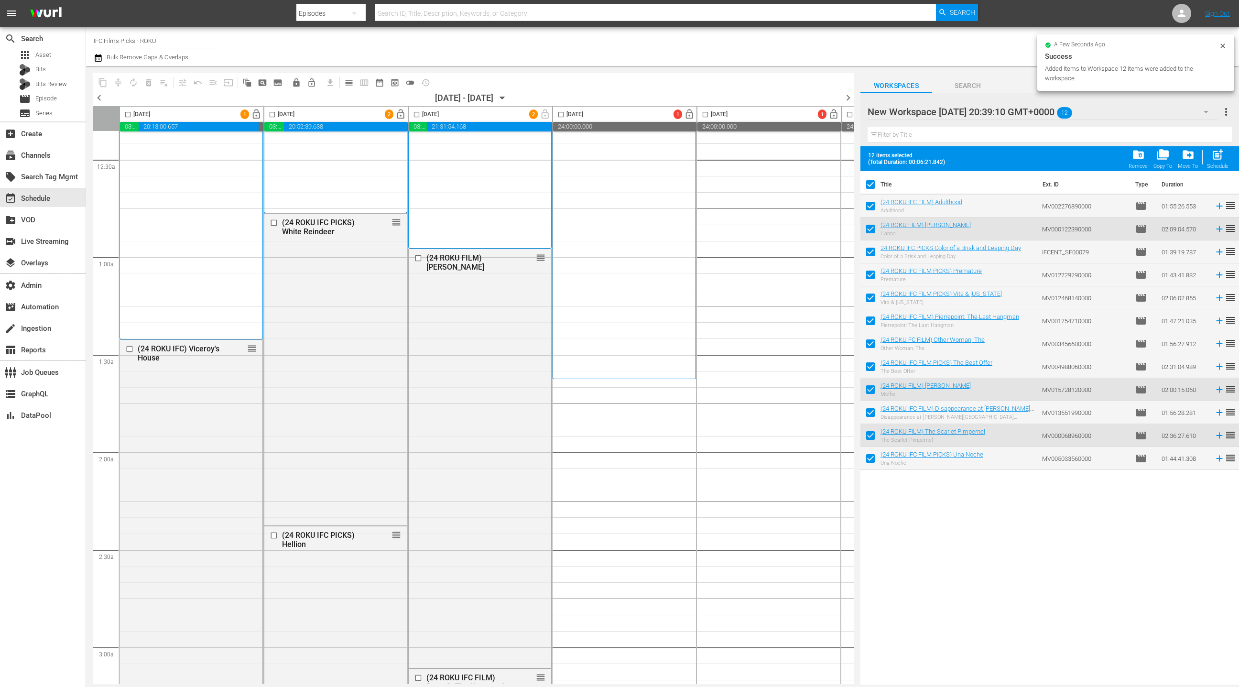
scroll to position [120, 0]
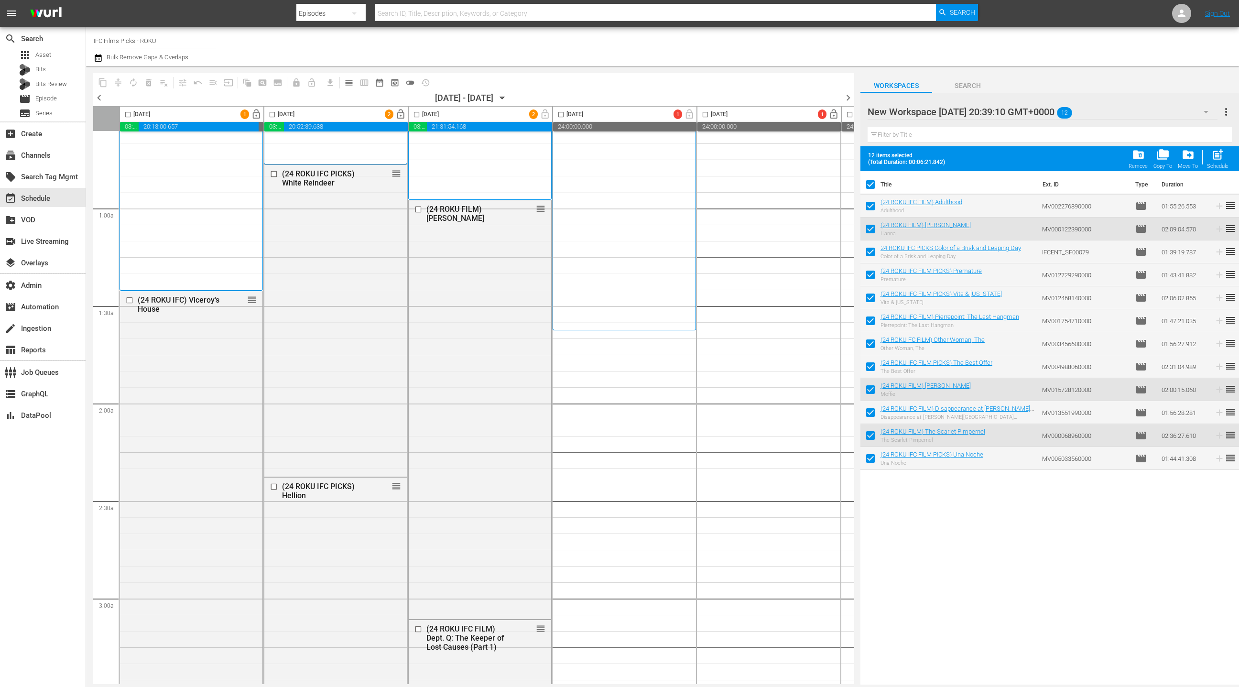
drag, startPoint x: 893, startPoint y: 200, endPoint x: 513, endPoint y: 1, distance: 428.7
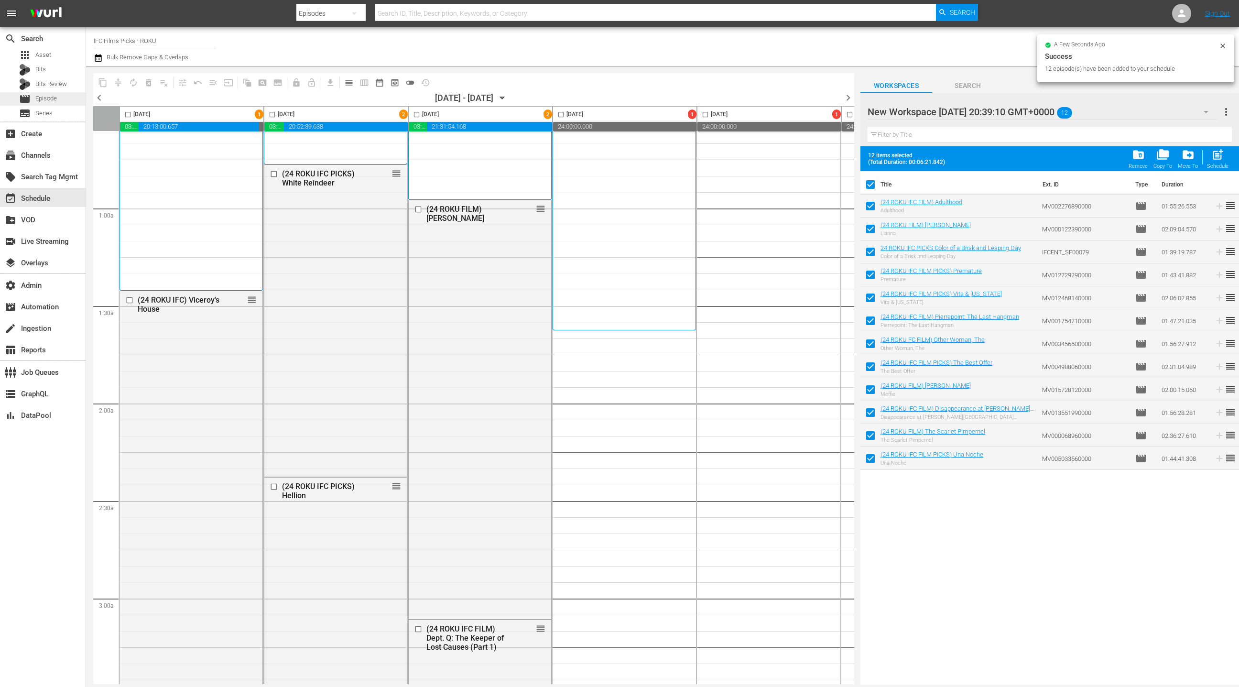
click at [61, 102] on div "movie Episode" at bounding box center [43, 98] width 86 height 13
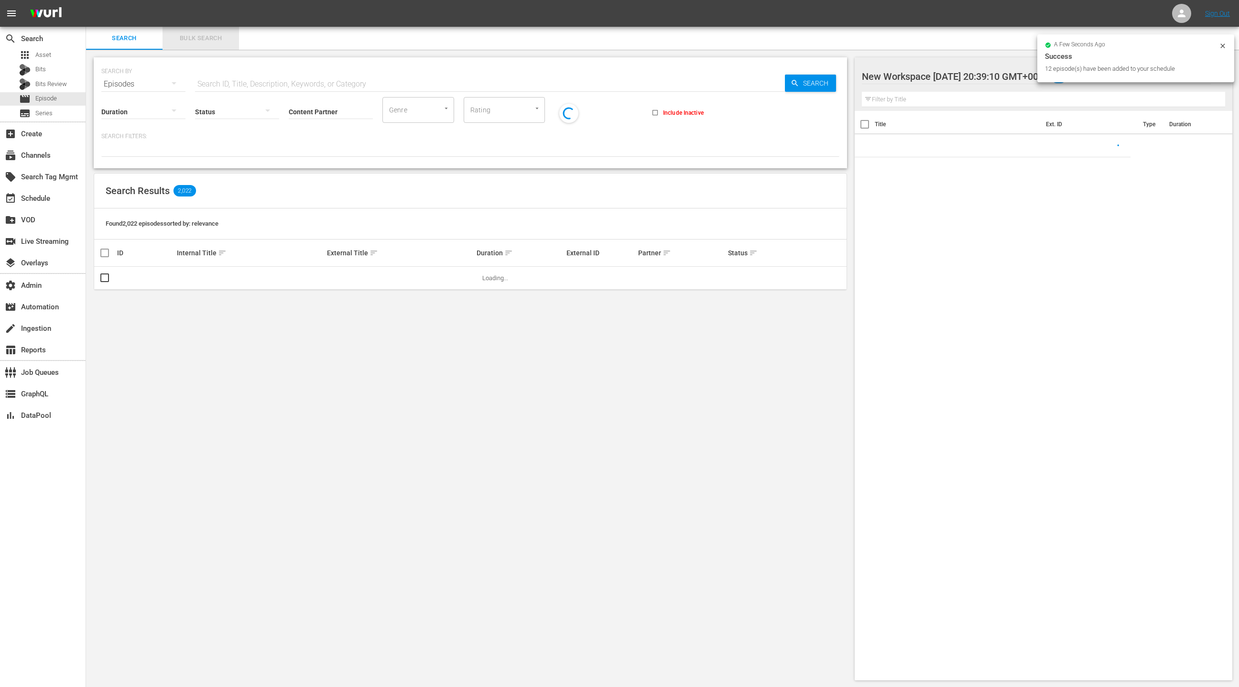
click at [205, 45] on button "Bulk Search" at bounding box center [201, 38] width 76 height 23
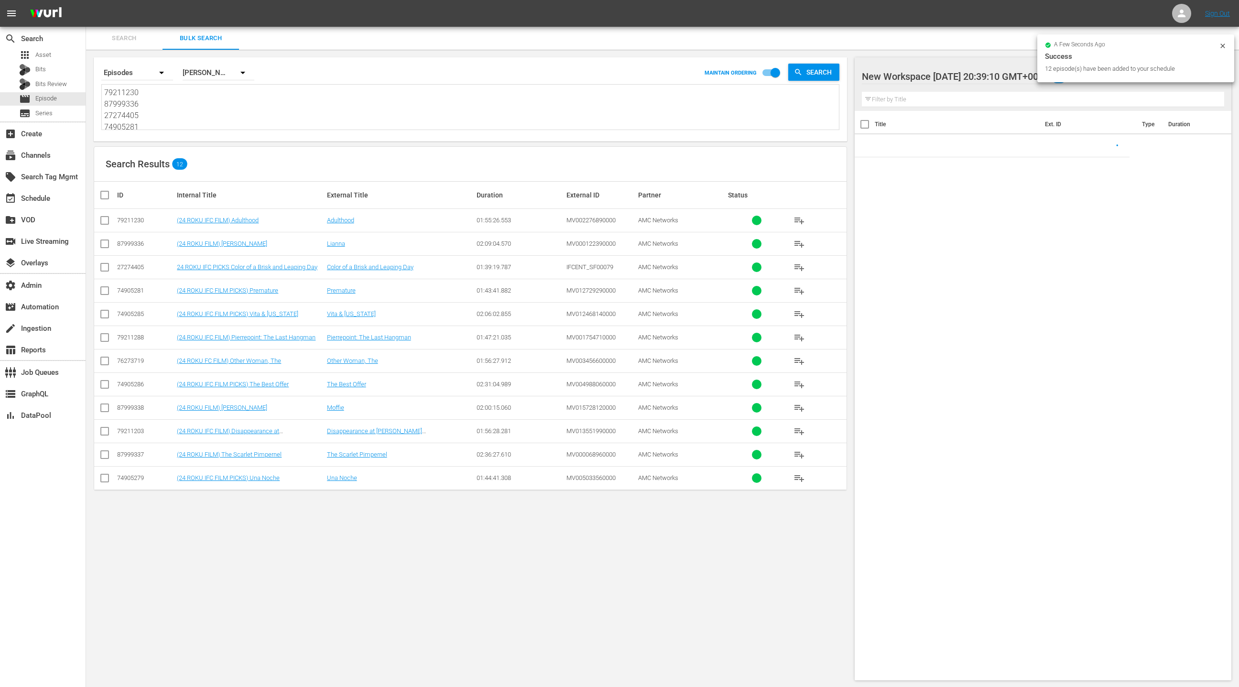
click at [193, 125] on textarea "79211230 87999336 27274405 74905281 74905285 79211288 76273719 74905286 8799933…" at bounding box center [471, 109] width 735 height 44
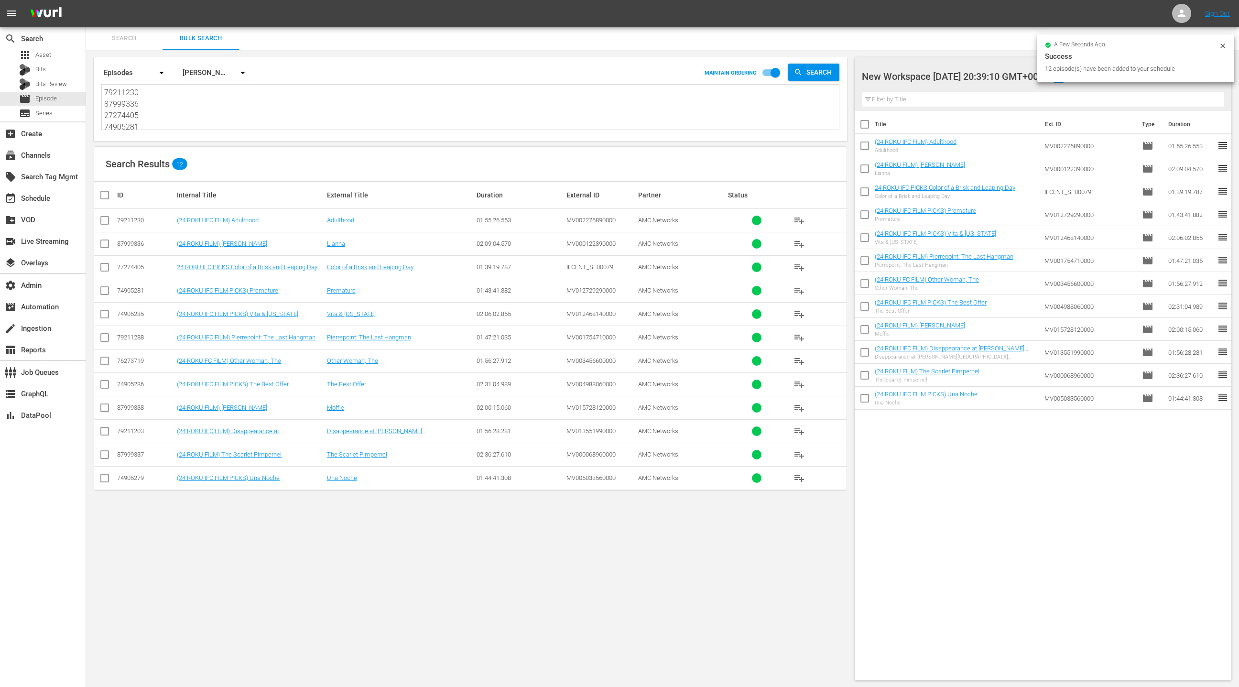
paste textarea "87999339 72026472 76273720 35703612 78571580 57818726 79211287 74905280 8799933…"
type textarea "87999339 72026472 76273720 35703612 78571580 57818726 79211287 74905280 8799933…"
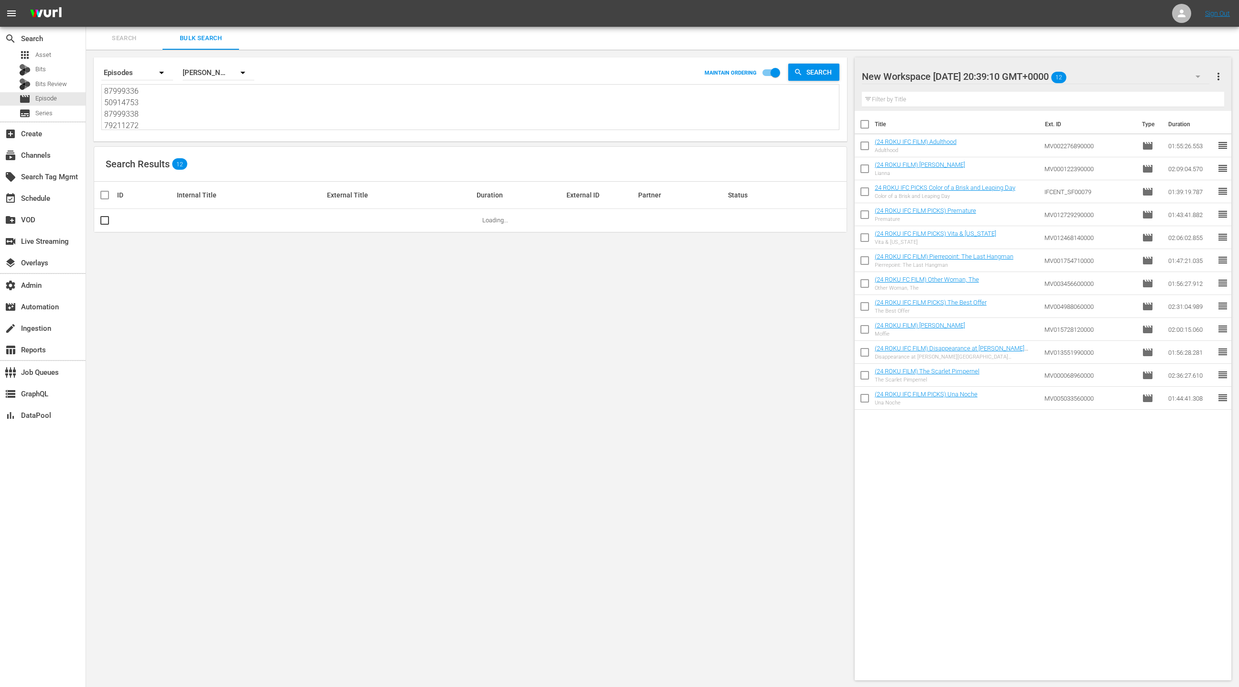
type textarea "87999339 72026472 76273720 35703612 78571580 57818726 79211287 74905280 8799933…"
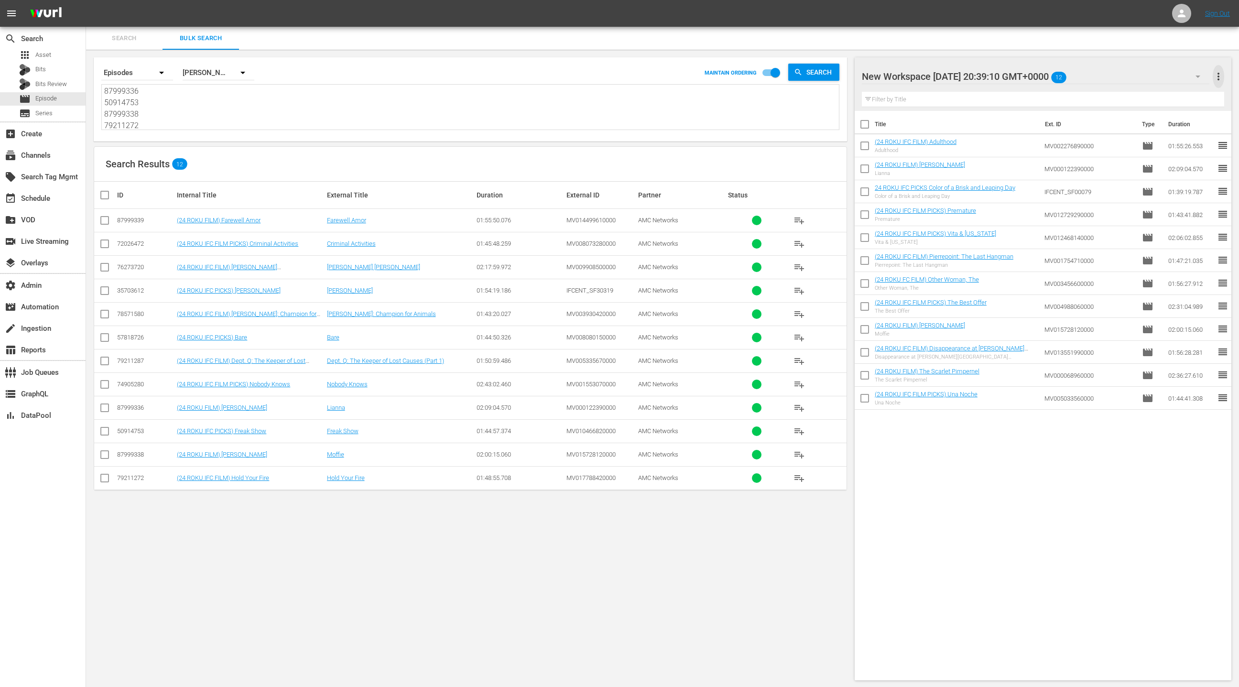
click at [1216, 79] on span "more_vert" at bounding box center [1218, 76] width 11 height 11
drag, startPoint x: 1197, startPoint y: 94, endPoint x: 1189, endPoint y: 95, distance: 7.8
click at [1197, 94] on div "Clear All Workspace Items" at bounding box center [1157, 94] width 112 height 17
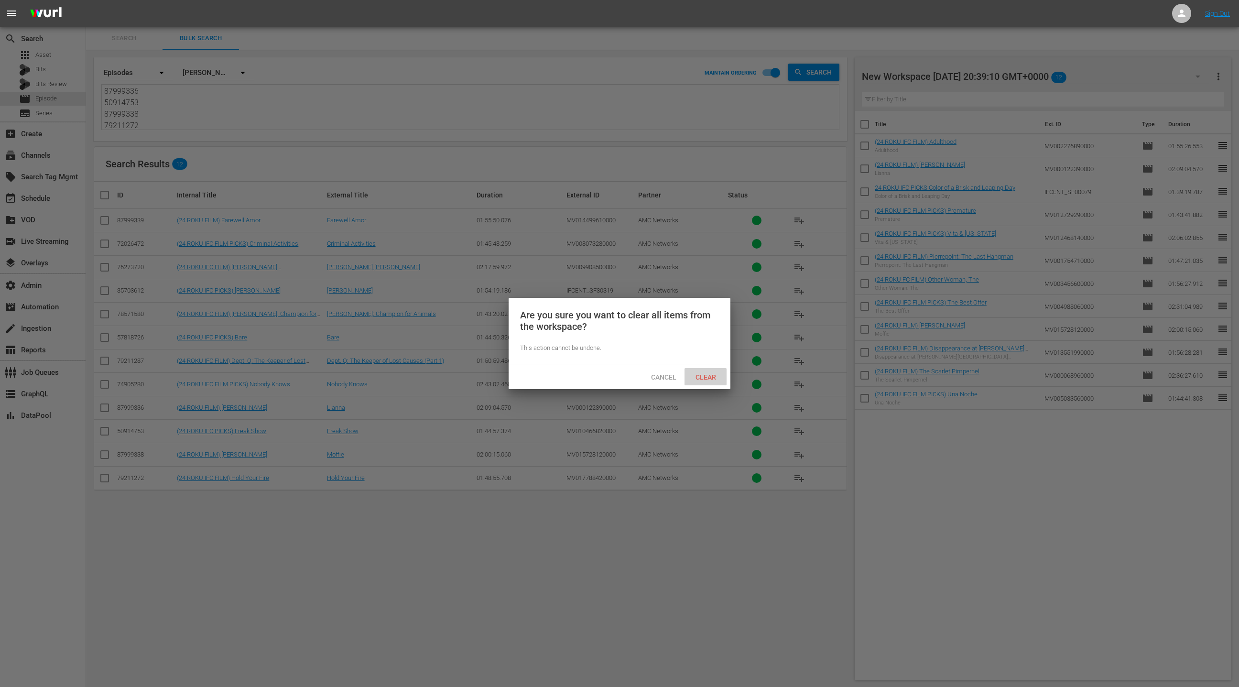
drag, startPoint x: 708, startPoint y: 377, endPoint x: 452, endPoint y: 231, distance: 294.2
click at [708, 377] on span "Clear" at bounding box center [706, 377] width 36 height 8
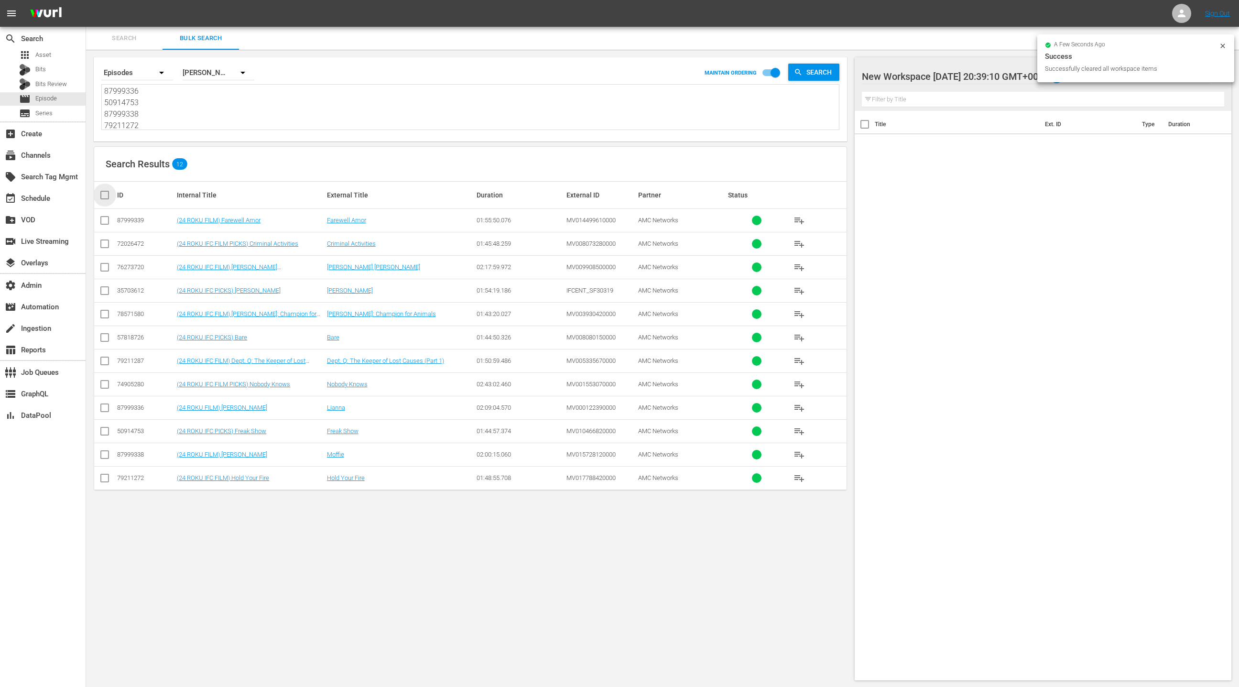
click at [105, 194] on input "checkbox" at bounding box center [108, 194] width 19 height 11
checkbox input "true"
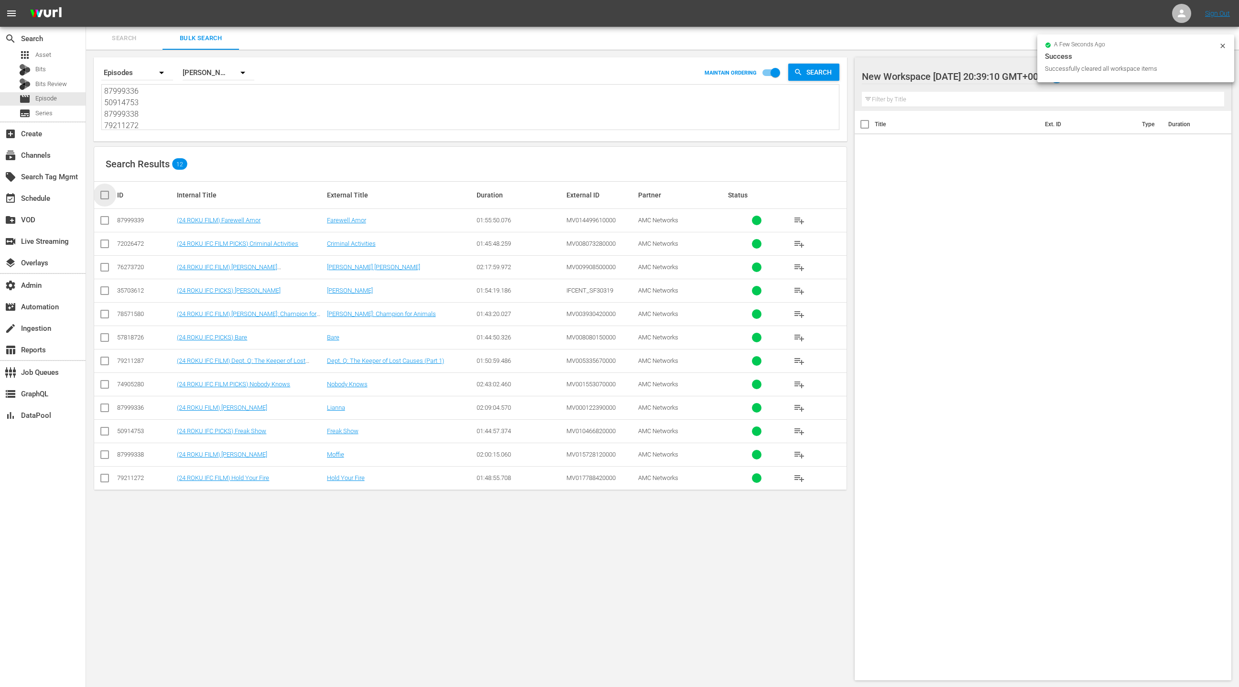
checkbox input "true"
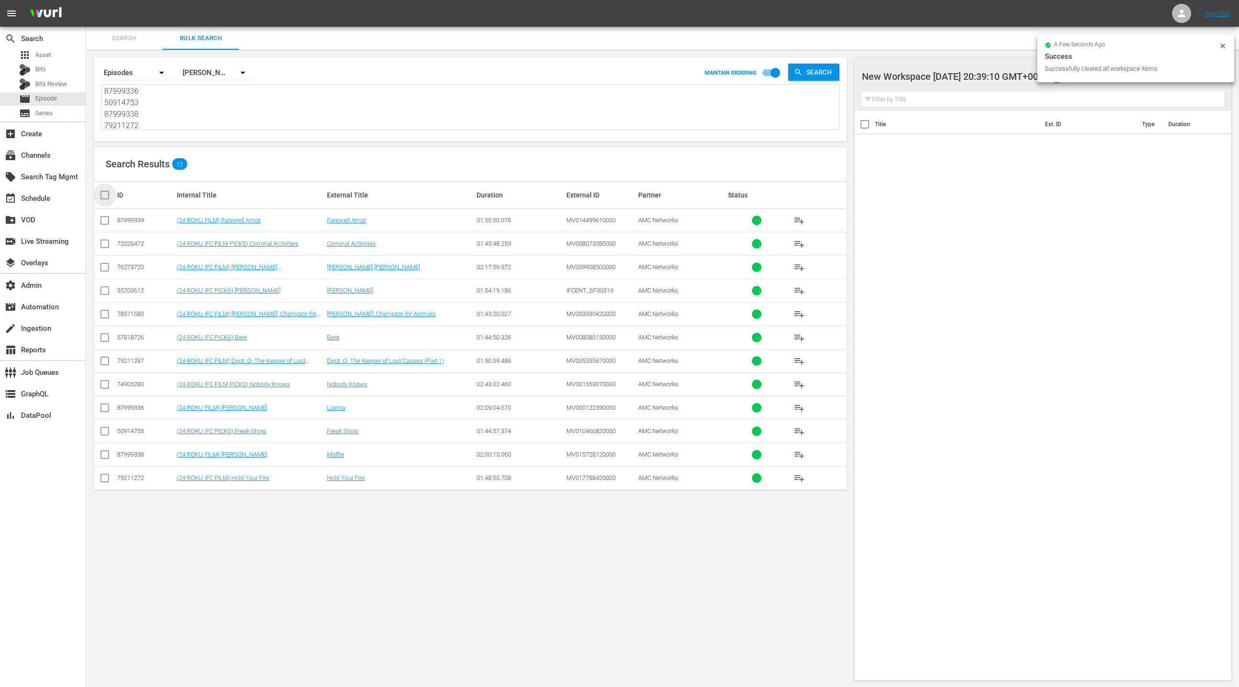
checkbox input "true"
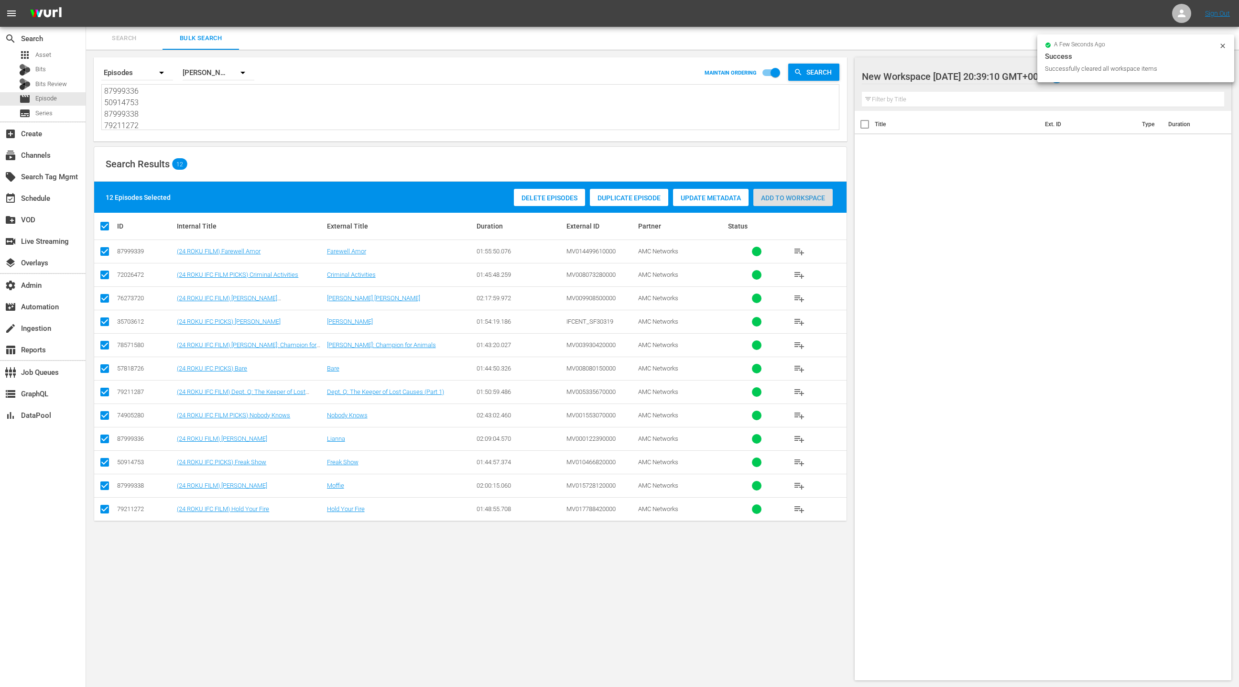
drag, startPoint x: 780, startPoint y: 196, endPoint x: 713, endPoint y: 183, distance: 68.3
click at [780, 196] on span "Add to Workspace" at bounding box center [792, 198] width 79 height 8
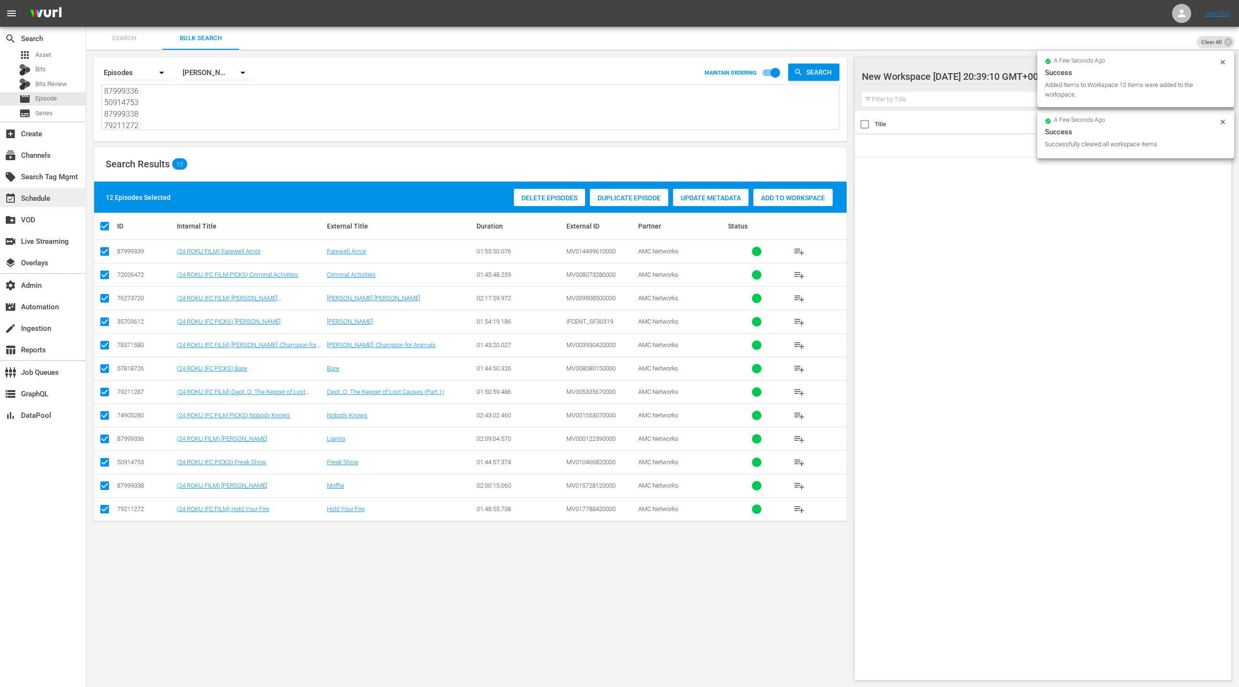
click at [36, 199] on div "event_available Schedule" at bounding box center [27, 197] width 54 height 9
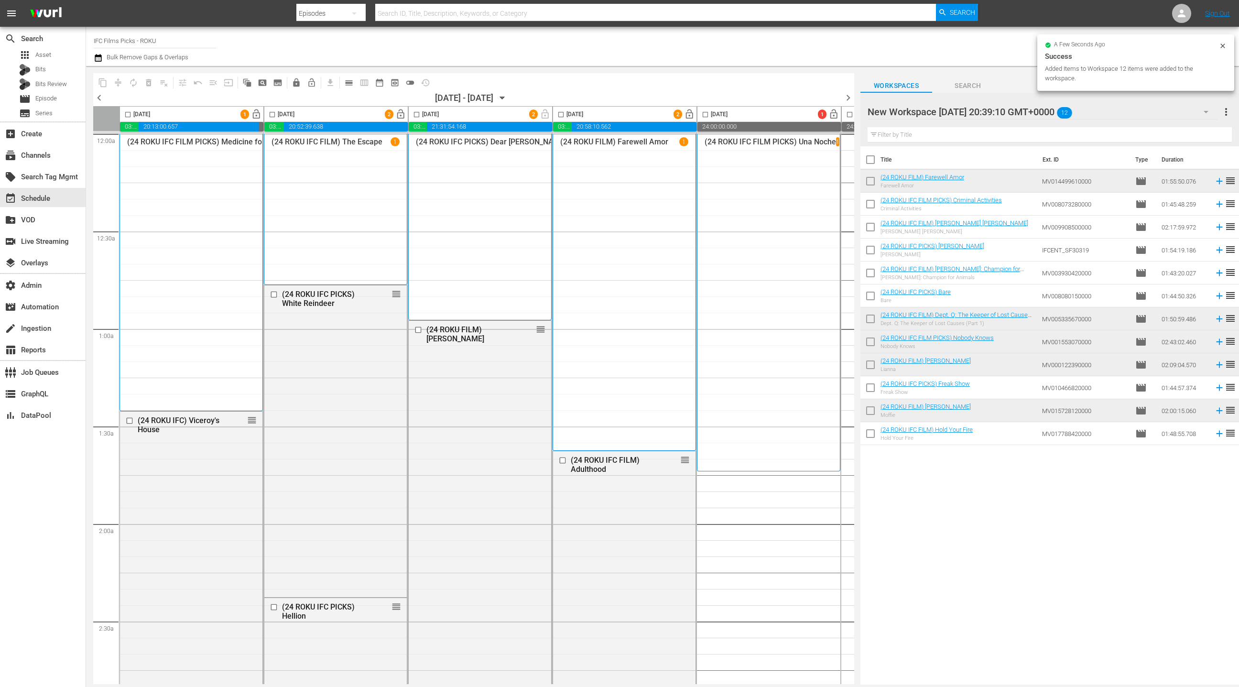
click at [874, 160] on input "checkbox" at bounding box center [871, 162] width 20 height 20
checkbox input "true"
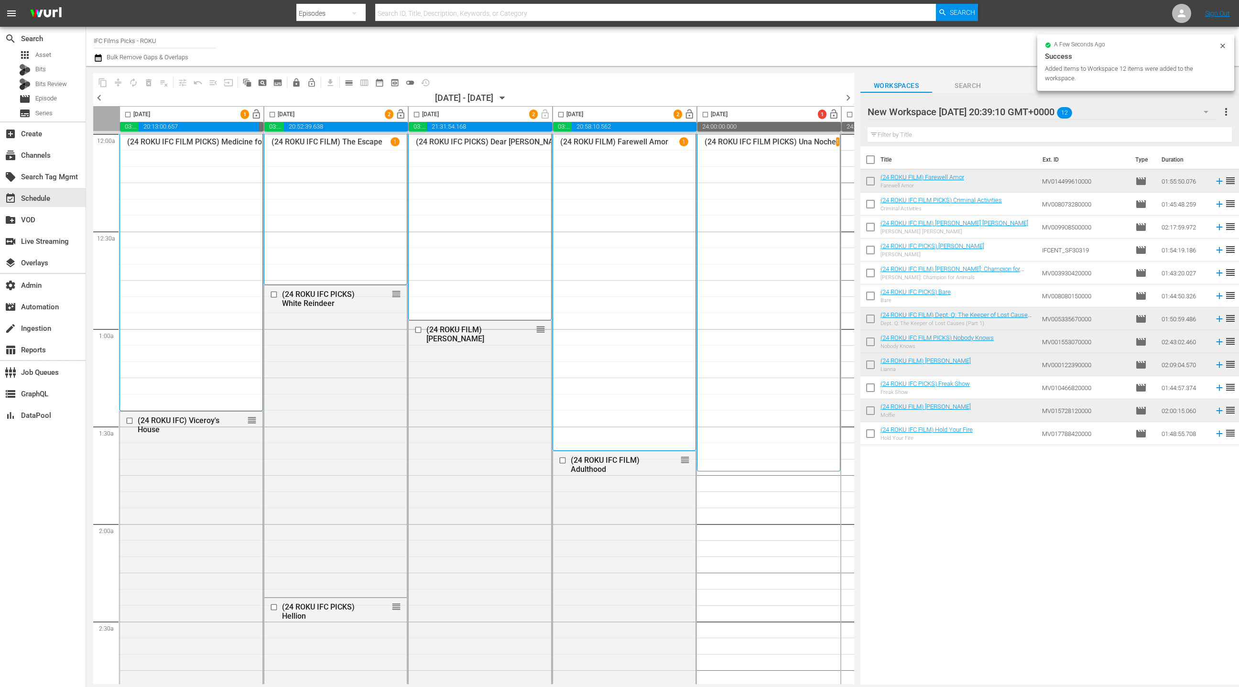
checkbox input "true"
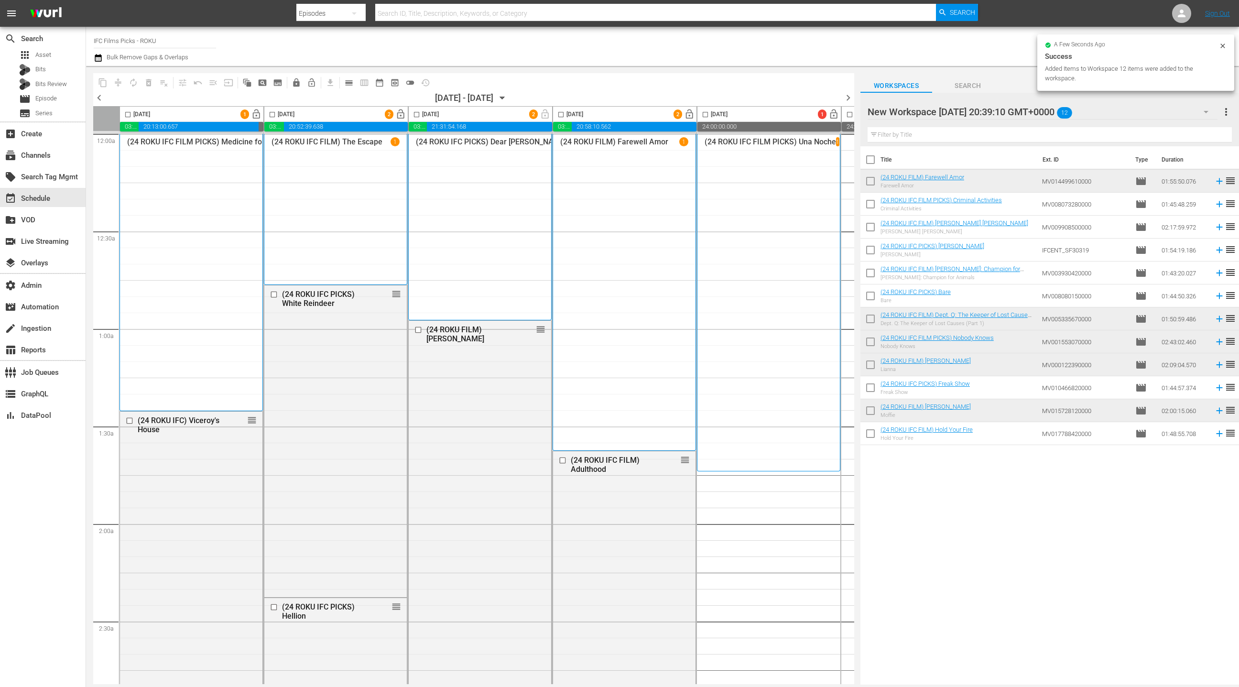
checkbox input "true"
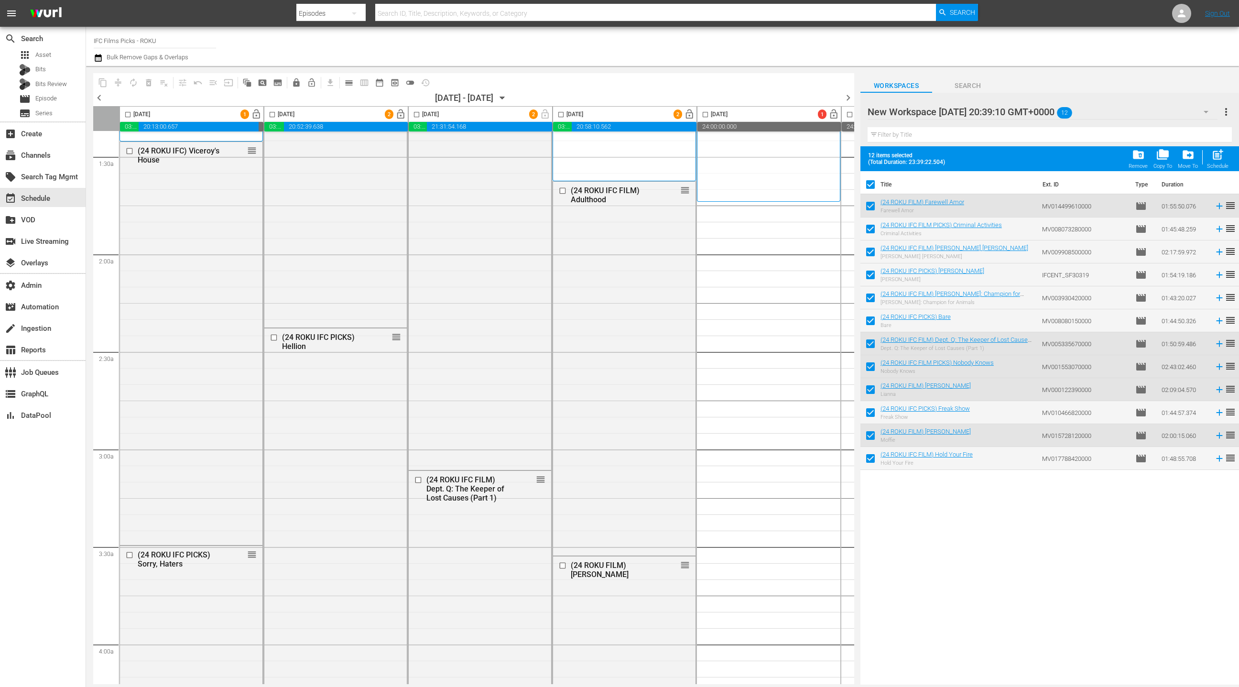
scroll to position [245, 0]
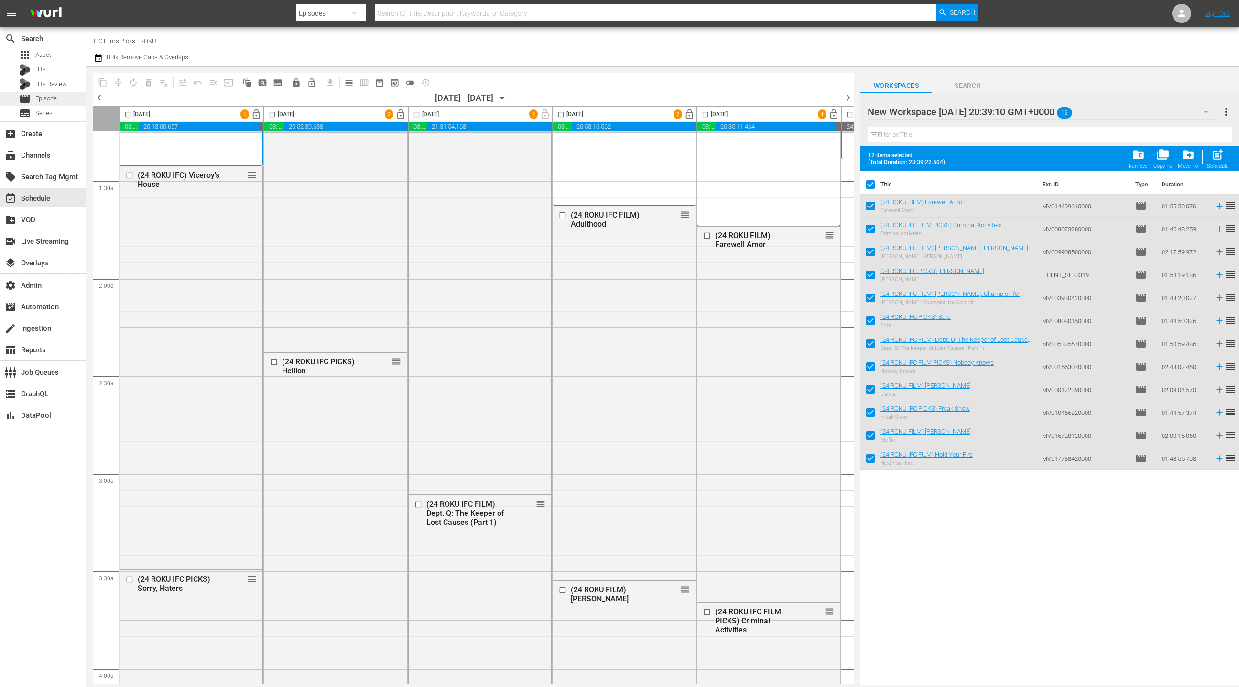
click at [39, 99] on span "Episode" at bounding box center [46, 99] width 22 height 10
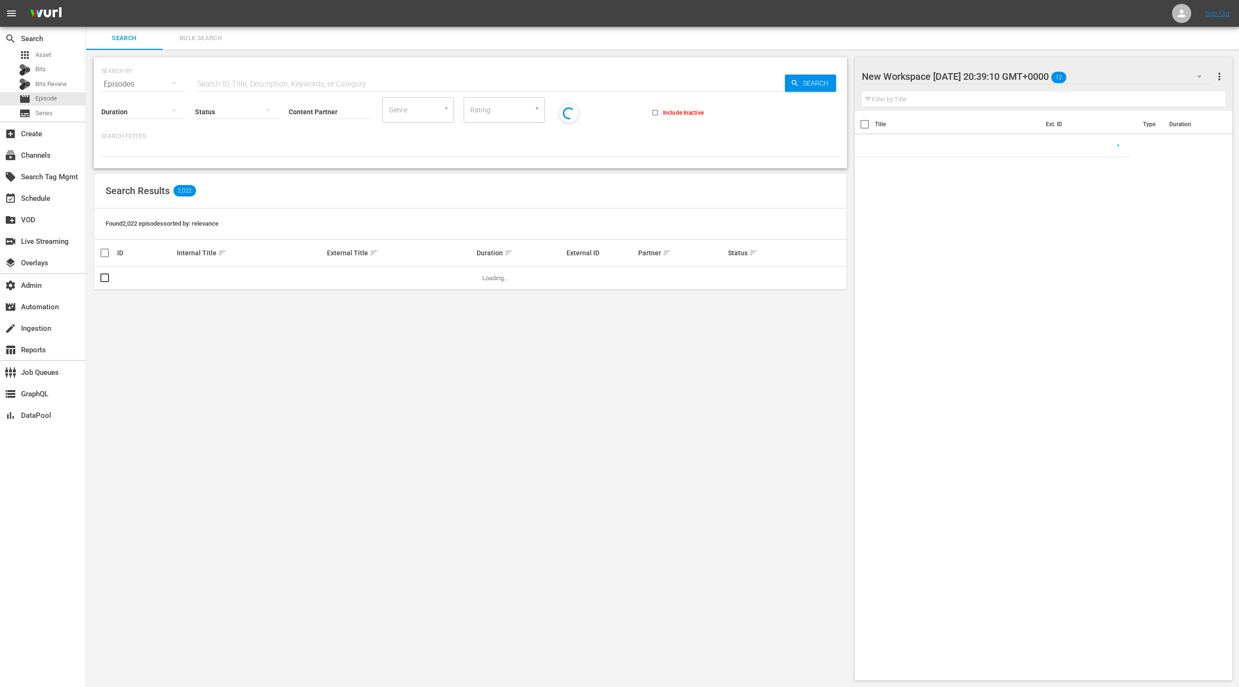
click at [204, 37] on span "Bulk Search" at bounding box center [200, 38] width 65 height 11
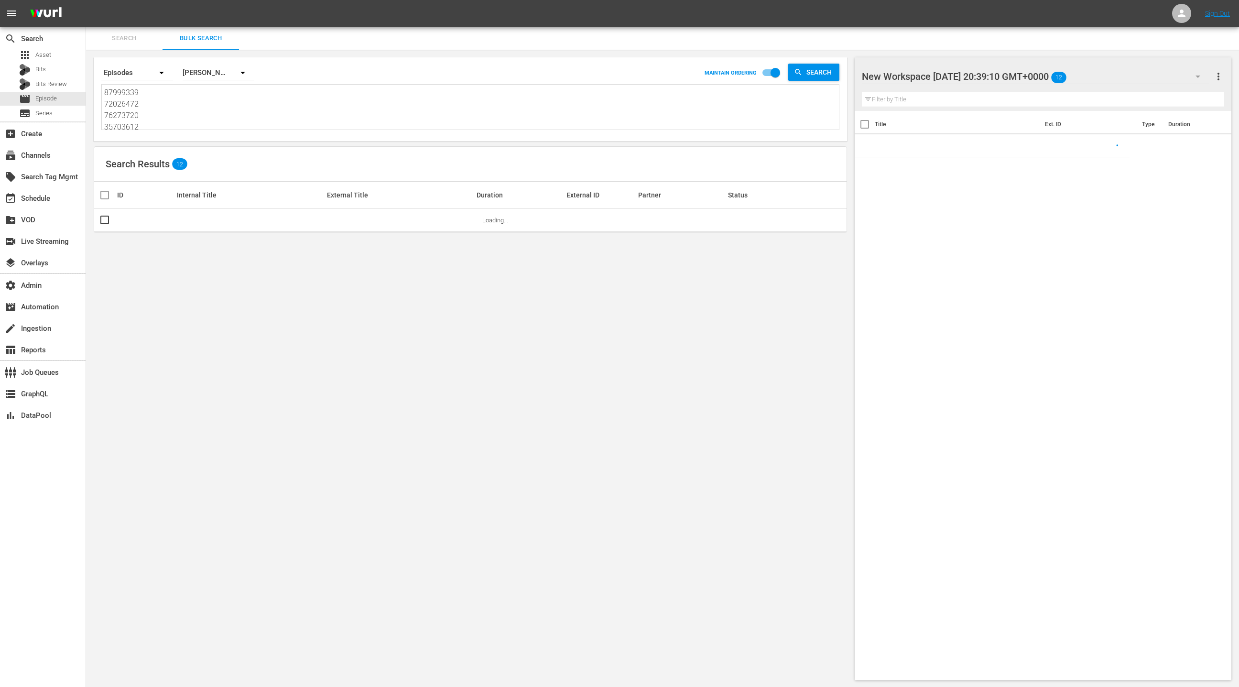
click at [200, 109] on textarea "87999339 72026472 76273720 35703612 78571580 57818726 79211287 74905280 8799933…" at bounding box center [471, 109] width 735 height 44
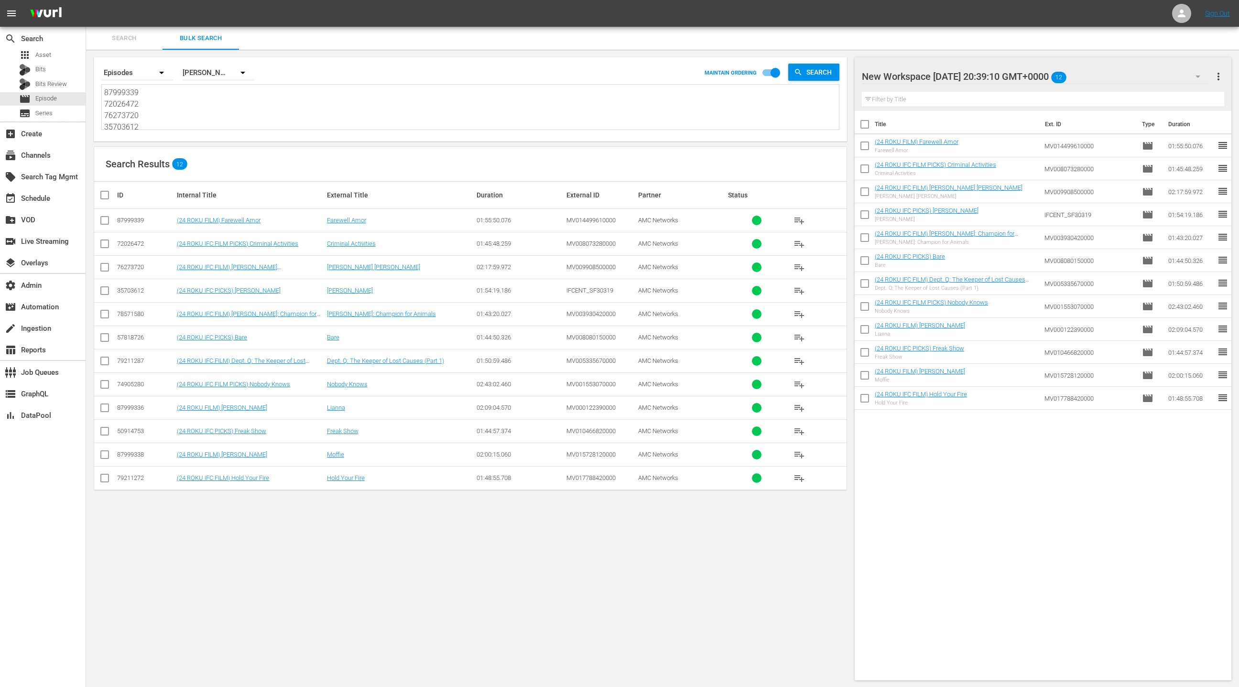
paste textarea "7 79211270 17191563 49995257 49995259 32450177 78571575 87999335 79211271 87999…"
type textarea "87999337 79211270 17191563 49995257 49995259 32450177 78571575 87999335 7921127…"
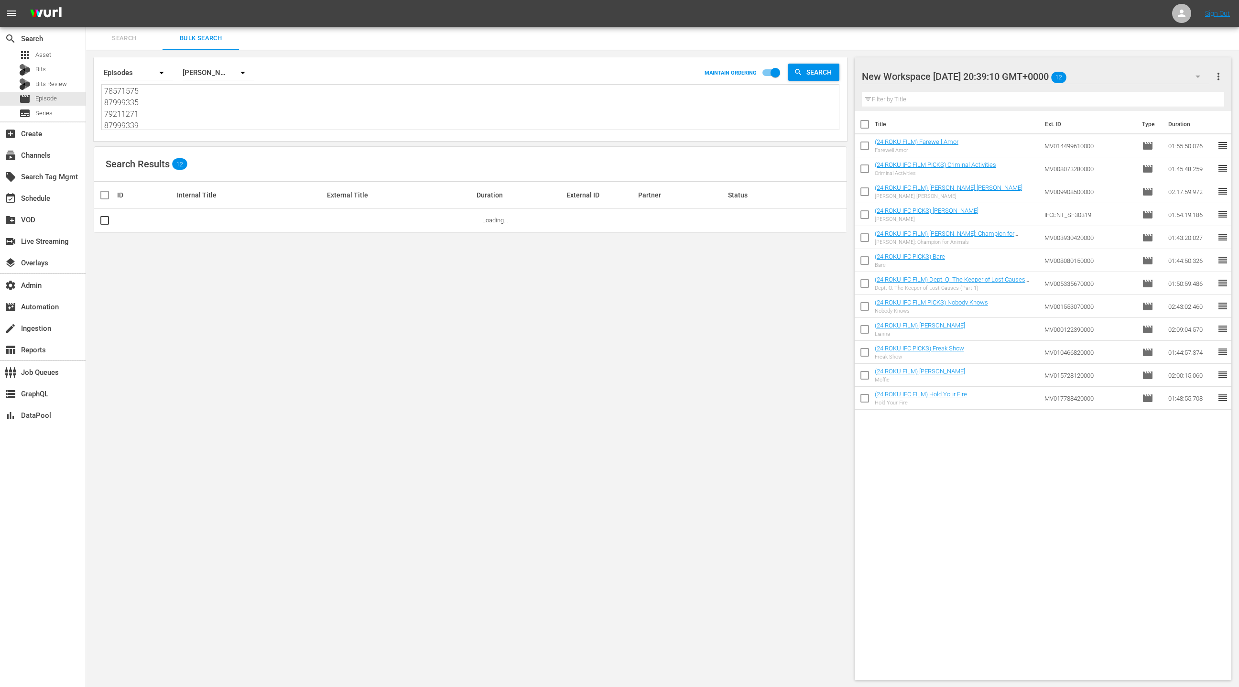
type textarea "87999337 79211270 17191563 49995257 49995259 32450177 78571575 87999335 7921127…"
click at [1221, 77] on span "more_vert" at bounding box center [1218, 76] width 11 height 11
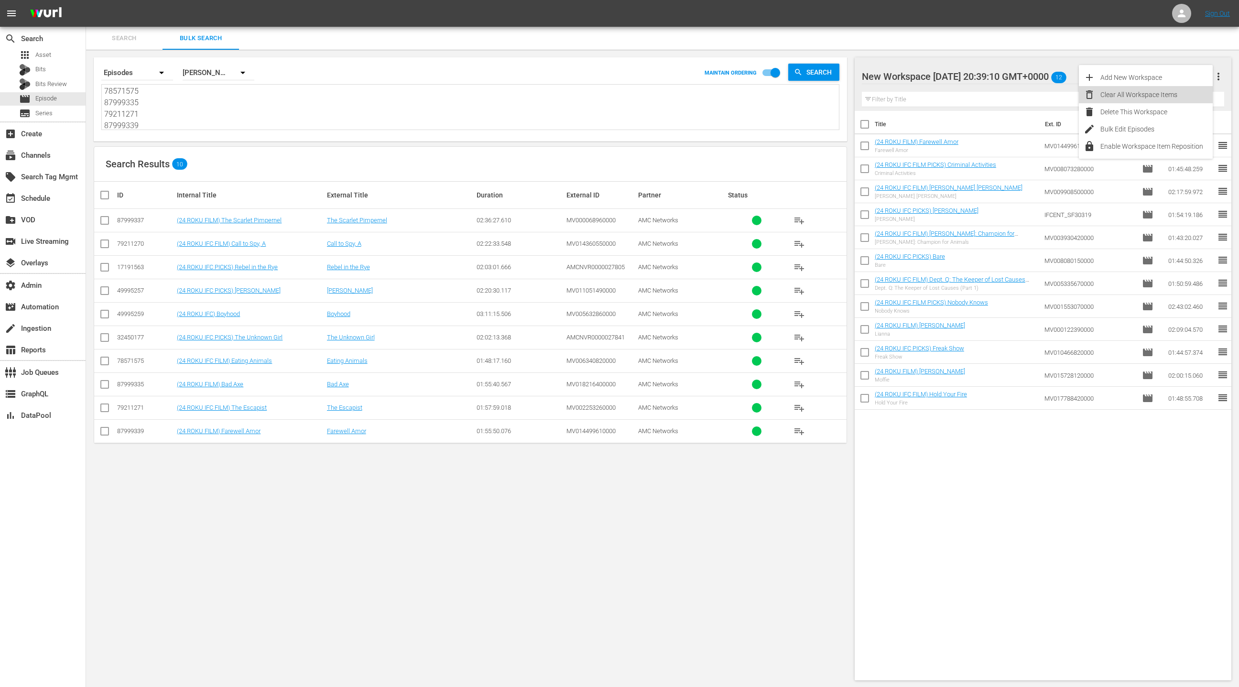
drag, startPoint x: 1165, startPoint y: 96, endPoint x: 906, endPoint y: 203, distance: 280.4
click at [1165, 96] on div "Clear All Workspace Items" at bounding box center [1157, 94] width 112 height 17
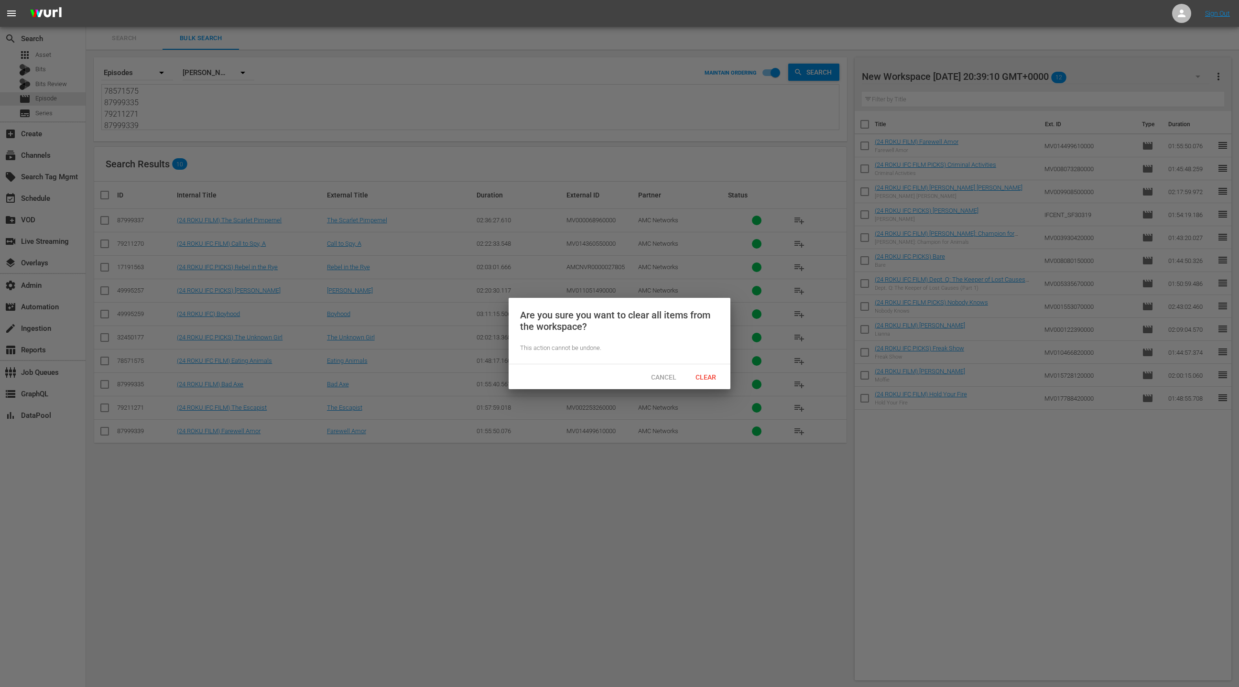
click at [731, 379] on div at bounding box center [619, 343] width 1239 height 687
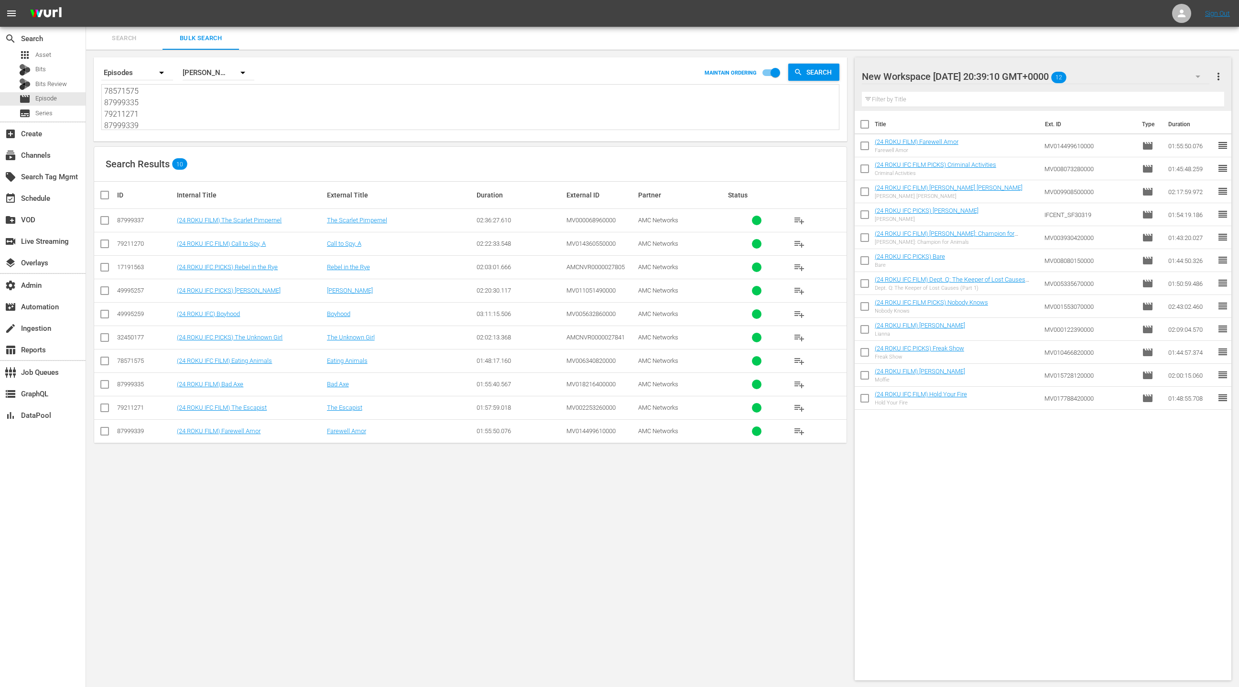
click at [106, 195] on input "checkbox" at bounding box center [108, 194] width 19 height 11
checkbox input "true"
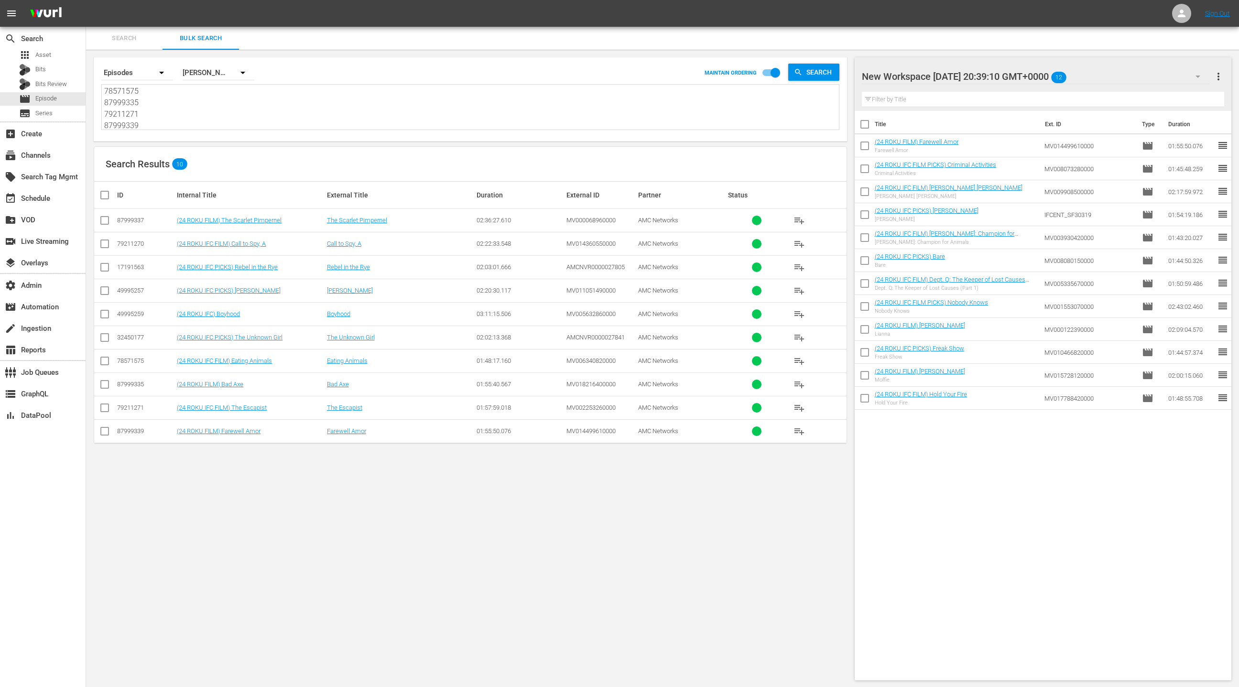
checkbox input "true"
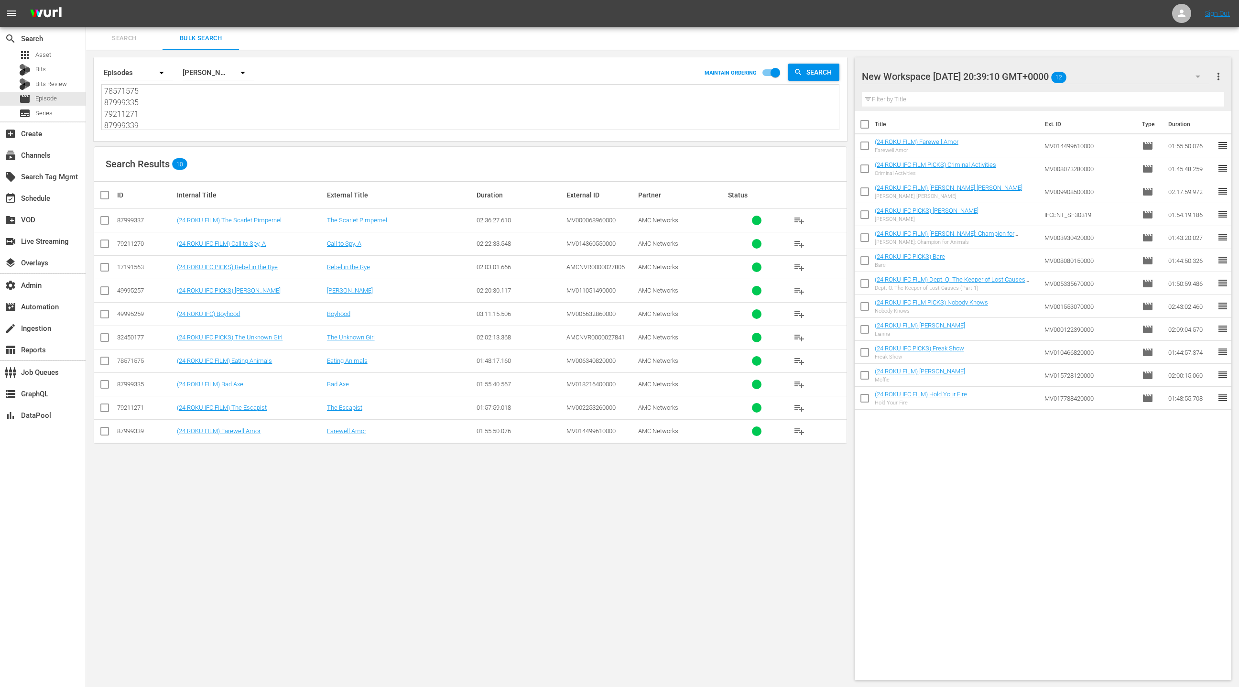
checkbox input "true"
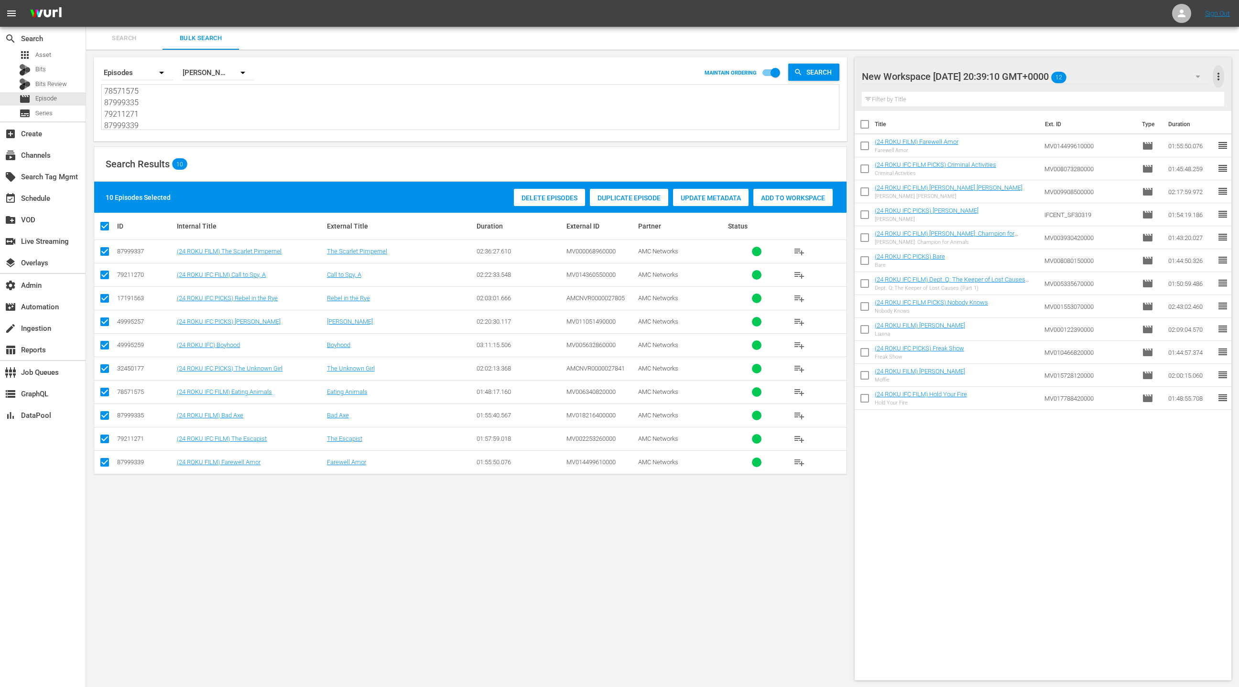
click at [1217, 76] on span "more_vert" at bounding box center [1218, 76] width 11 height 11
click at [1154, 115] on div "Delete This Workspace" at bounding box center [1157, 111] width 112 height 17
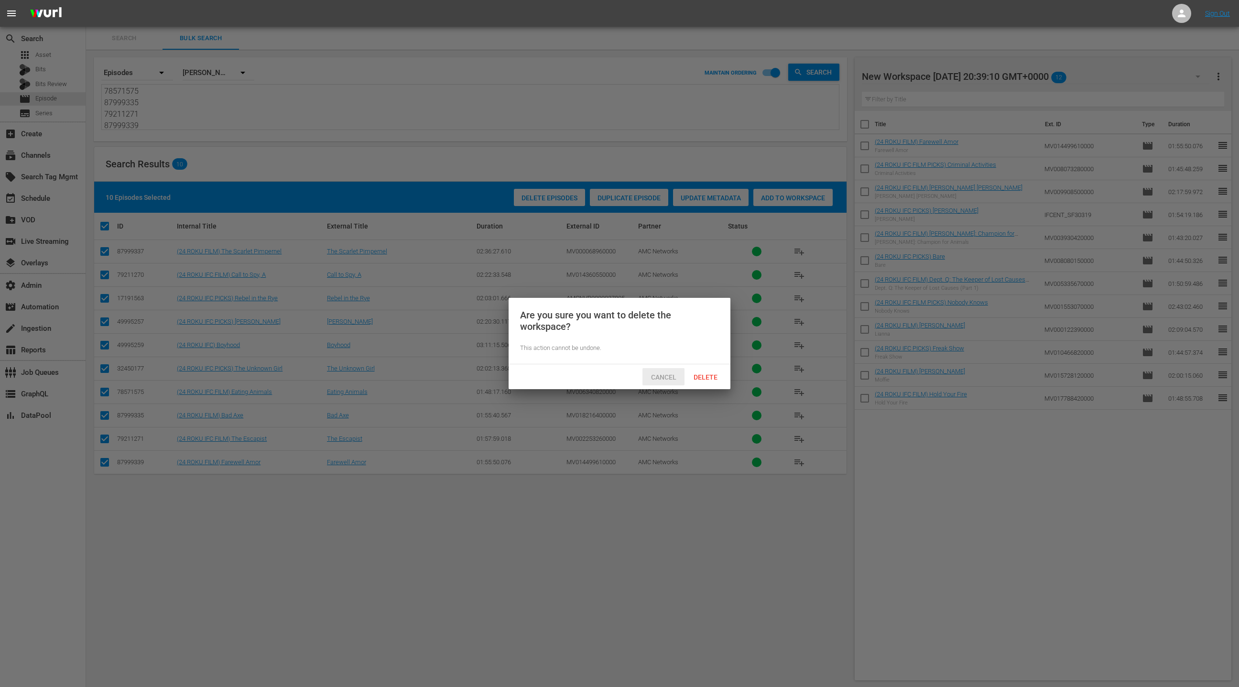
drag, startPoint x: 659, startPoint y: 374, endPoint x: 653, endPoint y: 369, distance: 8.1
click at [660, 373] on span "Cancel" at bounding box center [663, 377] width 41 height 8
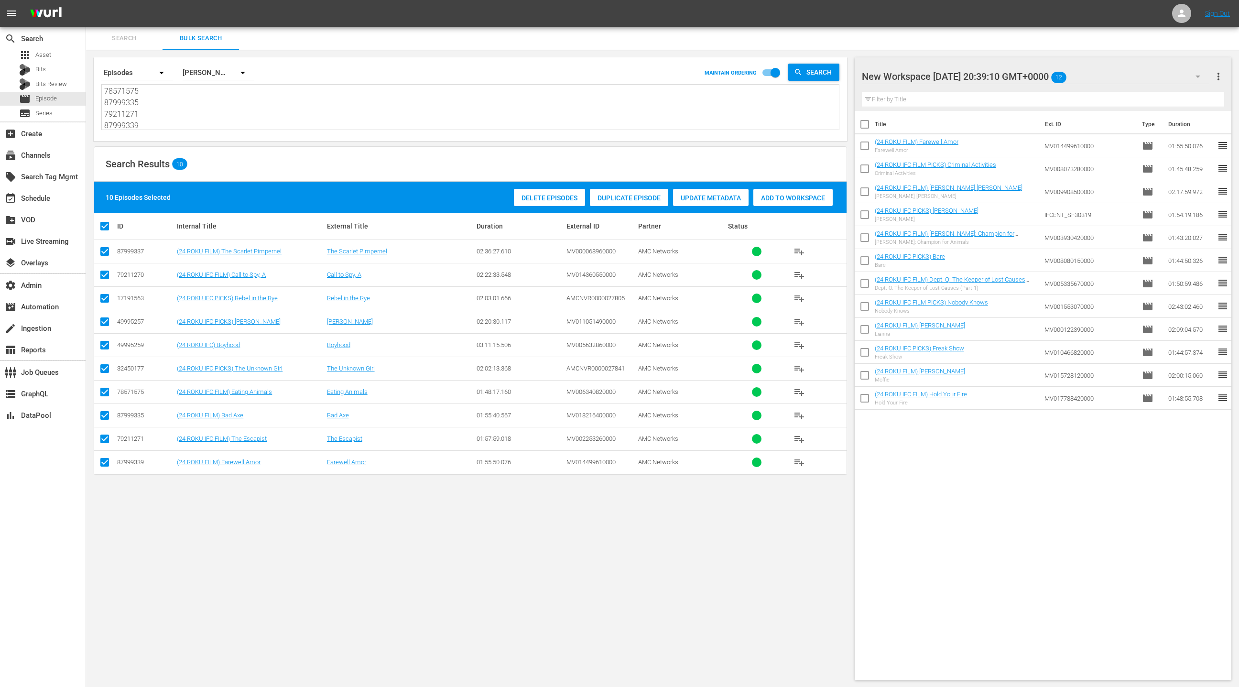
click at [1214, 72] on span "more_vert" at bounding box center [1218, 76] width 11 height 11
click at [1152, 96] on div "Clear All Workspace Items" at bounding box center [1157, 94] width 112 height 17
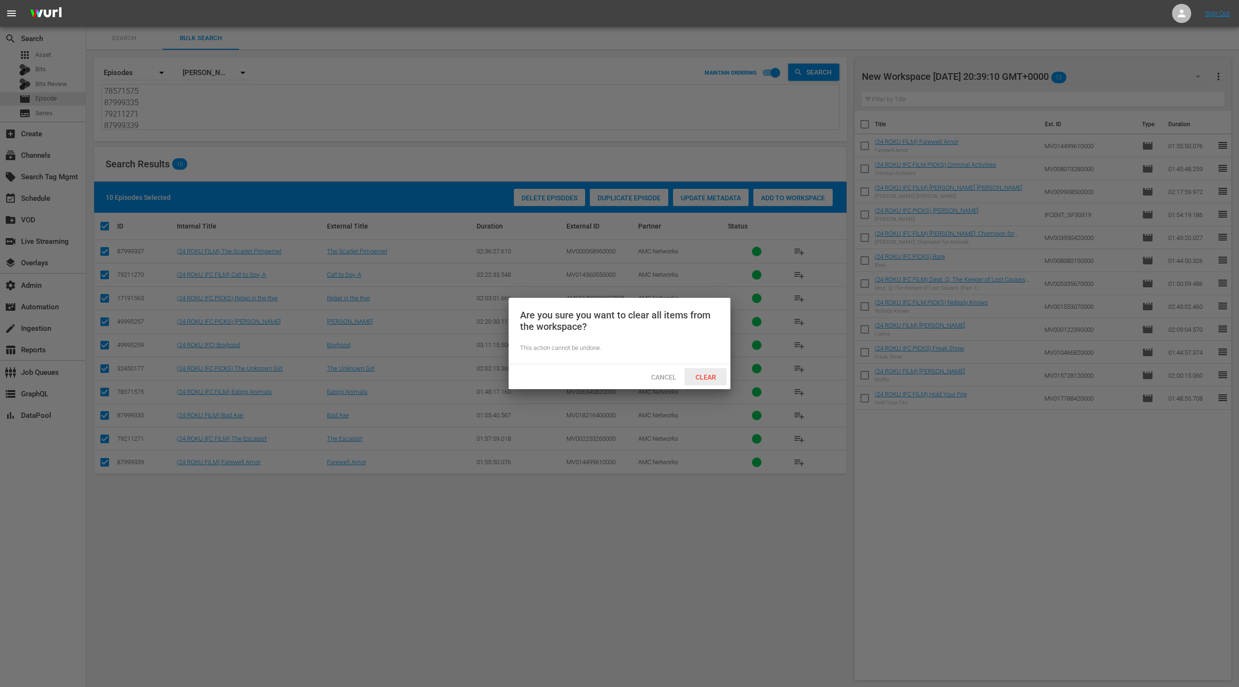
click at [714, 376] on span "Clear" at bounding box center [706, 377] width 36 height 8
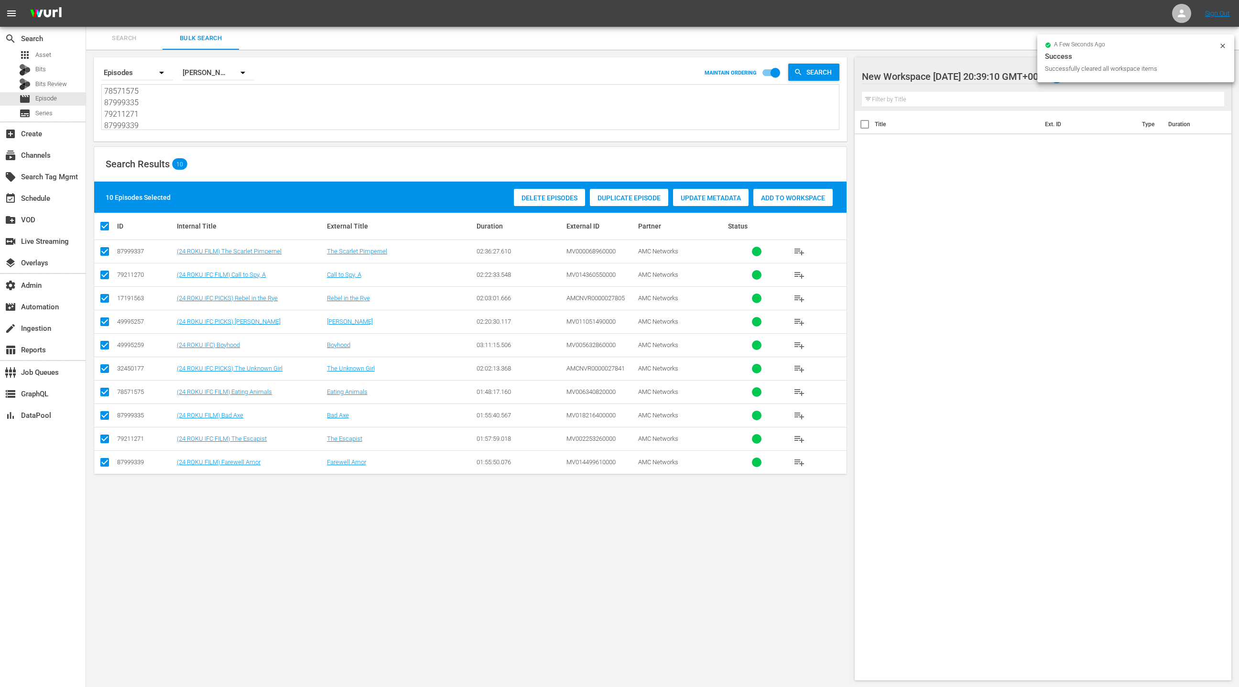
click at [800, 204] on div "Add to Workspace" at bounding box center [792, 198] width 79 height 18
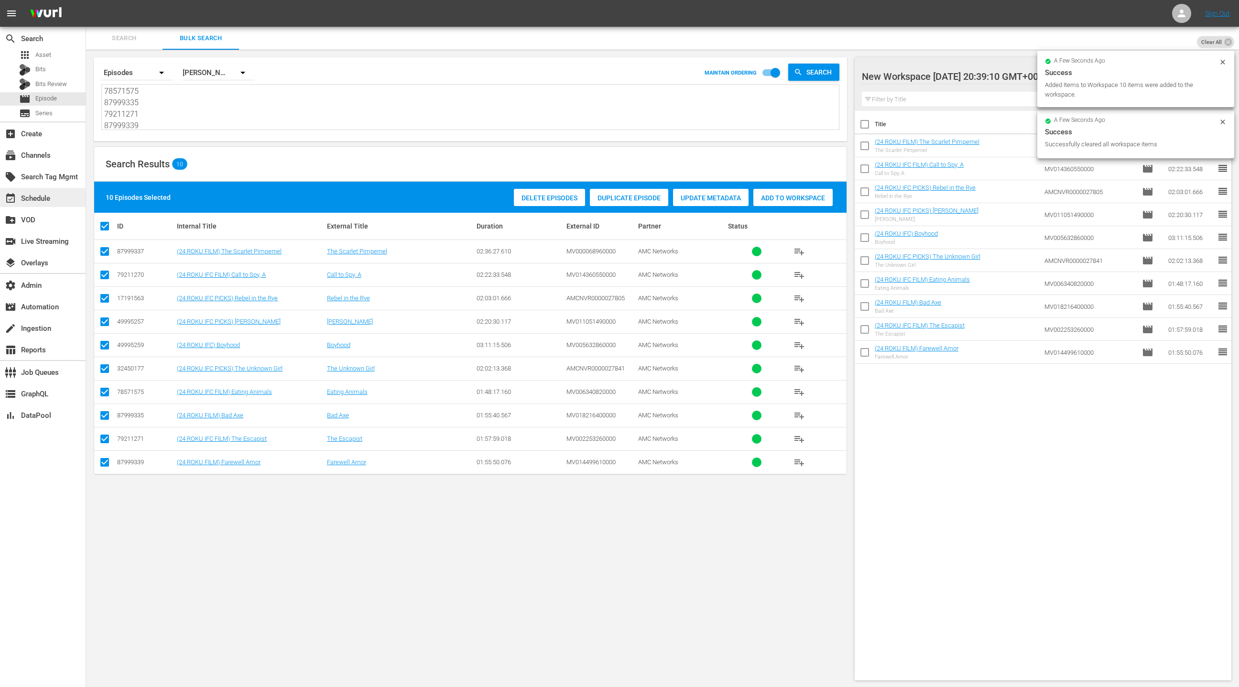
click at [55, 201] on div "event_available Schedule" at bounding box center [43, 197] width 86 height 19
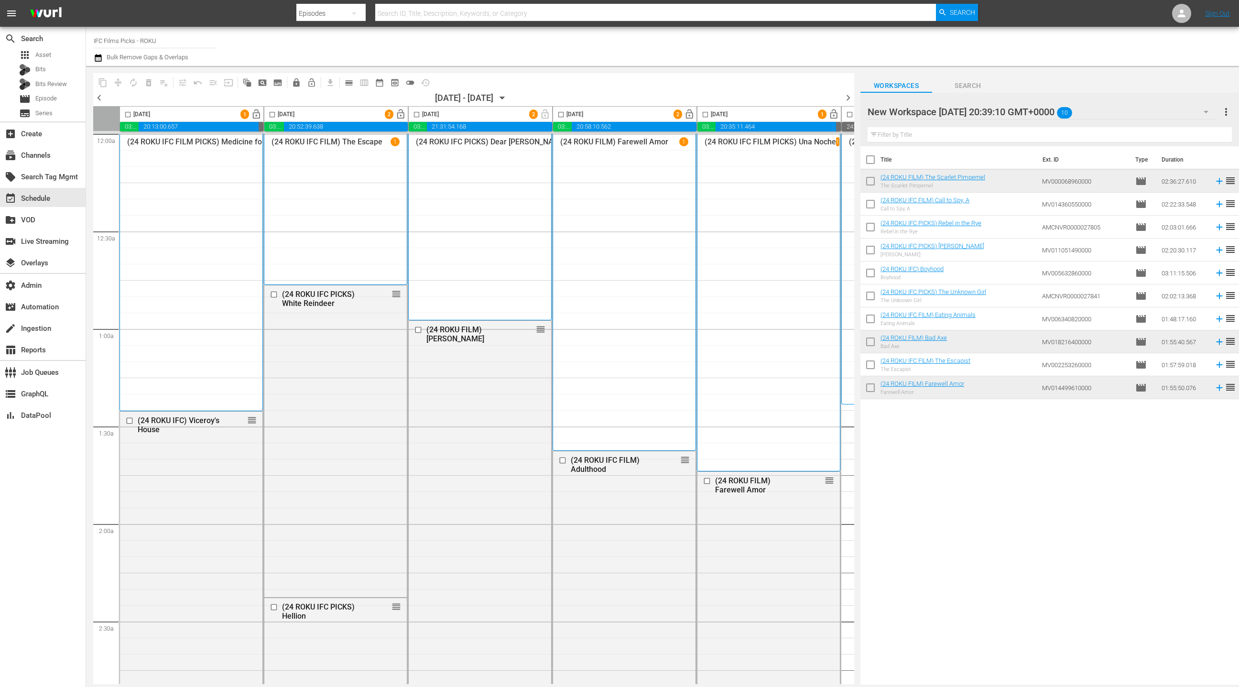
drag, startPoint x: 872, startPoint y: 160, endPoint x: 750, endPoint y: 207, distance: 131.7
click at [872, 160] on input "checkbox" at bounding box center [871, 162] width 20 height 20
checkbox input "true"
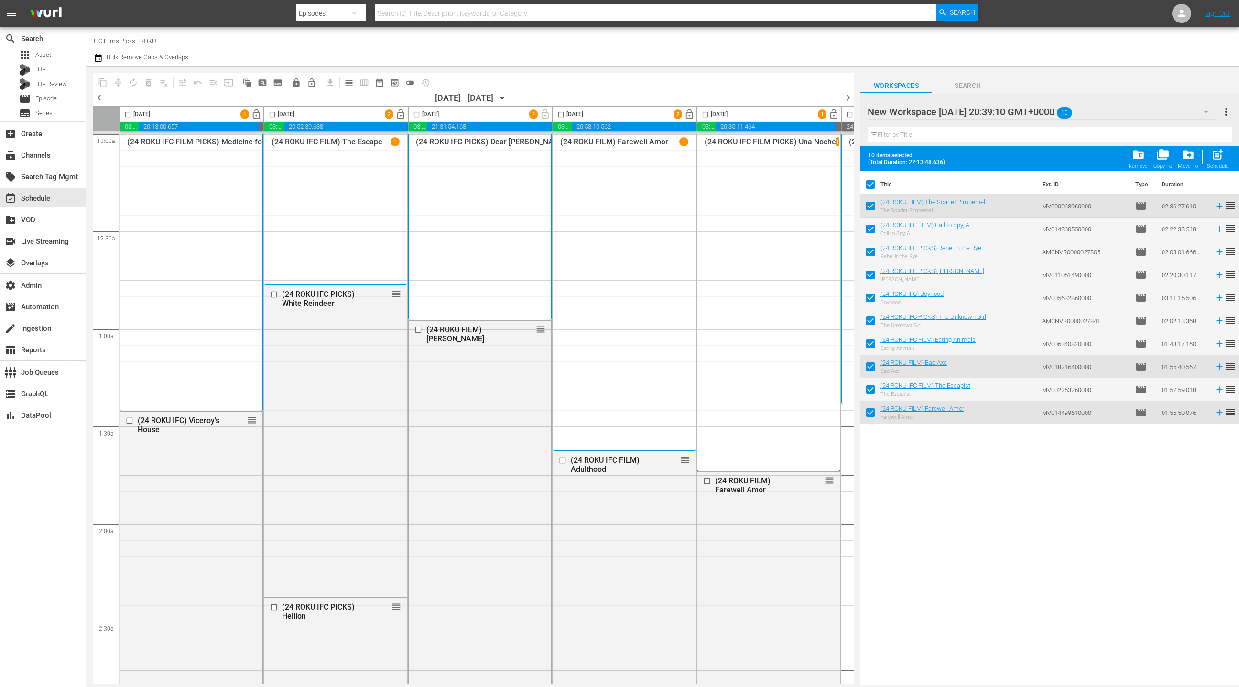
checkbox input "true"
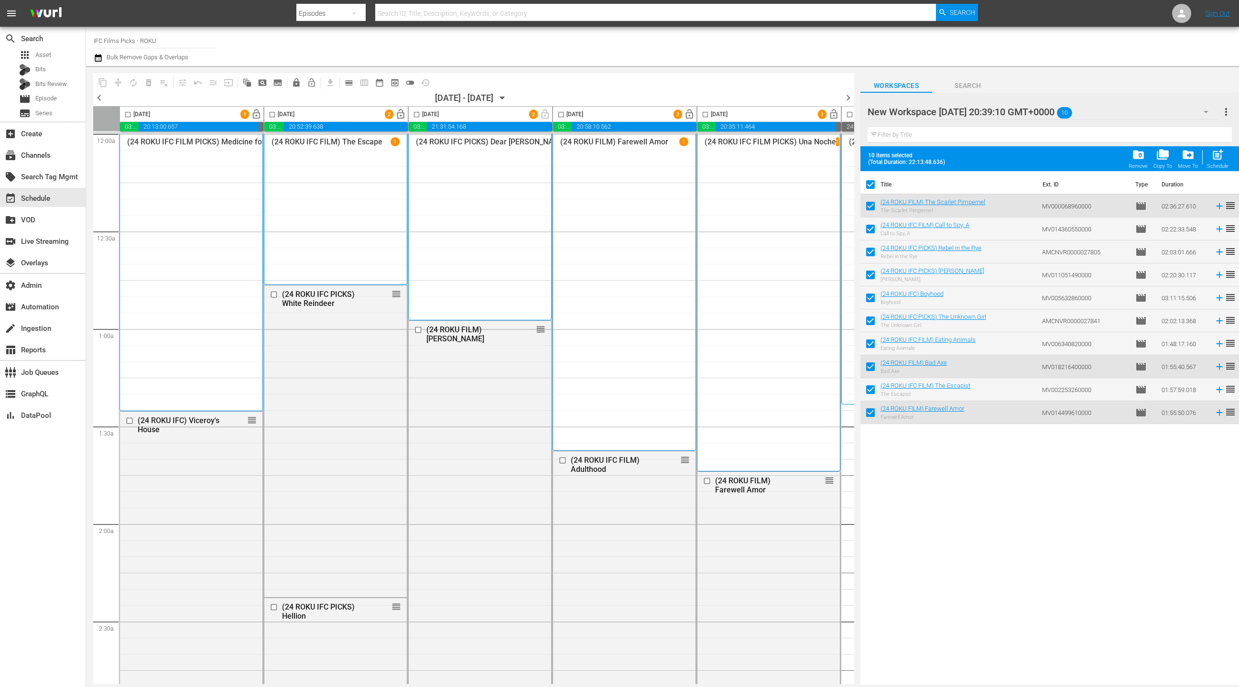
checkbox input "true"
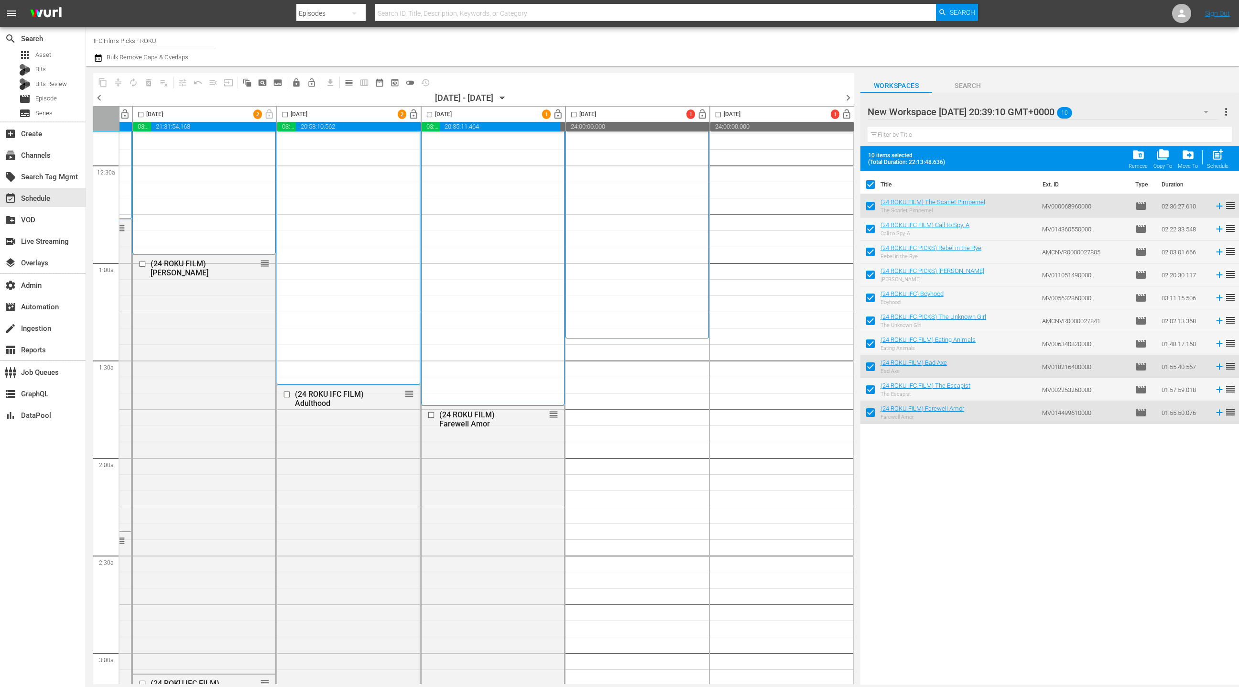
scroll to position [77, 277]
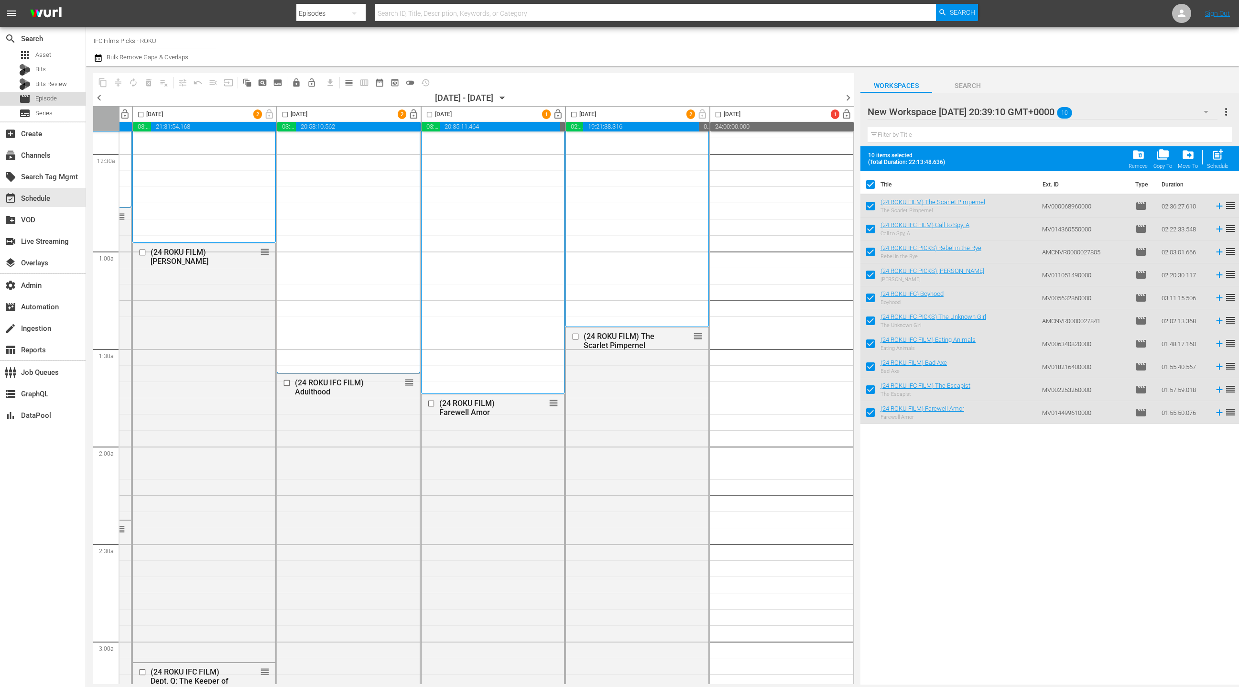
click at [60, 100] on div "movie Episode" at bounding box center [43, 98] width 86 height 13
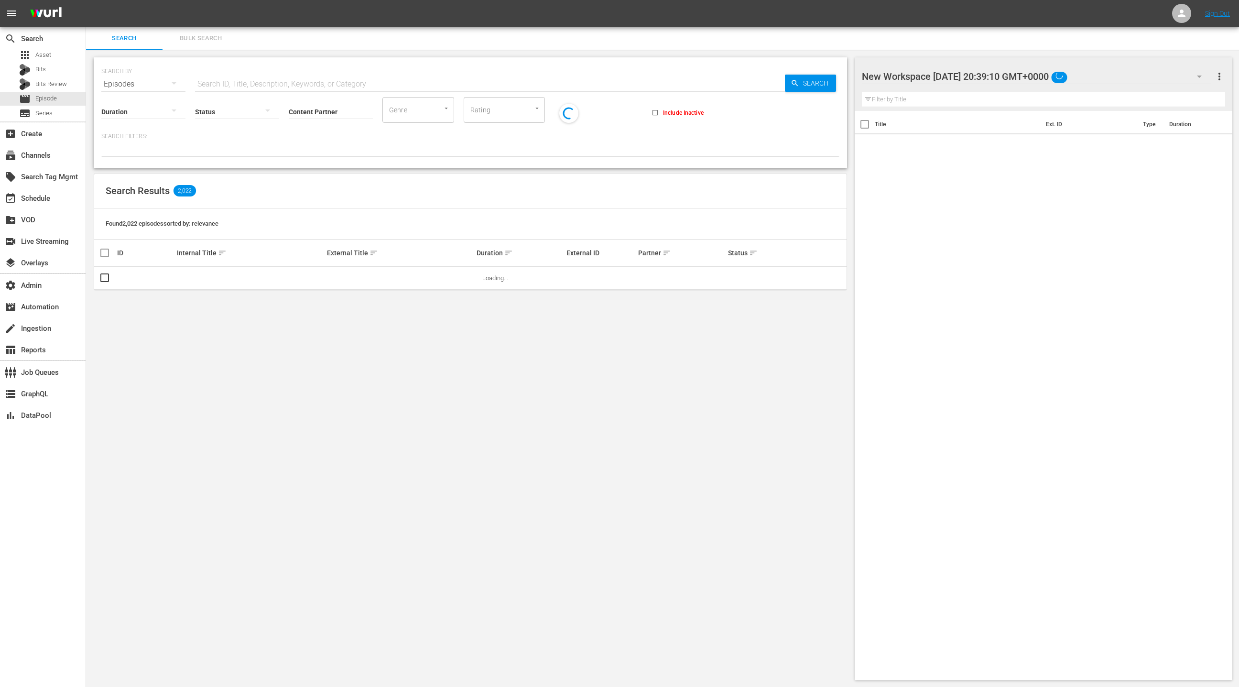
click at [198, 40] on span "Bulk Search" at bounding box center [200, 38] width 65 height 11
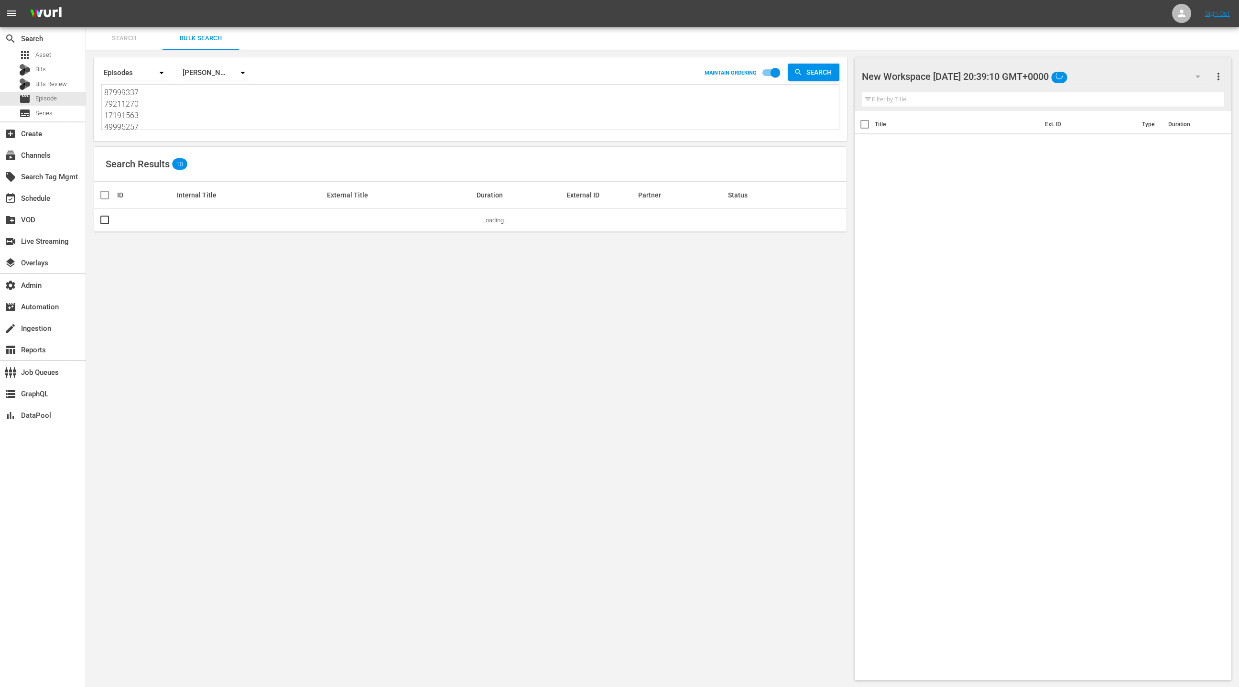
click at [192, 118] on textarea "87999337 79211270 17191563 49995257 49995259 32450177 78571575 87999335 7921127…" at bounding box center [471, 109] width 735 height 44
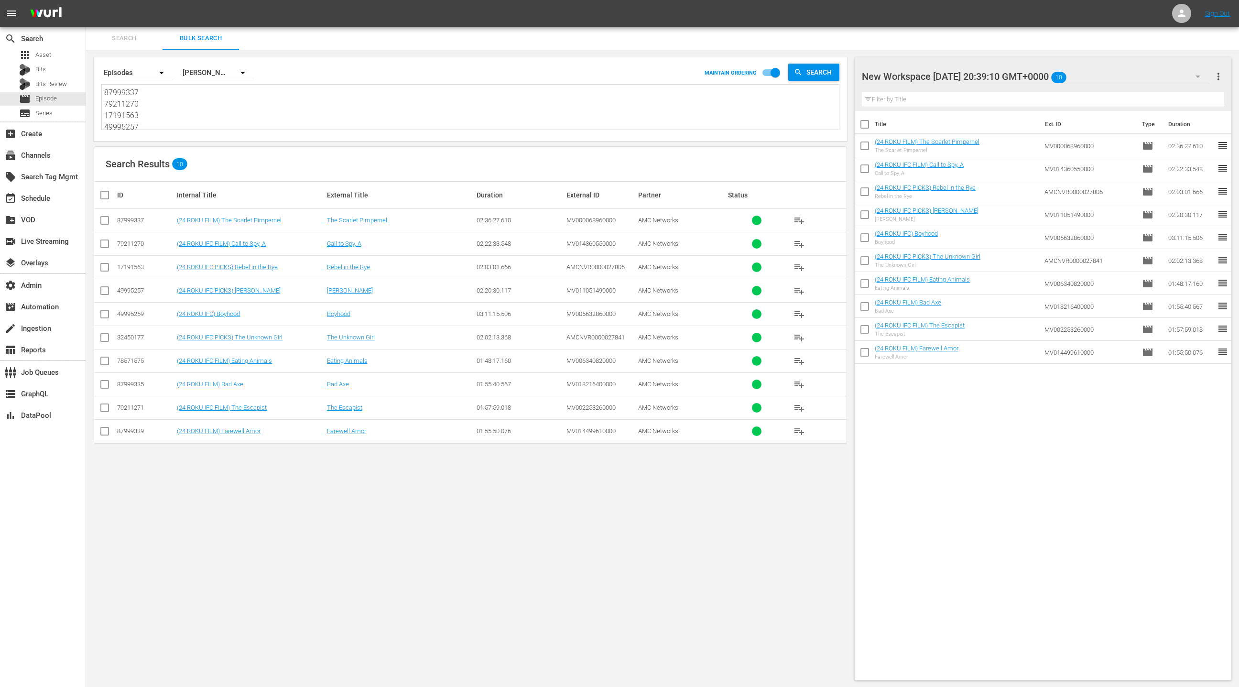
paste textarea "79211224 87999336 74905283 72026473 57818724 79211268 27370694 74905287 2737071…"
type textarea "79211224 87999336 74905283 72026473 57818724 79211268 27370694 74905287 2737071…"
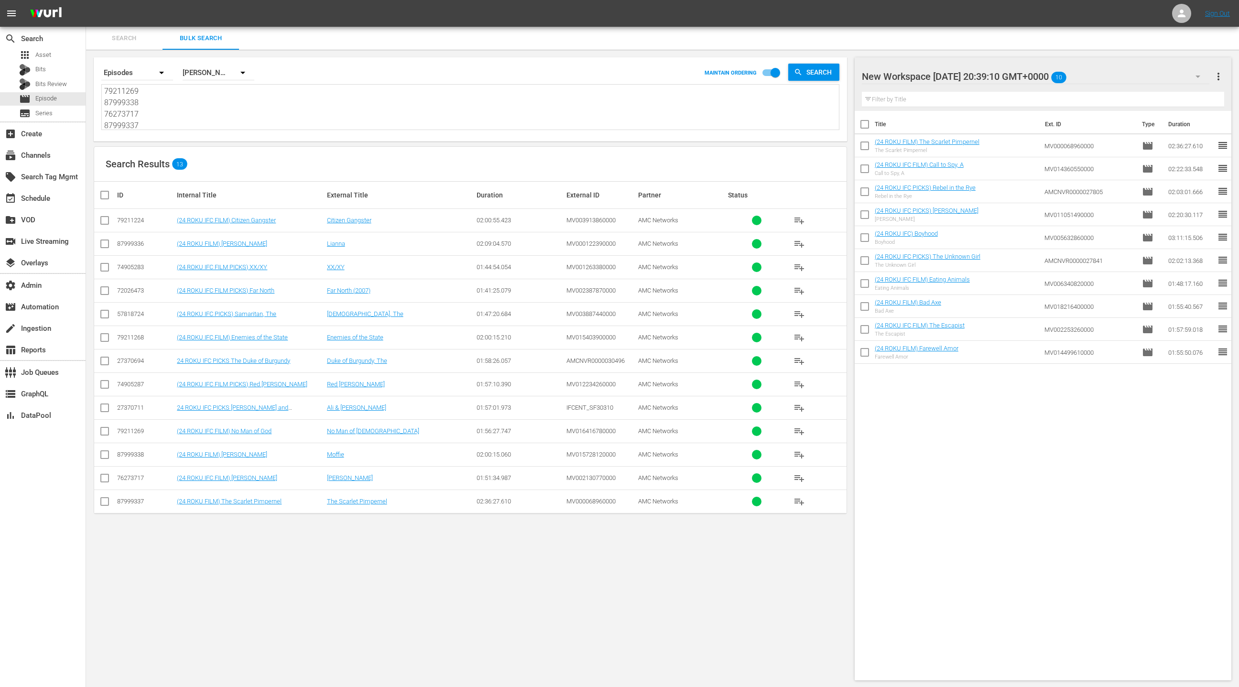
type textarea "79211224 87999336 74905283 72026473 57818724 79211268 27370694 74905287 2737071…"
click at [1223, 81] on span "more_vert" at bounding box center [1218, 76] width 11 height 11
drag, startPoint x: 1178, startPoint y: 92, endPoint x: 1172, endPoint y: 92, distance: 5.7
click at [1177, 92] on div "Clear All Workspace Items" at bounding box center [1157, 94] width 112 height 17
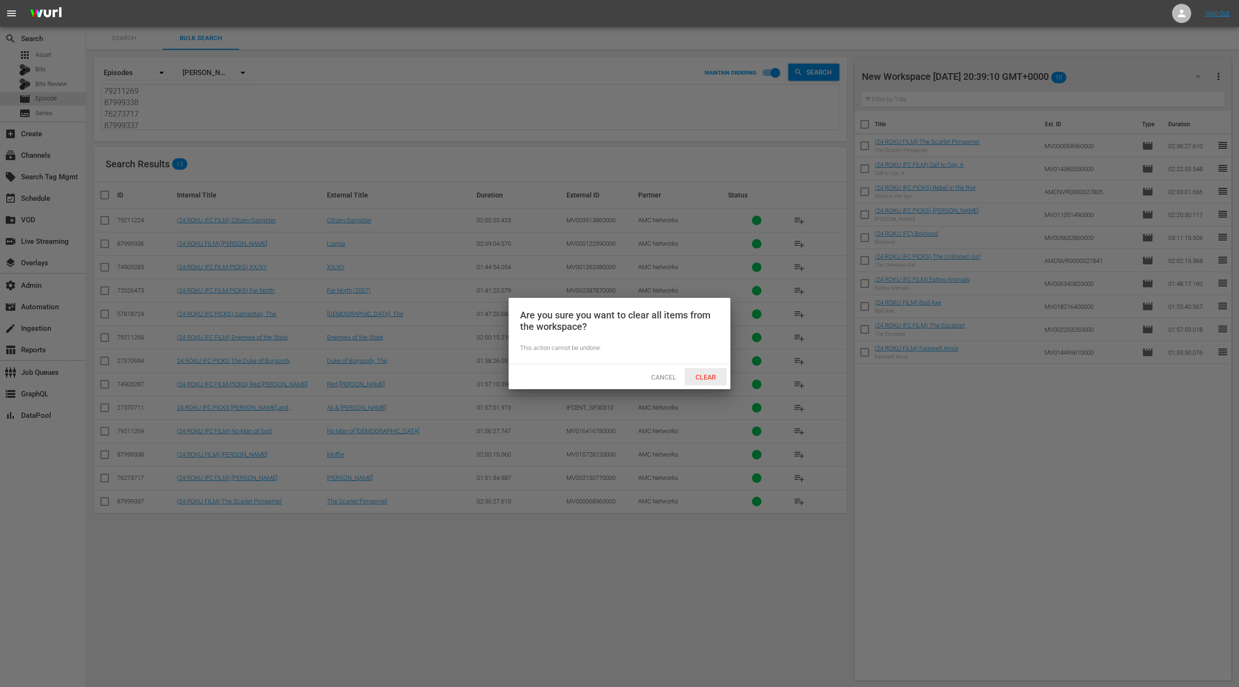
click at [710, 375] on span "Clear" at bounding box center [706, 377] width 36 height 8
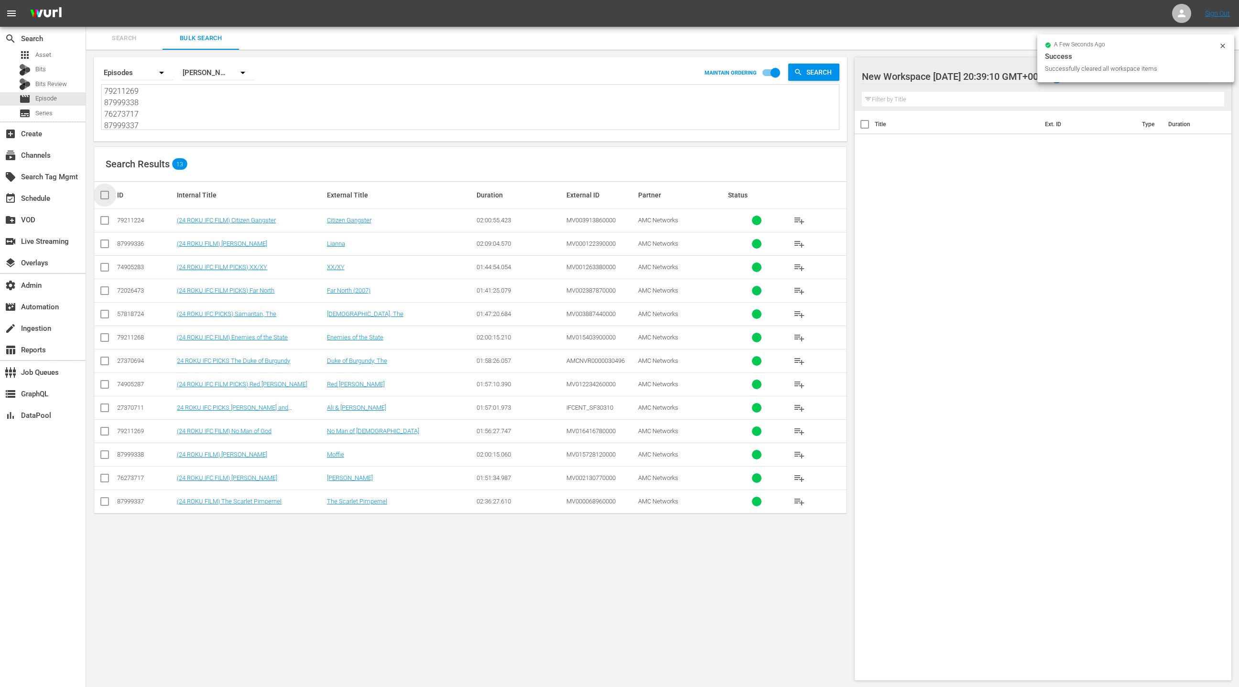
click at [106, 193] on input "checkbox" at bounding box center [108, 194] width 19 height 11
checkbox input "true"
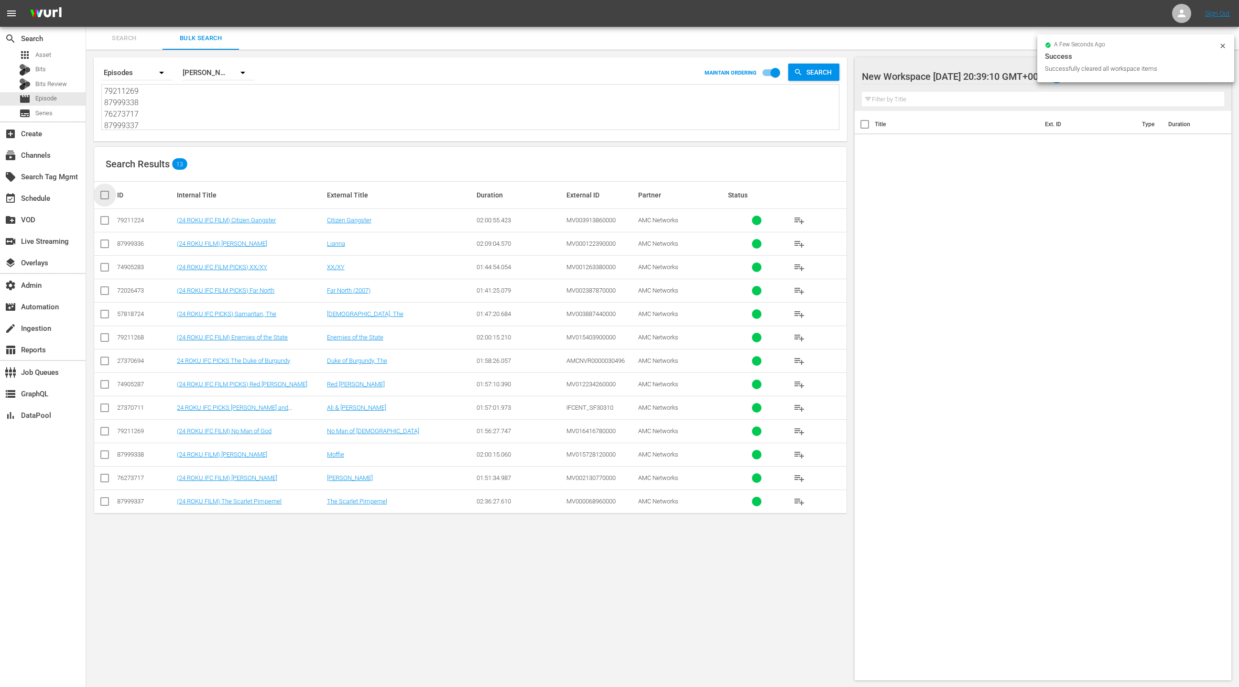
checkbox input "true"
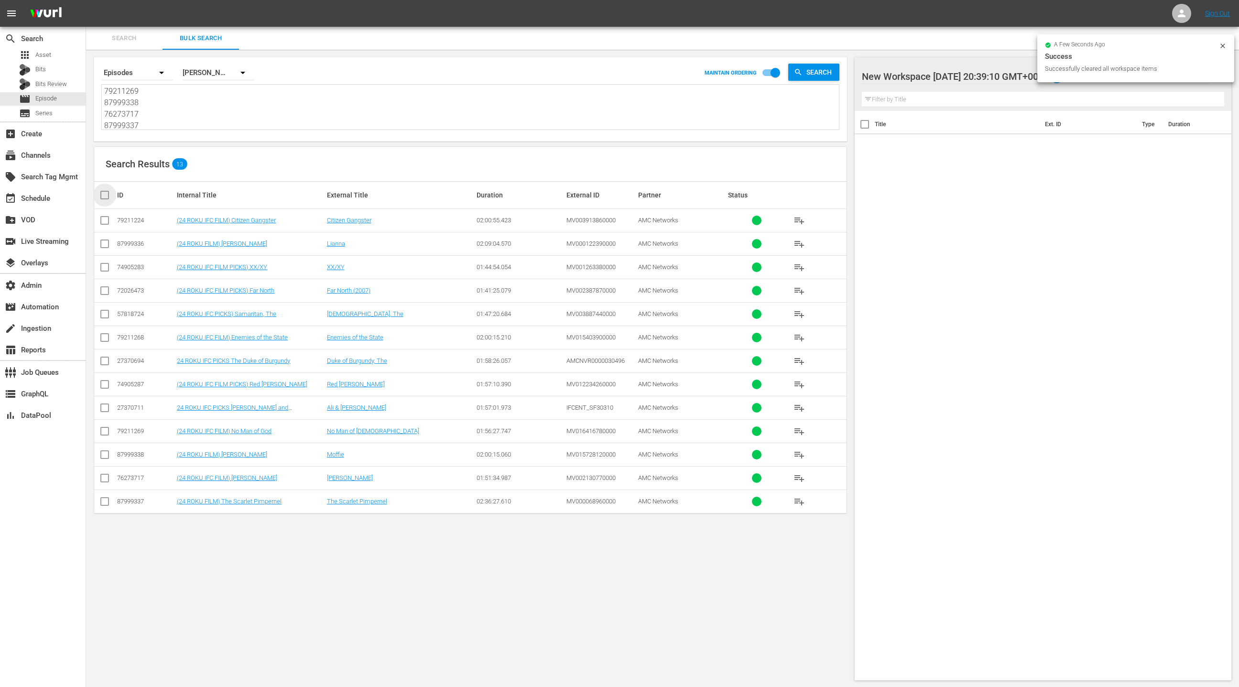
checkbox input "true"
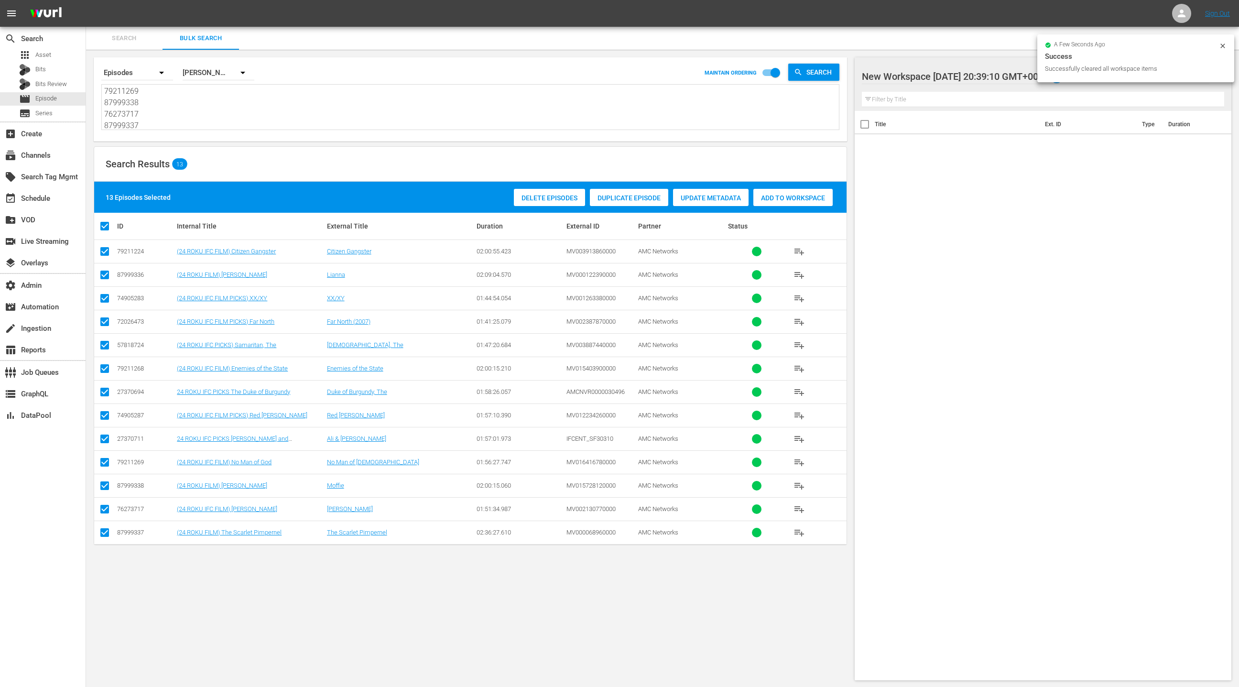
click at [793, 202] on div "Add to Workspace" at bounding box center [792, 198] width 79 height 18
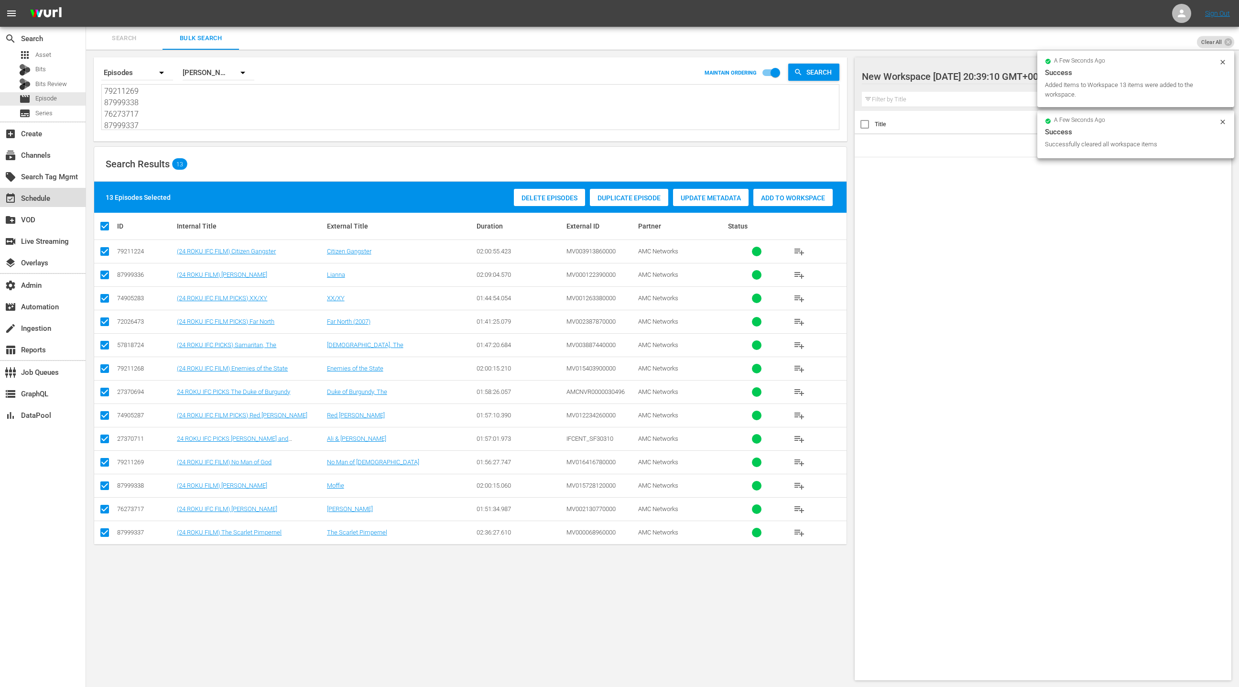
click at [61, 197] on div "event_available Schedule" at bounding box center [43, 197] width 86 height 19
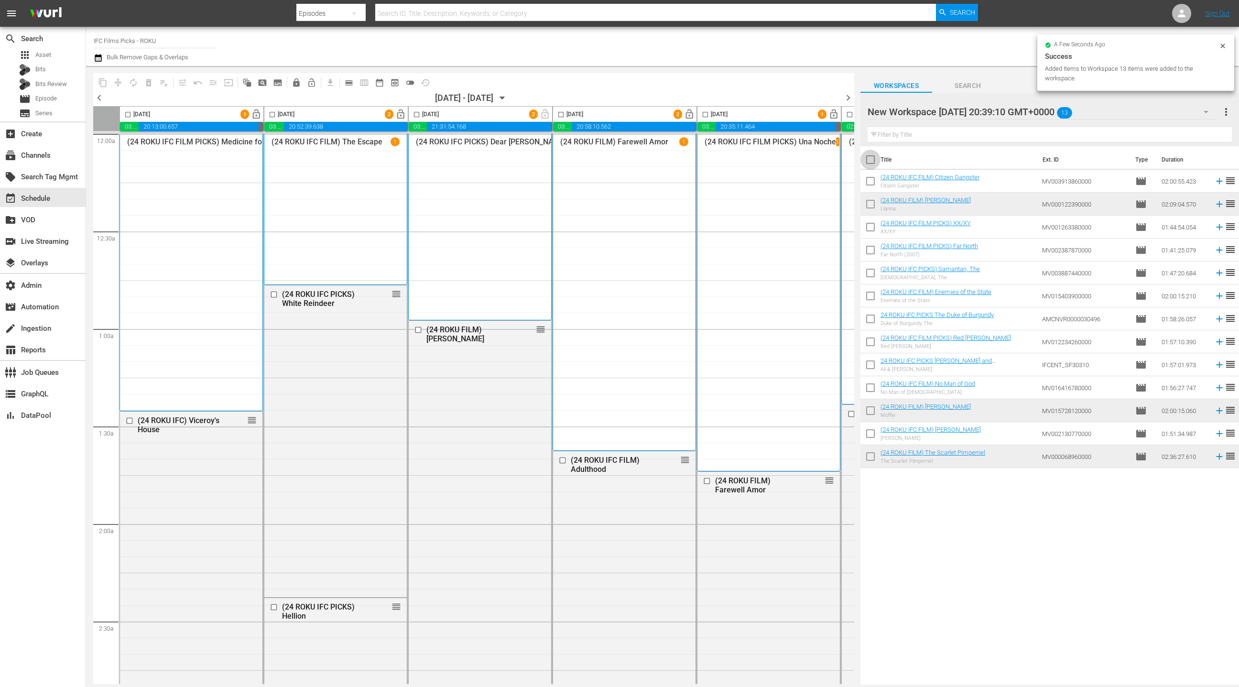
click at [872, 160] on input "checkbox" at bounding box center [871, 162] width 20 height 20
checkbox input "true"
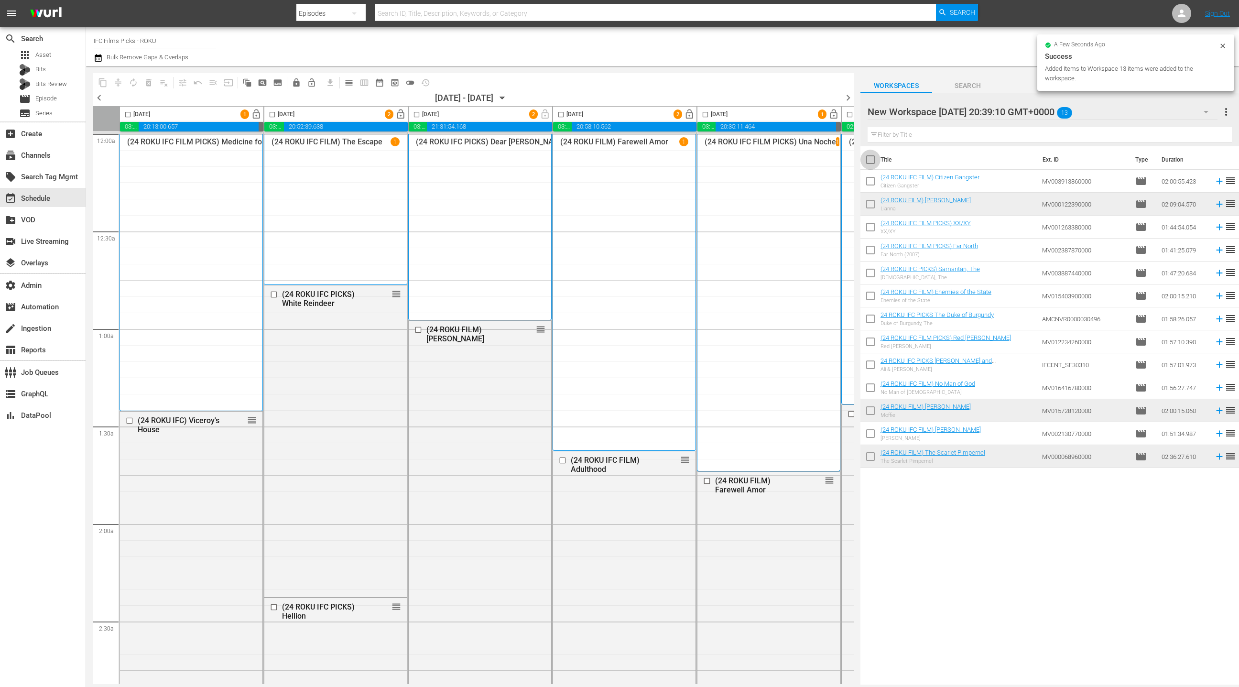
checkbox input "true"
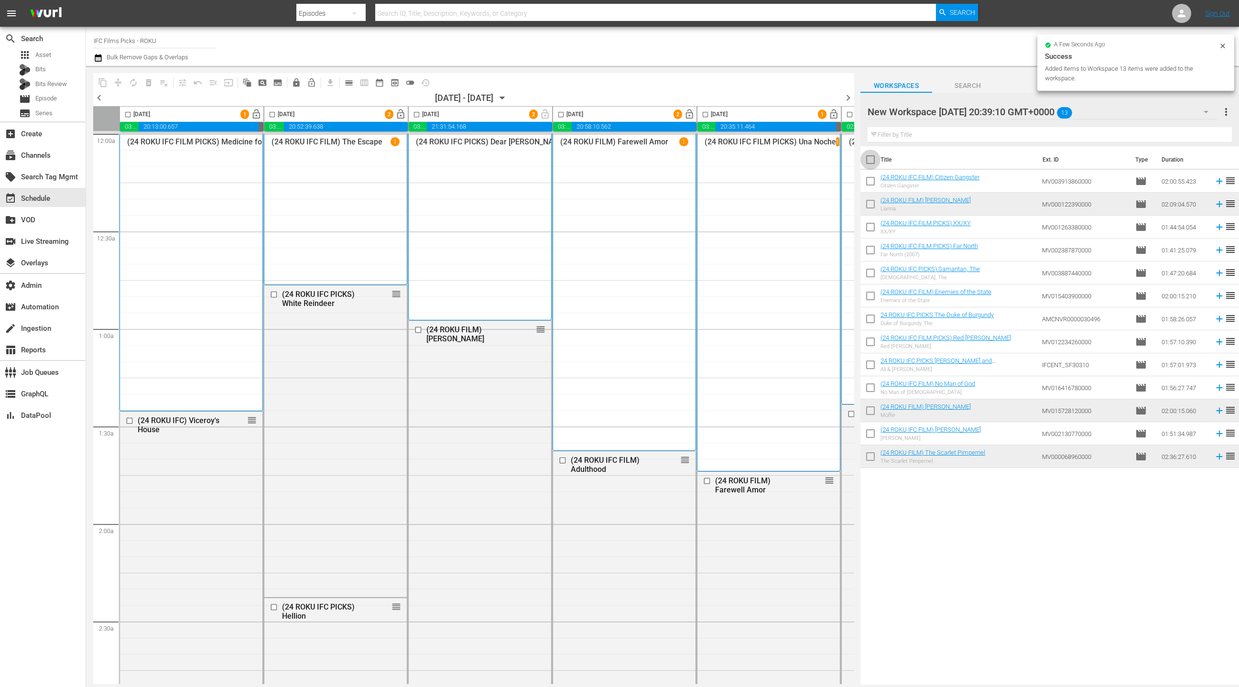
checkbox input "true"
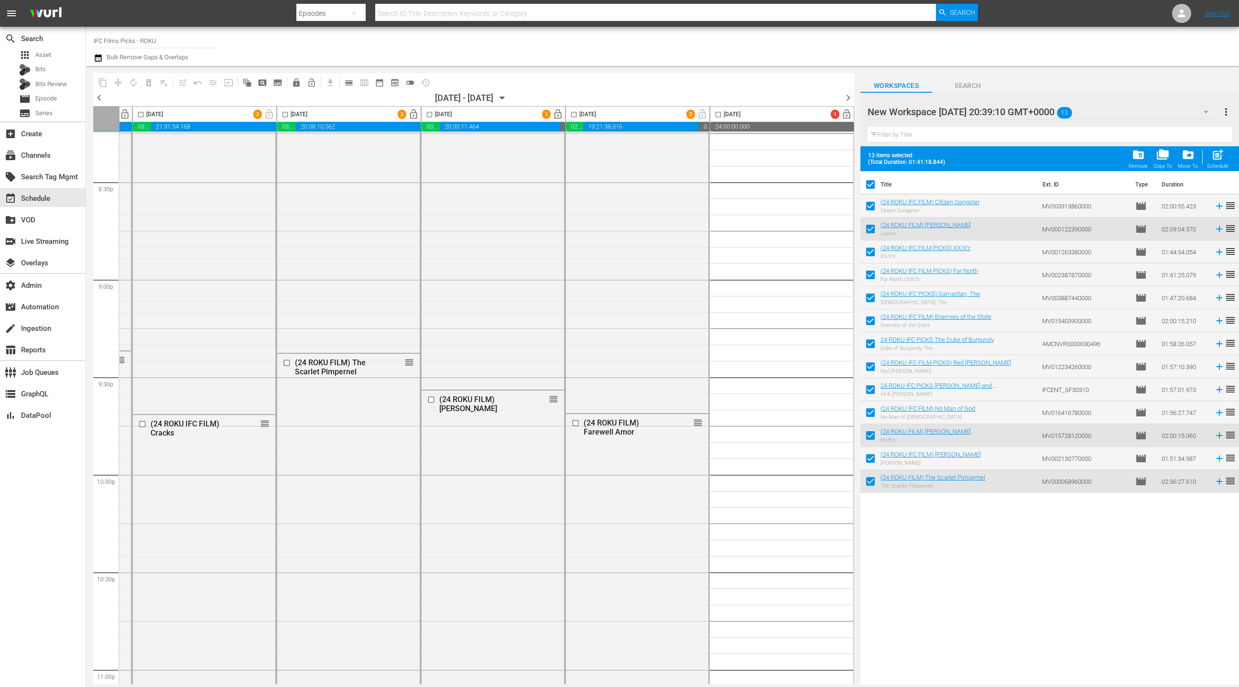
scroll to position [4134, 277]
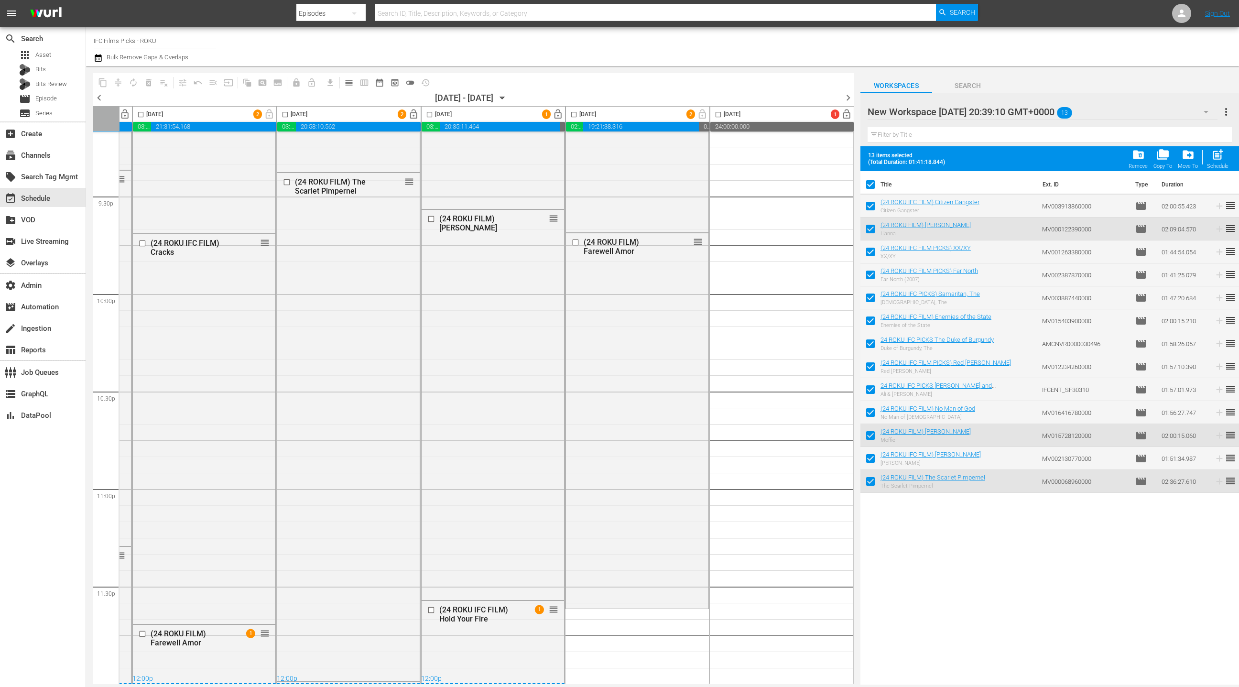
drag, startPoint x: 905, startPoint y: 203, endPoint x: 541, endPoint y: 3, distance: 415.5
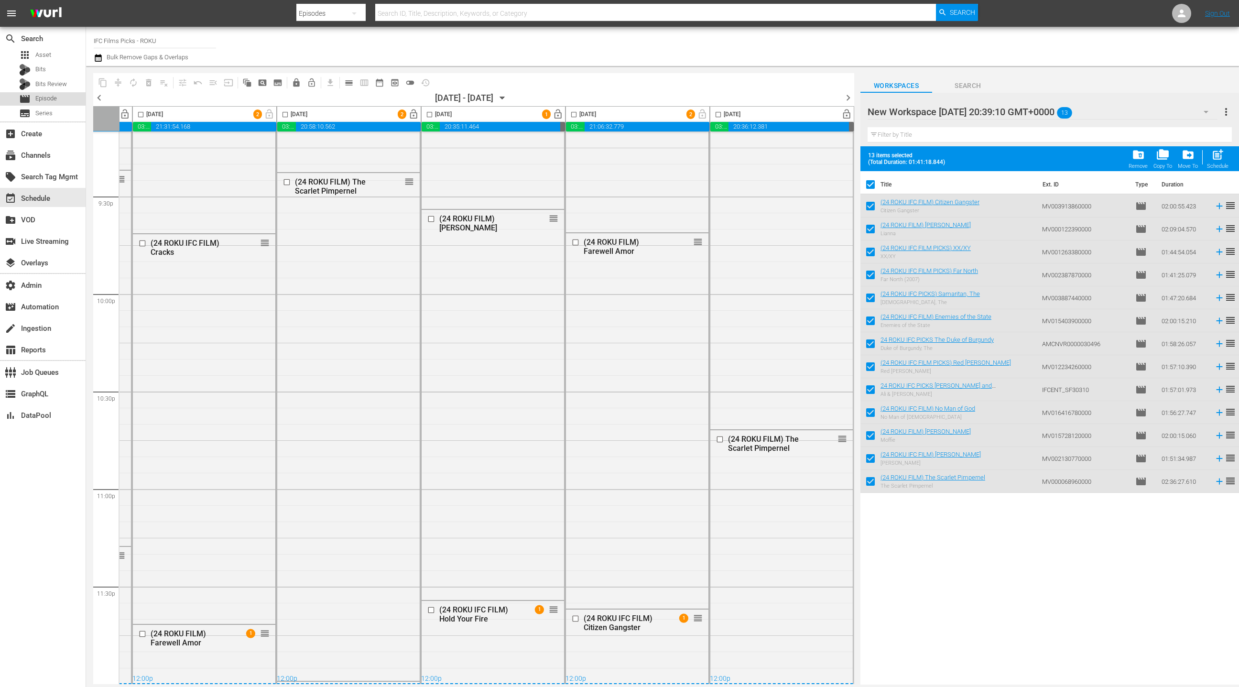
click at [59, 105] on div "movie Episode" at bounding box center [43, 98] width 86 height 13
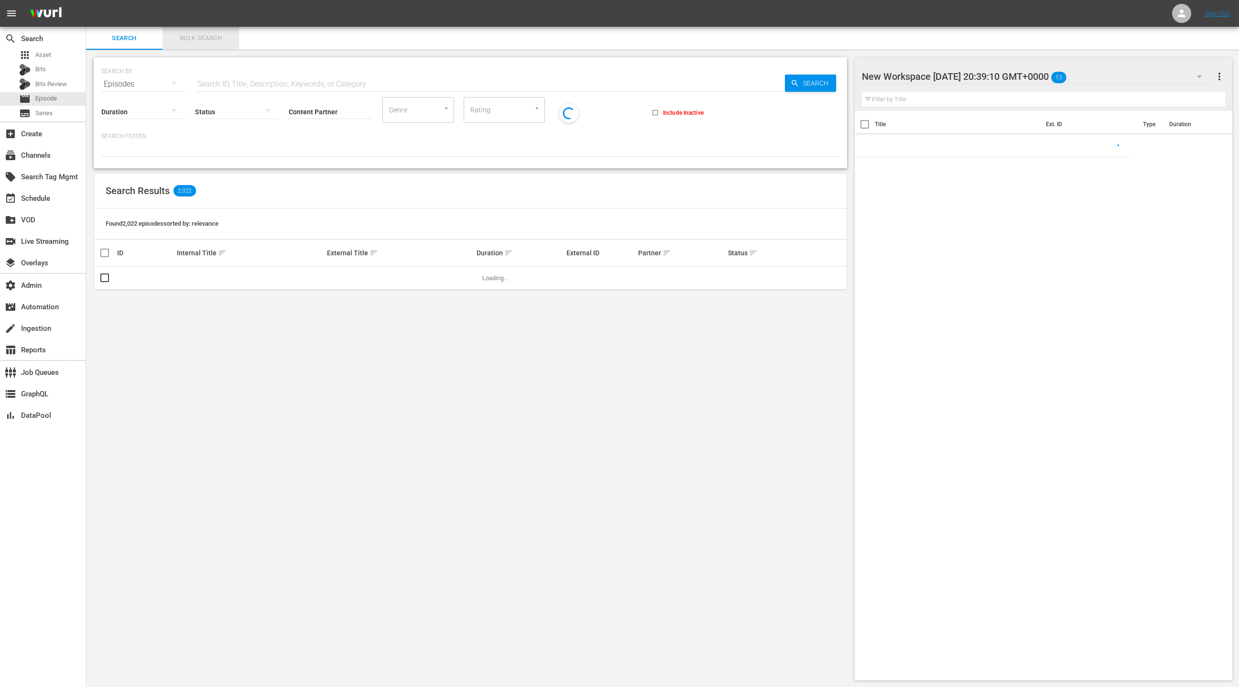
click at [206, 37] on span "Bulk Search" at bounding box center [200, 38] width 65 height 11
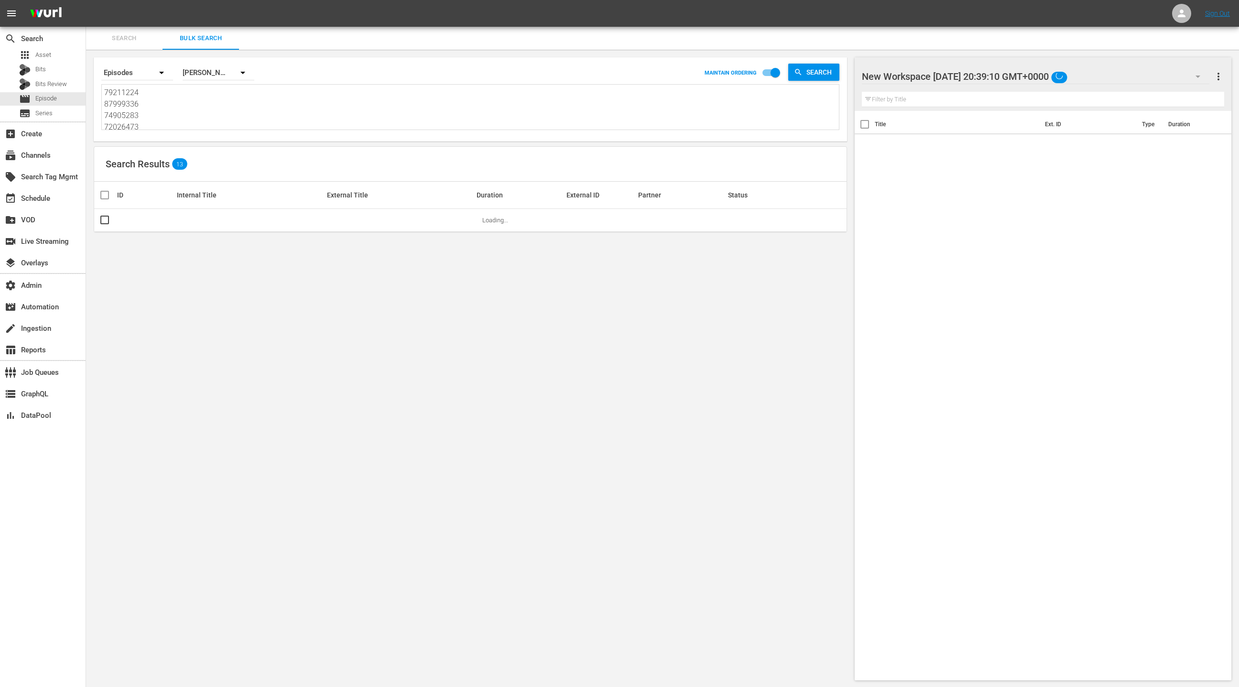
click at [217, 114] on textarea "79211224 87999336 74905283 72026473 57818724 79211268 27370694 74905287 2737071…" at bounding box center [471, 109] width 735 height 44
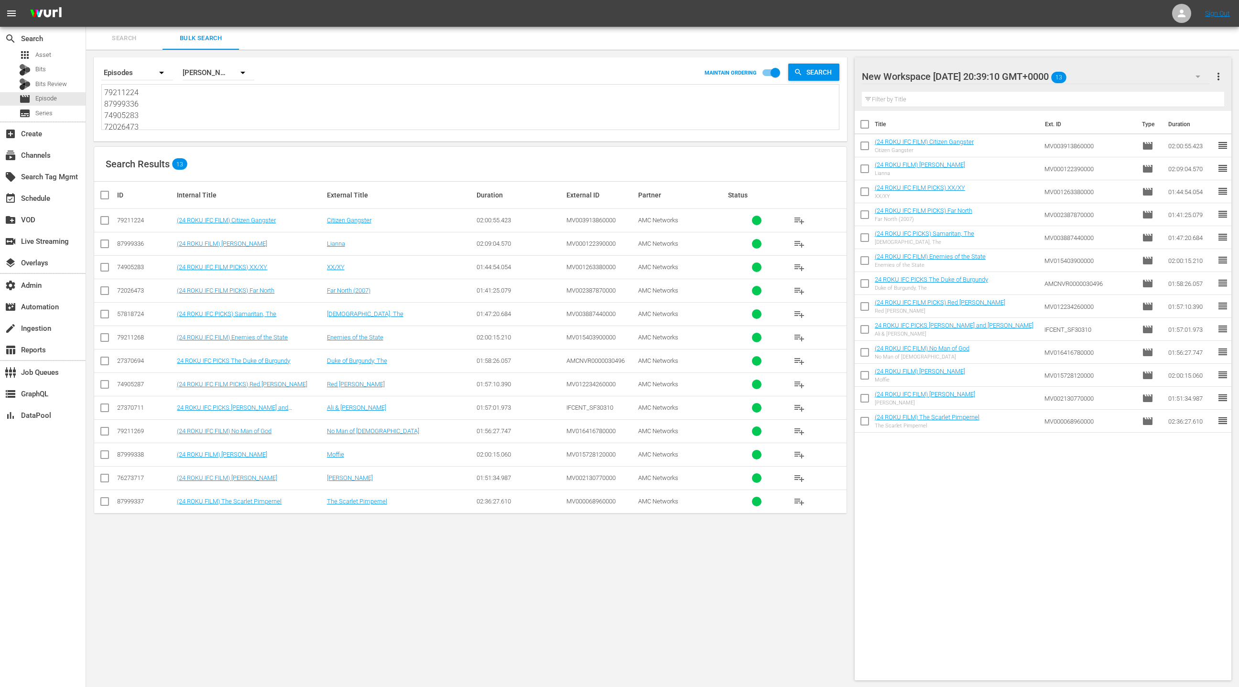
paste textarea "20815268 27370716 79211286 79211285 50914743 74905284 49995253 57818732 8799933…"
type textarea "20815268 27370716 79211286 79211285 50914743 74905284 49995253 57818732 8799933…"
click at [1220, 74] on span "more_vert" at bounding box center [1218, 76] width 11 height 11
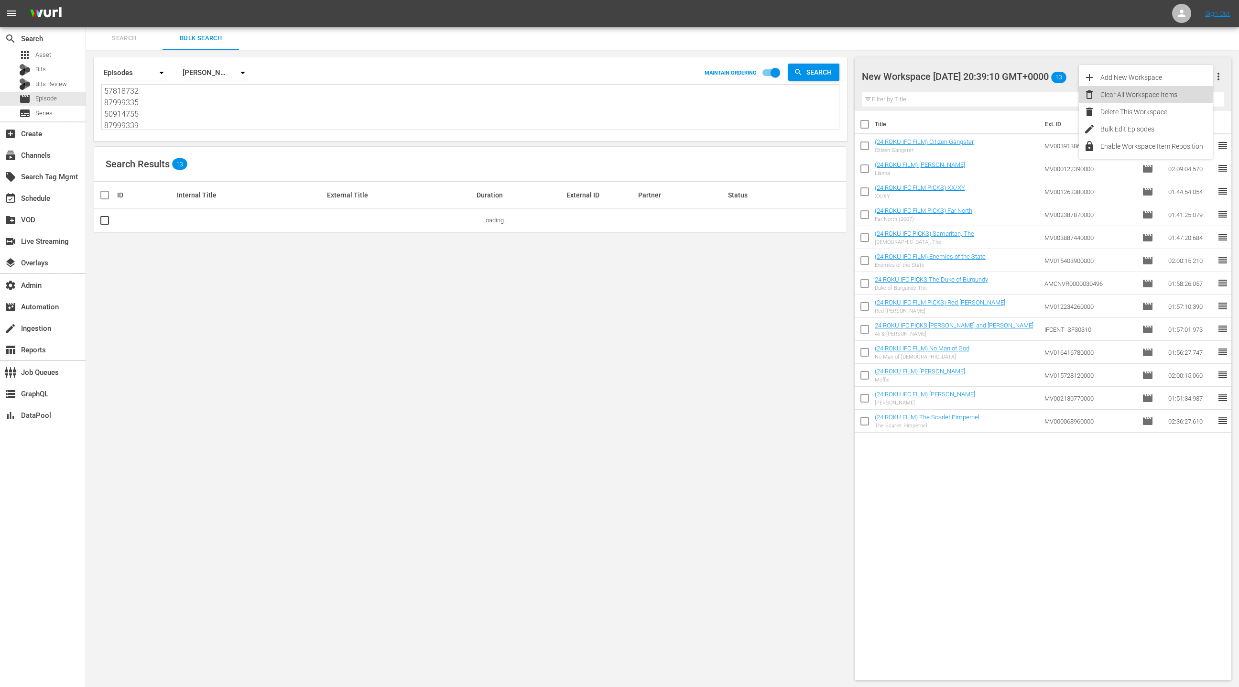
drag, startPoint x: 1174, startPoint y: 97, endPoint x: 859, endPoint y: 243, distance: 347.2
click at [1174, 97] on div "Clear All Workspace Items" at bounding box center [1157, 94] width 112 height 17
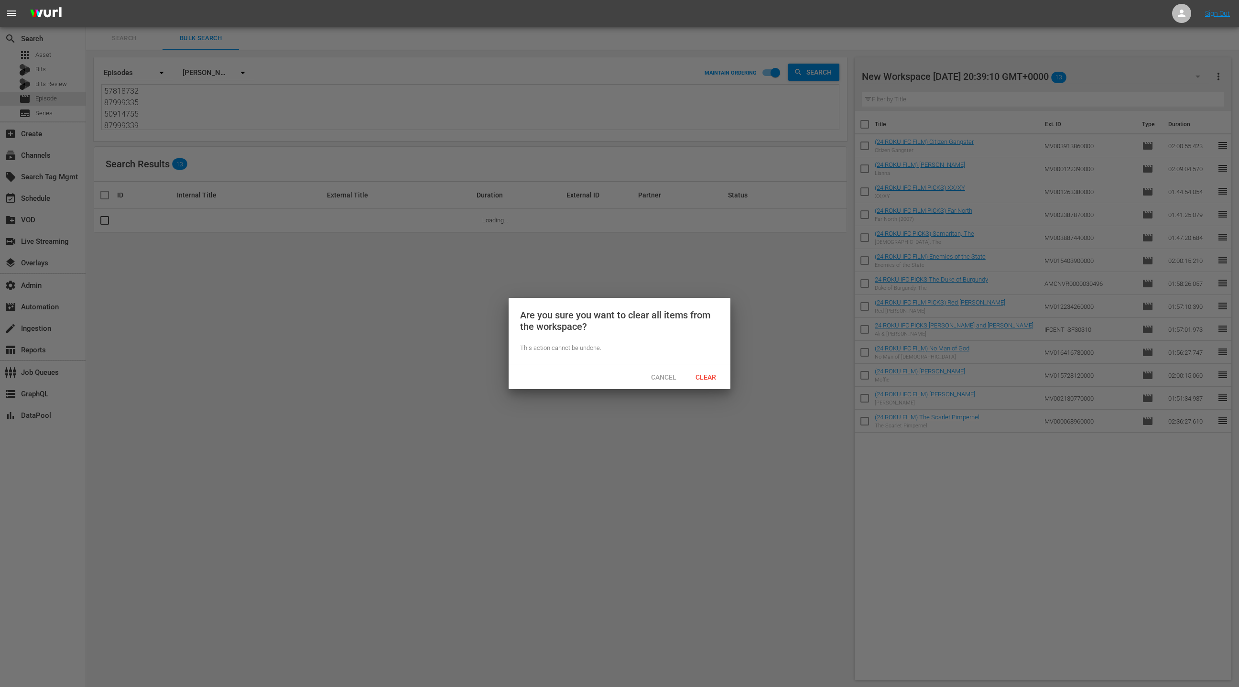
click at [712, 384] on div "Clear" at bounding box center [706, 377] width 42 height 18
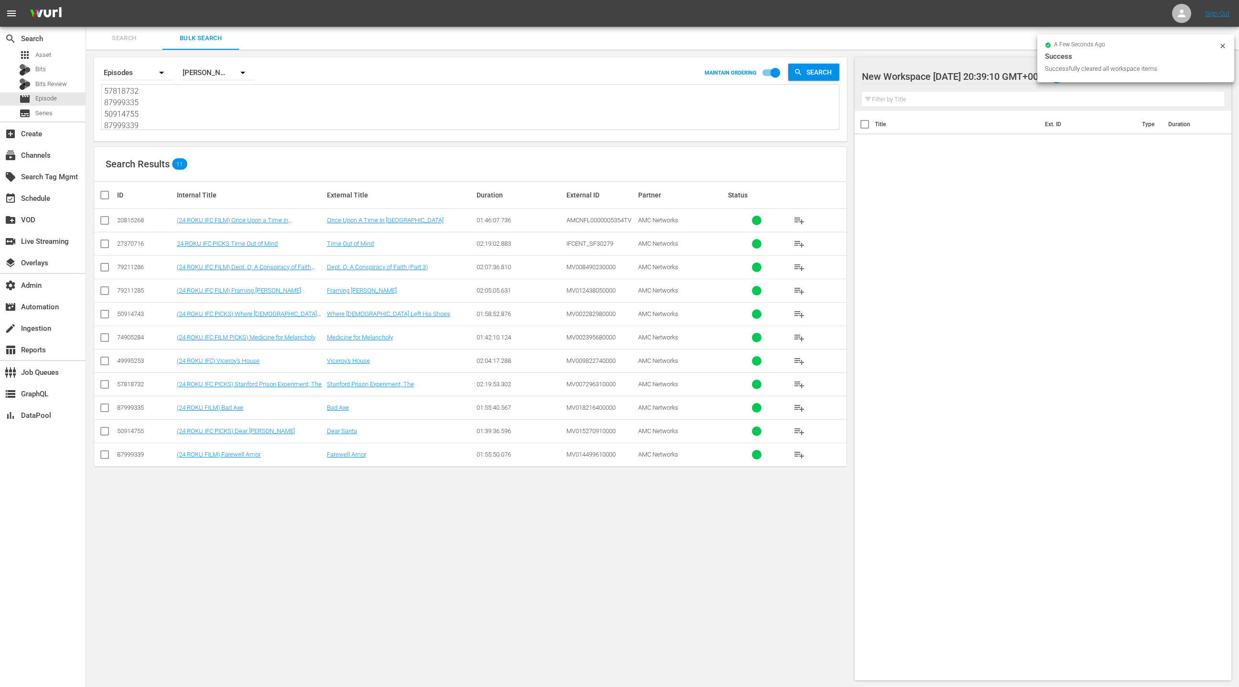
click at [105, 195] on input "checkbox" at bounding box center [108, 194] width 19 height 11
checkbox input "true"
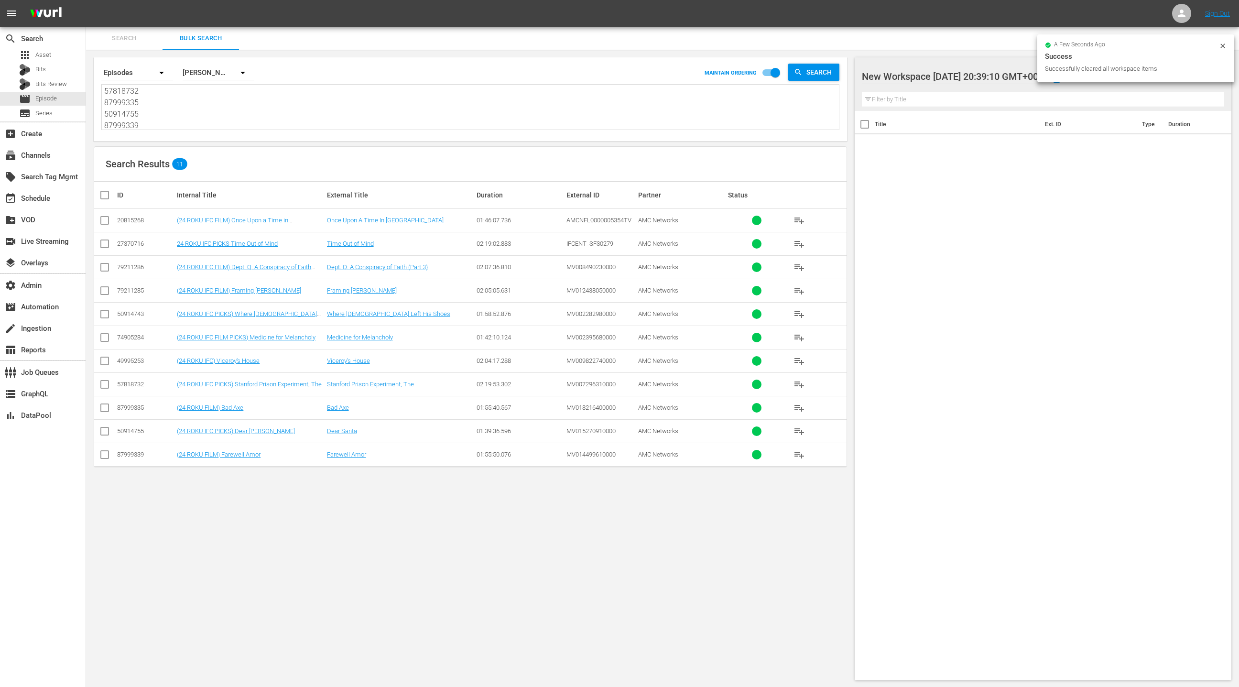
checkbox input "true"
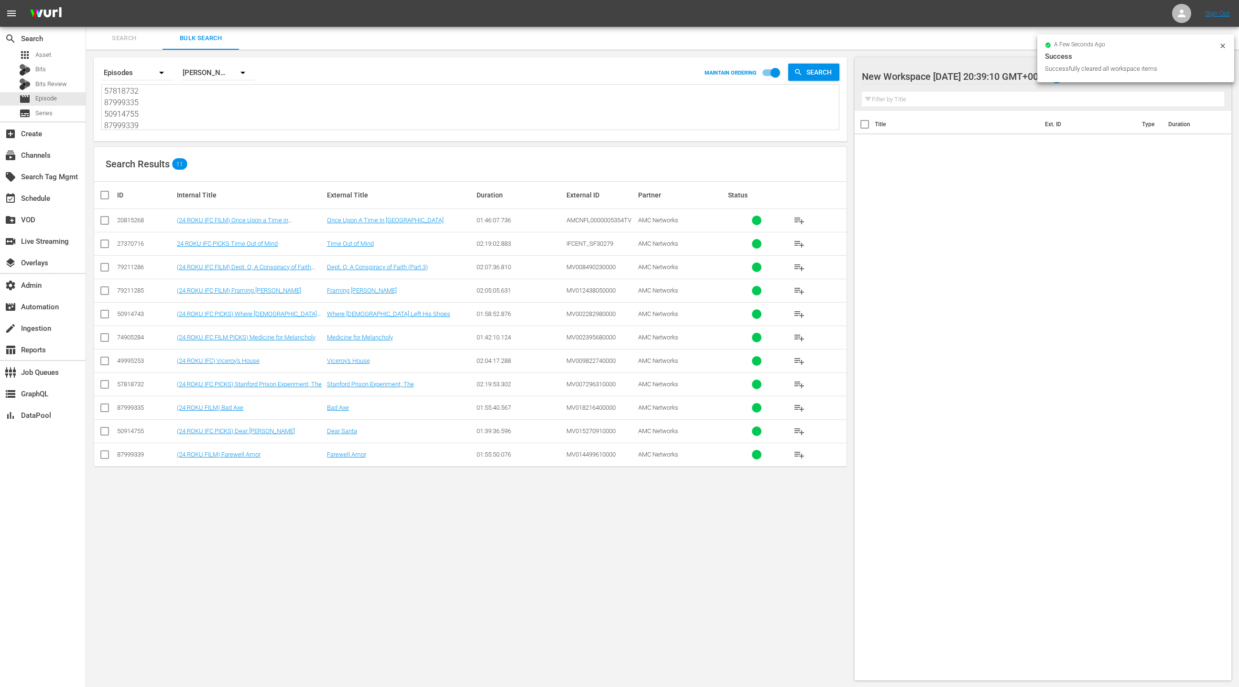
checkbox input "true"
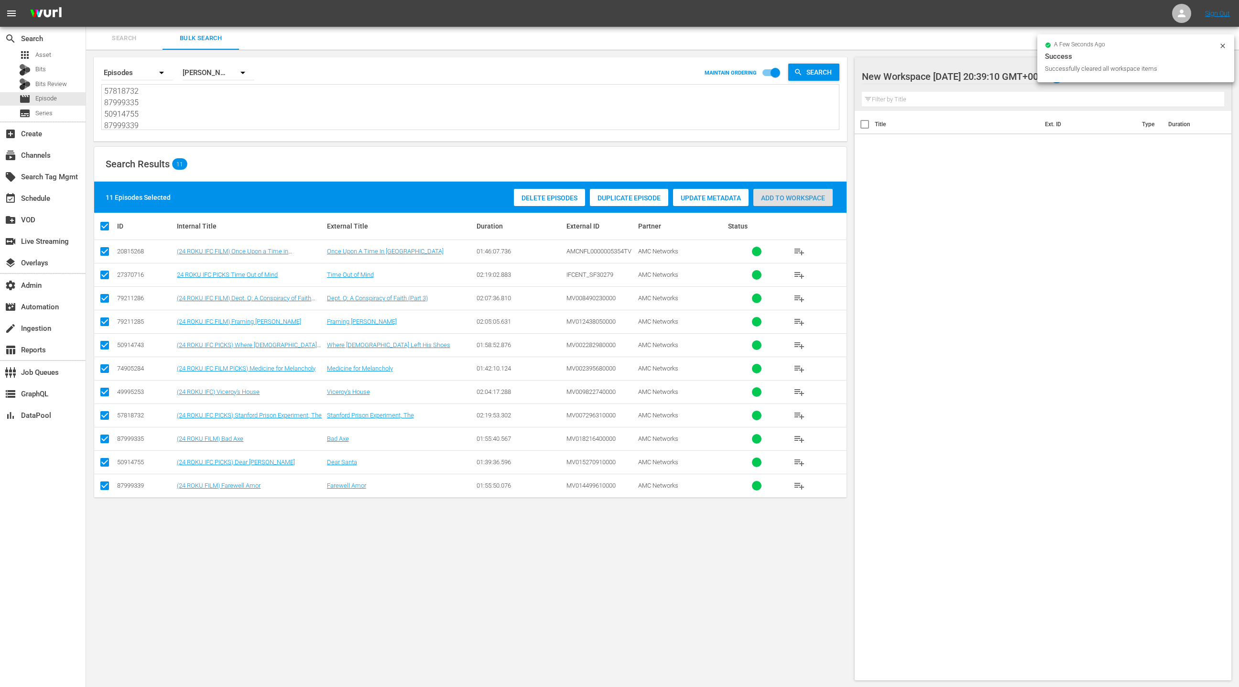
click at [776, 199] on span "Add to Workspace" at bounding box center [792, 198] width 79 height 8
click at [60, 195] on div "event_available Schedule" at bounding box center [43, 197] width 86 height 19
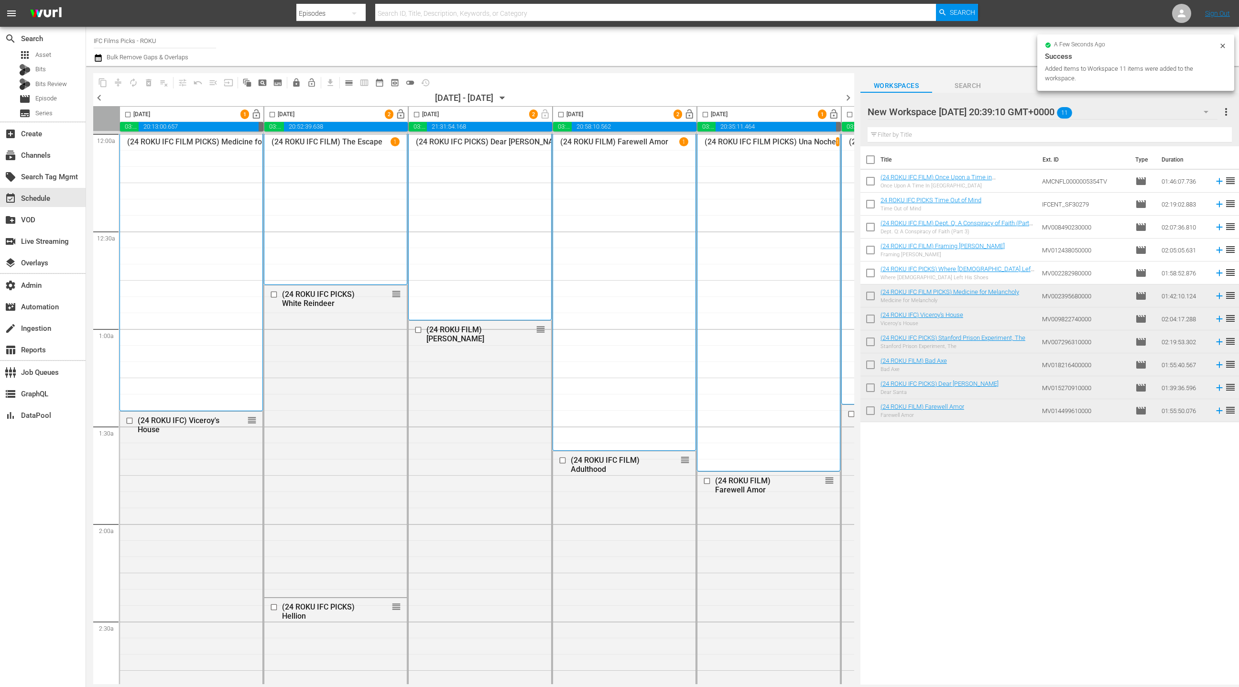
click at [870, 161] on input "checkbox" at bounding box center [871, 162] width 20 height 20
checkbox input "true"
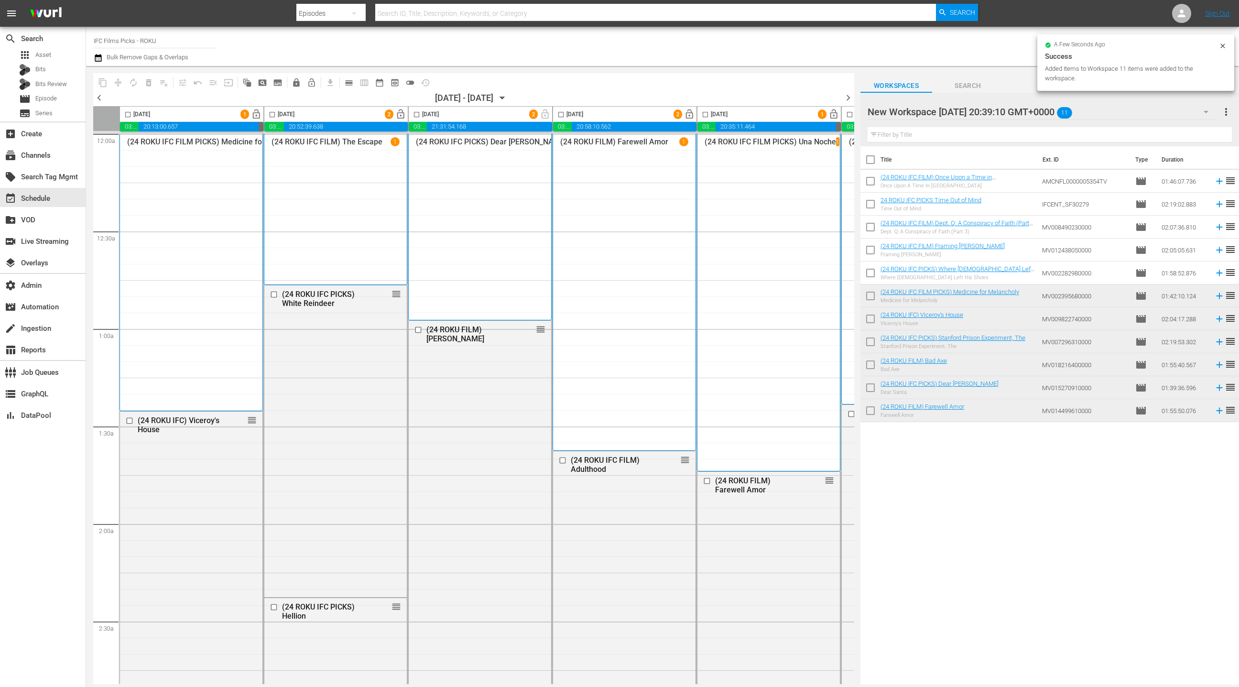
checkbox input "true"
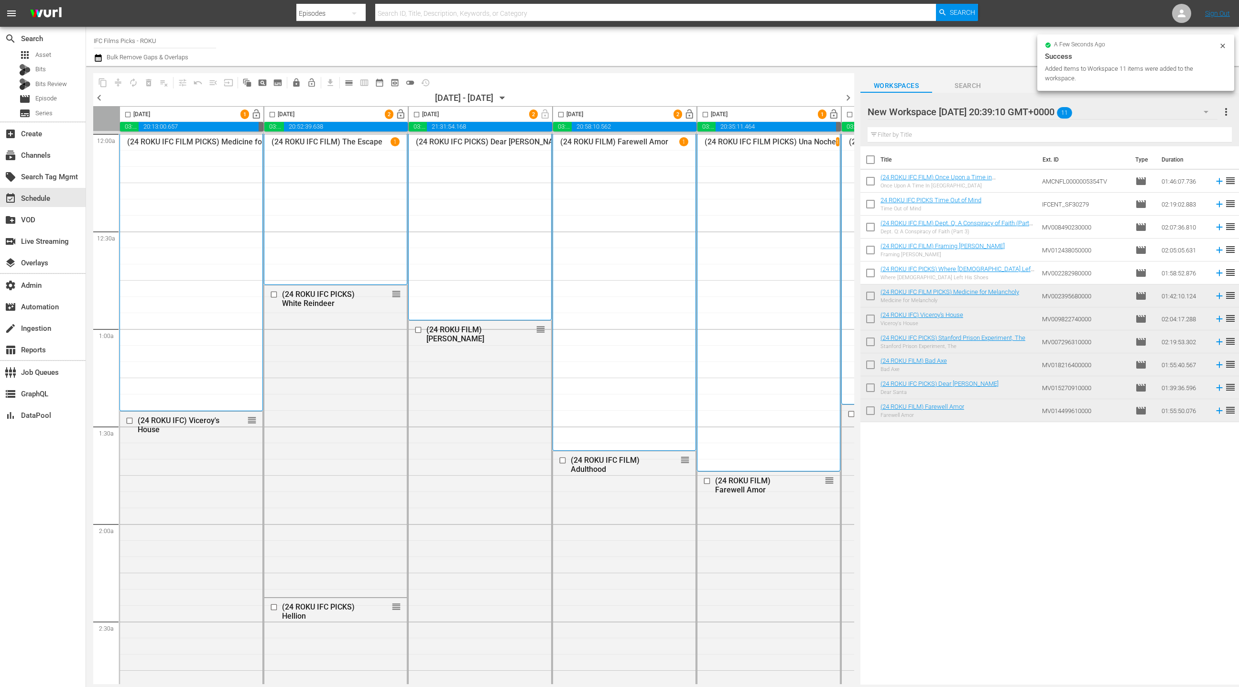
checkbox input "true"
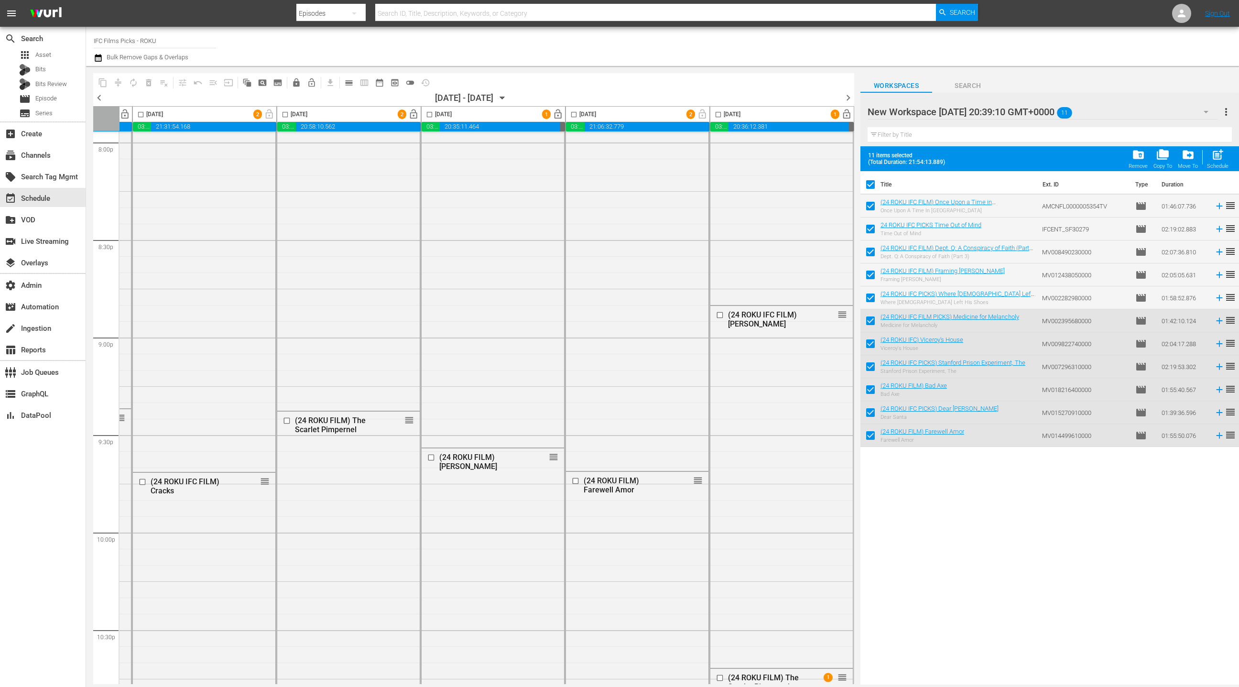
scroll to position [4134, 277]
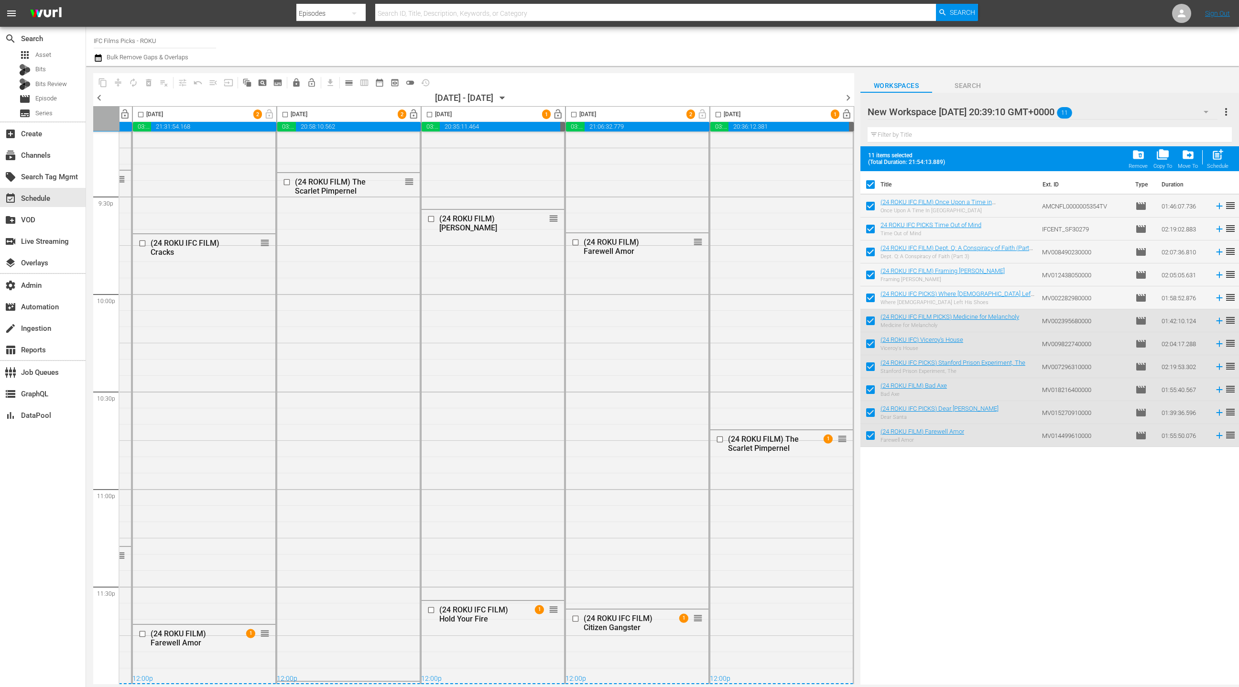
click at [844, 97] on span "chevron_right" at bounding box center [848, 98] width 12 height 12
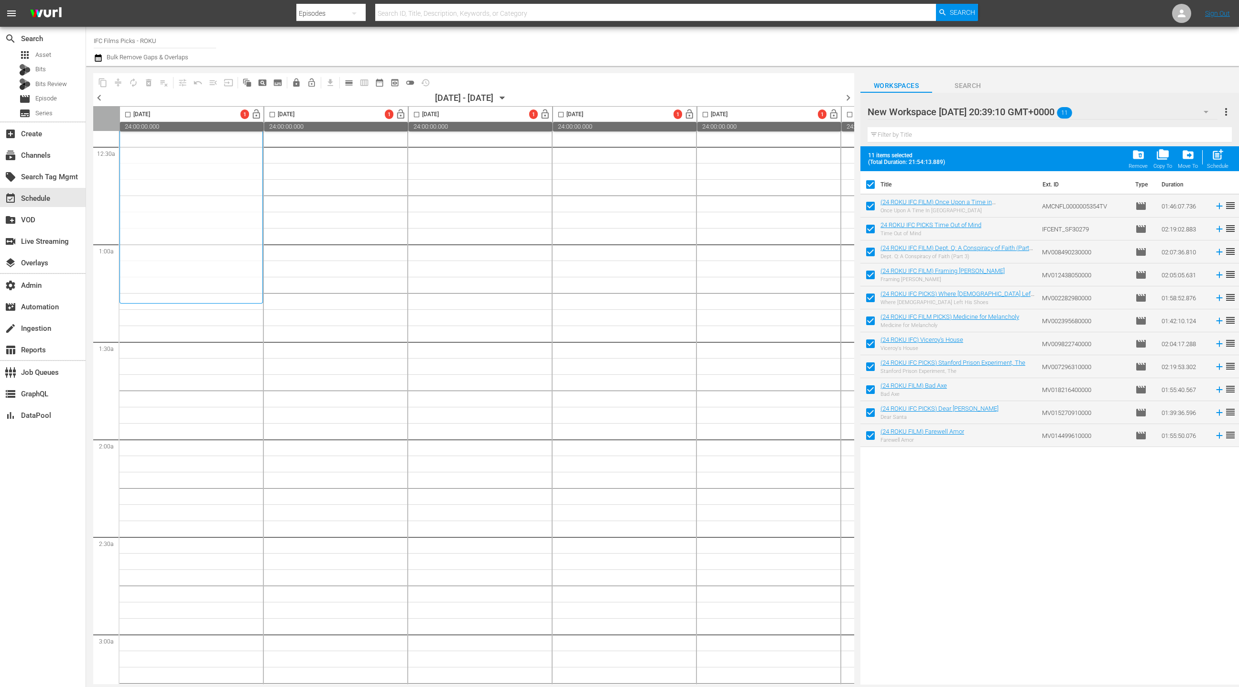
scroll to position [102, 0]
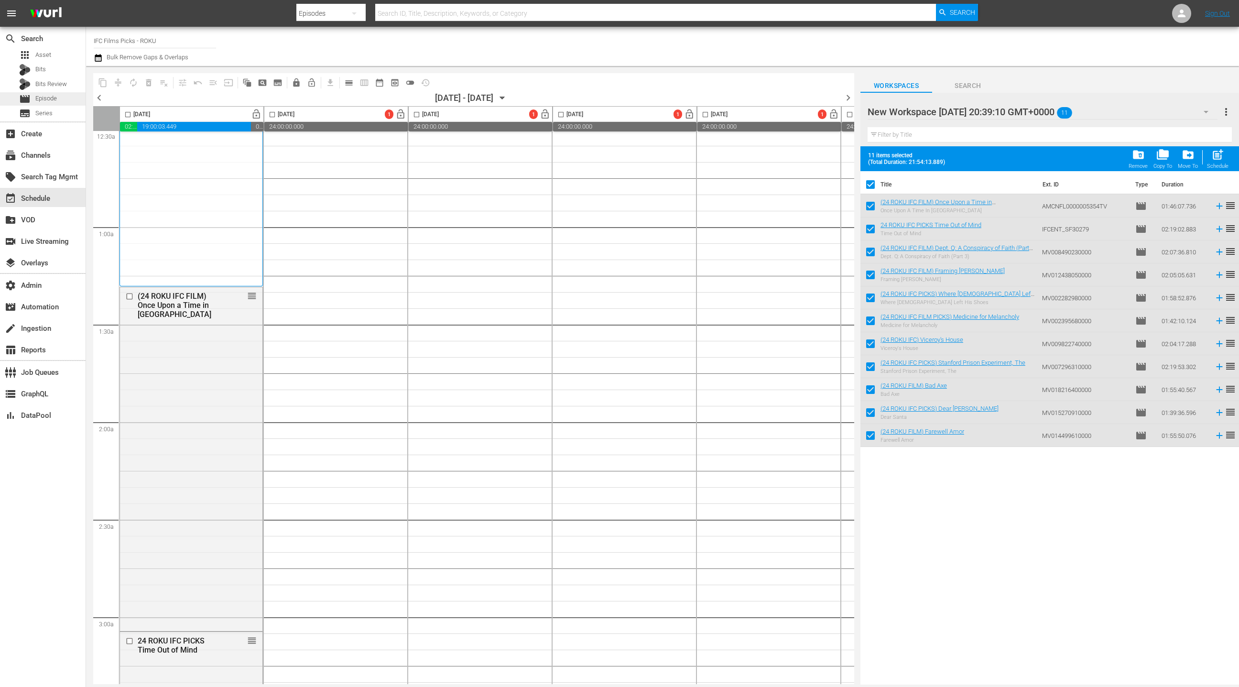
click at [67, 100] on div "movie Episode" at bounding box center [43, 98] width 86 height 13
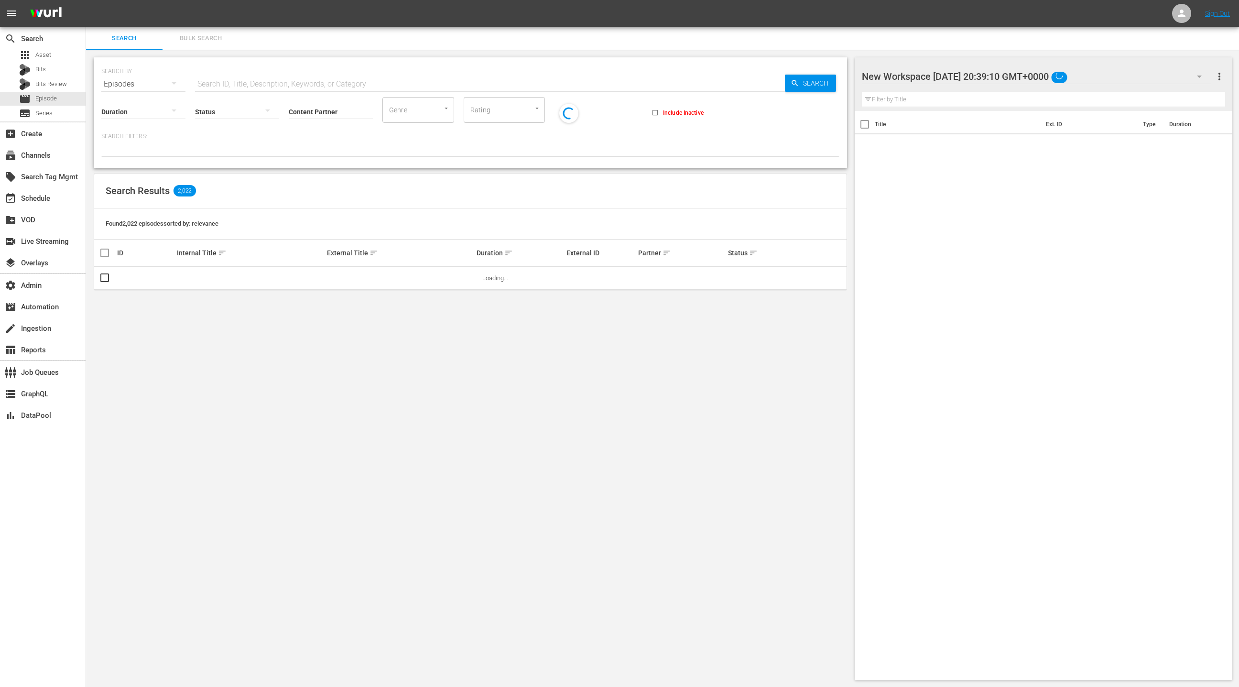
click at [206, 44] on button "Bulk Search" at bounding box center [201, 38] width 76 height 23
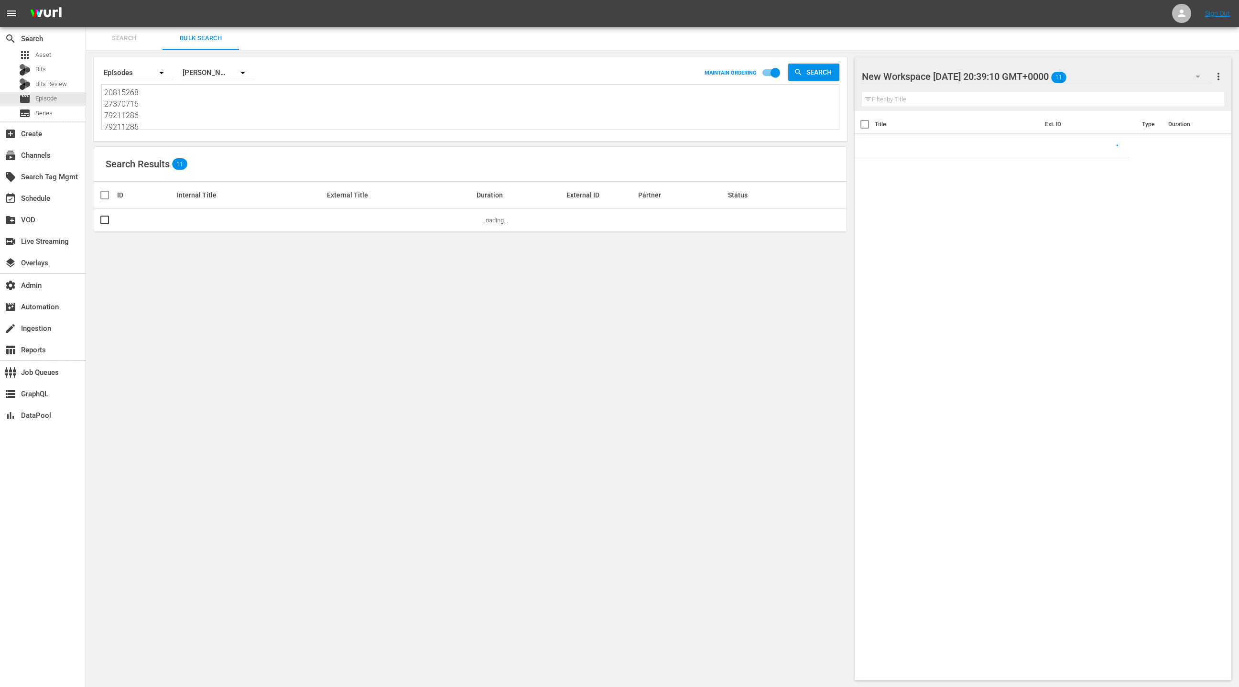
click at [197, 107] on textarea "20815268 27370716 79211286 79211285 50914743 74905284 49995253 57818732 8799933…" at bounding box center [471, 109] width 735 height 44
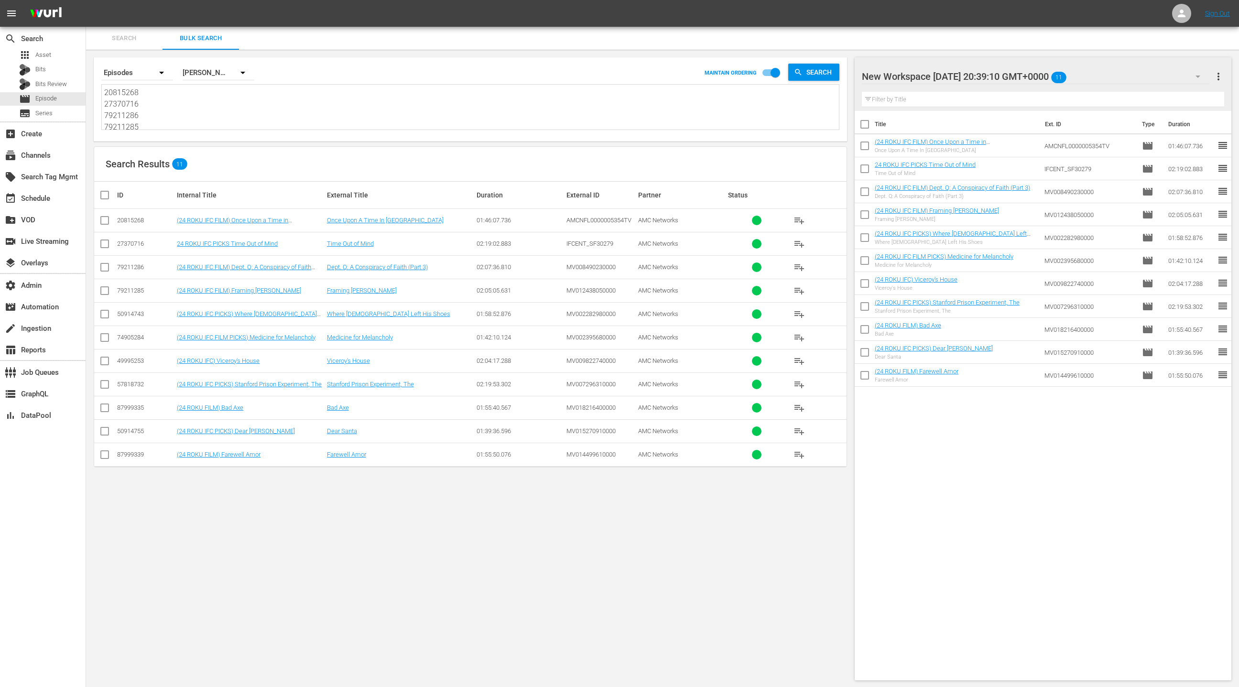
paste textarea "76273709 27270630 38794331 76273704 46419489 78400066 76273710 50914742 5091475…"
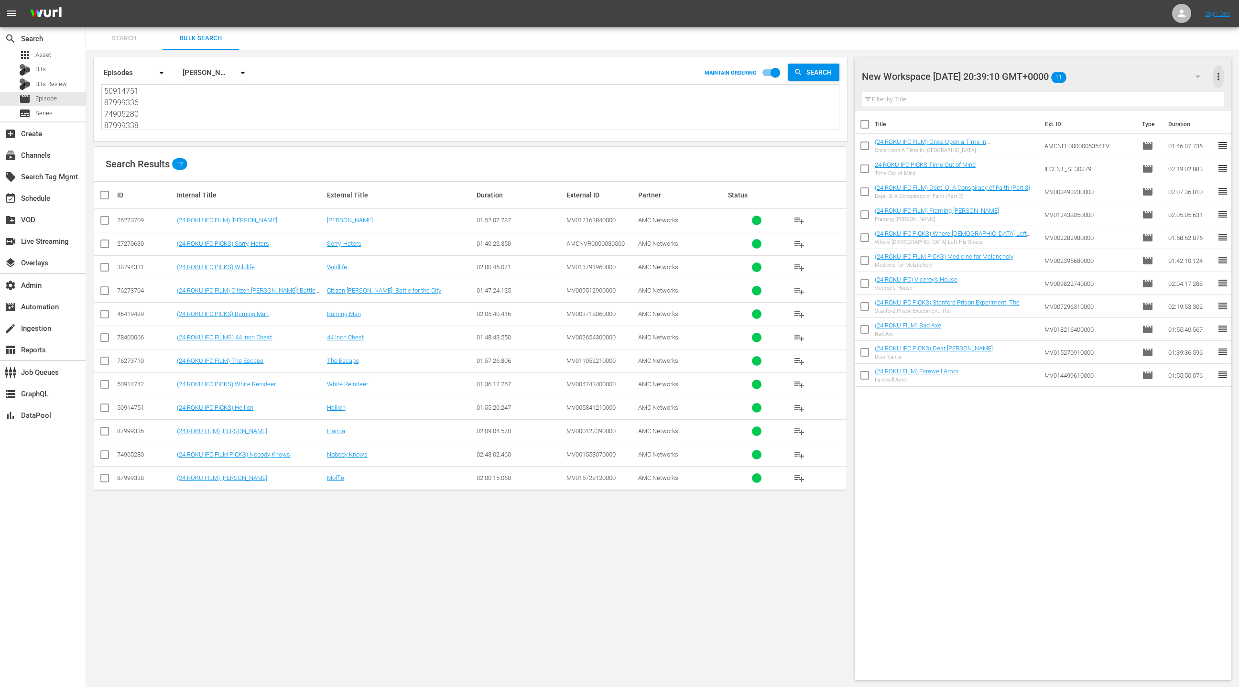
click at [1223, 80] on span "more_vert" at bounding box center [1218, 76] width 11 height 11
drag, startPoint x: 1181, startPoint y: 96, endPoint x: 987, endPoint y: 209, distance: 225.0
click at [1181, 96] on div "Clear All Workspace Items" at bounding box center [1157, 94] width 112 height 17
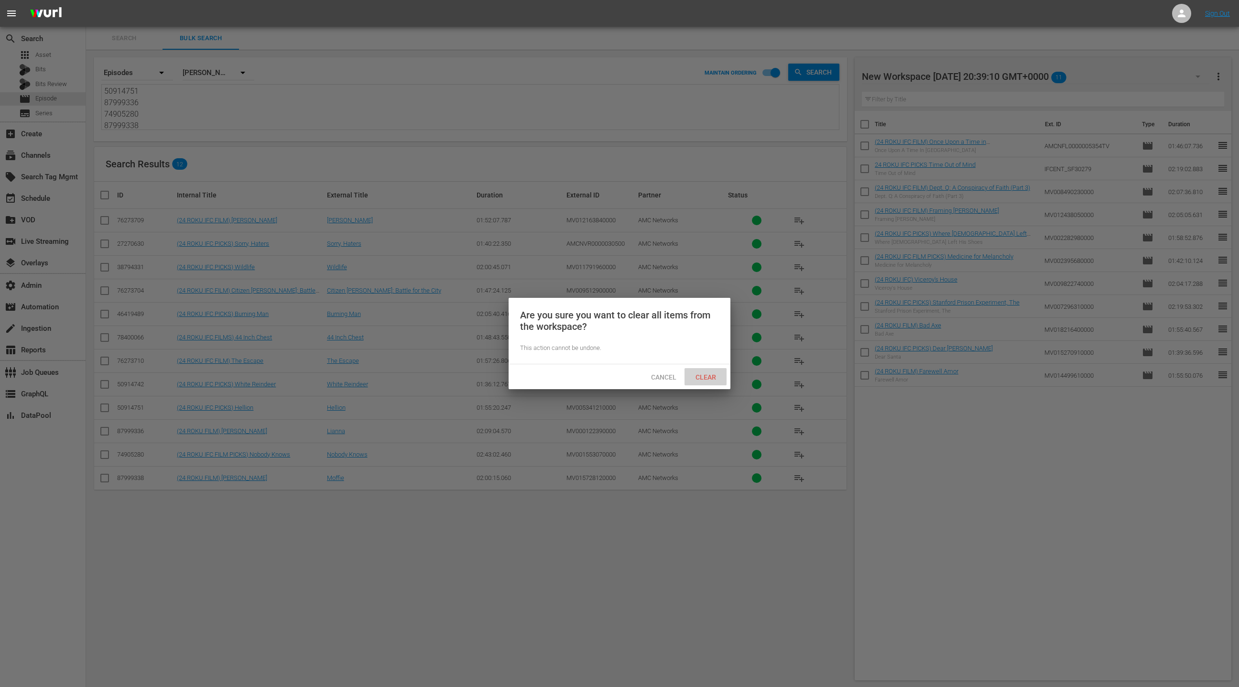
click at [706, 375] on span "Clear" at bounding box center [706, 377] width 36 height 8
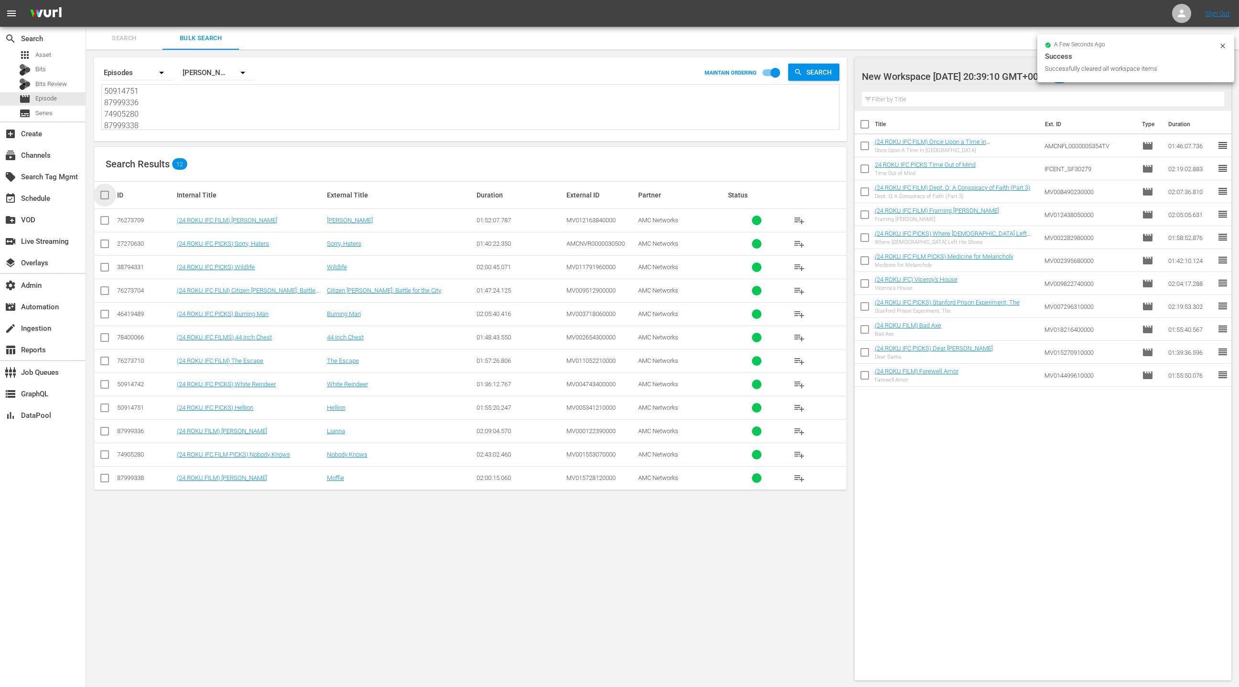
click at [107, 197] on input "checkbox" at bounding box center [108, 194] width 19 height 11
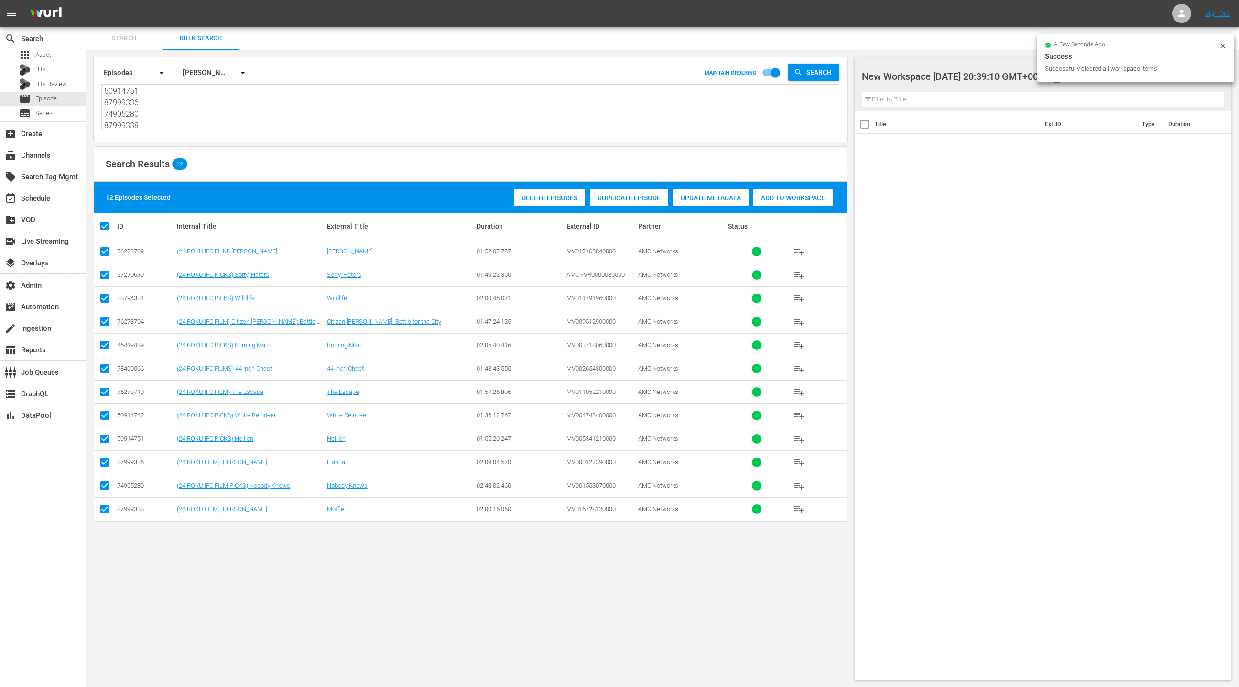
click at [818, 198] on span "Add to Workspace" at bounding box center [792, 198] width 79 height 8
click at [47, 201] on div "event_available Schedule" at bounding box center [27, 197] width 54 height 9
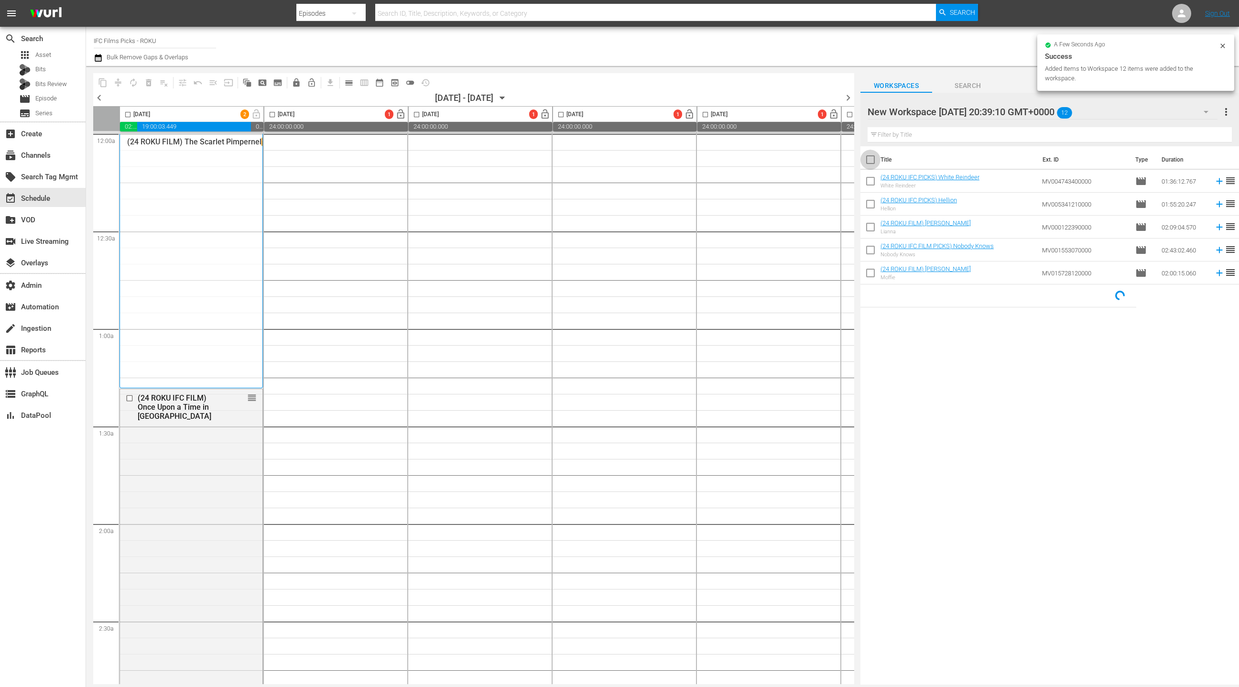
click at [872, 162] on input "checkbox" at bounding box center [871, 162] width 20 height 20
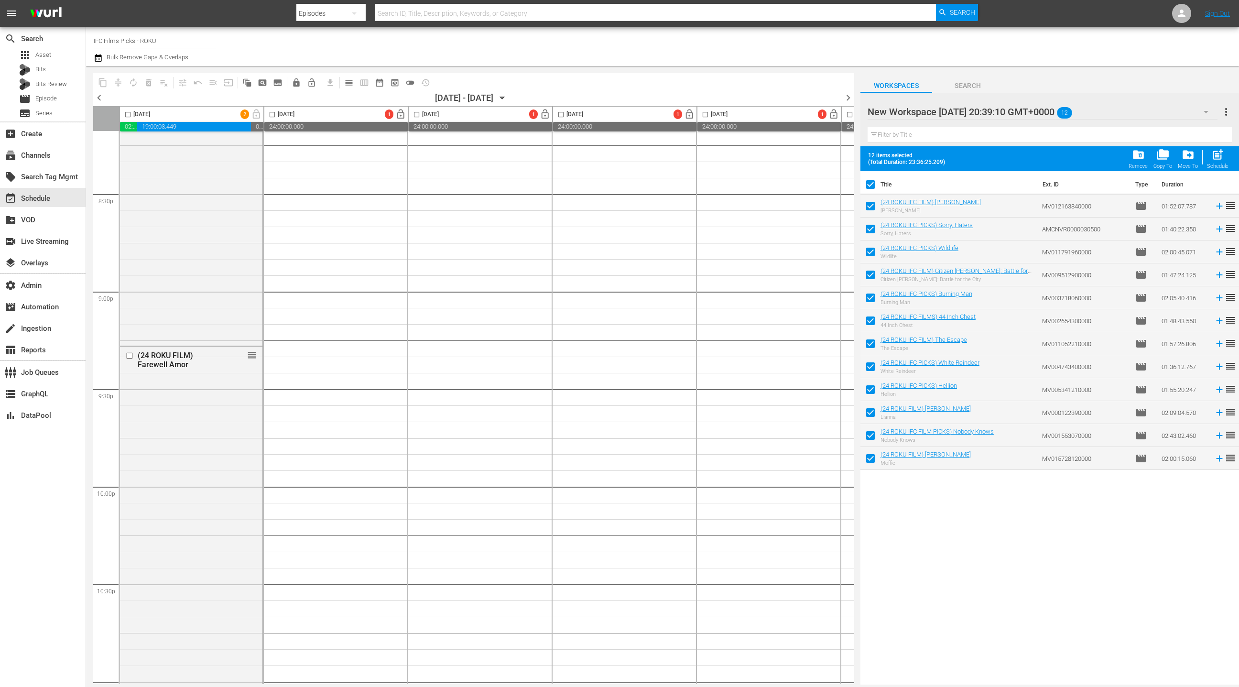
scroll to position [4134, 0]
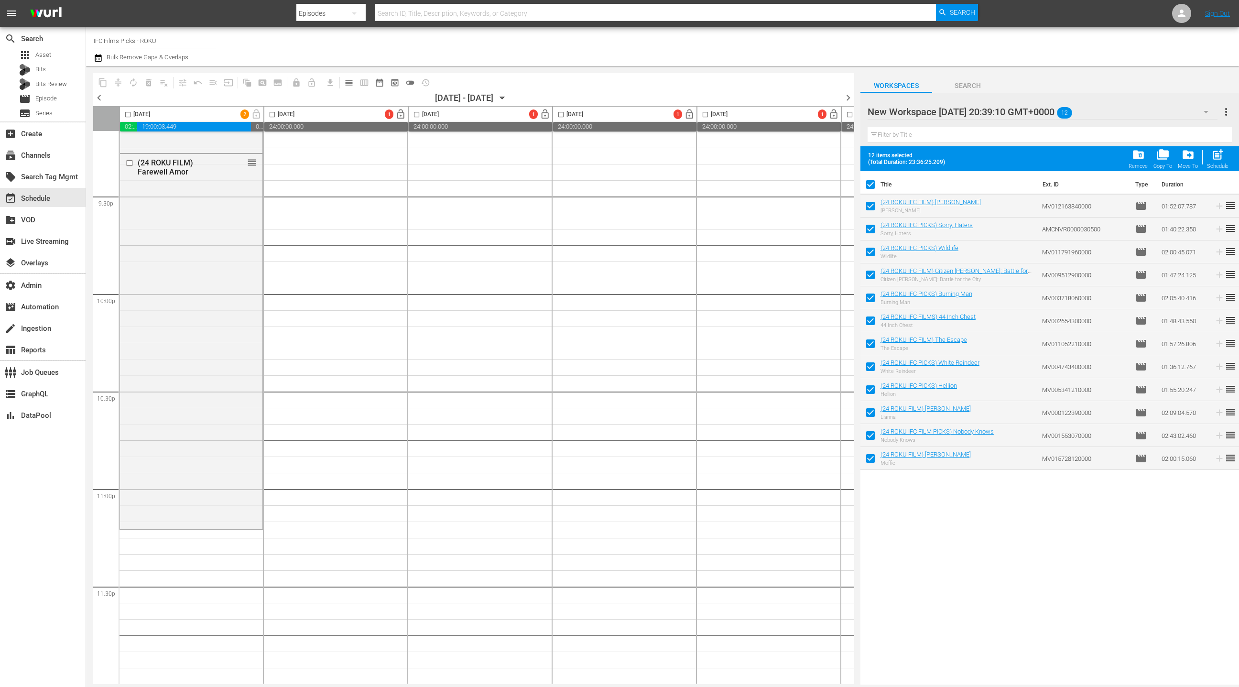
drag, startPoint x: 898, startPoint y: 203, endPoint x: 492, endPoint y: 1, distance: 452.8
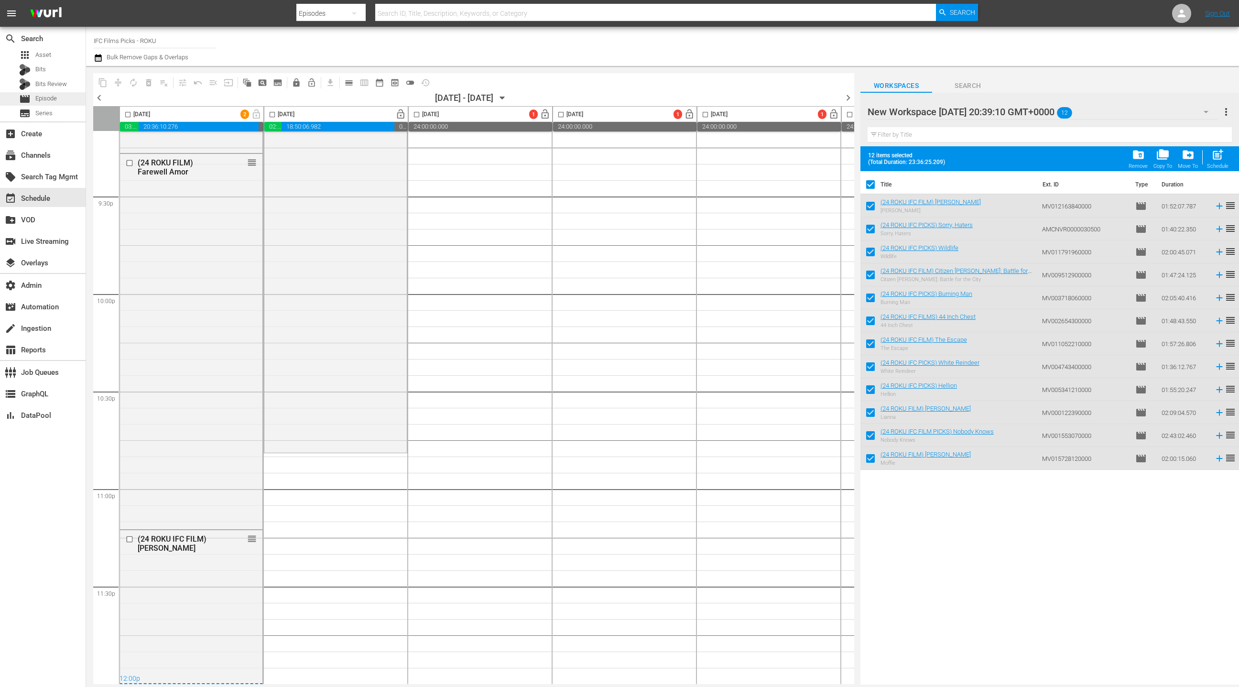
click at [54, 100] on span "Episode" at bounding box center [46, 99] width 22 height 10
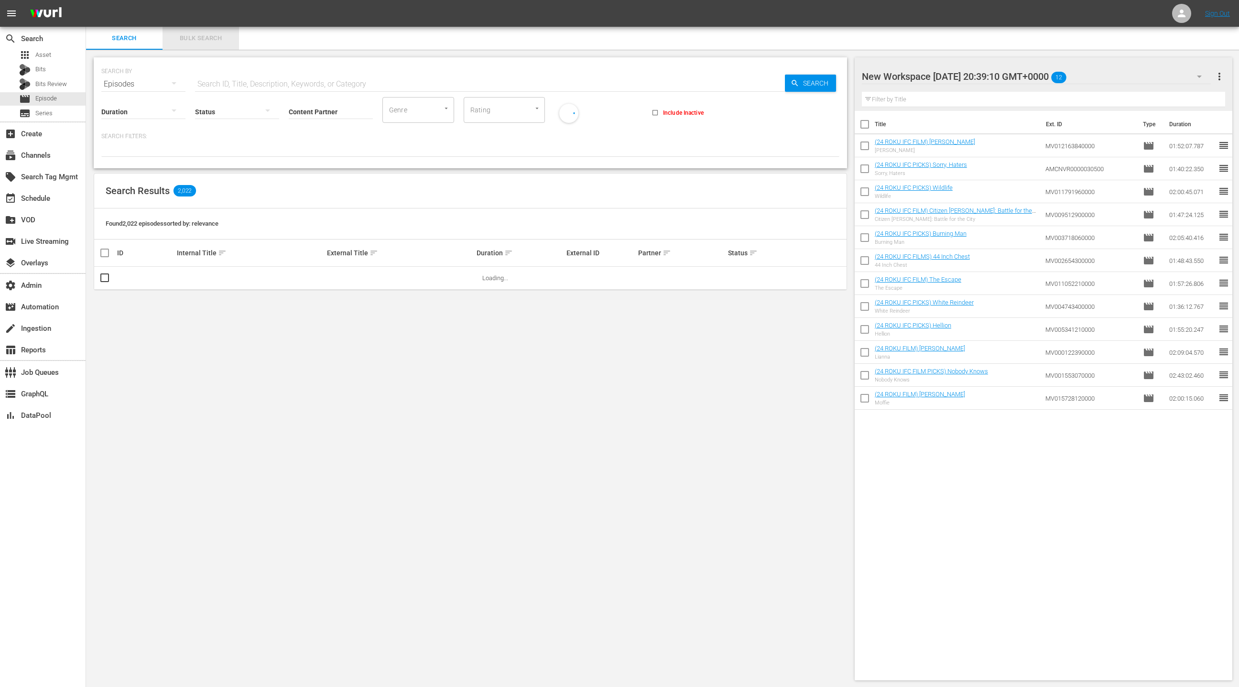
click at [196, 38] on span "Bulk Search" at bounding box center [200, 38] width 65 height 11
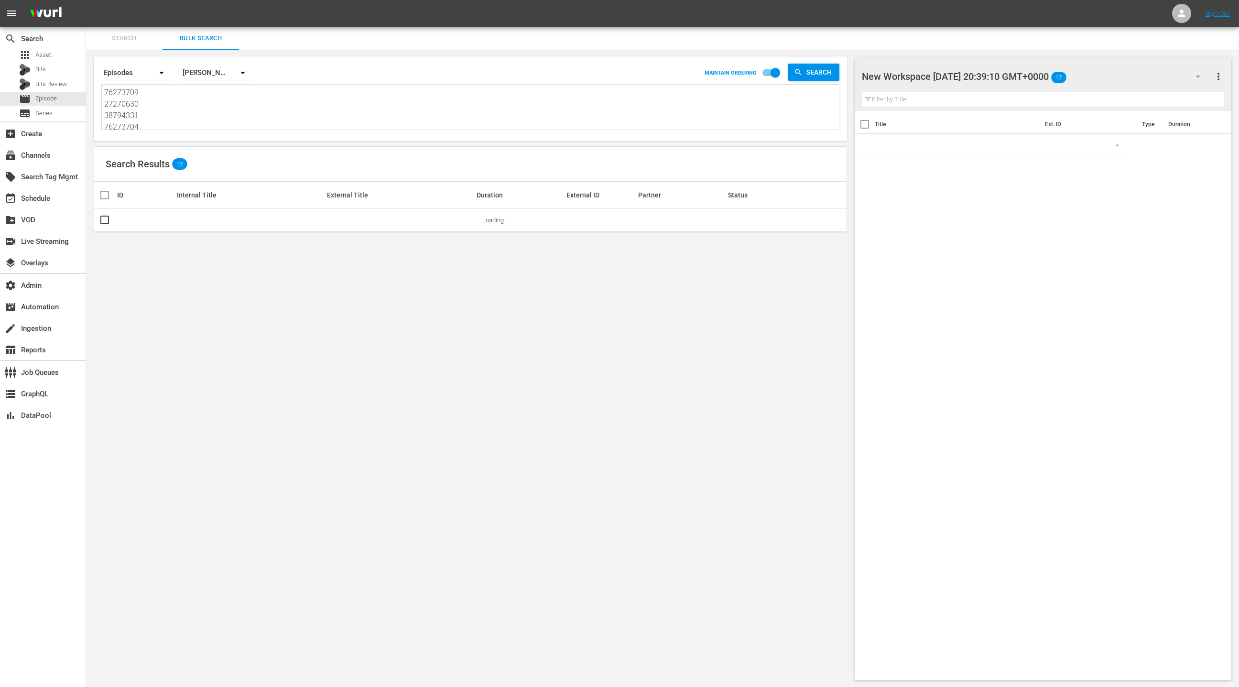
click at [212, 109] on textarea "76273709 27270630 38794331 76273704 46419489 78400066 76273710 50914742 5091475…" at bounding box center [471, 109] width 735 height 44
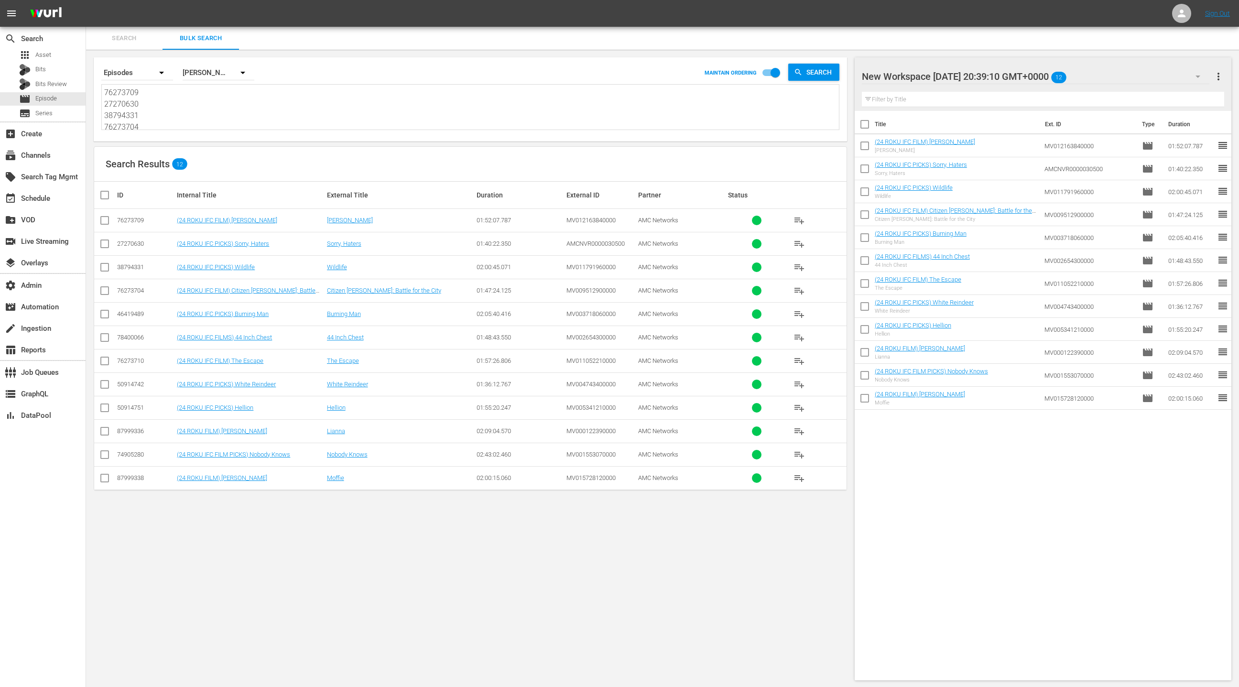
paste textarea "9211287 50914760 58656025 76273865 14540341 74905282 76273706 76273705 27321136…"
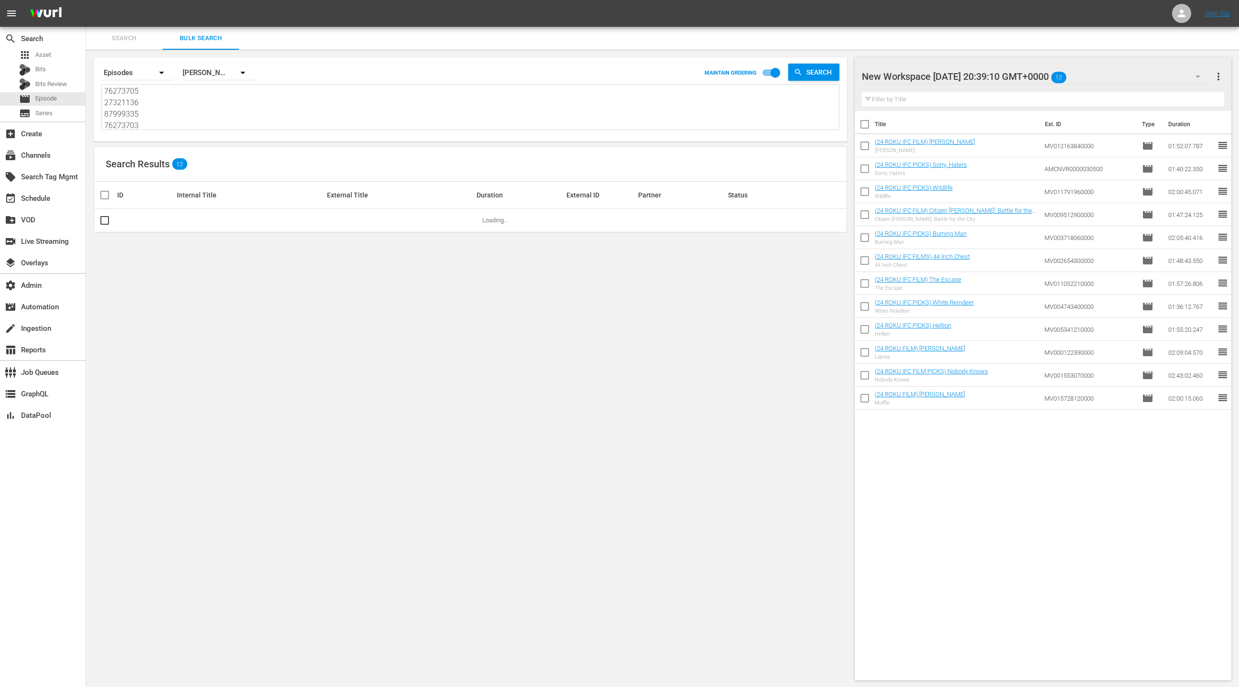
click at [1221, 79] on span "more_vert" at bounding box center [1218, 76] width 11 height 11
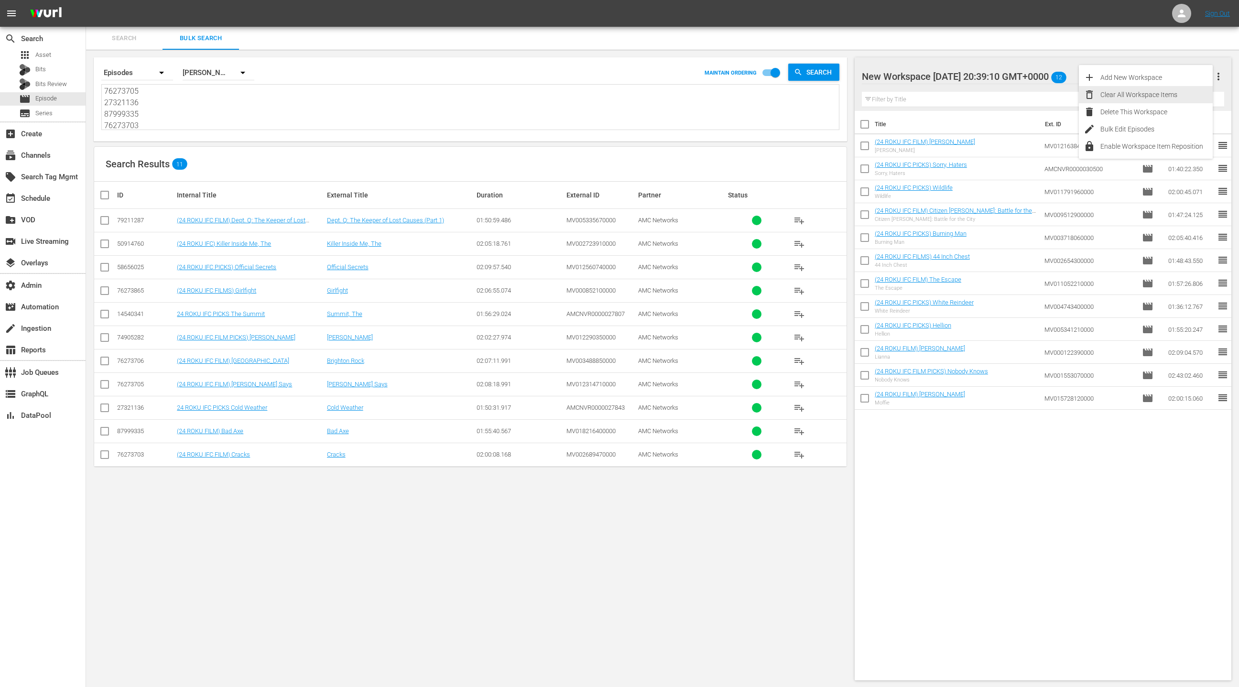
drag, startPoint x: 1166, startPoint y: 95, endPoint x: 1114, endPoint y: 115, distance: 55.7
click at [1166, 95] on div "Clear All Workspace Items" at bounding box center [1157, 94] width 112 height 17
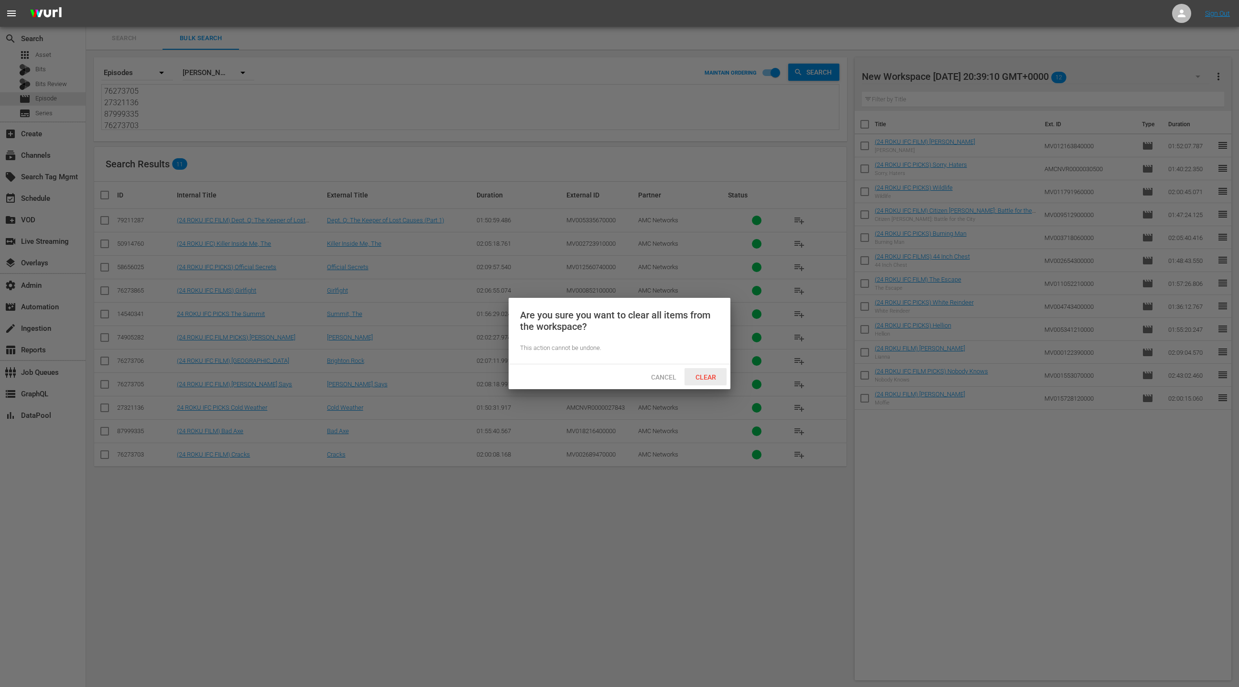
click at [715, 380] on span "Clear" at bounding box center [706, 377] width 36 height 8
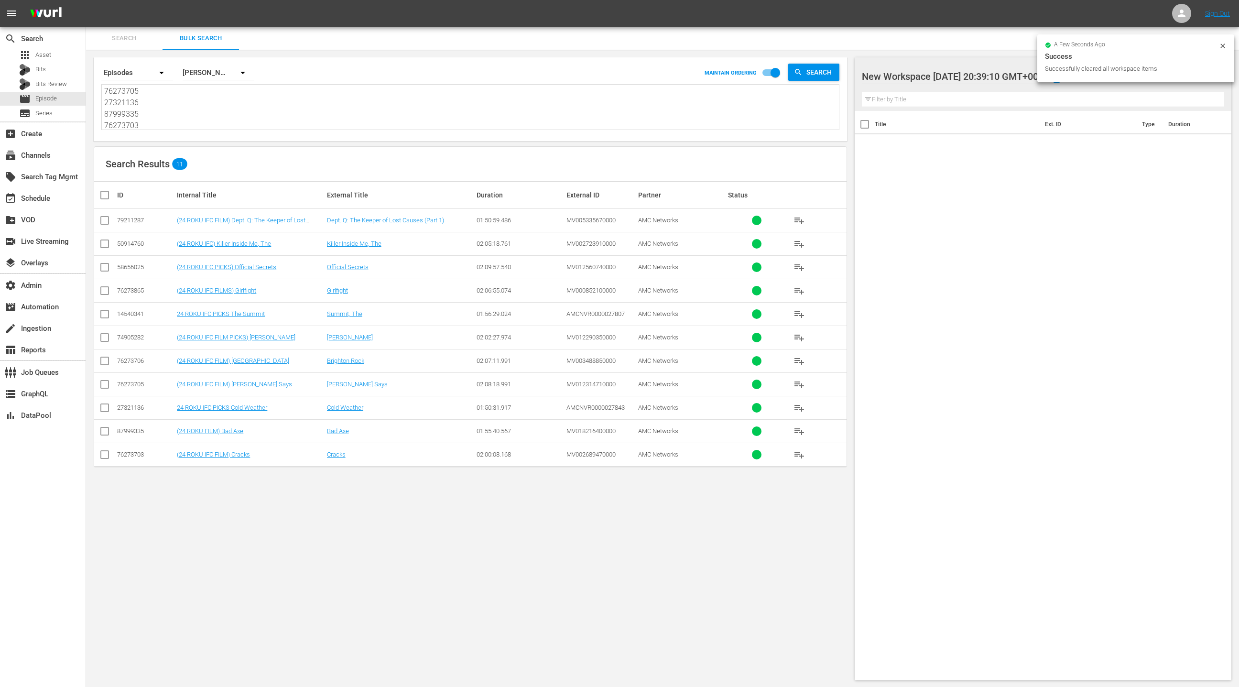
click at [109, 194] on input "checkbox" at bounding box center [108, 194] width 19 height 11
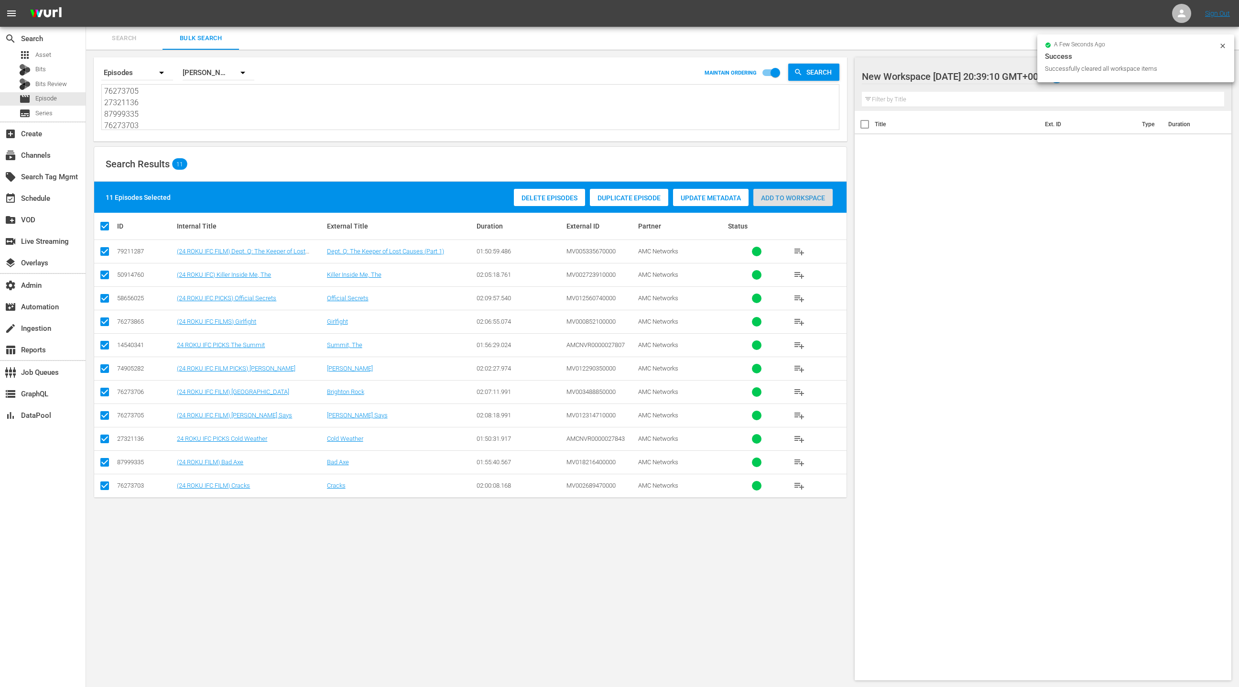
click at [817, 199] on span "Add to Workspace" at bounding box center [792, 198] width 79 height 8
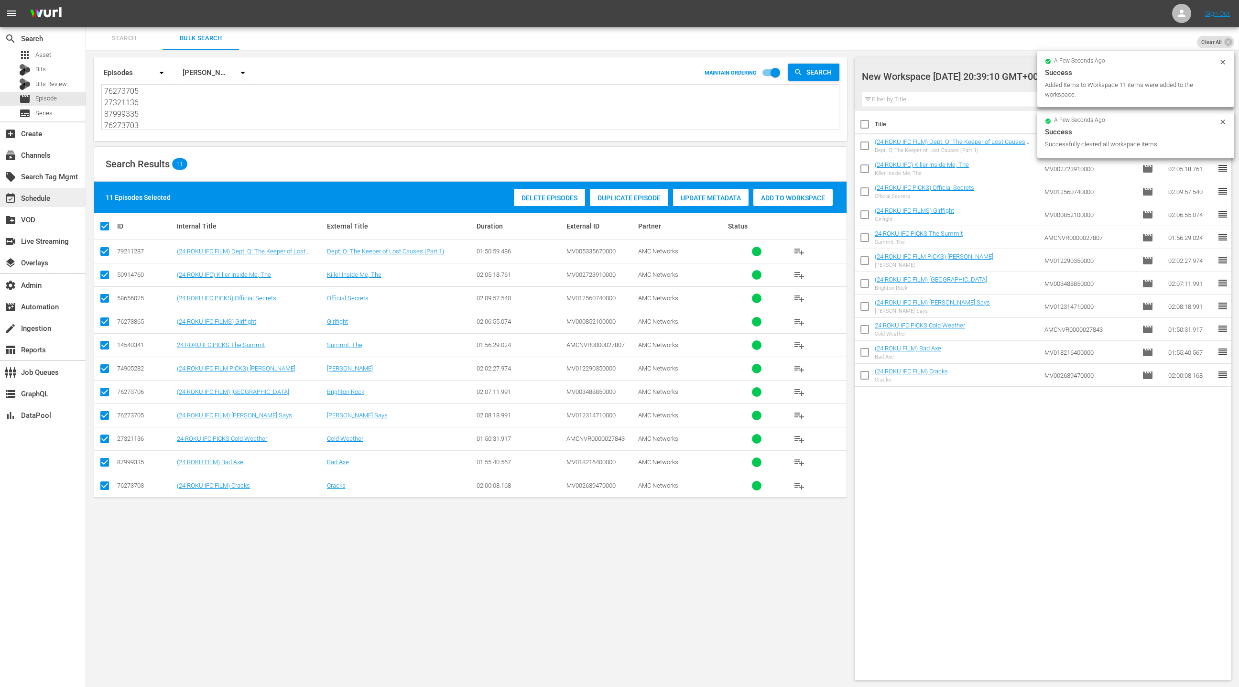
click at [61, 202] on div "event_available Schedule" at bounding box center [43, 197] width 86 height 19
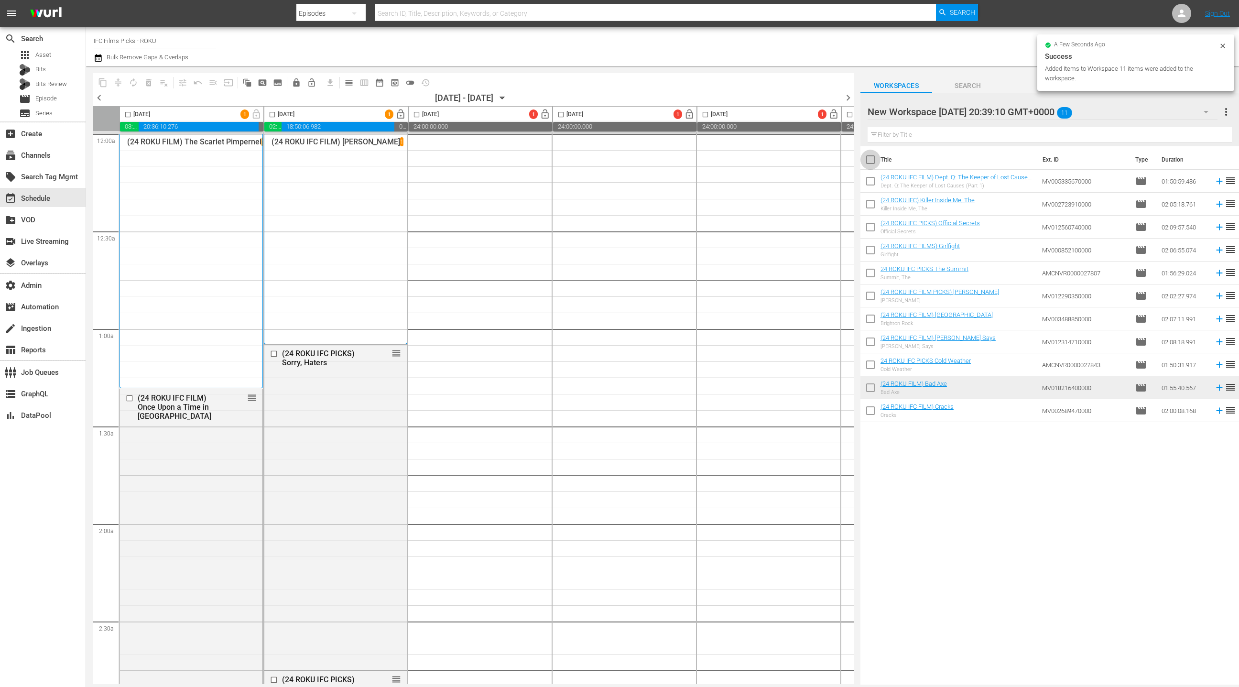
click at [875, 163] on input "checkbox" at bounding box center [871, 162] width 20 height 20
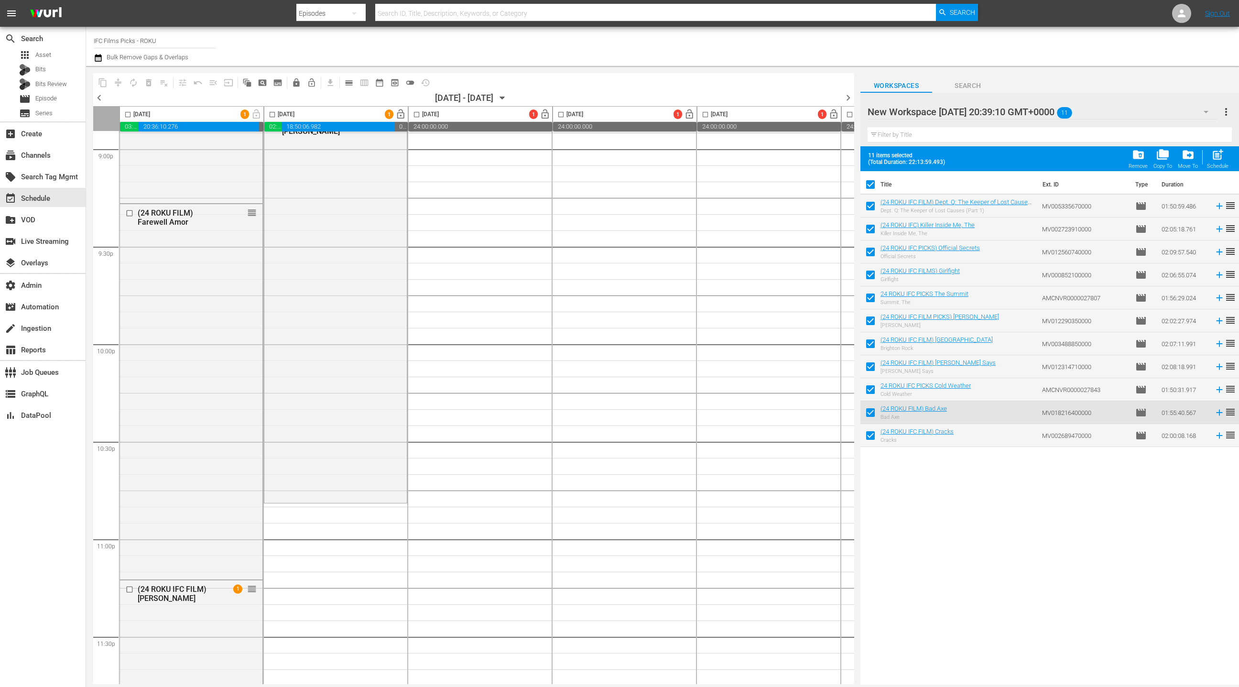
scroll to position [4134, 0]
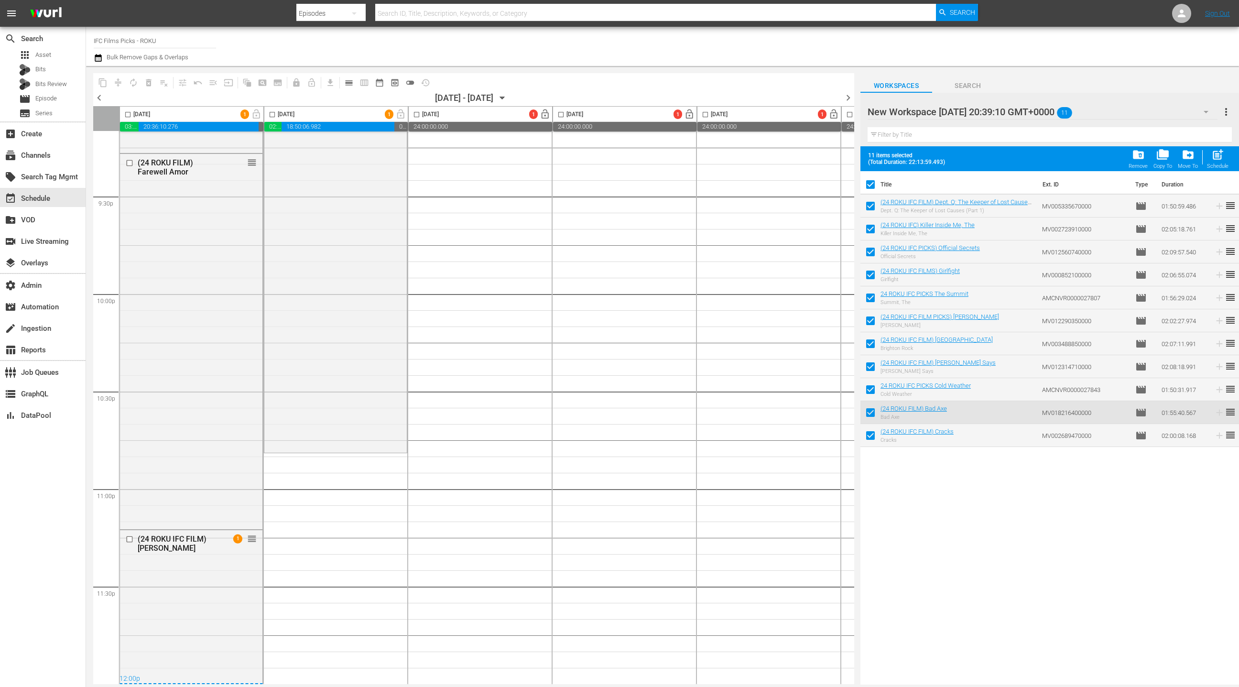
drag, startPoint x: 885, startPoint y: 205, endPoint x: 513, endPoint y: 3, distance: 423.4
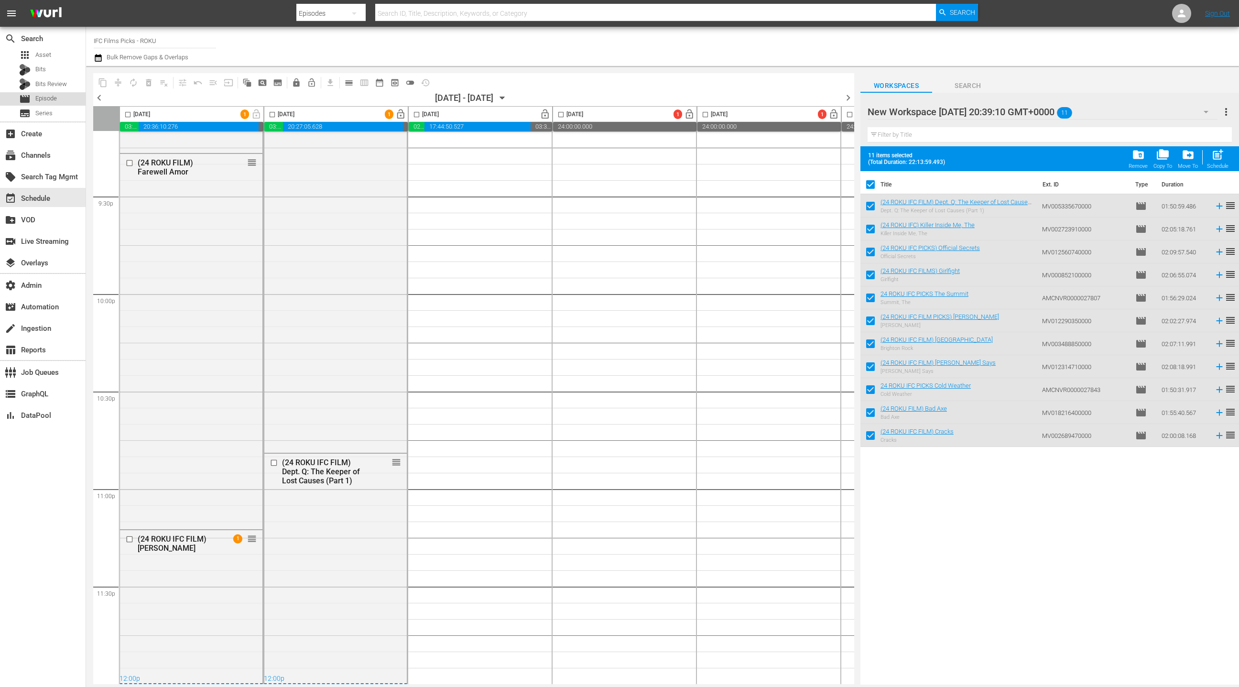
click at [60, 98] on div "movie Episode" at bounding box center [43, 98] width 86 height 13
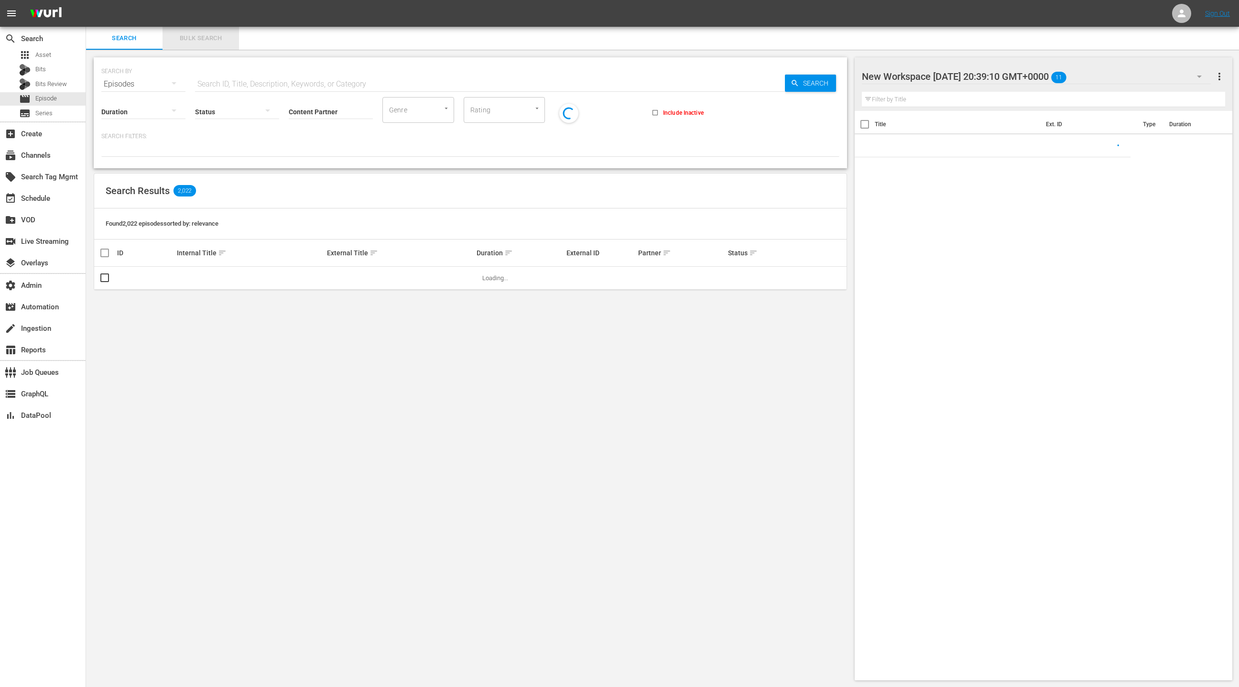
click at [212, 45] on button "Bulk Search" at bounding box center [201, 38] width 76 height 23
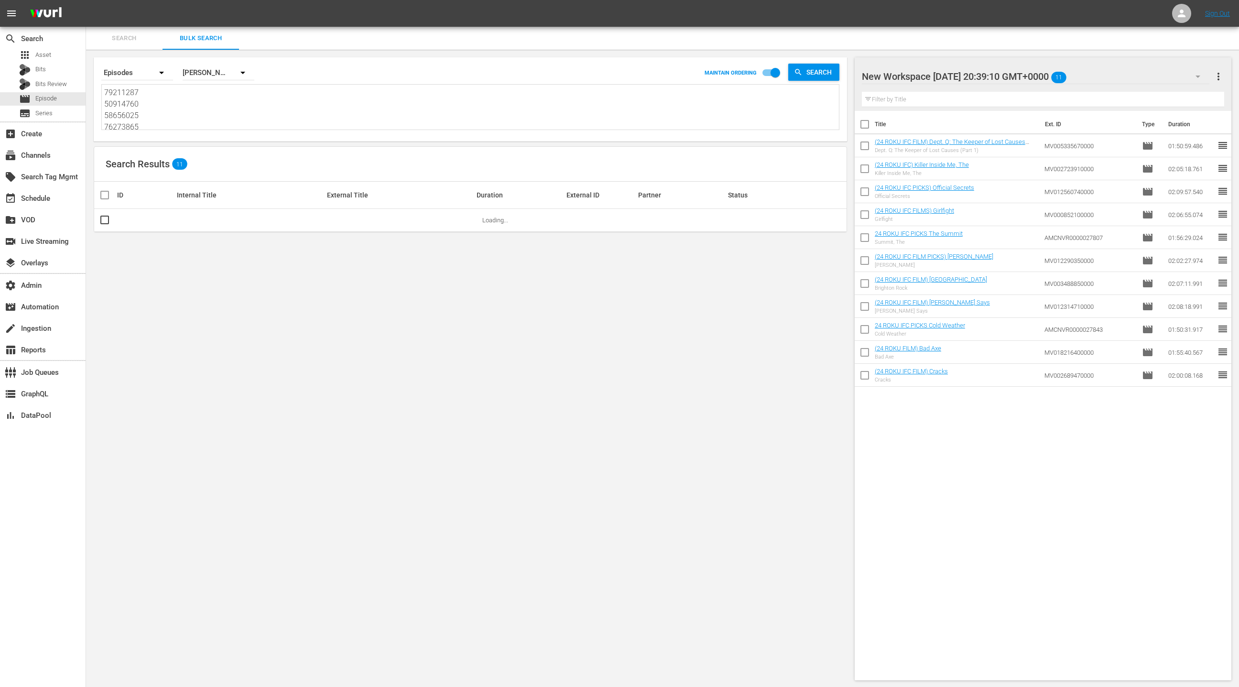
click at [200, 118] on textarea "79211287 50914760 58656025 76273865 14540341 74905282 76273706 76273705 2732113…" at bounding box center [471, 109] width 735 height 44
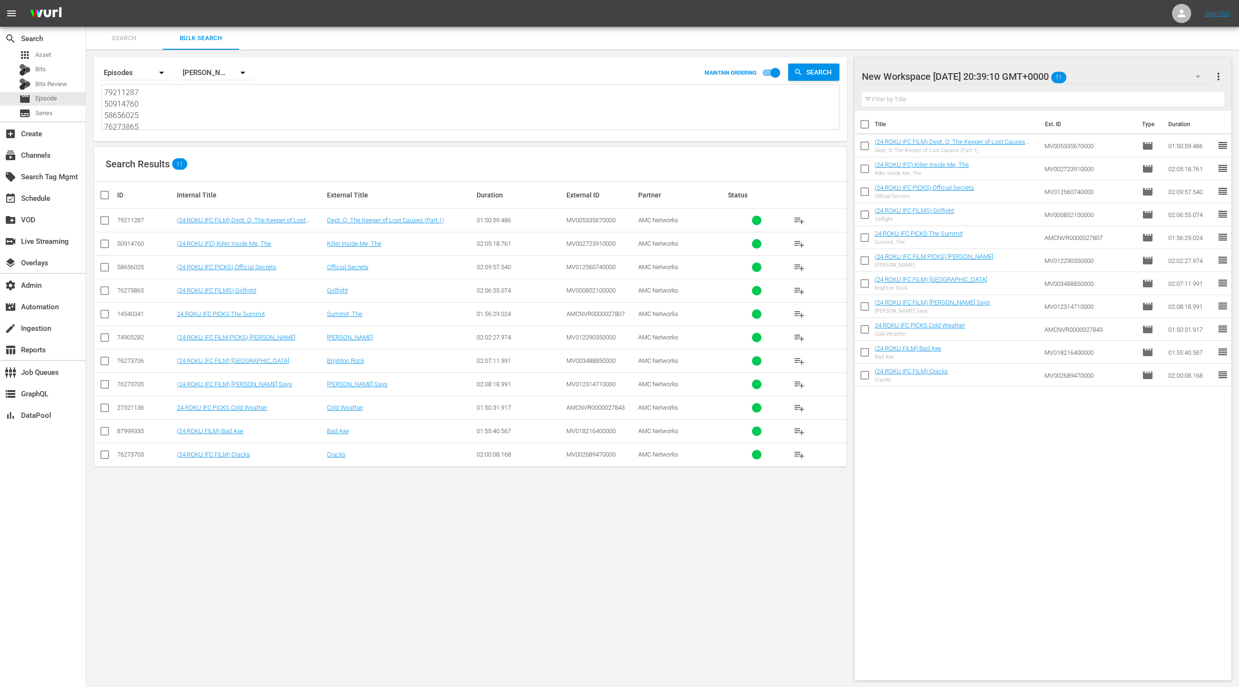
paste textarea "87999339 87999337 79211230 87999336 27274405 74905281 74905285 79211288 7627371…"
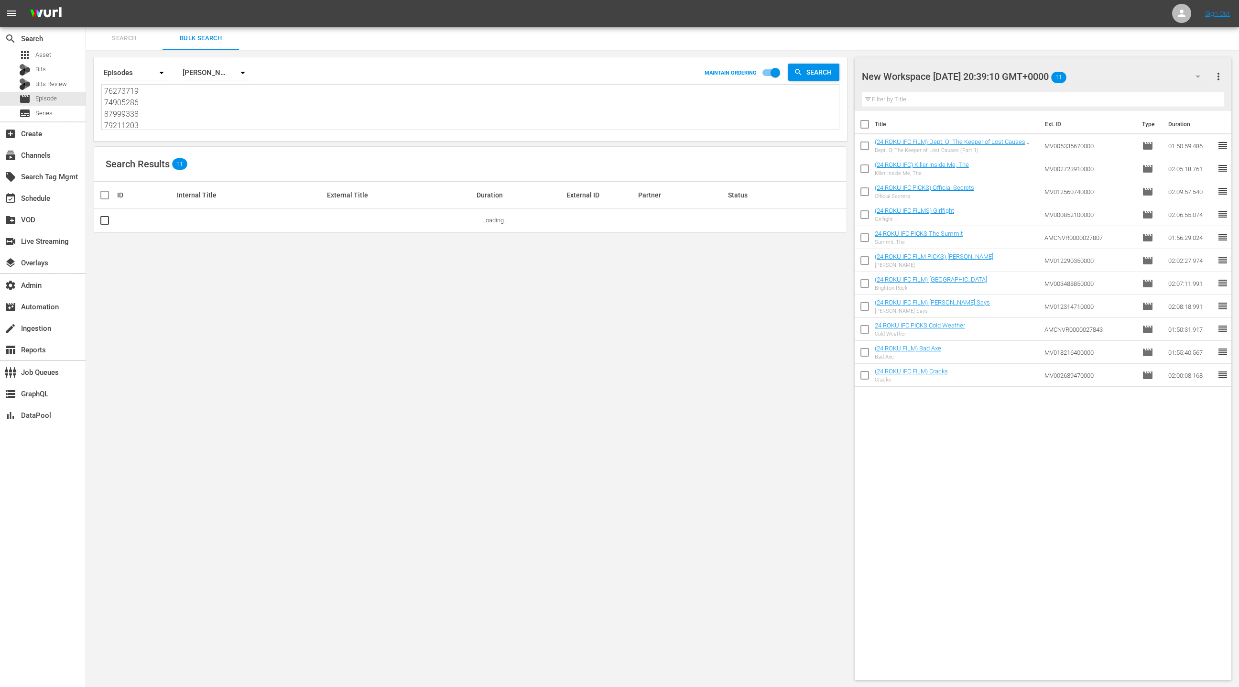
click at [1220, 80] on span "more_vert" at bounding box center [1218, 76] width 11 height 11
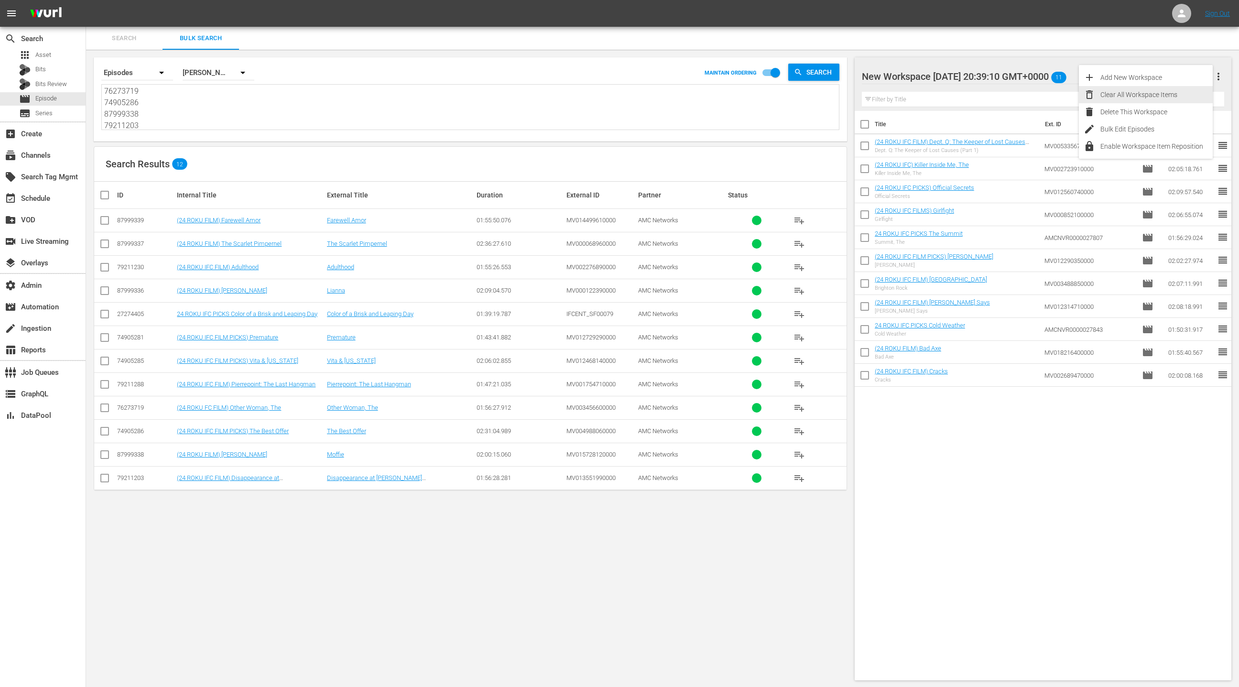
drag, startPoint x: 1154, startPoint y: 97, endPoint x: 1047, endPoint y: 166, distance: 127.8
click at [1154, 97] on div "Clear All Workspace Items" at bounding box center [1157, 94] width 112 height 17
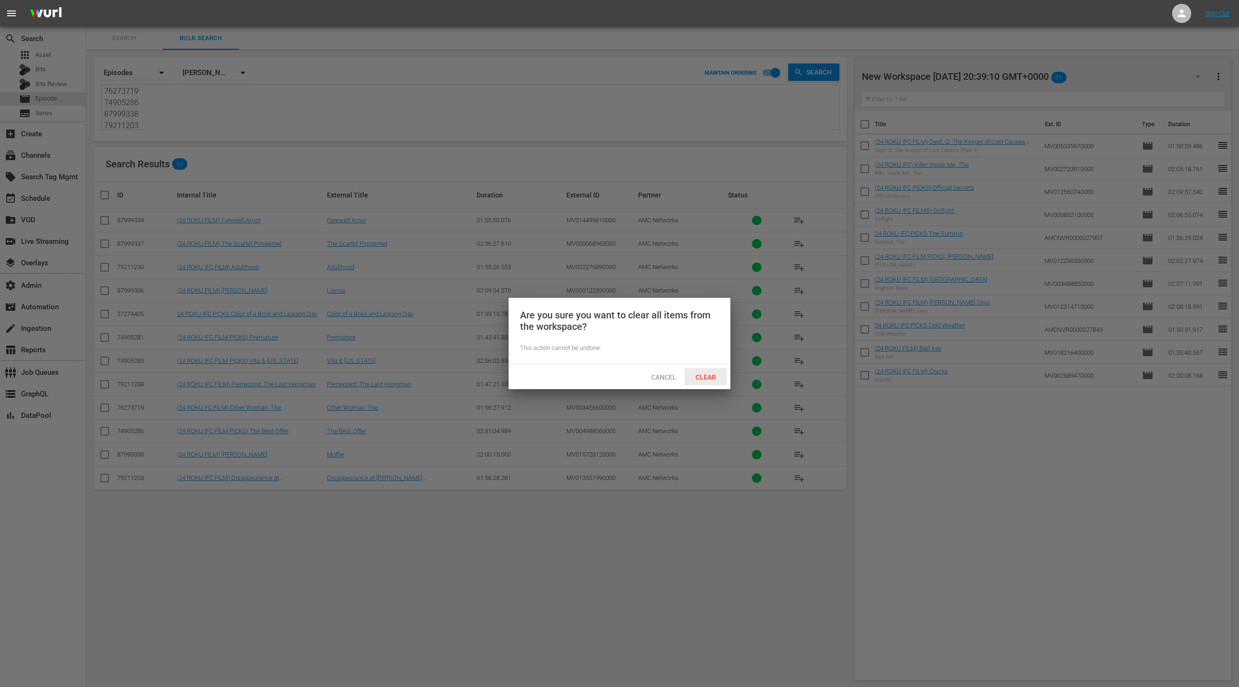
drag, startPoint x: 701, startPoint y: 379, endPoint x: 636, endPoint y: 329, distance: 82.2
click at [701, 379] on span "Clear" at bounding box center [706, 377] width 36 height 8
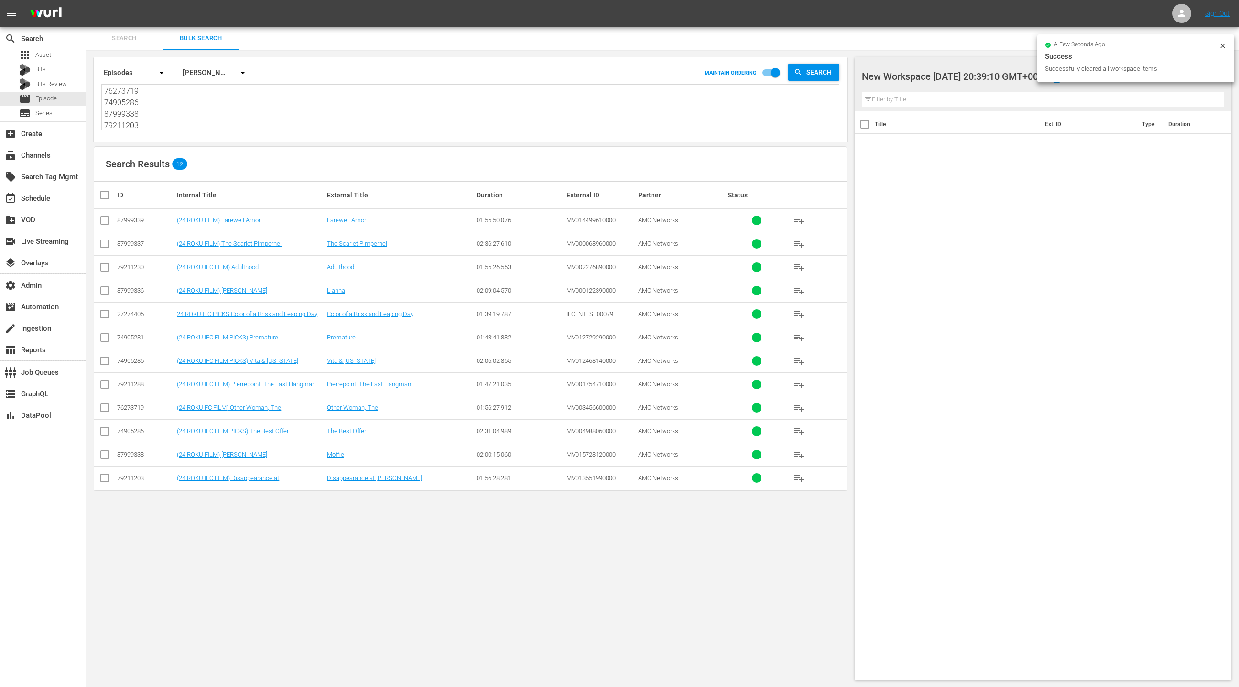
click at [107, 197] on input "checkbox" at bounding box center [108, 194] width 19 height 11
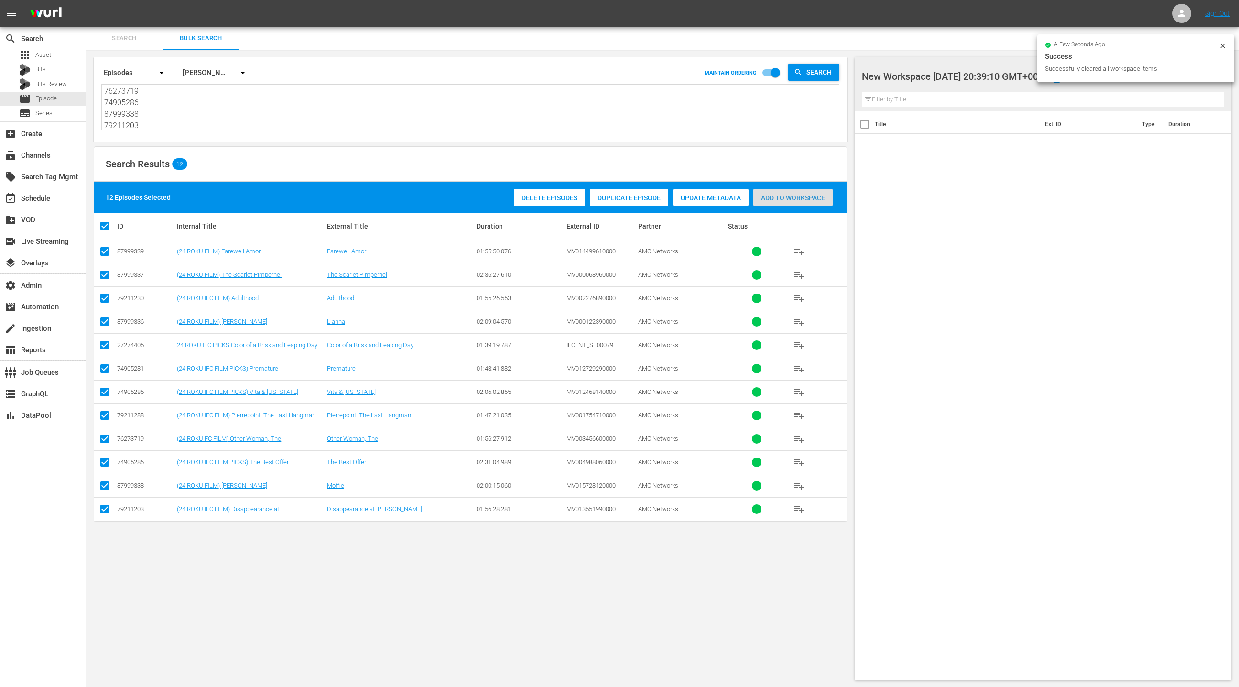
drag, startPoint x: 811, startPoint y: 197, endPoint x: 808, endPoint y: 192, distance: 6.2
click at [811, 196] on span "Add to Workspace" at bounding box center [792, 198] width 79 height 8
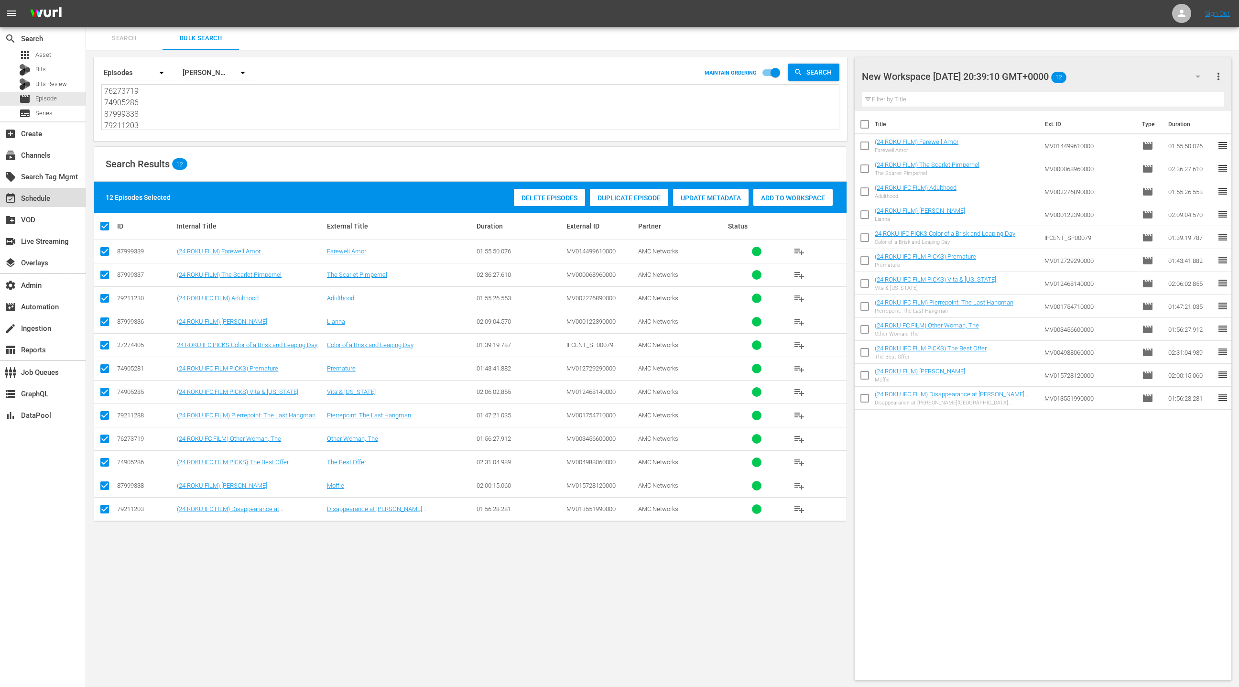
click at [46, 205] on div "event_available Schedule" at bounding box center [43, 197] width 86 height 19
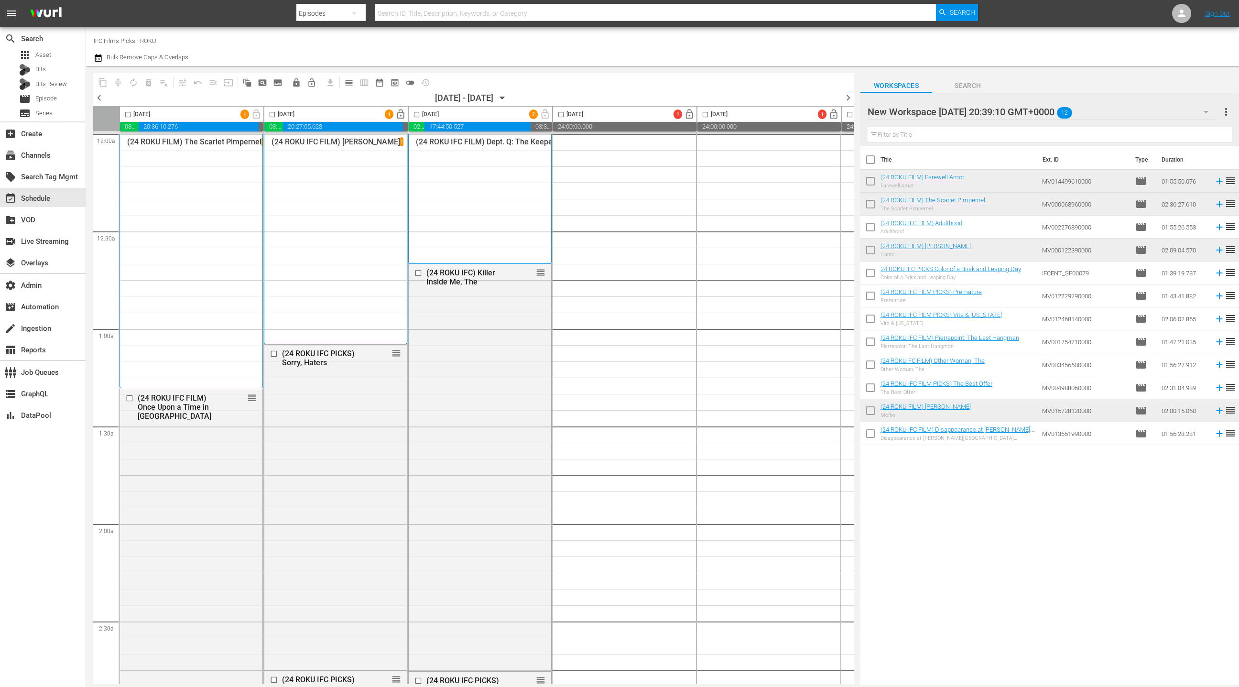
click at [872, 163] on input "checkbox" at bounding box center [871, 162] width 20 height 20
checkbox input "true"
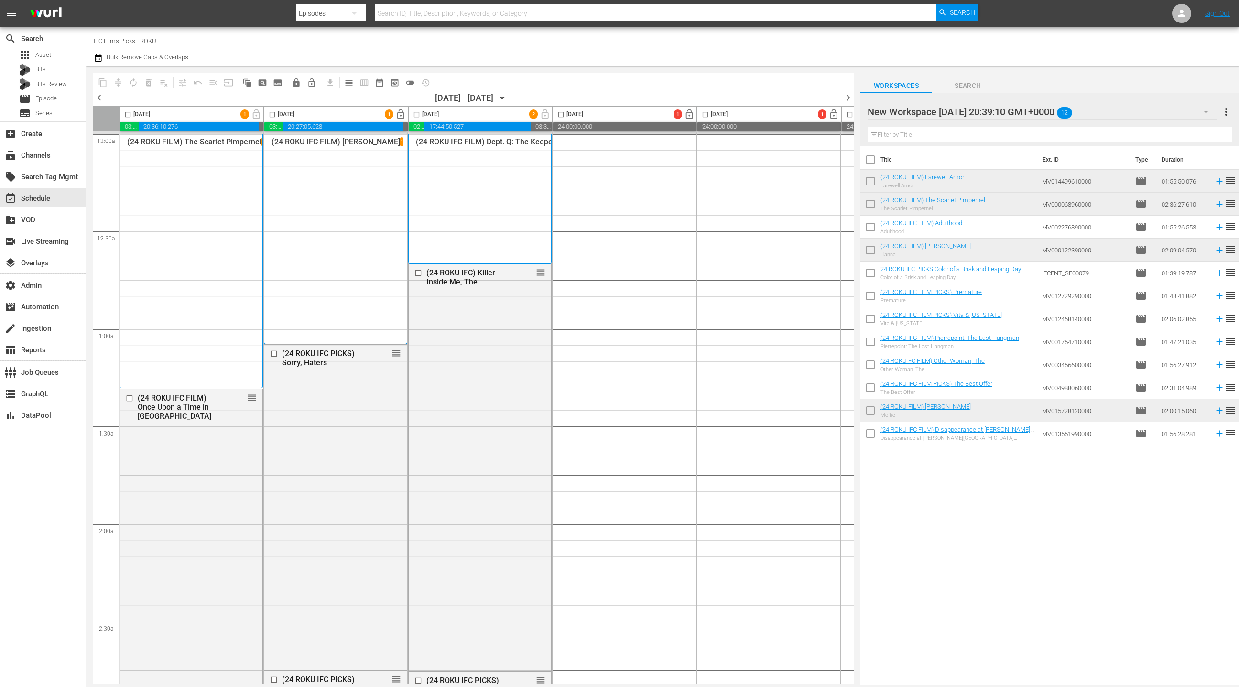
checkbox input "true"
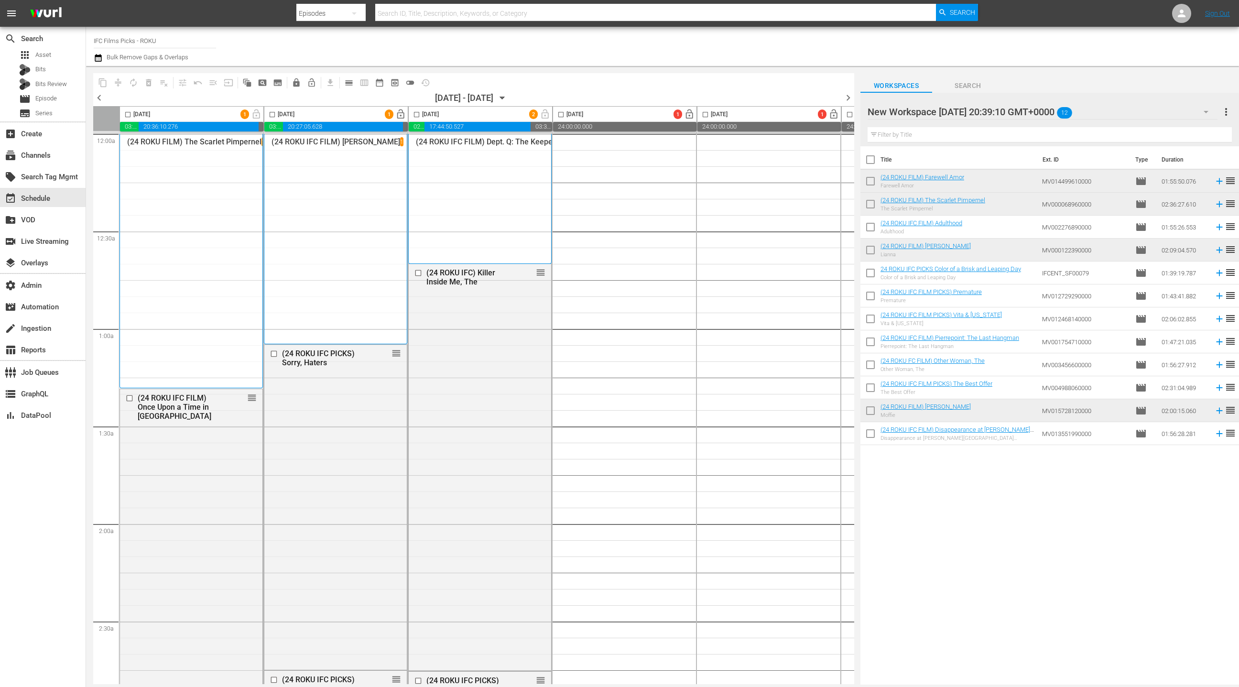
checkbox input "true"
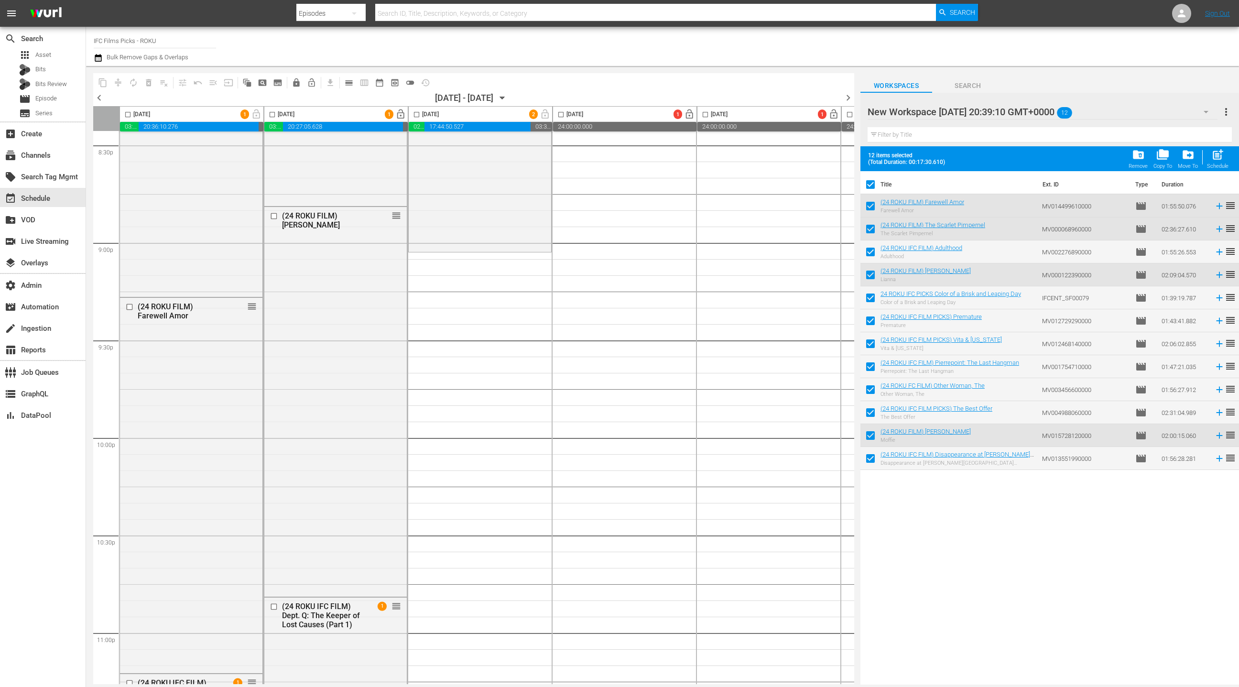
scroll to position [3908, 0]
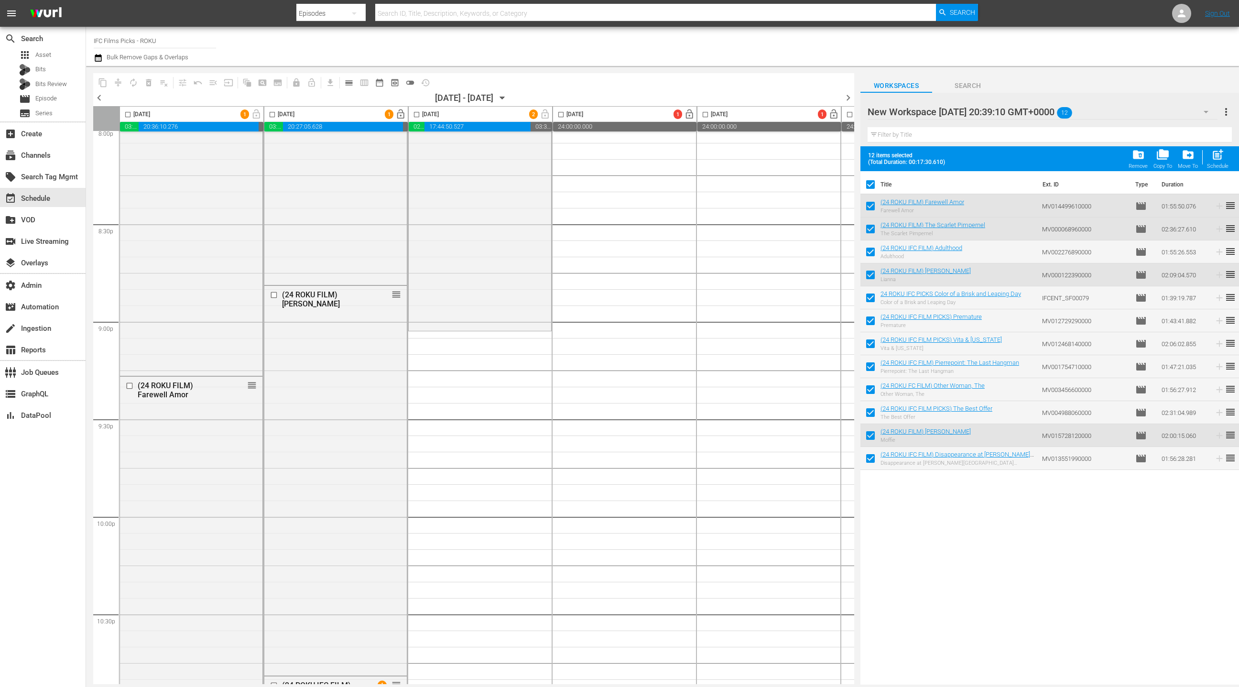
drag, startPoint x: 900, startPoint y: 200, endPoint x: 532, endPoint y: 3, distance: 417.5
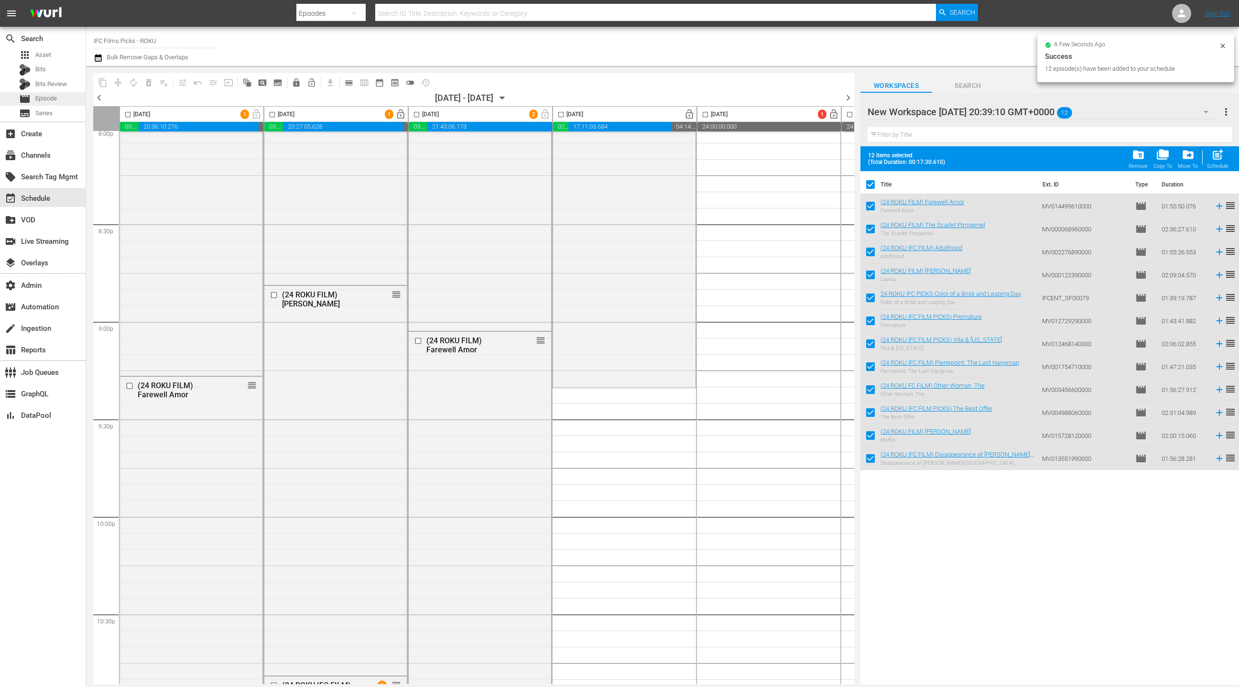
click at [51, 99] on span "Episode" at bounding box center [46, 99] width 22 height 10
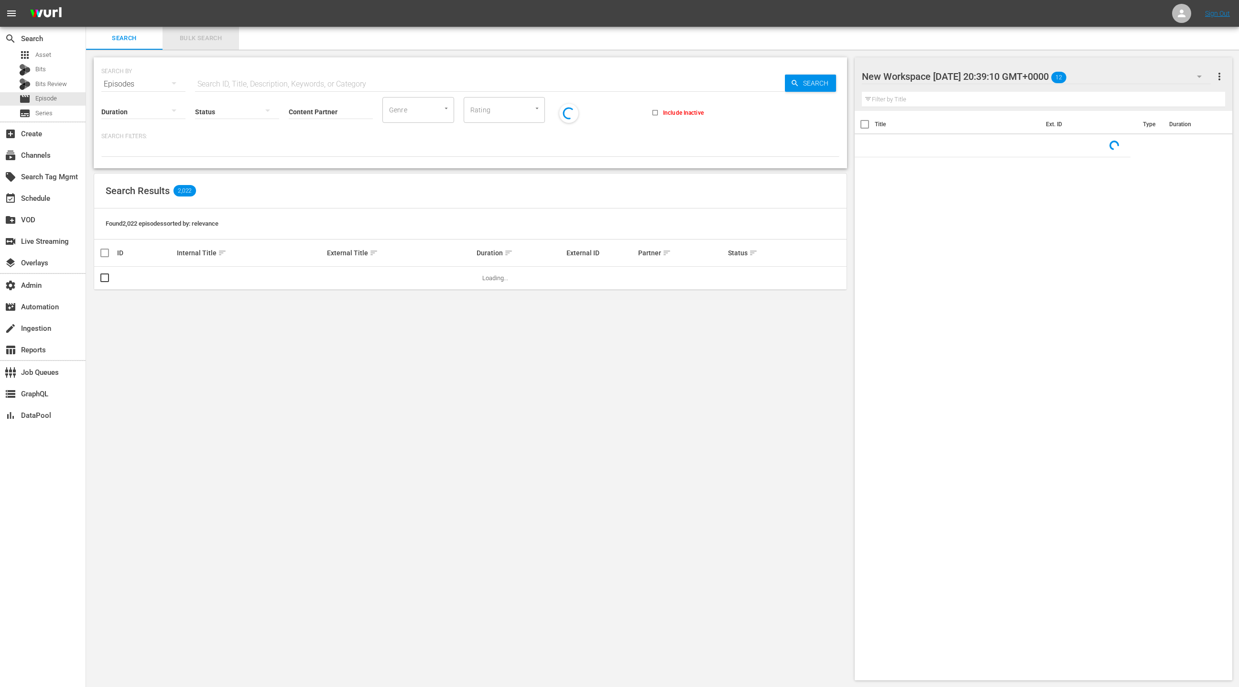
click at [228, 34] on span "Bulk Search" at bounding box center [200, 38] width 65 height 11
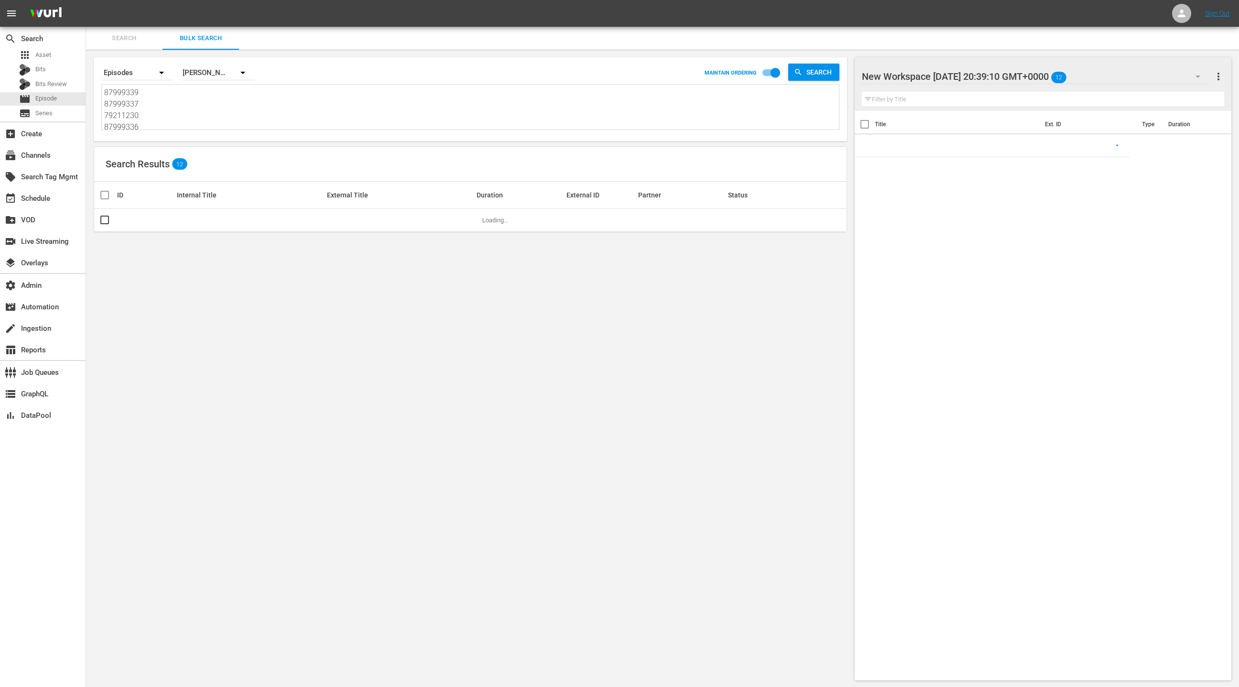
click at [190, 113] on textarea "87999339 87999337 79211230 87999336 27274405 74905281 74905285 79211288 7627371…" at bounding box center [471, 109] width 735 height 44
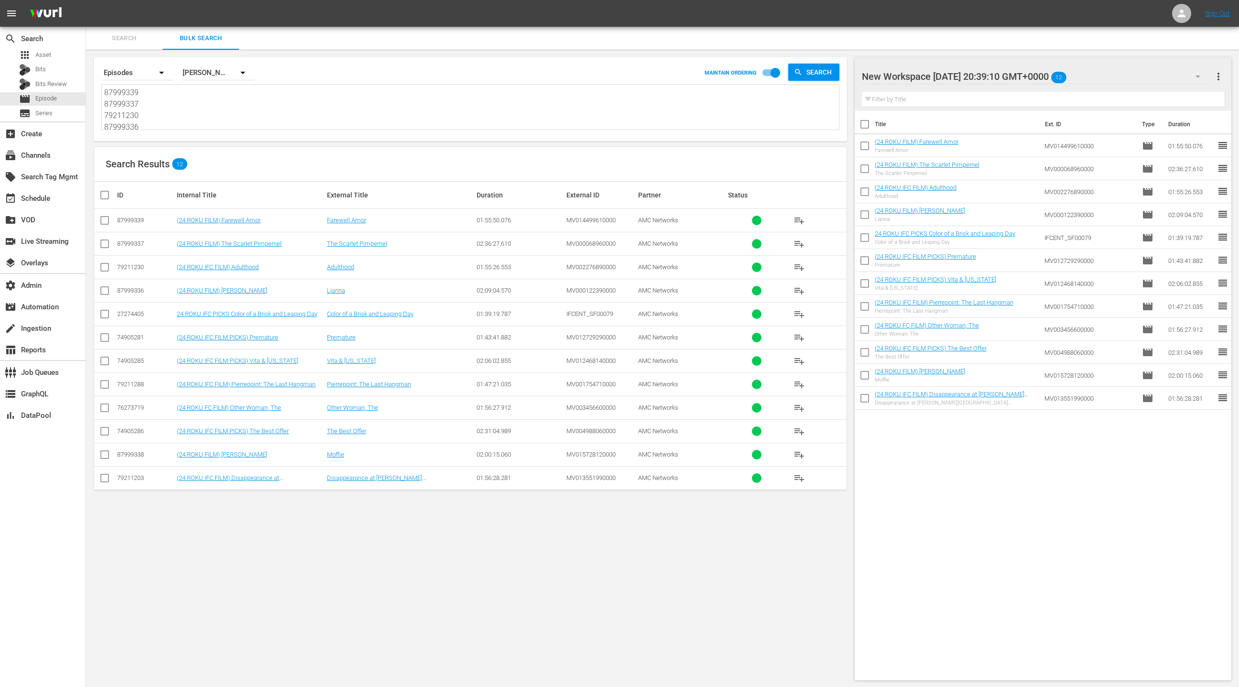
paste textarea "7 74905279 87999339 72026472 76273720 35703612 78571580 57818726 79211287 74905…"
type textarea "87999337 74905279 87999339 72026472 76273720 35703612 78571580 57818726 7921128…"
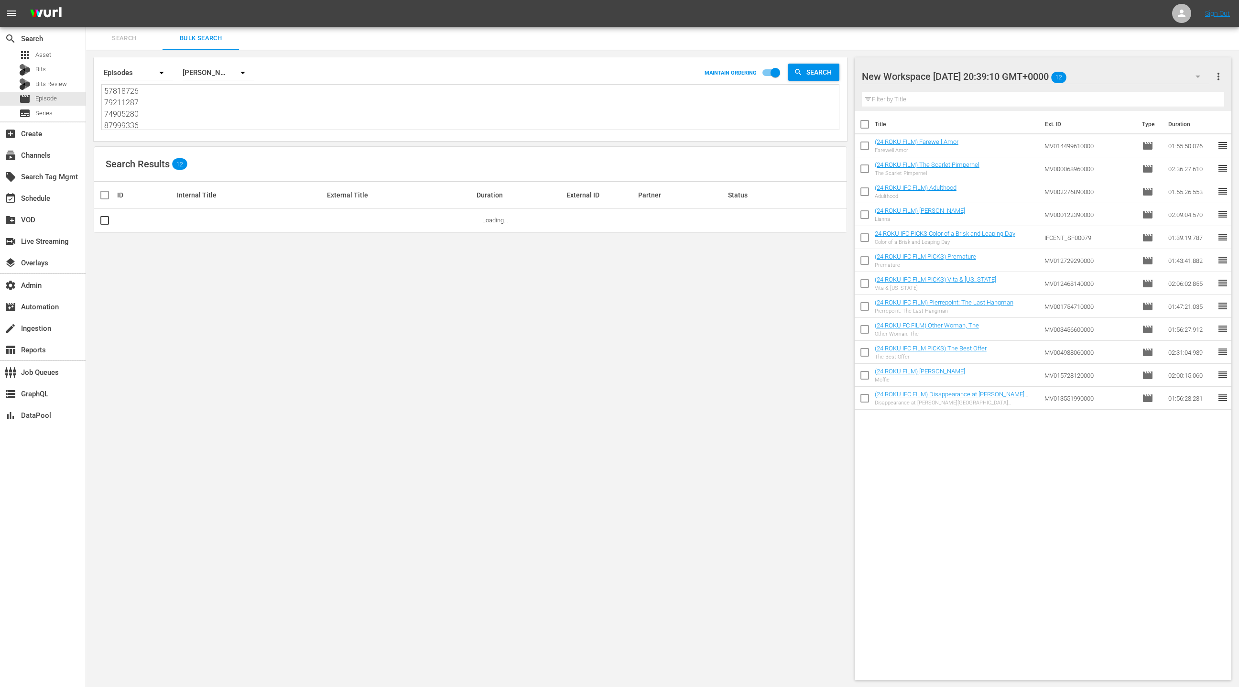
type textarea "87999337 74905279 87999339 72026472 76273720 35703612 78571580 57818726 7921128…"
click at [1218, 76] on span "more_vert" at bounding box center [1218, 76] width 11 height 11
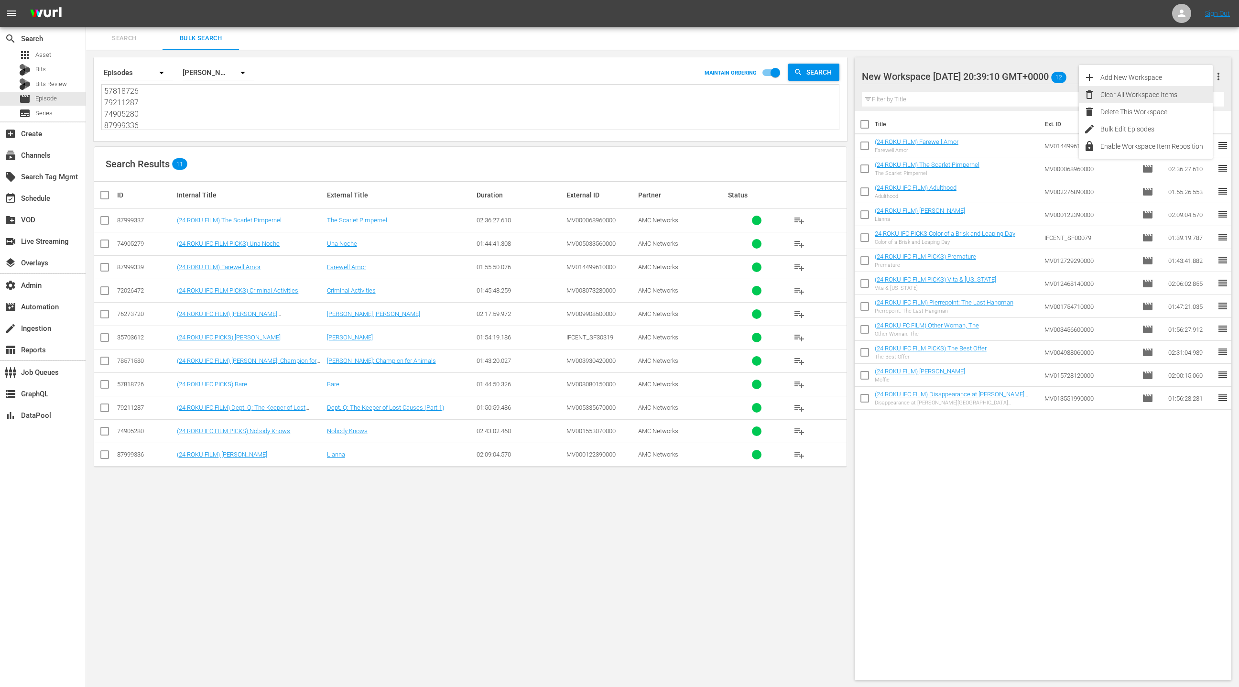
click at [1183, 94] on div "Clear All Workspace Items" at bounding box center [1157, 94] width 112 height 17
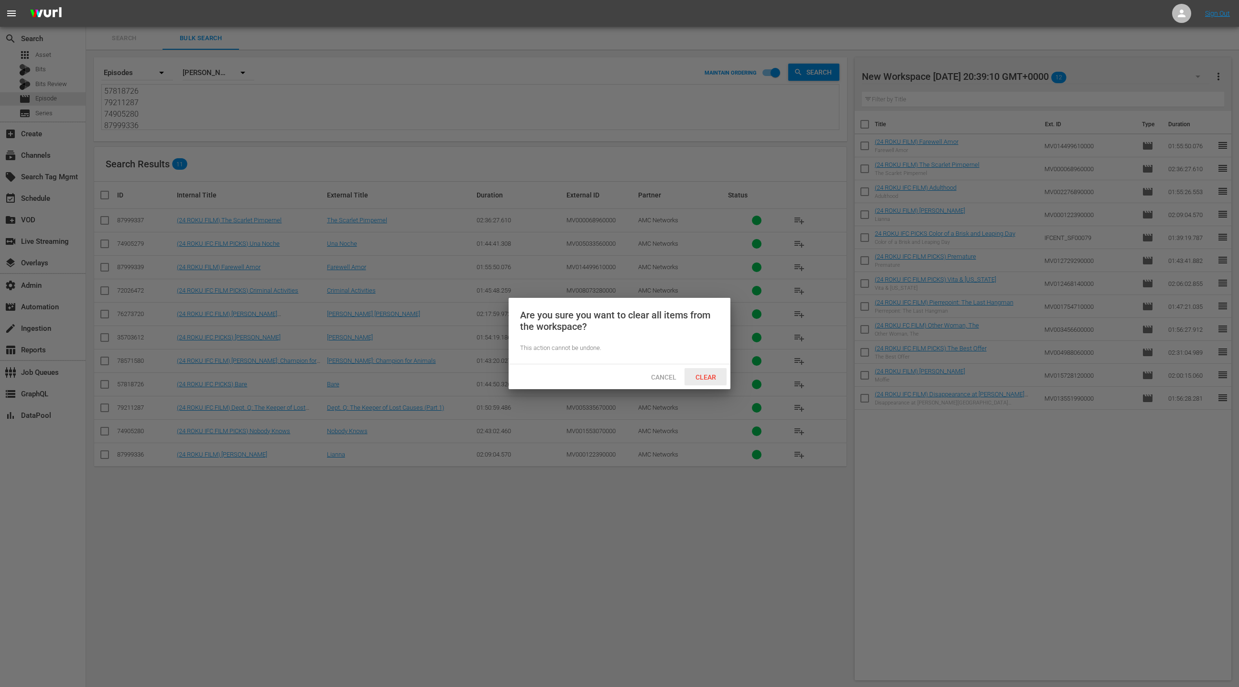
click at [714, 377] on span "Clear" at bounding box center [706, 377] width 36 height 8
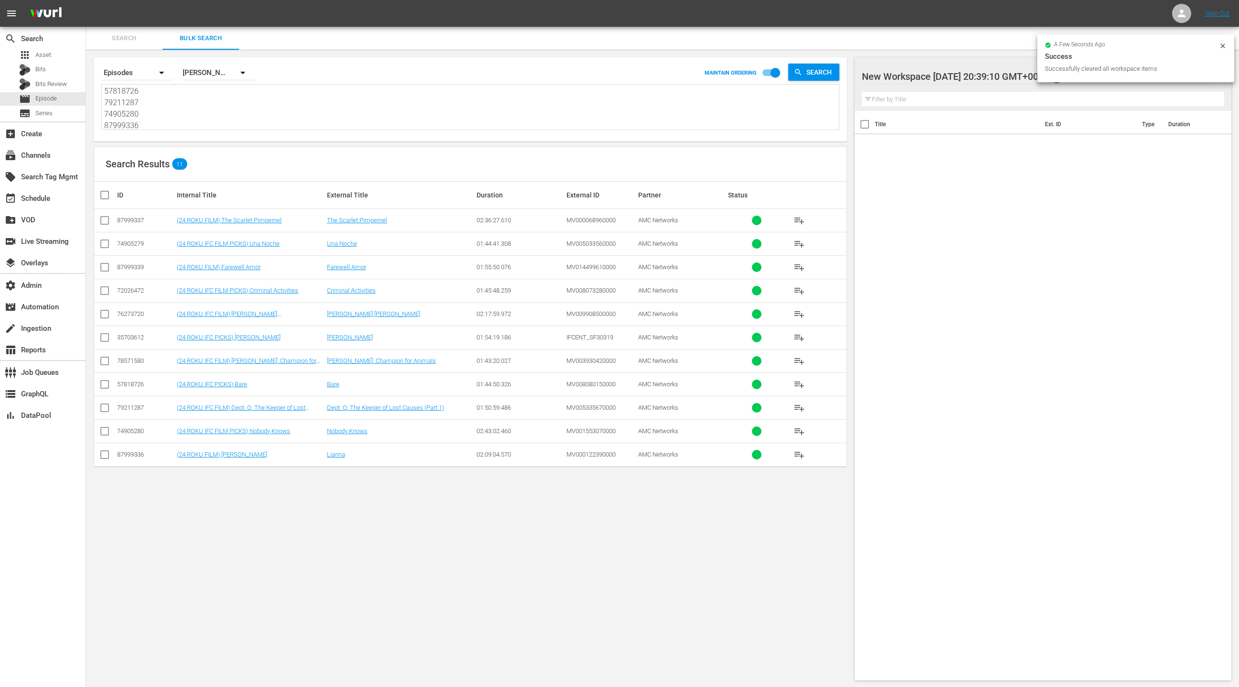
click at [104, 197] on input "checkbox" at bounding box center [108, 194] width 19 height 11
checkbox input "true"
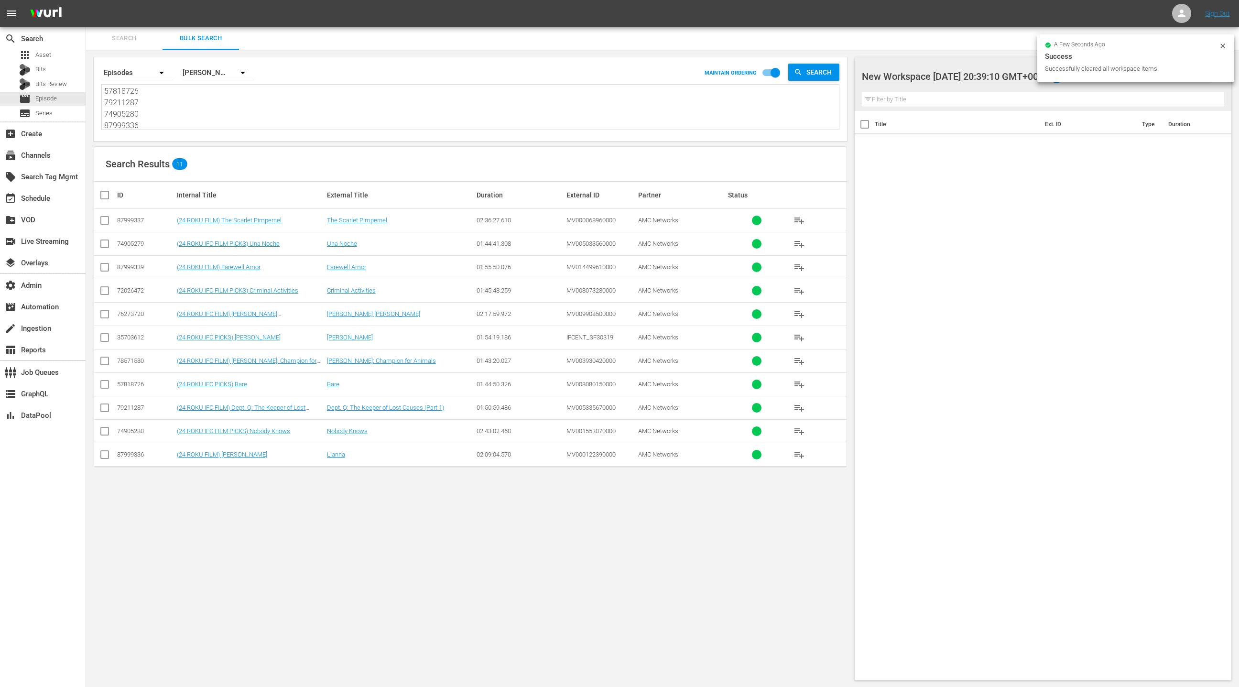
checkbox input "true"
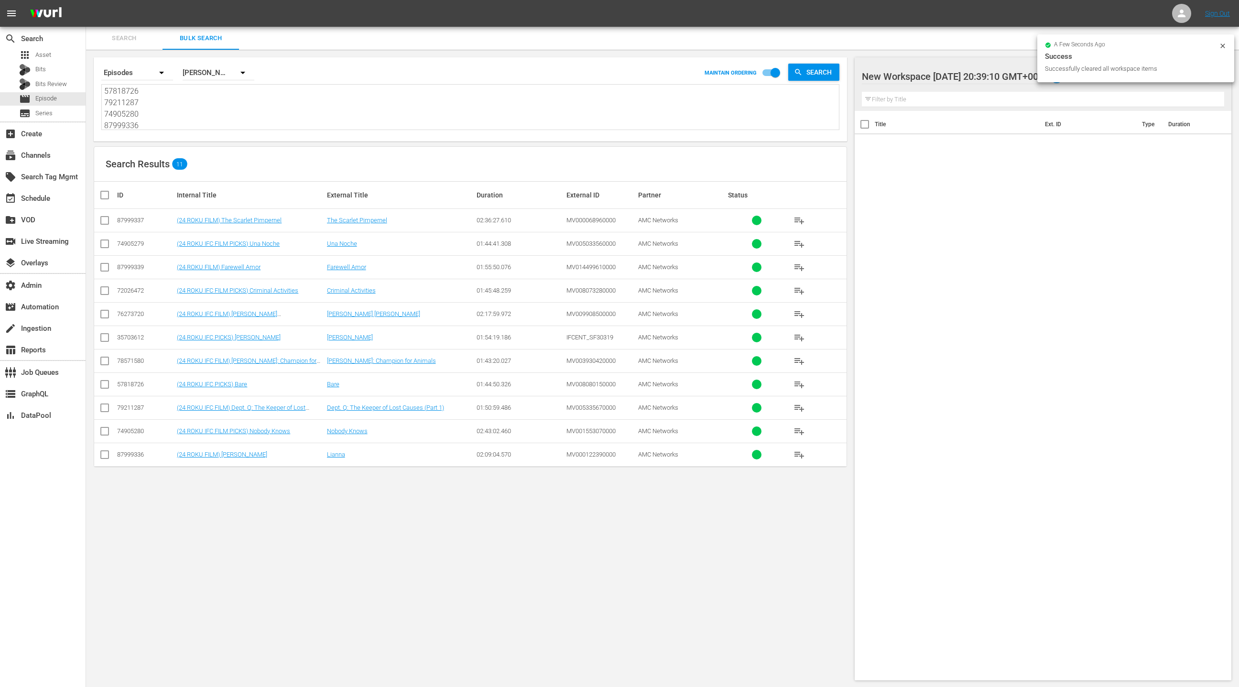
checkbox input "true"
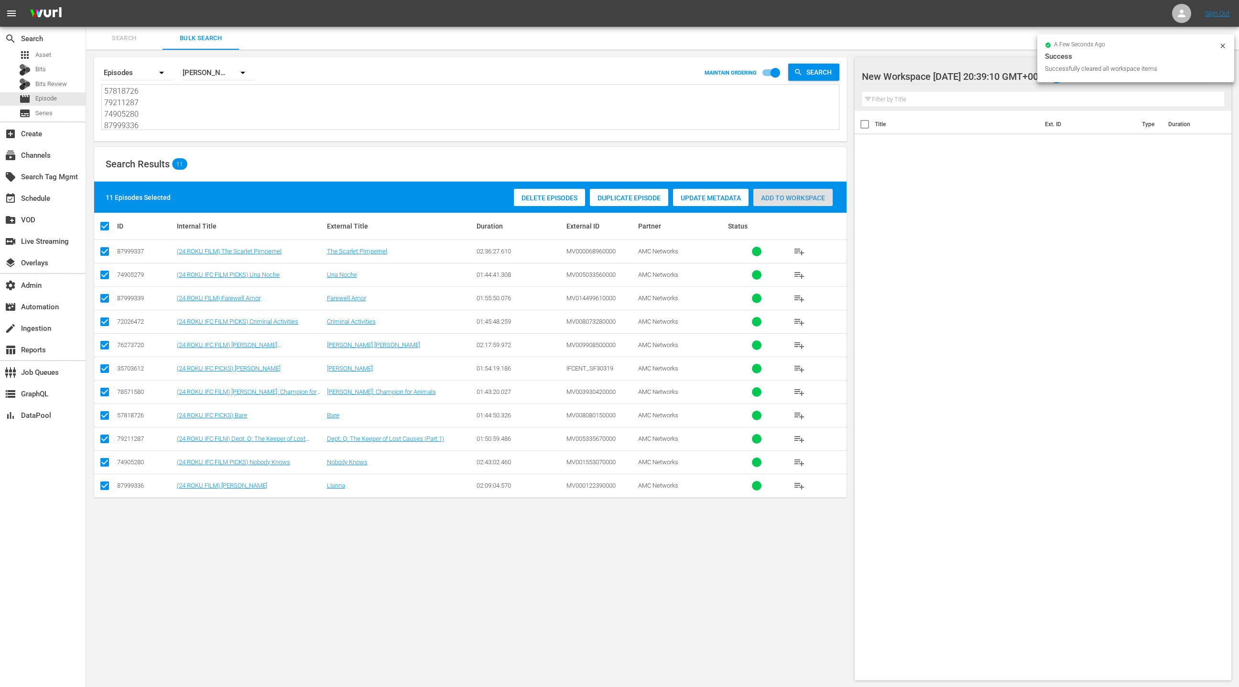
click at [816, 199] on span "Add to Workspace" at bounding box center [792, 198] width 79 height 8
click at [40, 198] on div "event_available Schedule" at bounding box center [27, 197] width 54 height 9
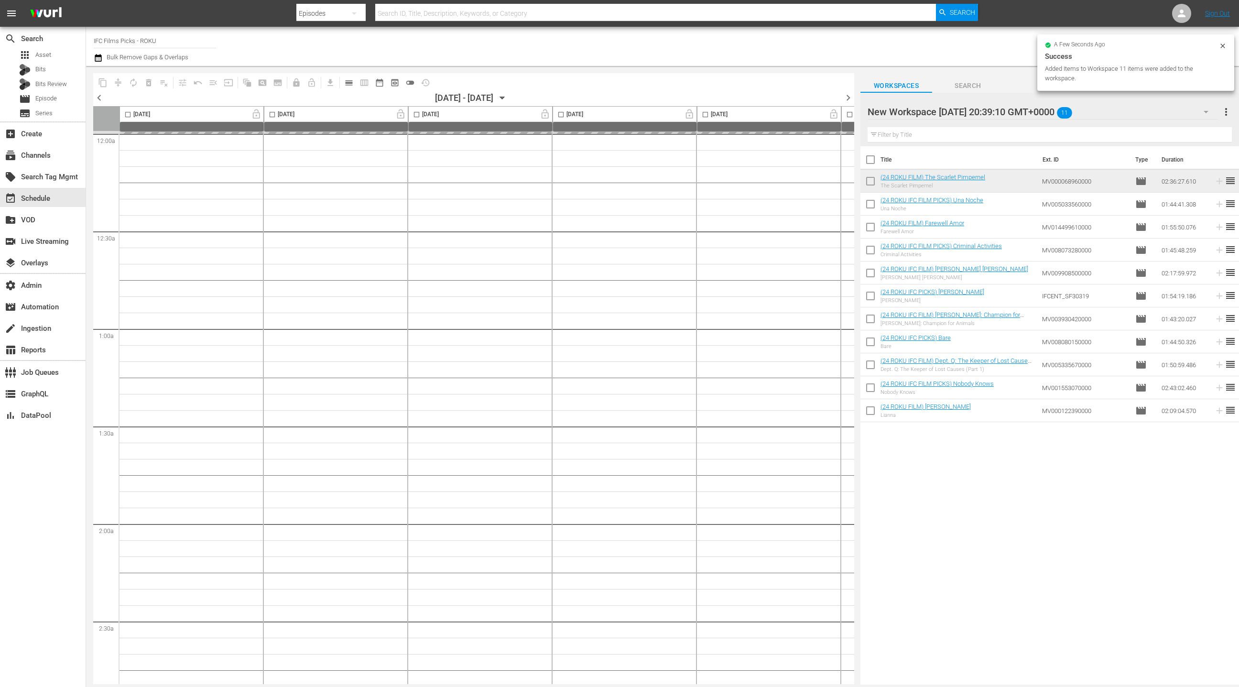
click at [869, 158] on input "checkbox" at bounding box center [871, 162] width 20 height 20
checkbox input "true"
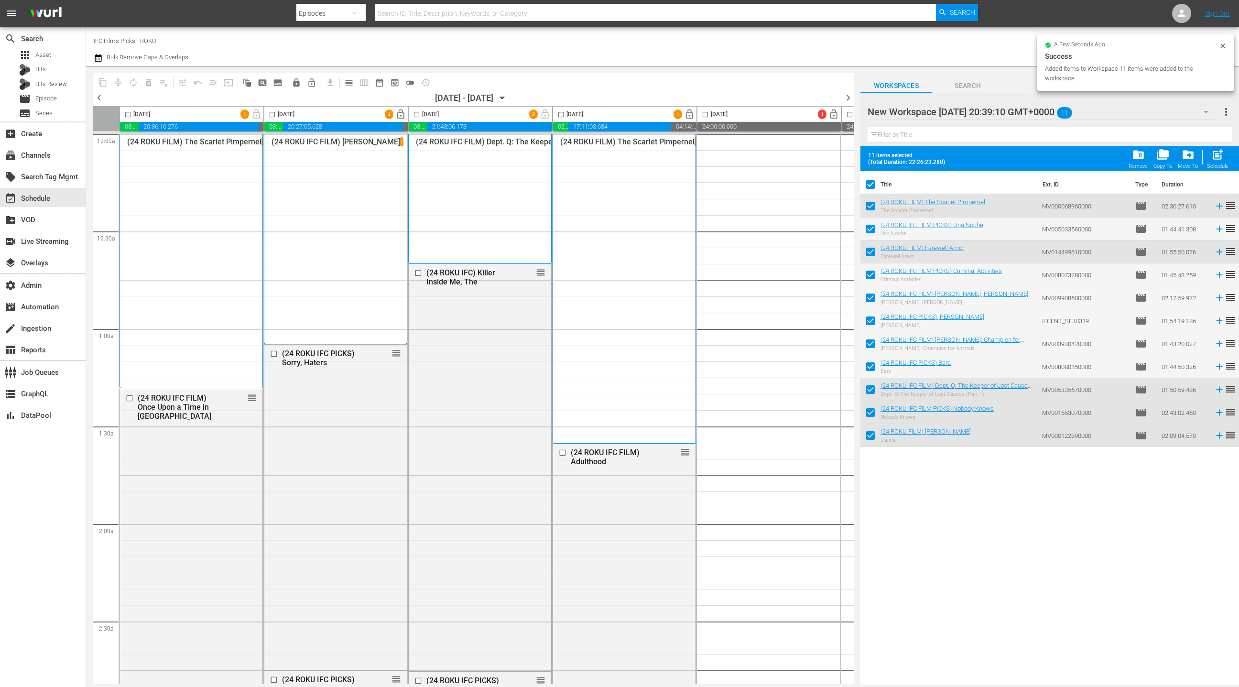
checkbox input "true"
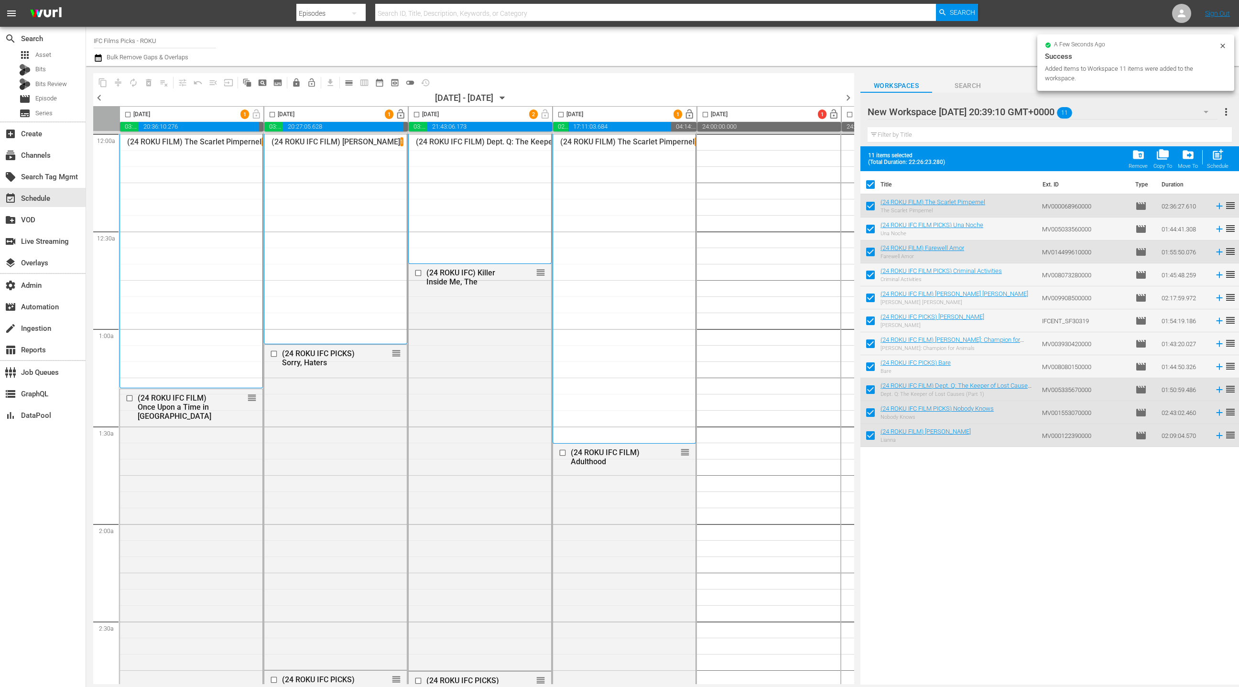
checkbox input "true"
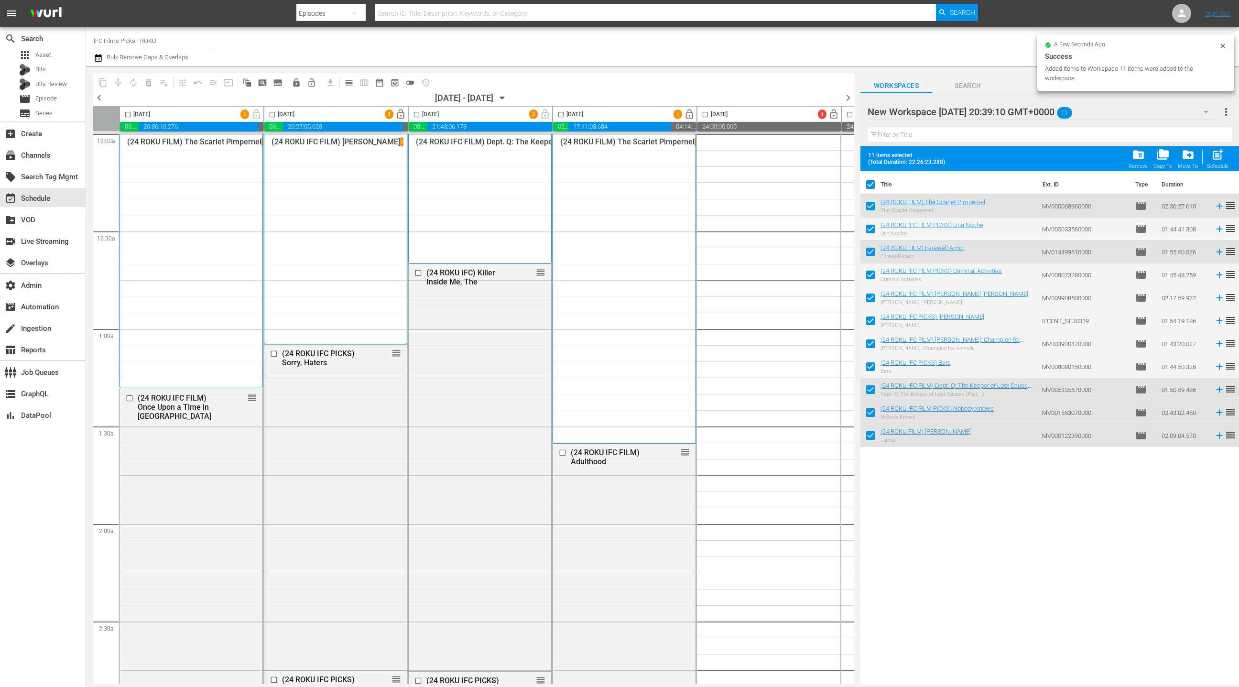
checkbox input "true"
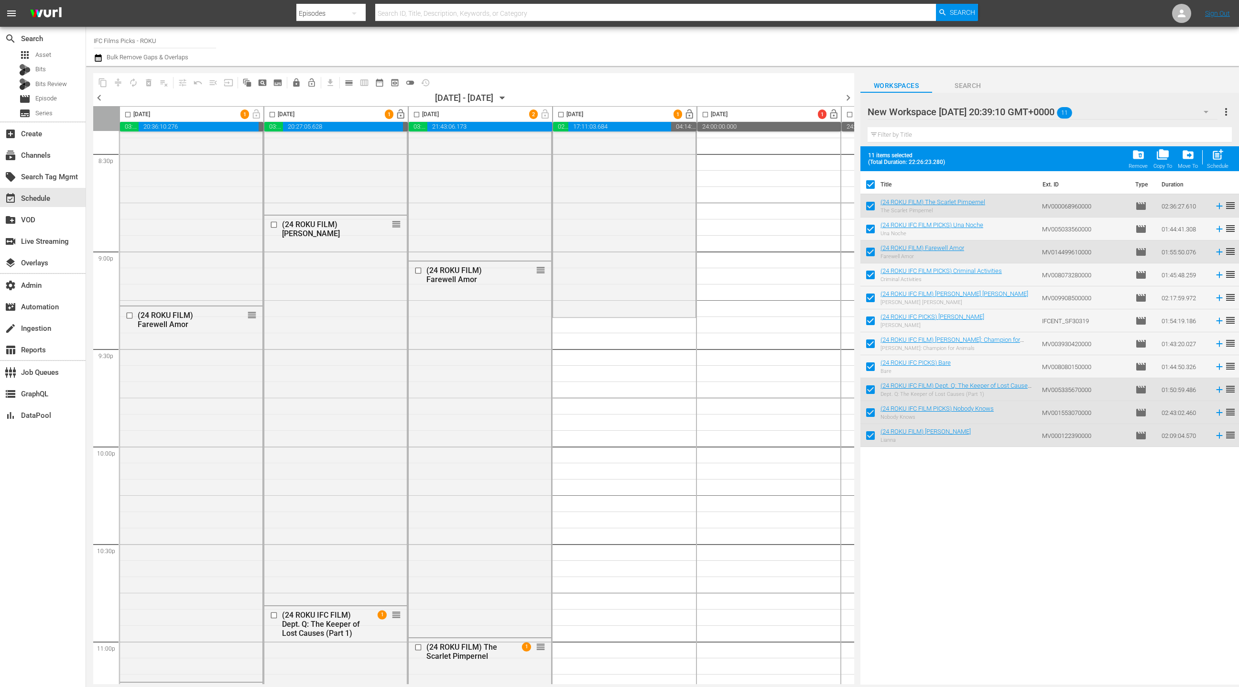
scroll to position [4057, 0]
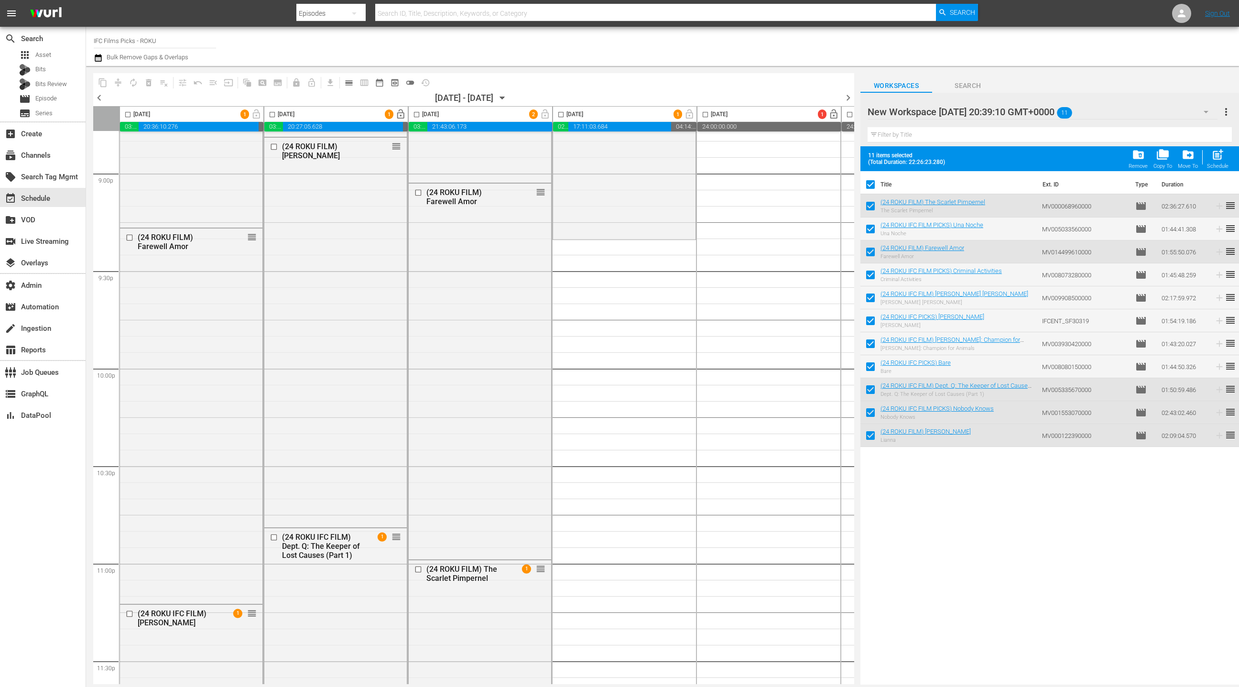
drag, startPoint x: 924, startPoint y: 202, endPoint x: 438, endPoint y: 5, distance: 524.3
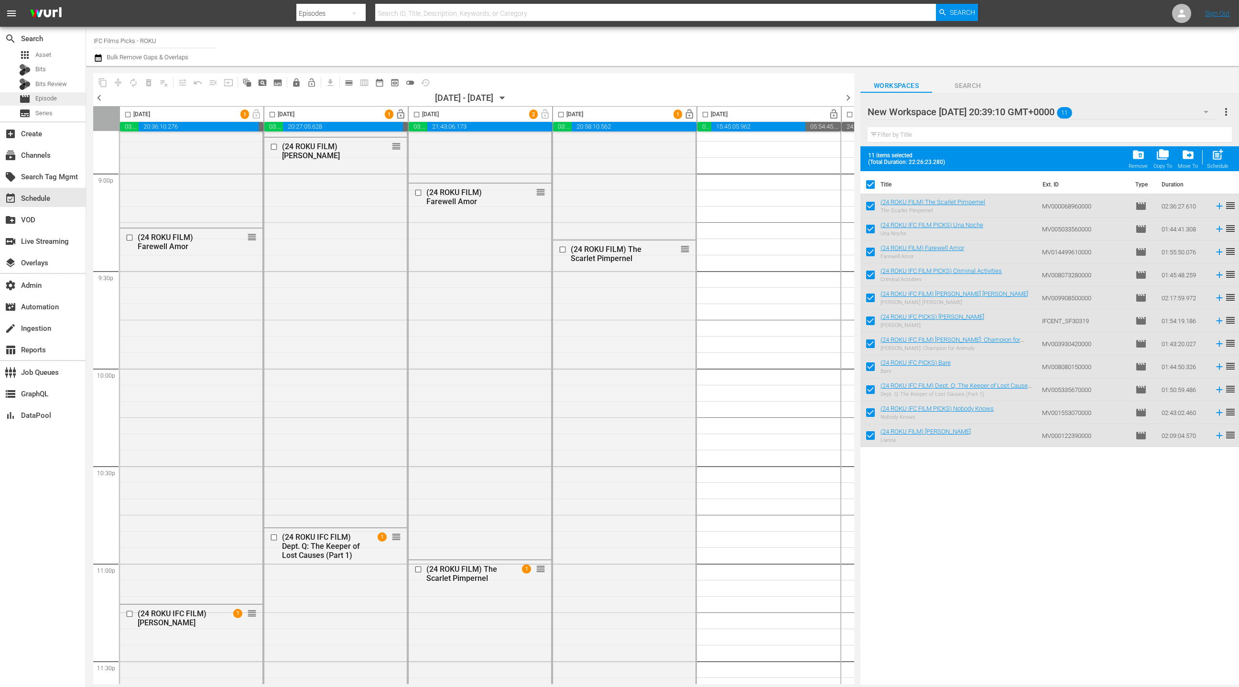
click at [53, 97] on span "Episode" at bounding box center [46, 99] width 22 height 10
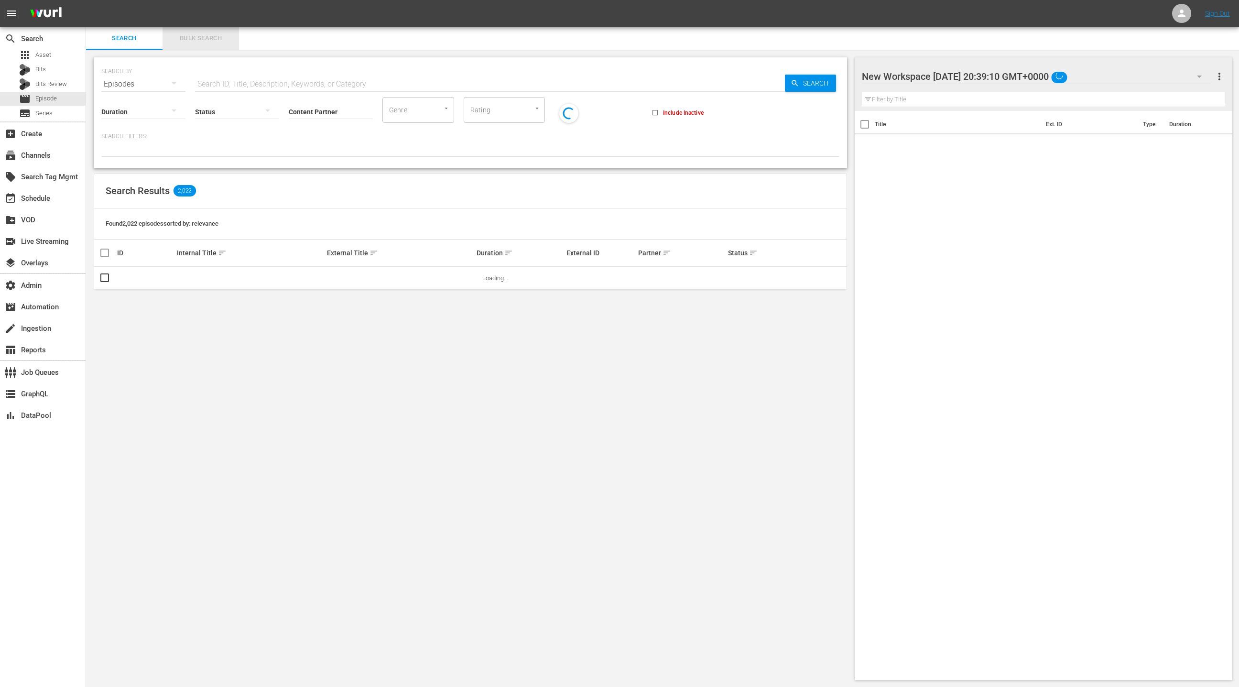
click at [198, 43] on span "Bulk Search" at bounding box center [200, 38] width 65 height 11
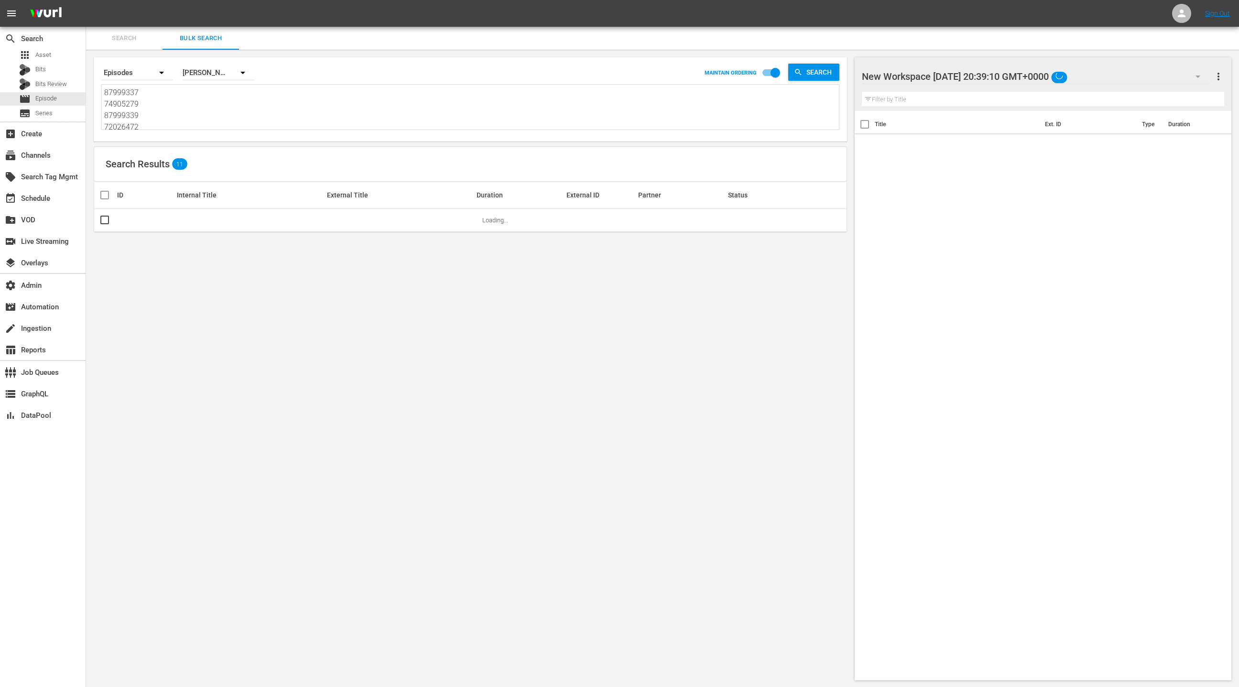
click at [186, 107] on textarea "87999337 74905279 87999339 72026472 76273720 35703612 78571580 57818726 7921128…" at bounding box center [471, 109] width 735 height 44
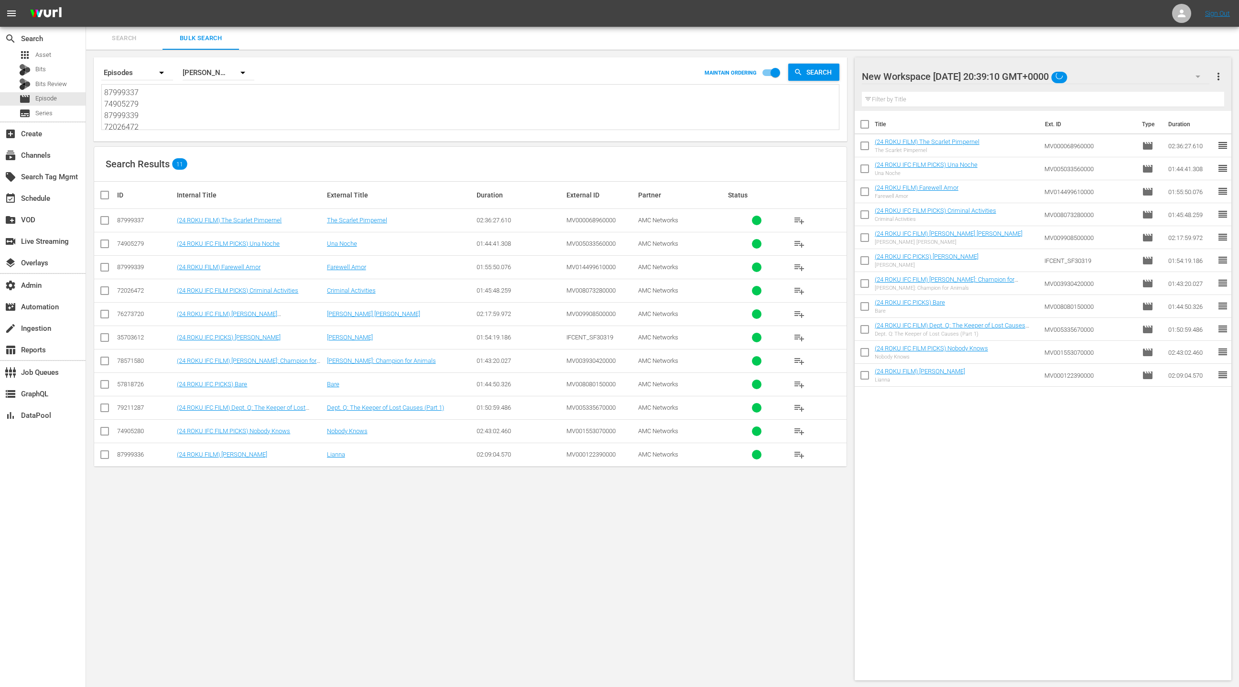
paste textarea "76273709 87999335 79211270 17191563 49995257 49995259 32450177 78571575 5091475…"
type textarea "76273709 87999335 79211270 17191563 49995257 49995259 32450177 78571575 5091475…"
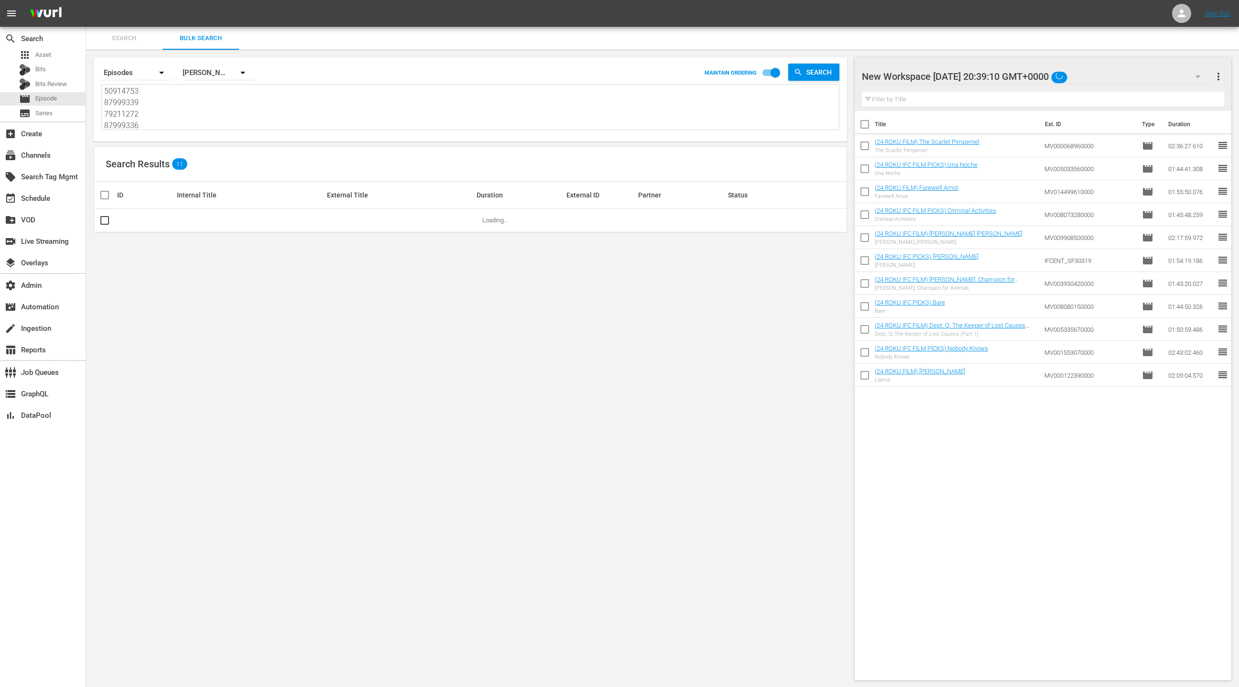
type textarea "76273709 87999335 79211270 17191563 49995257 49995259 32450177 78571575 5091475…"
click at [1220, 78] on span "more_vert" at bounding box center [1218, 76] width 11 height 11
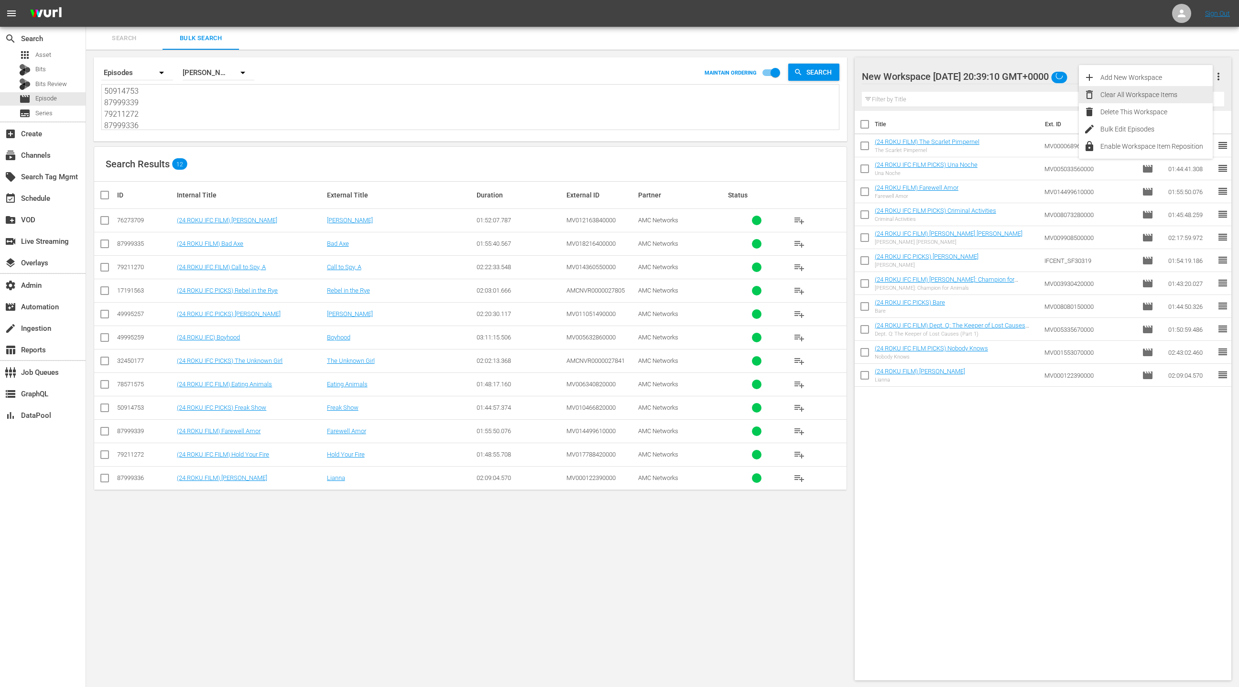
drag, startPoint x: 1140, startPoint y: 94, endPoint x: 1080, endPoint y: 127, distance: 67.8
click at [1140, 94] on div "Clear All Workspace Items" at bounding box center [1157, 94] width 112 height 17
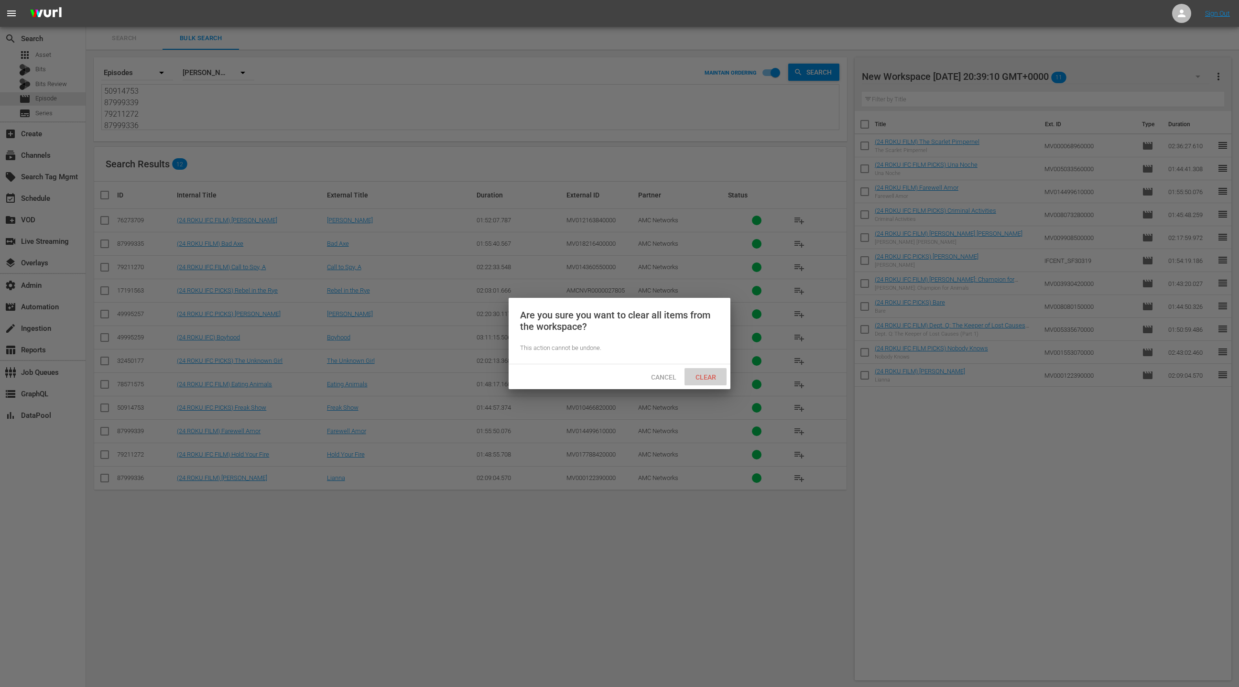
drag, startPoint x: 703, startPoint y: 376, endPoint x: 340, endPoint y: 235, distance: 388.9
click at [702, 376] on span "Clear" at bounding box center [706, 377] width 36 height 8
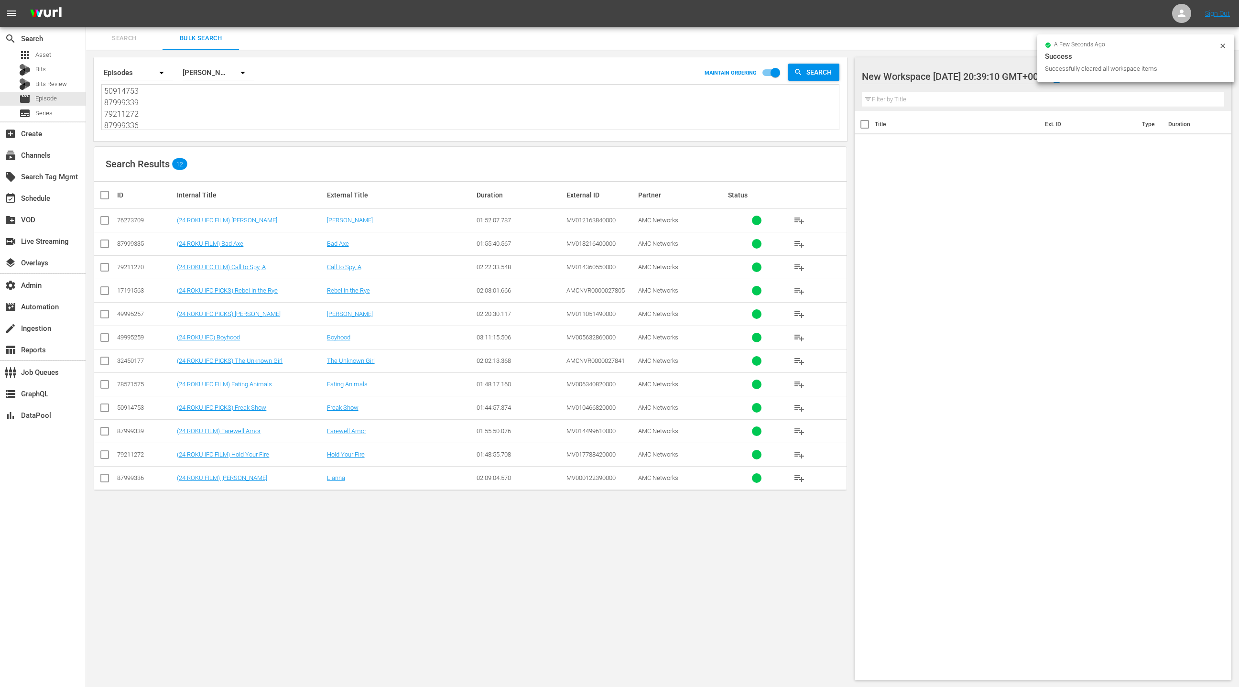
click at [105, 196] on input "checkbox" at bounding box center [108, 194] width 19 height 11
checkbox input "true"
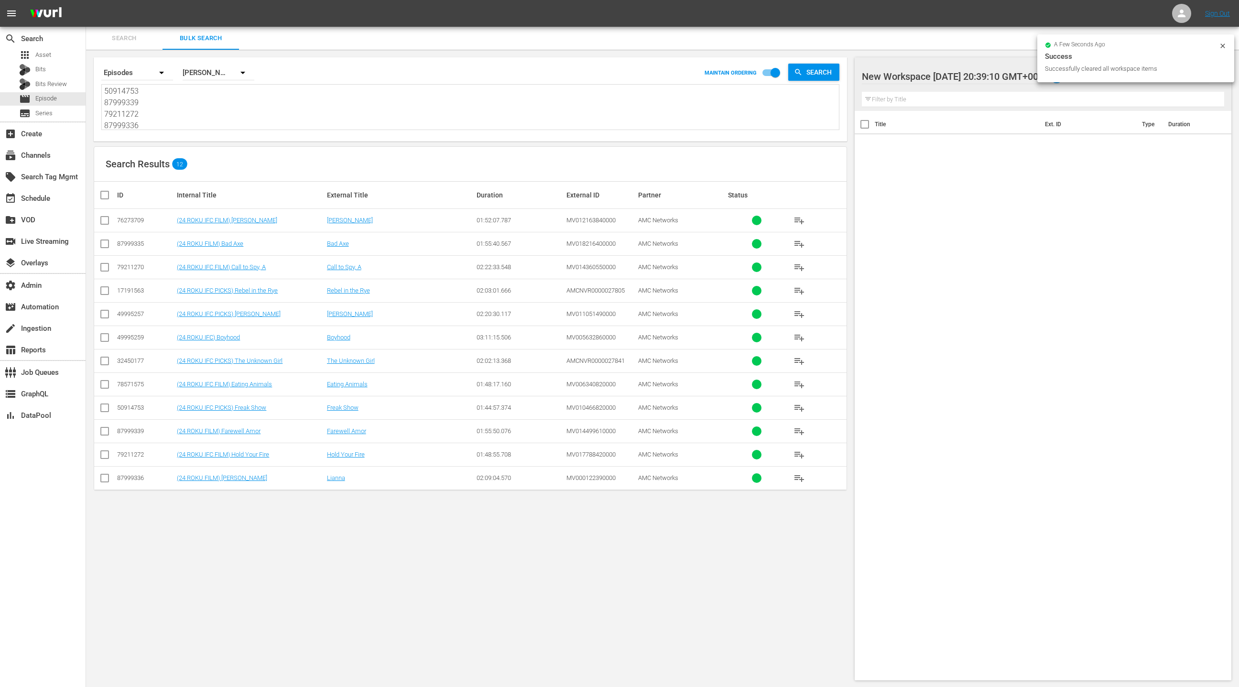
checkbox input "true"
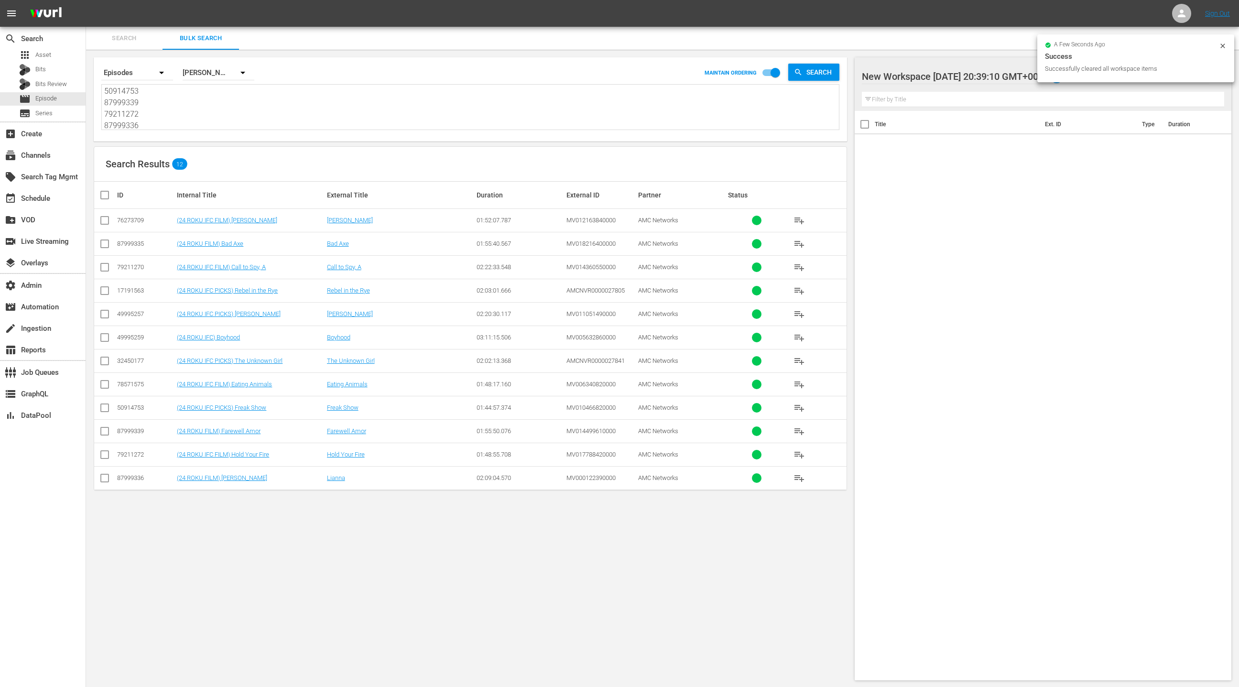
checkbox input "true"
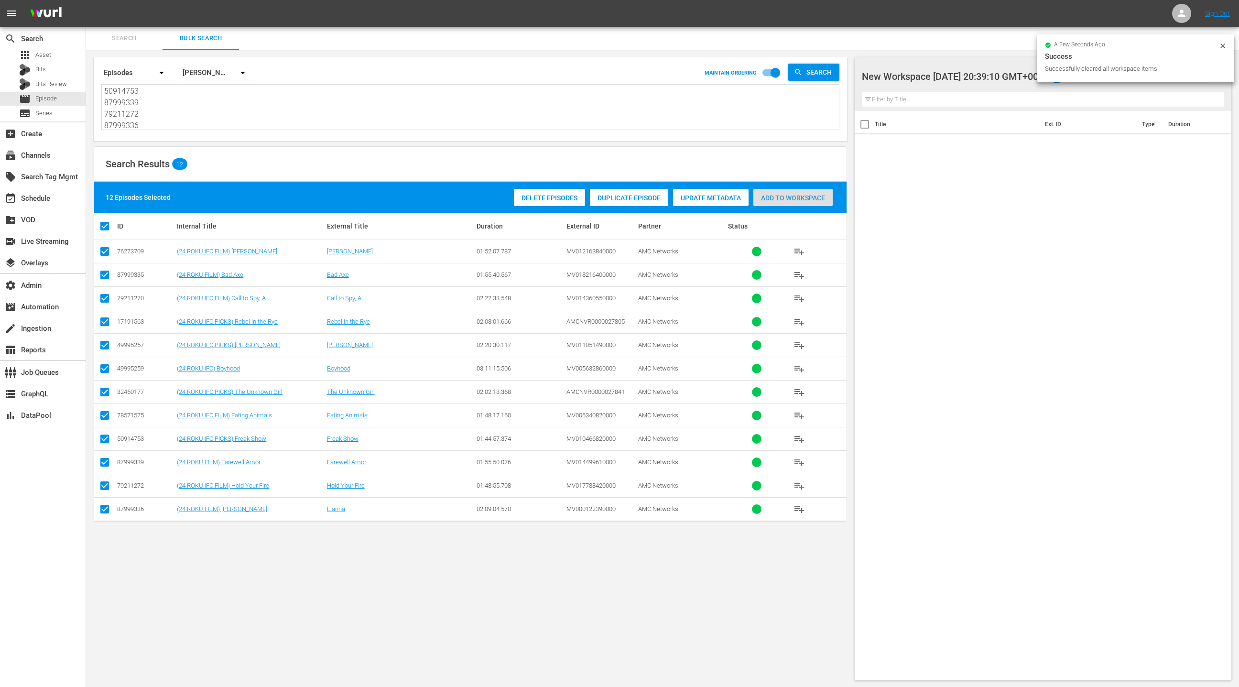
click at [770, 198] on span "Add to Workspace" at bounding box center [792, 198] width 79 height 8
click at [43, 201] on div "event_available Schedule" at bounding box center [27, 197] width 54 height 9
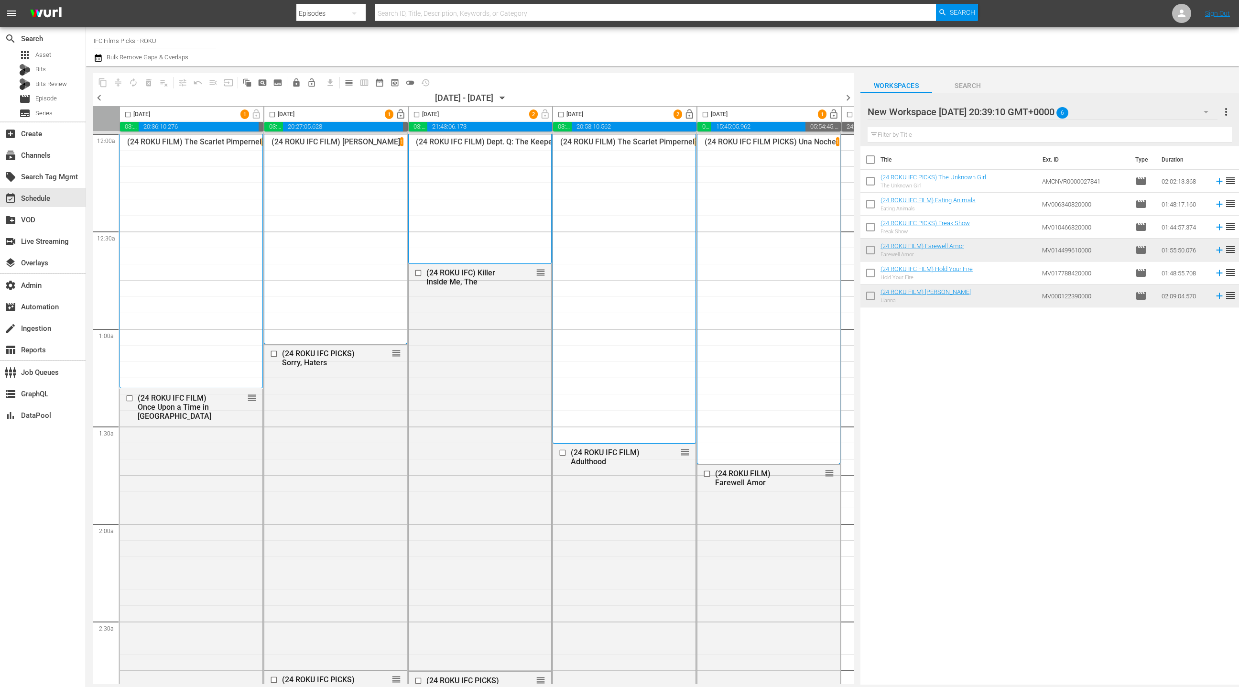
click at [873, 164] on input "checkbox" at bounding box center [871, 162] width 20 height 20
checkbox input "true"
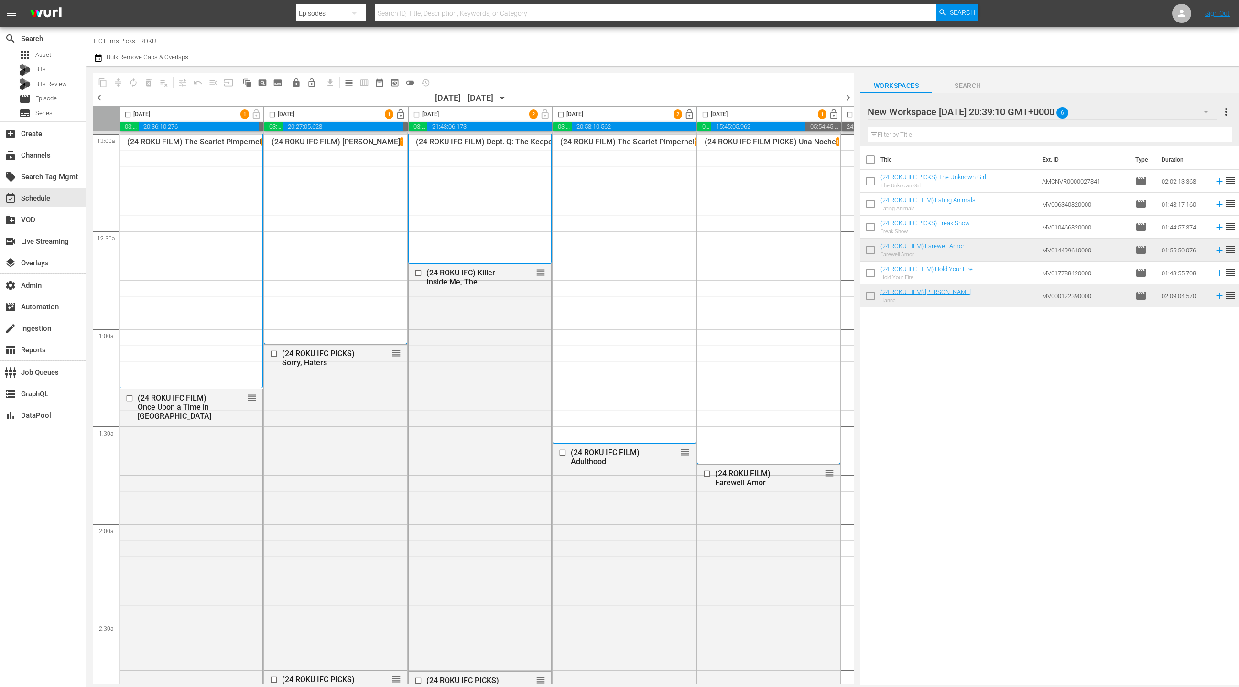
checkbox input "true"
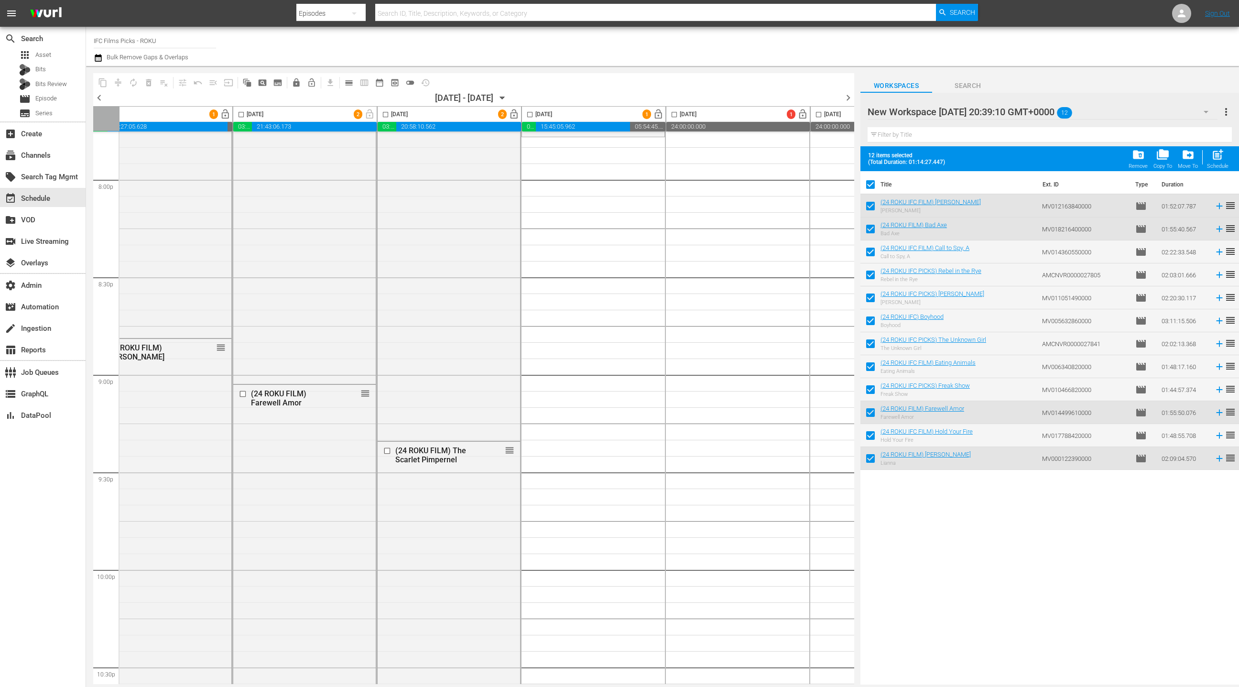
scroll to position [3607, 175]
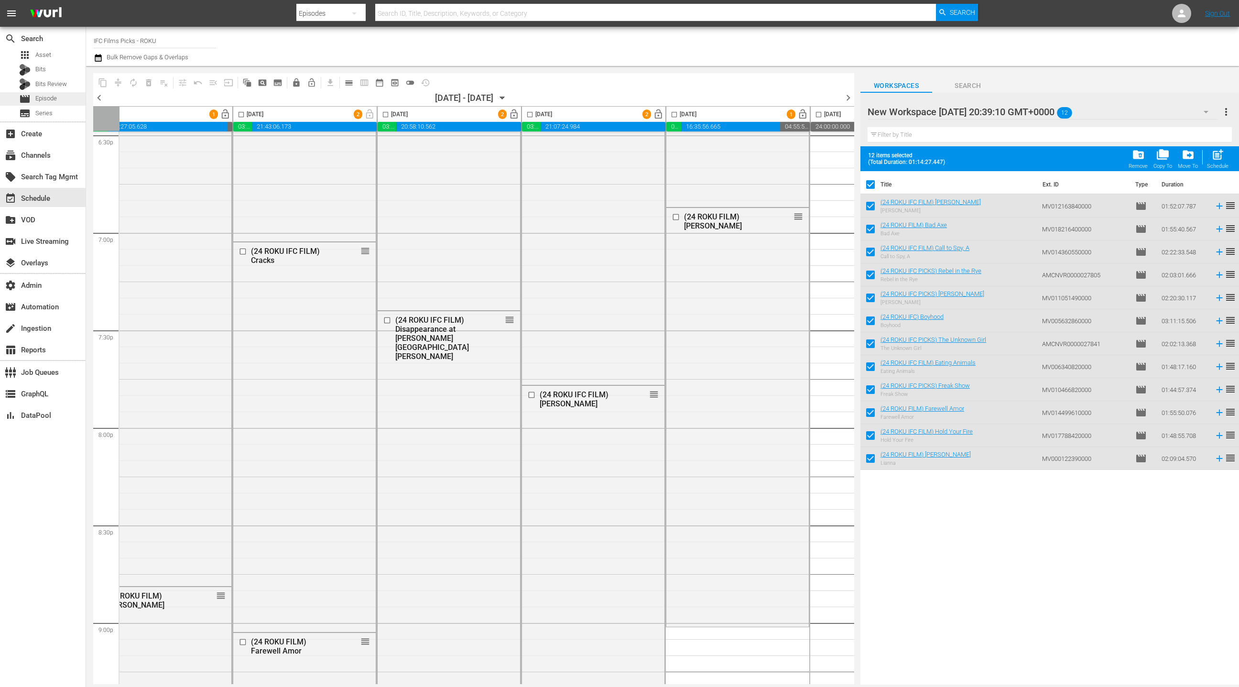
click at [54, 101] on span "Episode" at bounding box center [46, 99] width 22 height 10
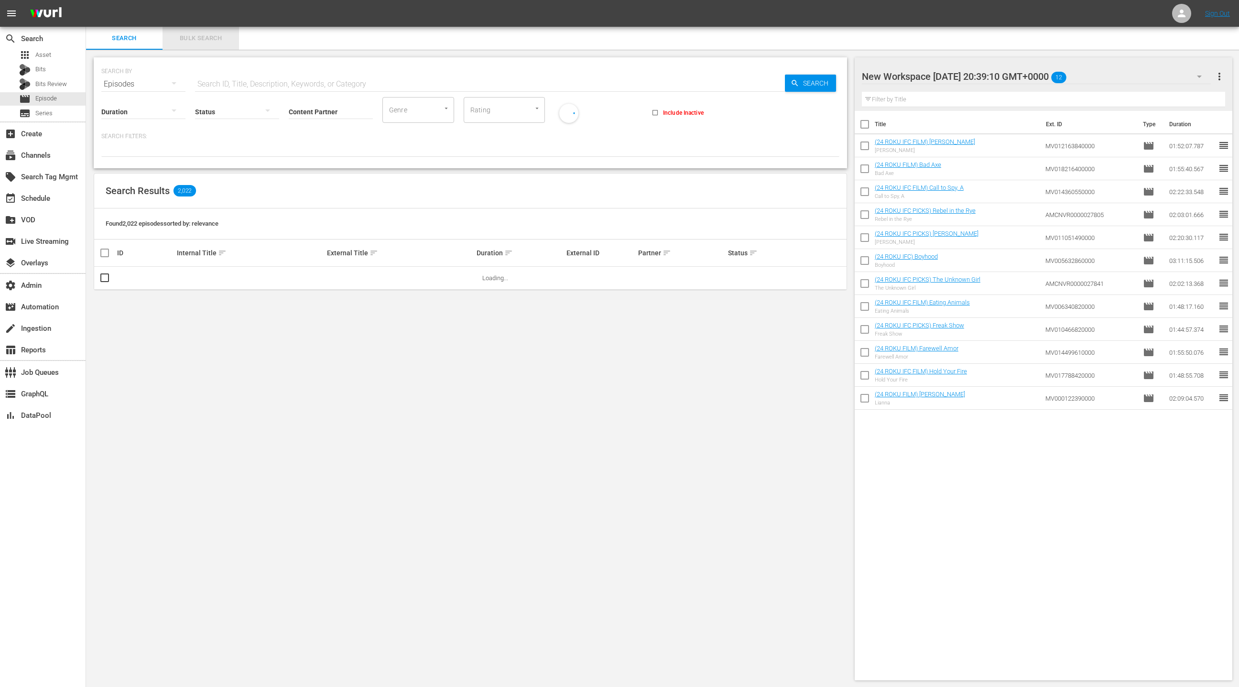
click at [196, 38] on span "Bulk Search" at bounding box center [200, 38] width 65 height 11
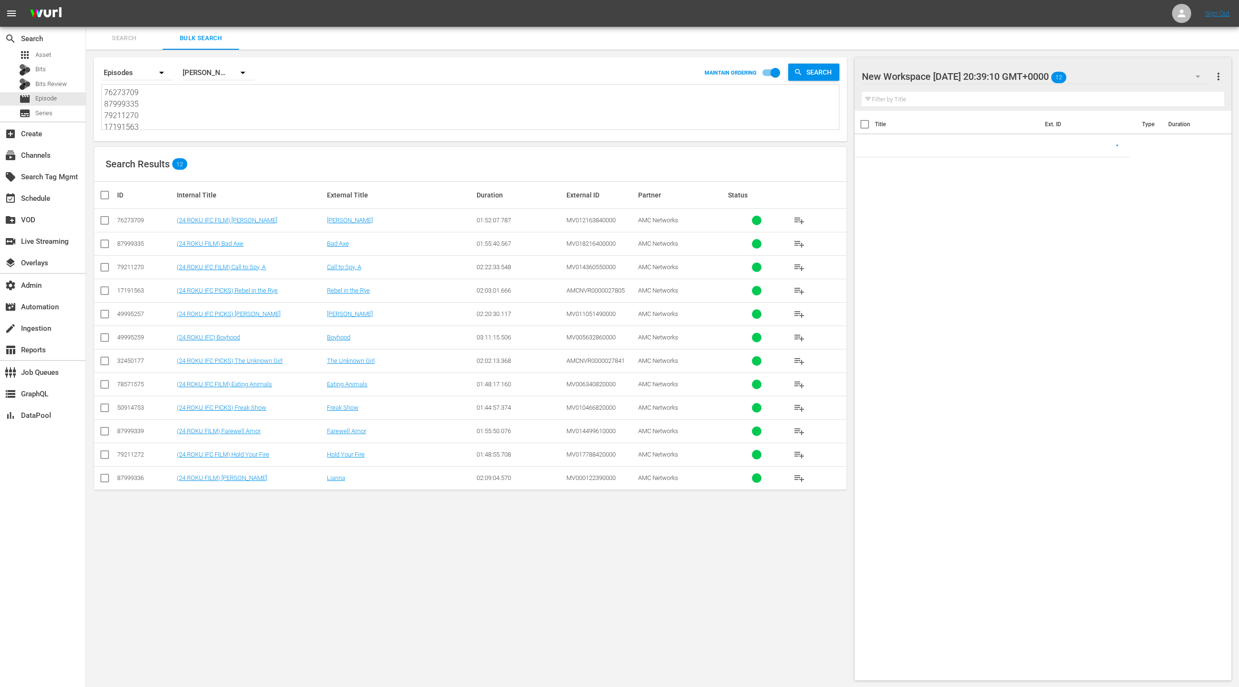
click at [193, 108] on textarea "76273709 87999335 79211270 17191563 49995257 49995259 32450177 78571575 5091475…" at bounding box center [471, 109] width 735 height 44
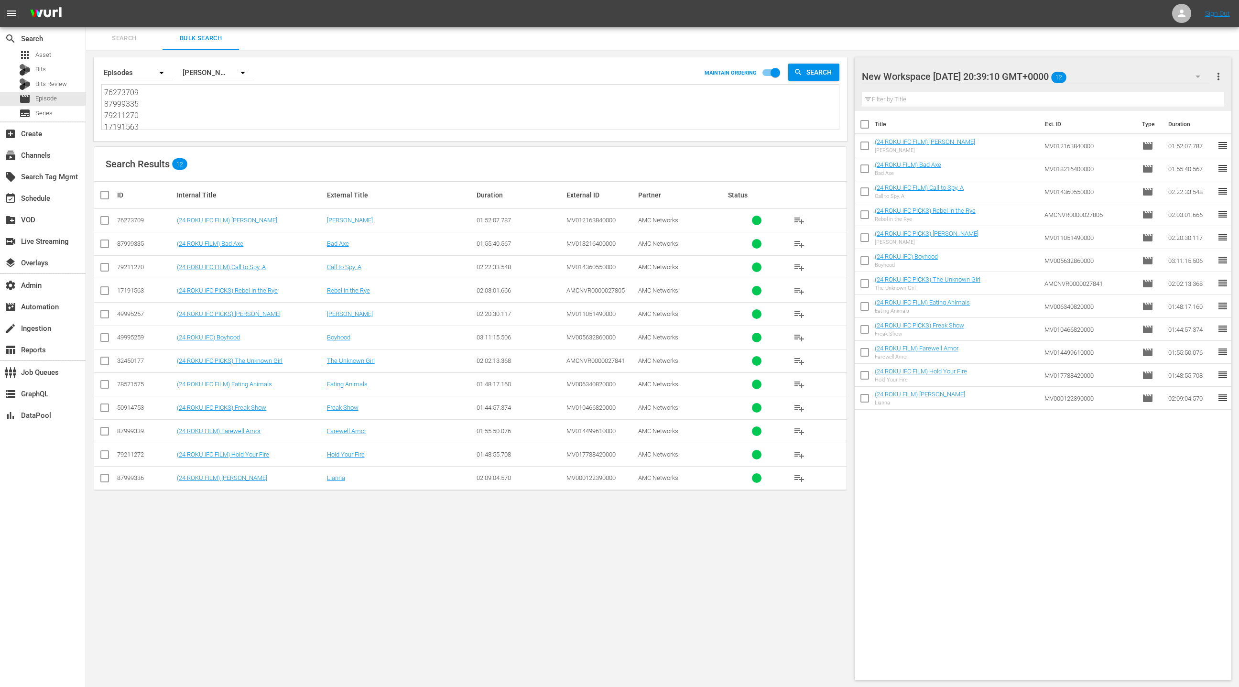
paste textarea "4905283 72026473 57818724 79211268 27370694 74905287 27370711 79211271 87999338…"
type textarea "74905283 72026473 57818724 79211268 27370694 74905287 27370711 79211271 8799933…"
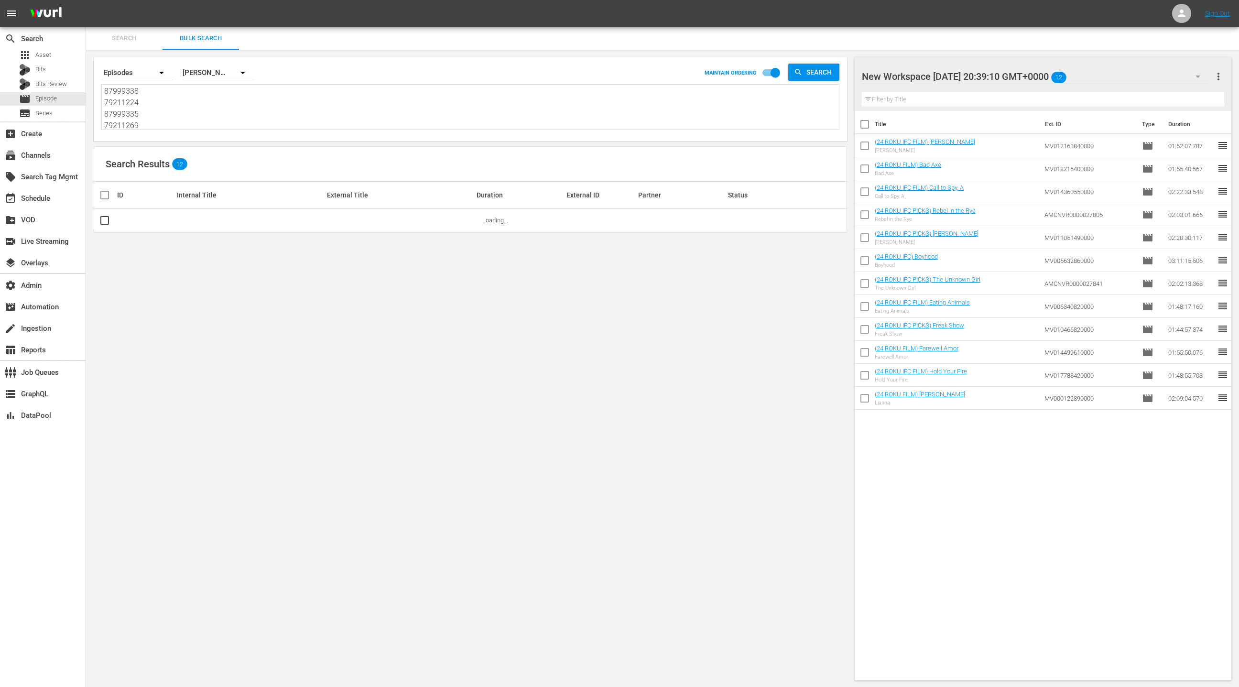
type textarea "74905283 72026473 57818724 79211268 27370694 74905287 27370711 79211271 8799933…"
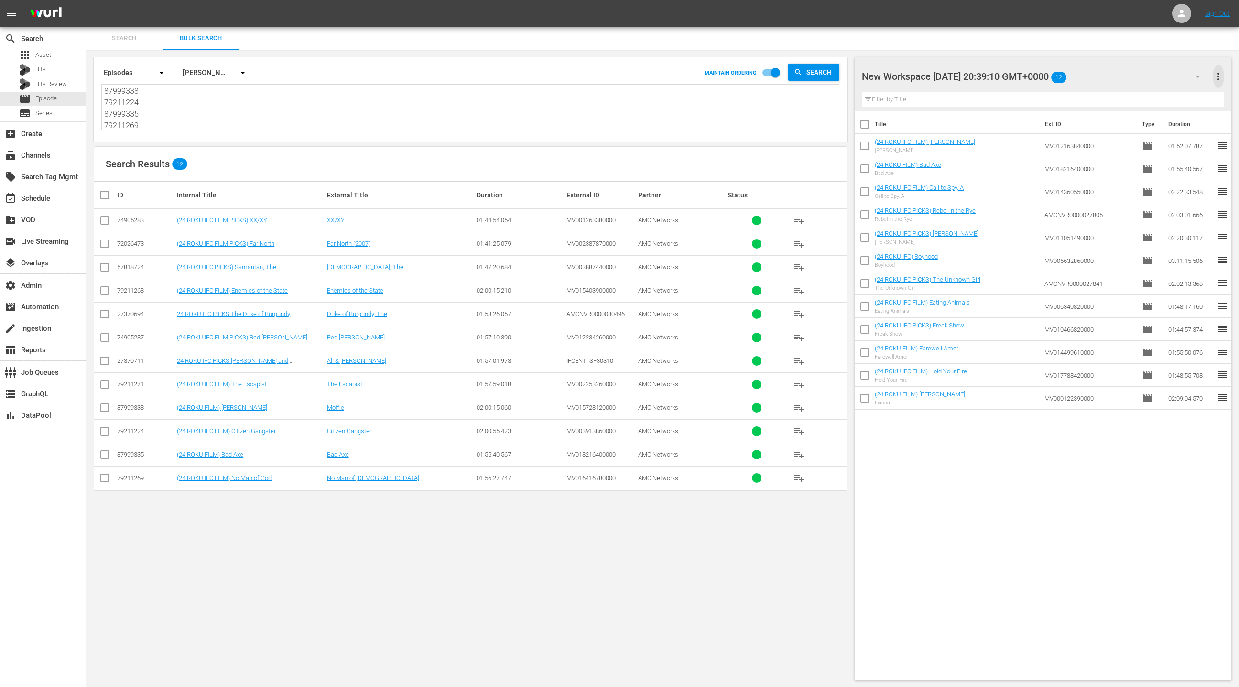
click at [1220, 73] on span "more_vert" at bounding box center [1218, 76] width 11 height 11
click at [1162, 97] on div "Clear All Workspace Items" at bounding box center [1157, 94] width 112 height 17
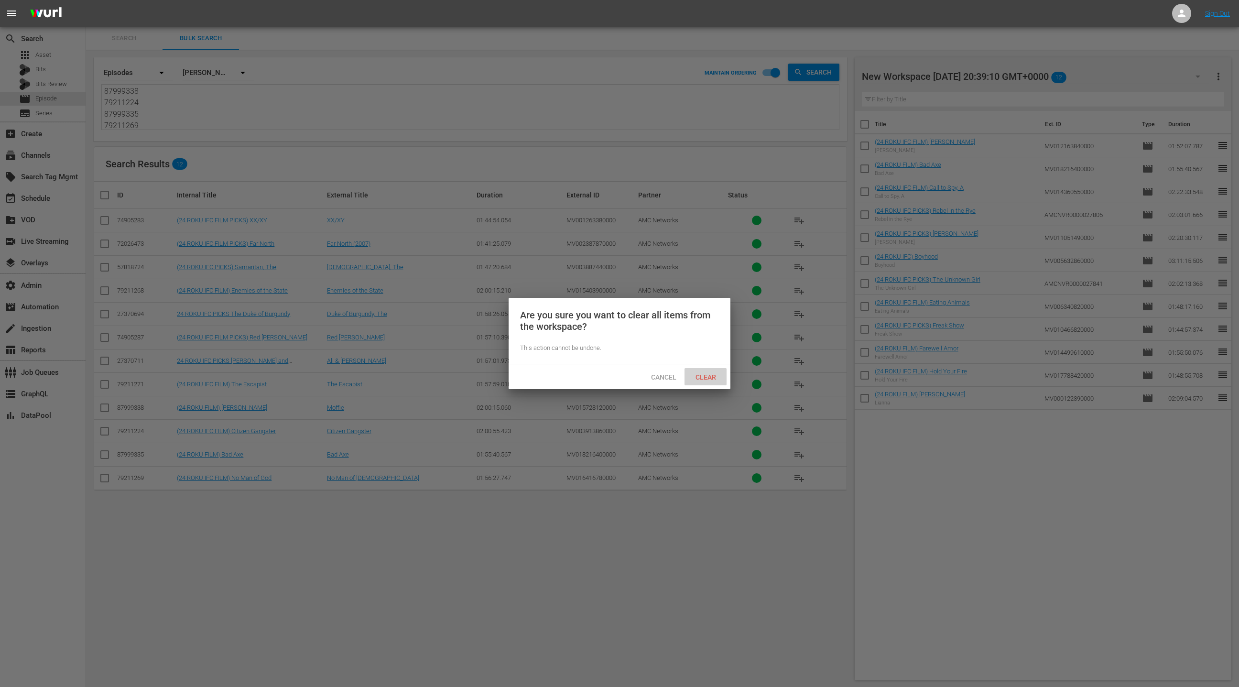
click at [709, 381] on div "Clear" at bounding box center [706, 377] width 42 height 18
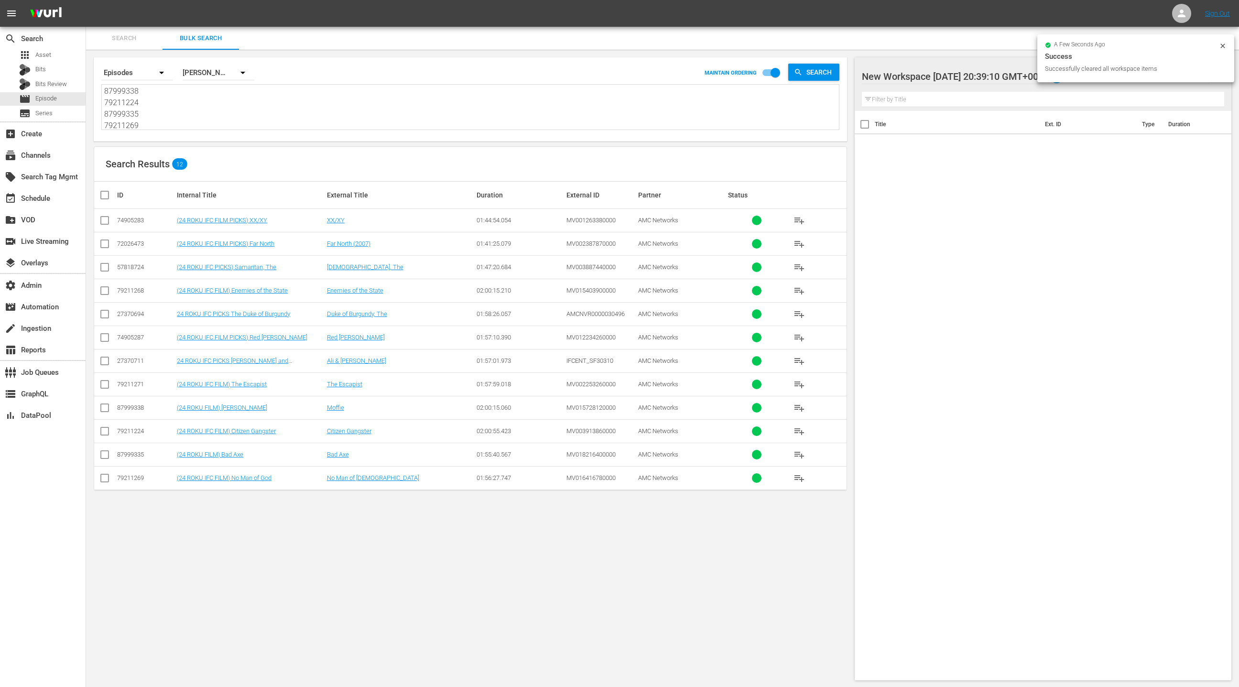
click at [105, 196] on input "checkbox" at bounding box center [108, 194] width 19 height 11
checkbox input "true"
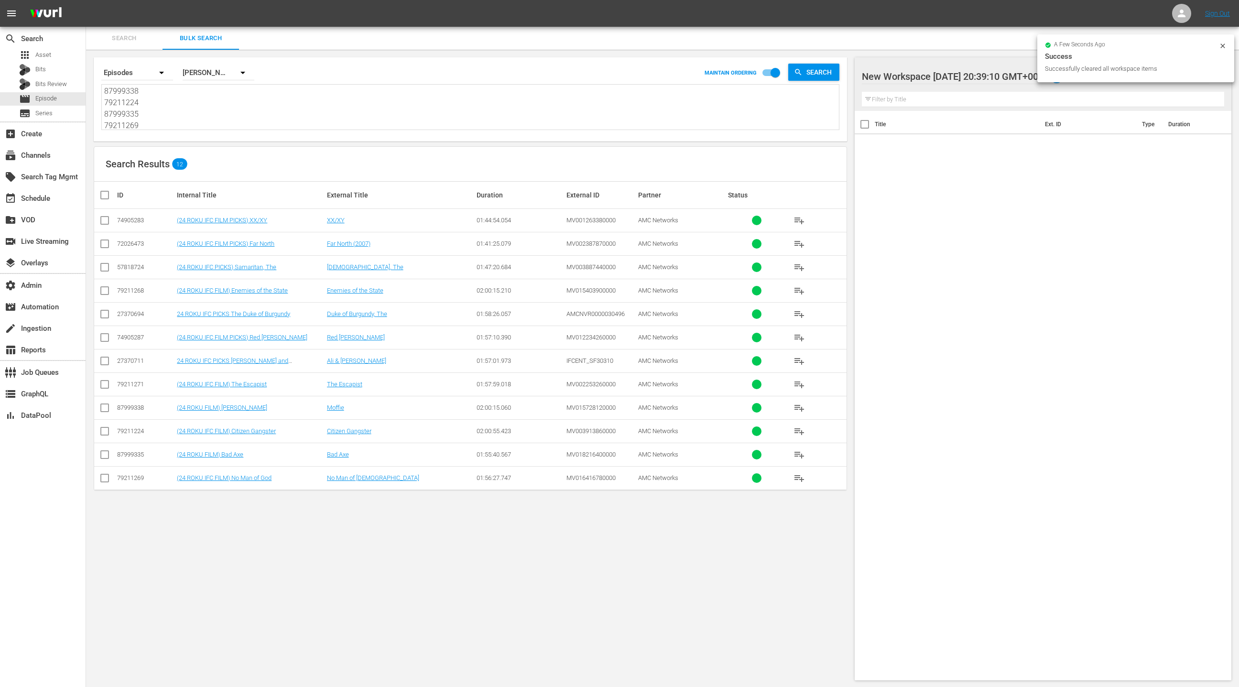
checkbox input "true"
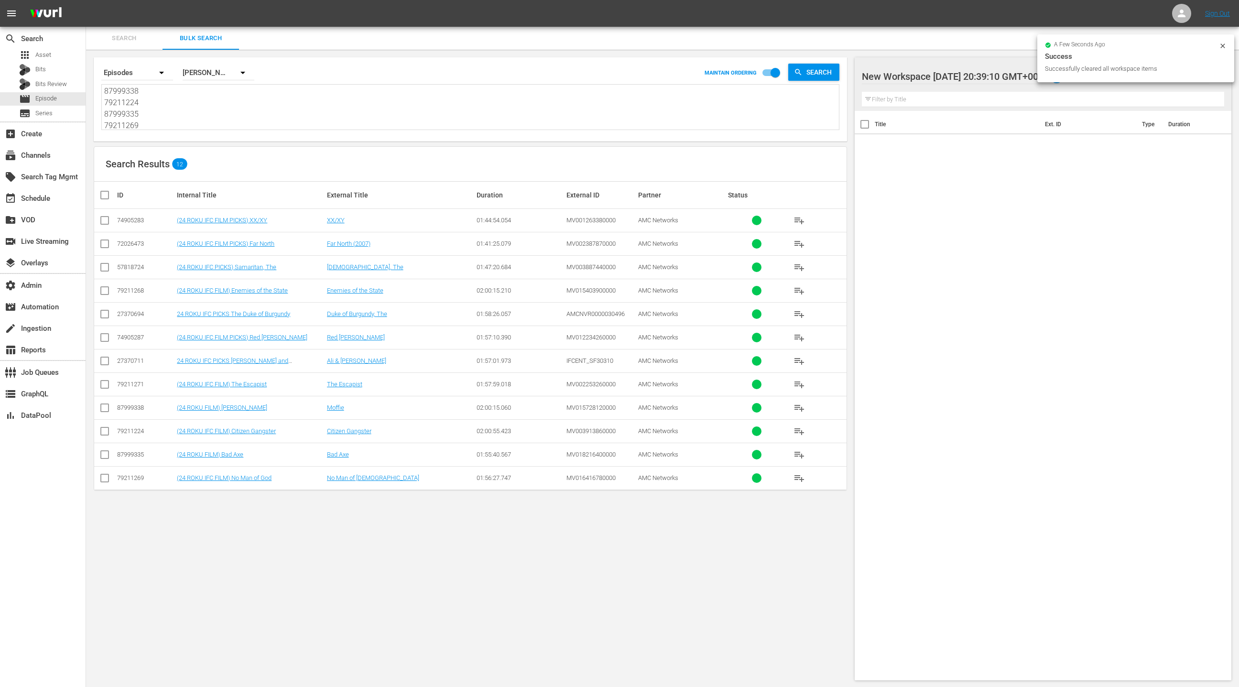
checkbox input "true"
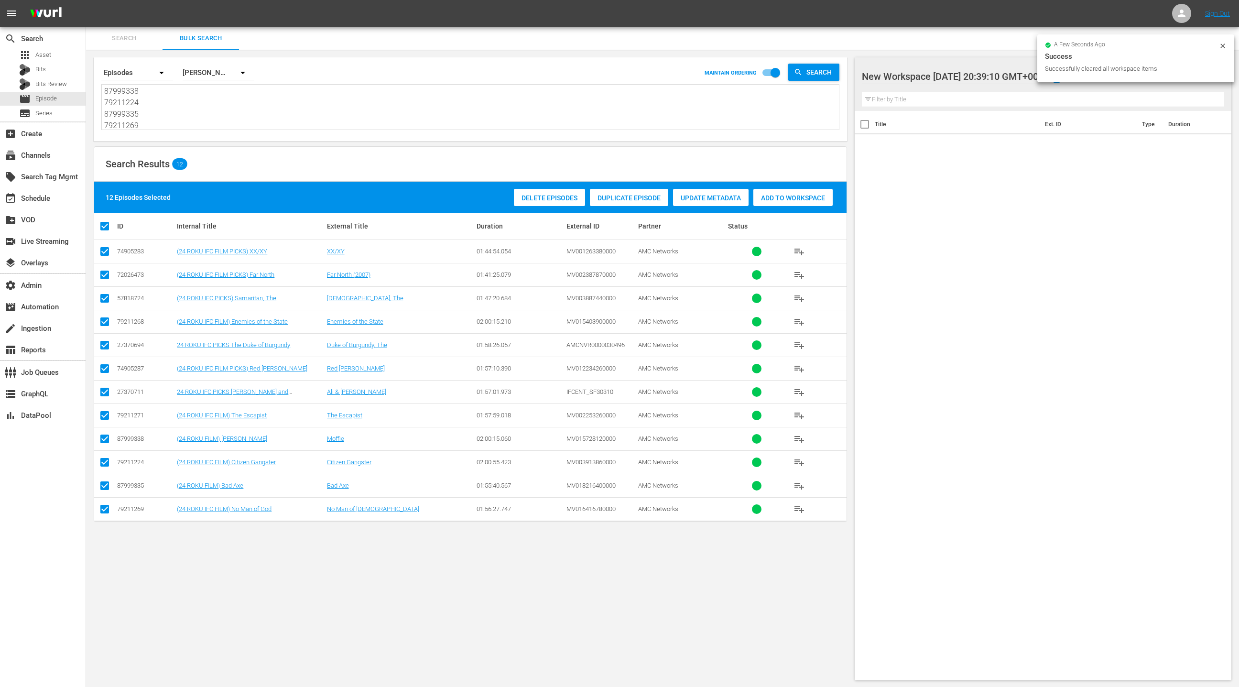
click at [796, 204] on div "Add to Workspace" at bounding box center [792, 198] width 79 height 18
click at [51, 196] on div "event_available Schedule" at bounding box center [27, 197] width 54 height 9
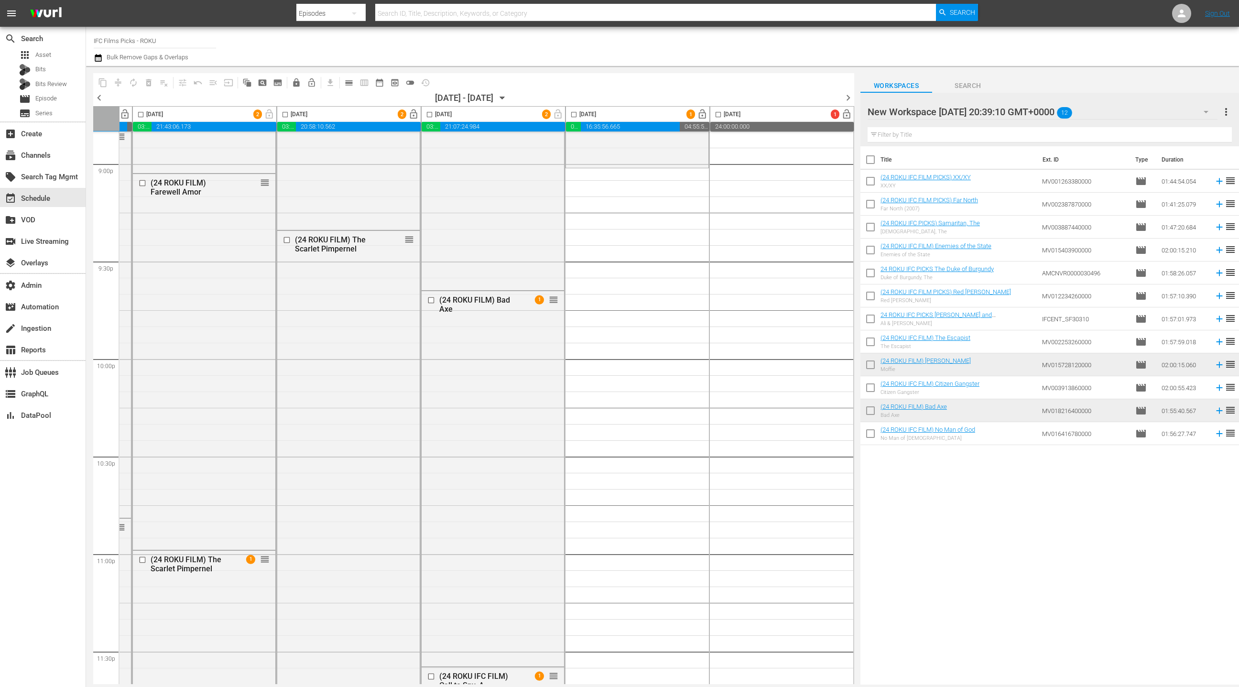
scroll to position [4046, 277]
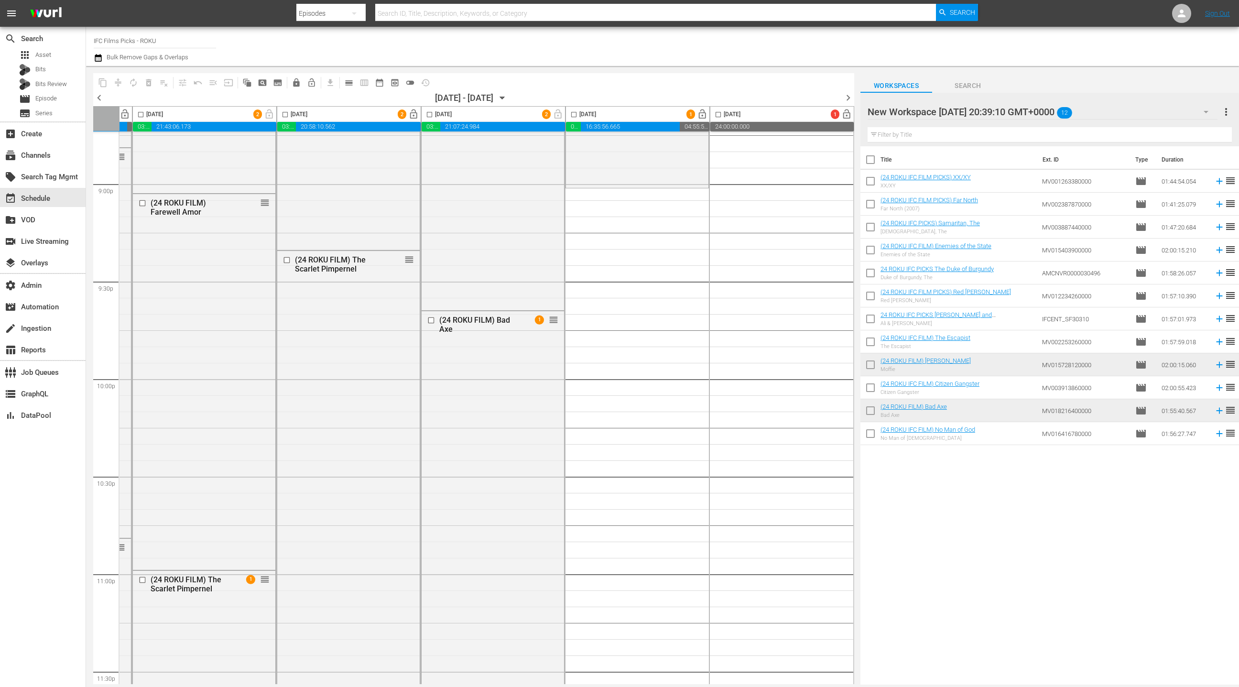
click at [866, 164] on input "checkbox" at bounding box center [871, 162] width 20 height 20
checkbox input "true"
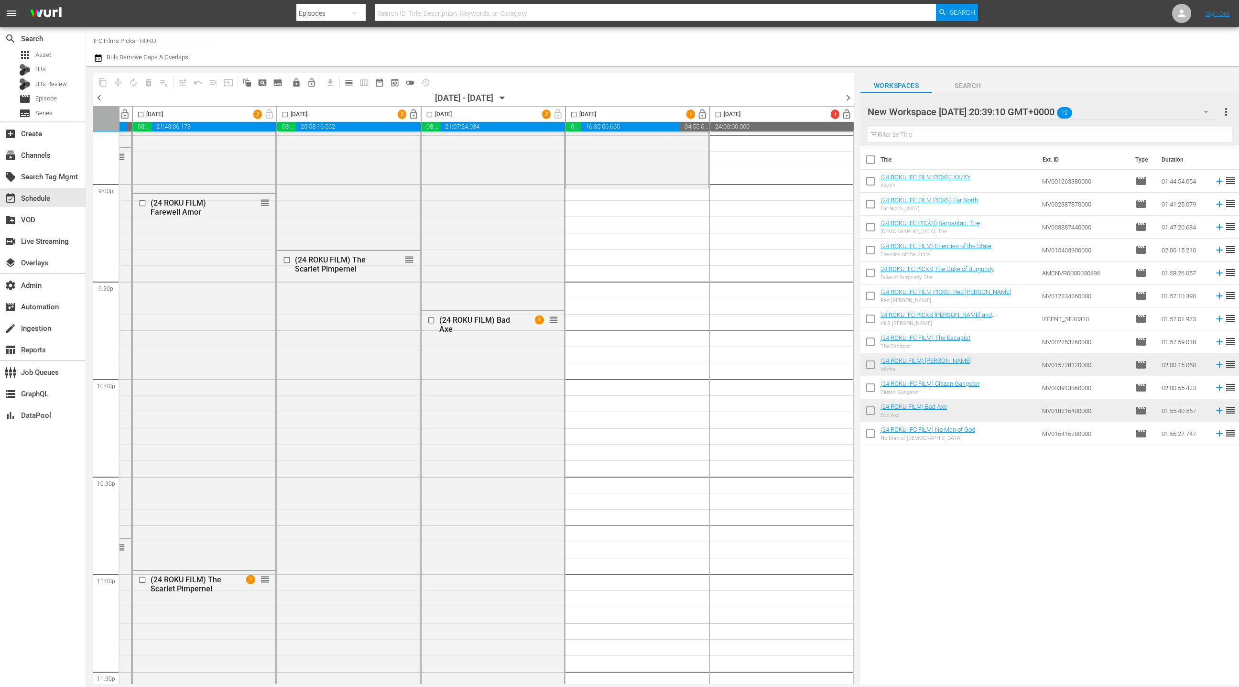
checkbox input "true"
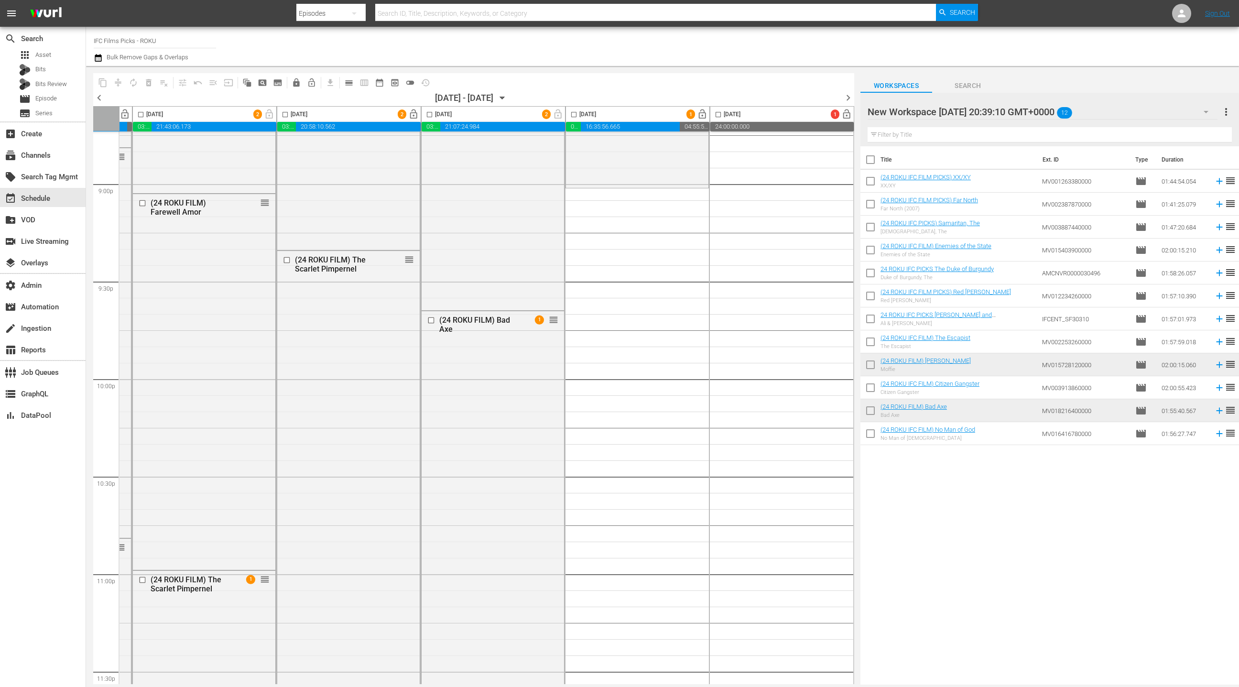
checkbox input "true"
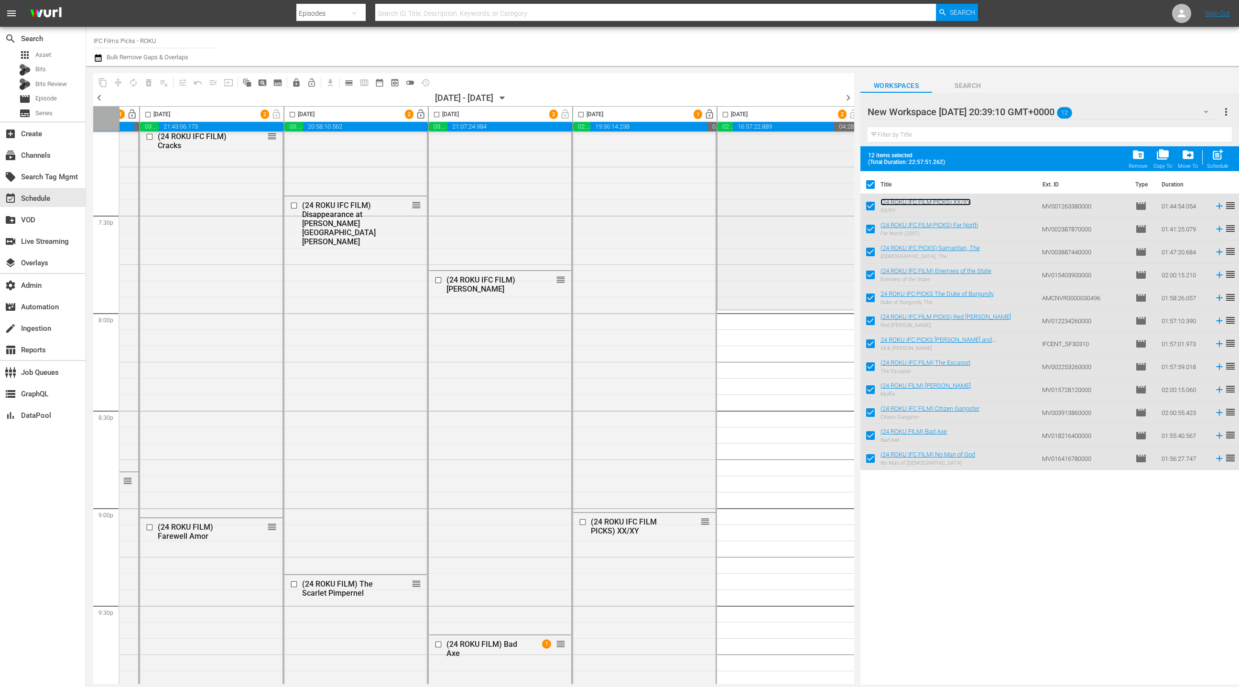
scroll to position [3722, 277]
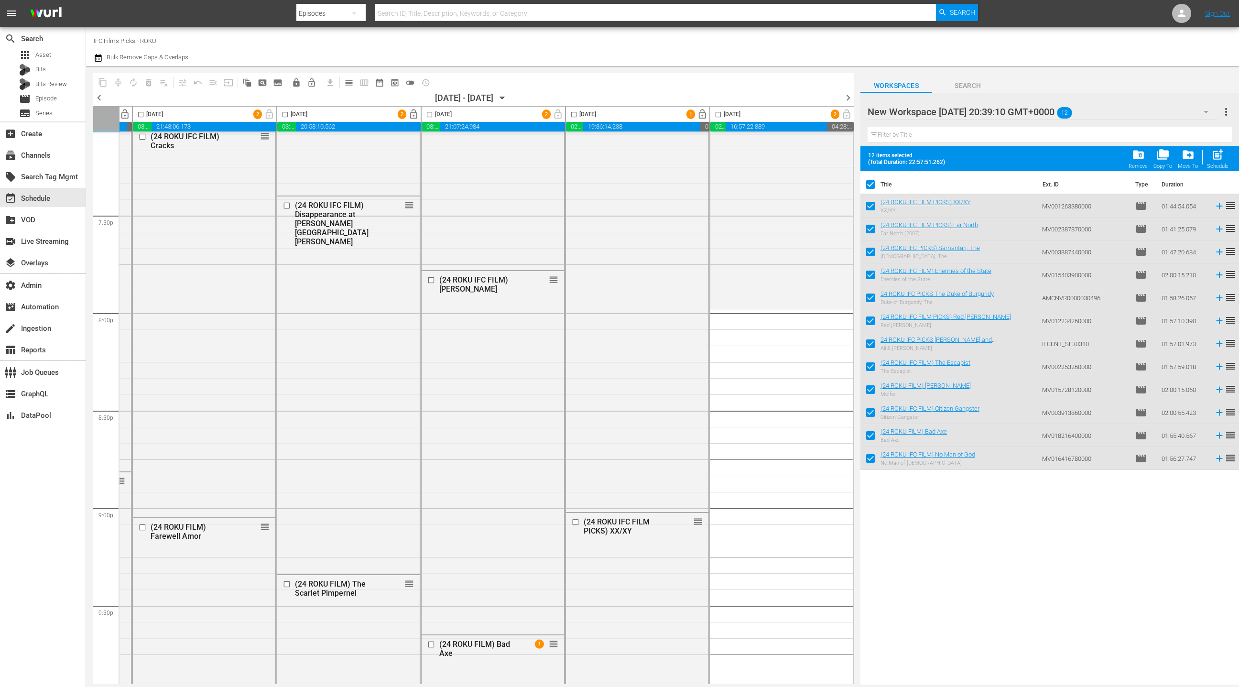
click at [874, 185] on input "checkbox" at bounding box center [871, 186] width 20 height 20
checkbox input "false"
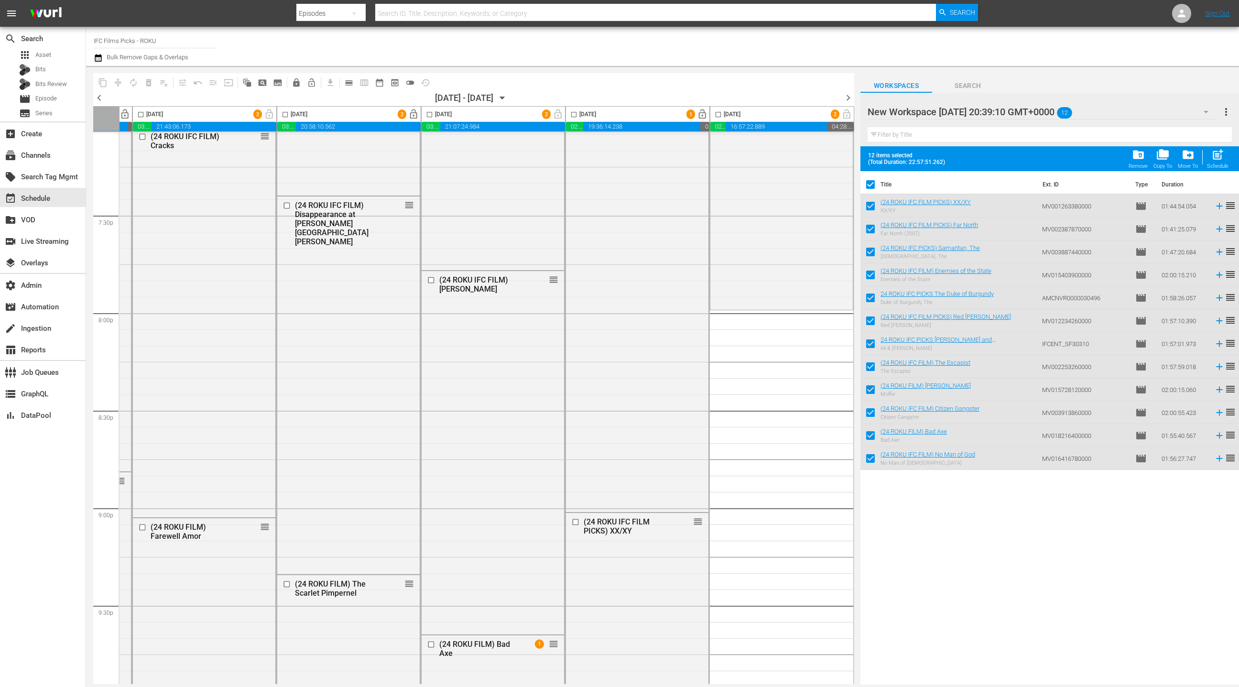
checkbox input "false"
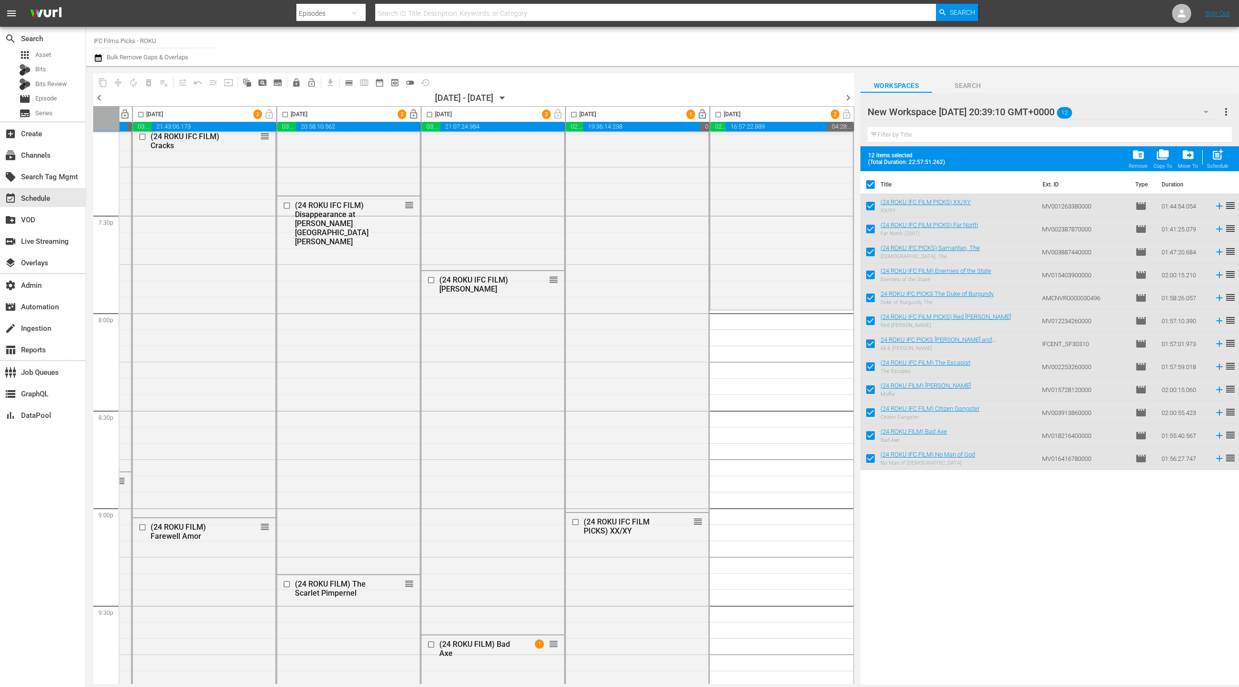
checkbox input "false"
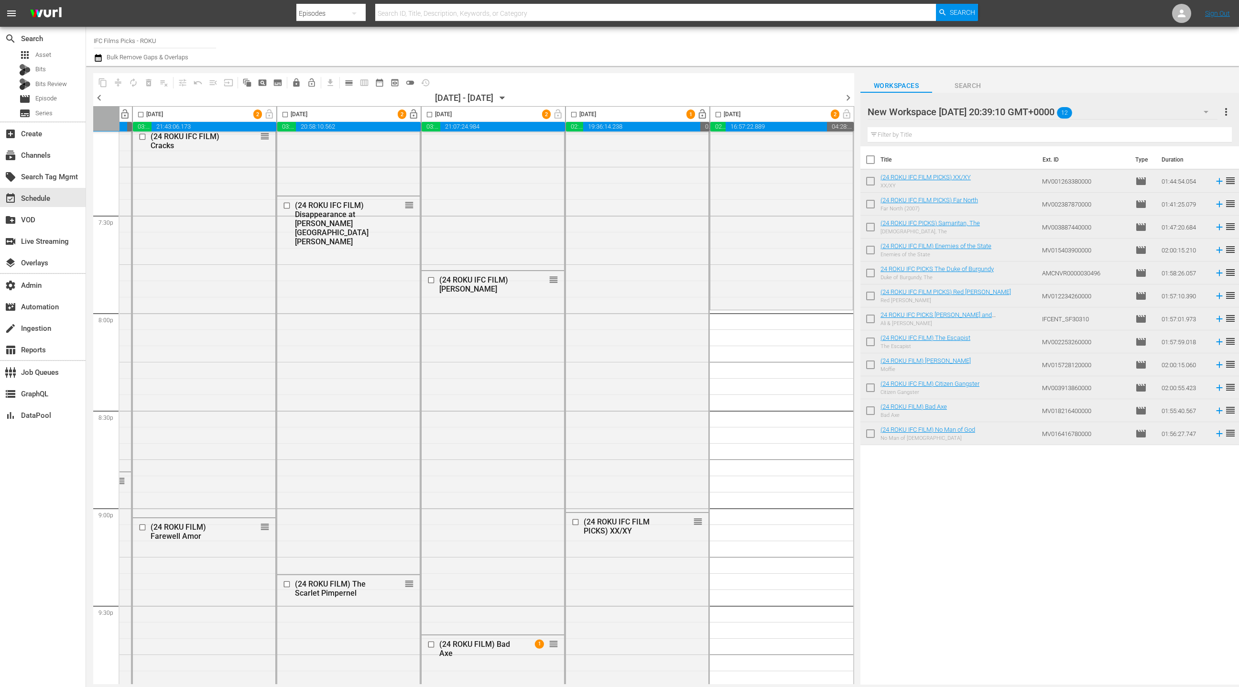
click at [868, 184] on input "checkbox" at bounding box center [871, 183] width 20 height 20
checkbox input "true"
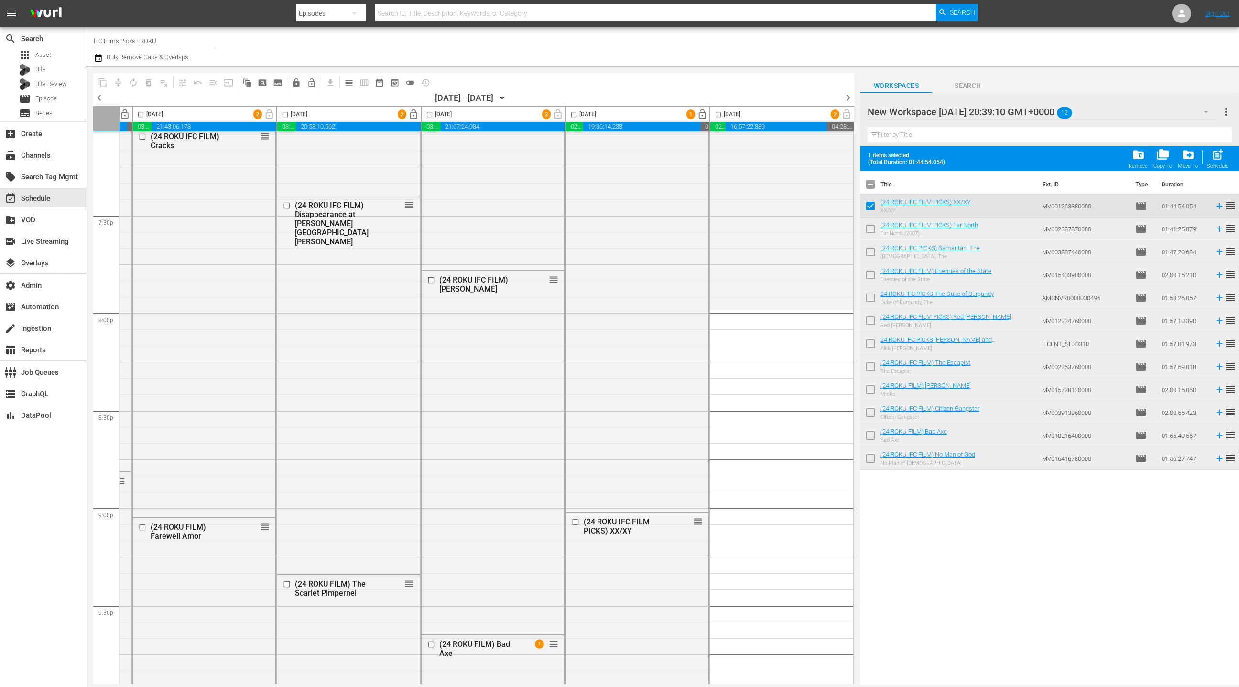
click at [868, 228] on input "checkbox" at bounding box center [871, 231] width 20 height 20
checkbox input "true"
click at [871, 253] on input "checkbox" at bounding box center [871, 254] width 20 height 20
checkbox input "true"
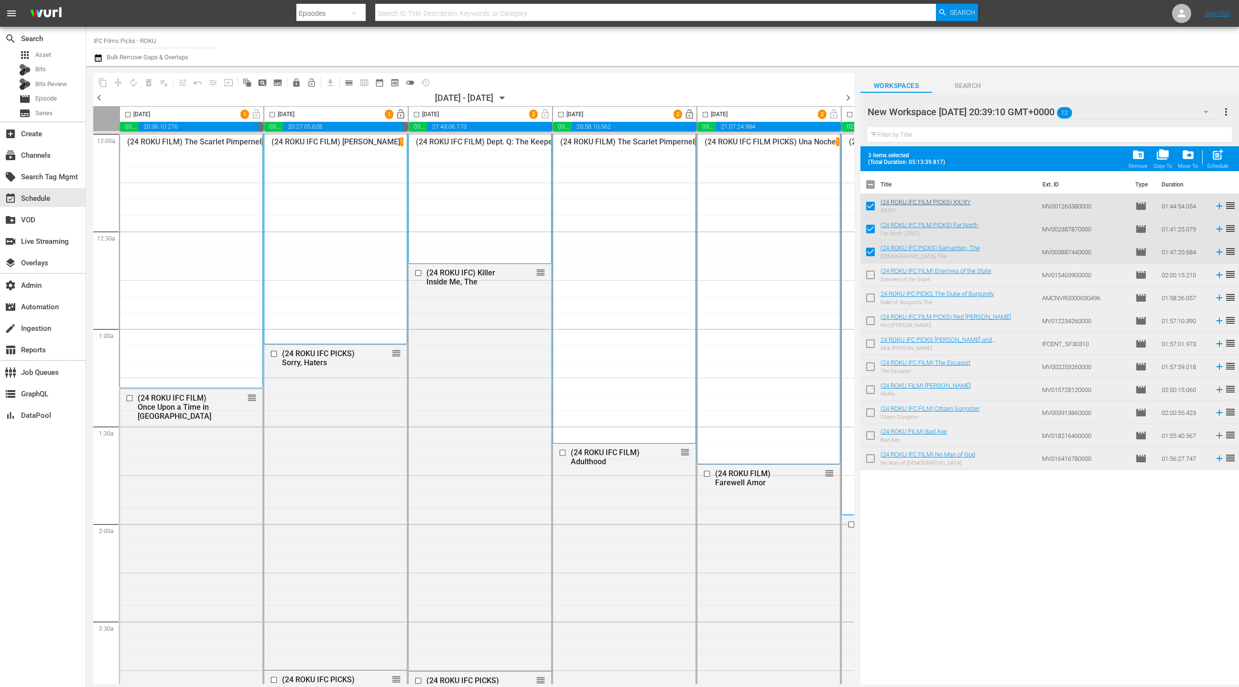
scroll to position [3722, 277]
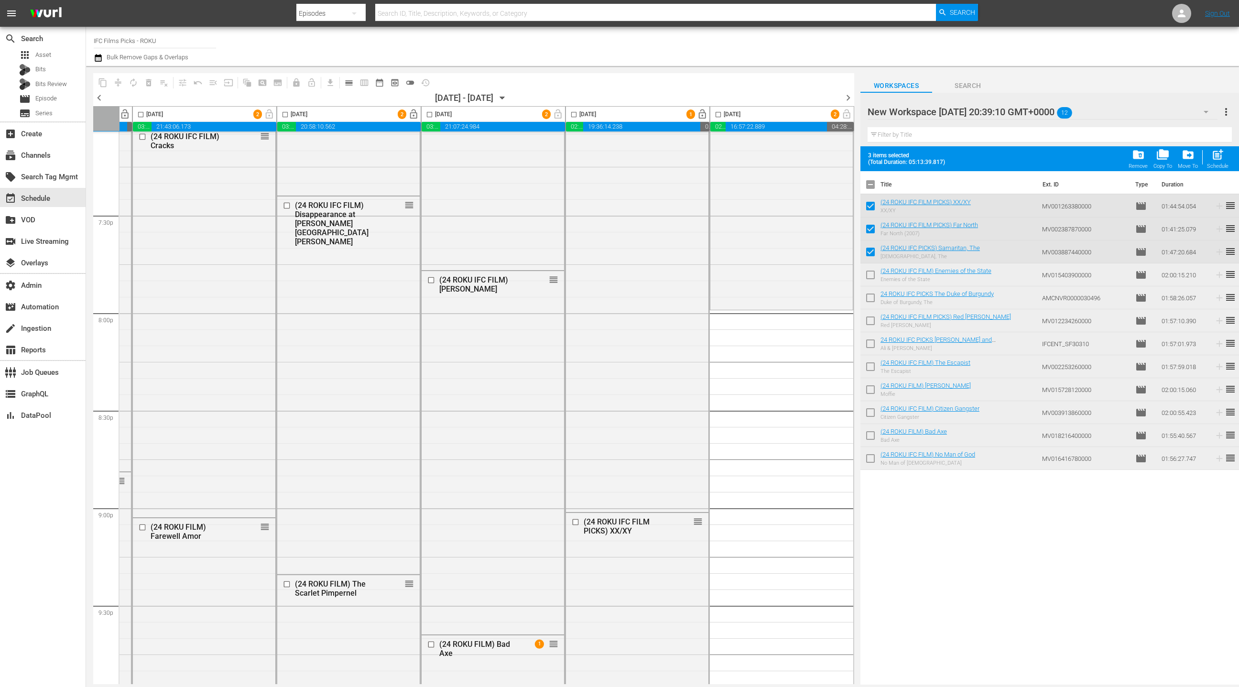
click at [849, 98] on span "chevron_right" at bounding box center [848, 98] width 12 height 12
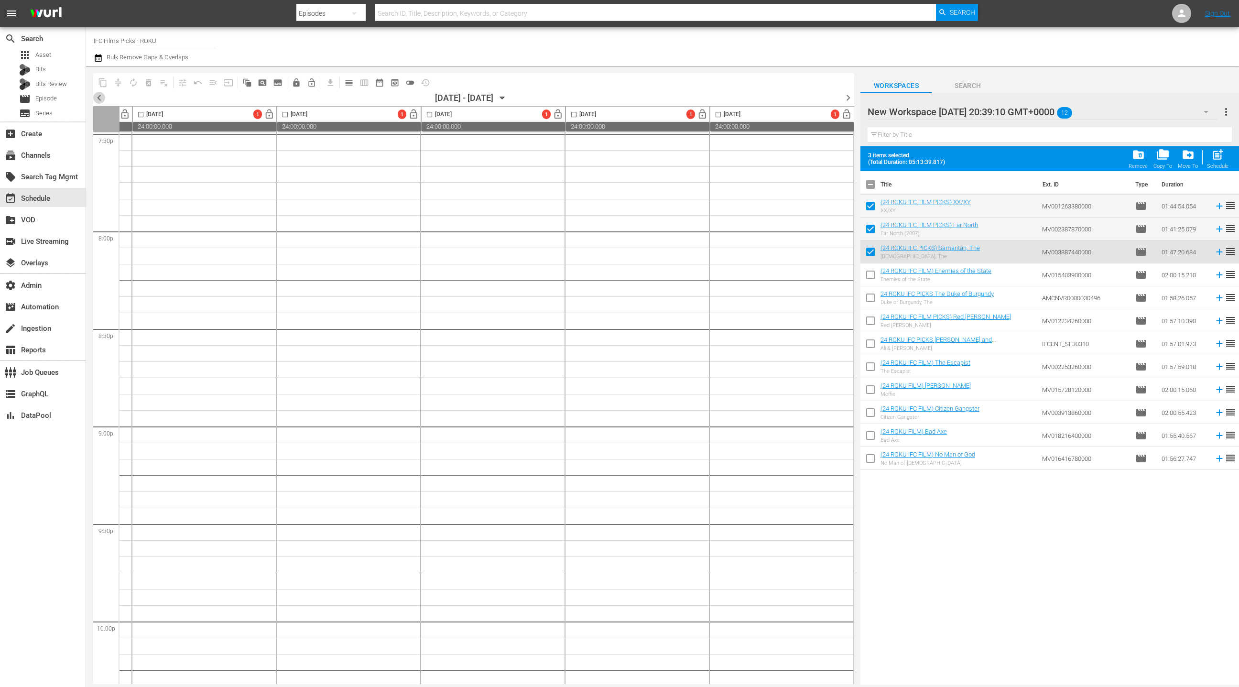
click at [99, 98] on span "chevron_left" at bounding box center [99, 98] width 12 height 12
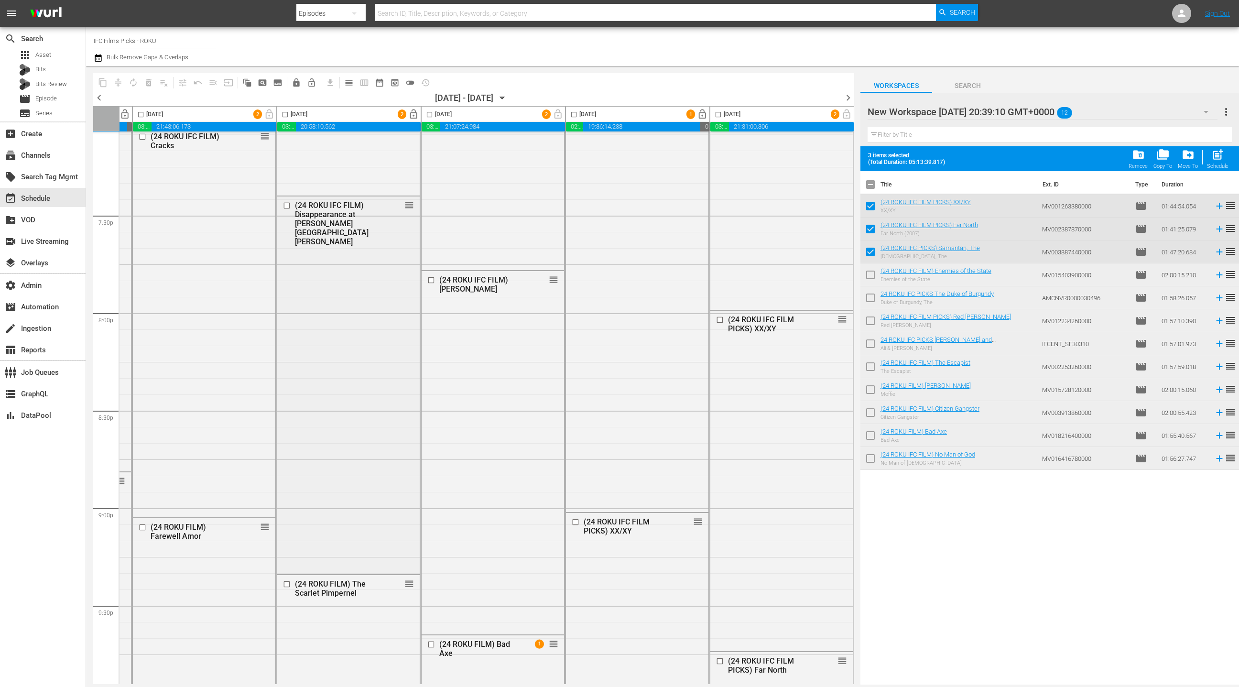
scroll to position [3722, 0]
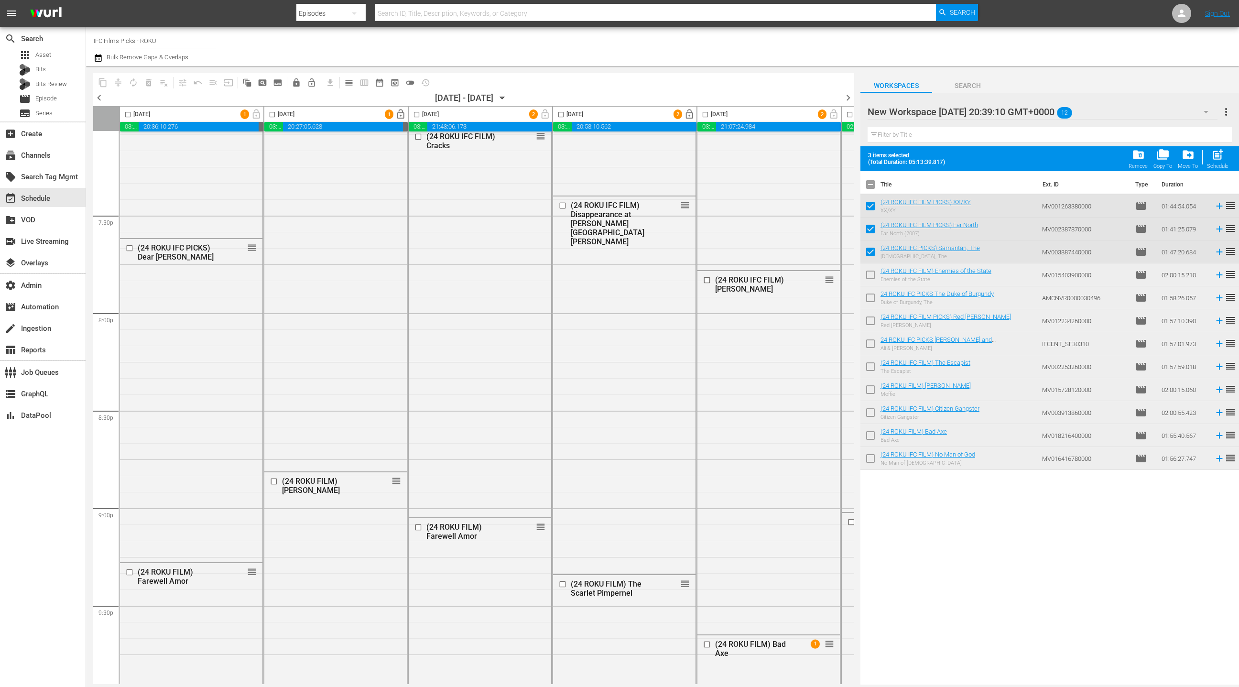
click at [508, 99] on icon "button" at bounding box center [502, 98] width 11 height 11
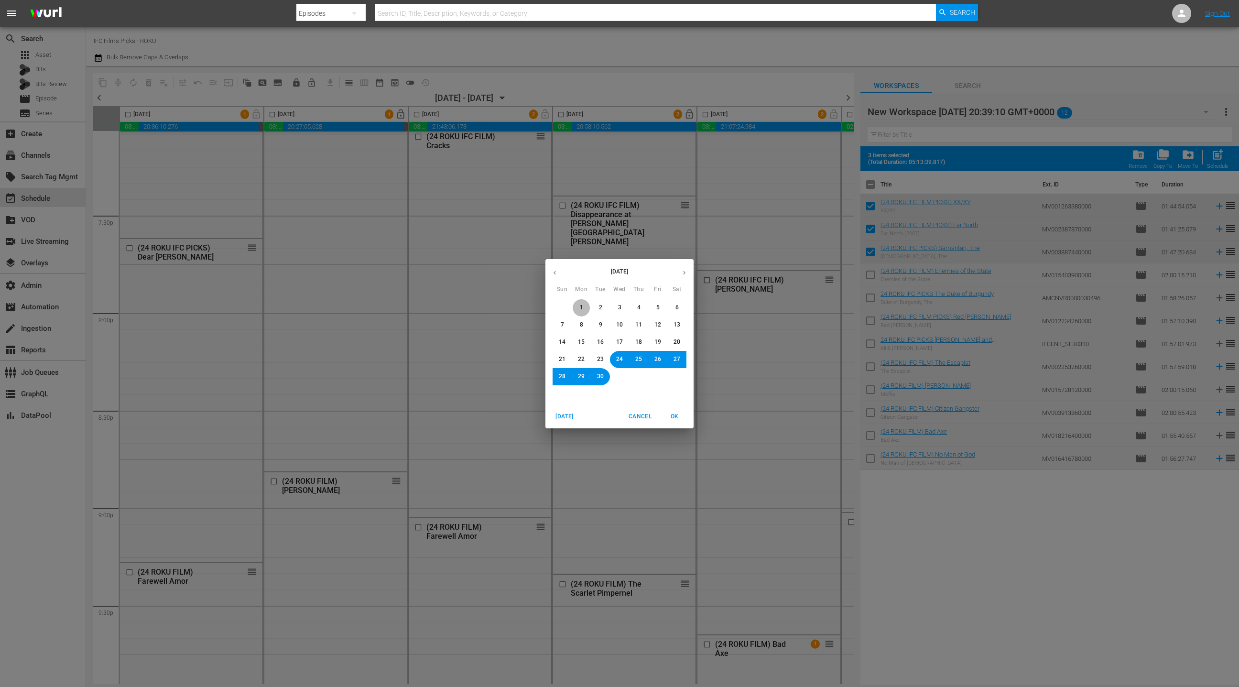
click at [578, 309] on span "1" at bounding box center [581, 308] width 6 height 8
click at [640, 420] on span "Cancel" at bounding box center [640, 417] width 23 height 10
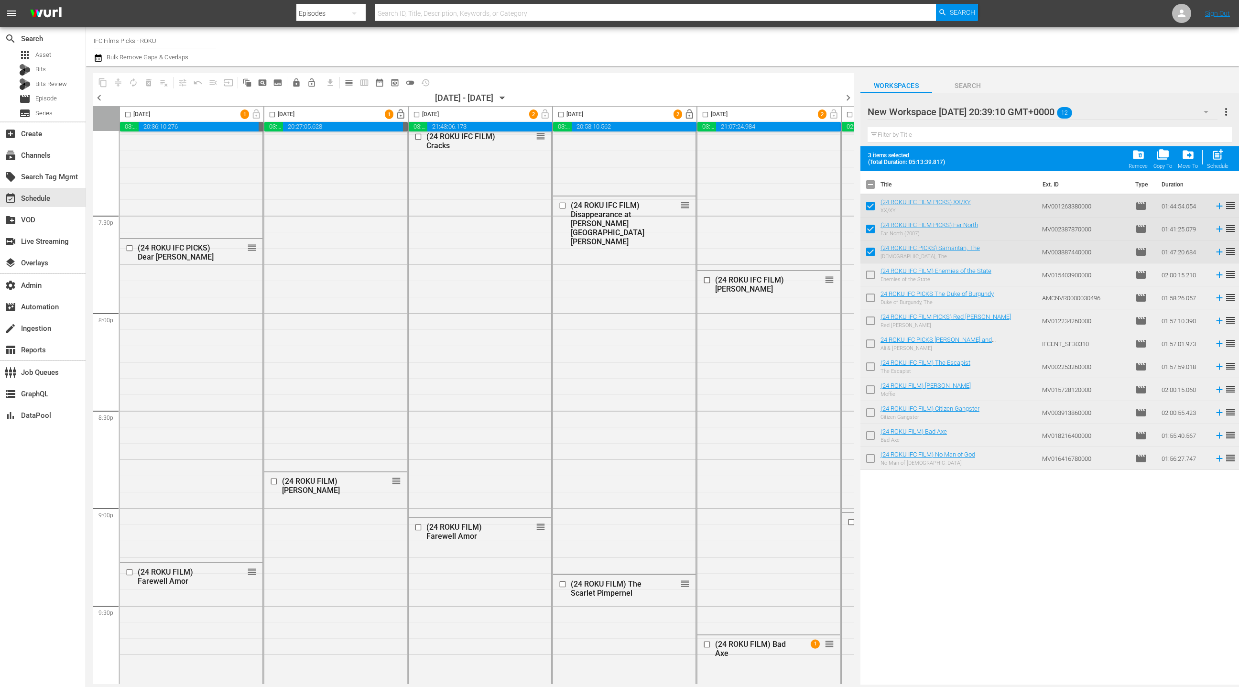
click at [100, 57] on icon "button" at bounding box center [98, 57] width 9 height 11
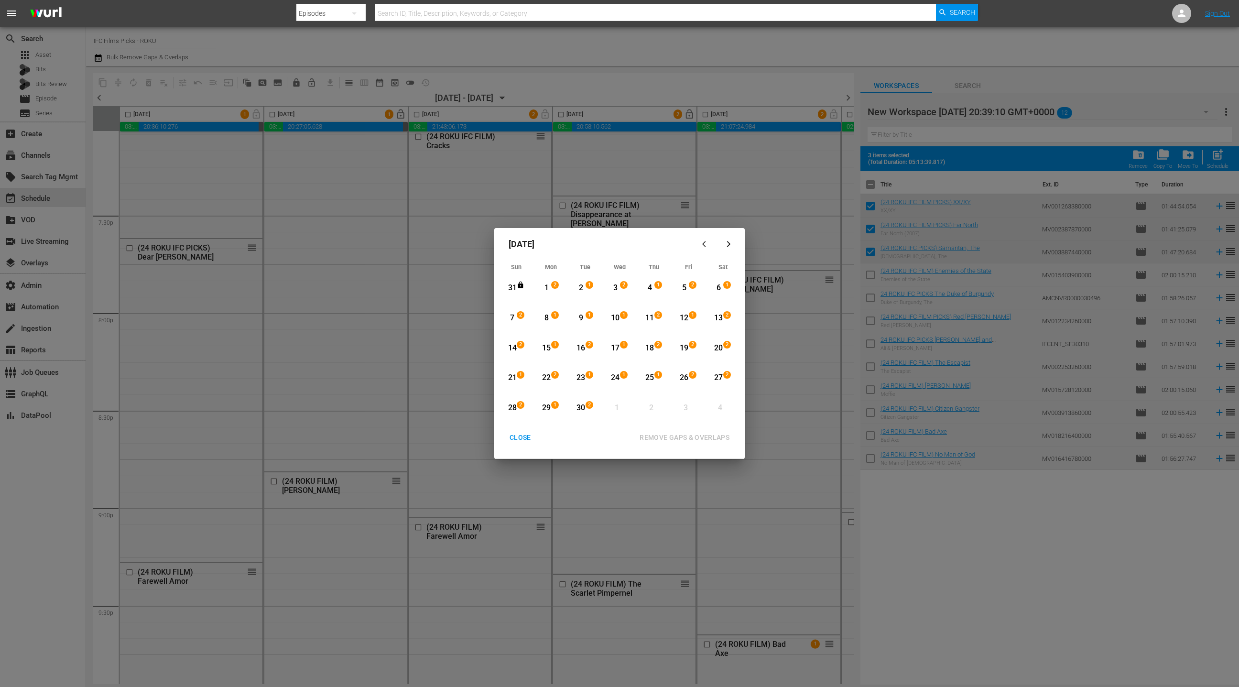
drag, startPoint x: 551, startPoint y: 287, endPoint x: 580, endPoint y: 345, distance: 64.8
click at [551, 287] on div "1" at bounding box center [547, 288] width 12 height 11
click at [587, 375] on span "1" at bounding box center [589, 375] width 7 height 8
click at [654, 436] on div "REMOVE GAPS & OVERLAPS" at bounding box center [684, 438] width 105 height 12
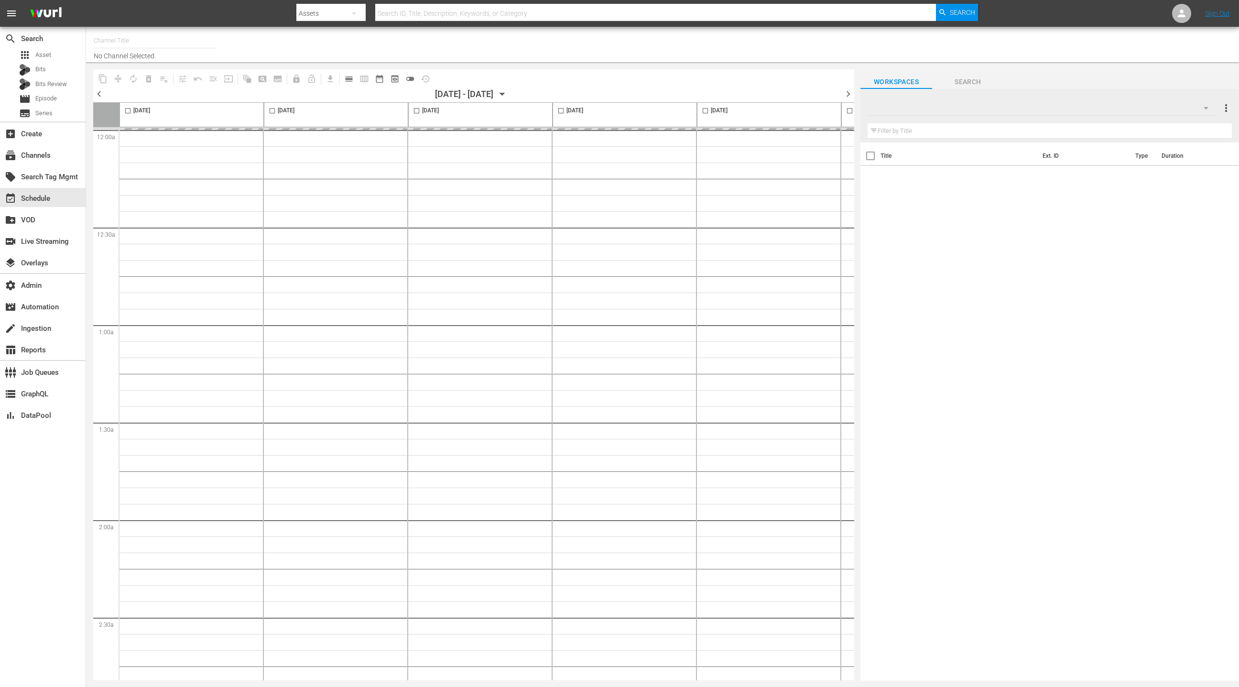
type input "IFC Films Picks - ROKU (563)"
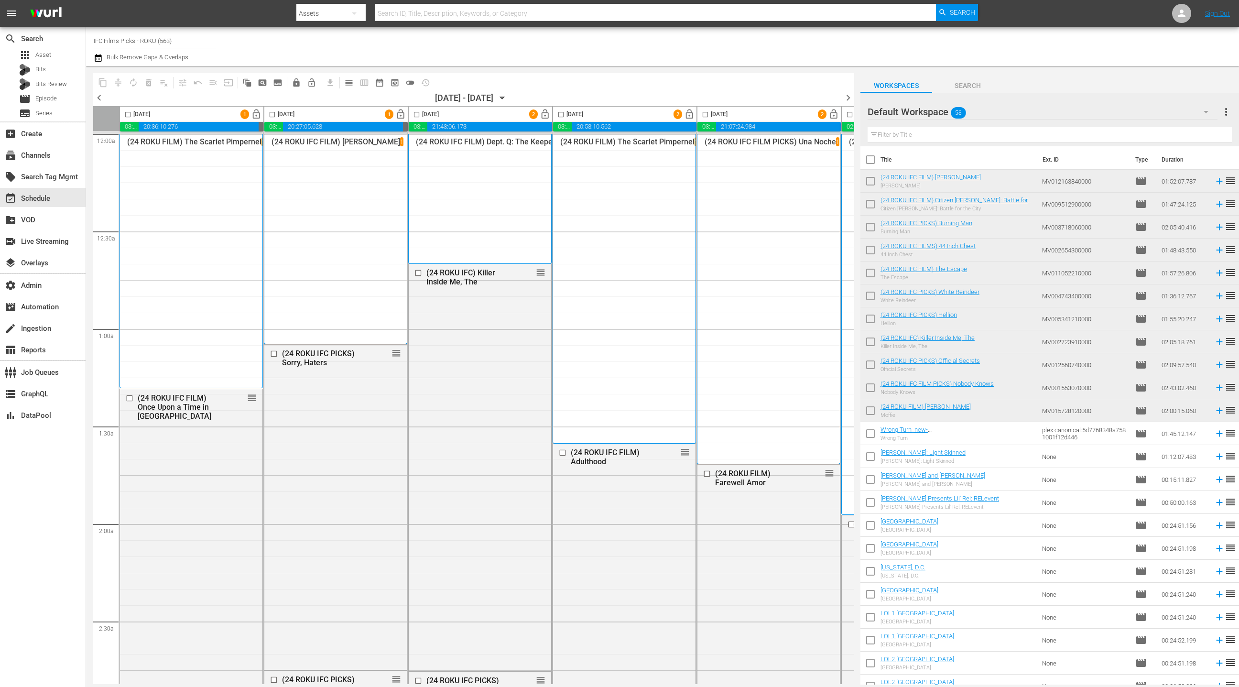
click at [99, 55] on icon "button" at bounding box center [98, 58] width 7 height 8
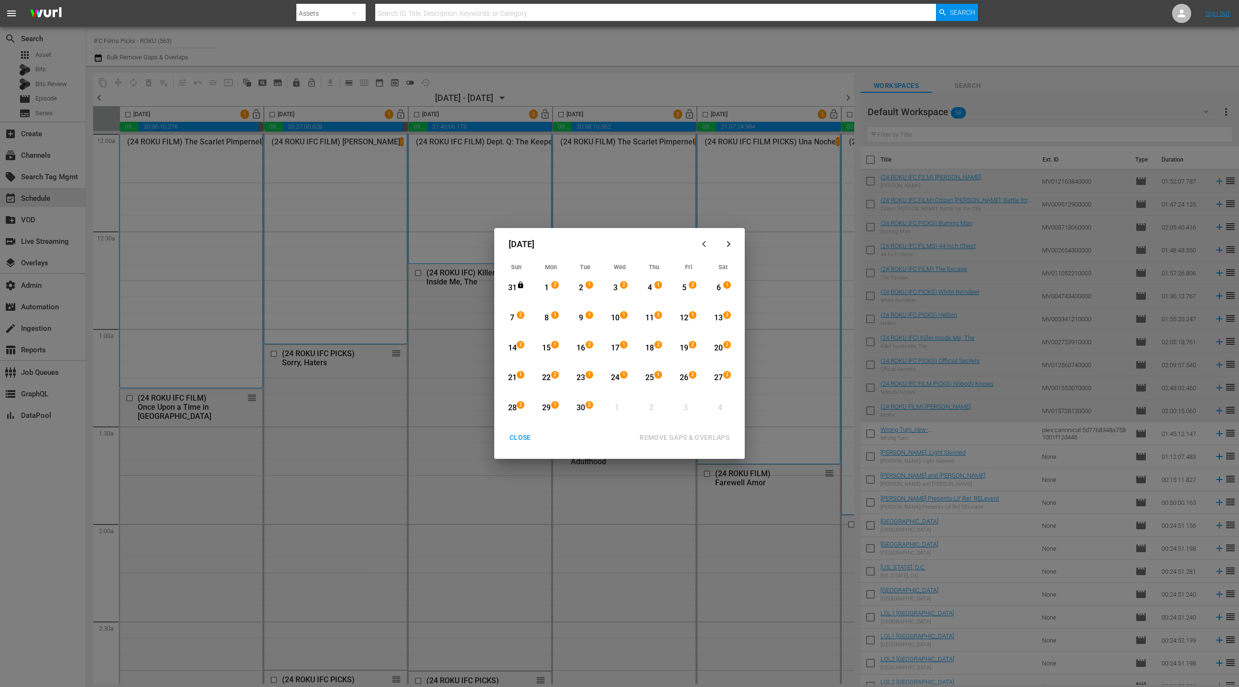
drag, startPoint x: 518, startPoint y: 348, endPoint x: 572, endPoint y: 405, distance: 78.8
click at [519, 349] on div "2" at bounding box center [522, 348] width 8 height 10
click at [587, 407] on span "2" at bounding box center [589, 405] width 7 height 8
click at [653, 434] on div "REMOVE GAPS & OVERLAPS" at bounding box center [684, 438] width 105 height 12
click at [519, 347] on span "2" at bounding box center [520, 345] width 7 height 8
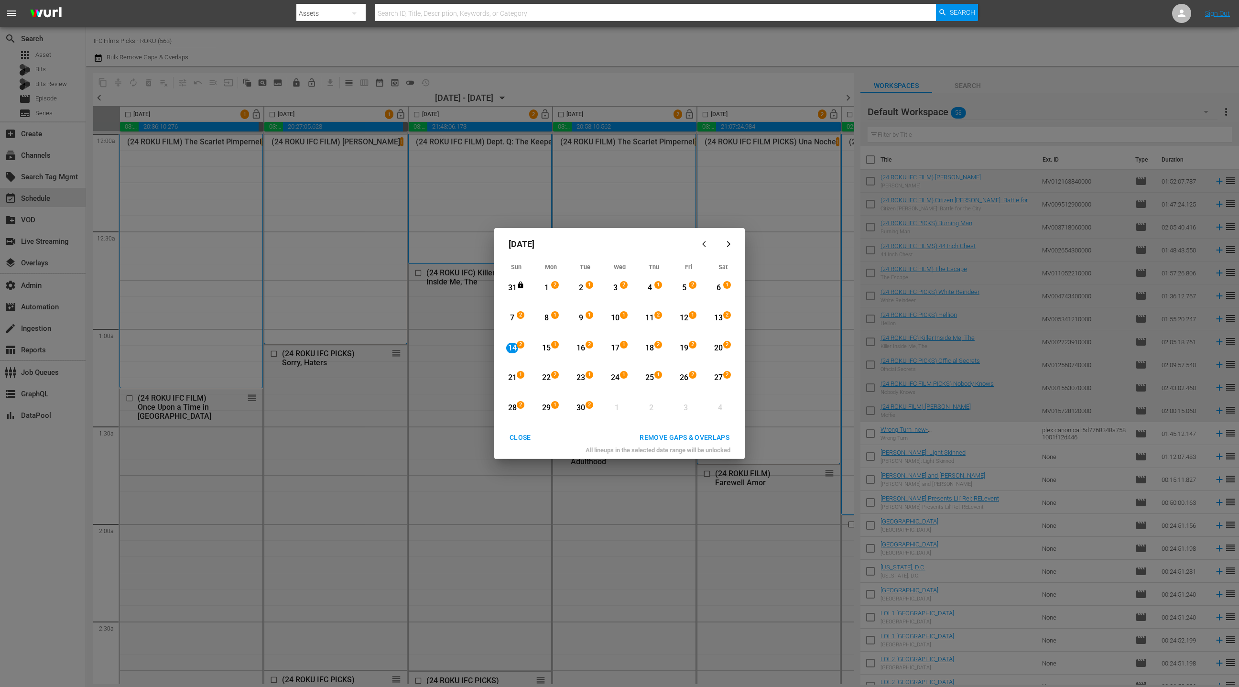
click at [579, 410] on div "30" at bounding box center [581, 408] width 12 height 11
click at [718, 380] on div "27" at bounding box center [719, 377] width 12 height 11
click at [577, 408] on div "30" at bounding box center [581, 408] width 12 height 11
click at [666, 436] on div "REMOVE GAPS & OVERLAPS" at bounding box center [684, 438] width 105 height 12
click at [528, 436] on div "CLOSE" at bounding box center [520, 438] width 37 height 12
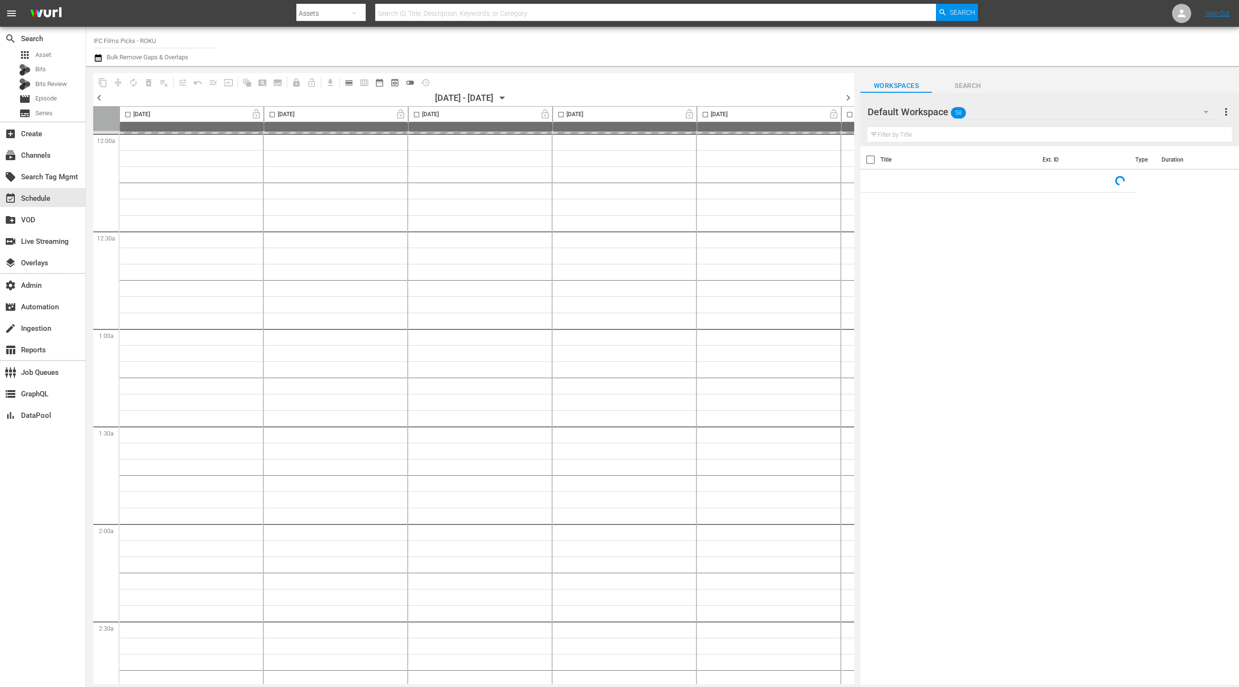
click at [508, 95] on icon "button" at bounding box center [502, 98] width 11 height 11
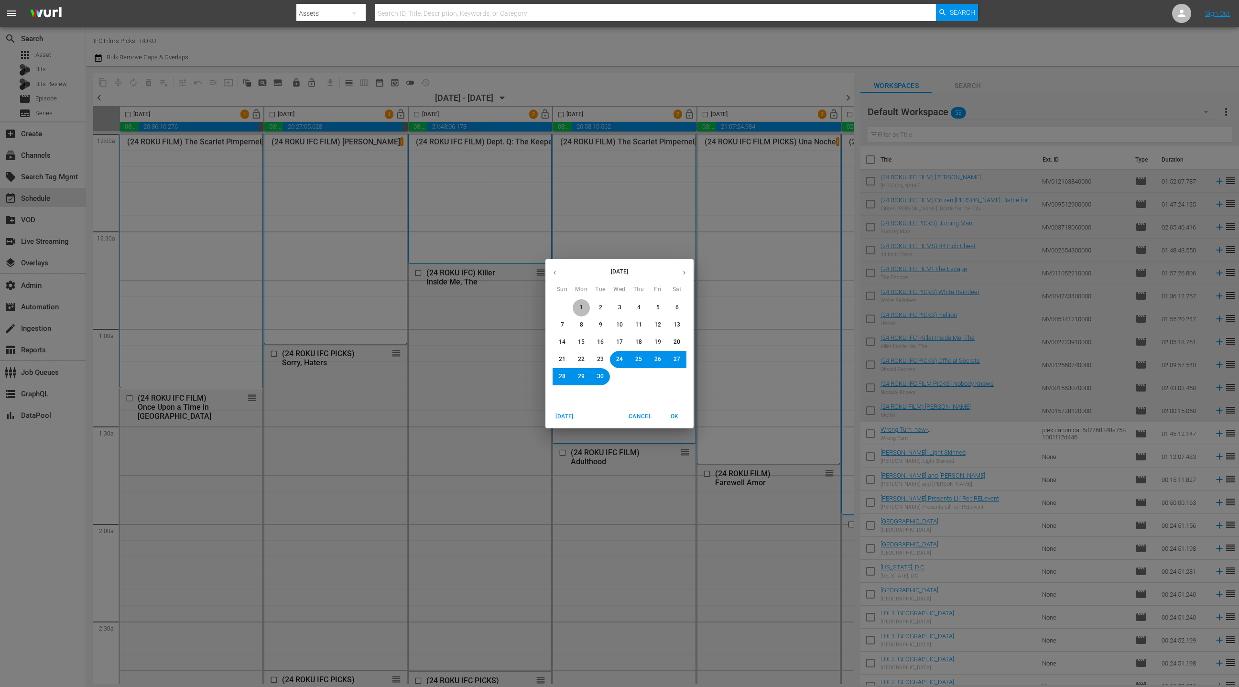
click at [583, 310] on span "1" at bounding box center [581, 308] width 3 height 8
click at [676, 418] on span "OK" at bounding box center [674, 417] width 23 height 10
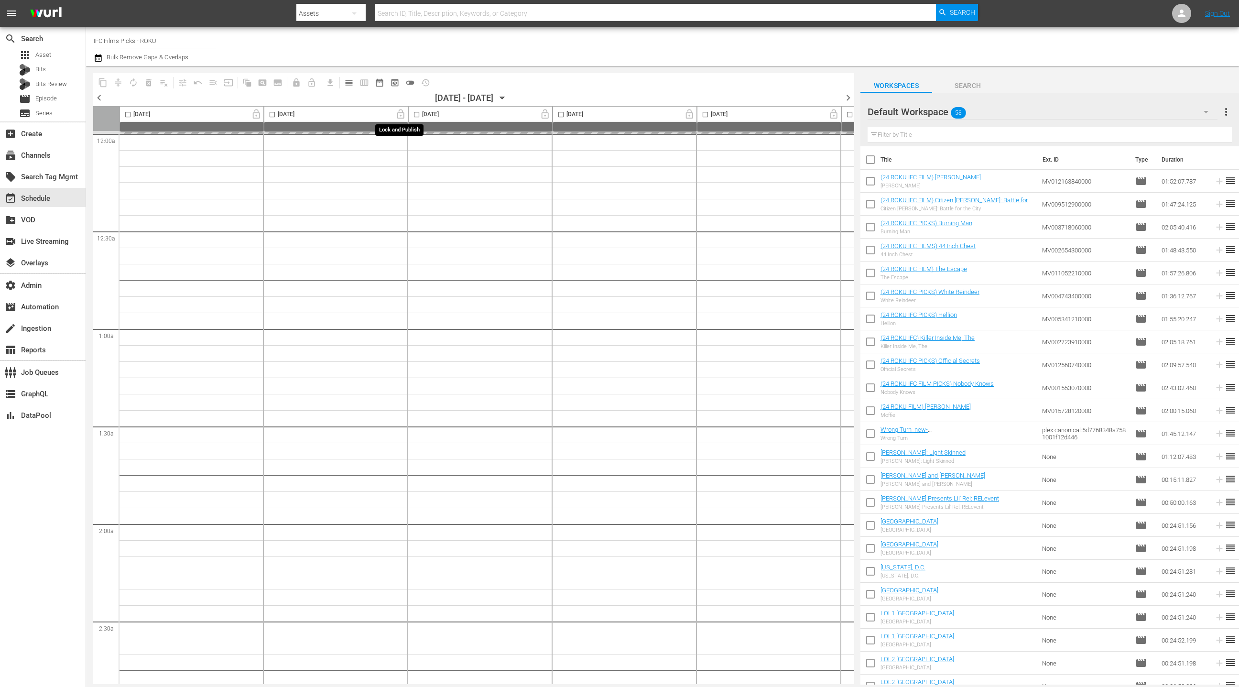
click at [403, 116] on span "lock_open" at bounding box center [400, 114] width 15 height 8
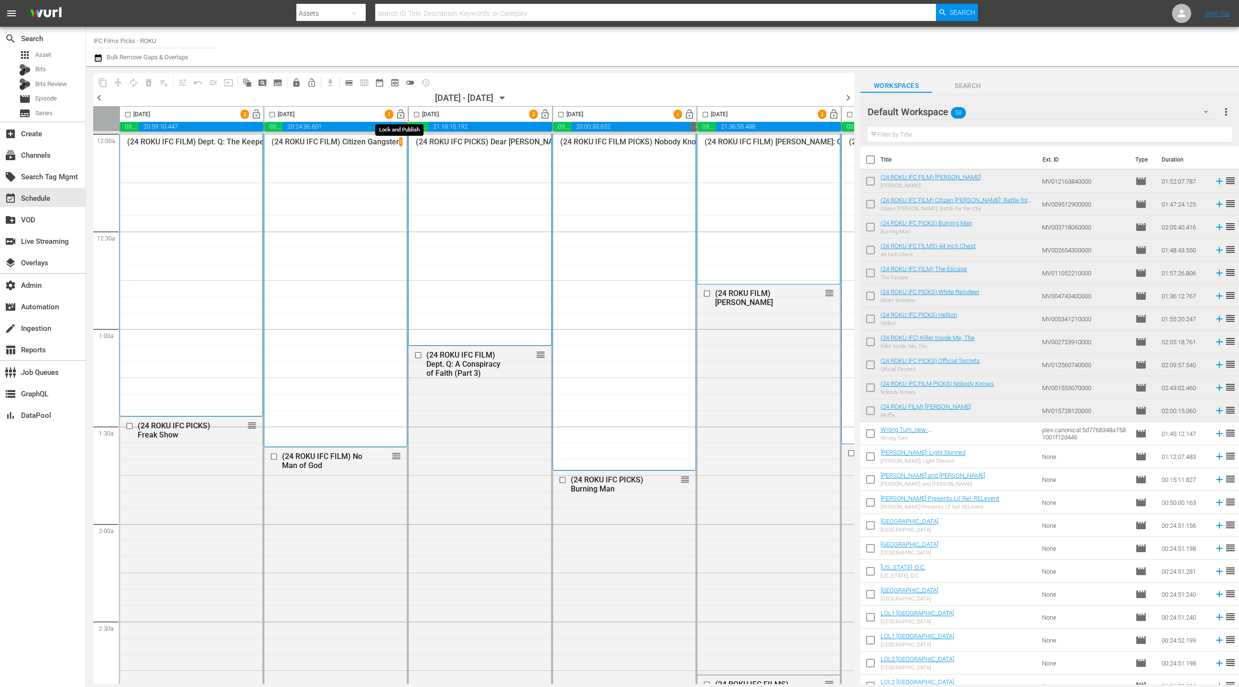
click at [403, 116] on span "lock_open" at bounding box center [400, 114] width 11 height 11
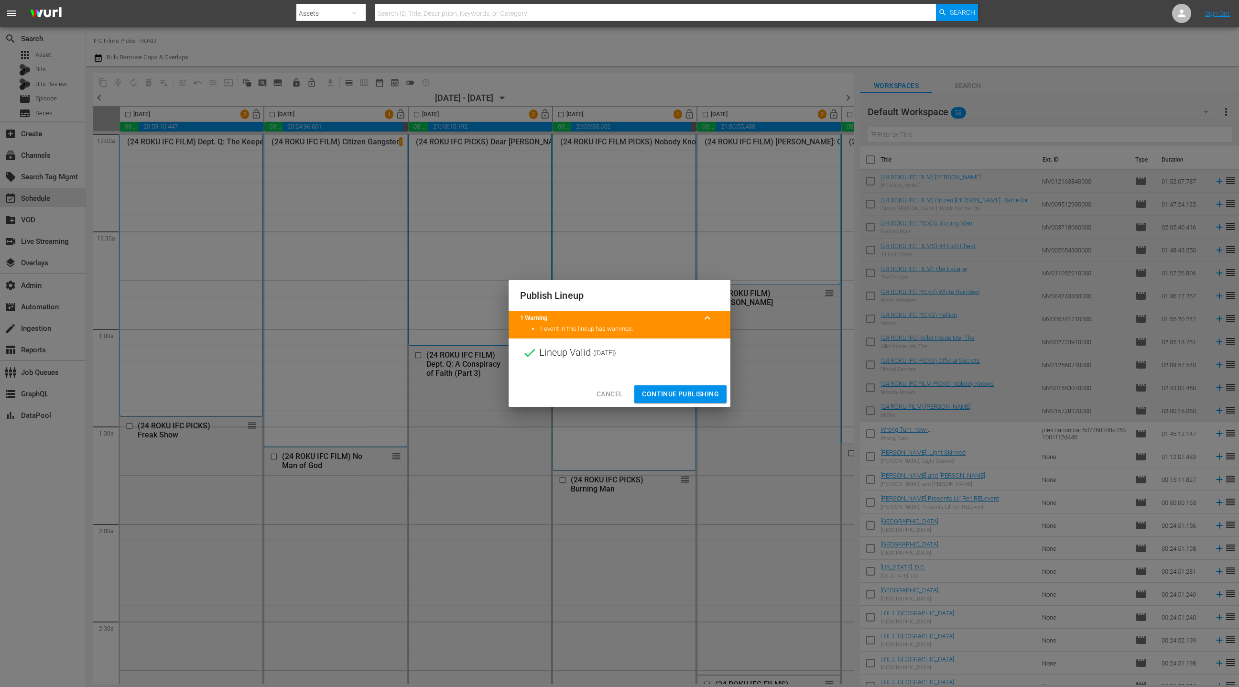
click at [674, 394] on span "Continue Publishing" at bounding box center [680, 394] width 77 height 12
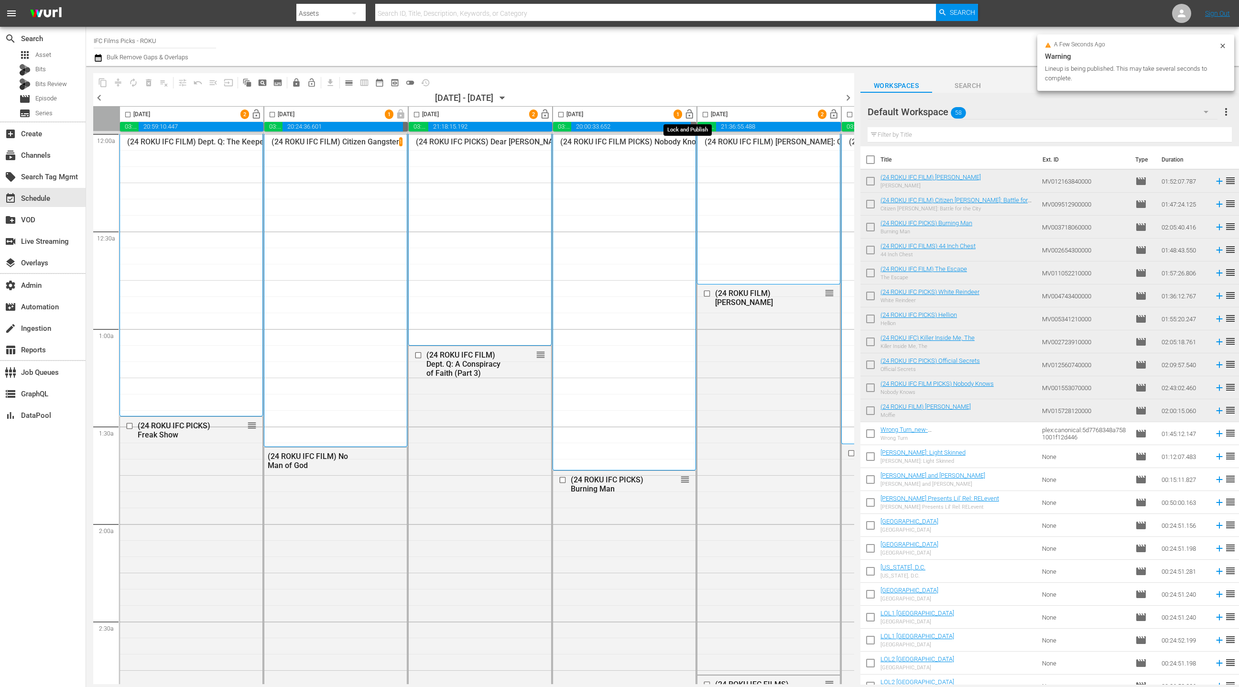
click at [688, 117] on span "lock_open" at bounding box center [689, 114] width 11 height 11
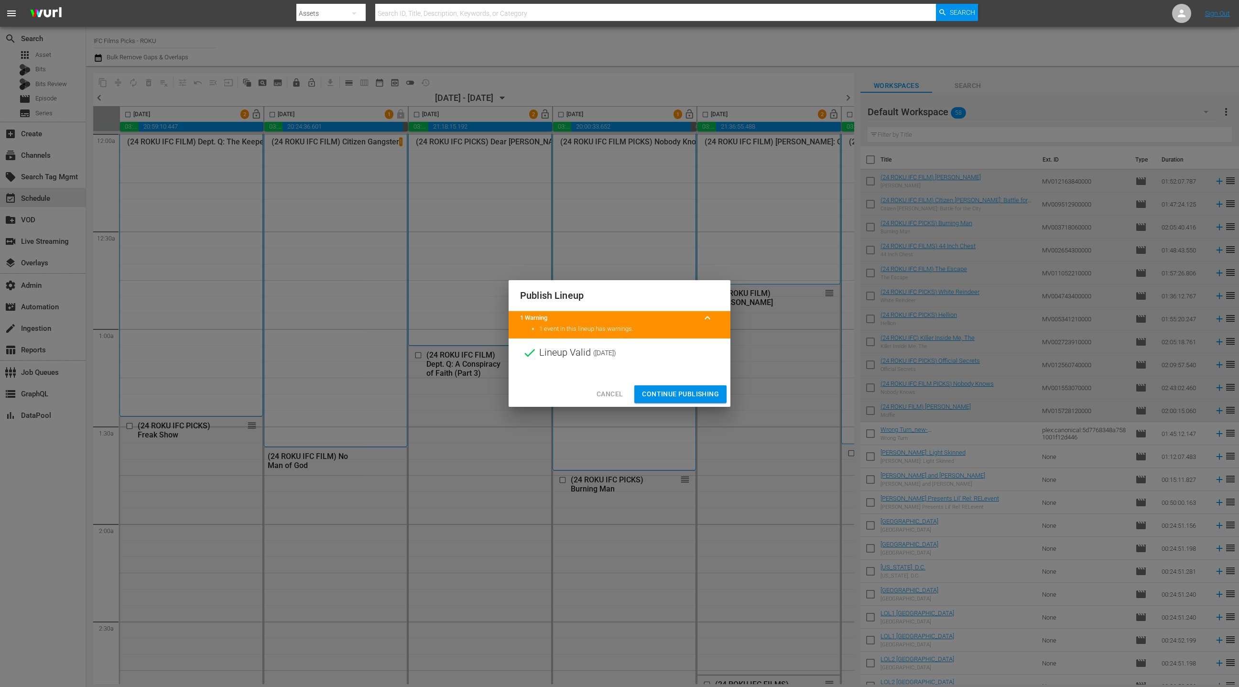
click at [691, 391] on span "Continue Publishing" at bounding box center [680, 394] width 77 height 12
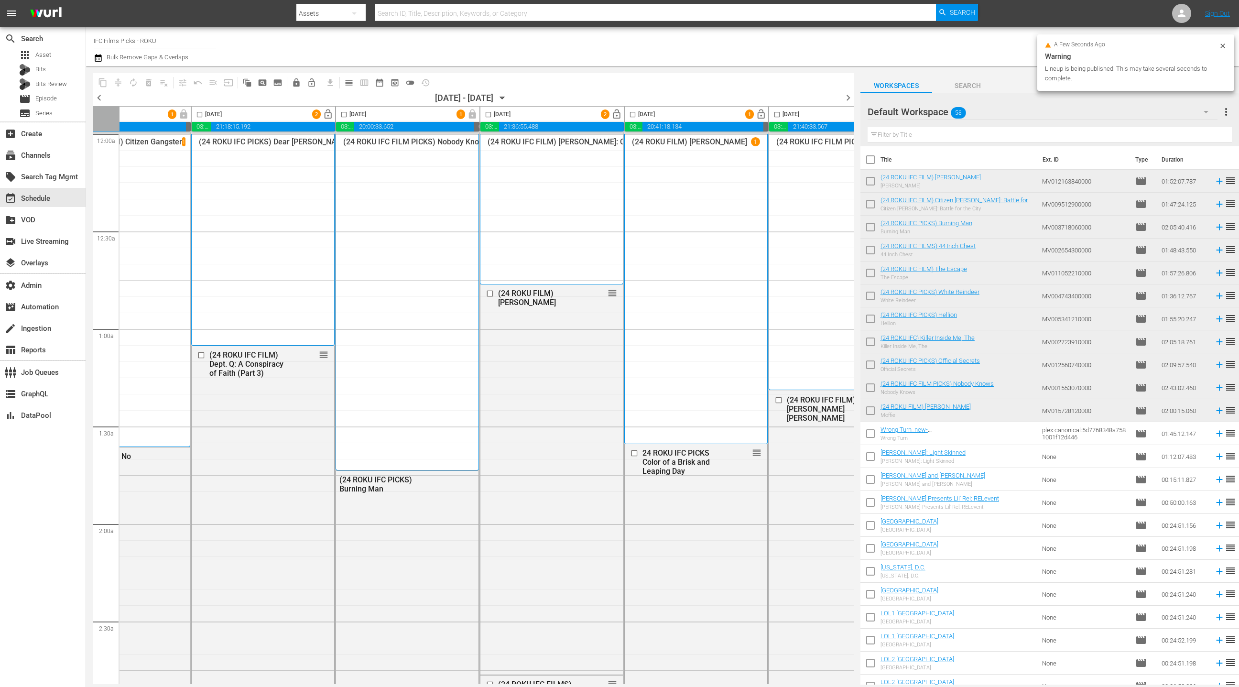
scroll to position [0, 277]
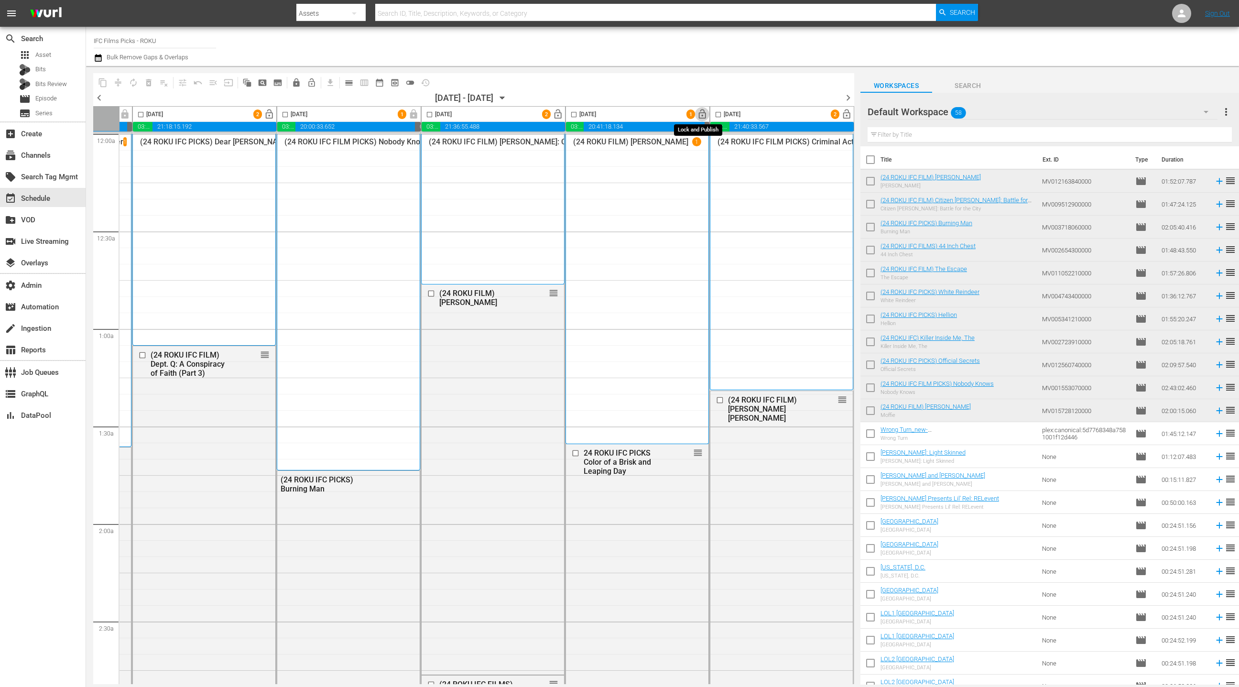
click at [700, 113] on span "lock_open" at bounding box center [702, 114] width 11 height 11
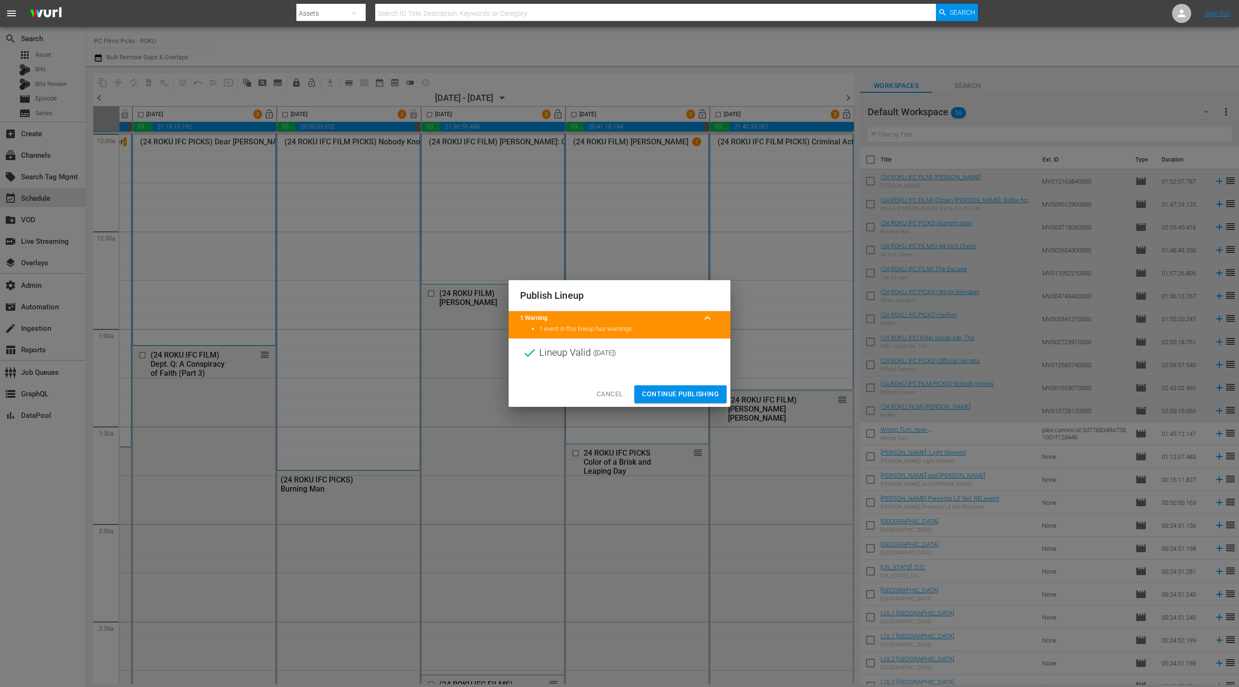
click at [671, 394] on span "Continue Publishing" at bounding box center [680, 394] width 77 height 12
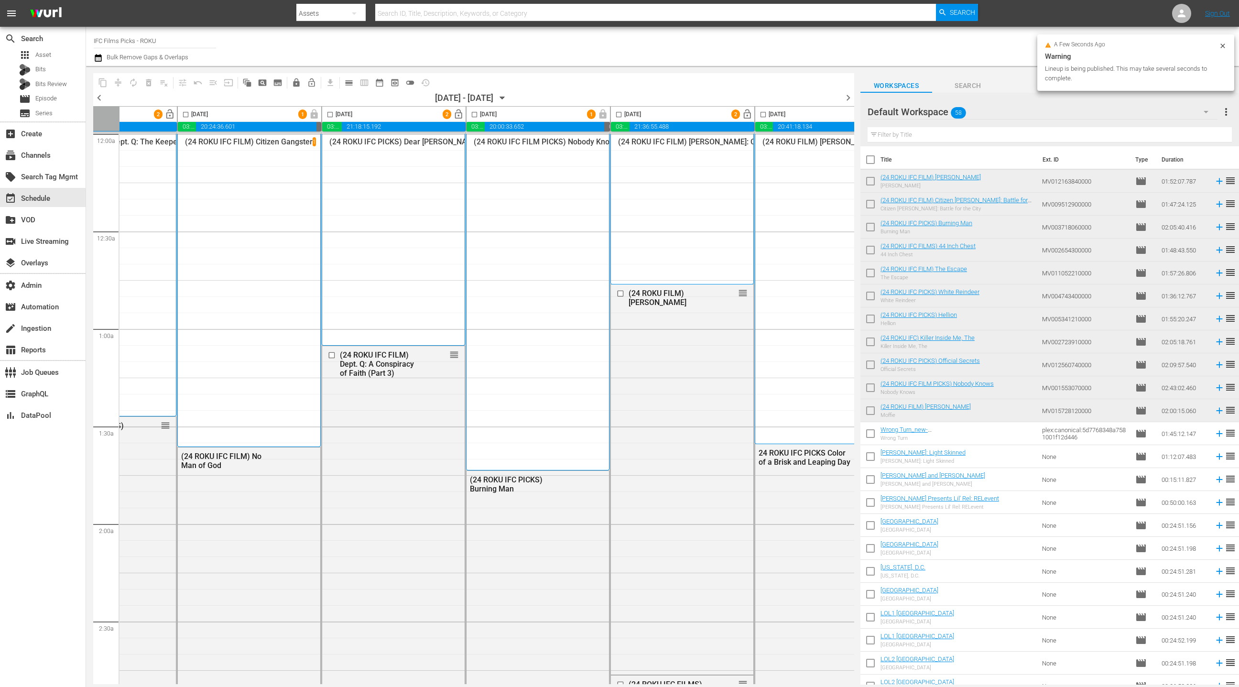
scroll to position [0, 0]
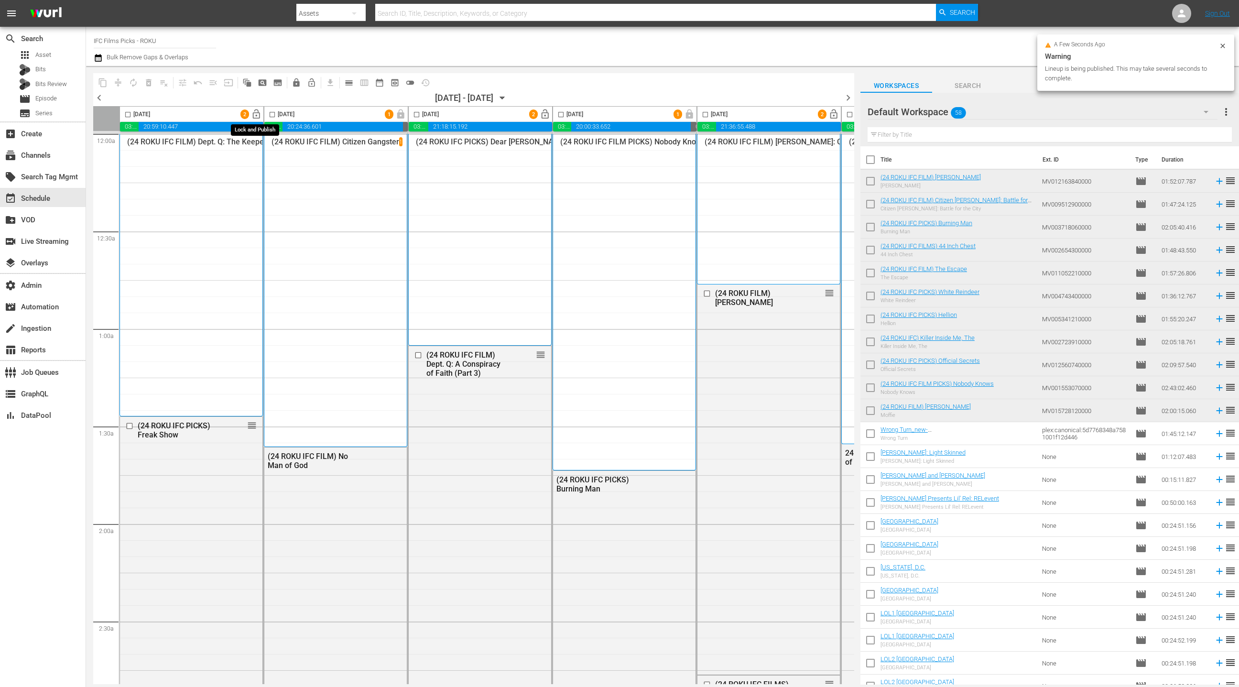
click at [255, 116] on span "lock_open" at bounding box center [256, 114] width 11 height 11
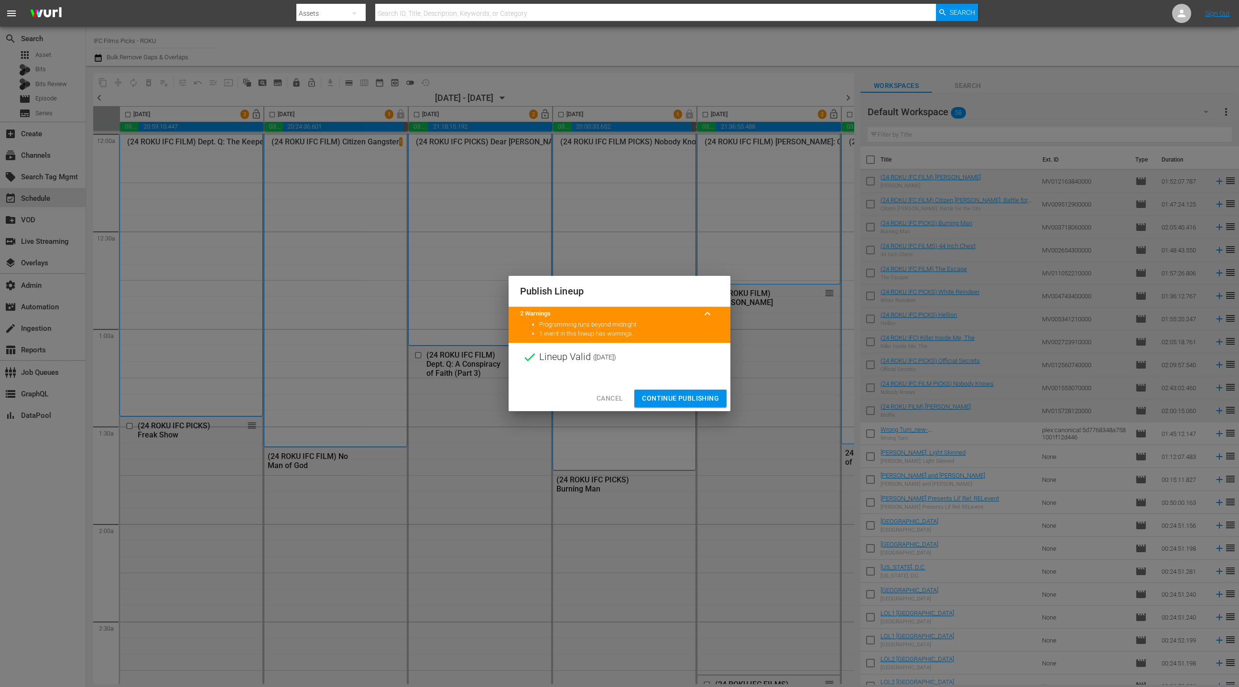
click at [693, 398] on span "Continue Publishing" at bounding box center [680, 399] width 77 height 12
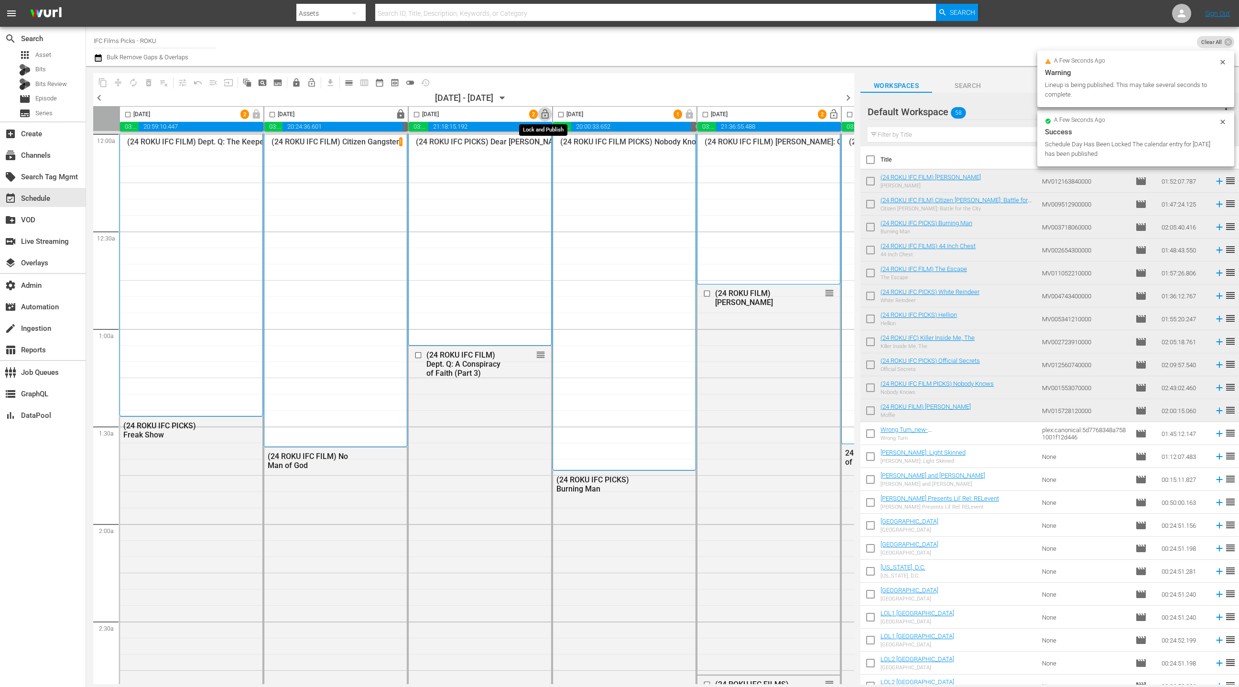
click at [546, 115] on span "lock_open" at bounding box center [545, 114] width 11 height 11
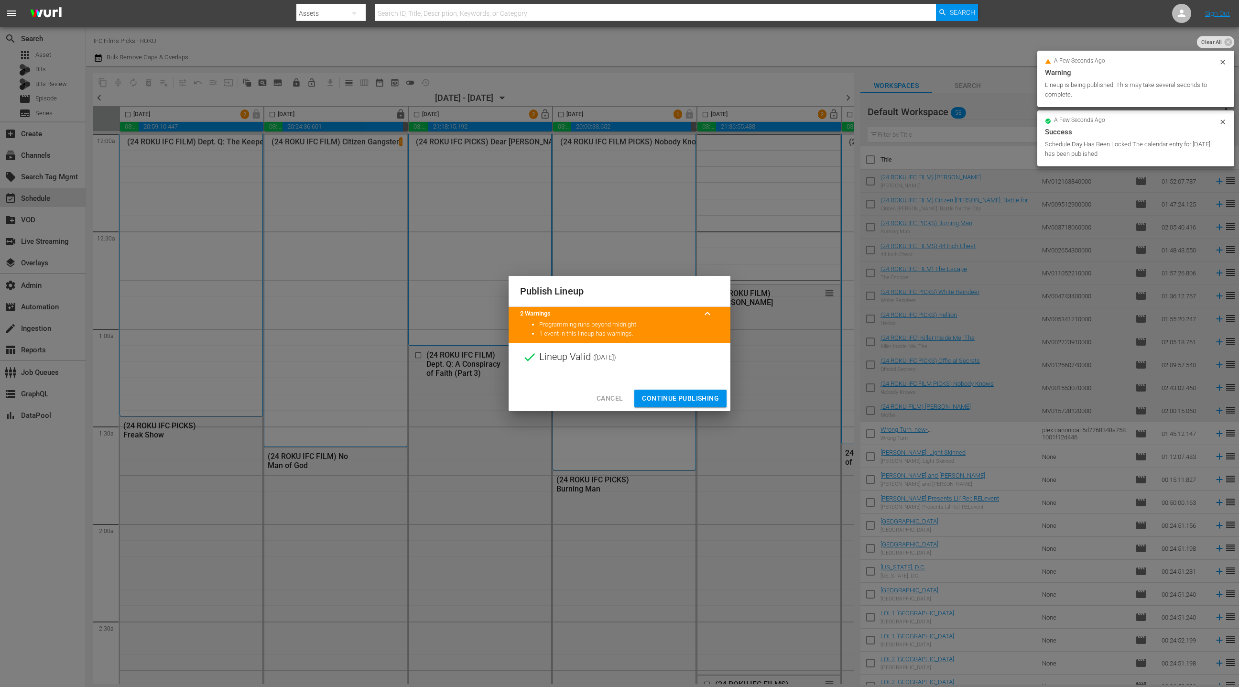
click at [677, 398] on span "Continue Publishing" at bounding box center [680, 399] width 77 height 12
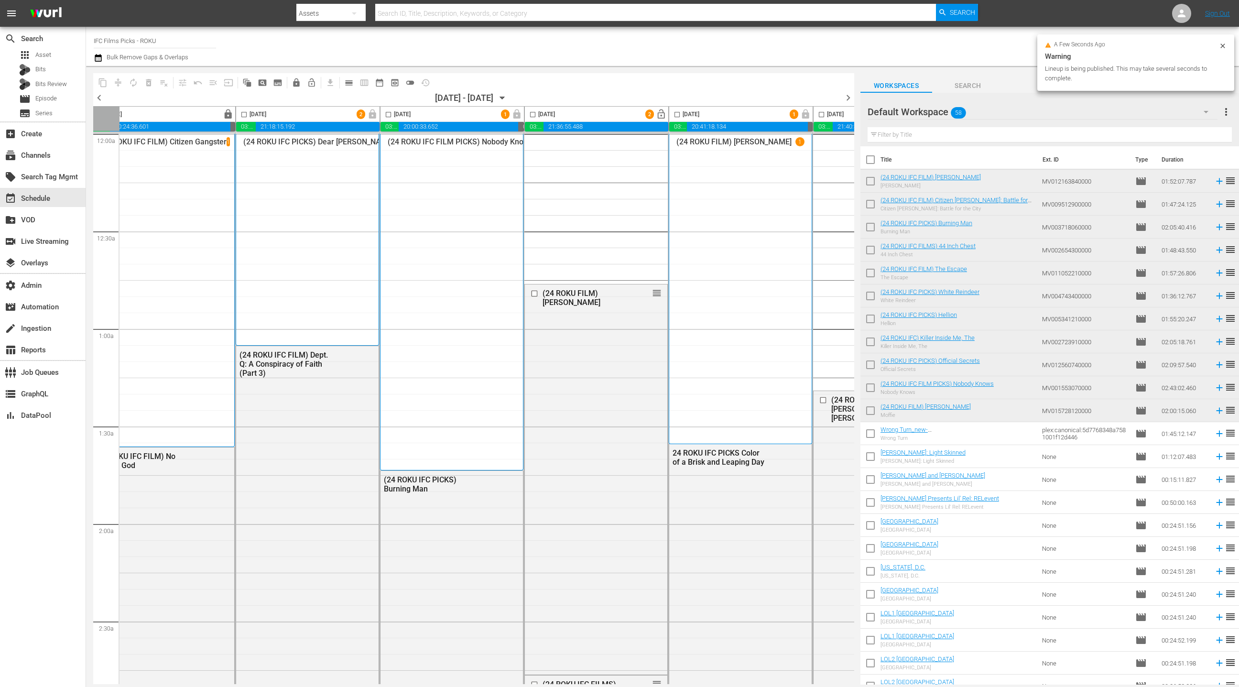
scroll to position [0, 218]
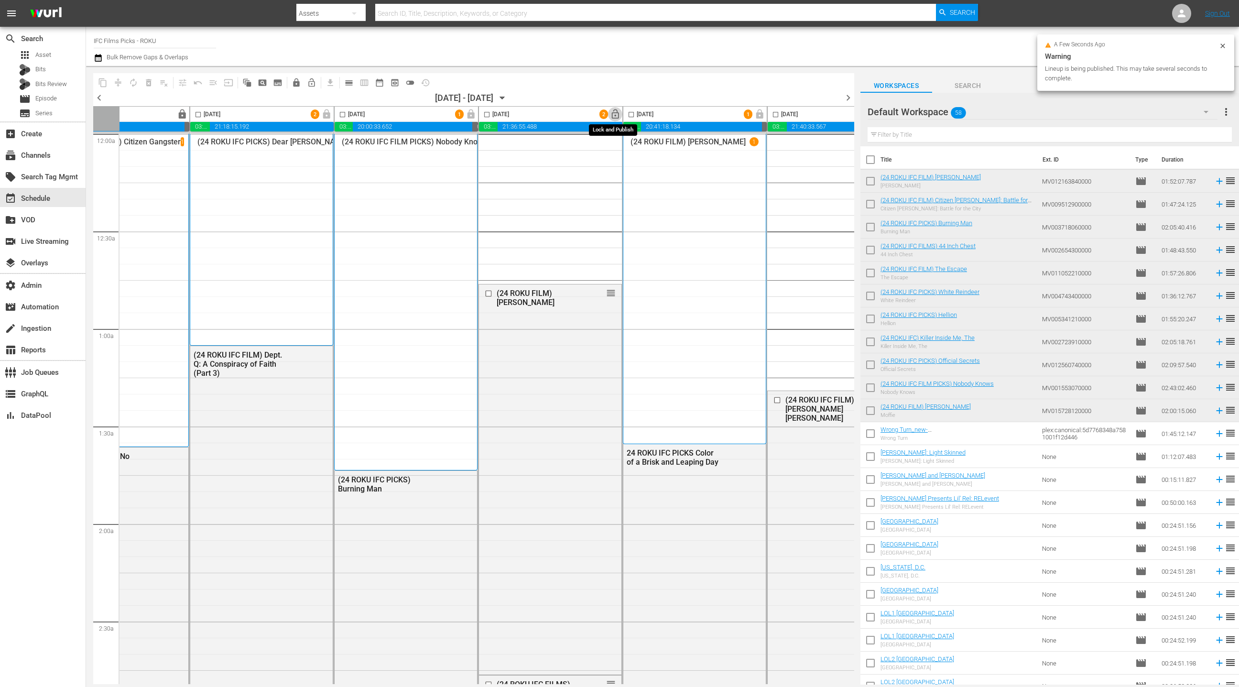
click at [615, 115] on span "lock_open" at bounding box center [615, 114] width 11 height 11
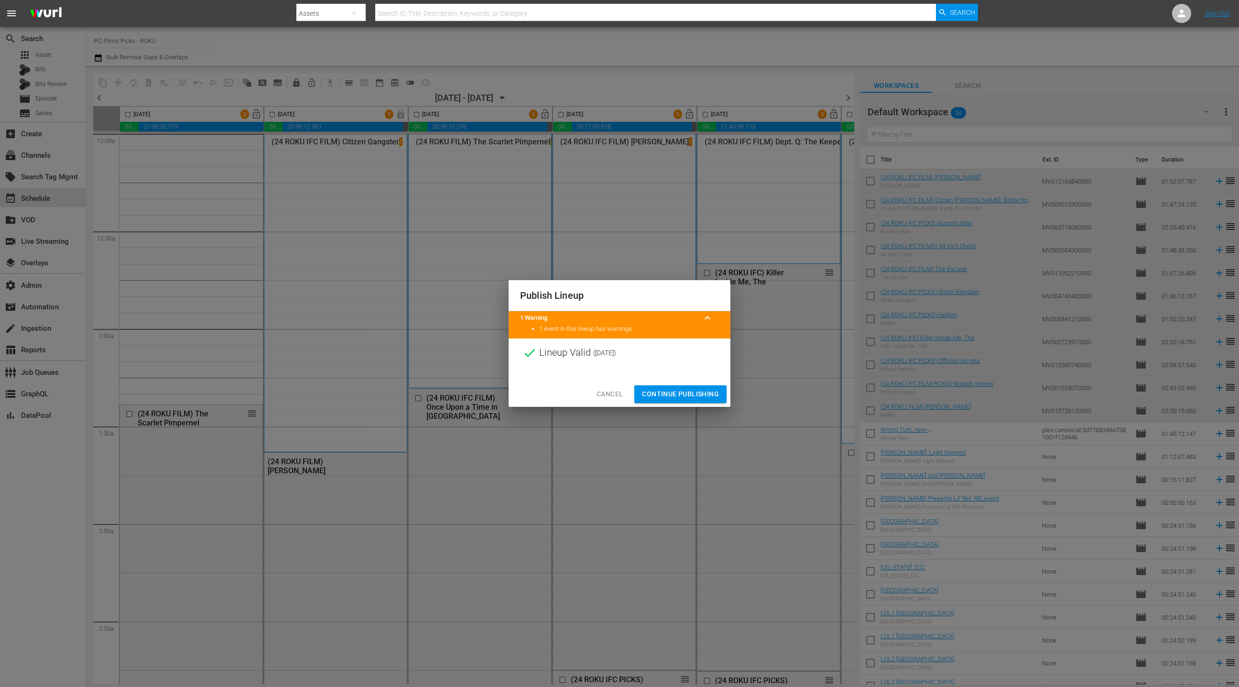
click at [685, 393] on span "Continue Publishing" at bounding box center [680, 394] width 77 height 12
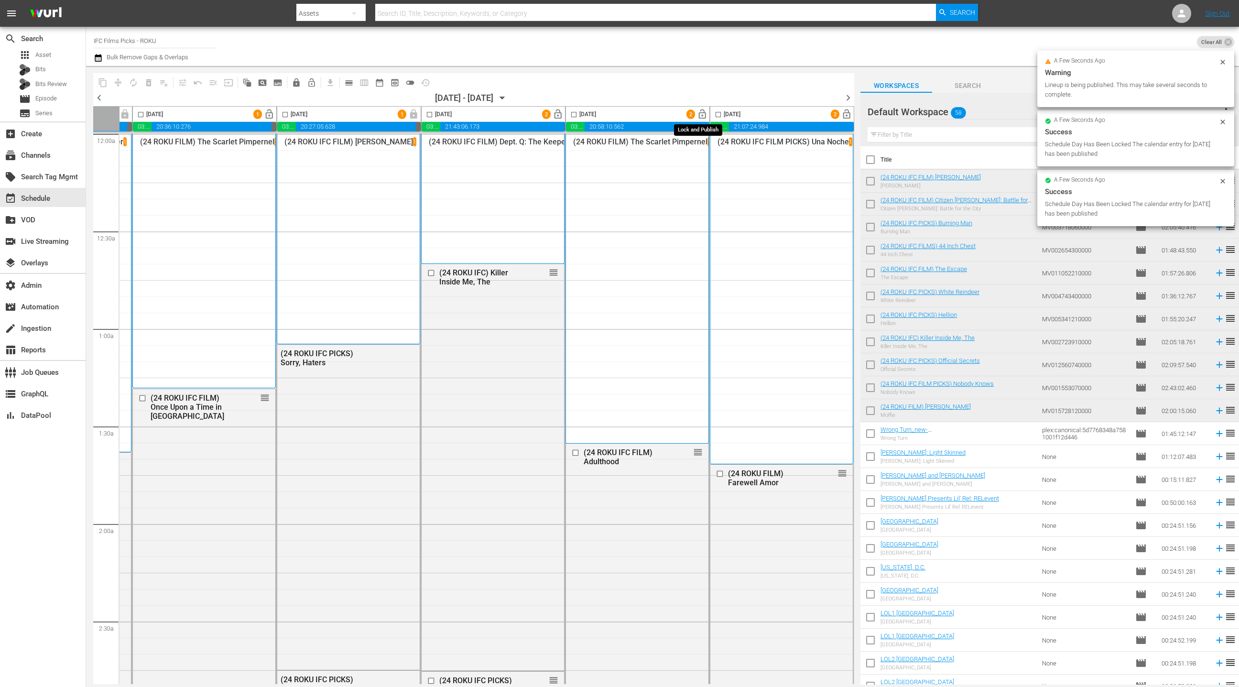
click at [697, 112] on span "lock_open" at bounding box center [702, 114] width 11 height 11
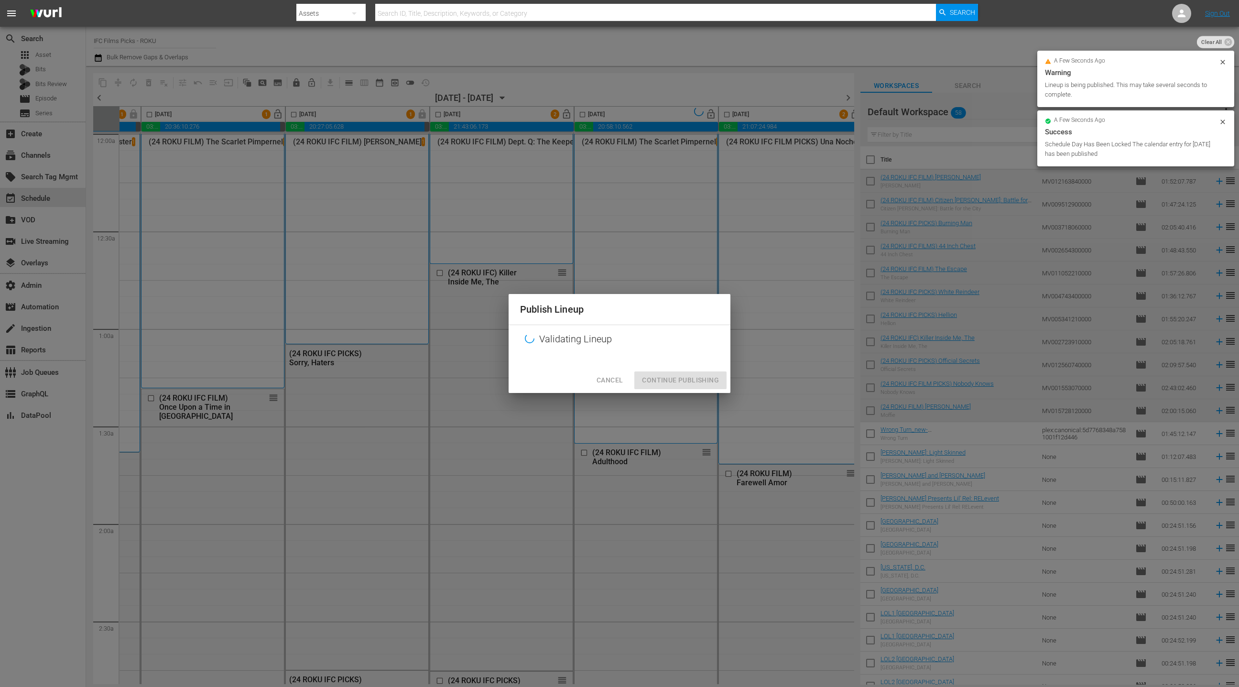
scroll to position [0, 264]
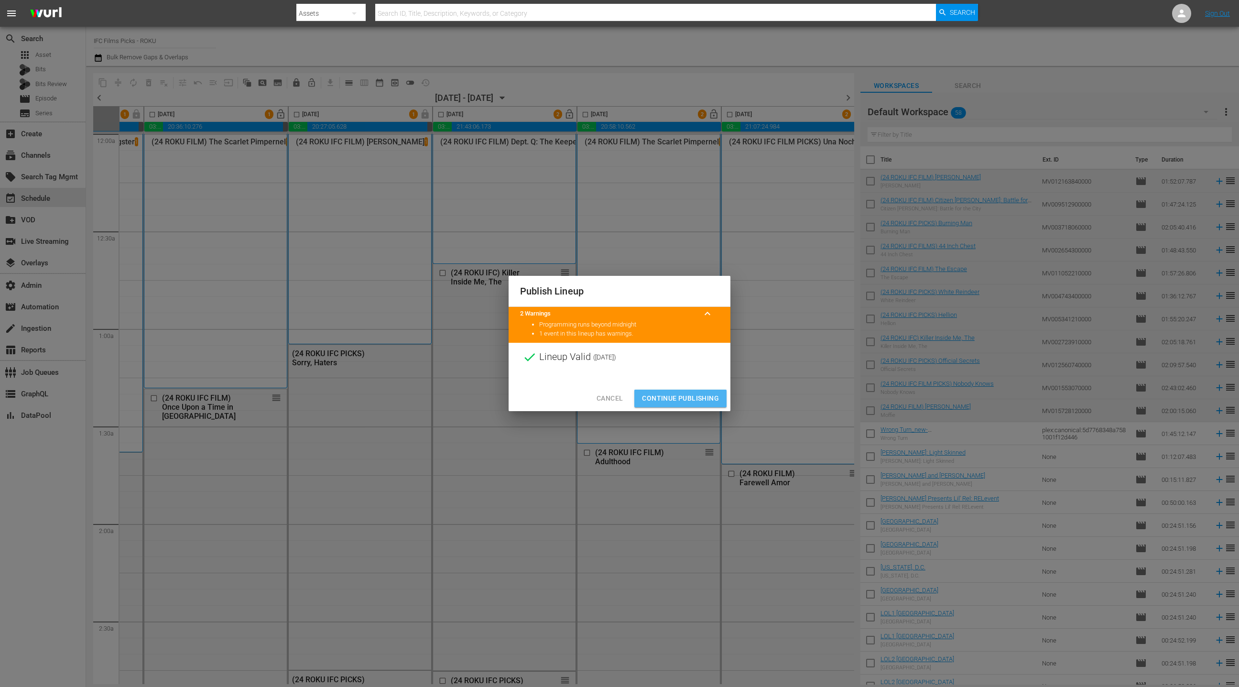
click at [689, 400] on span "Continue Publishing" at bounding box center [680, 399] width 77 height 12
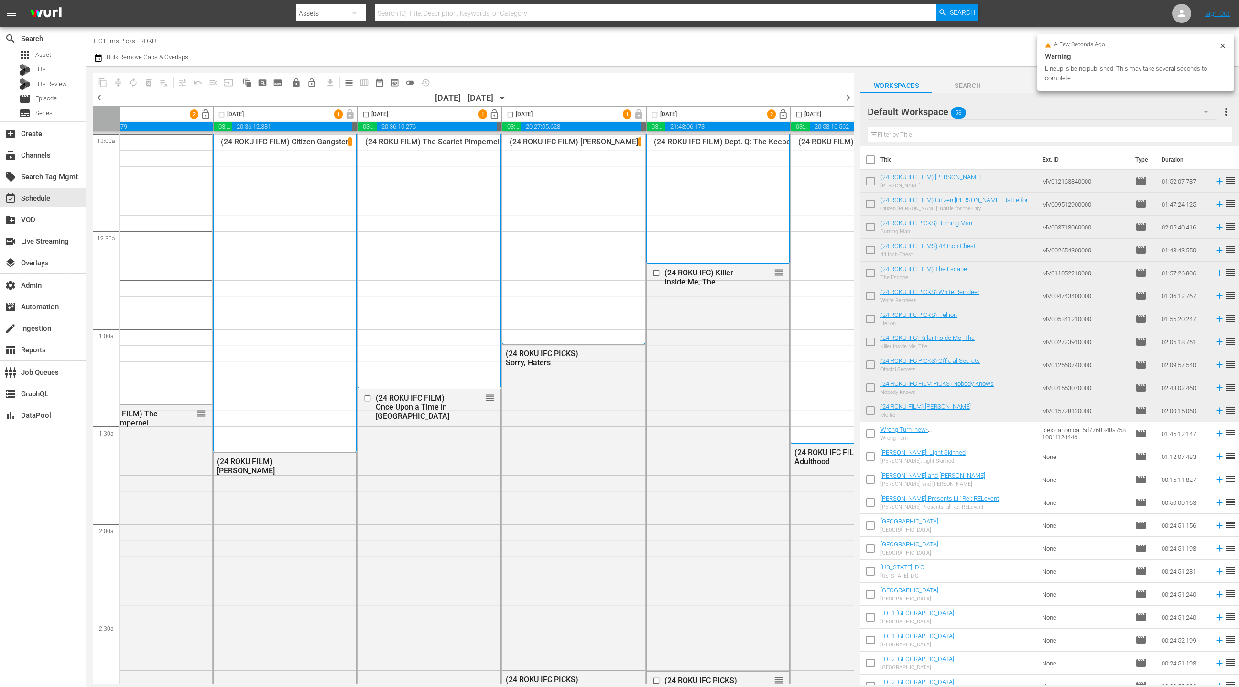
scroll to position [0, 0]
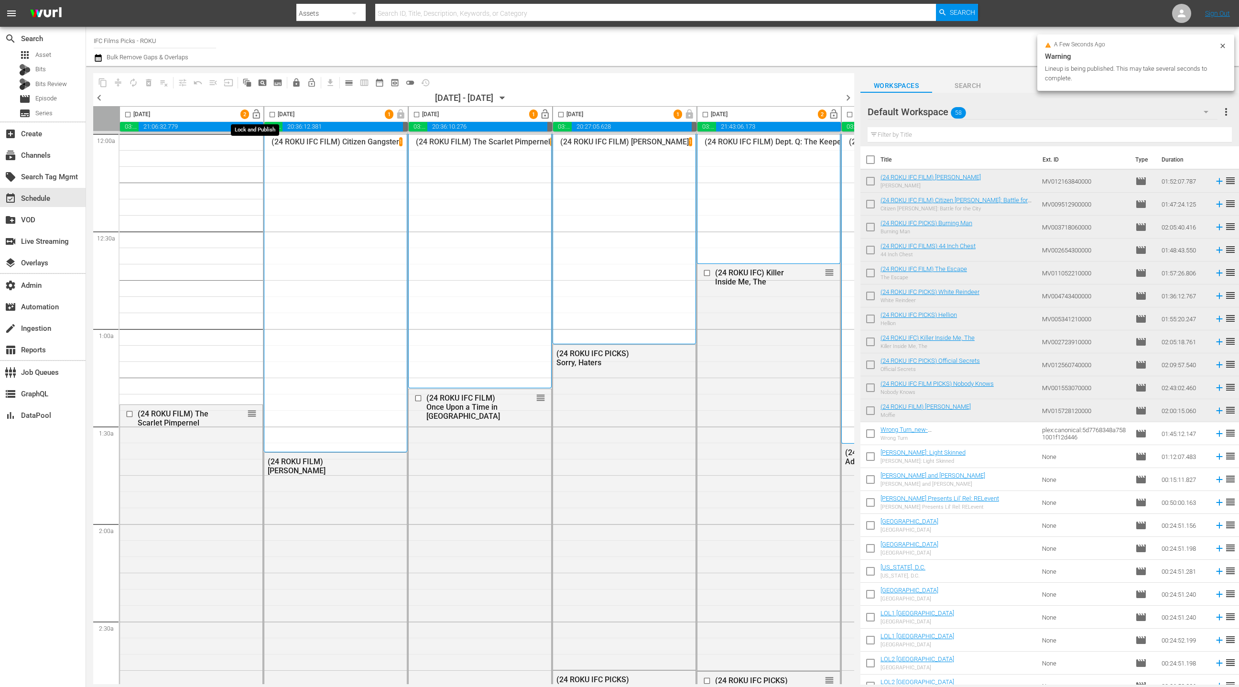
click at [256, 113] on span "lock_open" at bounding box center [256, 114] width 11 height 11
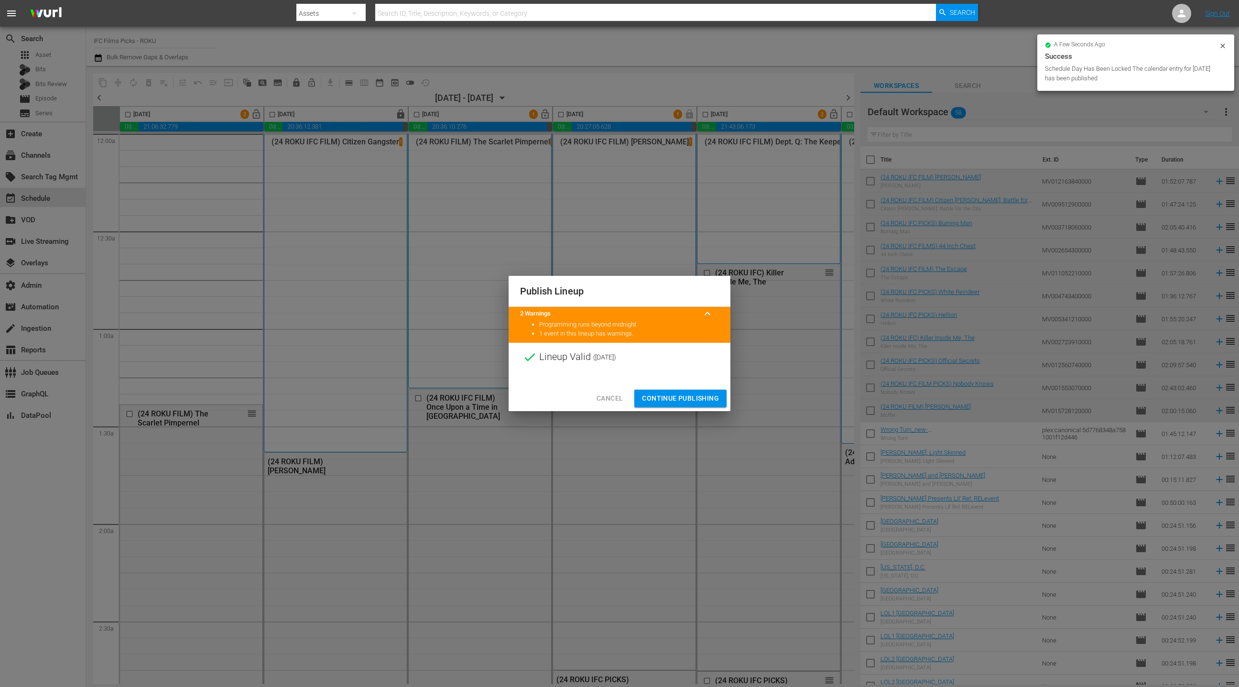
click at [693, 399] on span "Continue Publishing" at bounding box center [680, 399] width 77 height 12
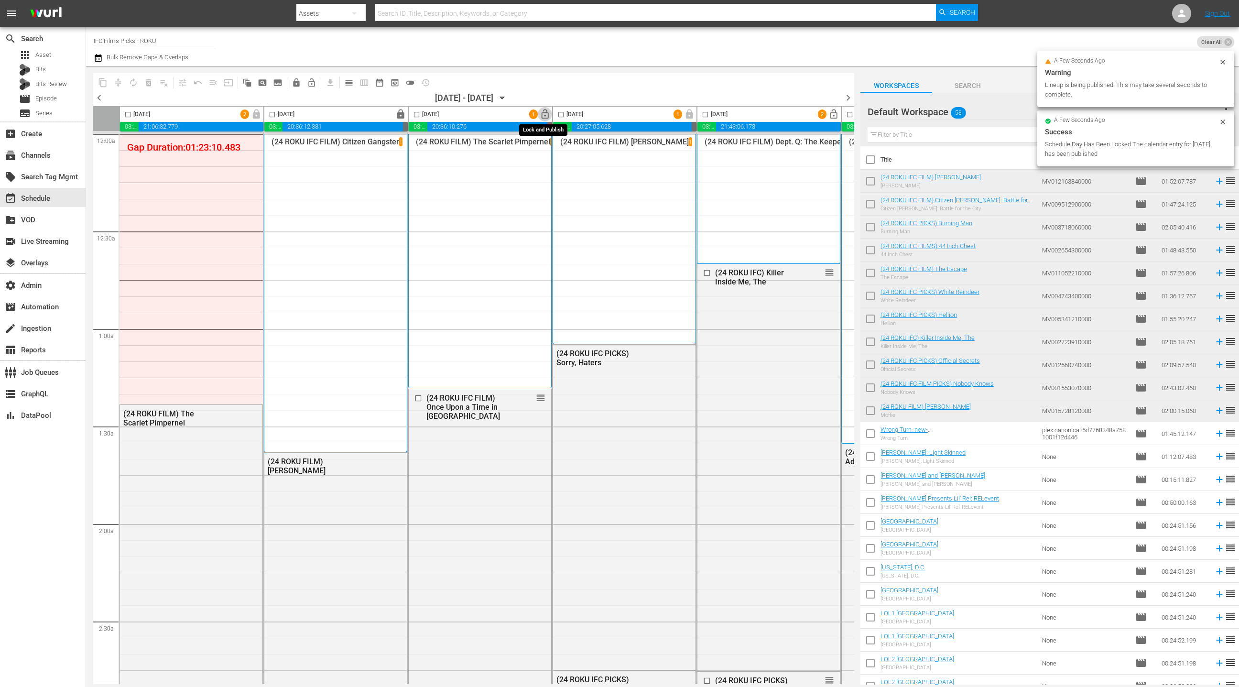
click at [547, 117] on span "lock_open" at bounding box center [545, 114] width 11 height 11
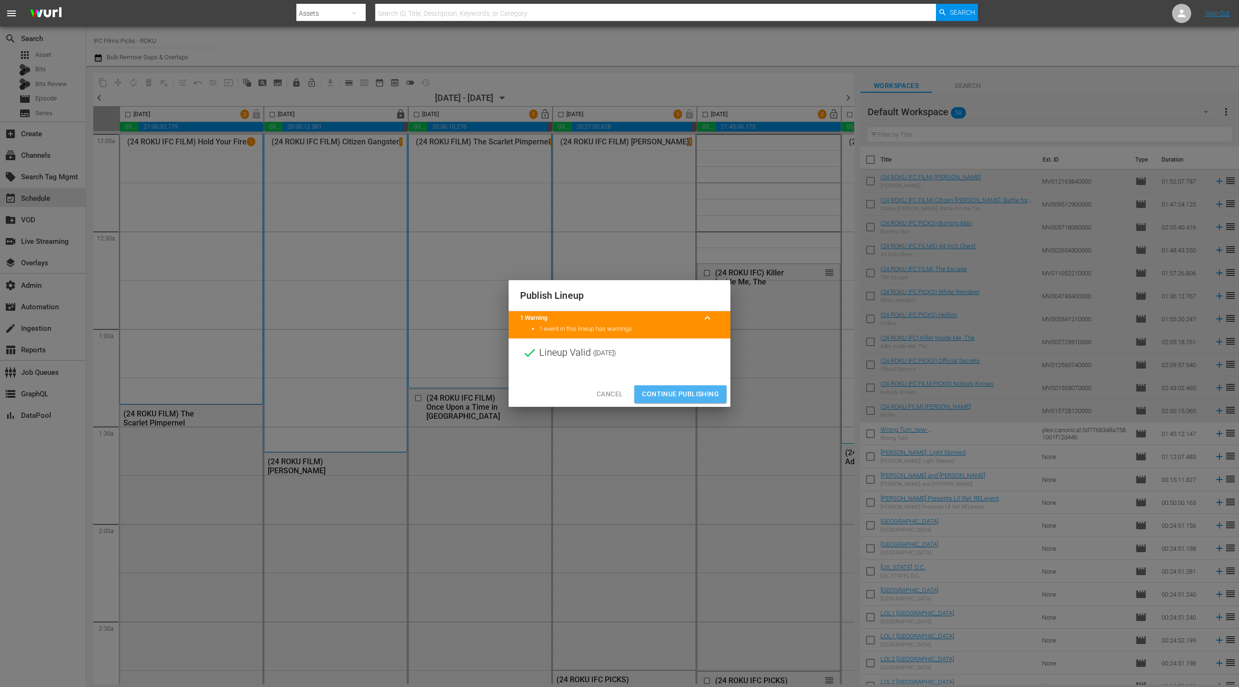
click at [672, 392] on span "Continue Publishing" at bounding box center [680, 394] width 77 height 12
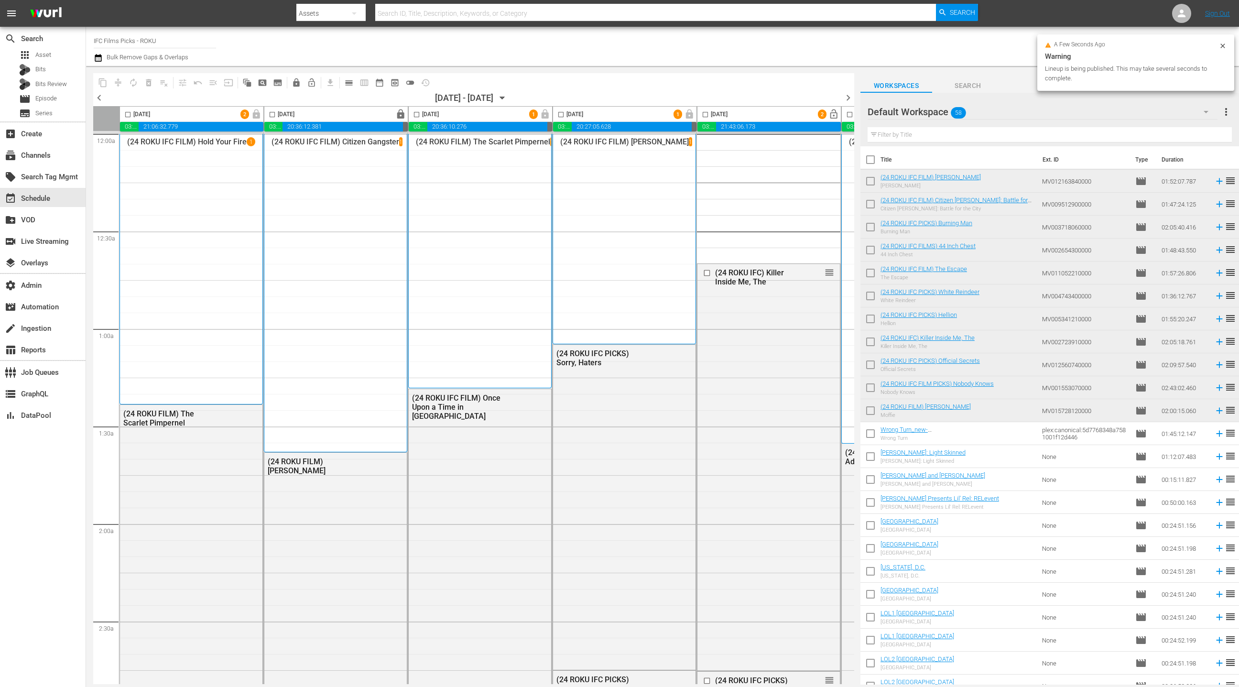
scroll to position [0, 277]
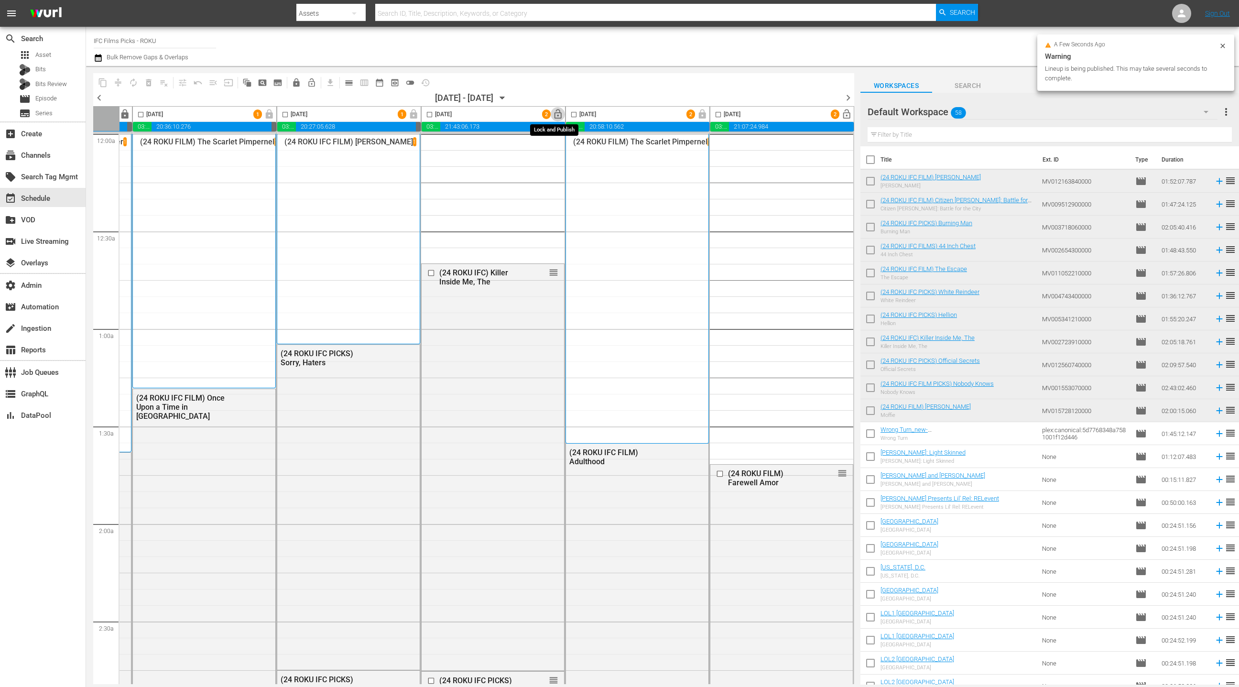
click at [558, 116] on span "lock_open" at bounding box center [558, 114] width 11 height 11
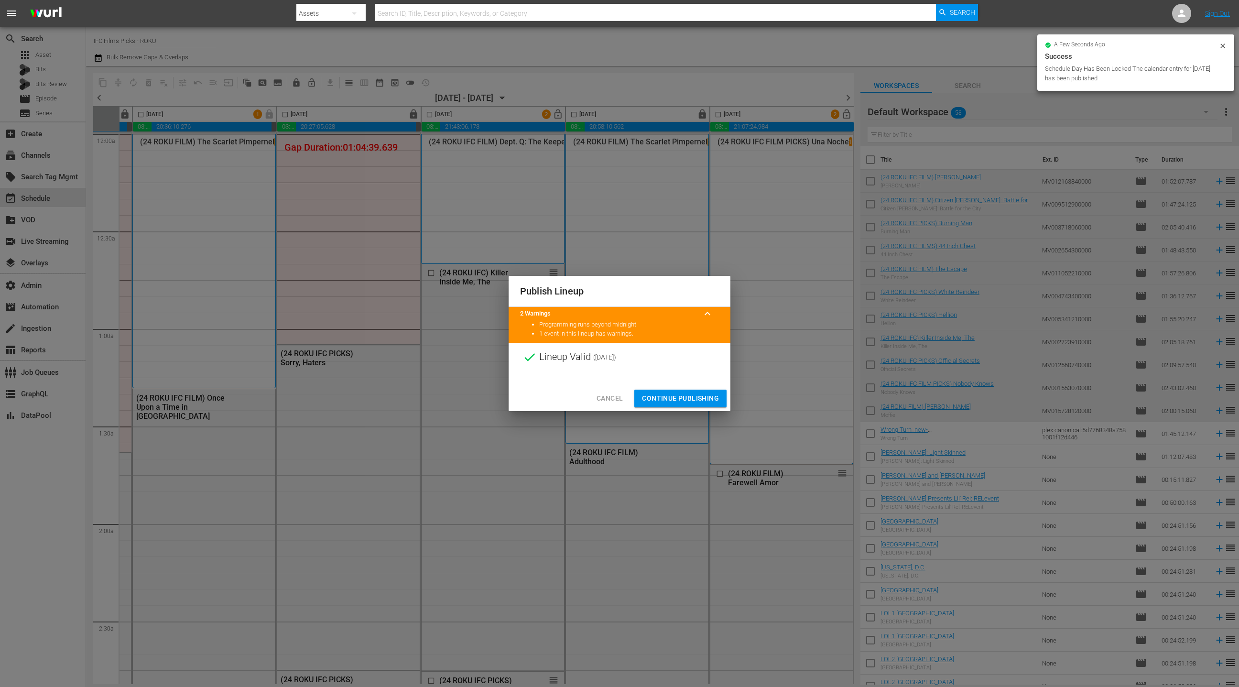
click at [676, 399] on span "Continue Publishing" at bounding box center [680, 399] width 77 height 12
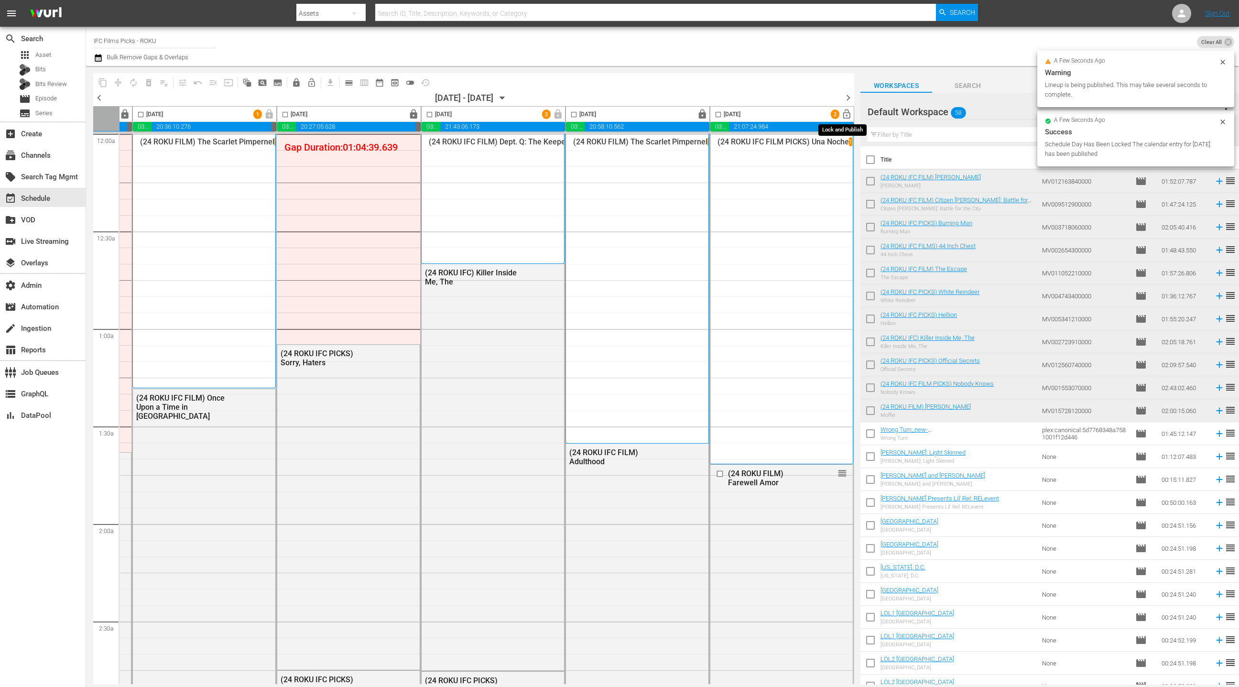
click at [844, 117] on span "lock_open" at bounding box center [846, 114] width 11 height 11
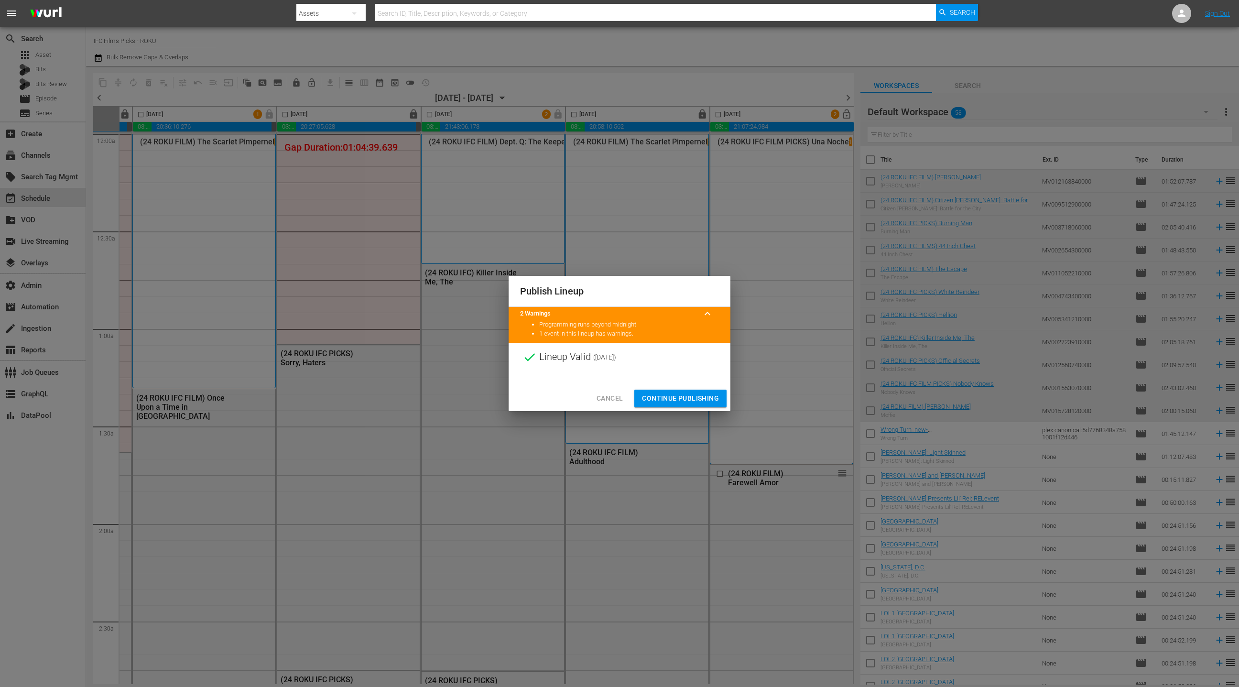
click at [698, 399] on span "Continue Publishing" at bounding box center [680, 399] width 77 height 12
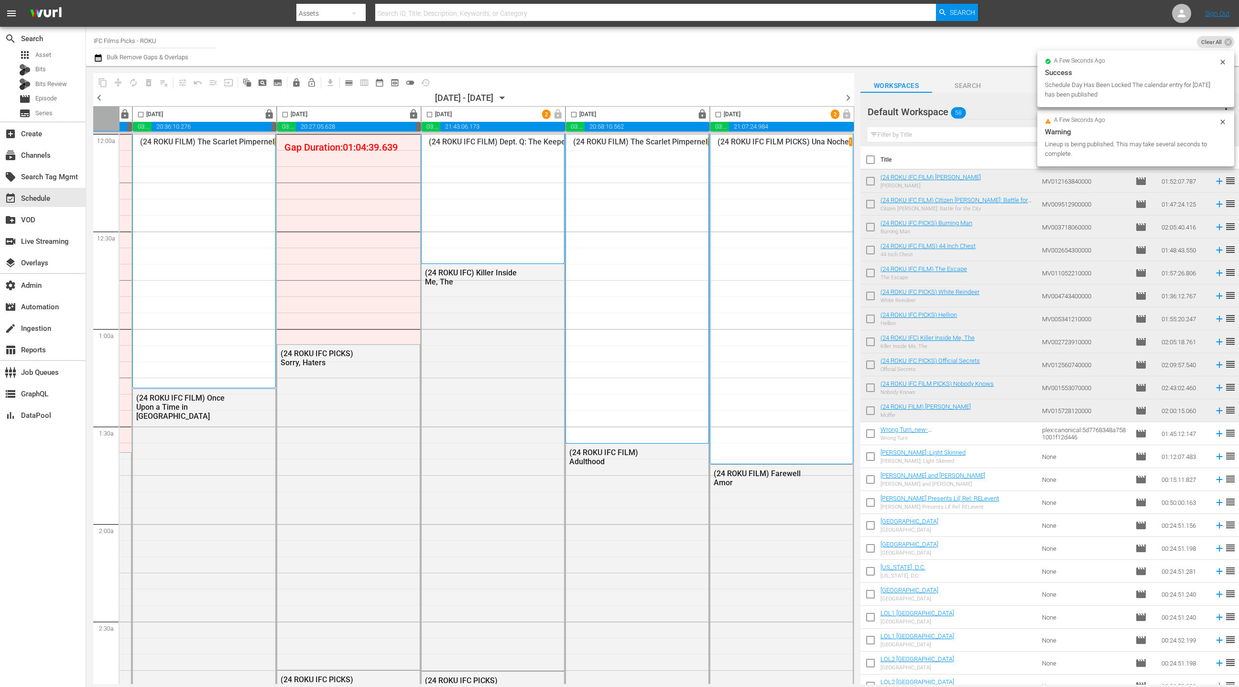
click at [849, 98] on span "chevron_right" at bounding box center [848, 98] width 12 height 12
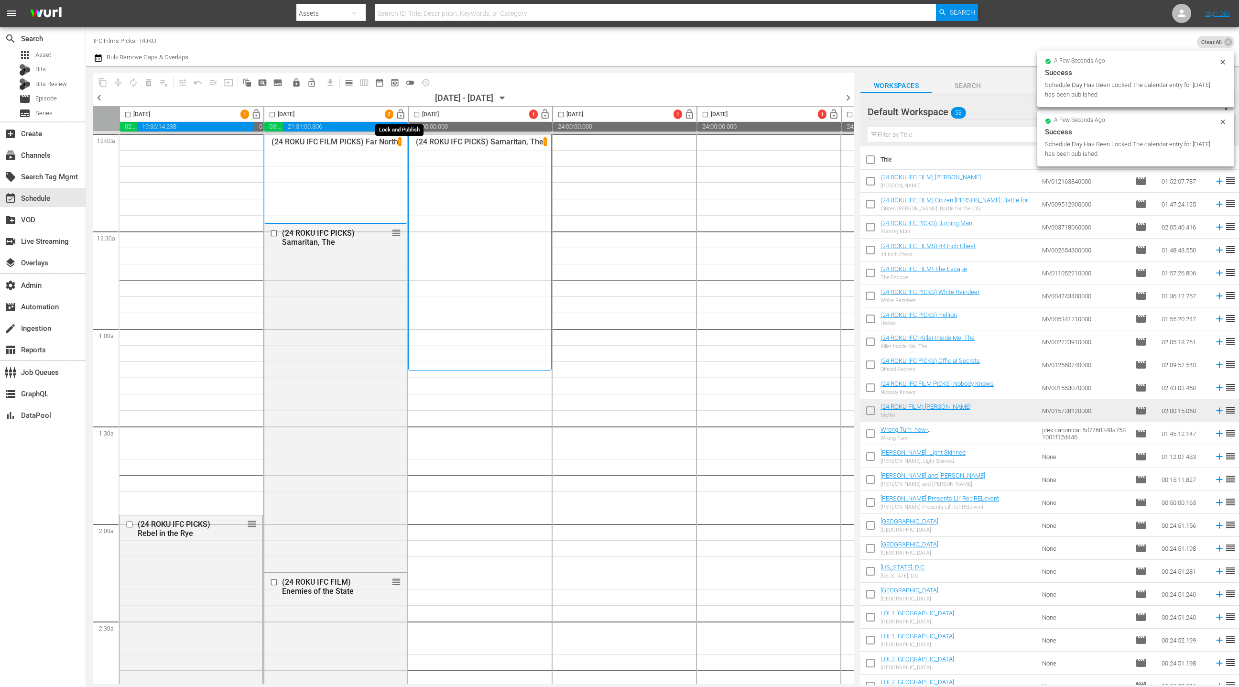
click at [399, 116] on span "lock_open" at bounding box center [400, 114] width 11 height 11
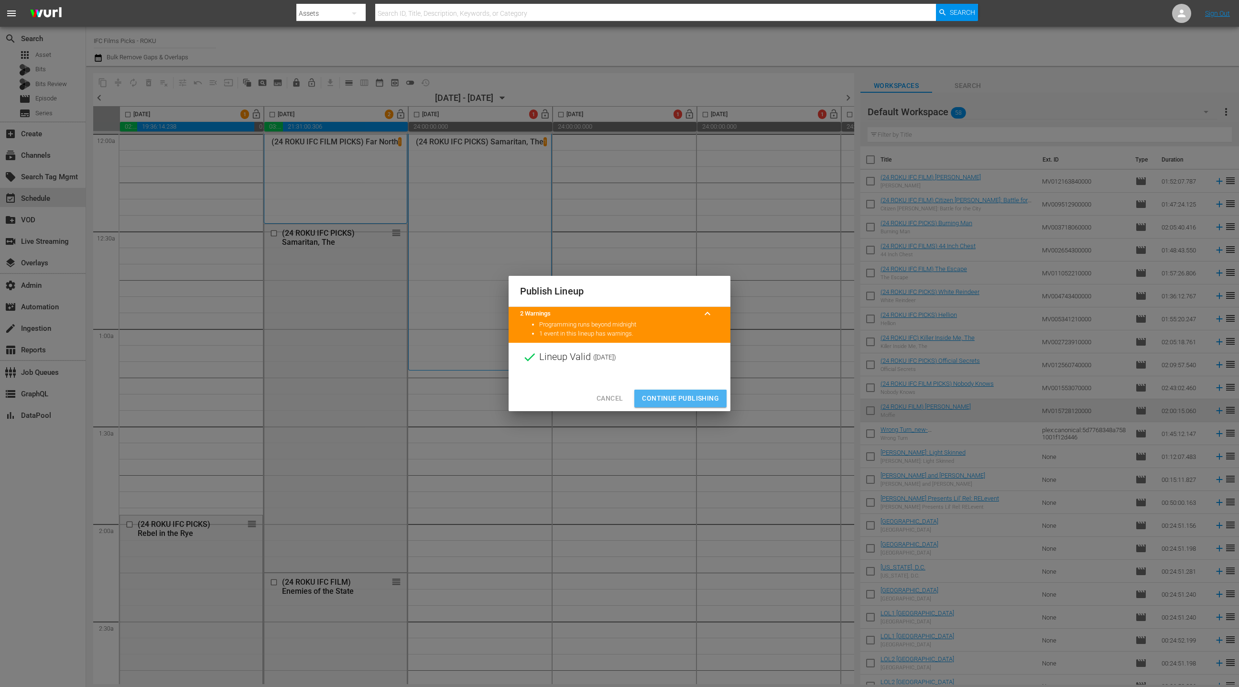
click at [674, 401] on span "Continue Publishing" at bounding box center [680, 399] width 77 height 12
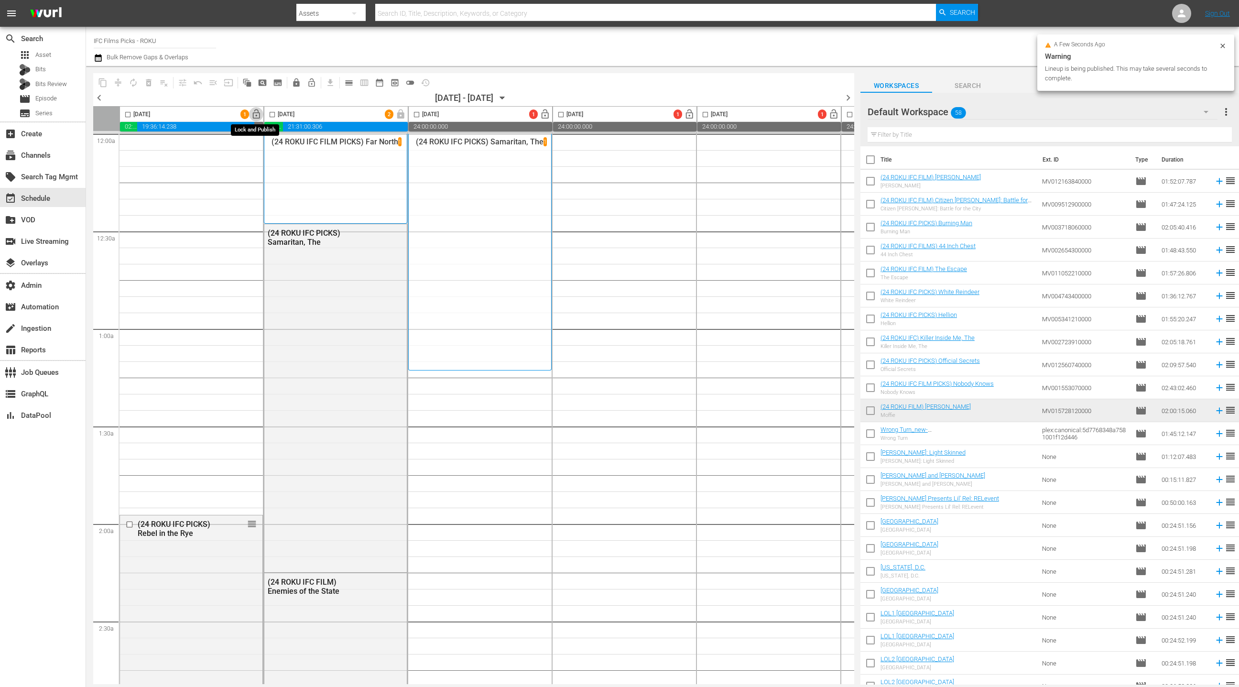
click at [261, 117] on button "lock_open" at bounding box center [256, 114] width 15 height 15
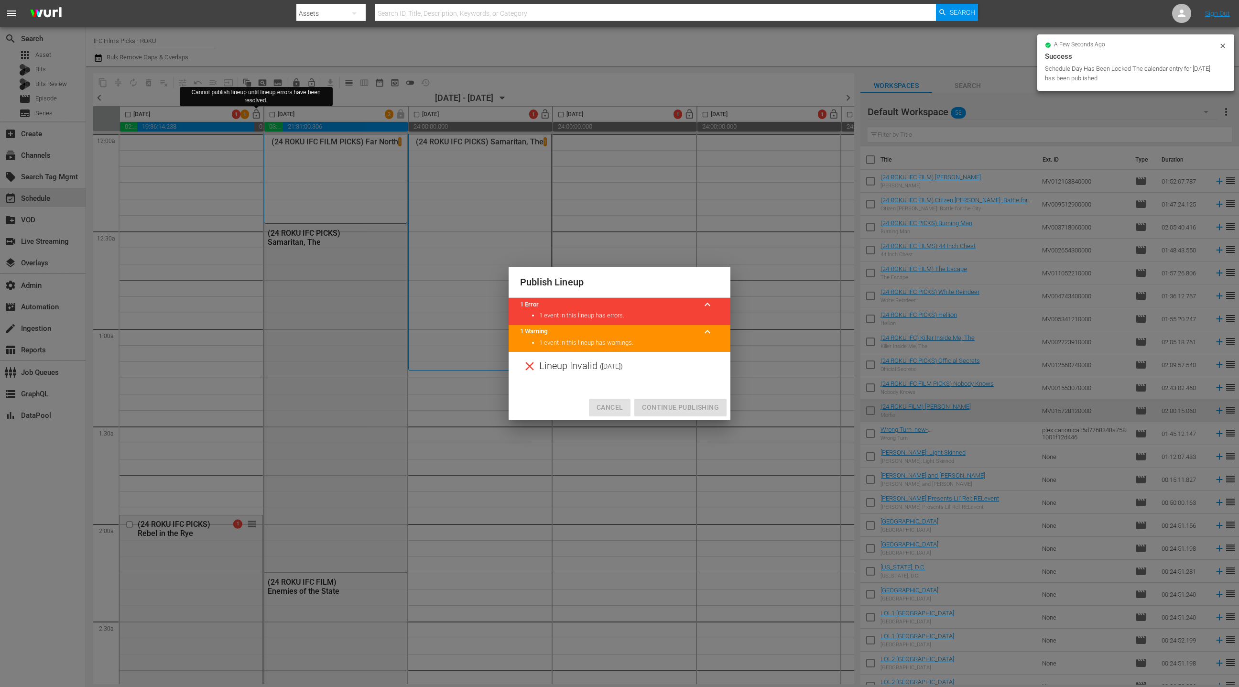
drag, startPoint x: 614, startPoint y: 406, endPoint x: 614, endPoint y: 382, distance: 24.9
click at [614, 406] on span "Cancel" at bounding box center [610, 408] width 26 height 12
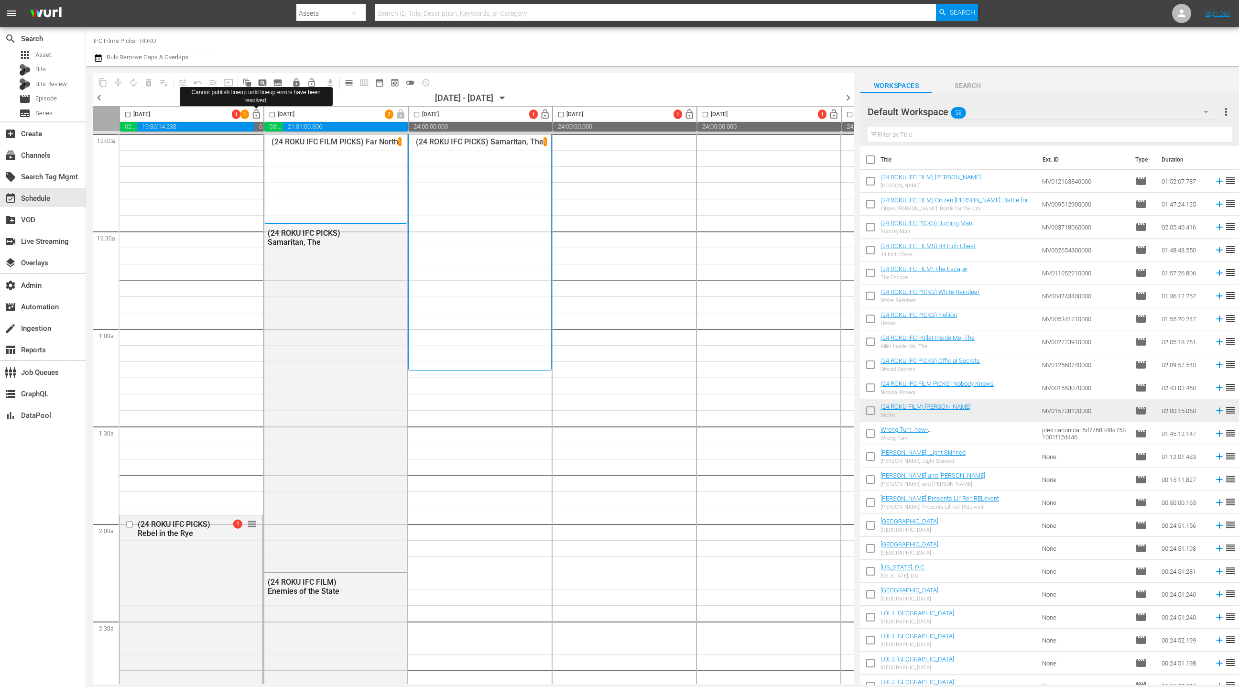
click at [99, 98] on span "chevron_left" at bounding box center [99, 98] width 12 height 12
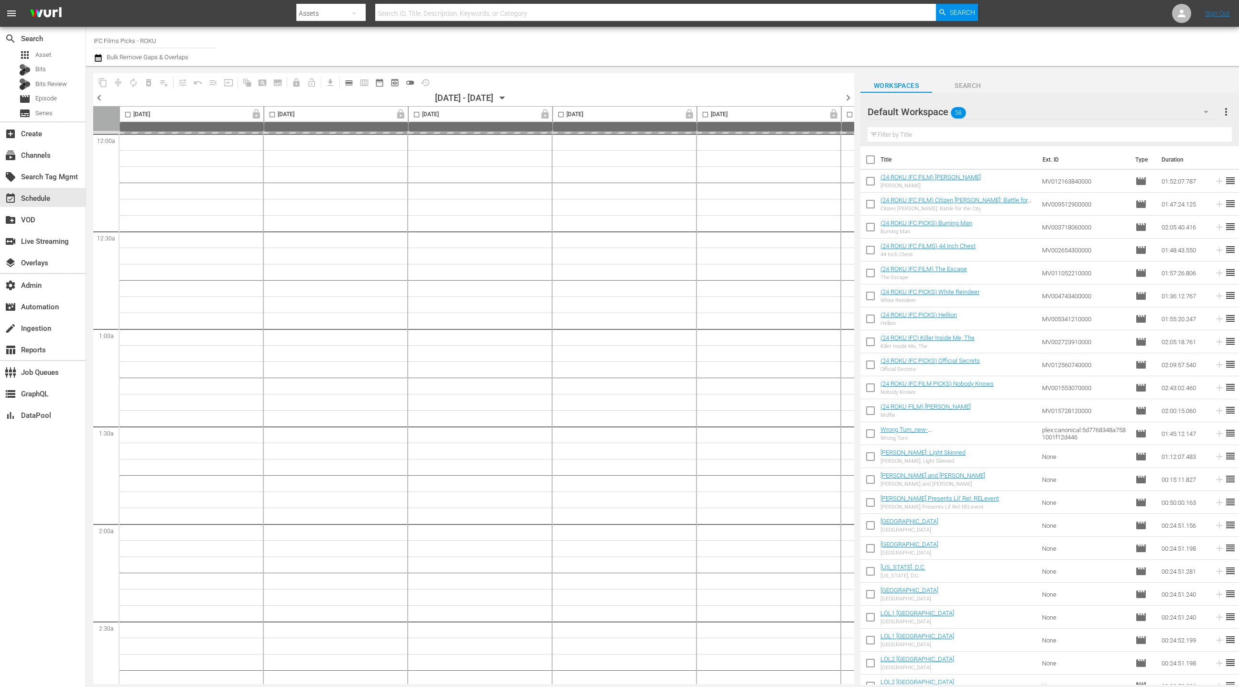
click at [850, 98] on span "chevron_right" at bounding box center [848, 98] width 12 height 12
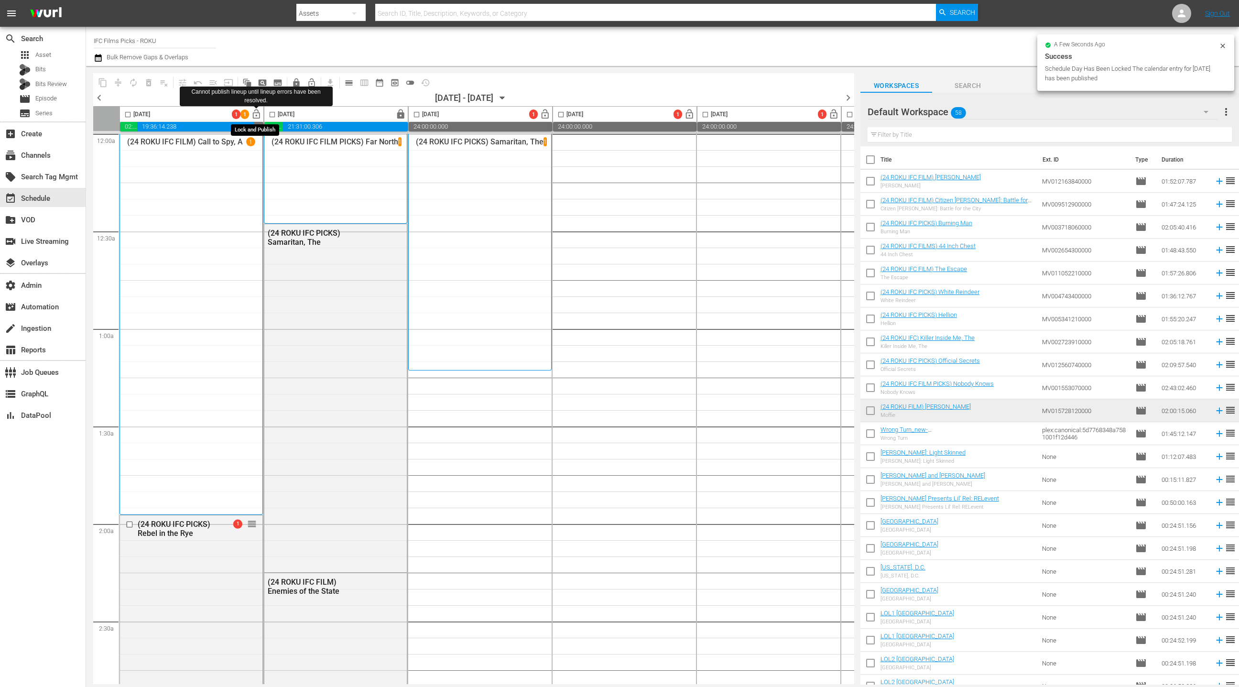
click at [258, 116] on span "lock_open" at bounding box center [256, 114] width 11 height 11
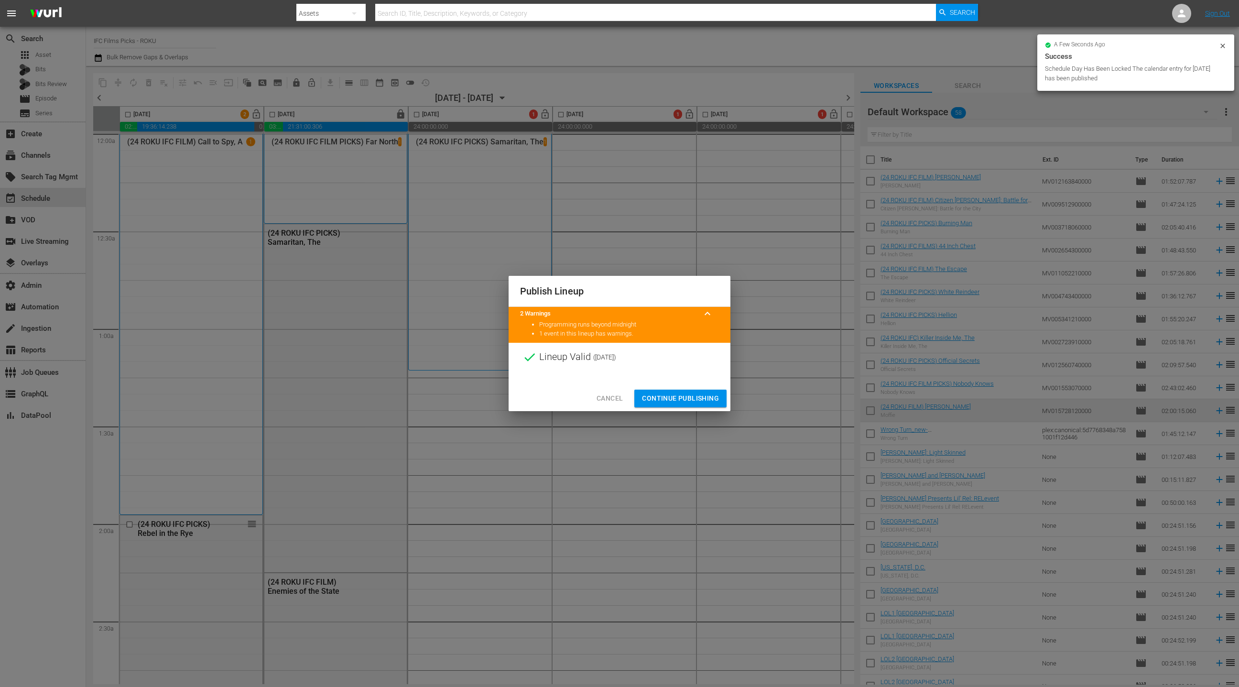
click at [686, 397] on span "Continue Publishing" at bounding box center [680, 399] width 77 height 12
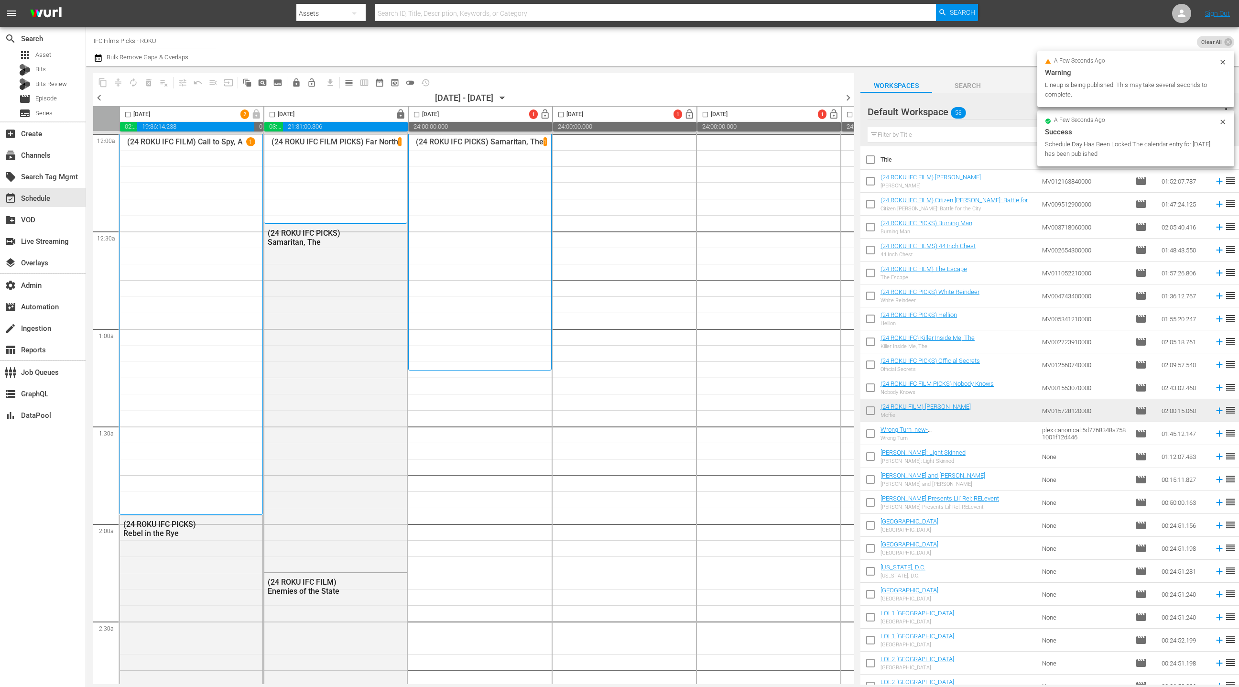
click at [101, 59] on icon "button" at bounding box center [98, 58] width 7 height 8
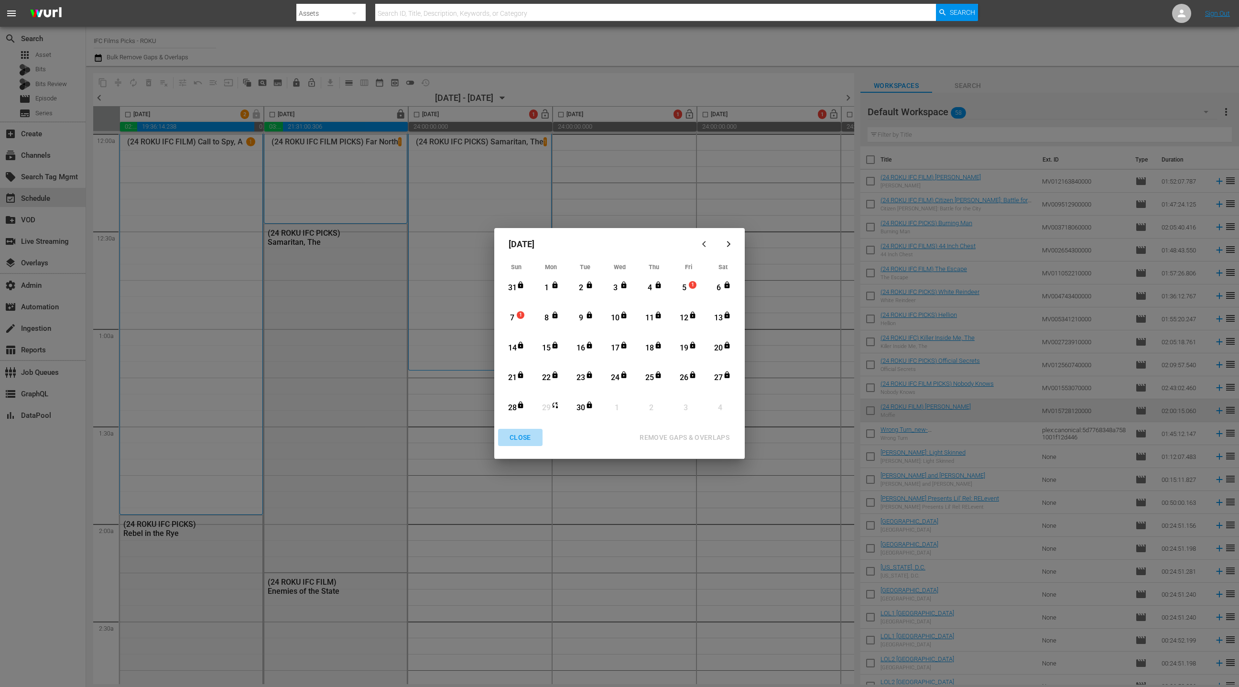
drag, startPoint x: 520, startPoint y: 436, endPoint x: 519, endPoint y: 410, distance: 26.3
click at [519, 436] on div "CLOSE" at bounding box center [520, 438] width 37 height 12
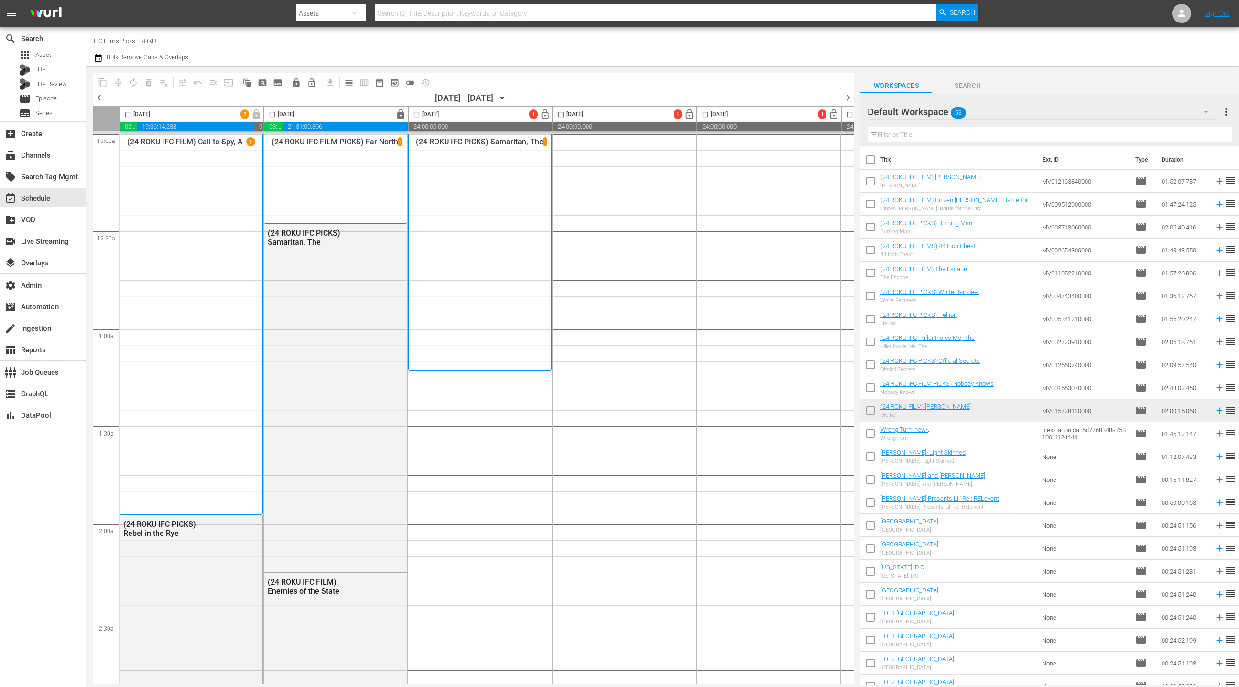
click at [100, 100] on span "chevron_left" at bounding box center [99, 98] width 12 height 12
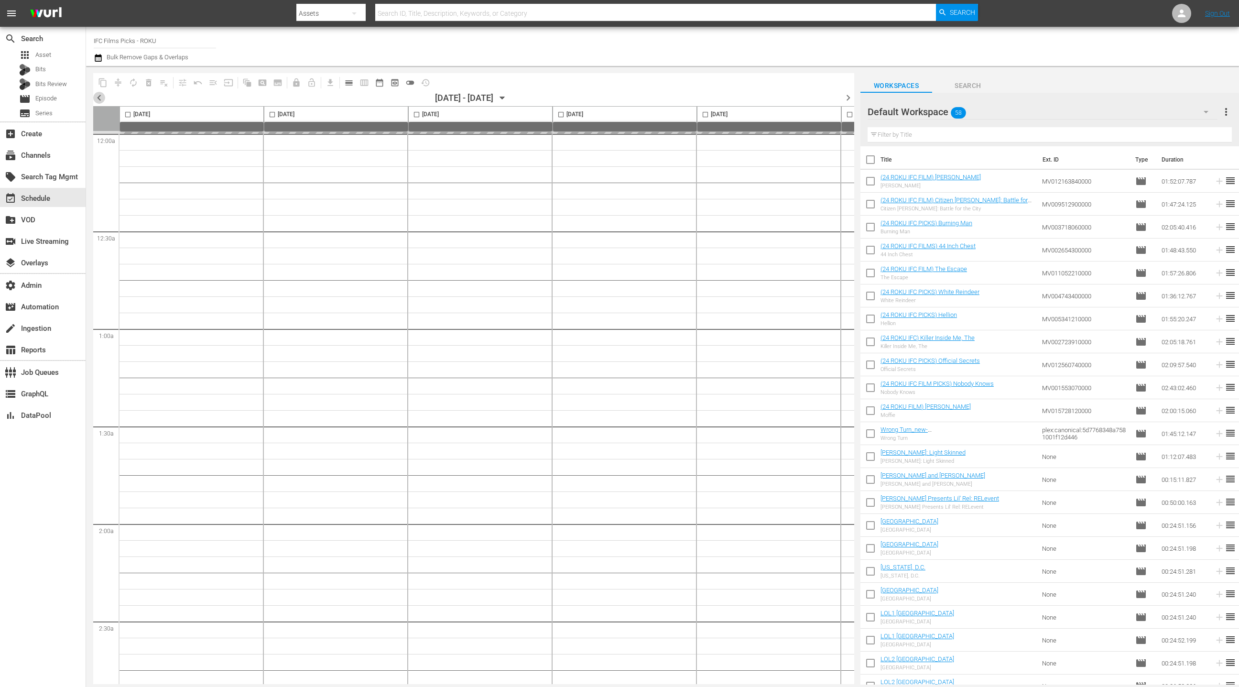
click at [100, 100] on span "chevron_left" at bounding box center [99, 98] width 12 height 12
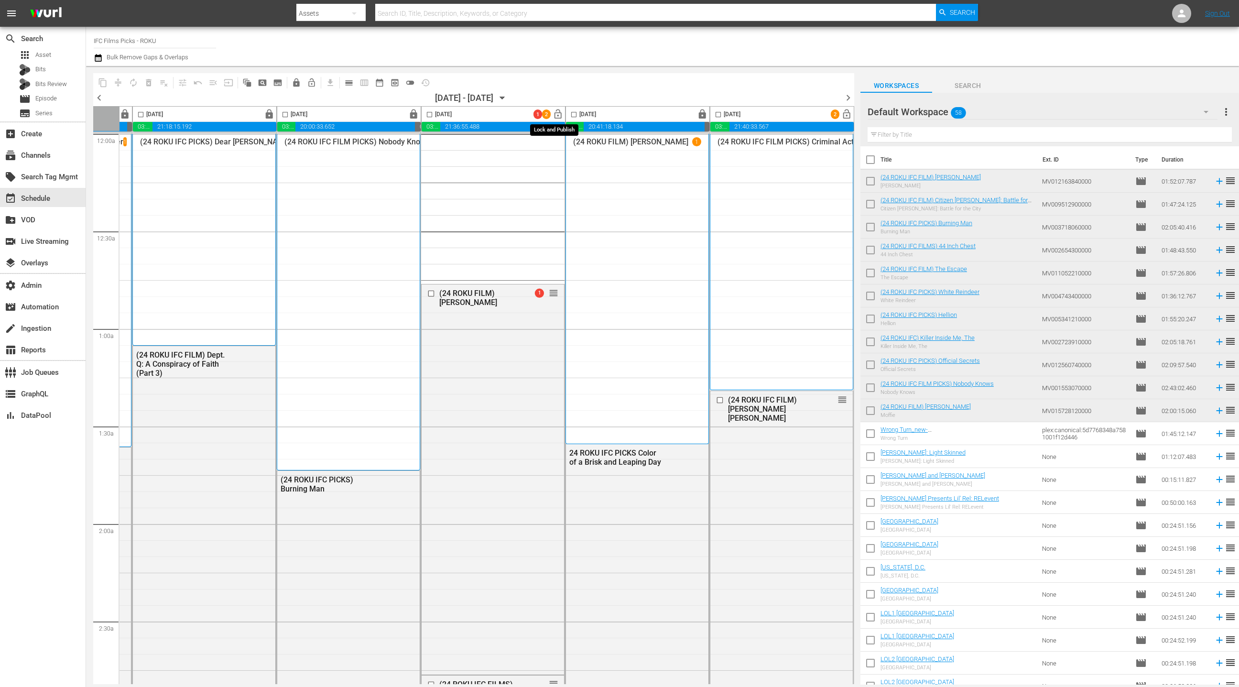
click at [555, 117] on span "lock_open" at bounding box center [558, 114] width 11 height 11
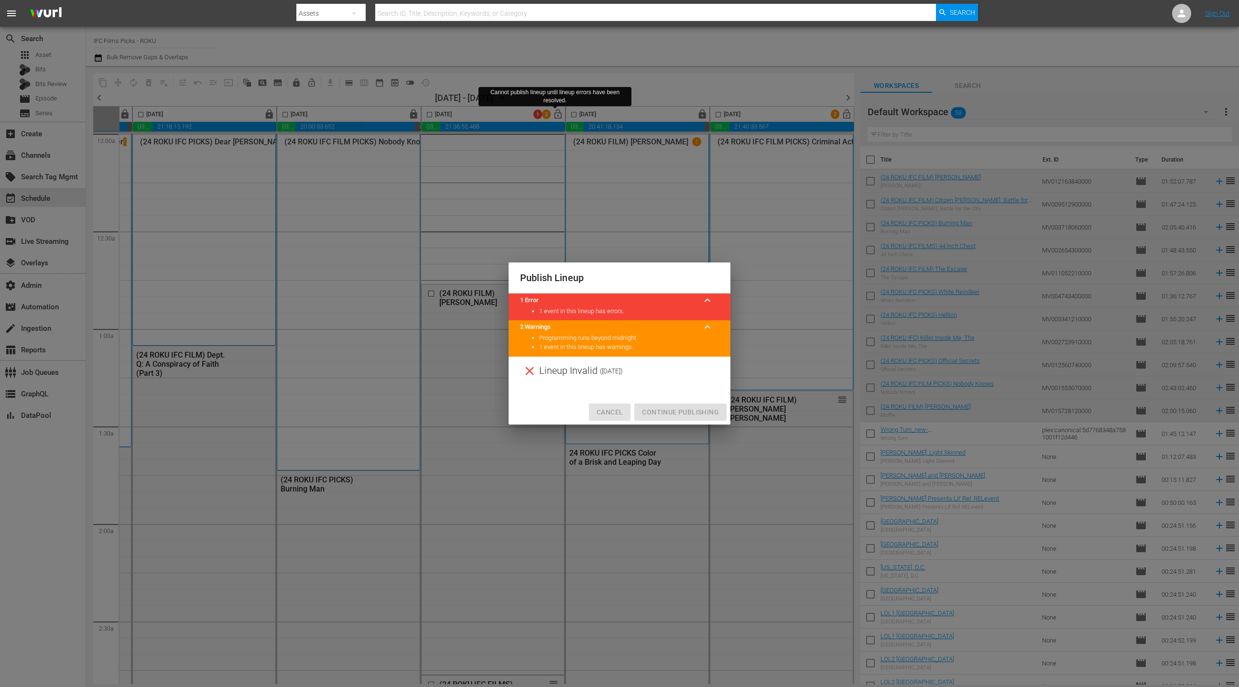
drag, startPoint x: 615, startPoint y: 411, endPoint x: 618, endPoint y: 406, distance: 5.3
click at [615, 411] on span "Cancel" at bounding box center [610, 412] width 26 height 12
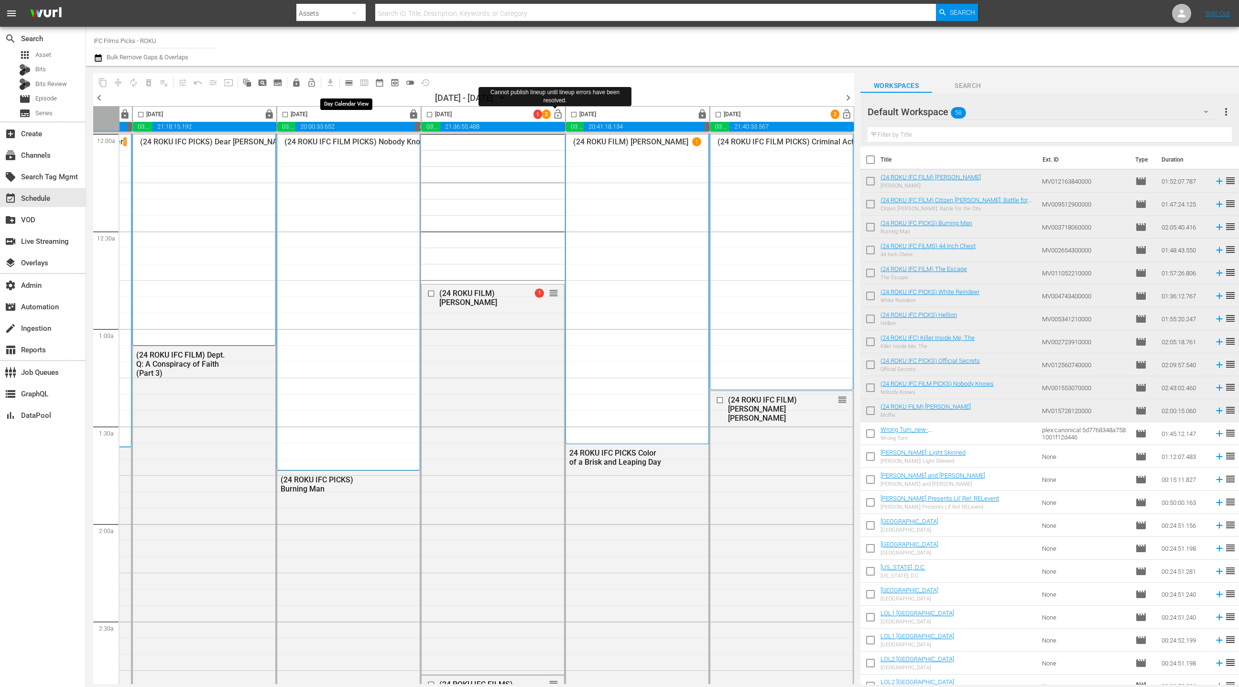
click at [348, 84] on span "calendar_view_day_outlined" at bounding box center [349, 83] width 10 height 10
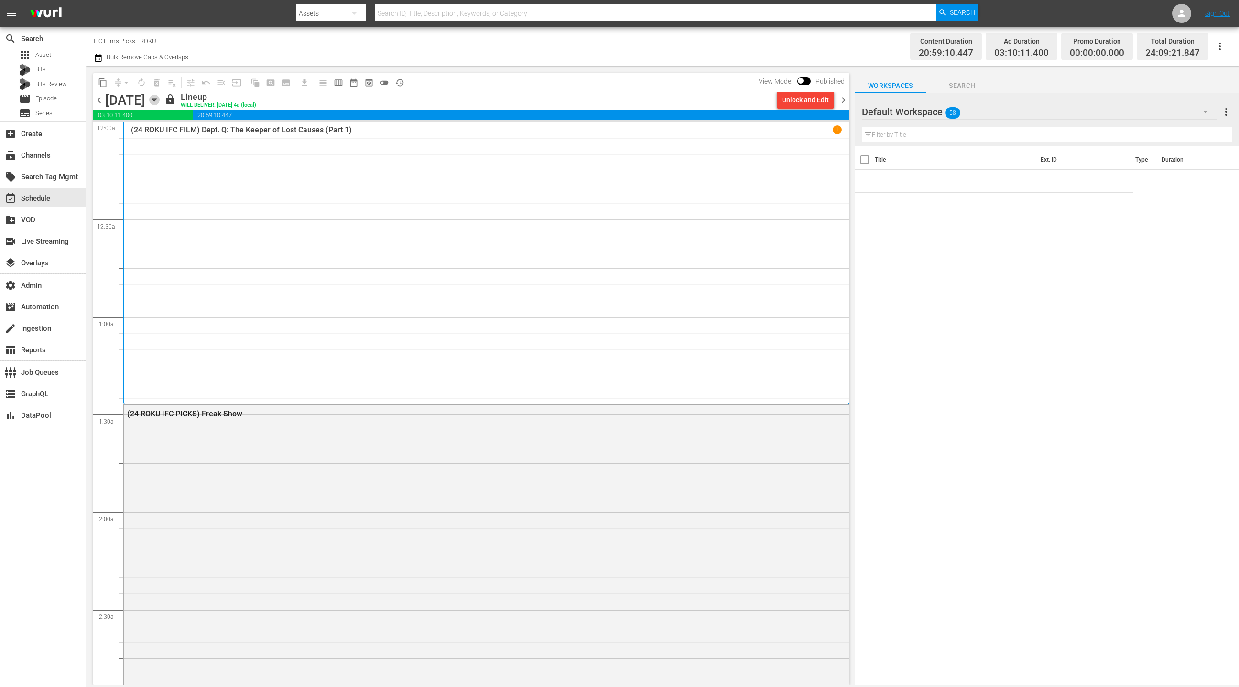
click at [160, 101] on icon "button" at bounding box center [154, 100] width 11 height 11
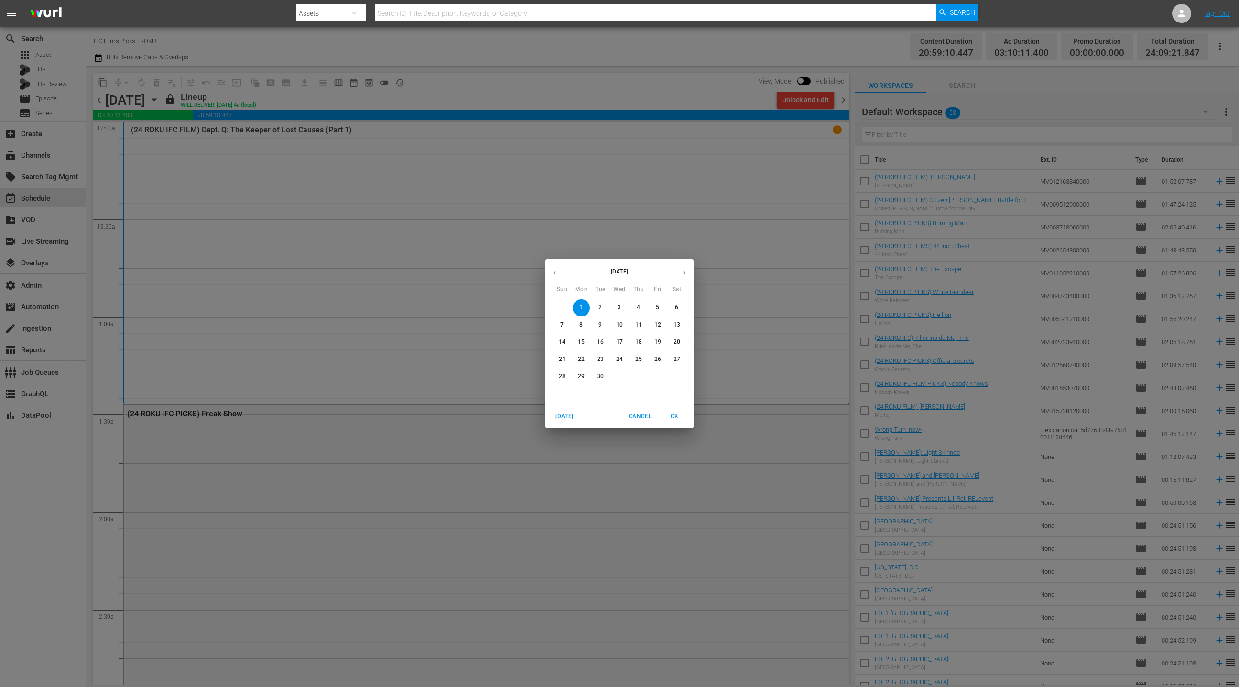
click at [659, 308] on span "5" at bounding box center [657, 308] width 17 height 8
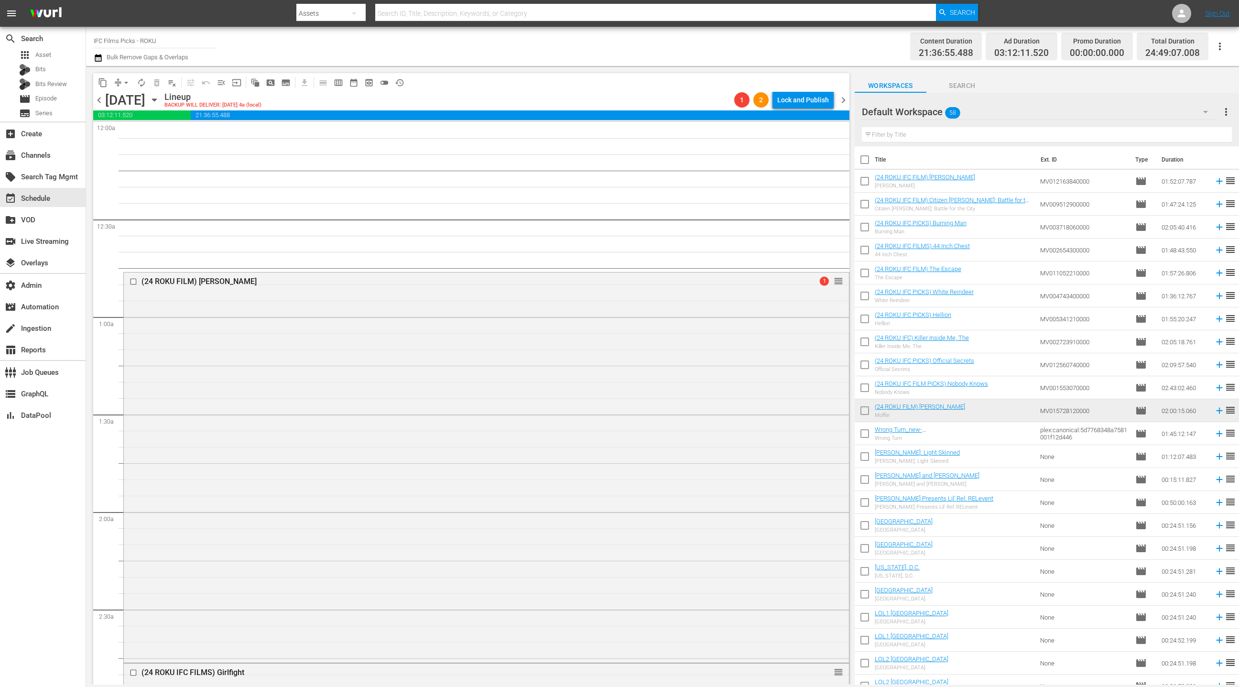
click at [98, 101] on span "chevron_left" at bounding box center [99, 100] width 12 height 12
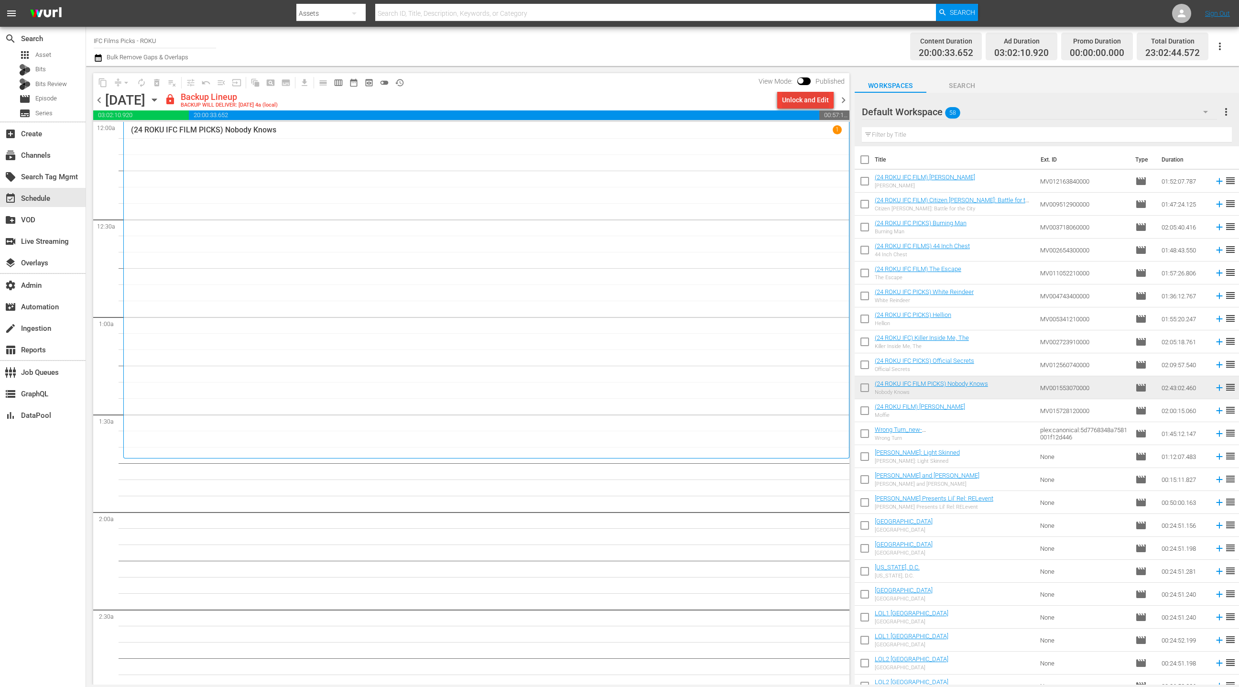
click at [798, 98] on div "Unlock and Edit" at bounding box center [805, 99] width 47 height 17
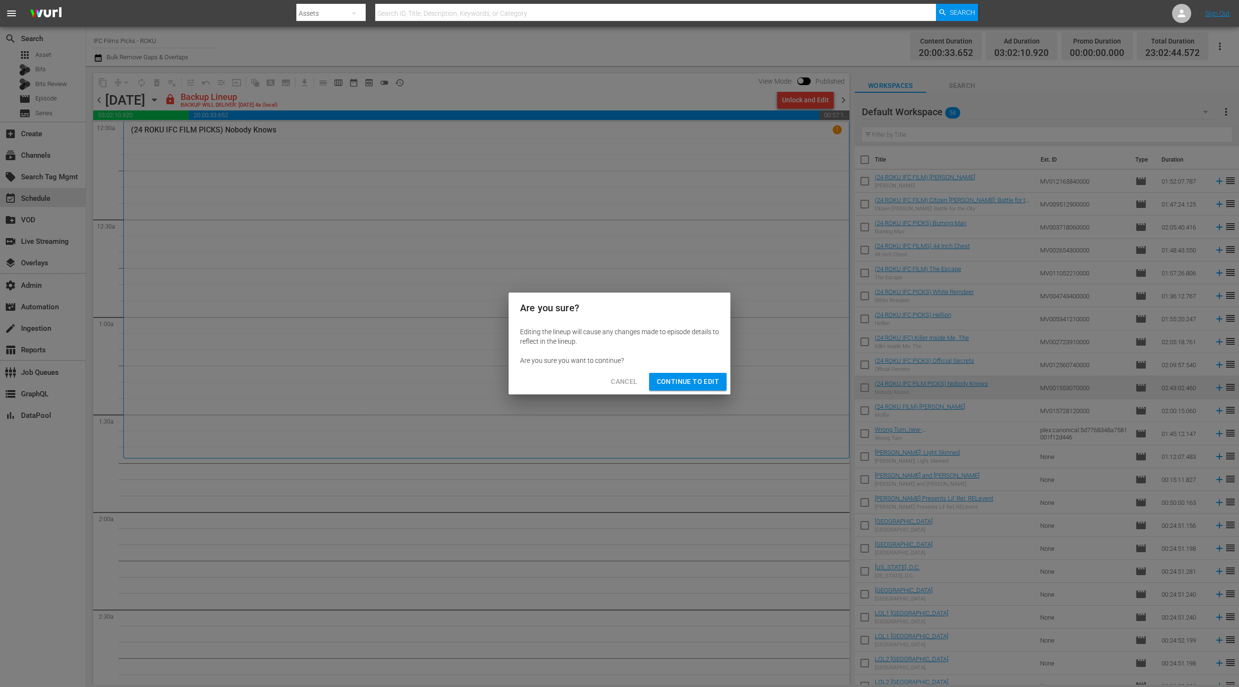
click at [701, 389] on button "Continue to Edit" at bounding box center [687, 382] width 77 height 18
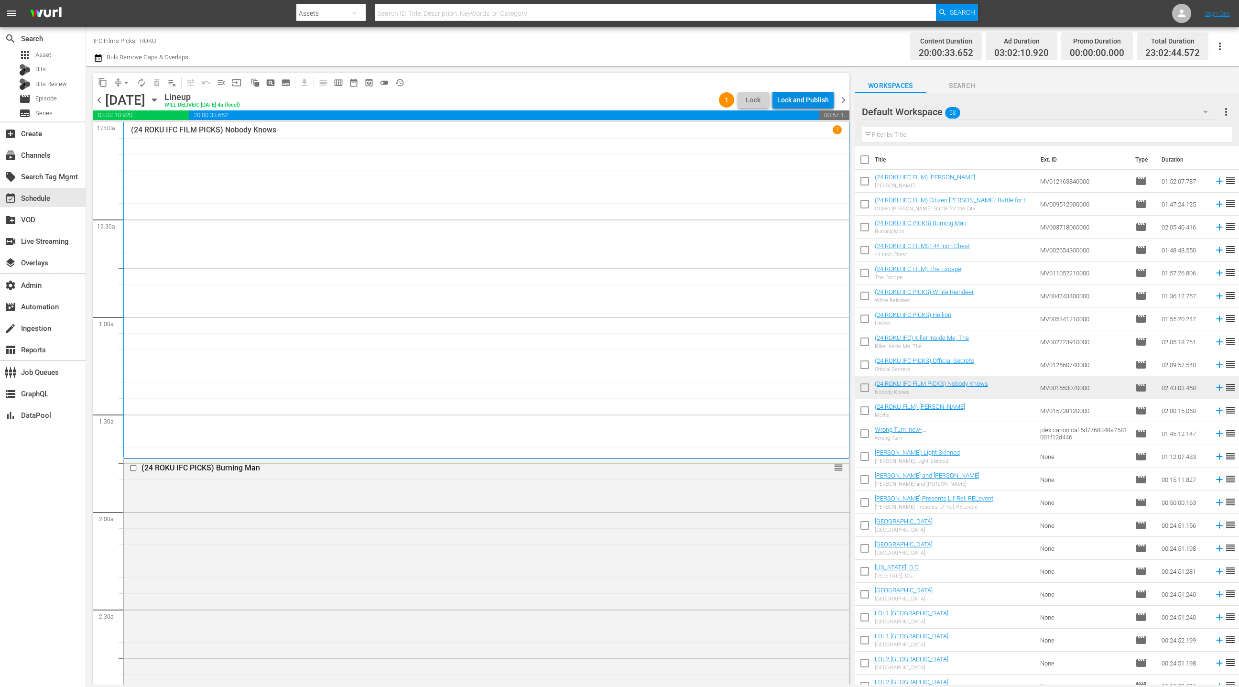
click at [811, 101] on div "Lock and Publish" at bounding box center [803, 99] width 52 height 17
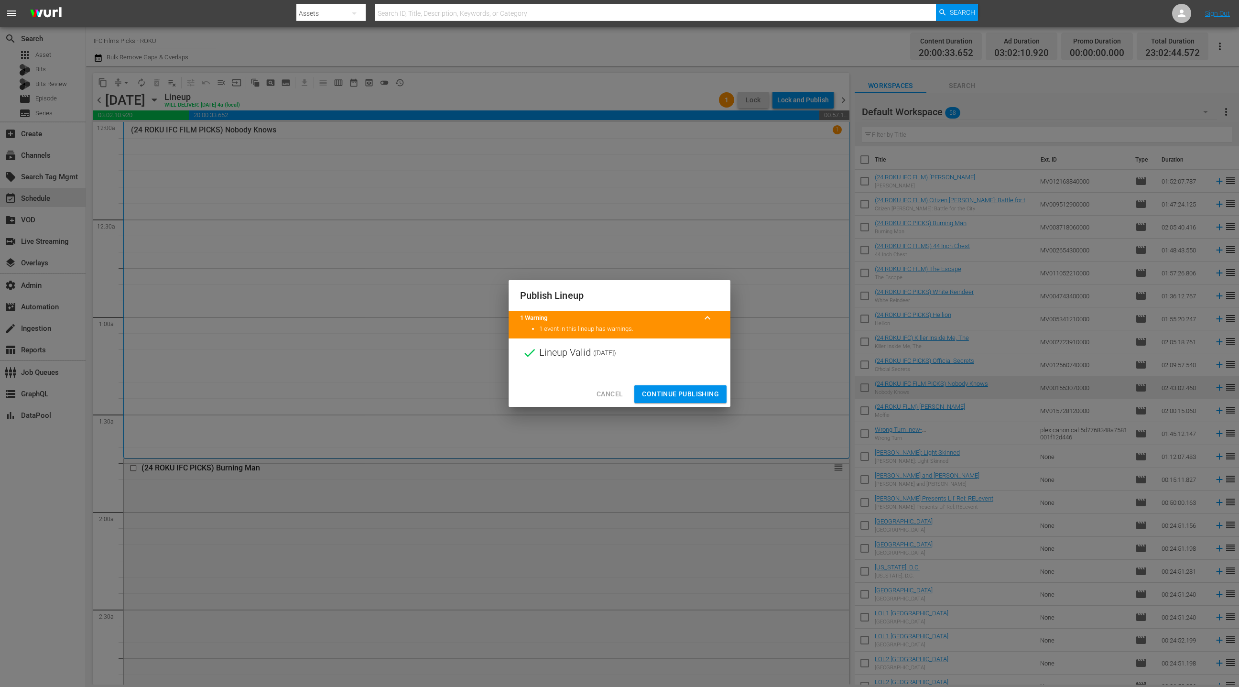
drag, startPoint x: 608, startPoint y: 391, endPoint x: 675, endPoint y: 286, distance: 123.9
click at [608, 391] on span "Cancel" at bounding box center [610, 394] width 26 height 12
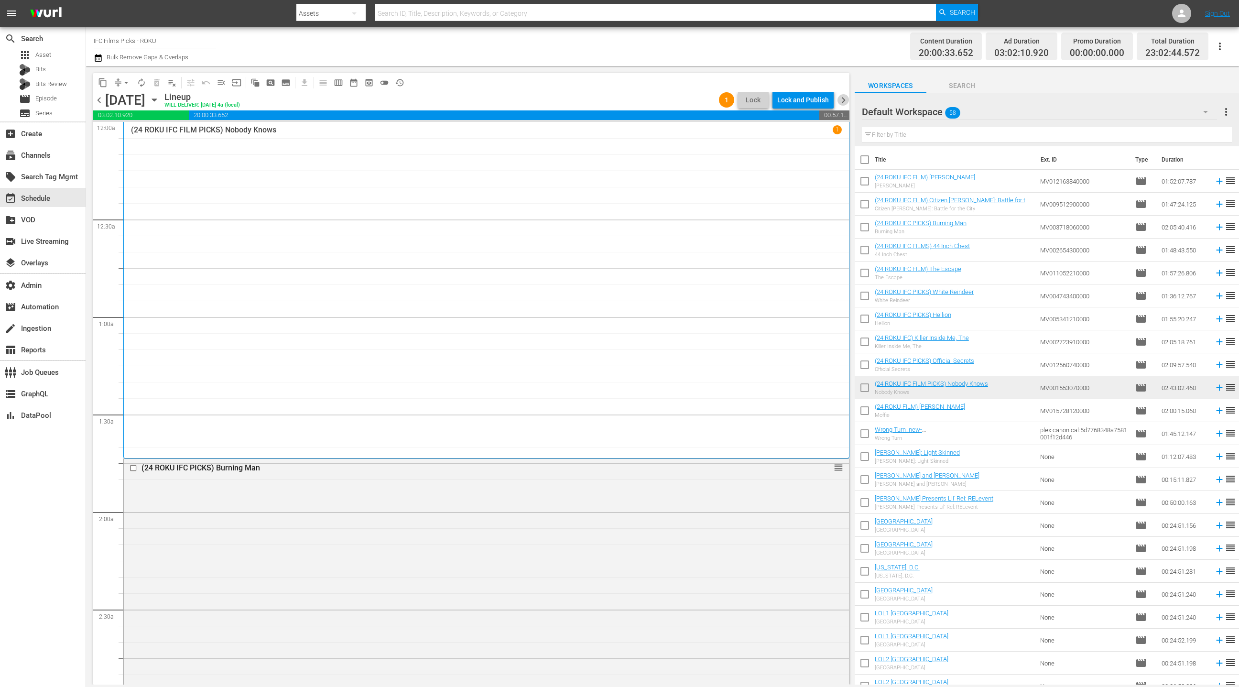
click at [842, 100] on span "chevron_right" at bounding box center [844, 100] width 12 height 12
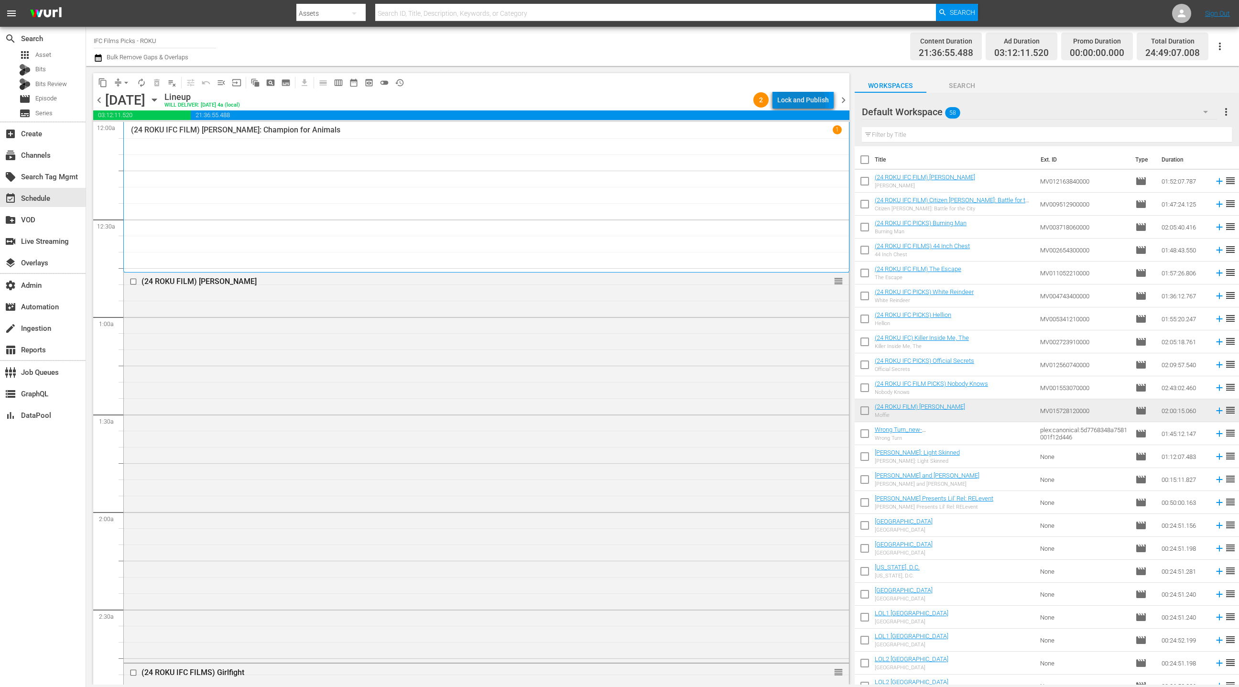
click at [795, 103] on div "Lock and Publish" at bounding box center [803, 99] width 52 height 17
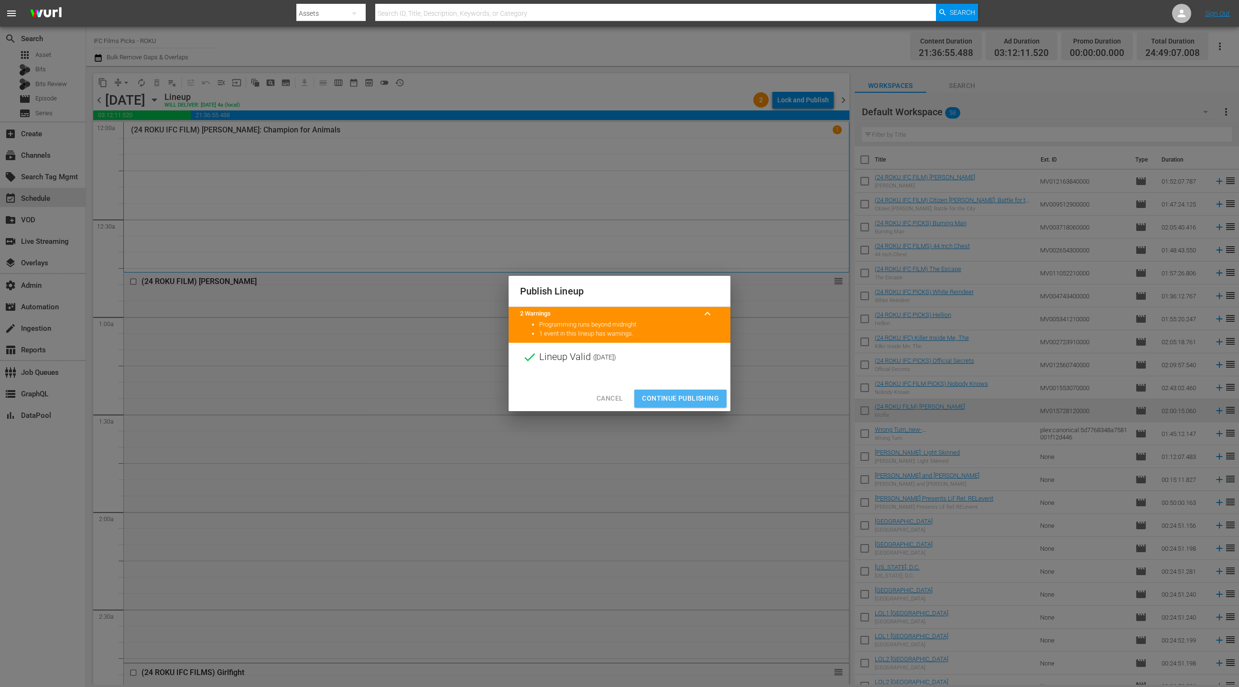
click at [668, 402] on span "Continue Publishing" at bounding box center [680, 399] width 77 height 12
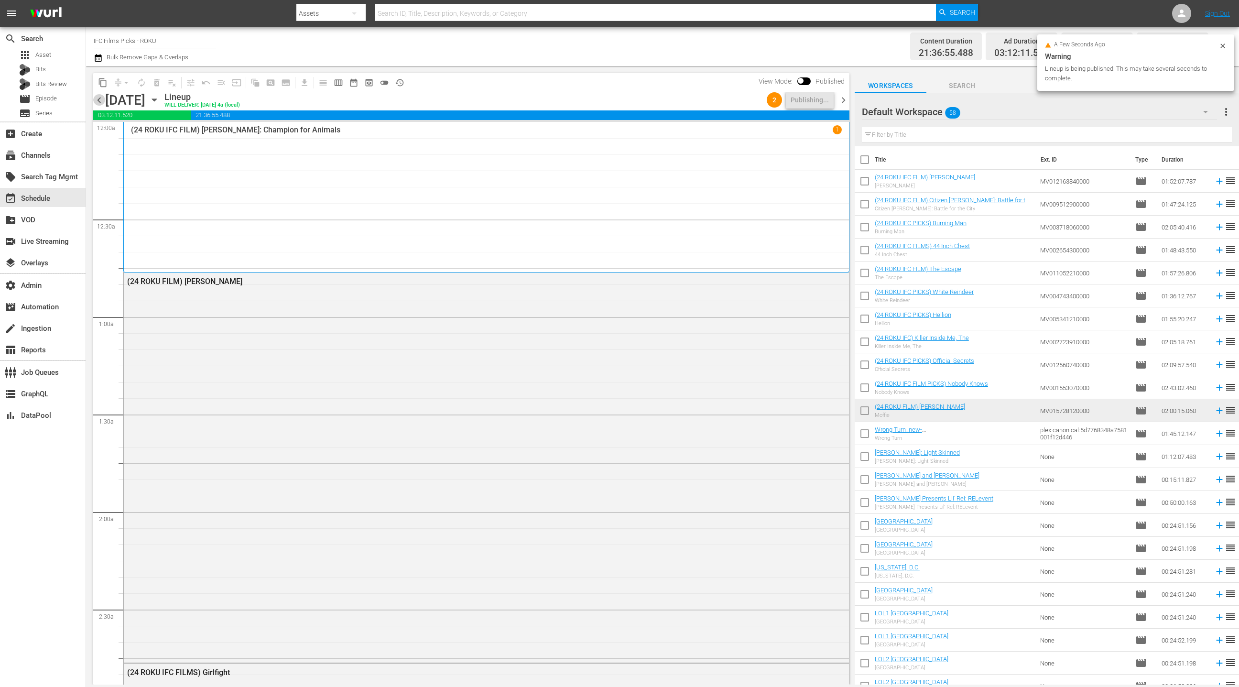
click at [99, 100] on span "chevron_left" at bounding box center [99, 100] width 12 height 12
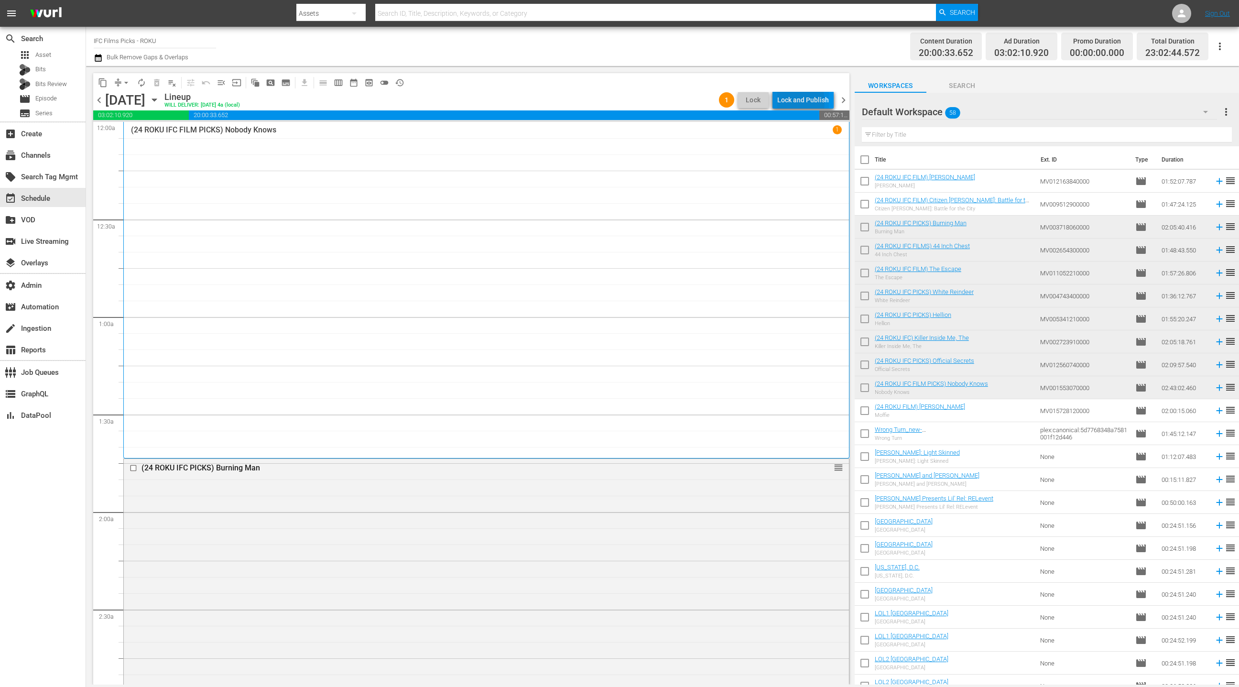
click at [783, 102] on div "Lock and Publish" at bounding box center [803, 99] width 52 height 17
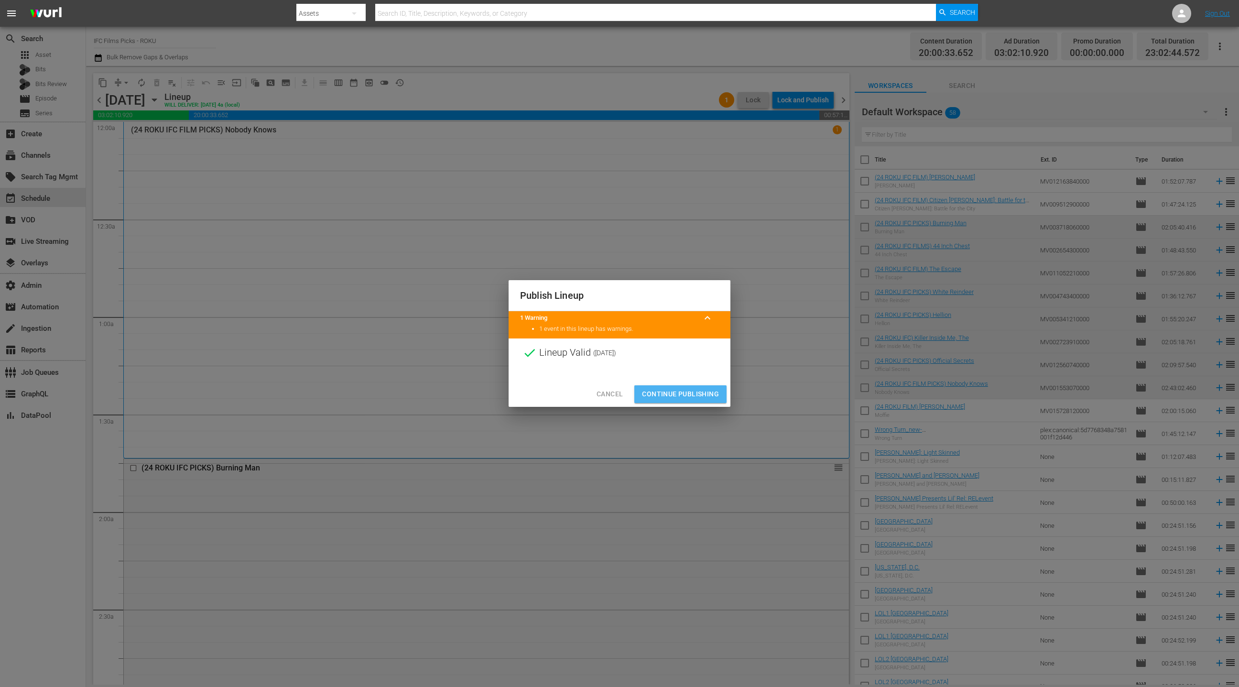
click at [691, 396] on span "Continue Publishing" at bounding box center [680, 394] width 77 height 12
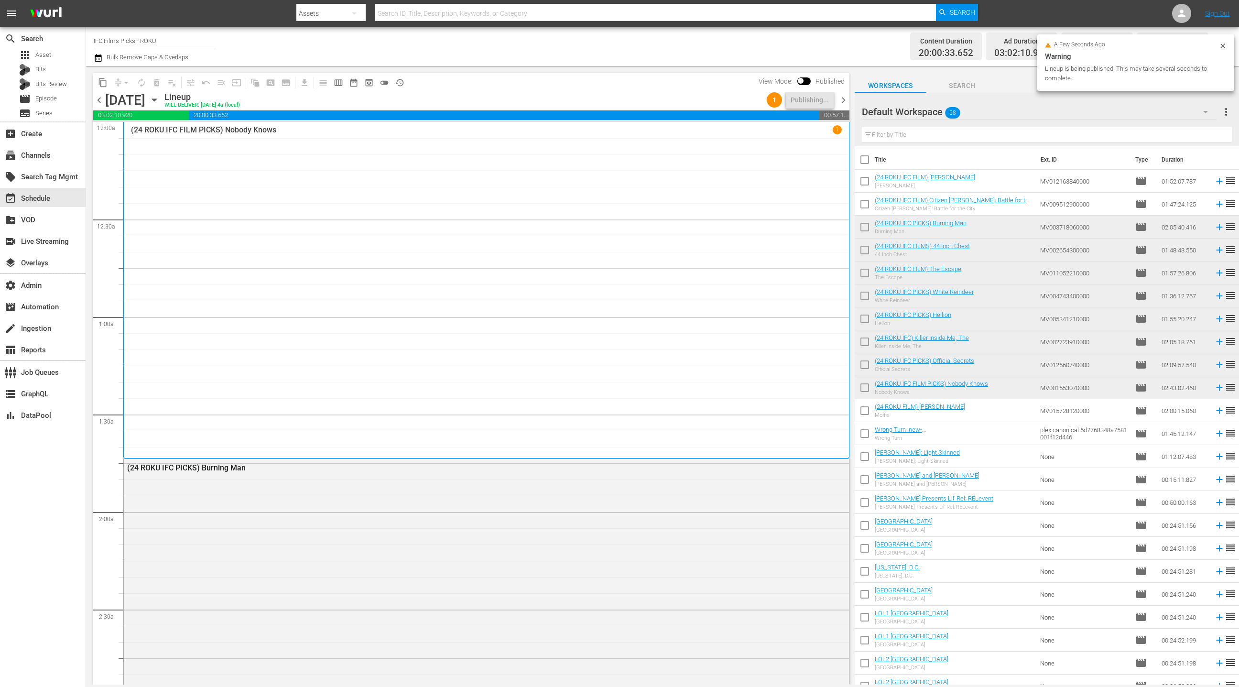
click at [843, 100] on span "chevron_right" at bounding box center [844, 100] width 12 height 12
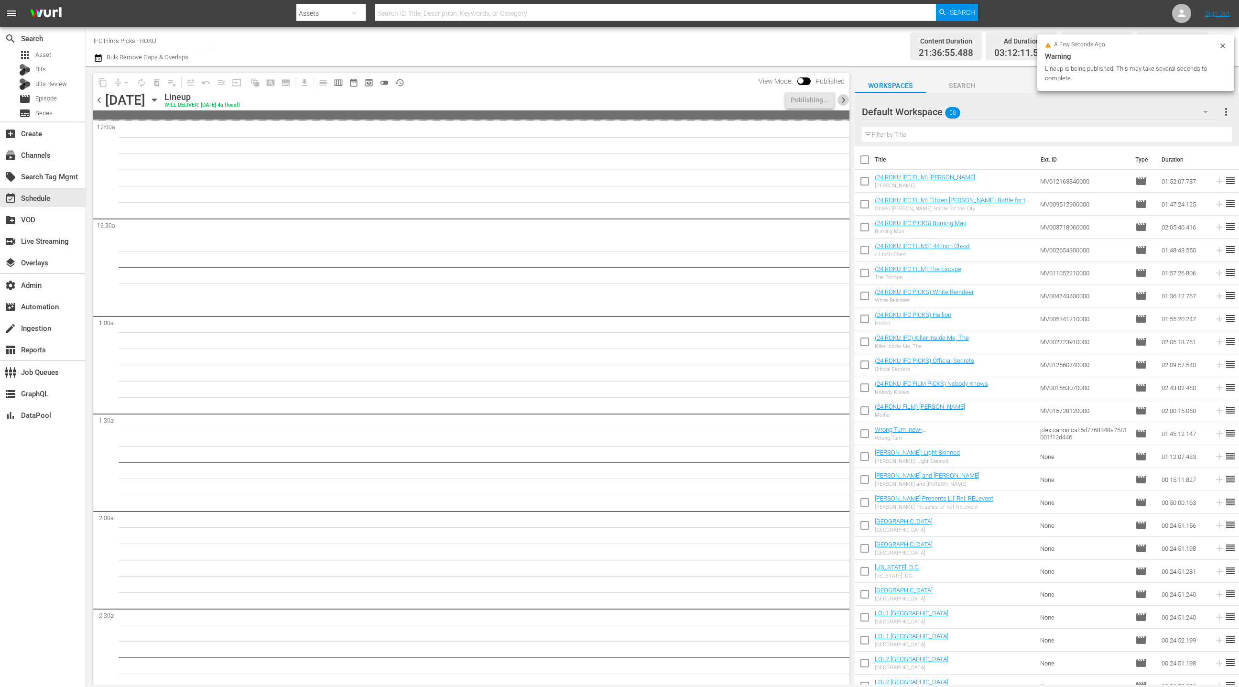
click at [843, 100] on span "chevron_right" at bounding box center [844, 100] width 12 height 12
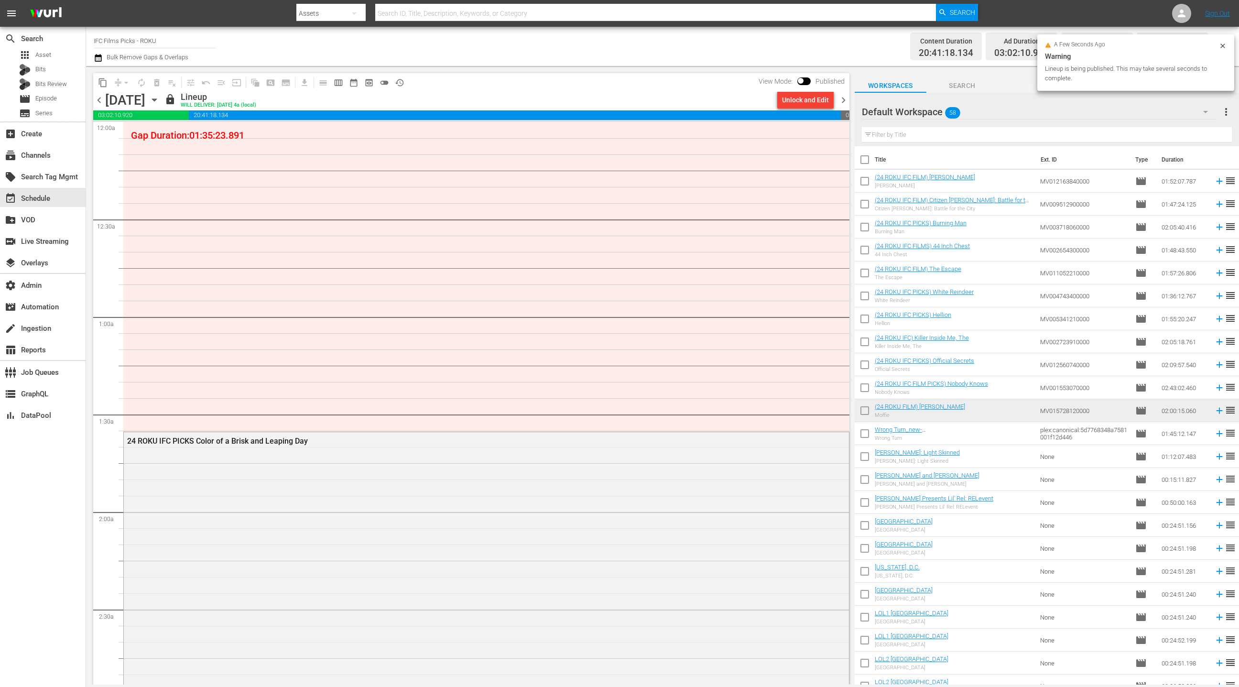
click at [815, 101] on div "Unlock and Edit" at bounding box center [805, 99] width 47 height 17
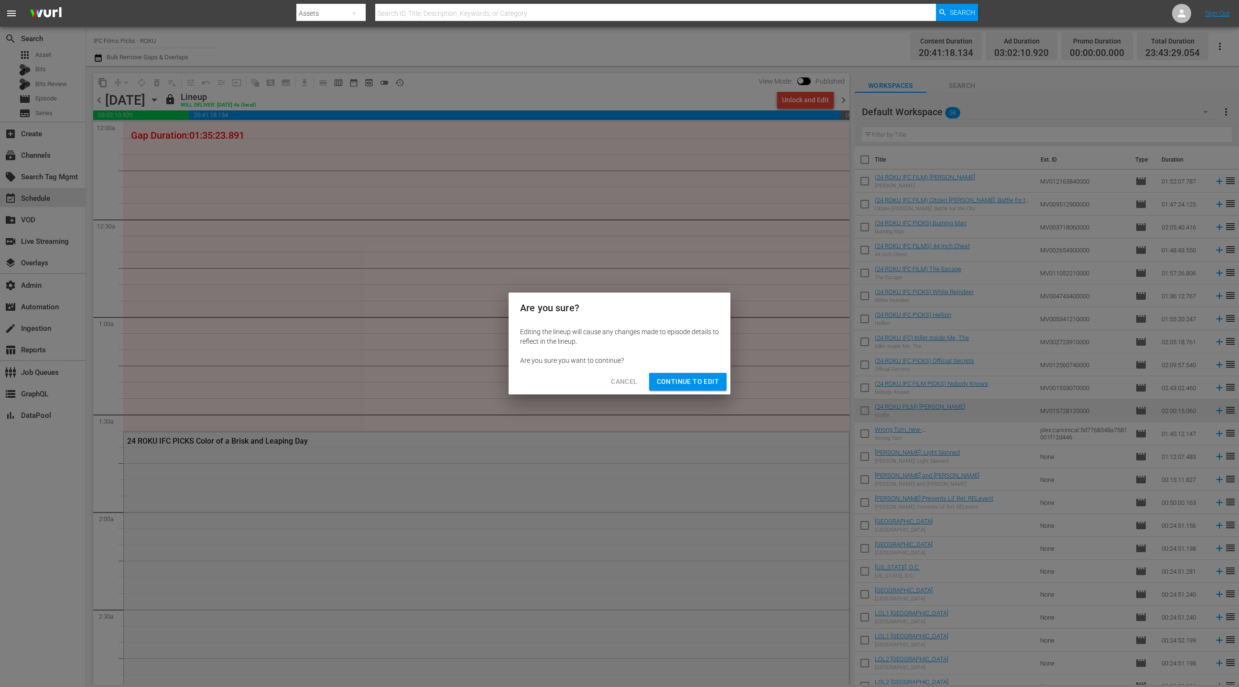
click at [673, 384] on span "Continue to Edit" at bounding box center [688, 382] width 62 height 12
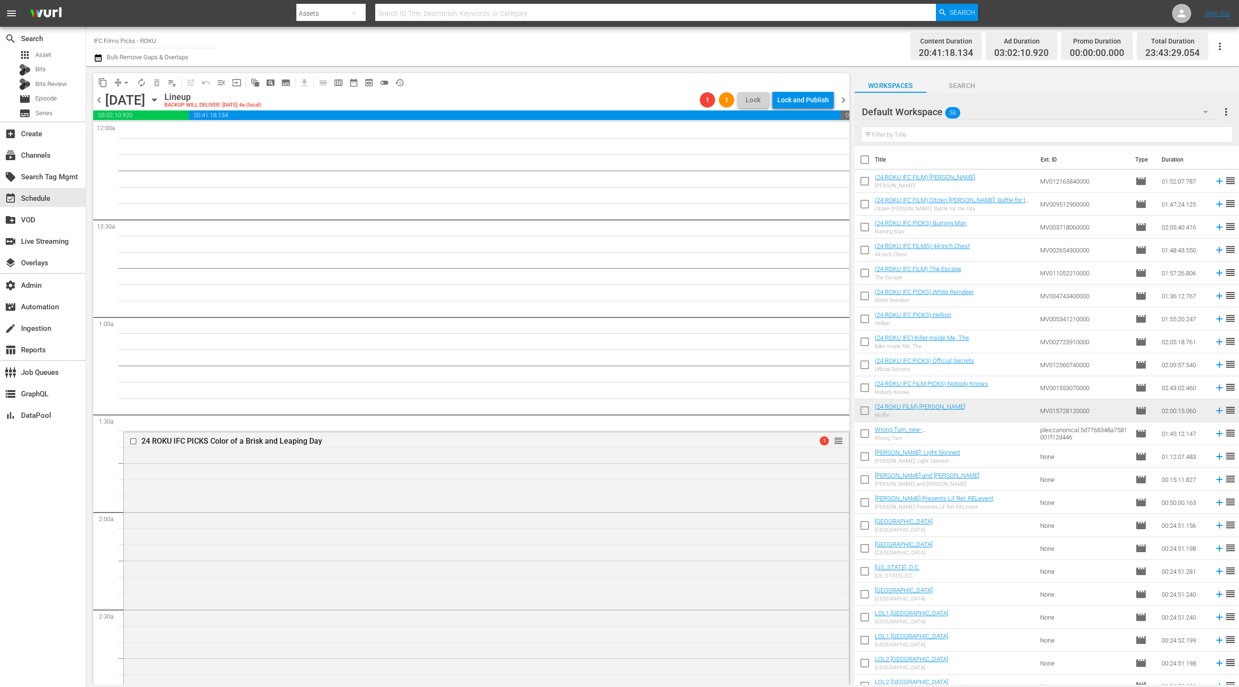
click at [98, 102] on span "chevron_left" at bounding box center [99, 100] width 12 height 12
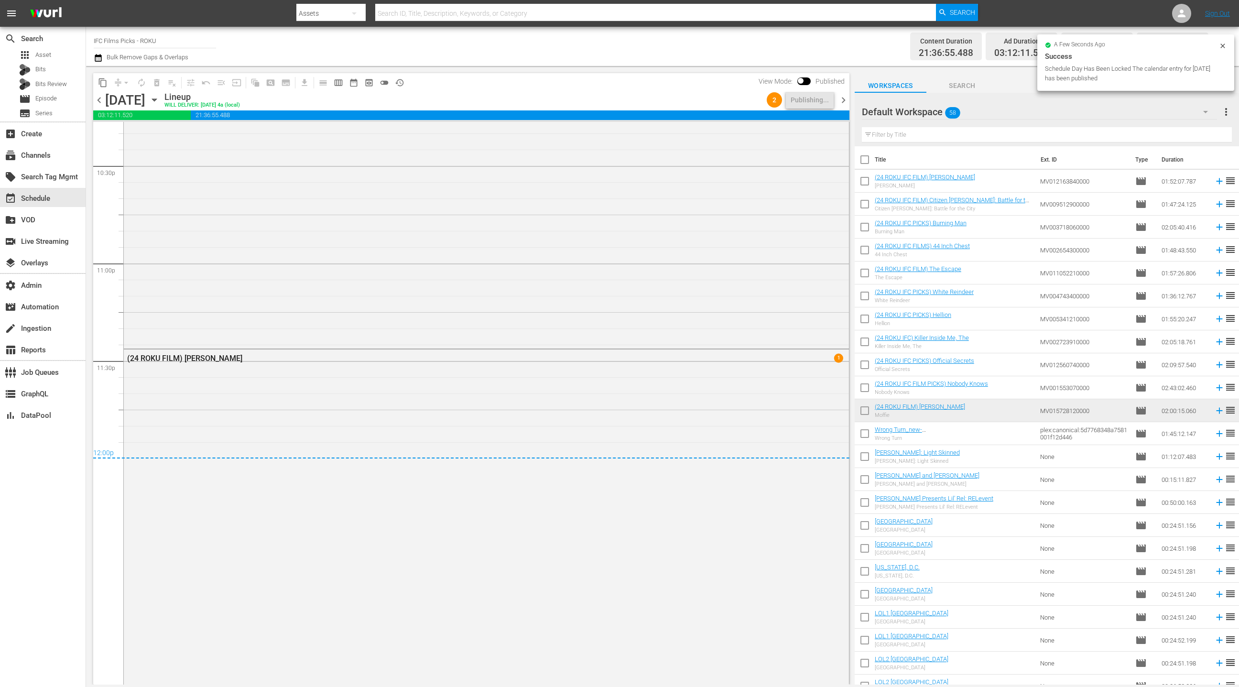
scroll to position [4428, 0]
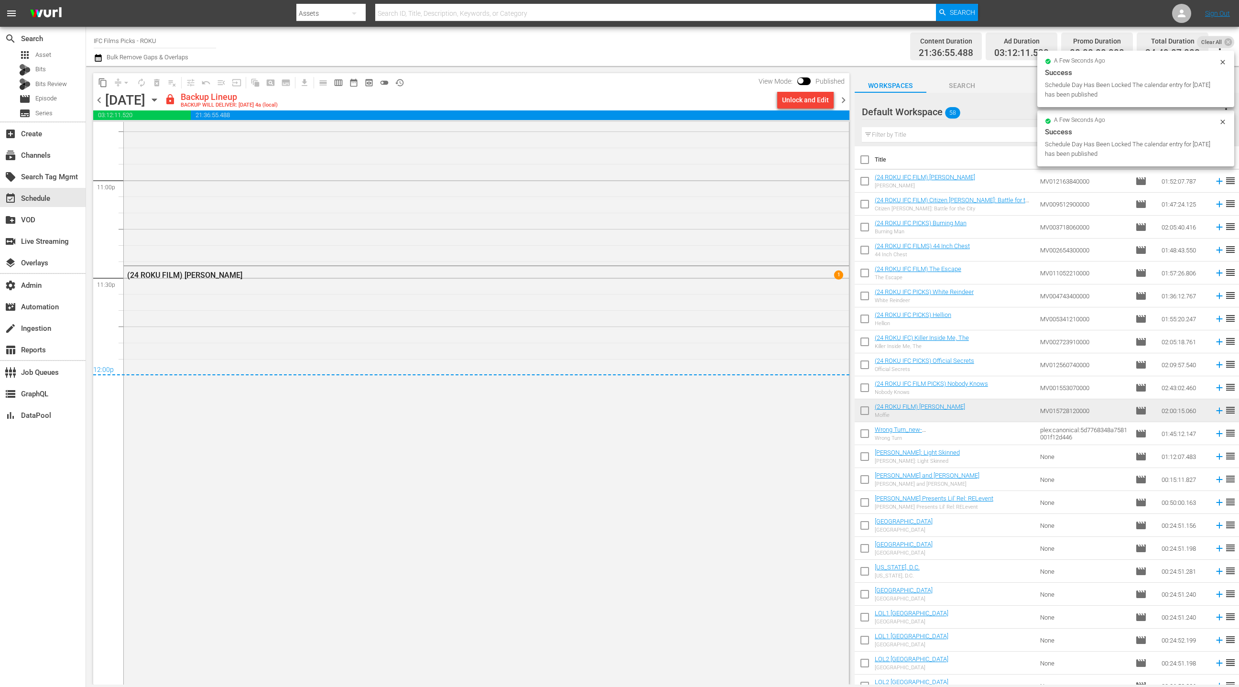
click at [843, 103] on span "chevron_right" at bounding box center [844, 100] width 12 height 12
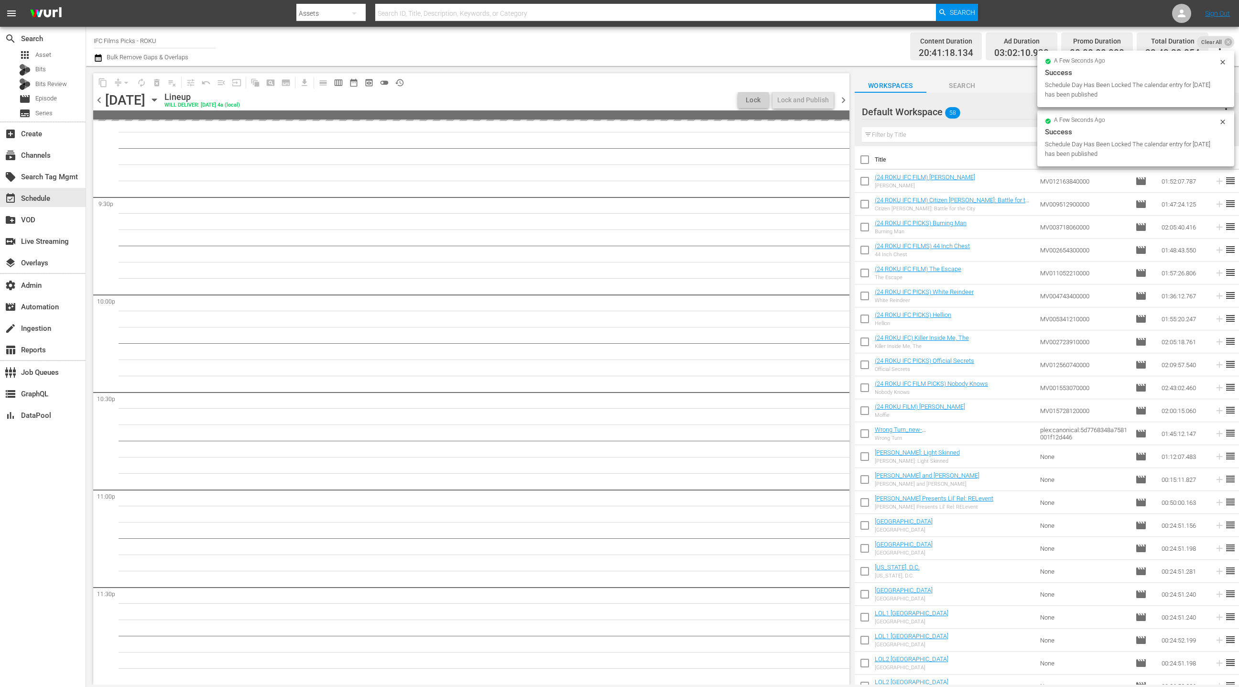
scroll to position [4374, 0]
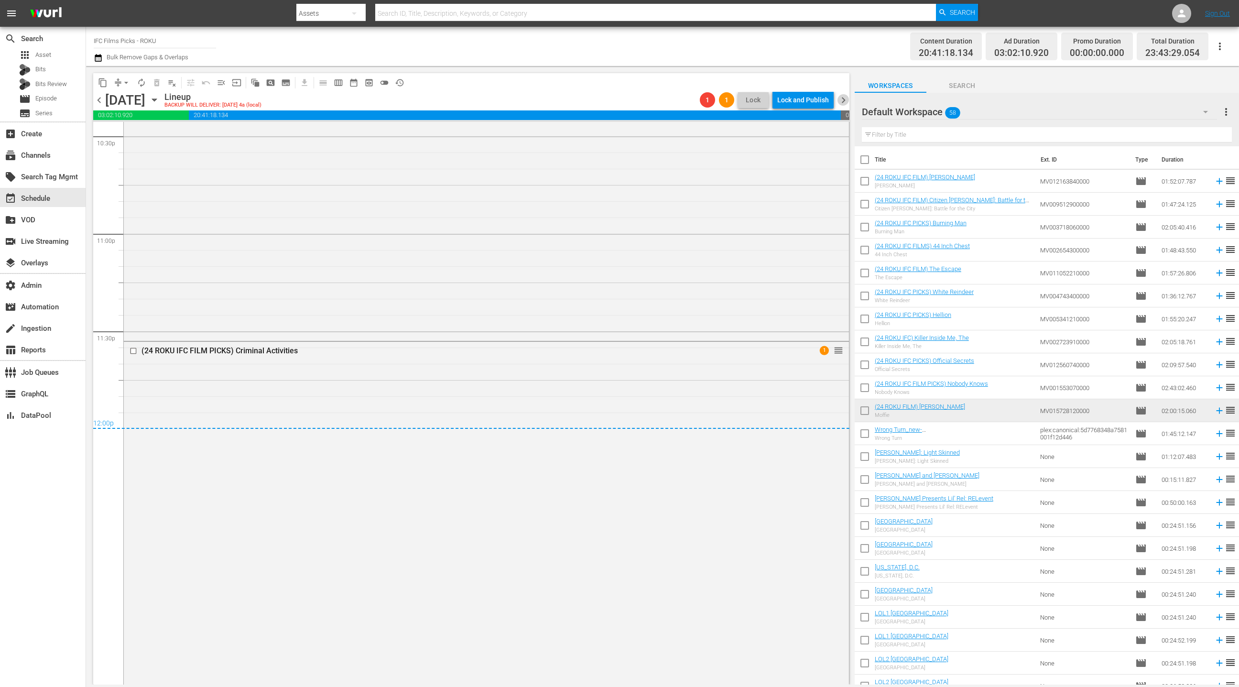
click at [844, 100] on span "chevron_right" at bounding box center [844, 100] width 12 height 12
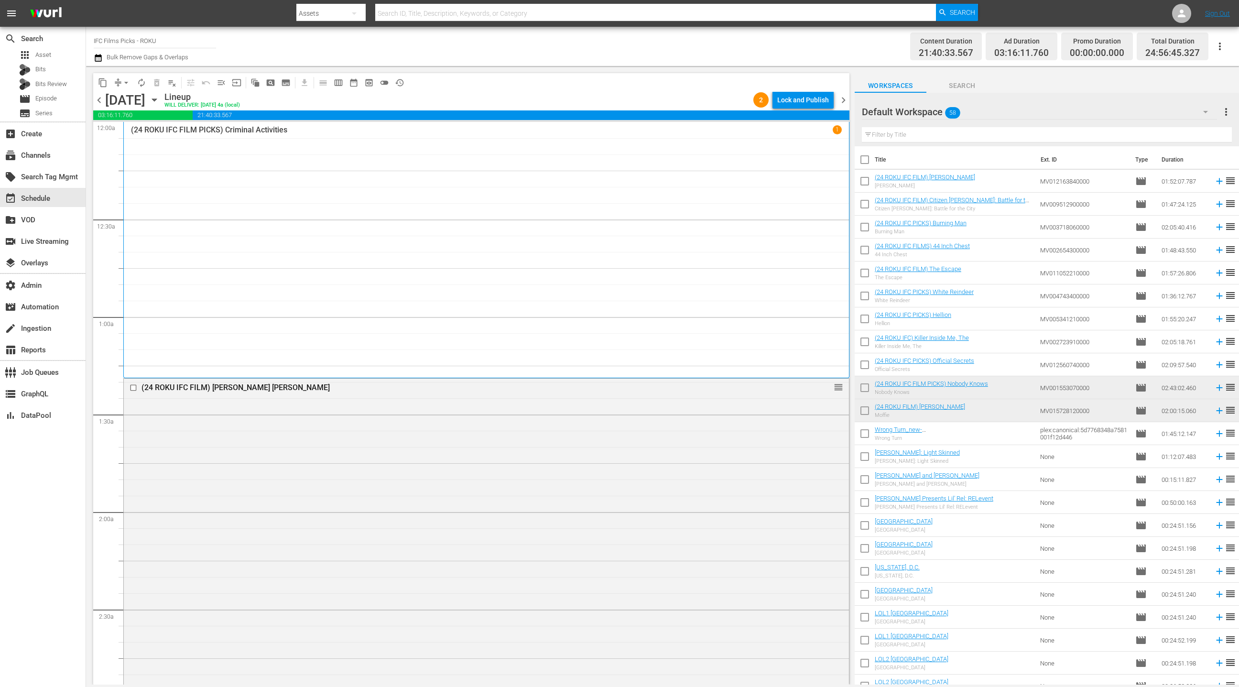
click at [97, 100] on span "chevron_left" at bounding box center [99, 100] width 12 height 12
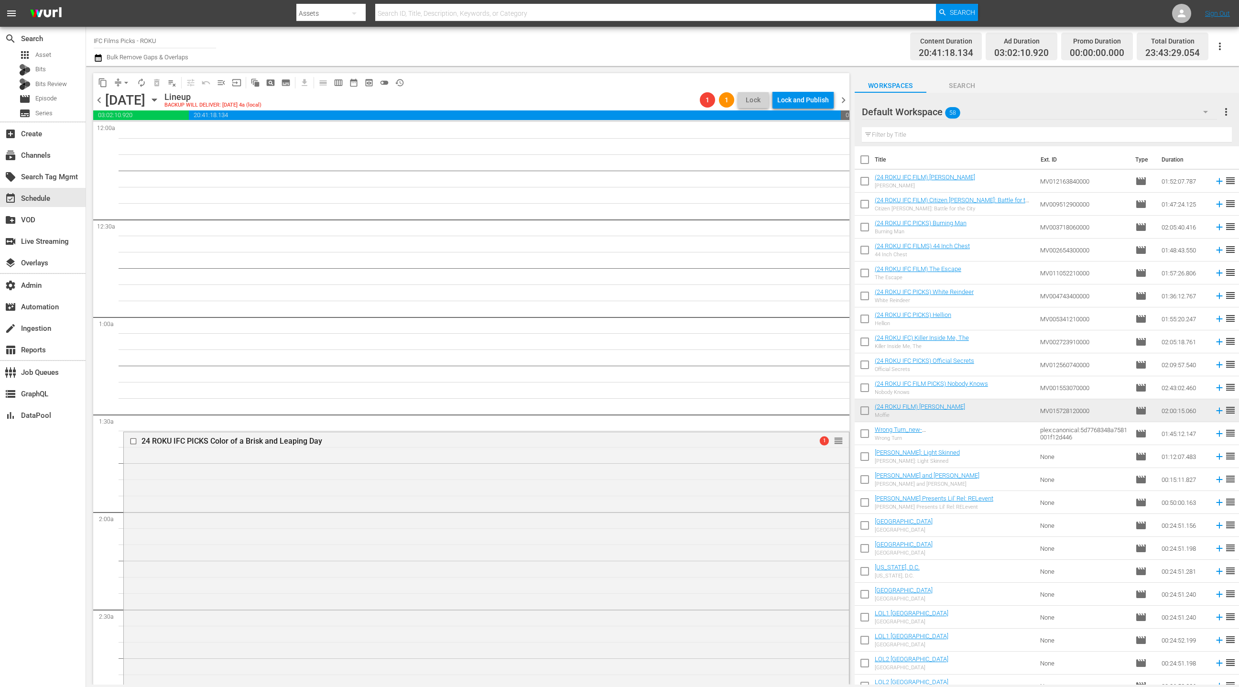
click at [842, 99] on span "chevron_right" at bounding box center [844, 100] width 12 height 12
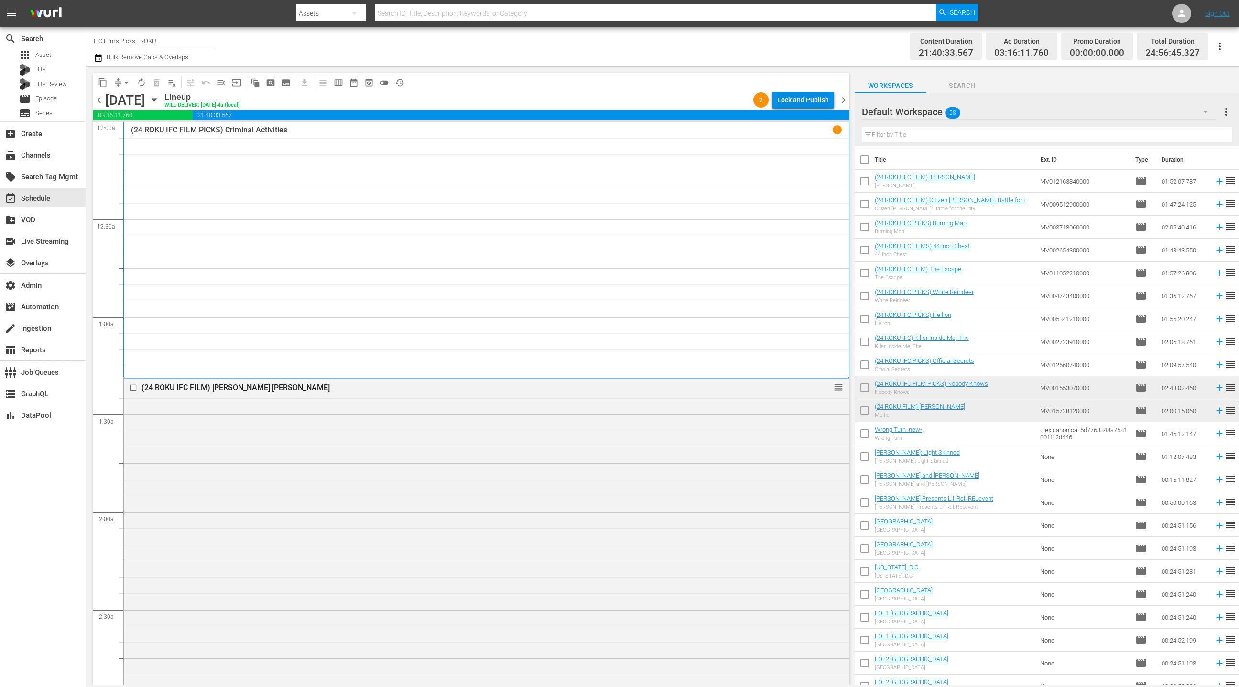
click at [794, 98] on div "Lock and Publish" at bounding box center [803, 99] width 52 height 17
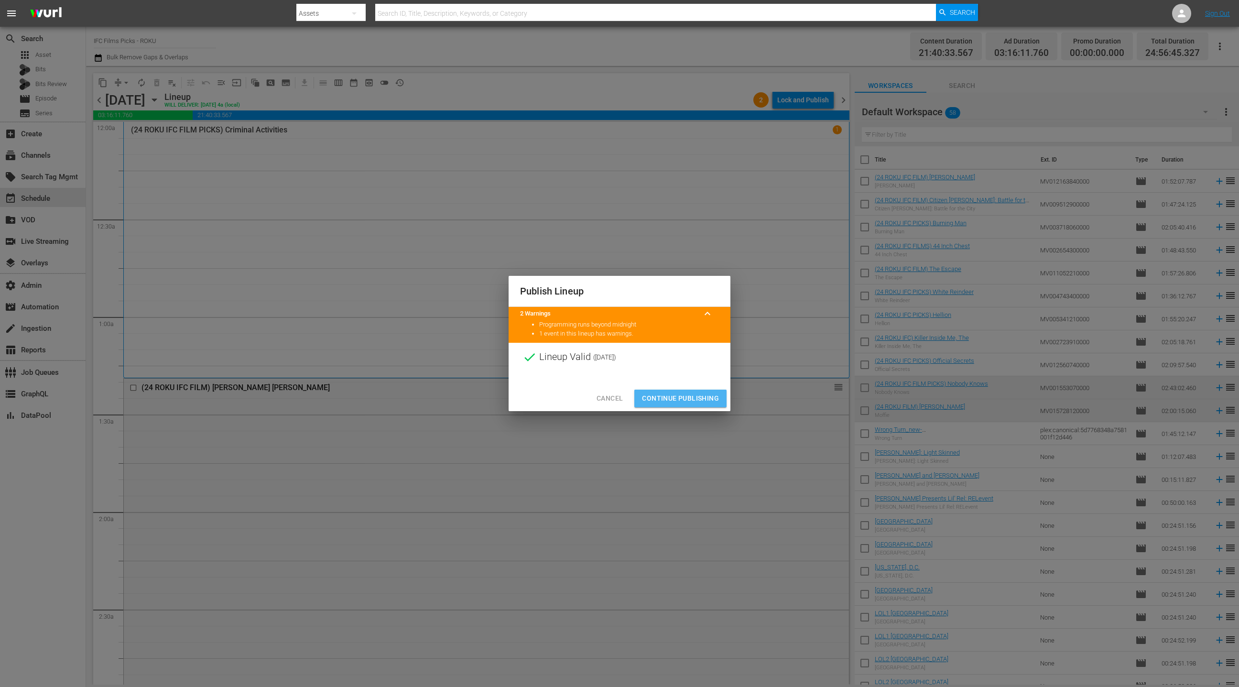
drag, startPoint x: 668, startPoint y: 393, endPoint x: 641, endPoint y: 346, distance: 55.3
click at [668, 393] on span "Continue Publishing" at bounding box center [680, 399] width 77 height 12
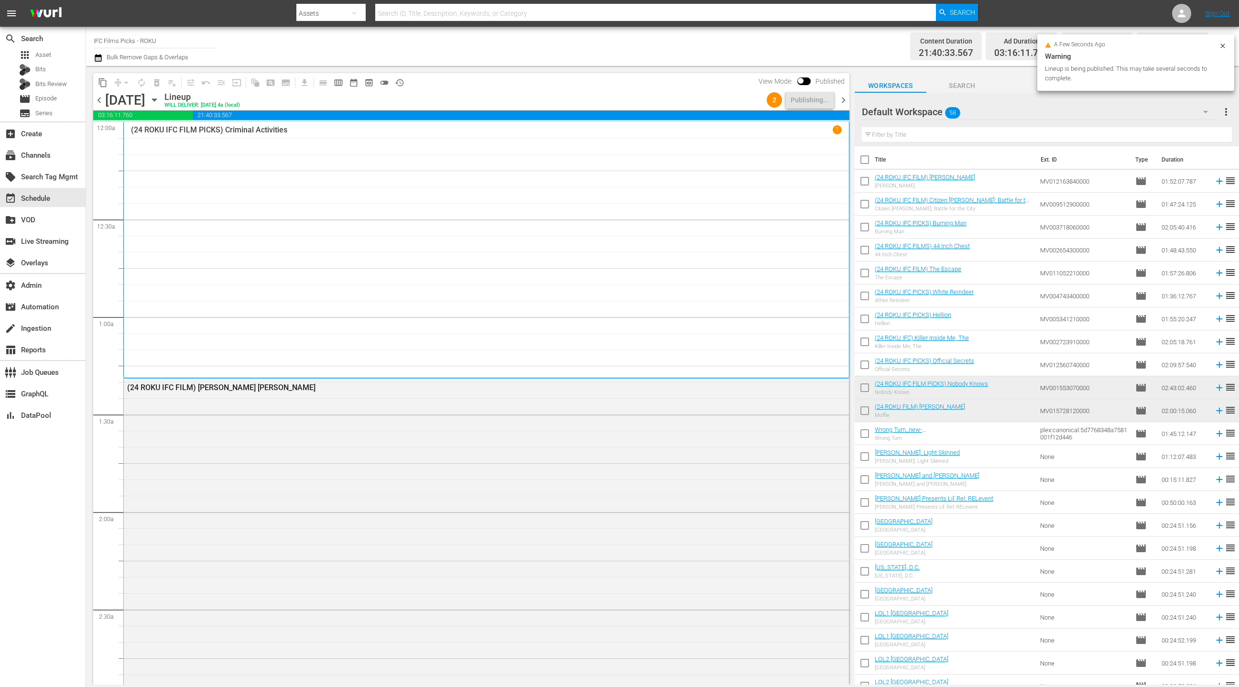
click at [101, 101] on span "chevron_left" at bounding box center [99, 100] width 12 height 12
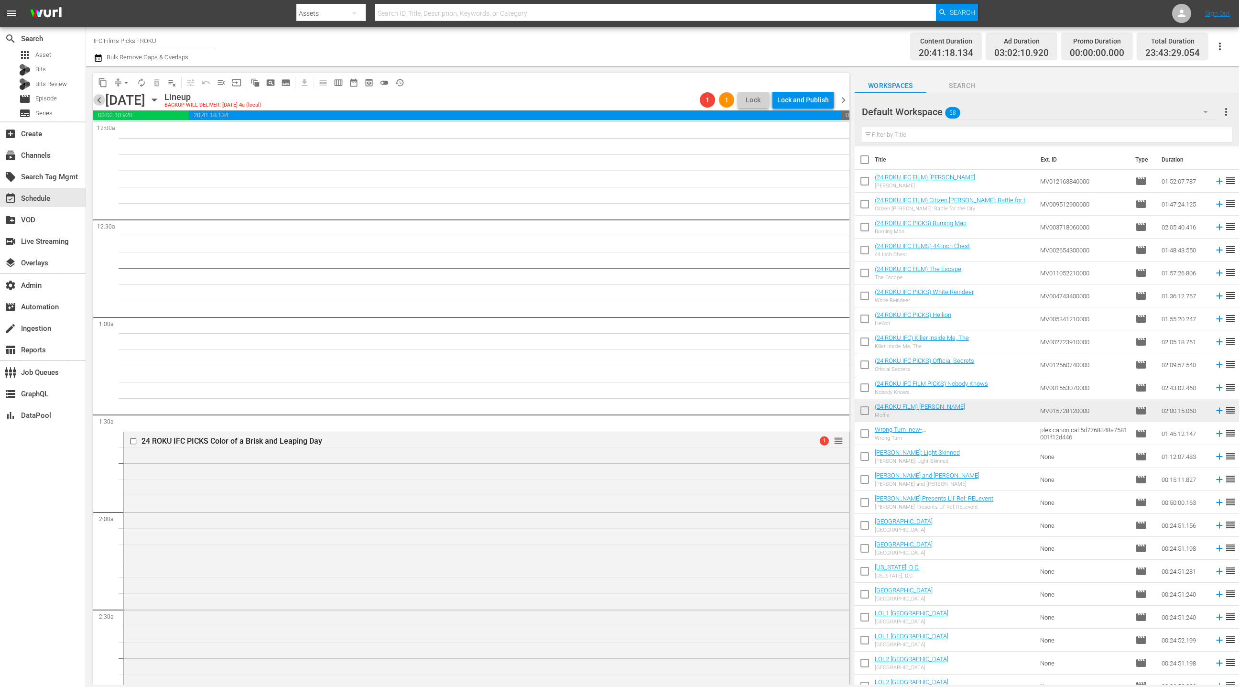
click at [101, 100] on span "chevron_left" at bounding box center [99, 100] width 12 height 12
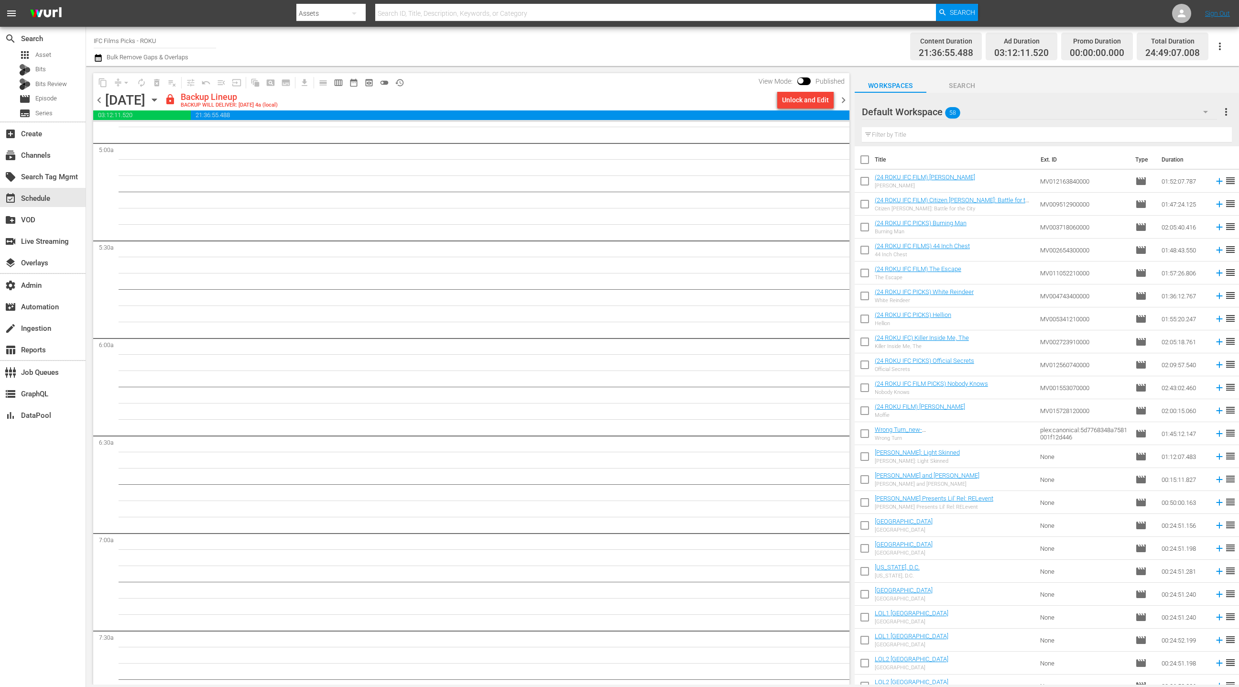
scroll to position [1443, 0]
click at [791, 98] on div "Unlock and Edit" at bounding box center [805, 99] width 47 height 17
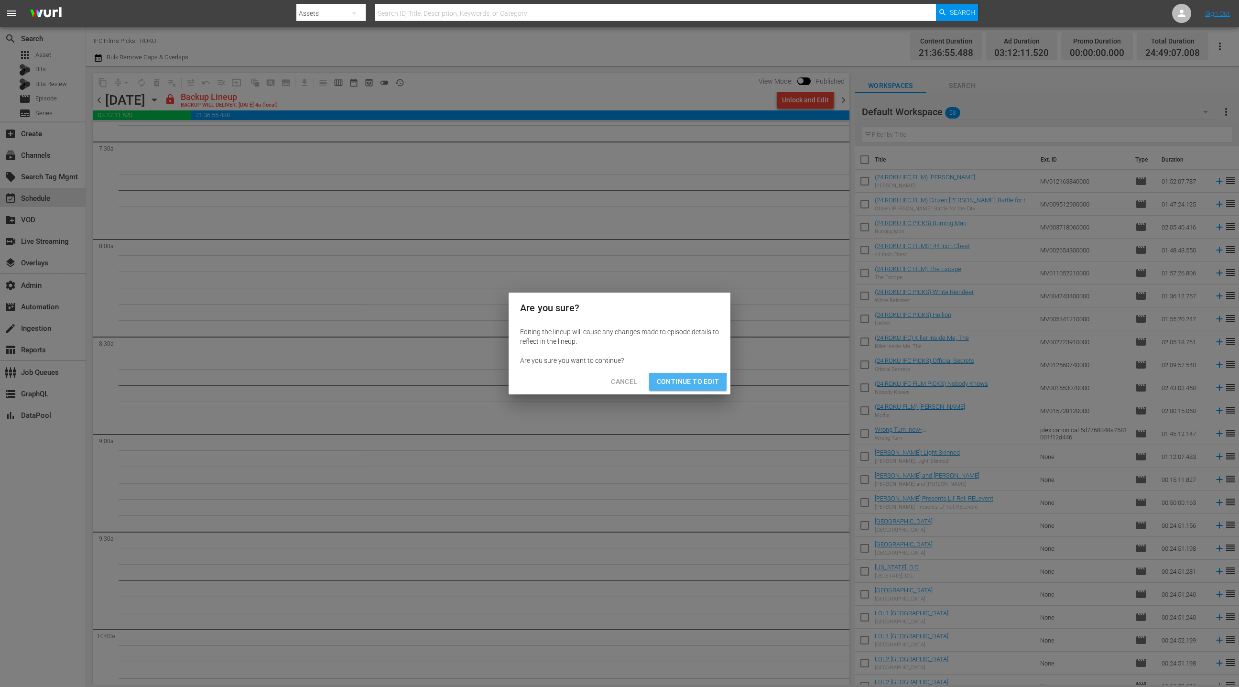
click at [671, 384] on span "Continue to Edit" at bounding box center [688, 382] width 62 height 12
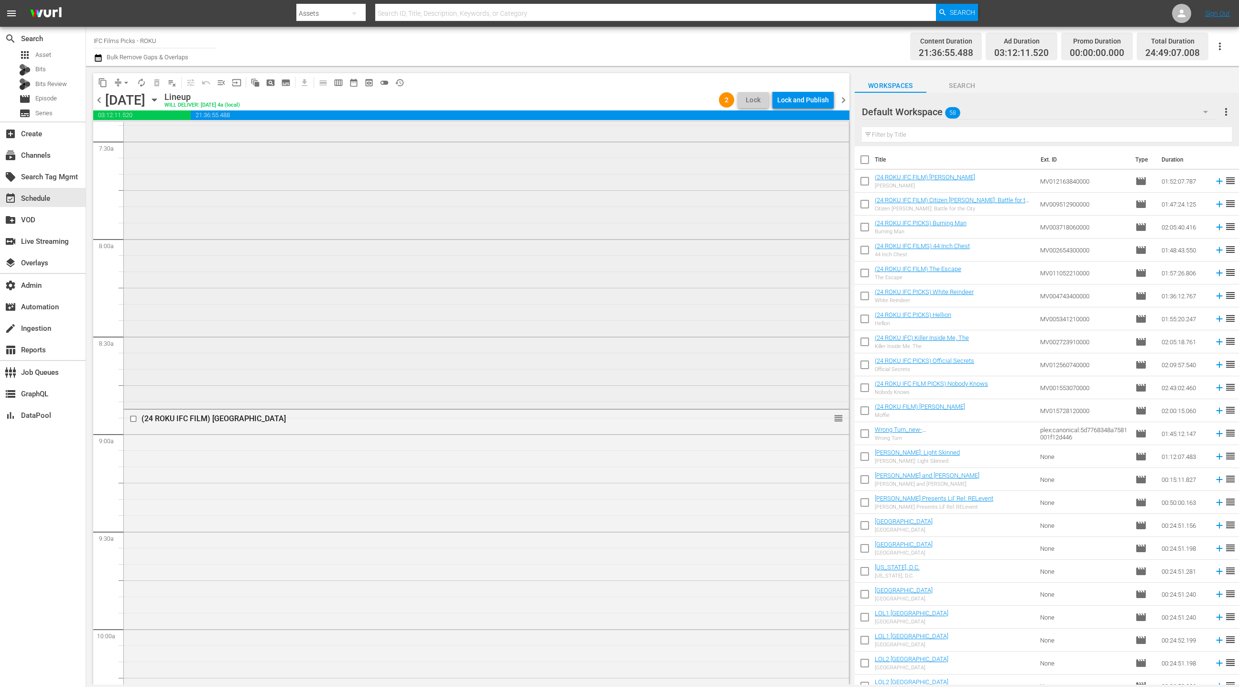
scroll to position [1411, 0]
click at [846, 102] on span "chevron_right" at bounding box center [844, 100] width 12 height 12
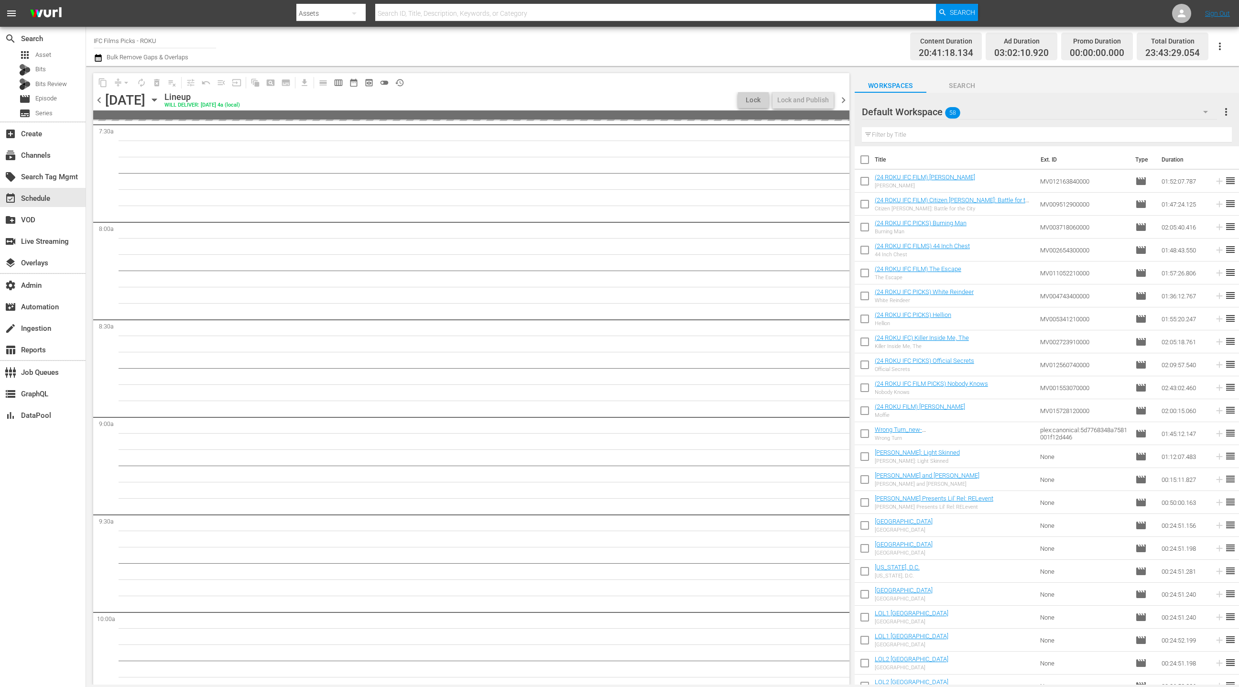
scroll to position [1443, 0]
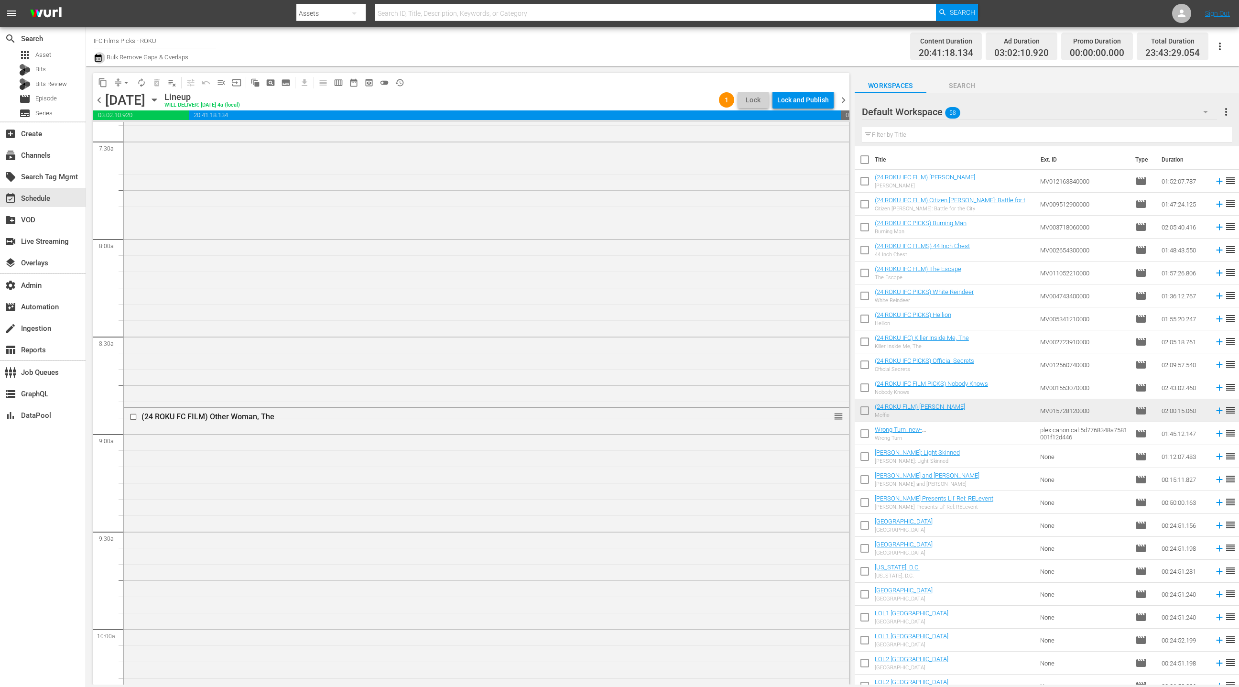
click at [100, 58] on icon "button" at bounding box center [98, 57] width 9 height 11
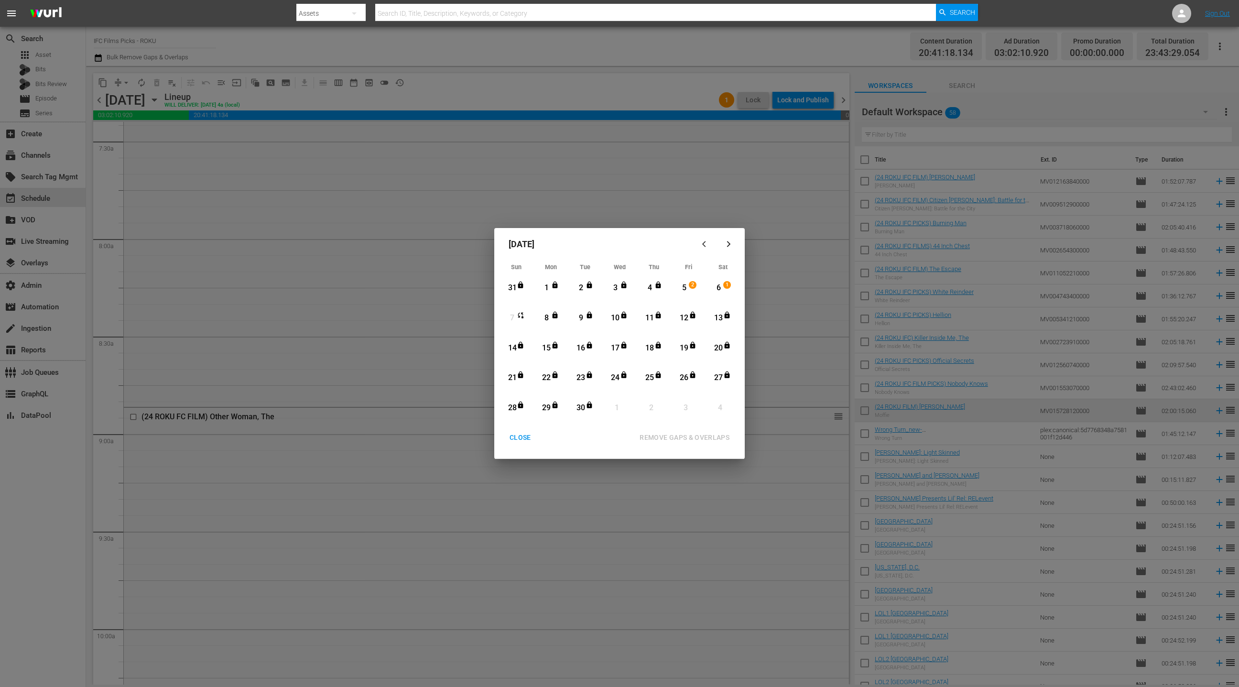
click at [523, 439] on div "CLOSE" at bounding box center [520, 438] width 37 height 12
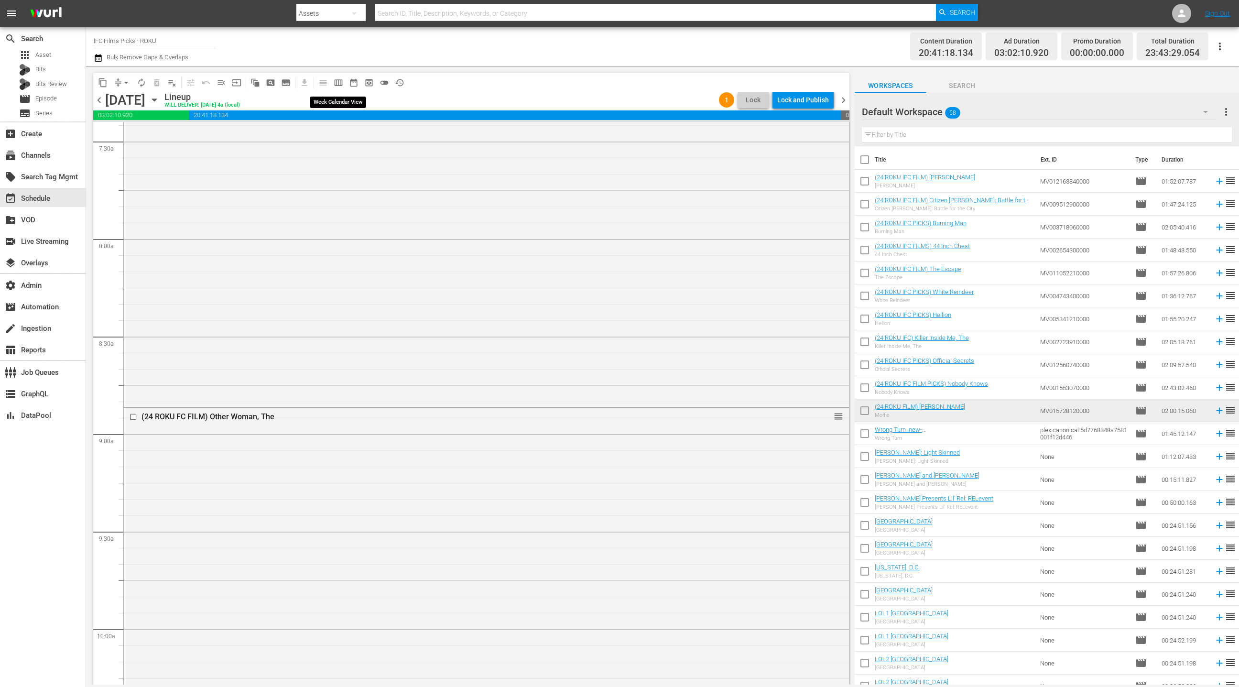
click at [338, 83] on span "calendar_view_week_outlined" at bounding box center [339, 83] width 10 height 10
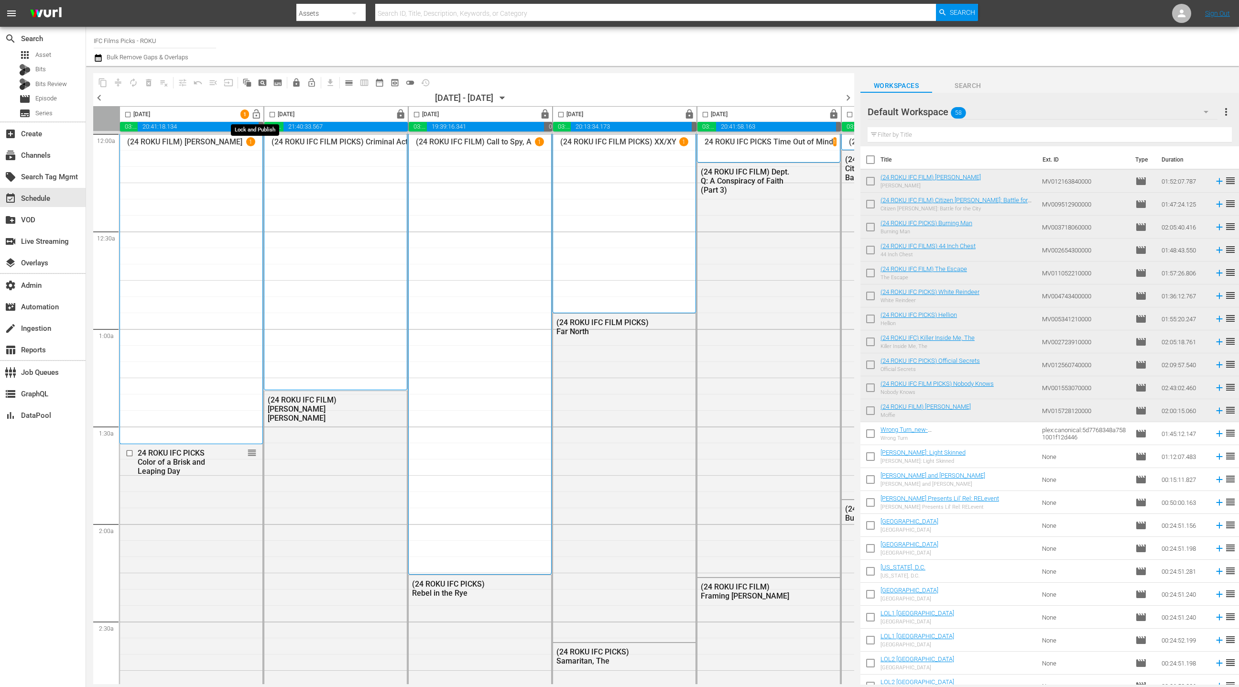
click at [254, 113] on span "lock_open" at bounding box center [256, 114] width 11 height 11
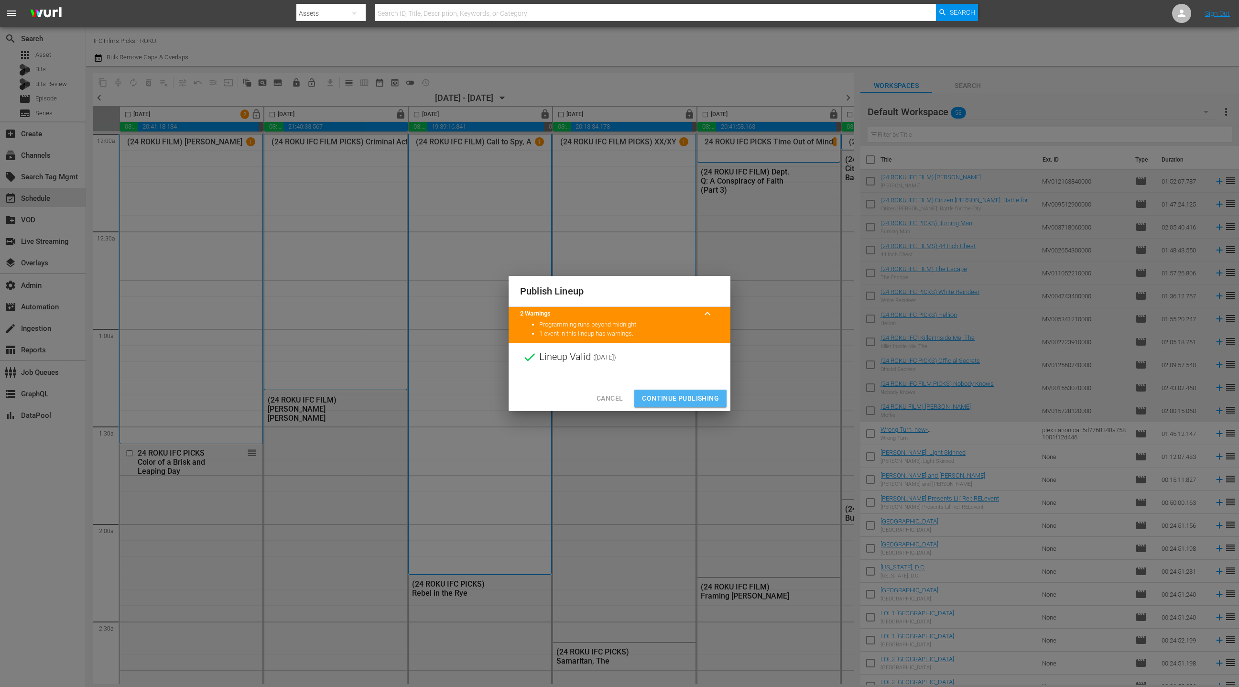
click at [692, 398] on span "Continue Publishing" at bounding box center [680, 399] width 77 height 12
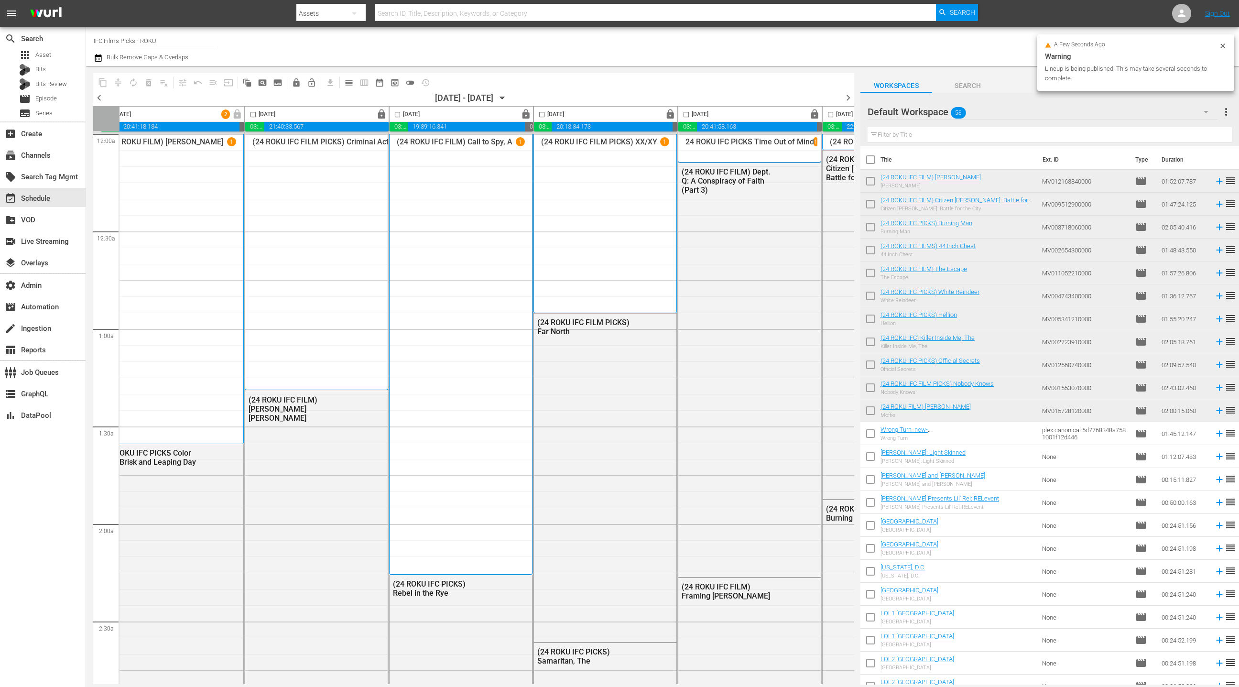
scroll to position [0, 0]
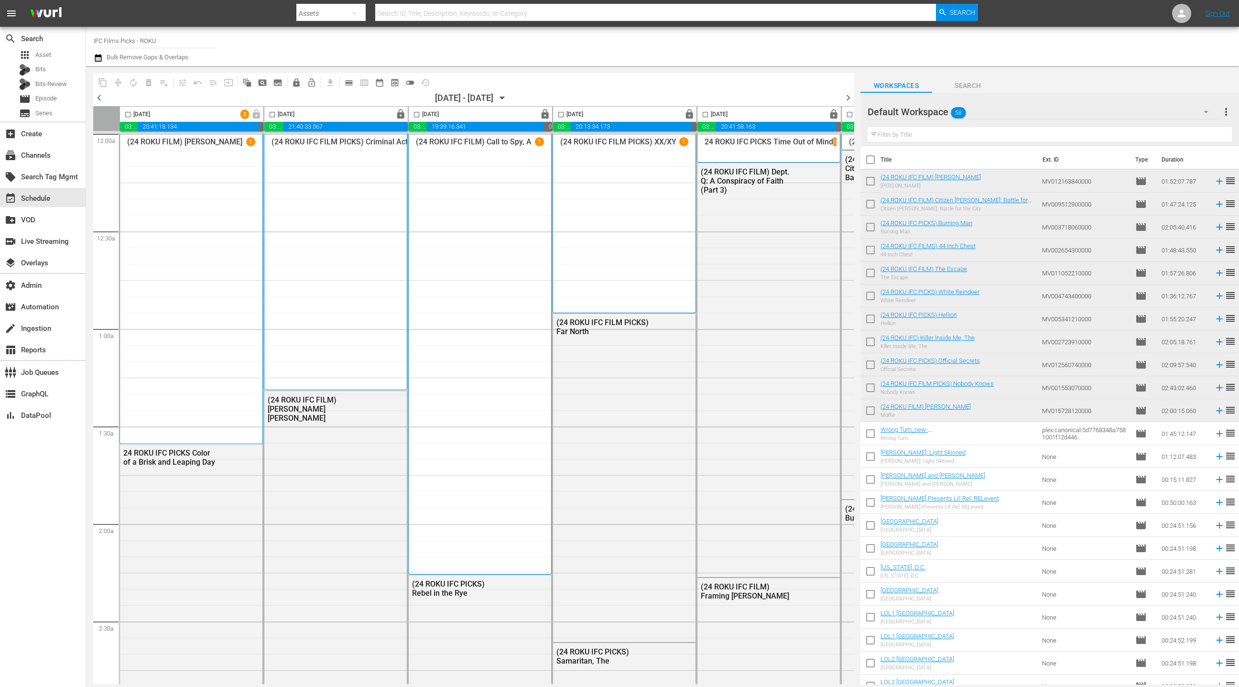
click at [101, 98] on span "chevron_left" at bounding box center [99, 98] width 12 height 12
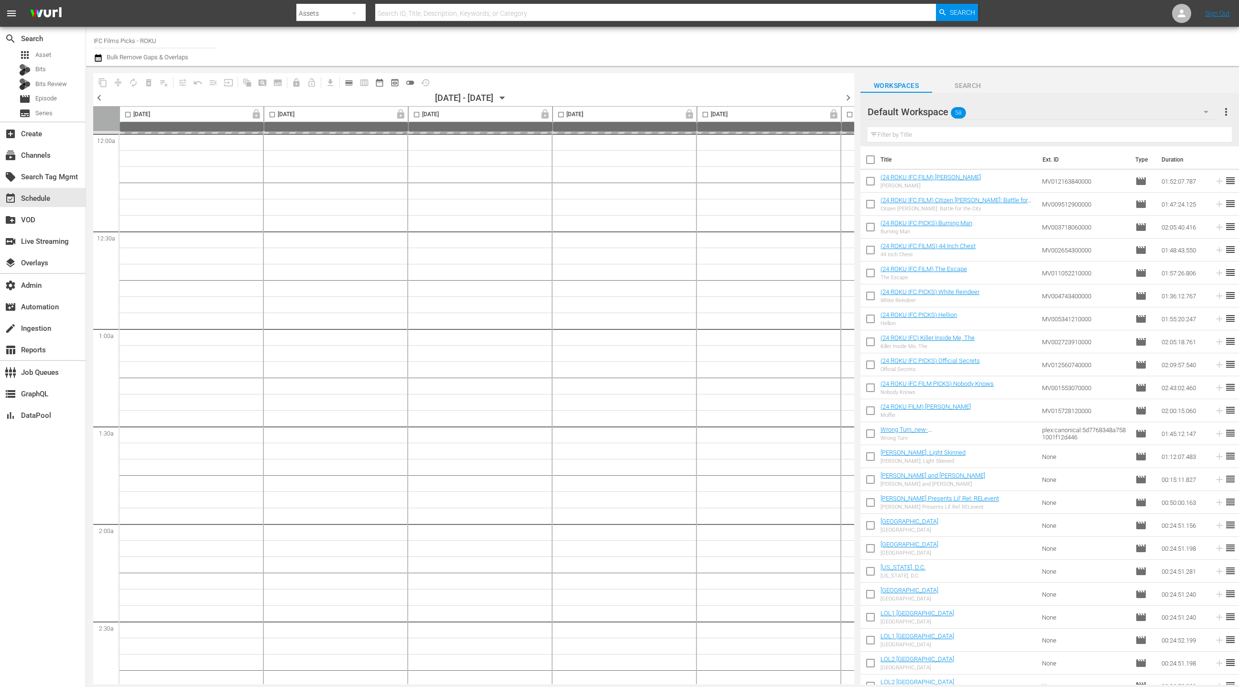
scroll to position [0, 277]
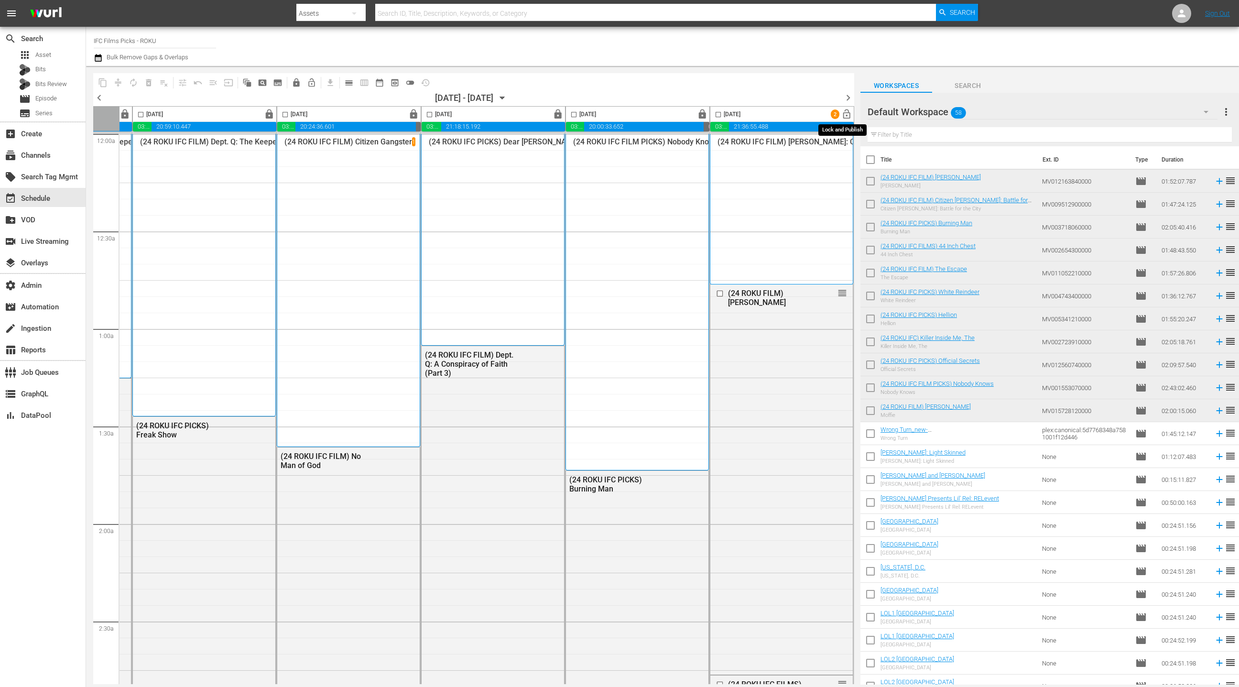
click at [846, 118] on span "lock_open" at bounding box center [846, 114] width 11 height 11
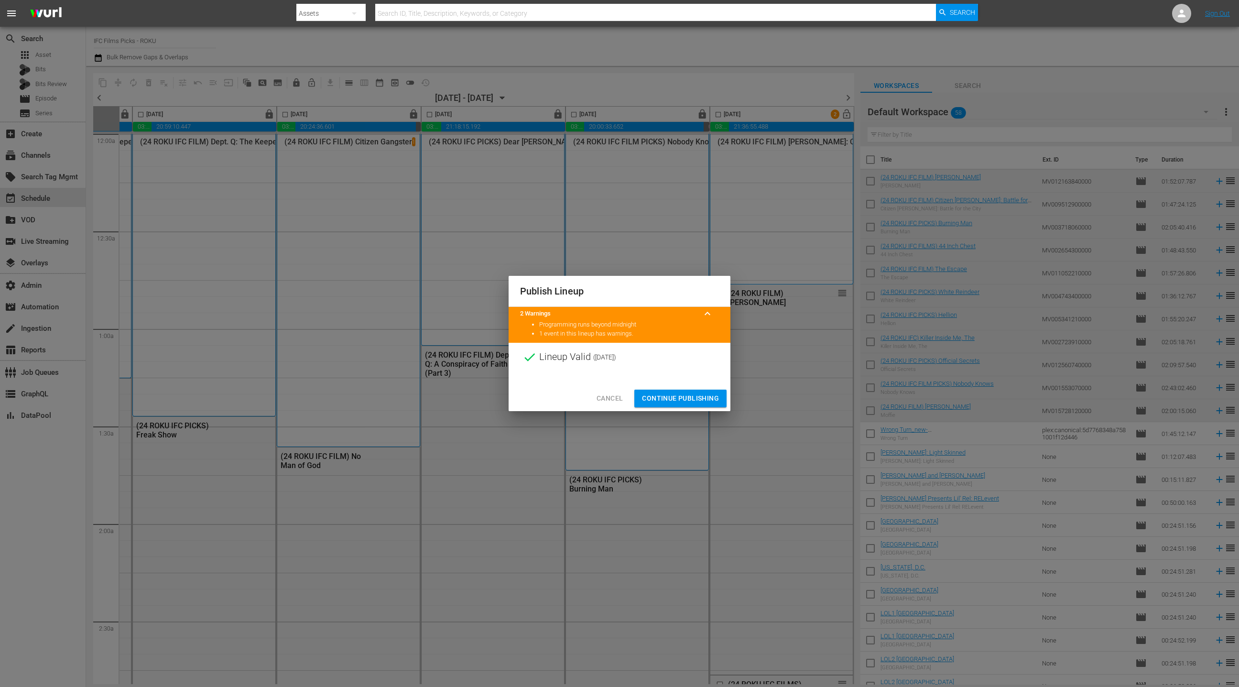
click at [682, 396] on span "Continue Publishing" at bounding box center [680, 399] width 77 height 12
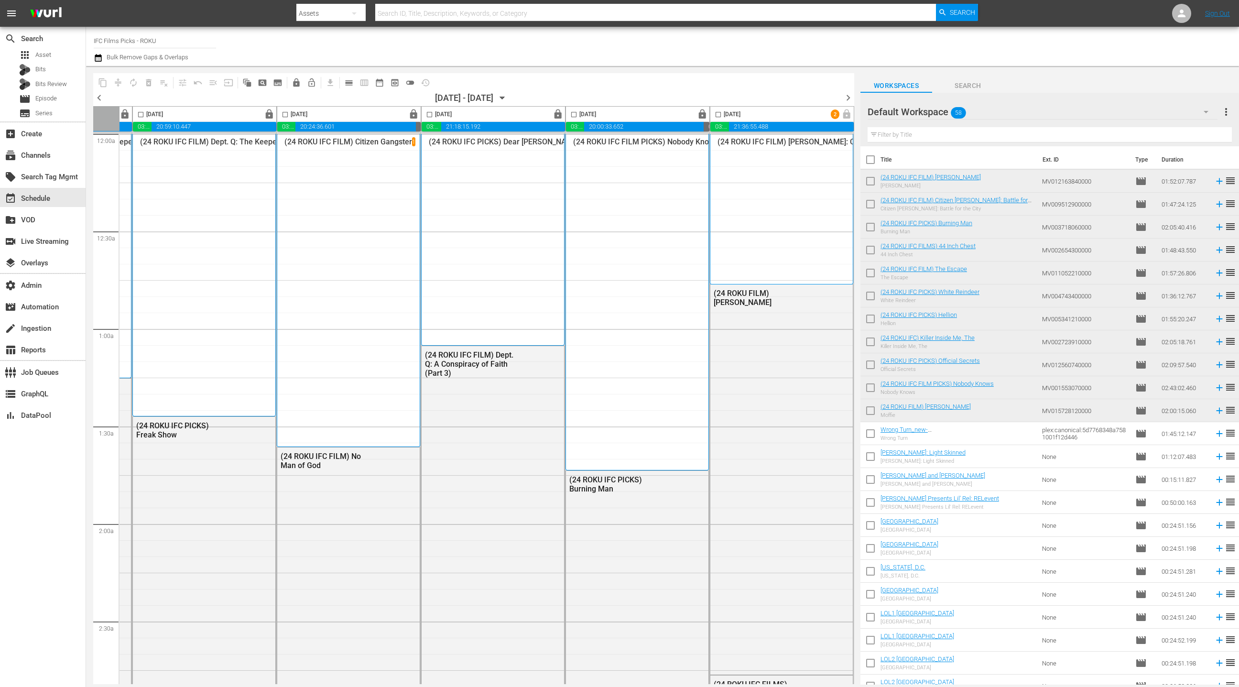
click at [97, 59] on icon "button" at bounding box center [98, 57] width 9 height 11
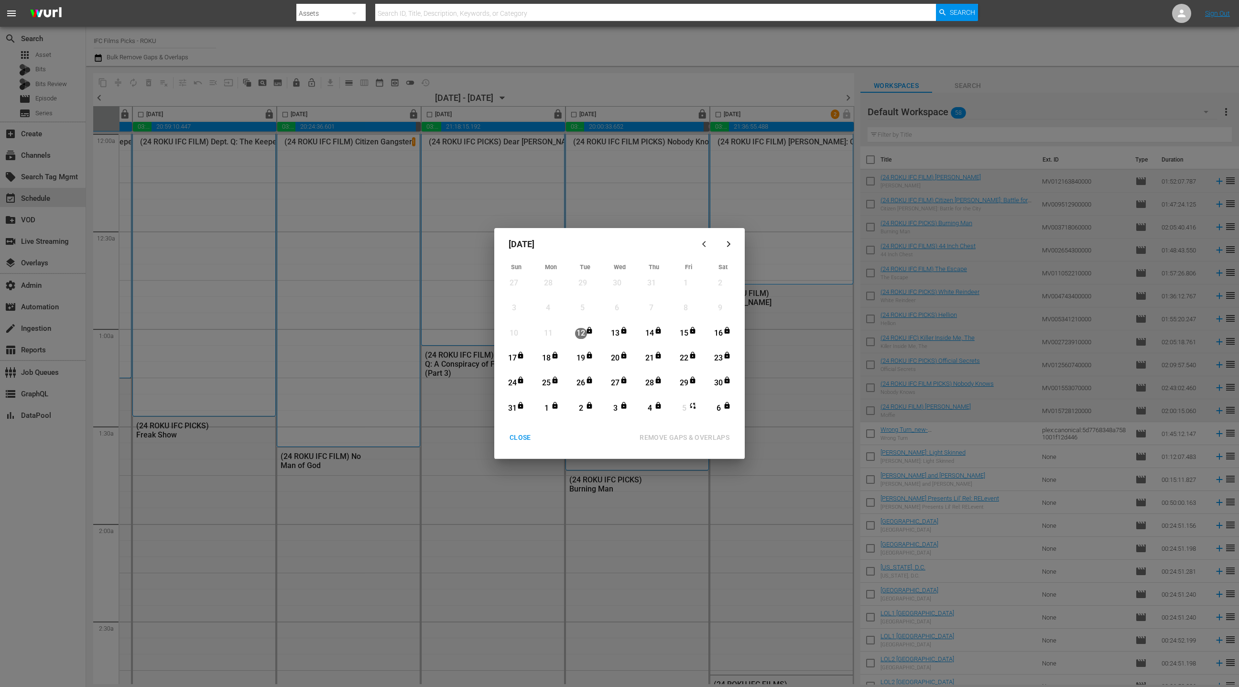
click at [728, 246] on icon "button" at bounding box center [728, 243] width 7 height 7
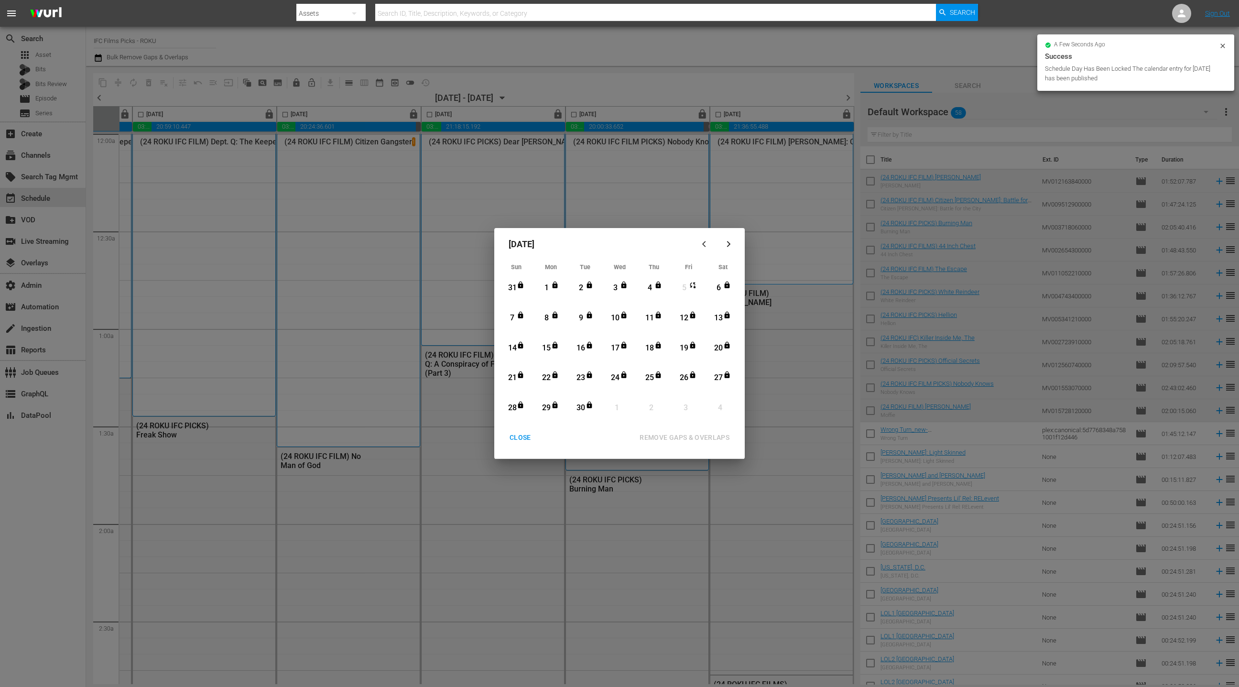
click at [522, 437] on div "CLOSE" at bounding box center [520, 438] width 37 height 12
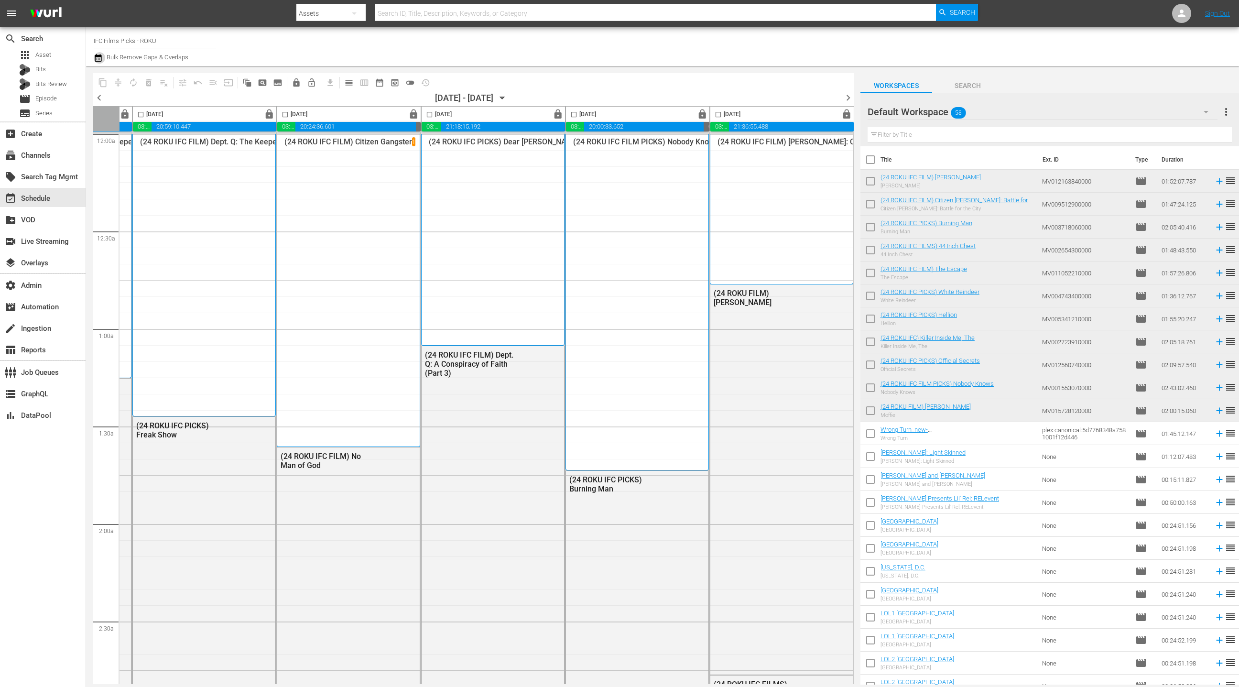
click at [99, 58] on icon "button" at bounding box center [98, 58] width 7 height 8
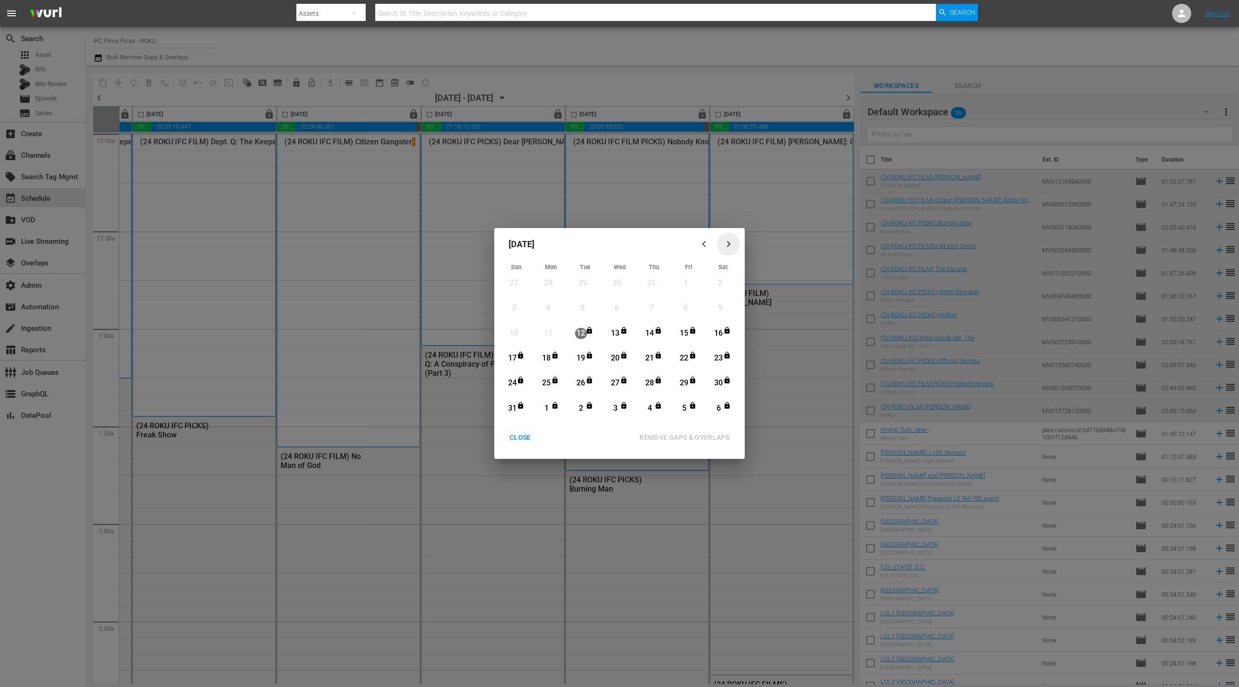
click at [727, 243] on icon "button" at bounding box center [728, 243] width 7 height 7
